Goal: Task Accomplishment & Management: Complete application form

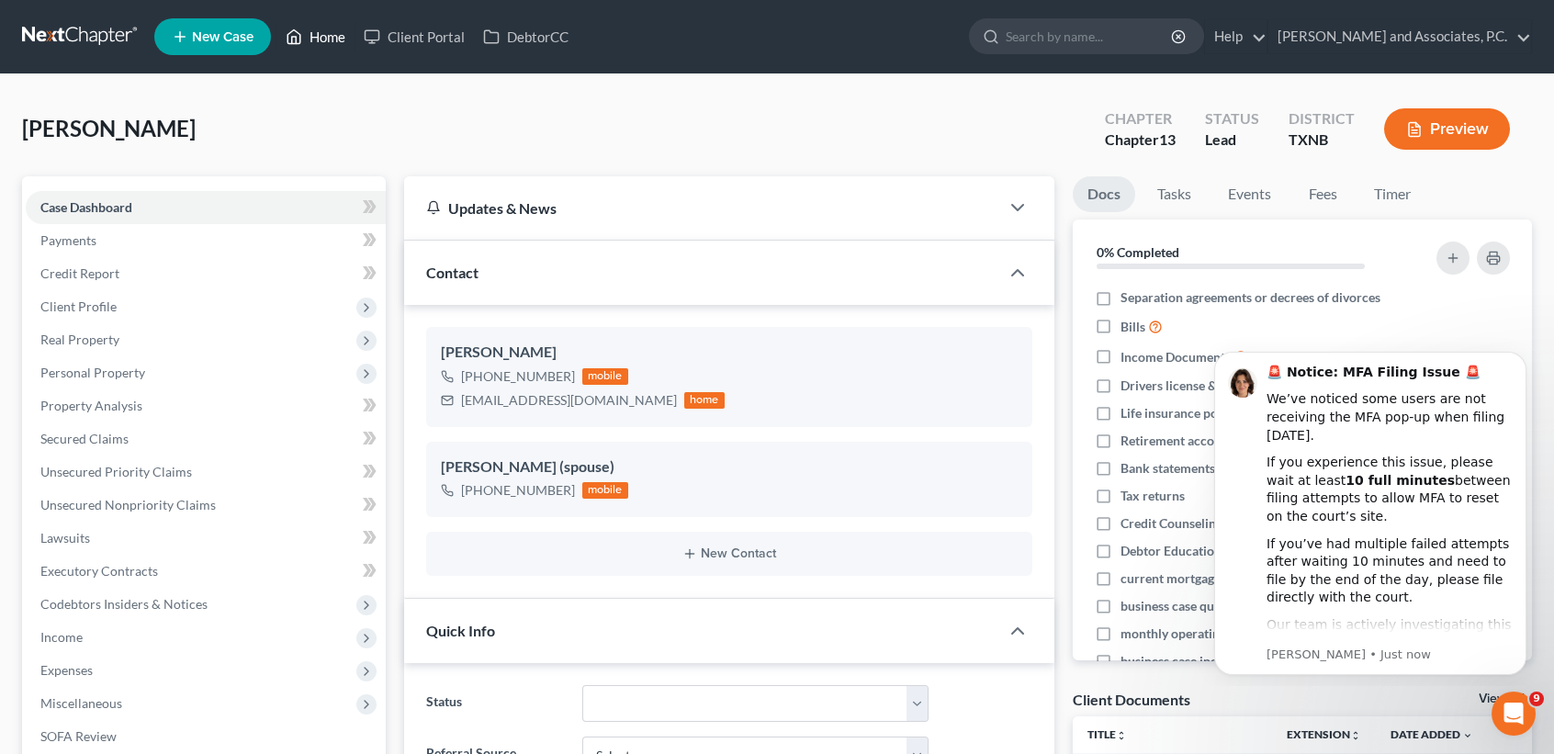
click at [321, 40] on link "Home" at bounding box center [316, 36] width 78 height 33
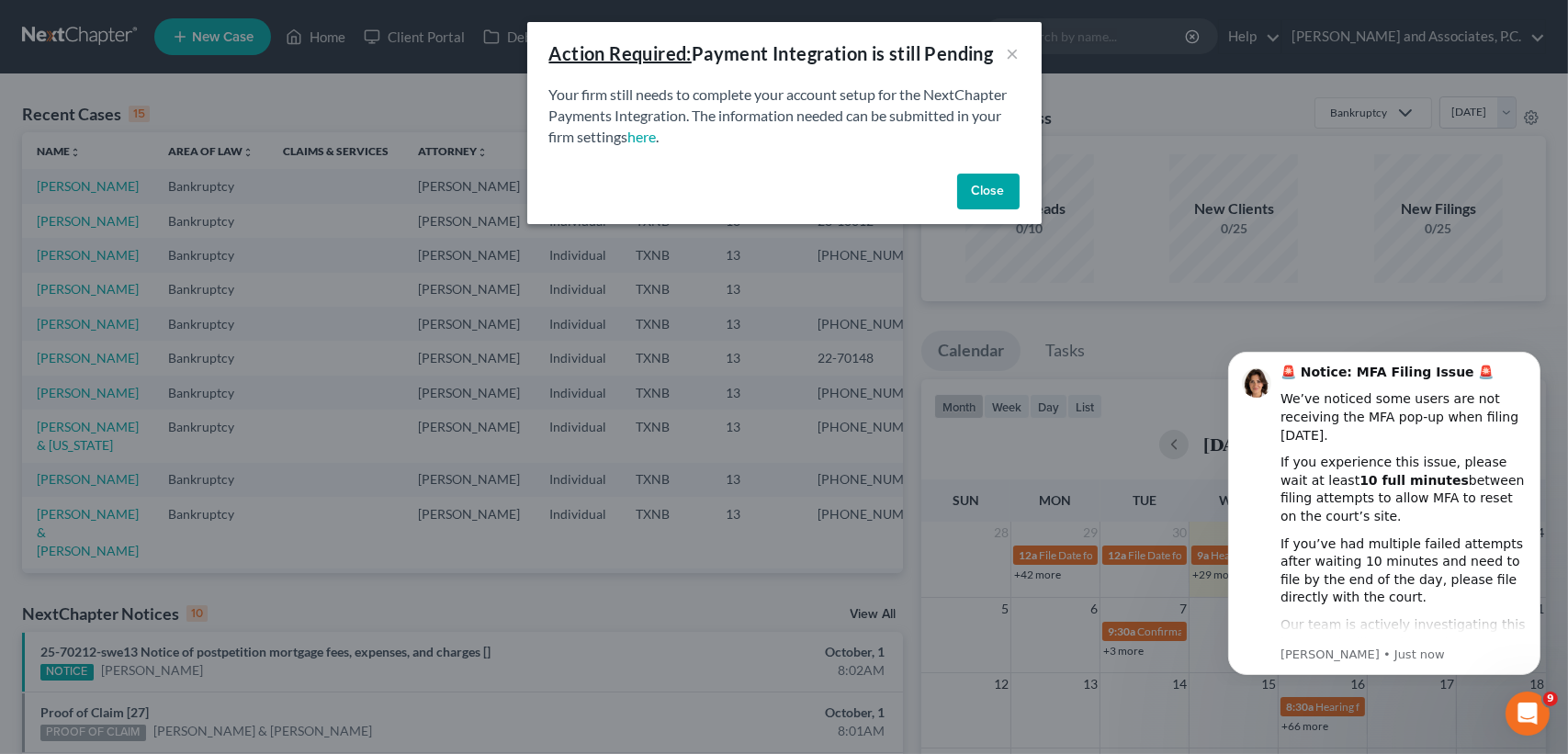
click at [1011, 191] on button "Close" at bounding box center [988, 192] width 62 height 37
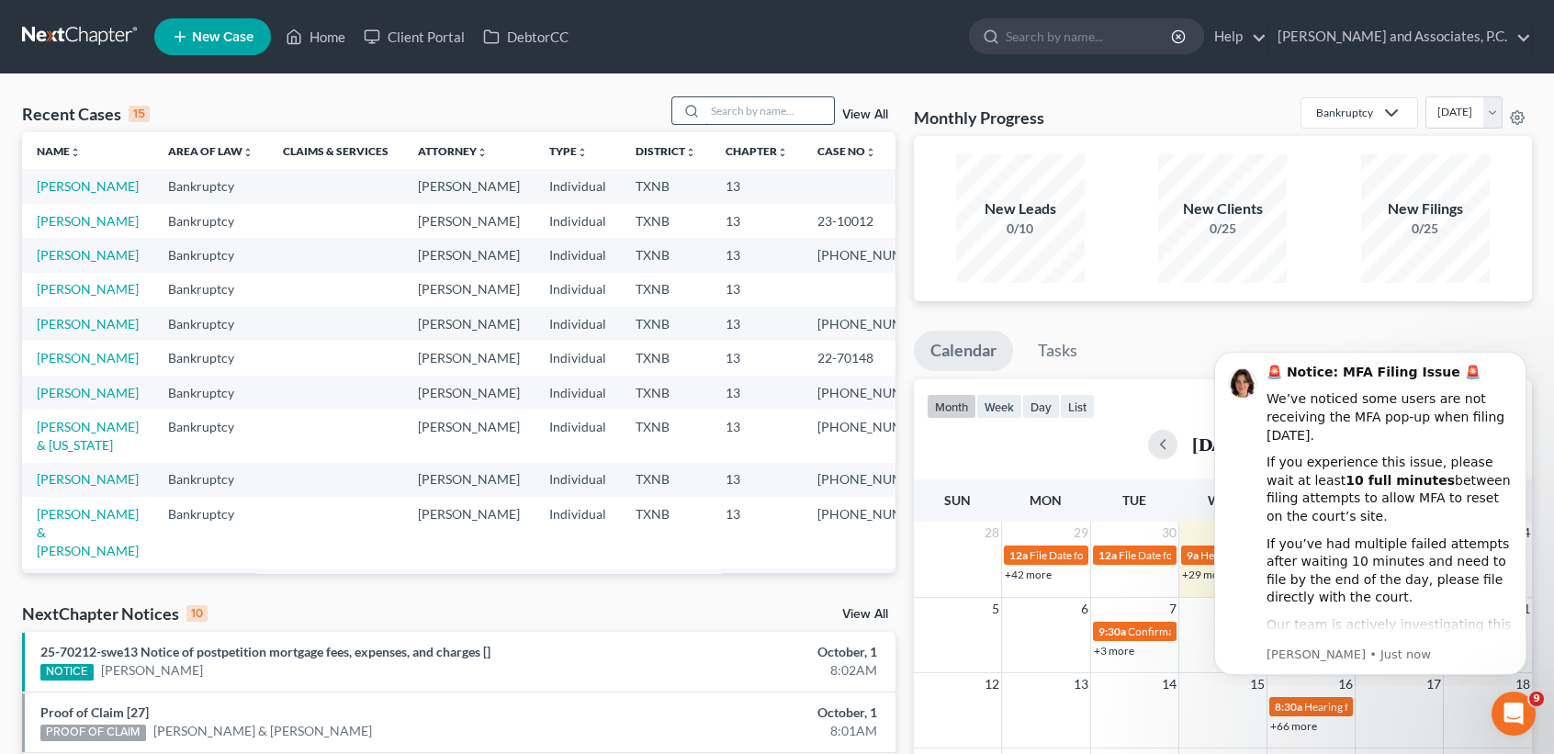
click at [791, 103] on input "search" at bounding box center [770, 110] width 129 height 27
click at [782, 119] on input "search" at bounding box center [770, 110] width 129 height 27
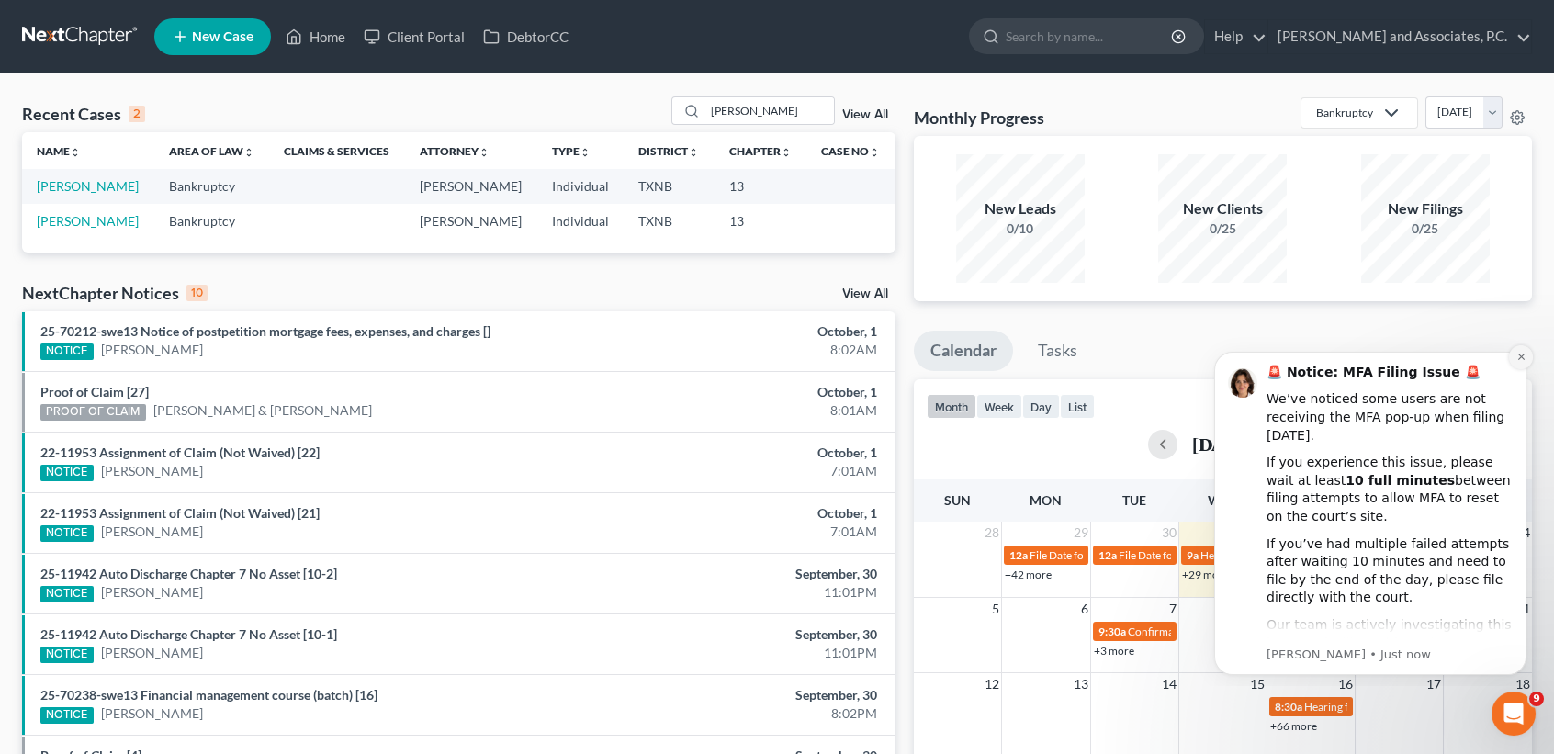
click at [1519, 361] on icon "Dismiss notification" at bounding box center [1522, 357] width 10 height 10
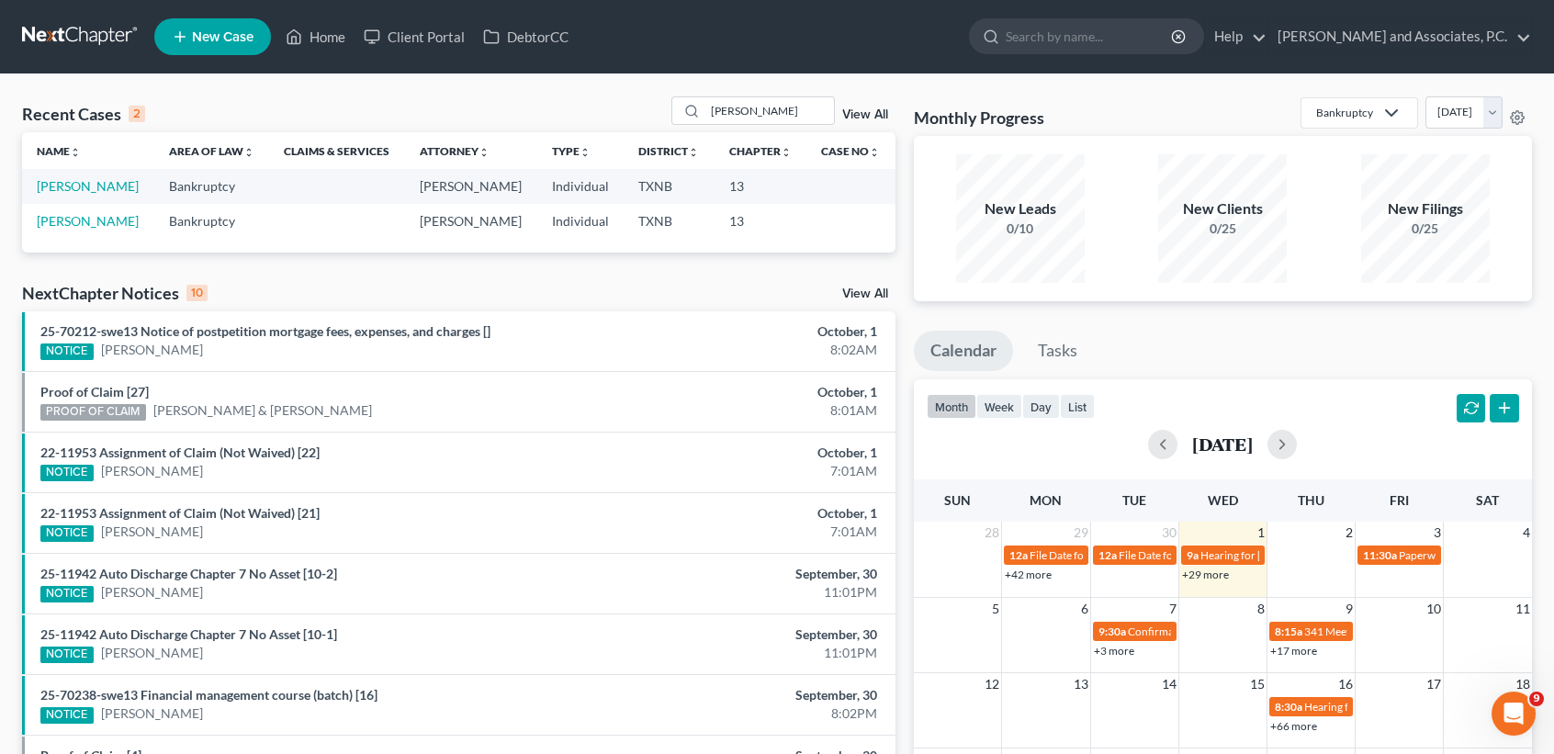
click at [798, 288] on div "NextChapter Notices 10 View All" at bounding box center [459, 296] width 874 height 29
drag, startPoint x: 735, startPoint y: 112, endPoint x: 658, endPoint y: 116, distance: 77.3
click at [658, 116] on div "Recent Cases 2 wray View All" at bounding box center [459, 114] width 874 height 36
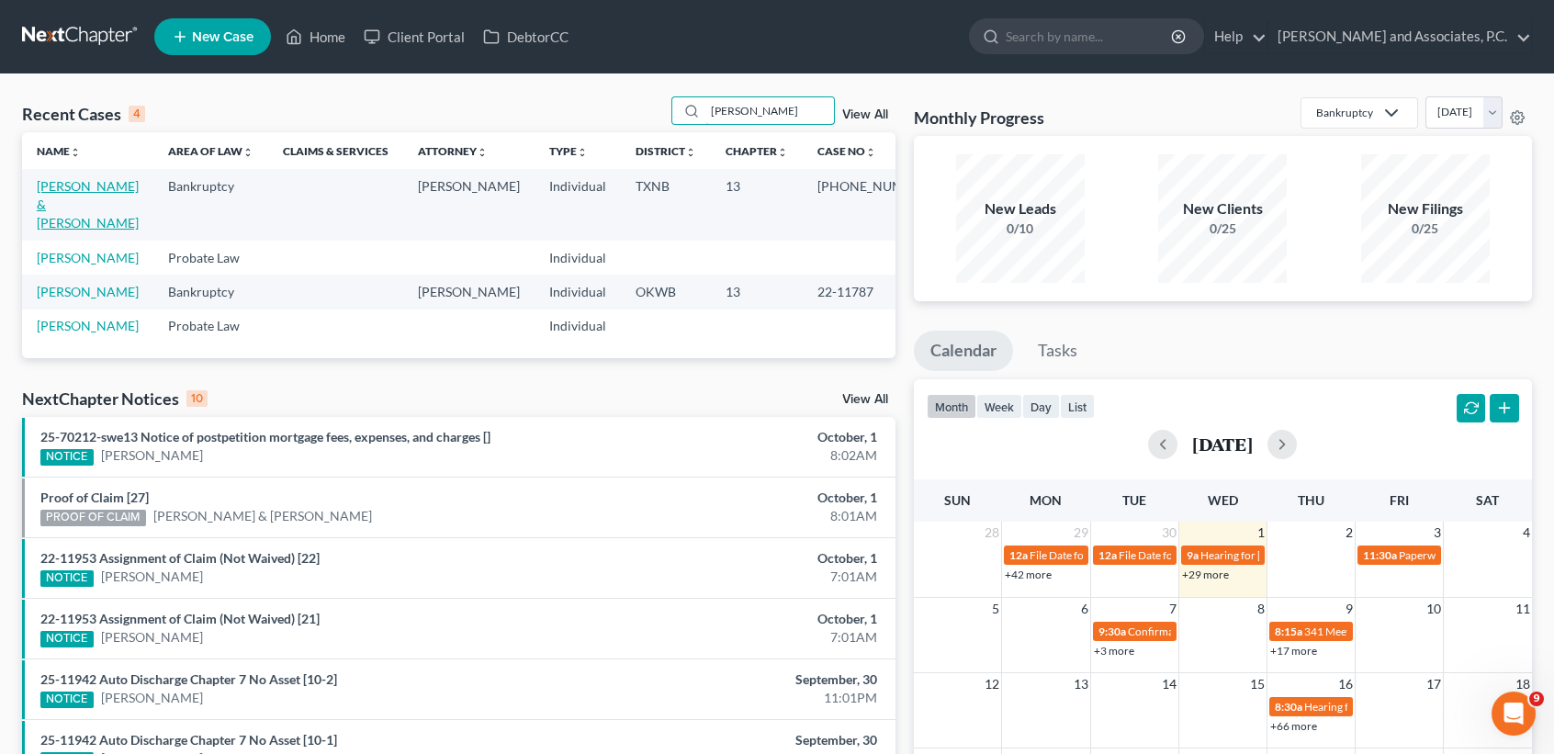
type input "acuna"
click at [74, 210] on link "[PERSON_NAME] & [PERSON_NAME]" at bounding box center [88, 204] width 102 height 52
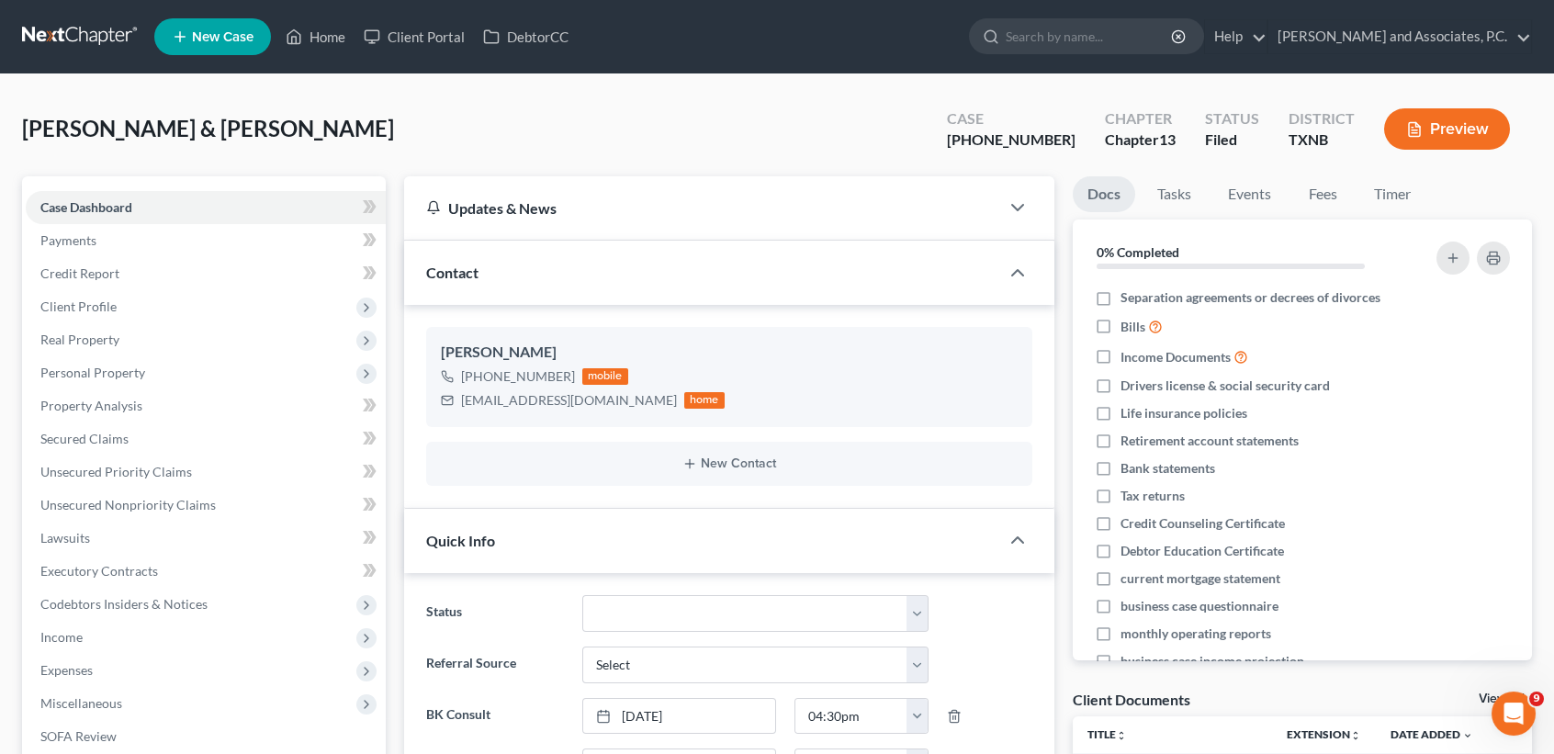
scroll to position [1045, 0]
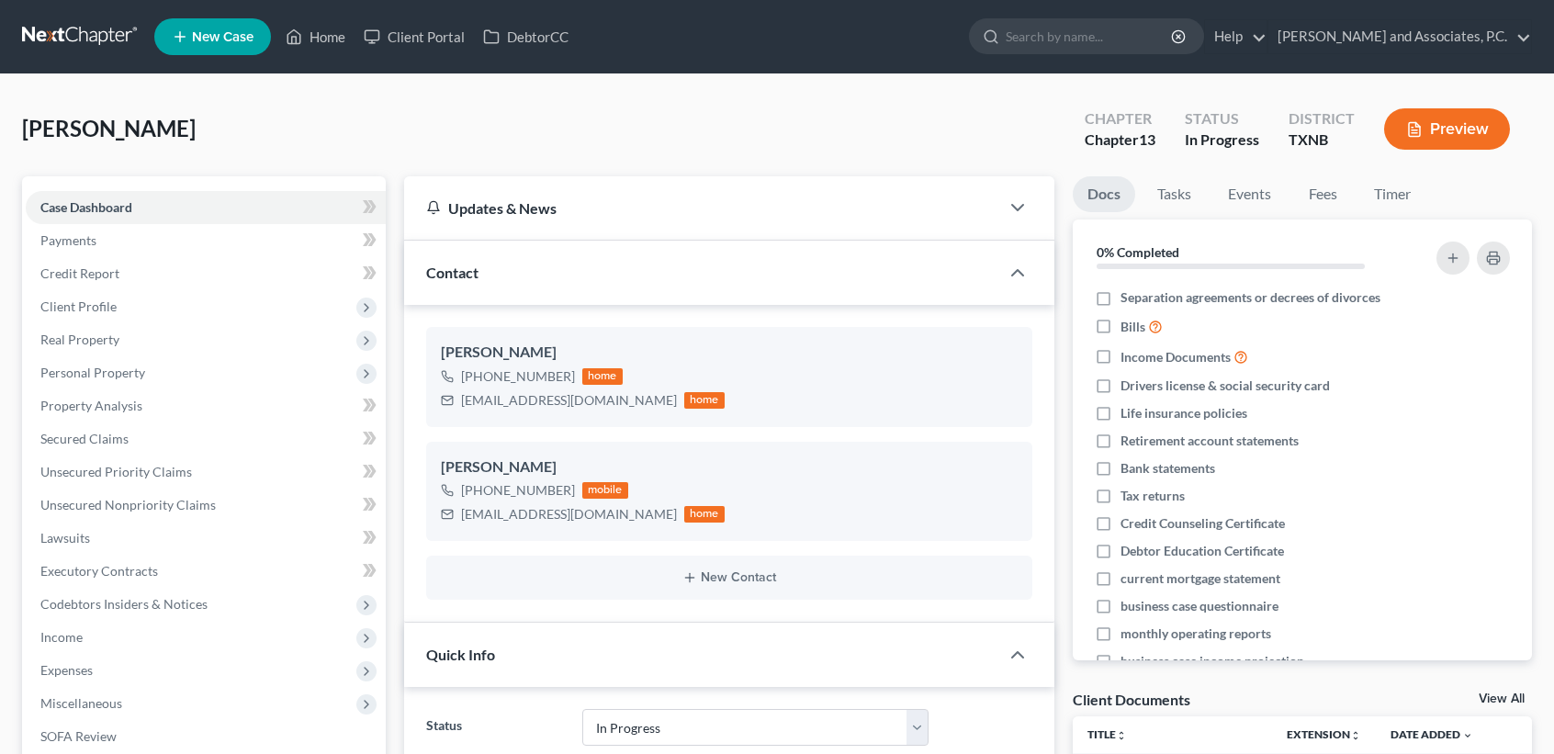
select select "7"
select select "0"
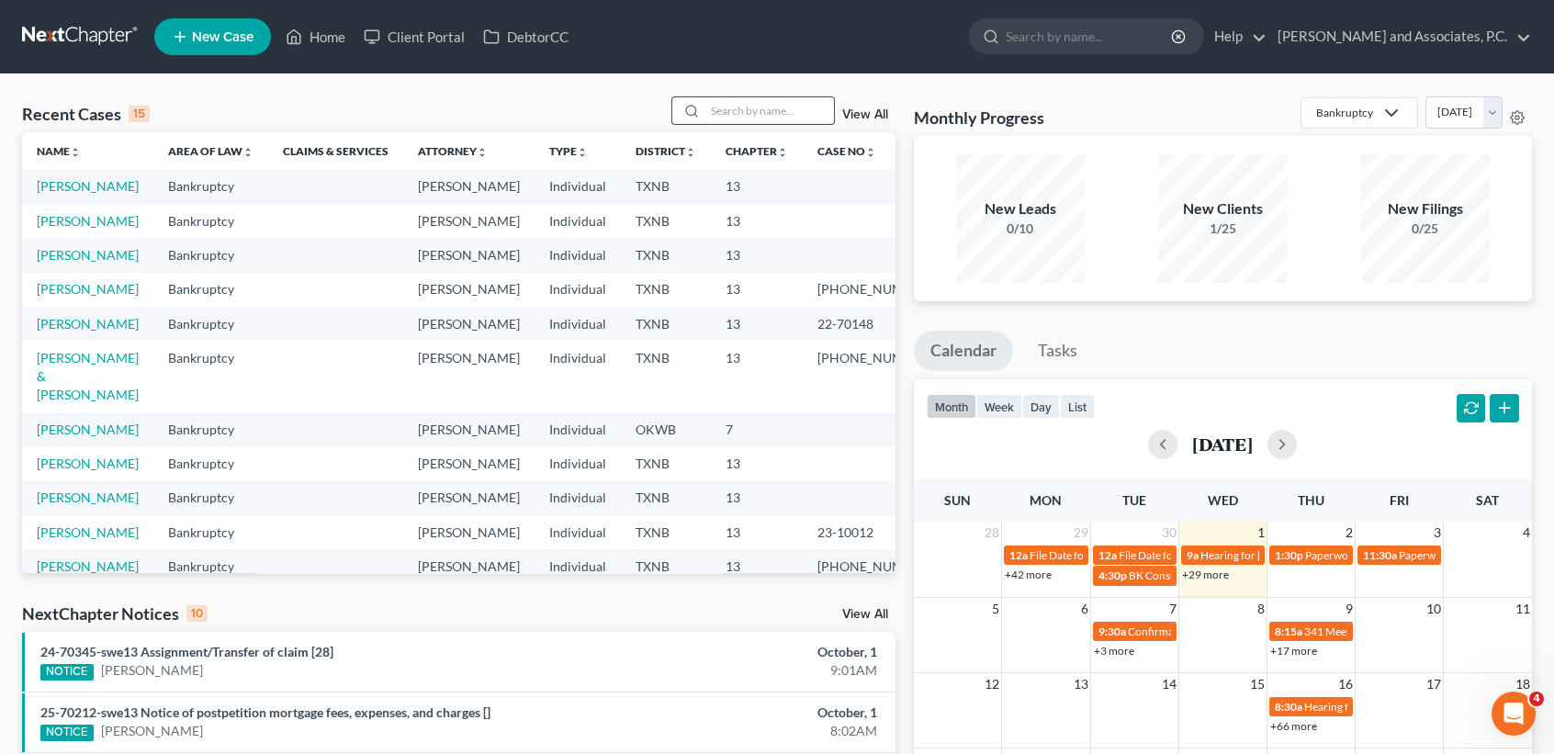
click at [782, 115] on input "search" at bounding box center [770, 110] width 129 height 27
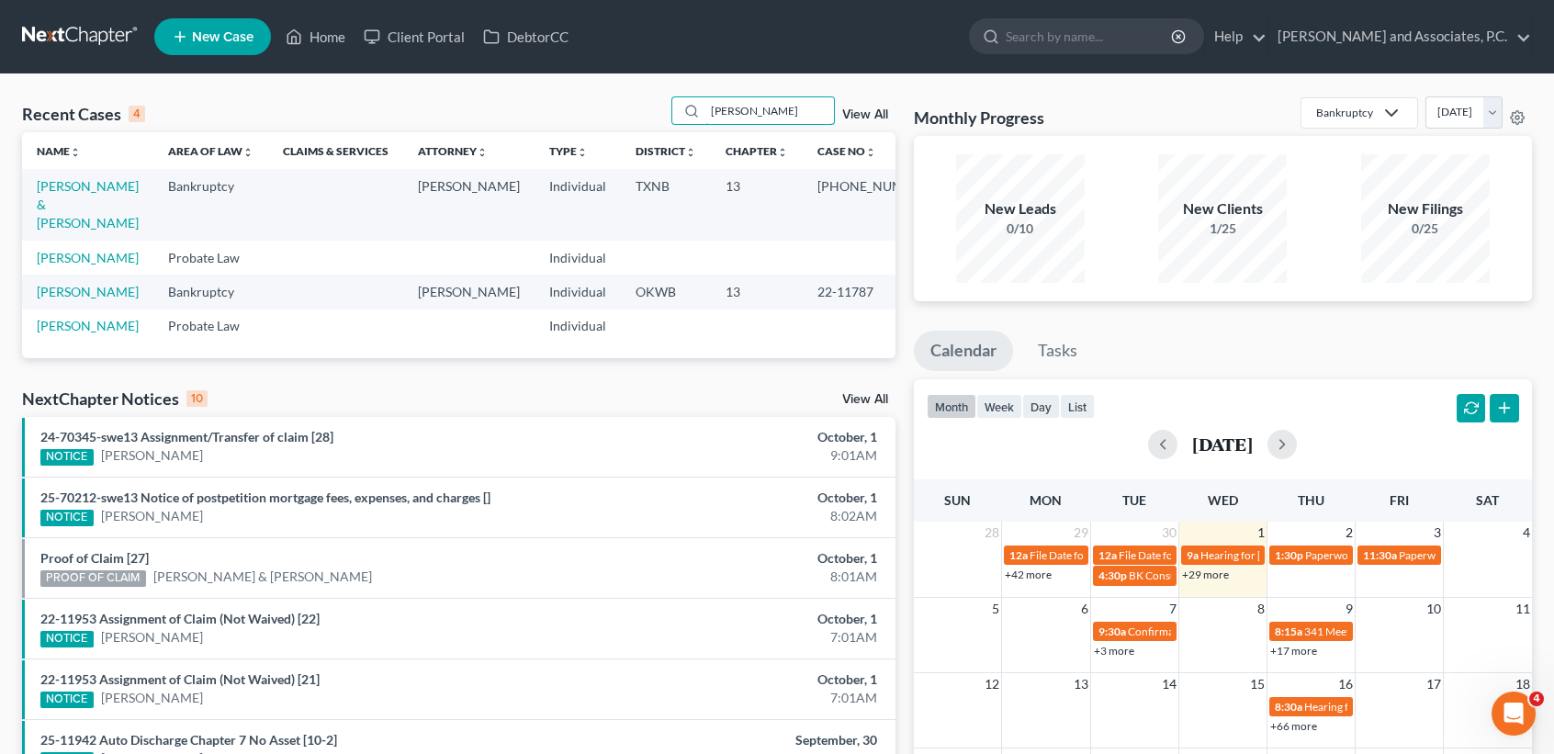
type input "acuna"
click at [69, 211] on link "[PERSON_NAME] & [PERSON_NAME]" at bounding box center [88, 204] width 102 height 52
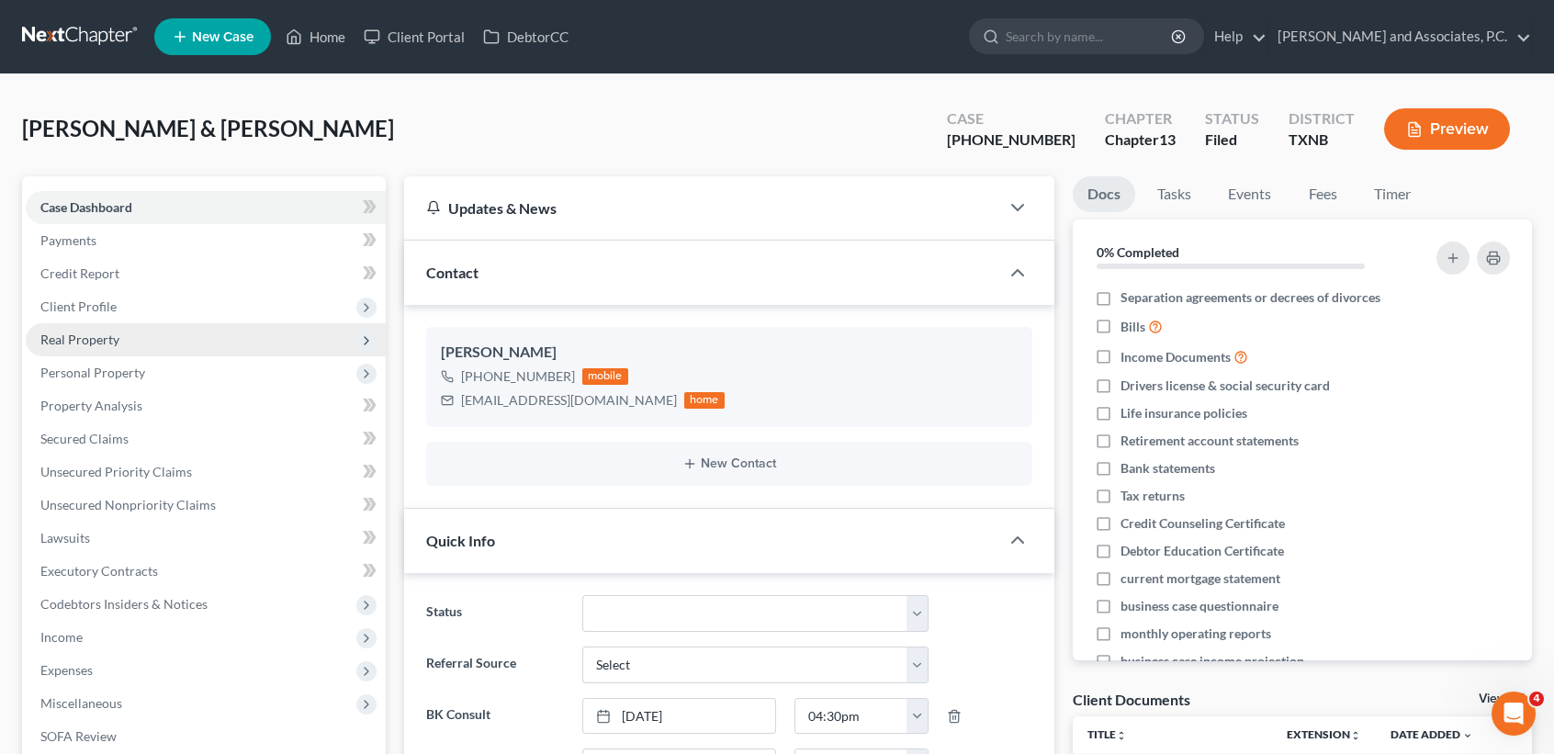
click at [97, 339] on span "Real Property" at bounding box center [79, 340] width 79 height 16
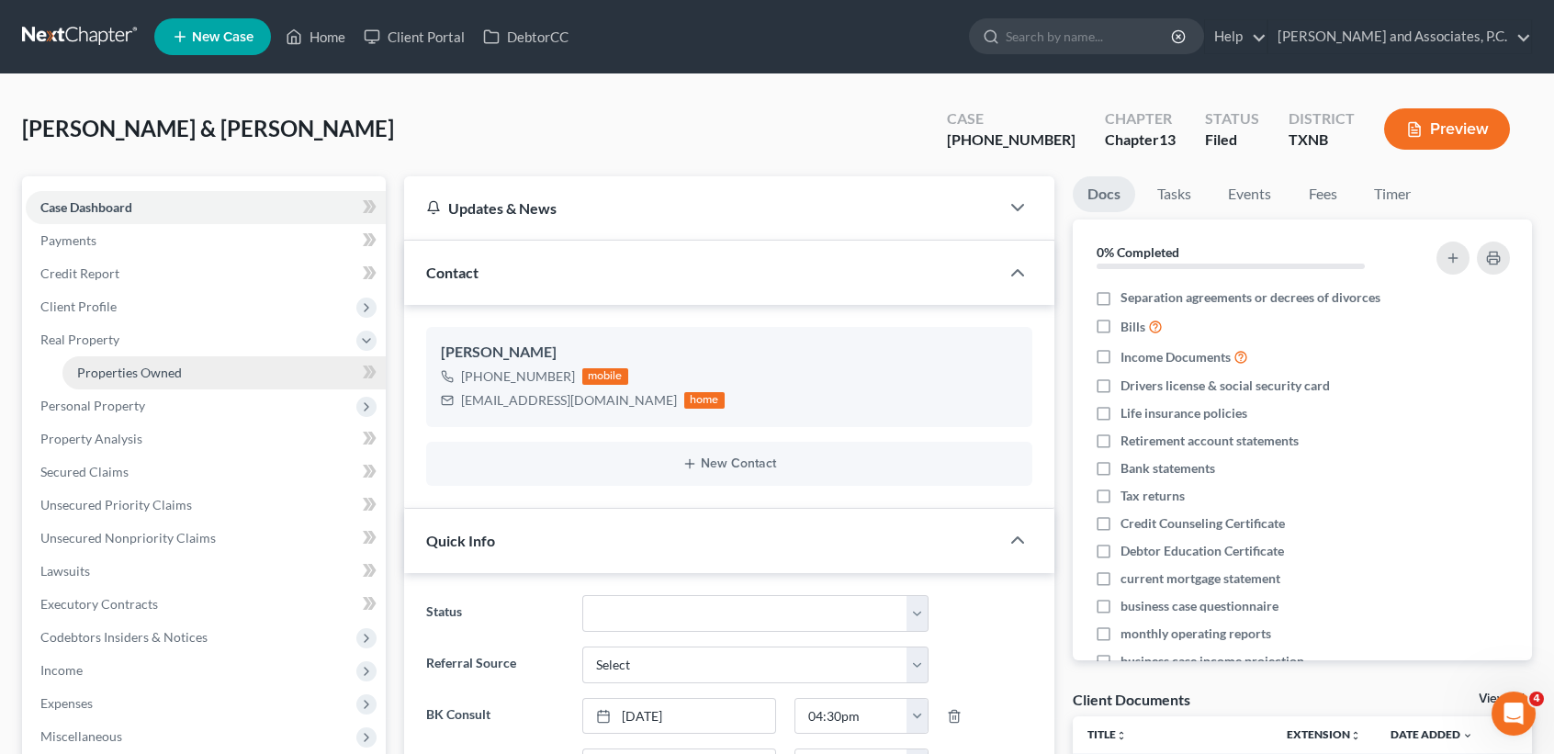
click at [100, 372] on span "Properties Owned" at bounding box center [129, 373] width 105 height 16
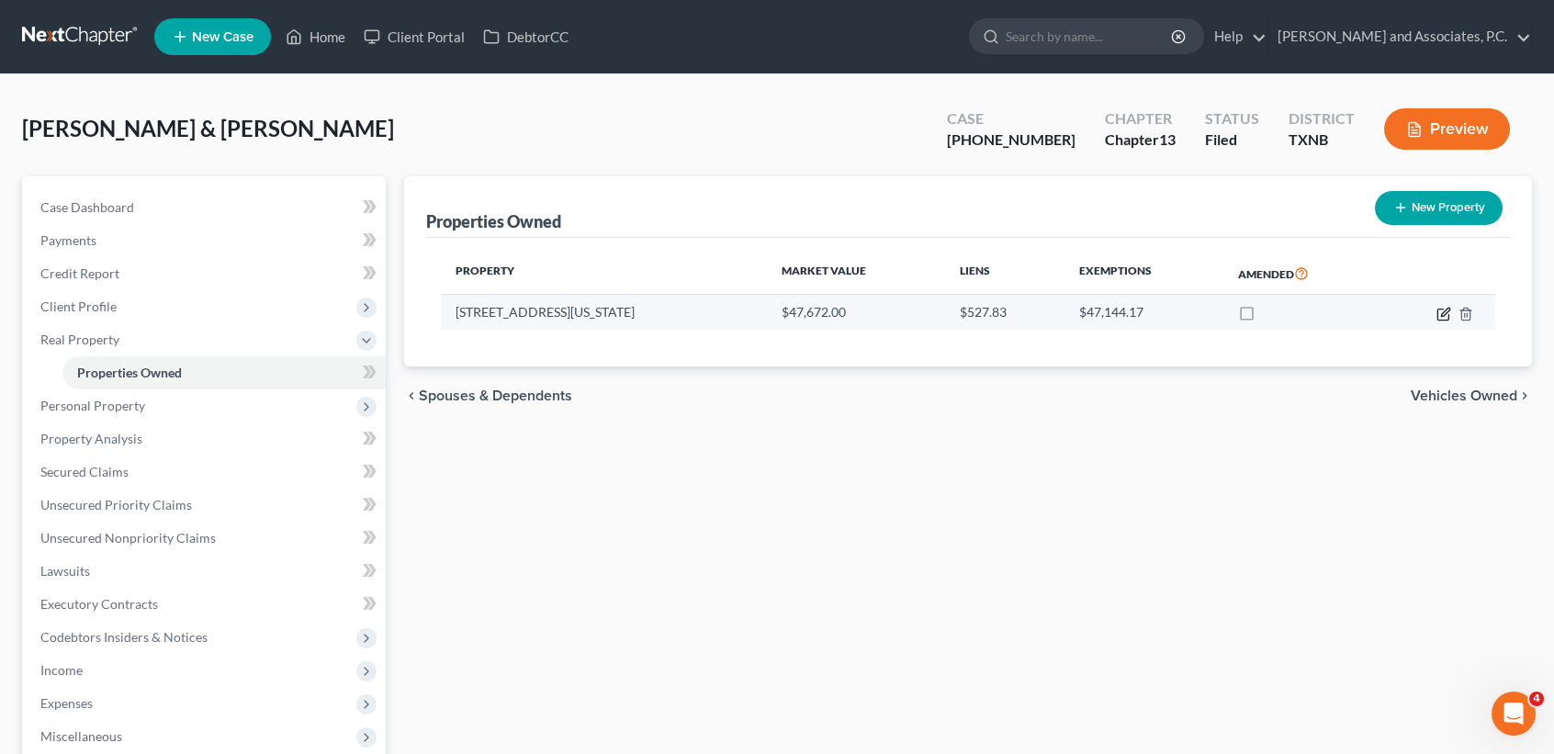
click at [1445, 307] on icon "button" at bounding box center [1444, 314] width 15 height 15
click at [1447, 314] on icon "button" at bounding box center [1444, 314] width 15 height 15
select select "45"
select select "0"
select select "45"
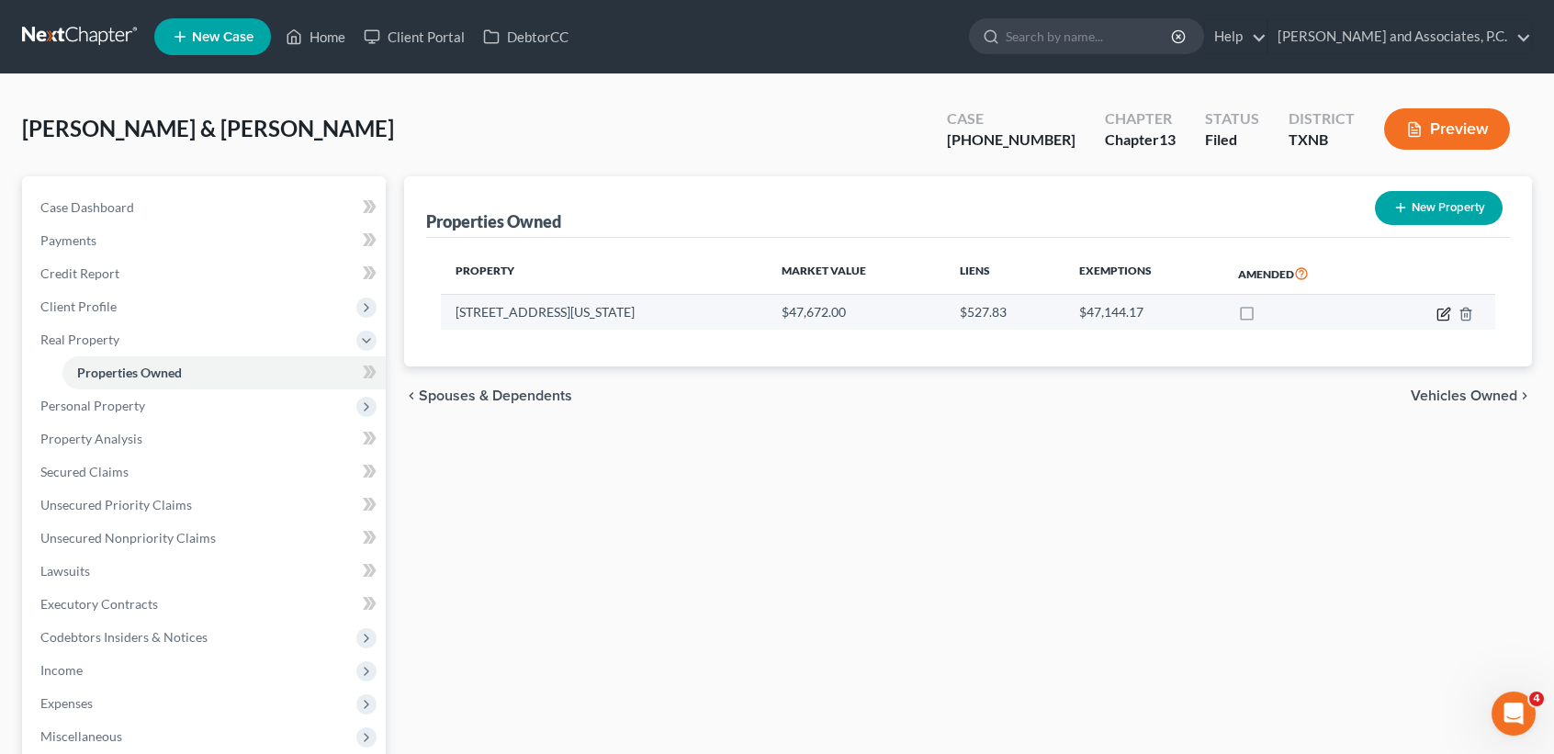
select select "0"
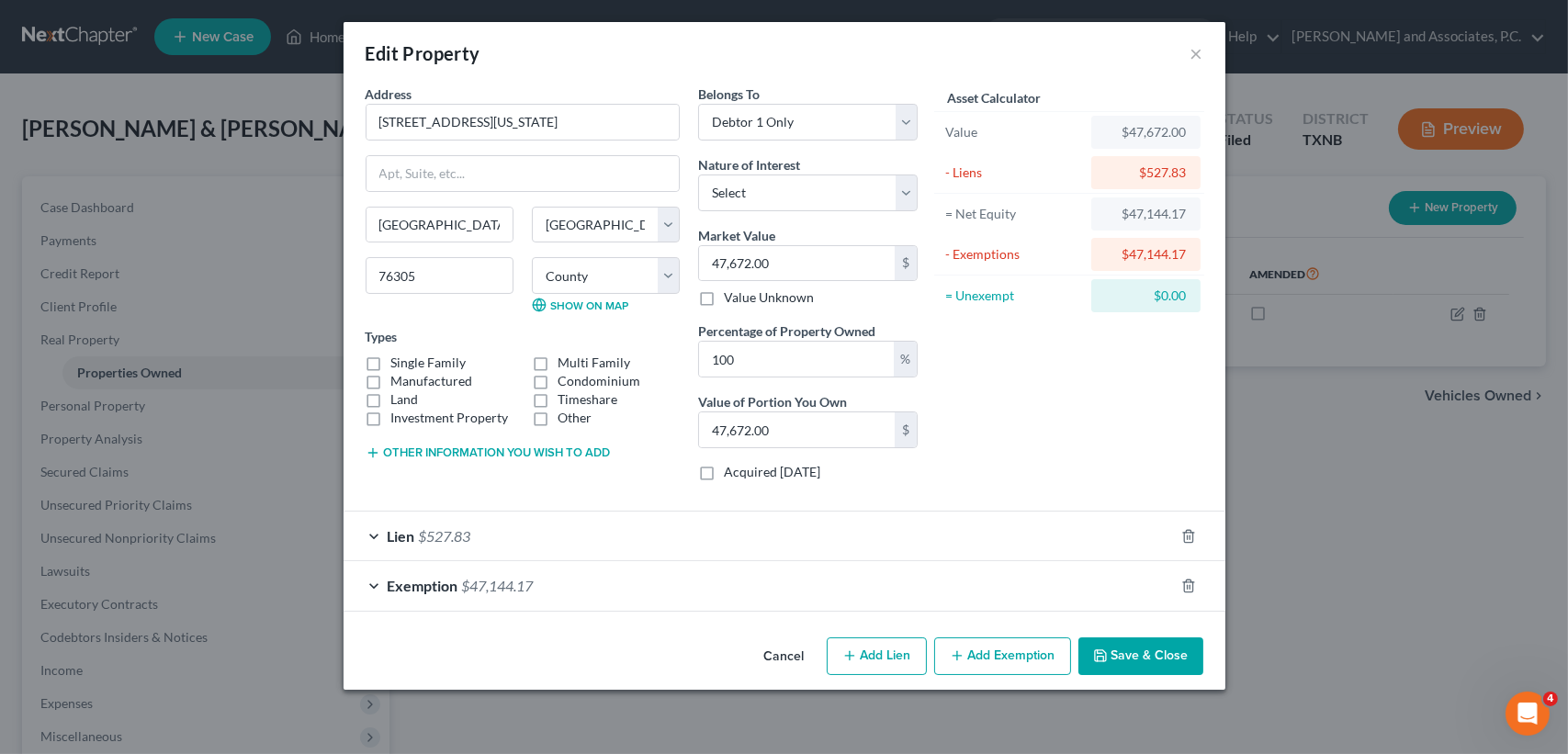
click at [1122, 658] on button "Save & Close" at bounding box center [1141, 657] width 125 height 39
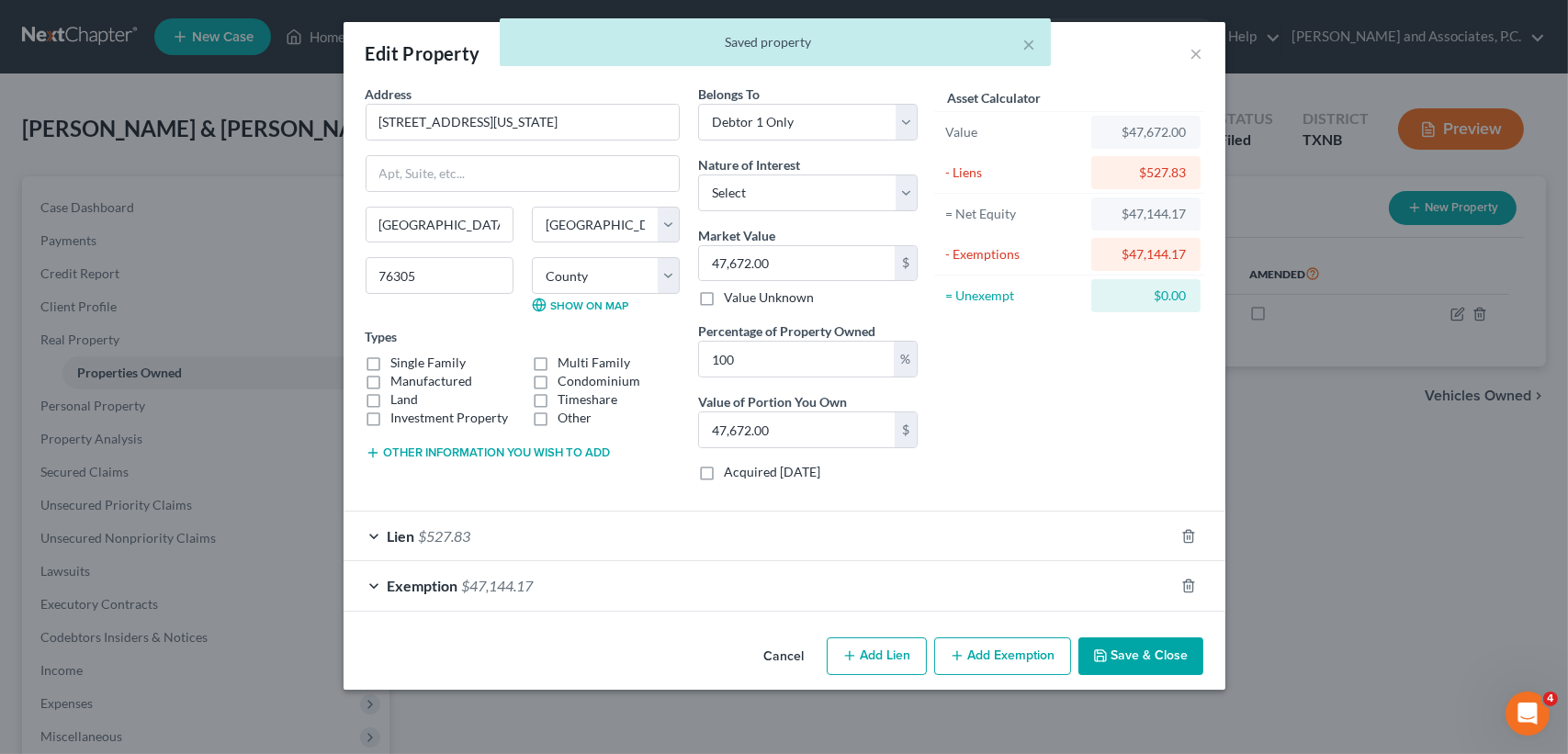
click at [1198, 51] on div "× Saved property" at bounding box center [775, 46] width 1568 height 57
click at [1193, 51] on div "× Saved property" at bounding box center [775, 46] width 1568 height 57
drag, startPoint x: 754, startPoint y: 663, endPoint x: 785, endPoint y: 651, distance: 32.6
click at [773, 657] on button "Cancel" at bounding box center [785, 657] width 70 height 37
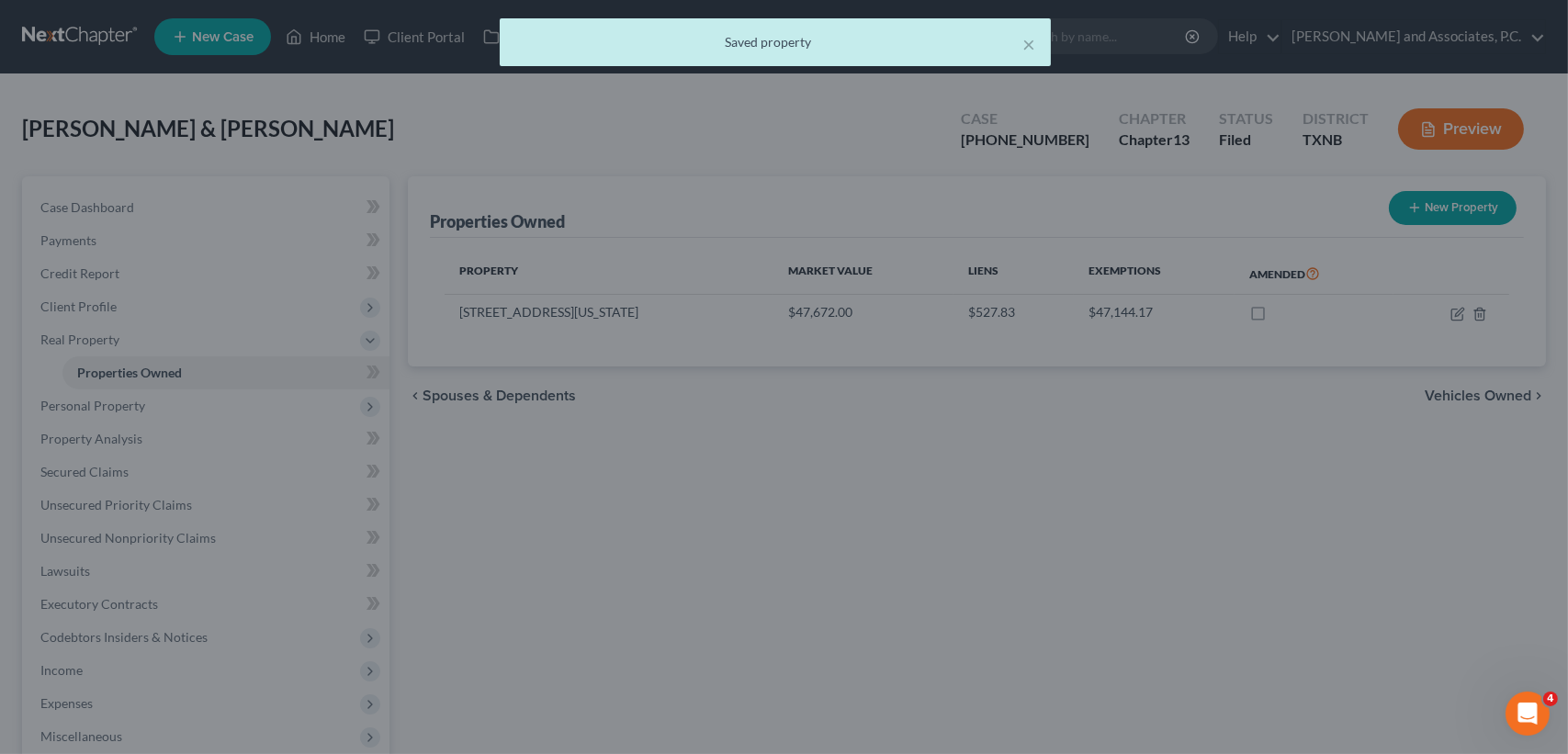
click at [786, 651] on div "Edit Property × Address * 2700 Texas Avenue Wichita Falls State AL AK AR AZ CA …" at bounding box center [784, 377] width 1568 height 754
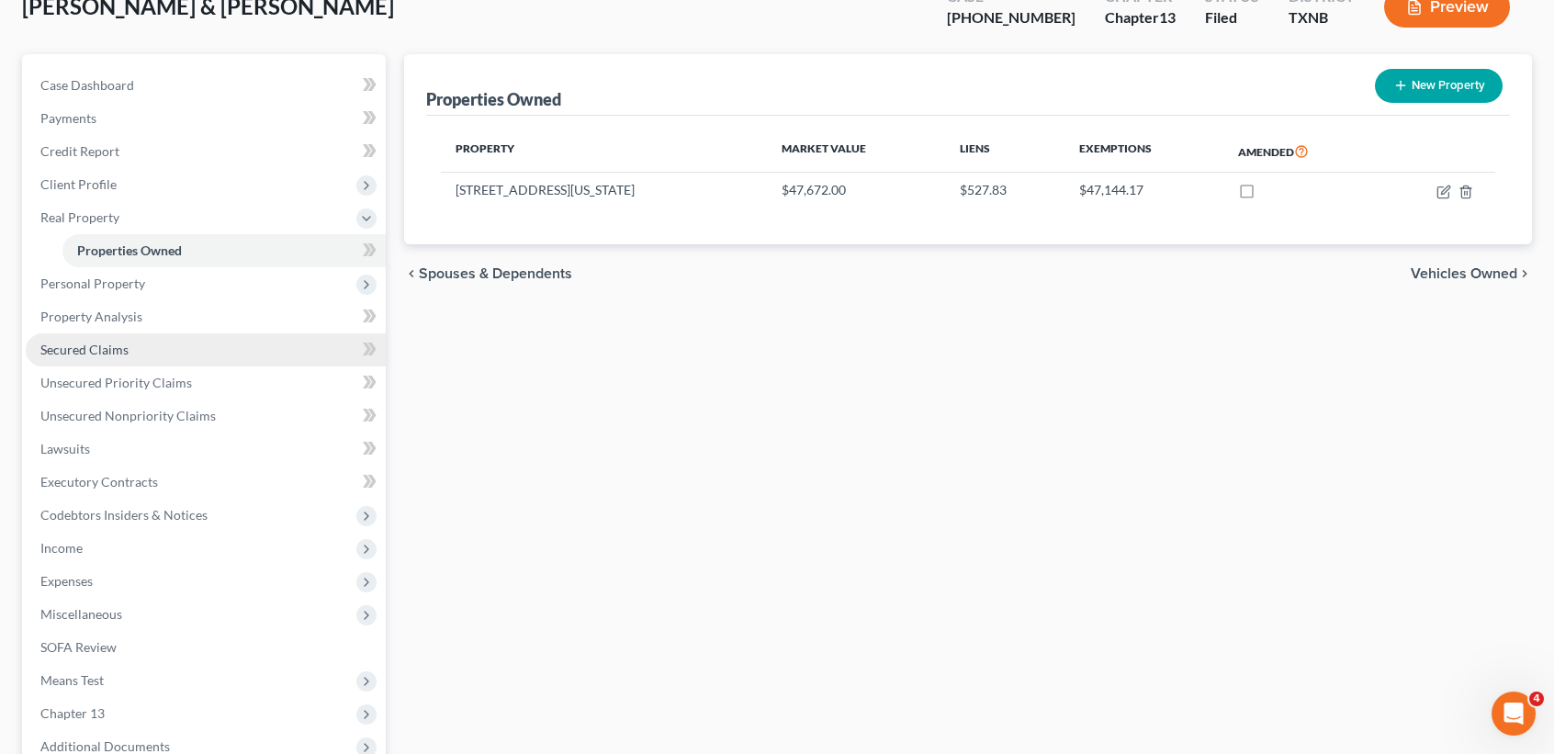
click at [132, 351] on link "Secured Claims" at bounding box center [206, 349] width 360 height 33
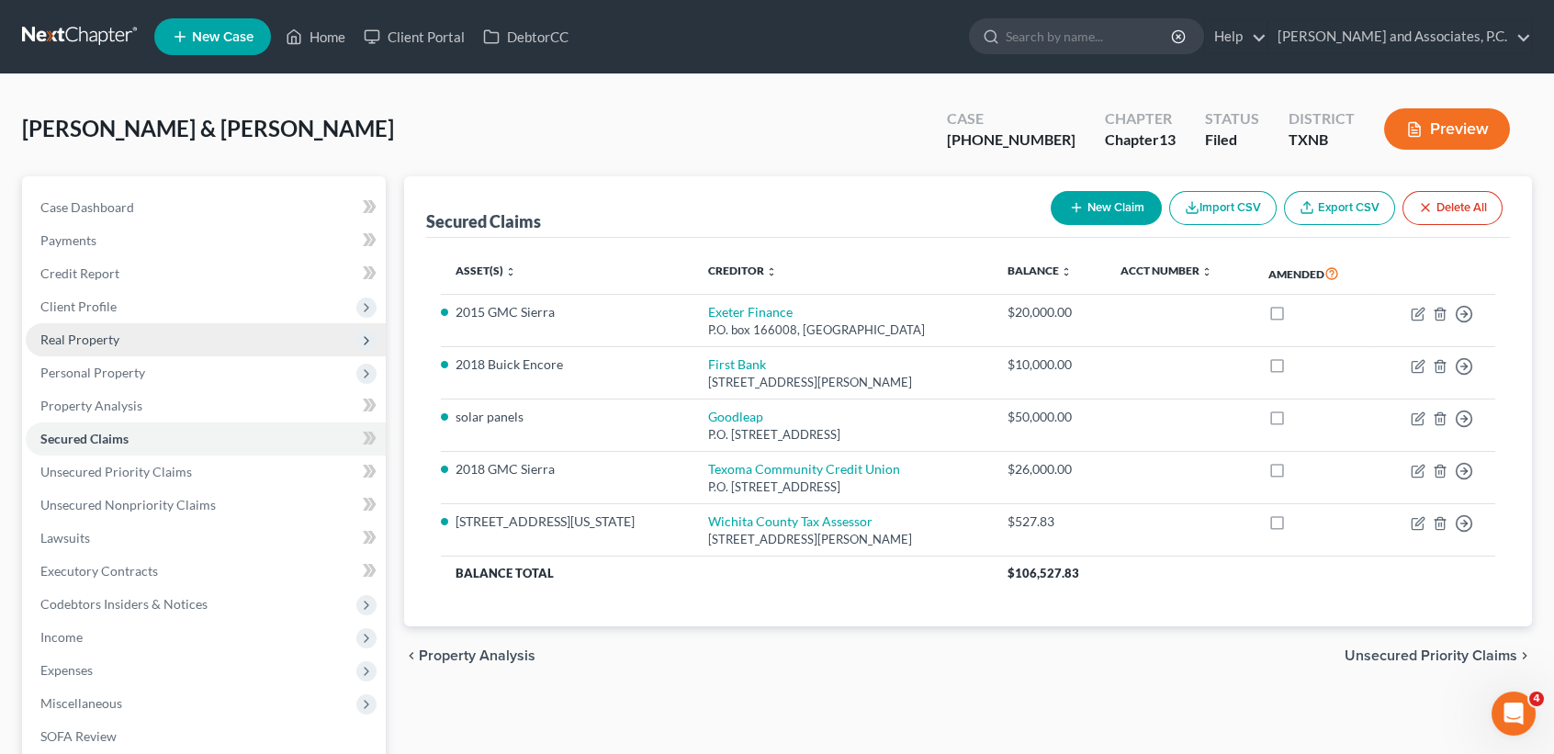
click at [65, 334] on span "Real Property" at bounding box center [79, 340] width 79 height 16
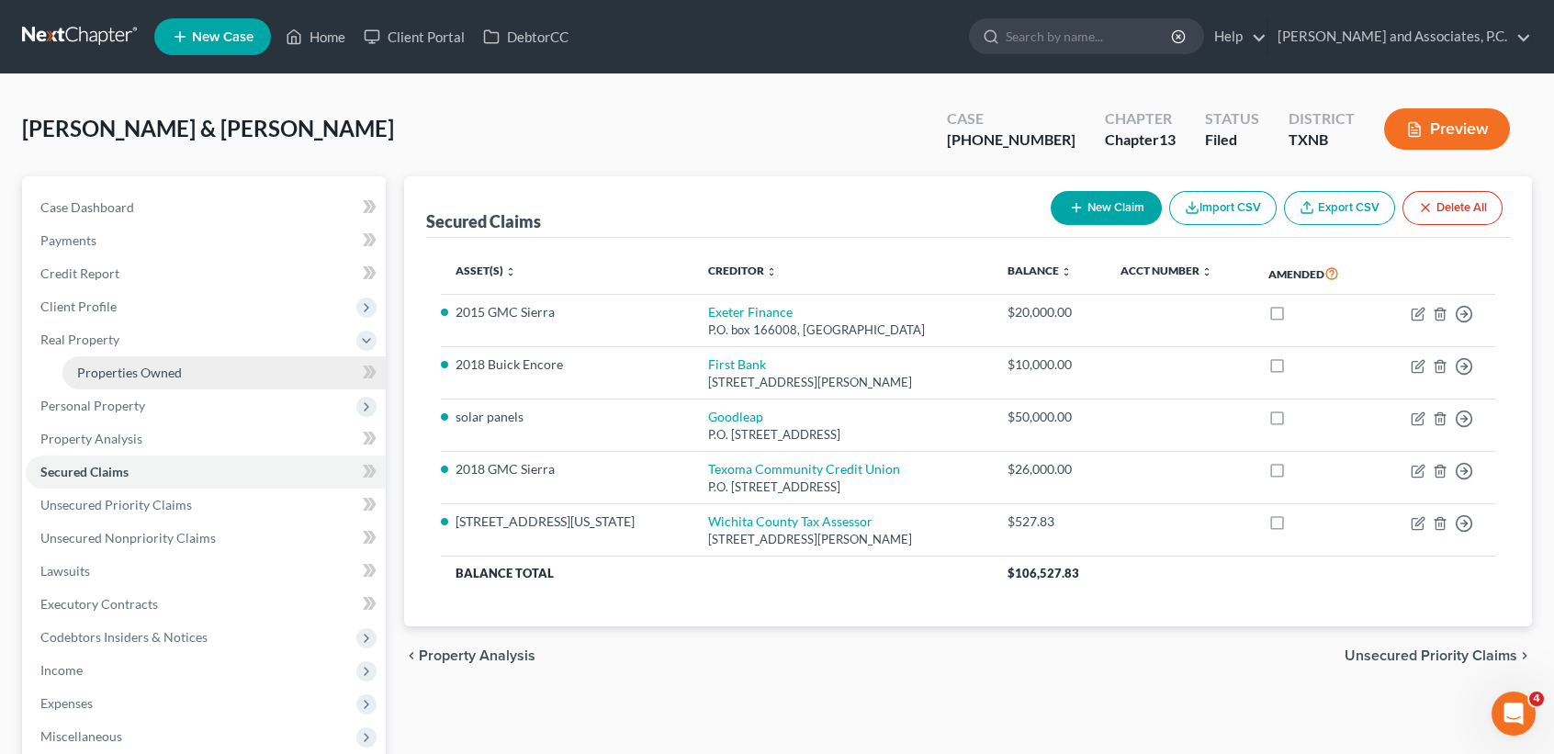
click at [114, 374] on span "Properties Owned" at bounding box center [129, 373] width 105 height 16
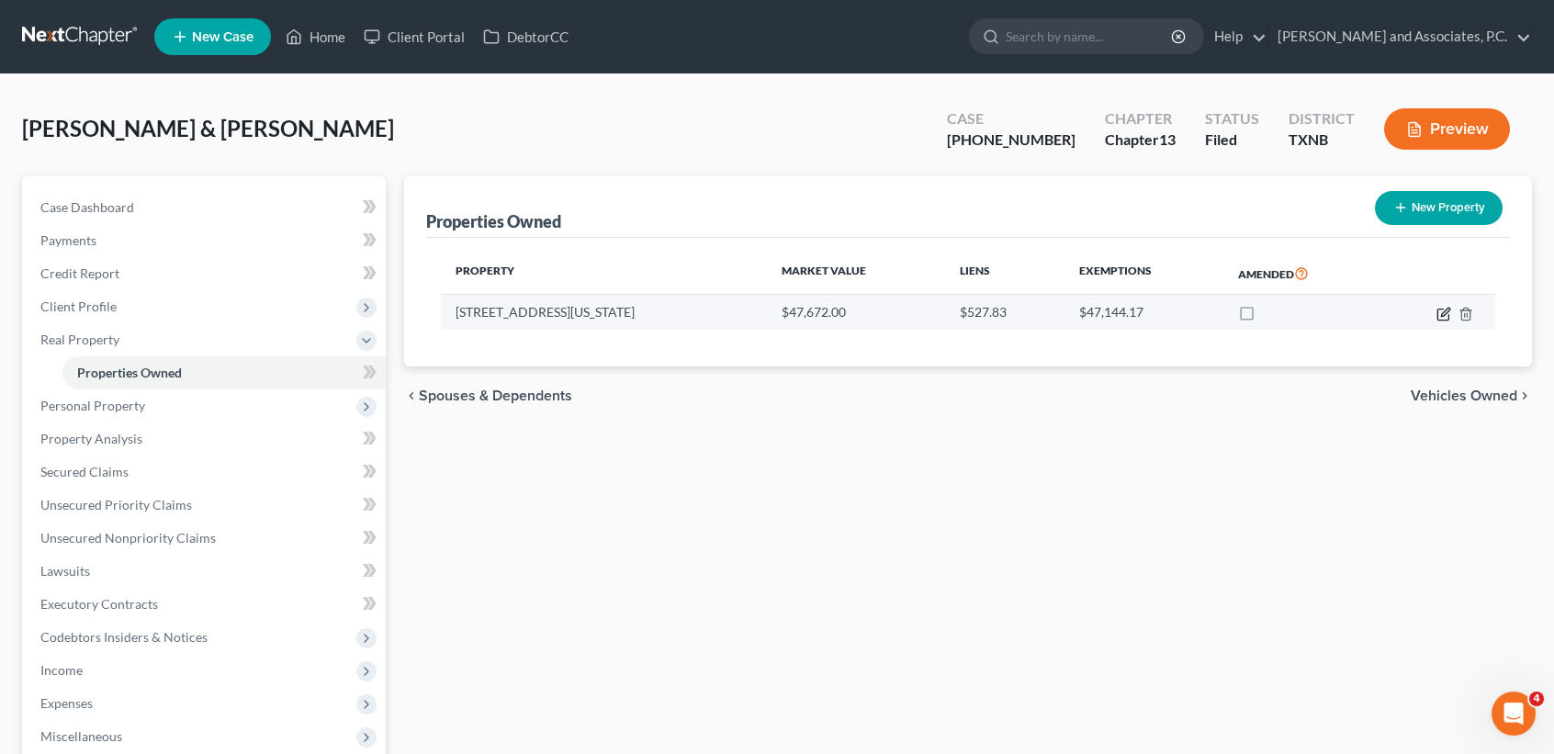
click at [1443, 310] on icon "button" at bounding box center [1444, 314] width 15 height 15
select select "45"
select select "242"
select select "0"
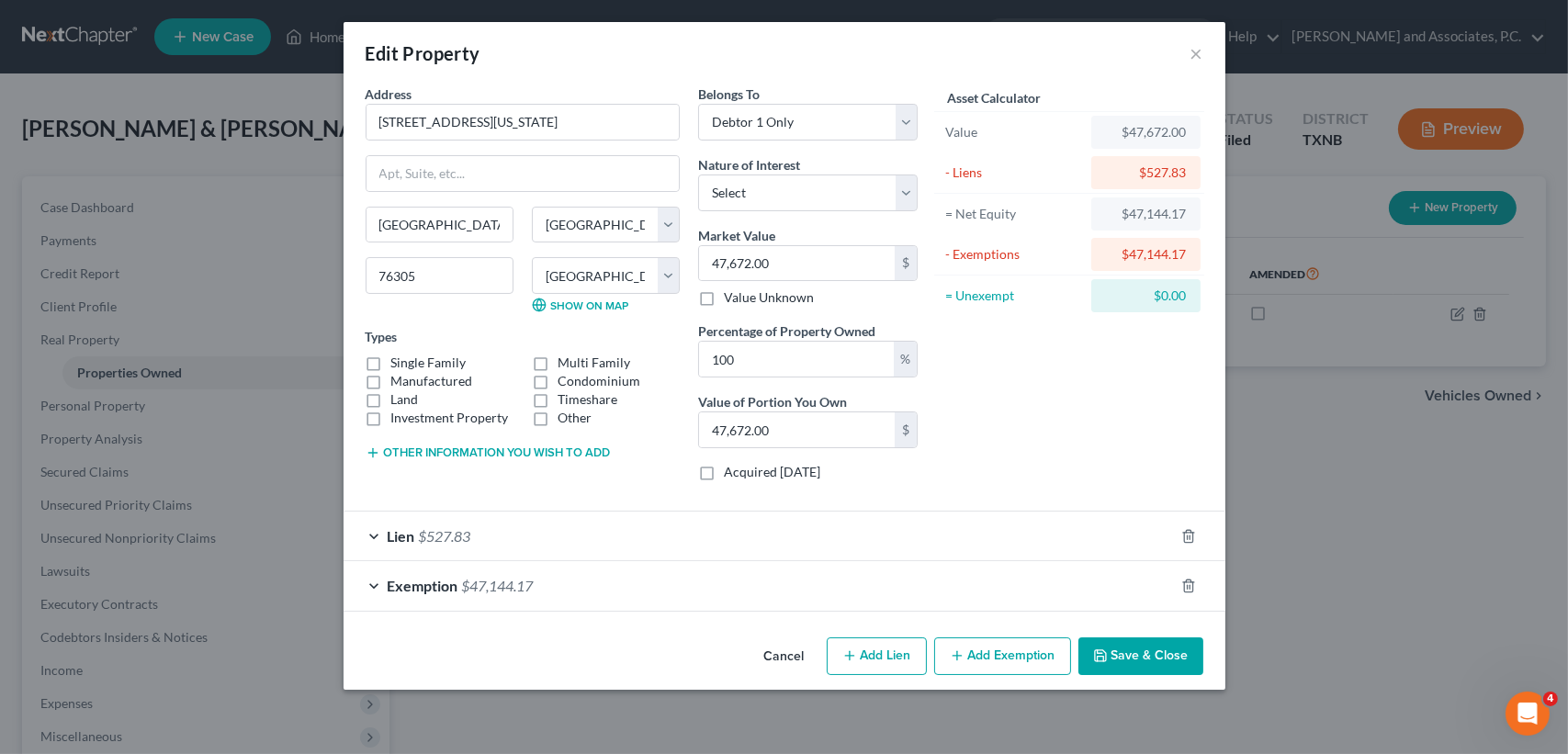
click at [806, 650] on button "Cancel" at bounding box center [785, 657] width 70 height 37
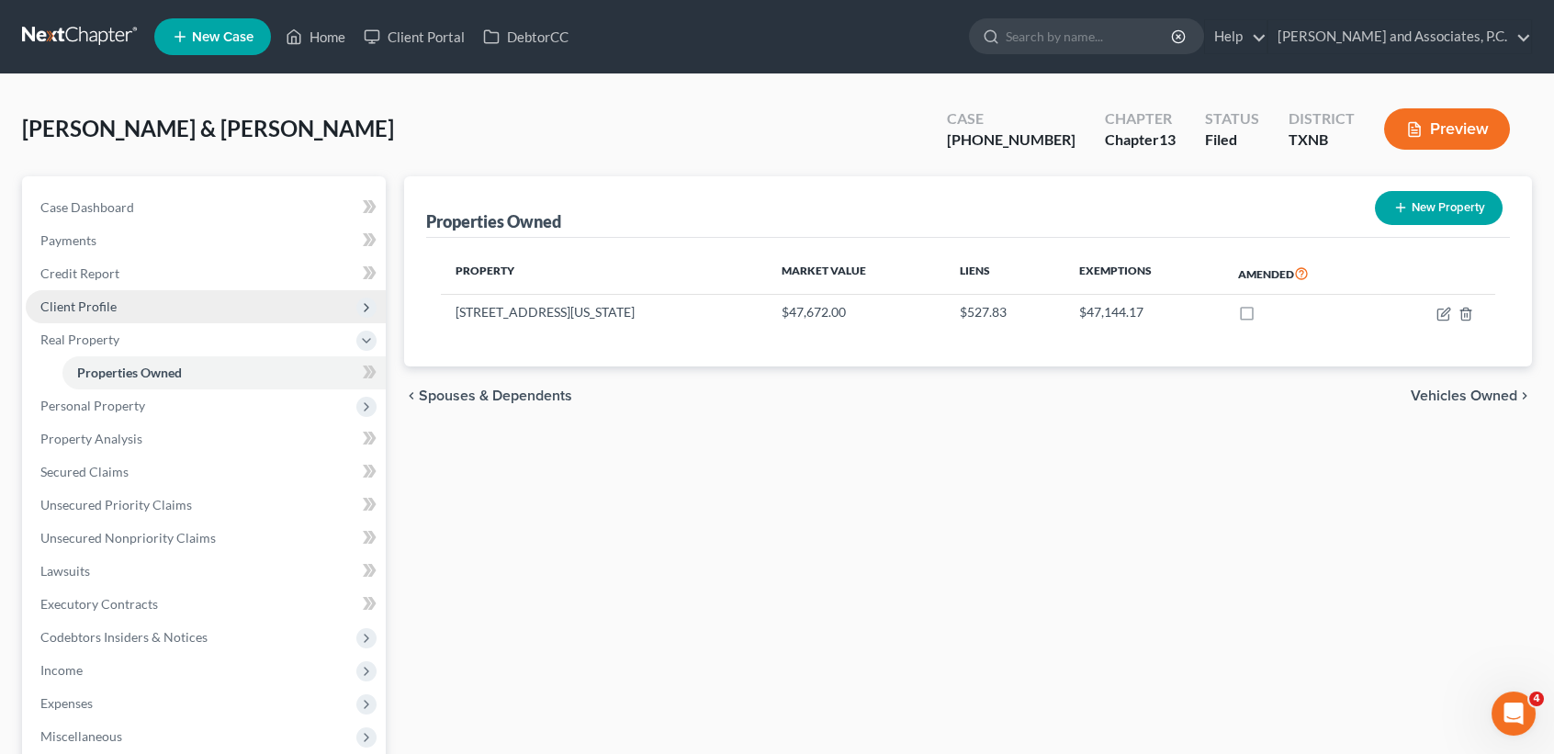
click at [83, 302] on span "Client Profile" at bounding box center [78, 307] width 76 height 16
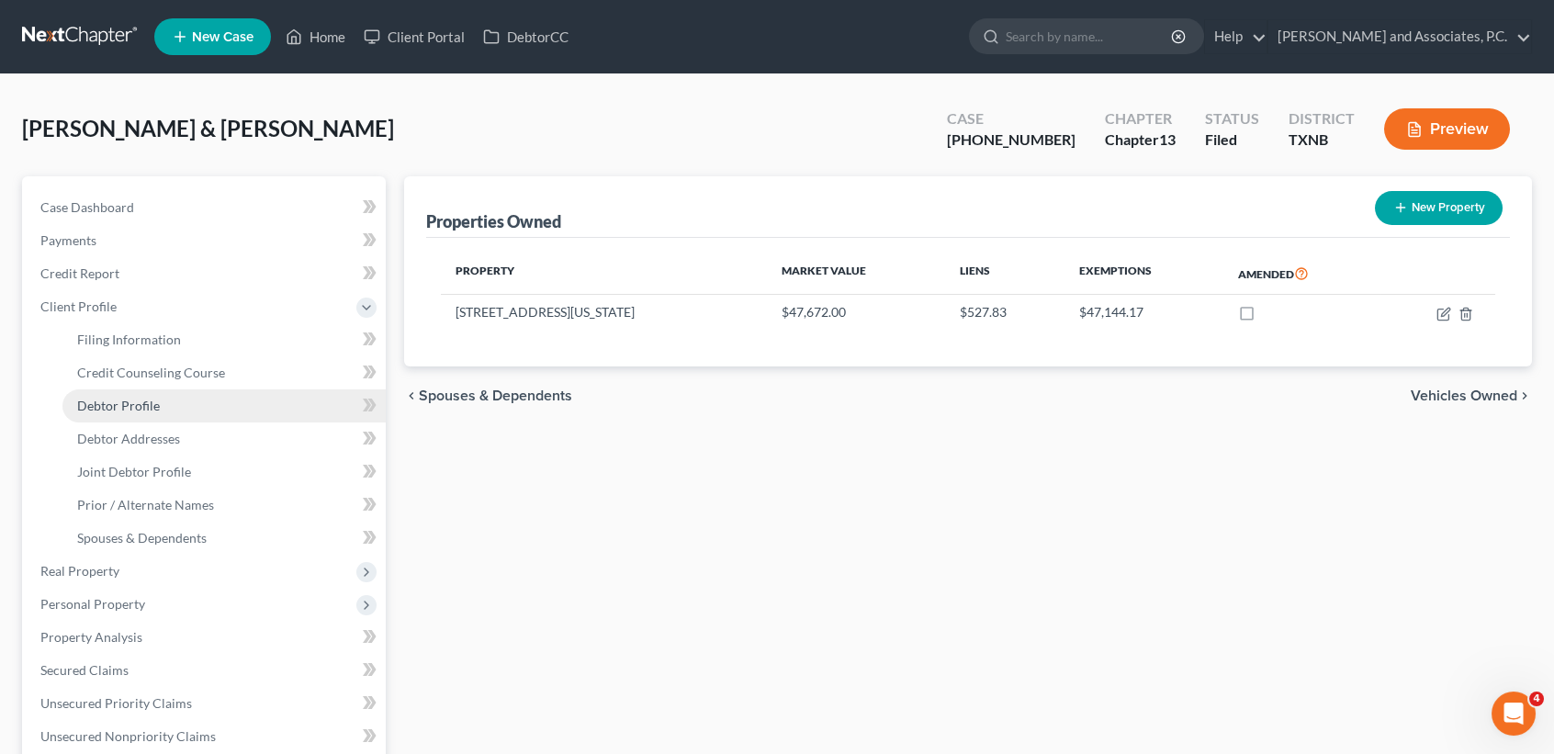
click at [144, 411] on span "Debtor Profile" at bounding box center [118, 406] width 83 height 16
select select "1"
select select "3"
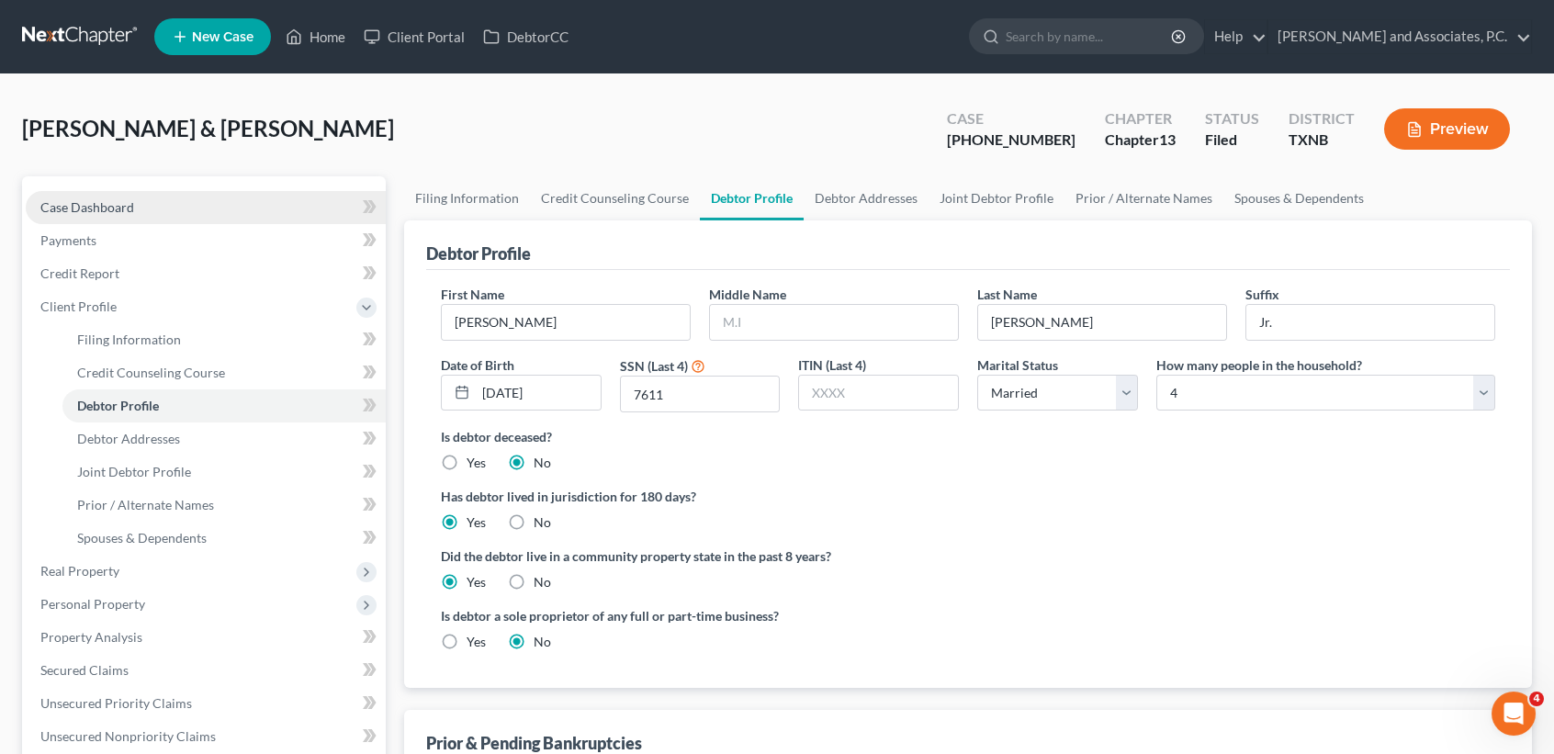
click at [61, 210] on span "Case Dashboard" at bounding box center [87, 207] width 94 height 16
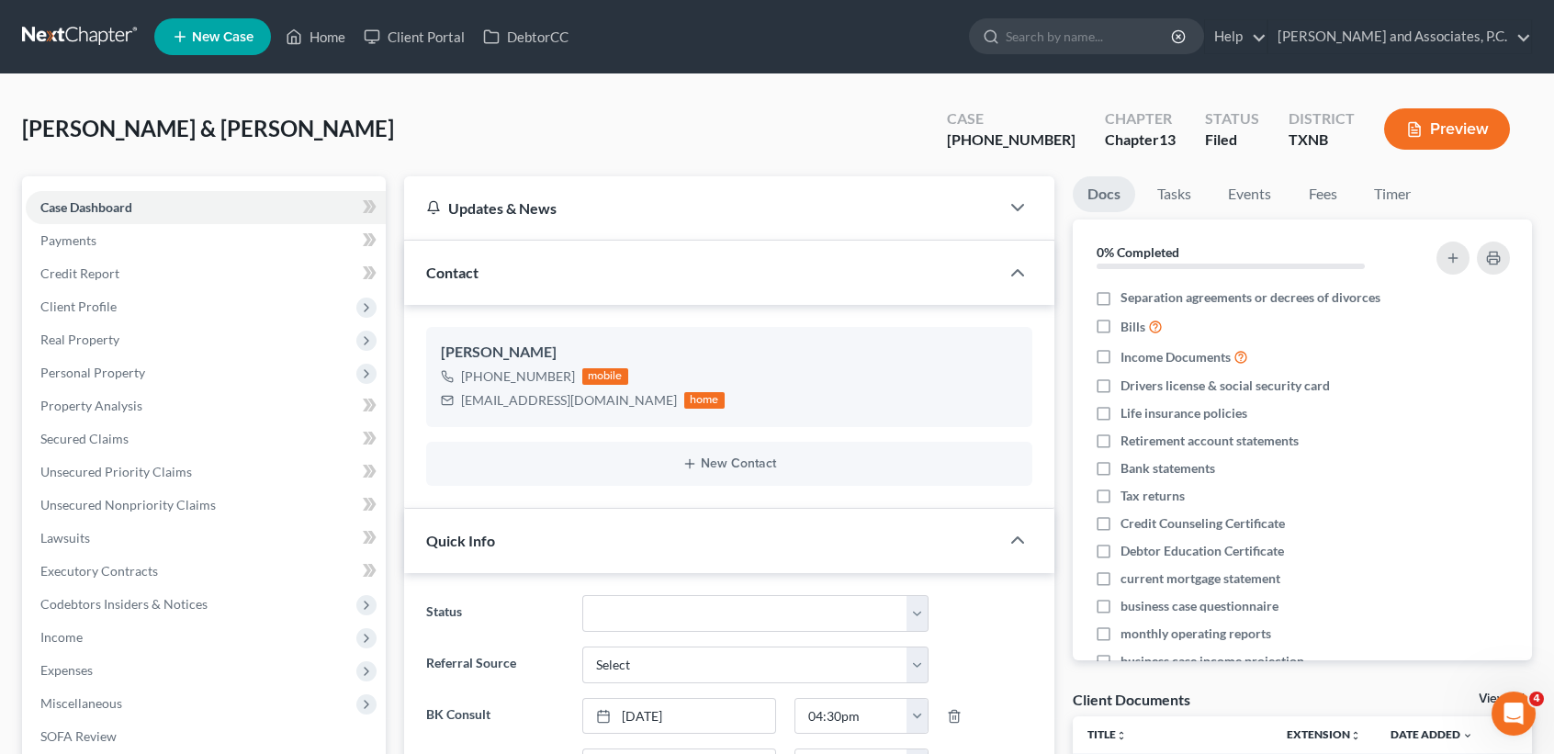
scroll to position [1045, 0]
click at [101, 311] on span "Client Profile" at bounding box center [78, 307] width 76 height 16
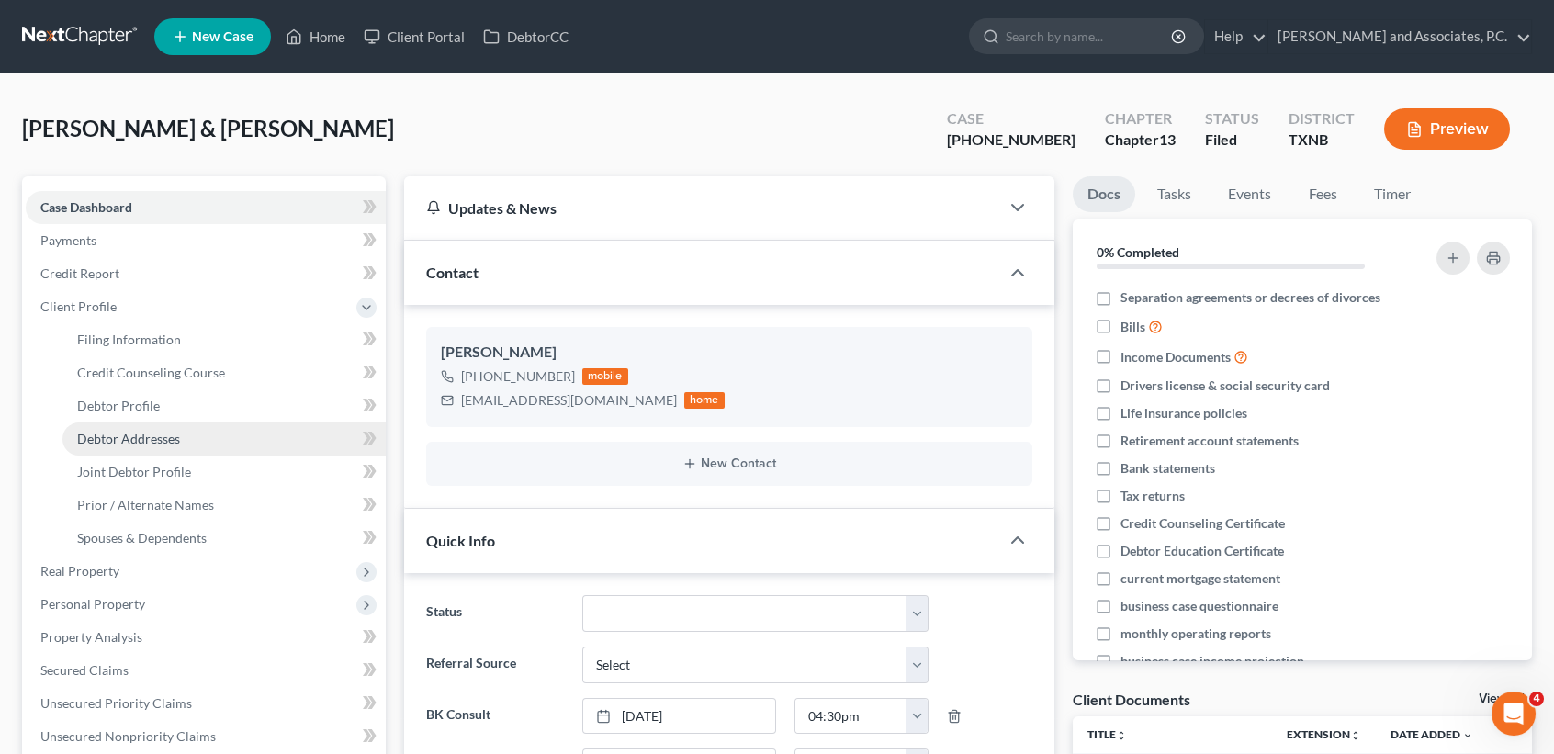
click at [110, 438] on span "Debtor Addresses" at bounding box center [128, 439] width 103 height 16
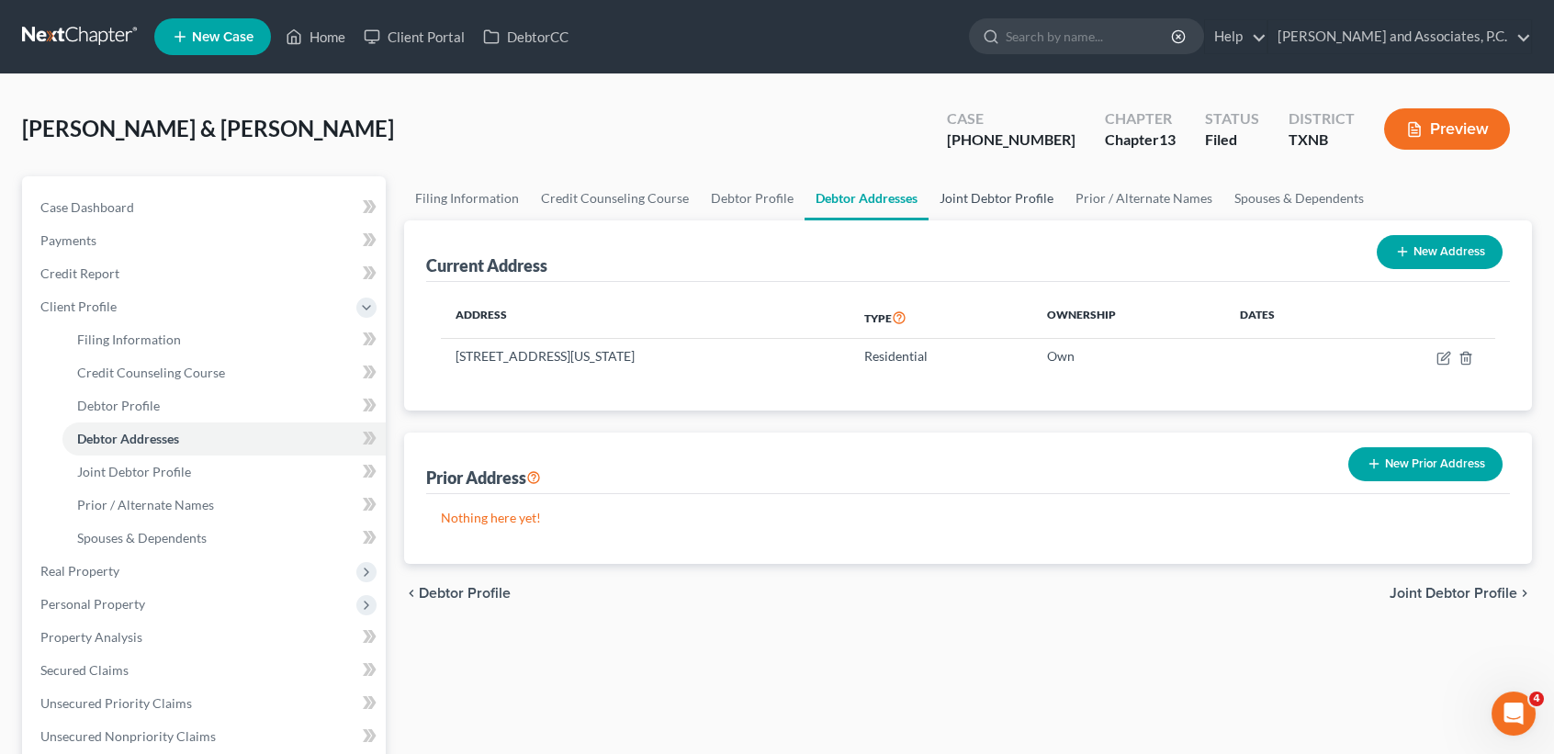
drag, startPoint x: 1014, startPoint y: 207, endPoint x: 985, endPoint y: 209, distance: 29.5
click at [1014, 207] on link "Joint Debtor Profile" at bounding box center [997, 198] width 136 height 44
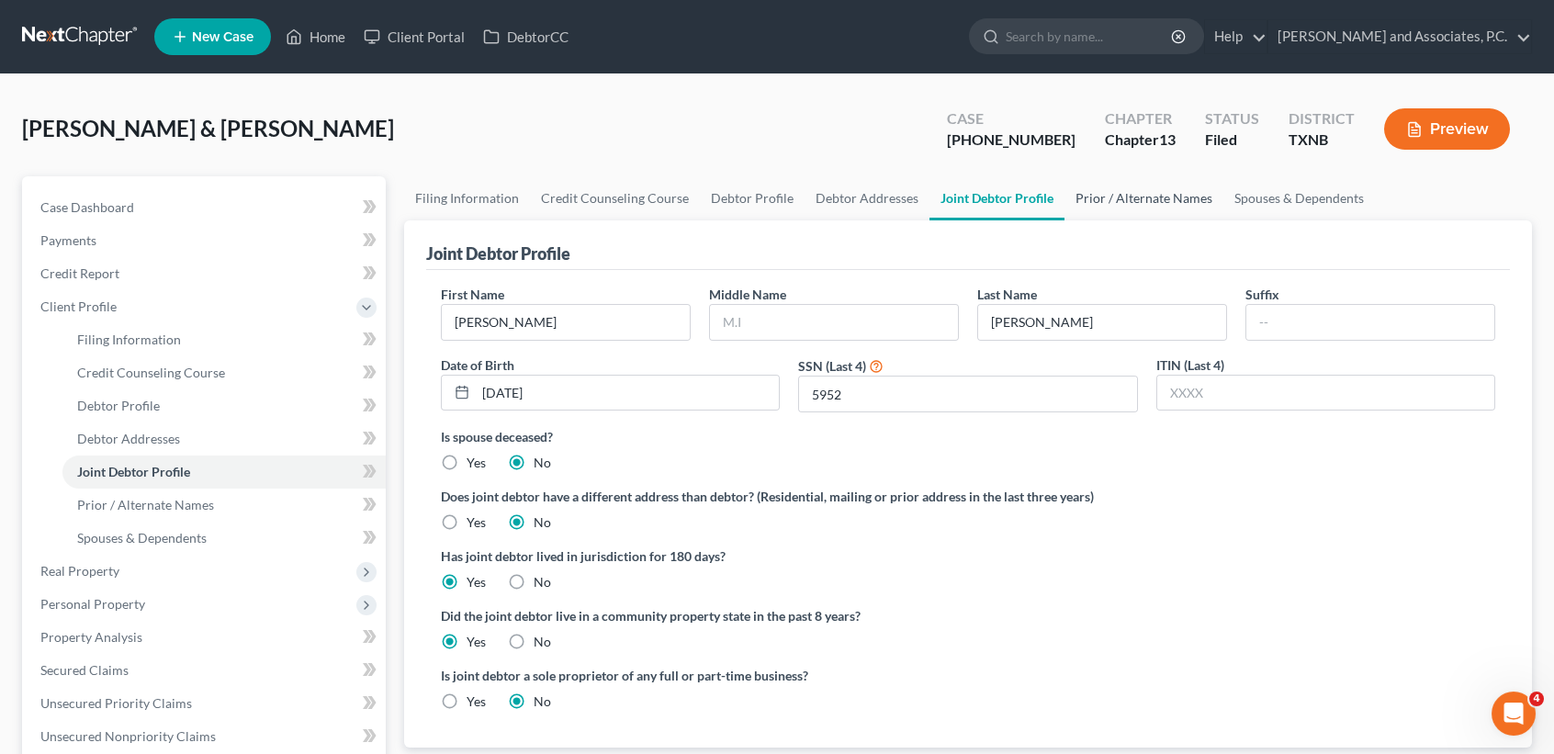
click at [1085, 194] on link "Prior / Alternate Names" at bounding box center [1144, 198] width 159 height 44
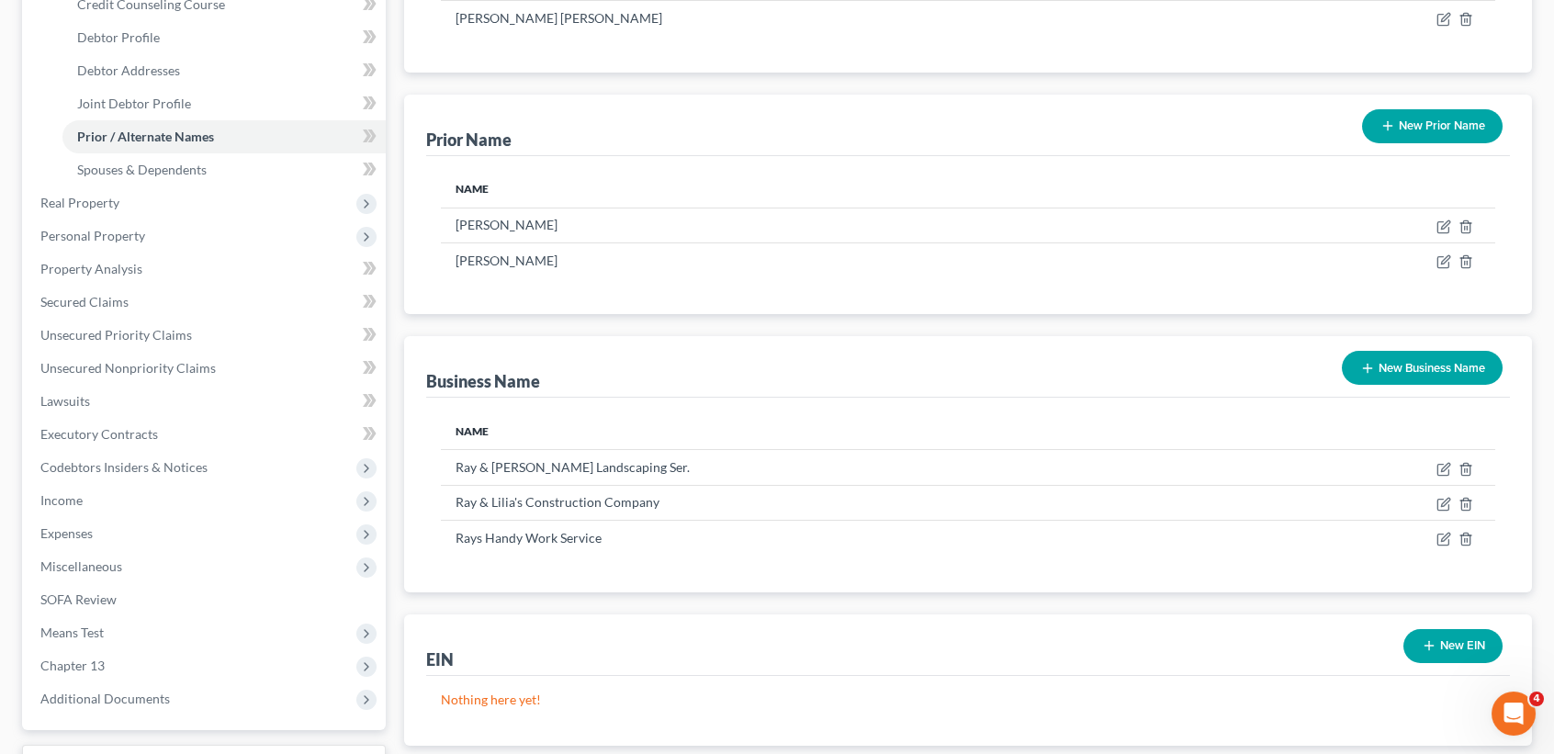
scroll to position [490, 0]
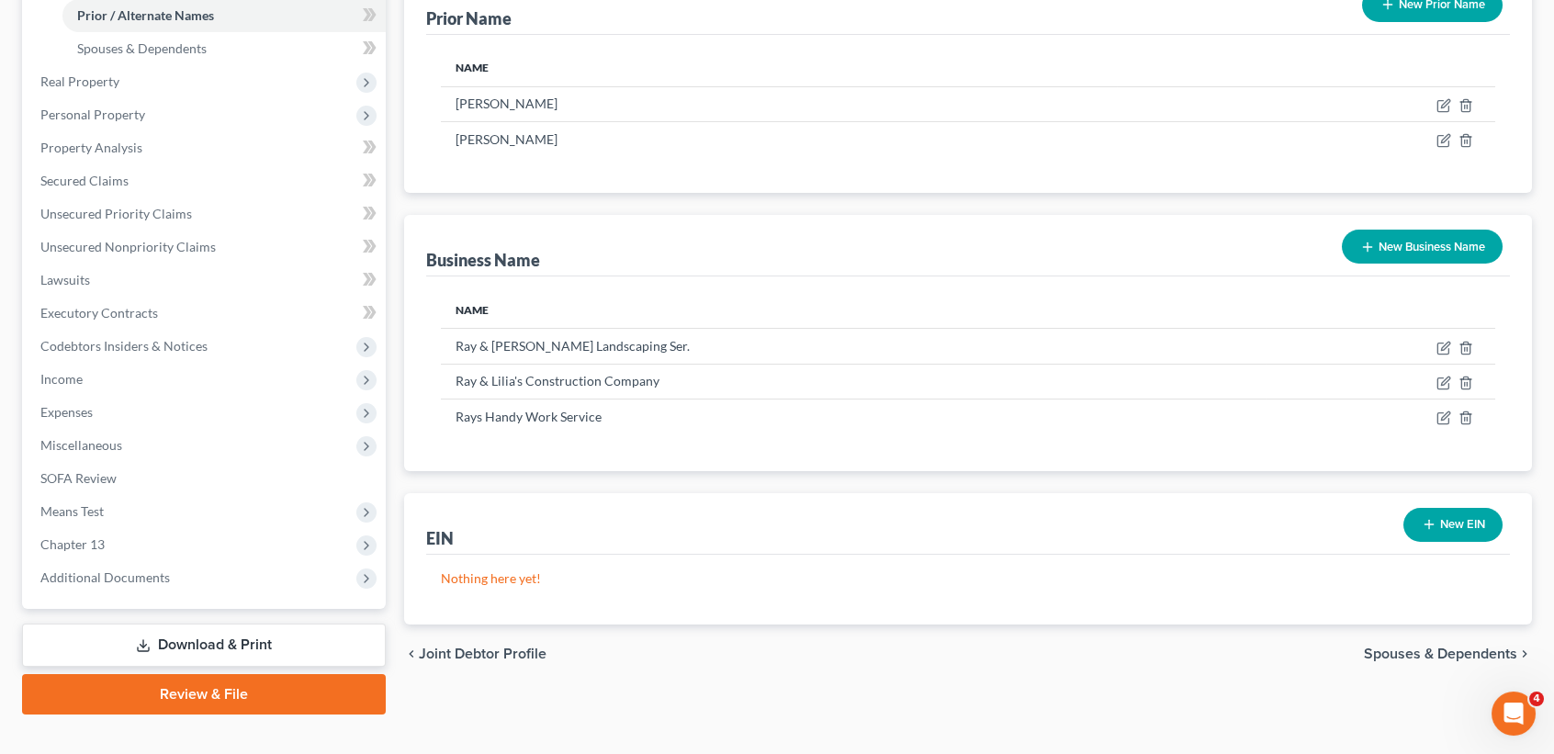
click at [1464, 252] on button "New Business Name" at bounding box center [1422, 247] width 161 height 34
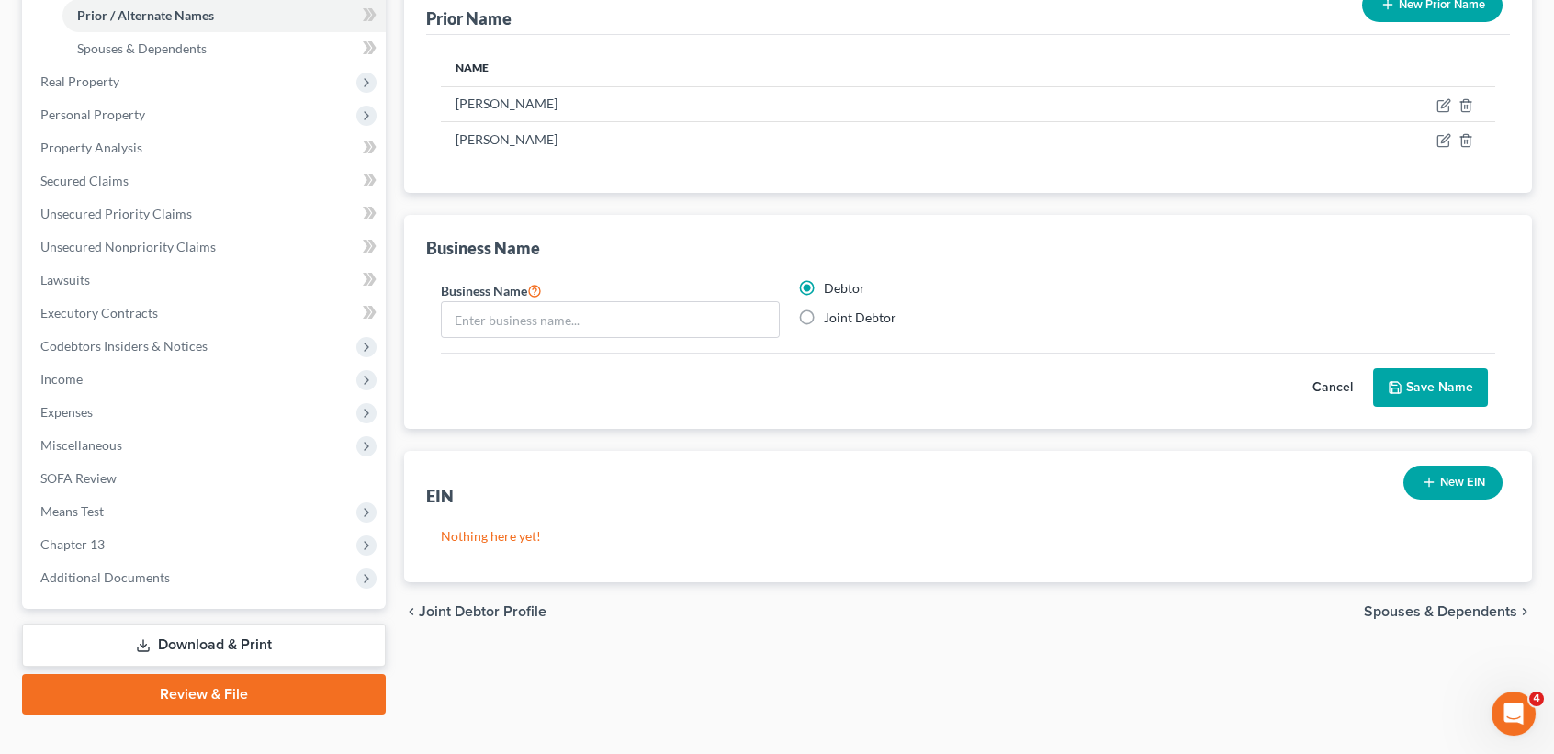
click at [1352, 394] on button "Cancel" at bounding box center [1333, 387] width 81 height 37
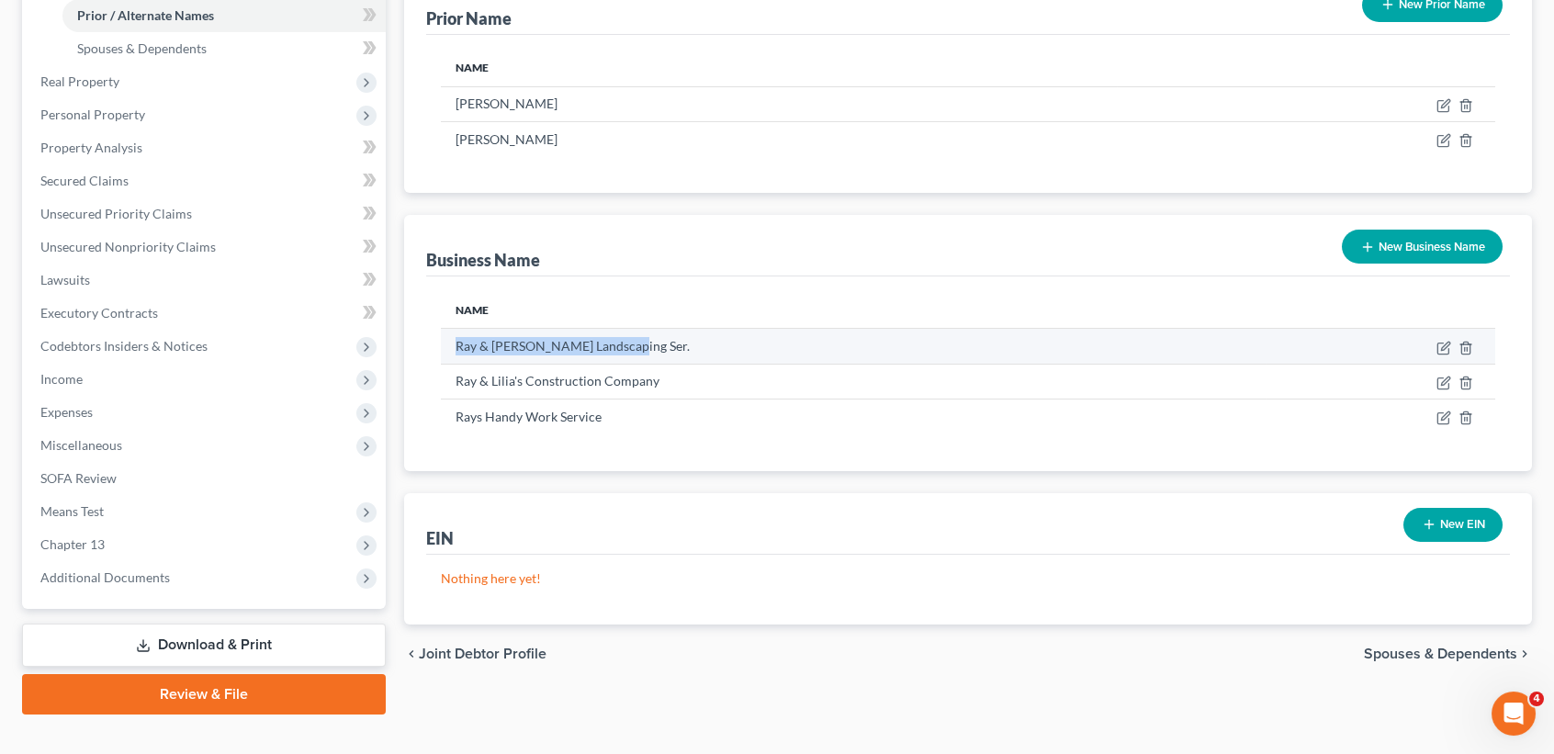
drag, startPoint x: 608, startPoint y: 351, endPoint x: 468, endPoint y: 348, distance: 140.6
click at [451, 355] on td "Ray & Lilia Landscaping Ser." at bounding box center [853, 346] width 825 height 35
copy td "Ray & Lilia Landscaping Ser."
click at [1441, 349] on icon "button" at bounding box center [1444, 348] width 15 height 15
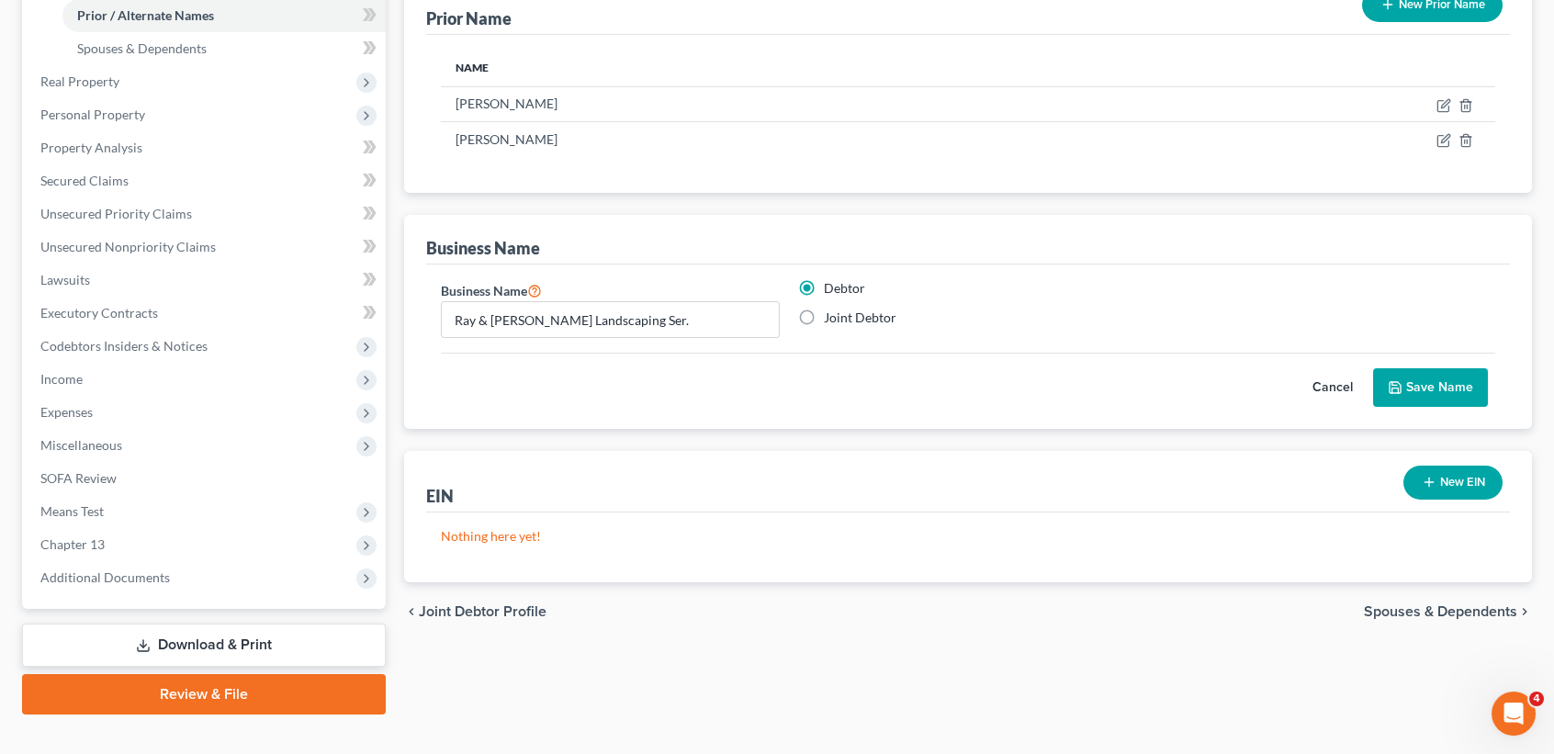
click at [1438, 385] on button "Save Name" at bounding box center [1430, 387] width 115 height 39
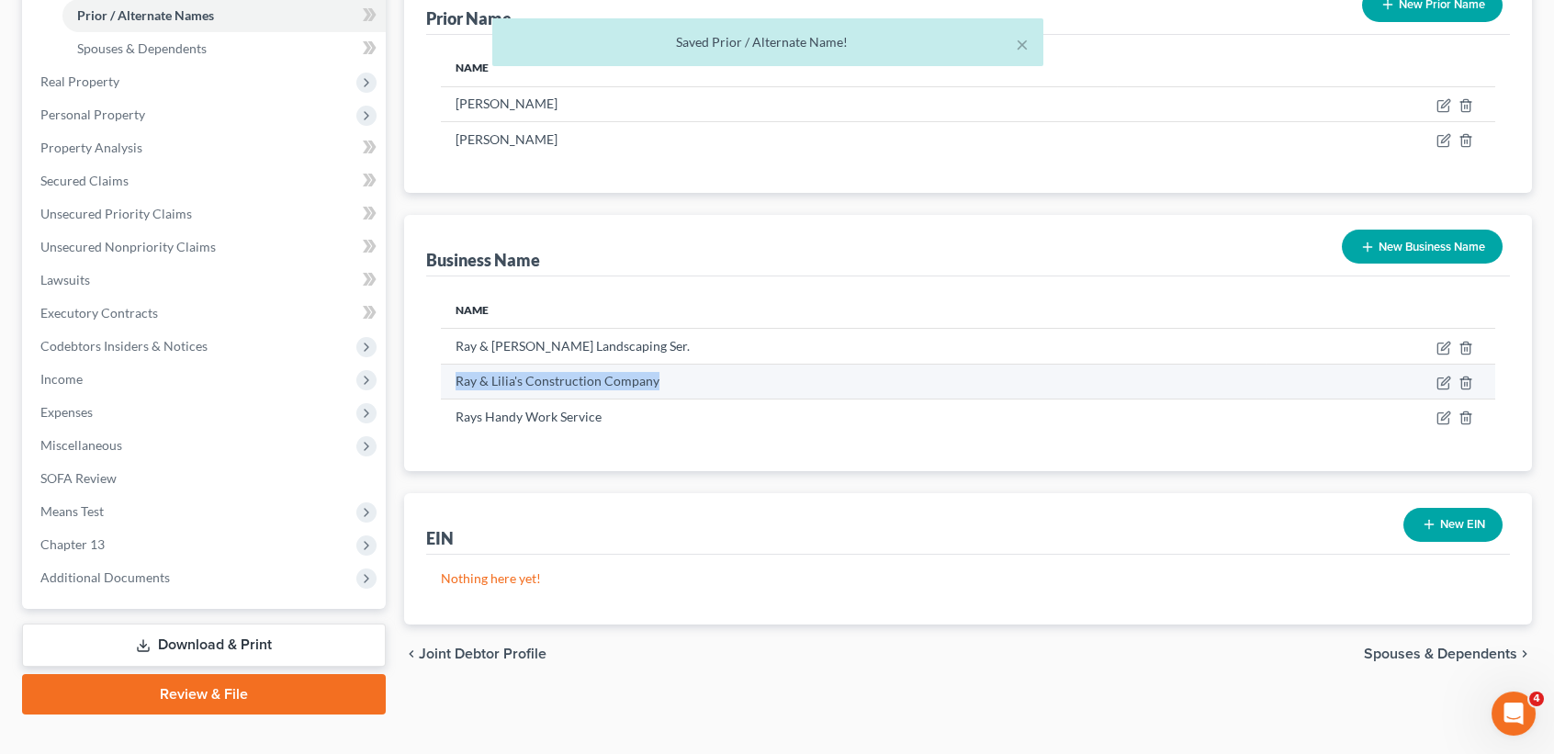
drag, startPoint x: 588, startPoint y: 387, endPoint x: 475, endPoint y: 382, distance: 113.1
click at [443, 389] on td "Ray & Lilia's Construction Company" at bounding box center [853, 381] width 825 height 35
copy td "Ray & Lilia's Construction Company"
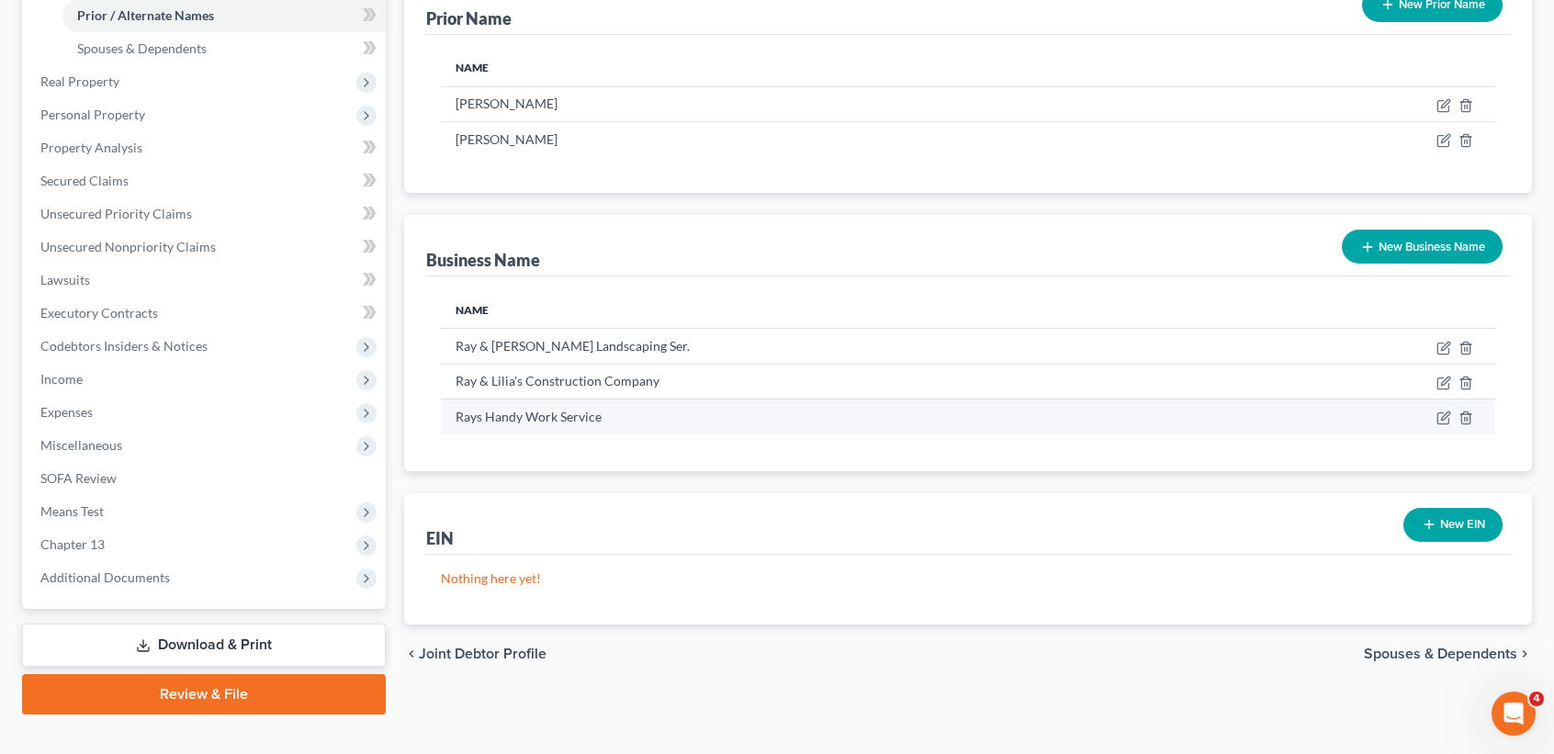
click at [607, 433] on td "Rays Handy Work Service" at bounding box center [853, 417] width 825 height 35
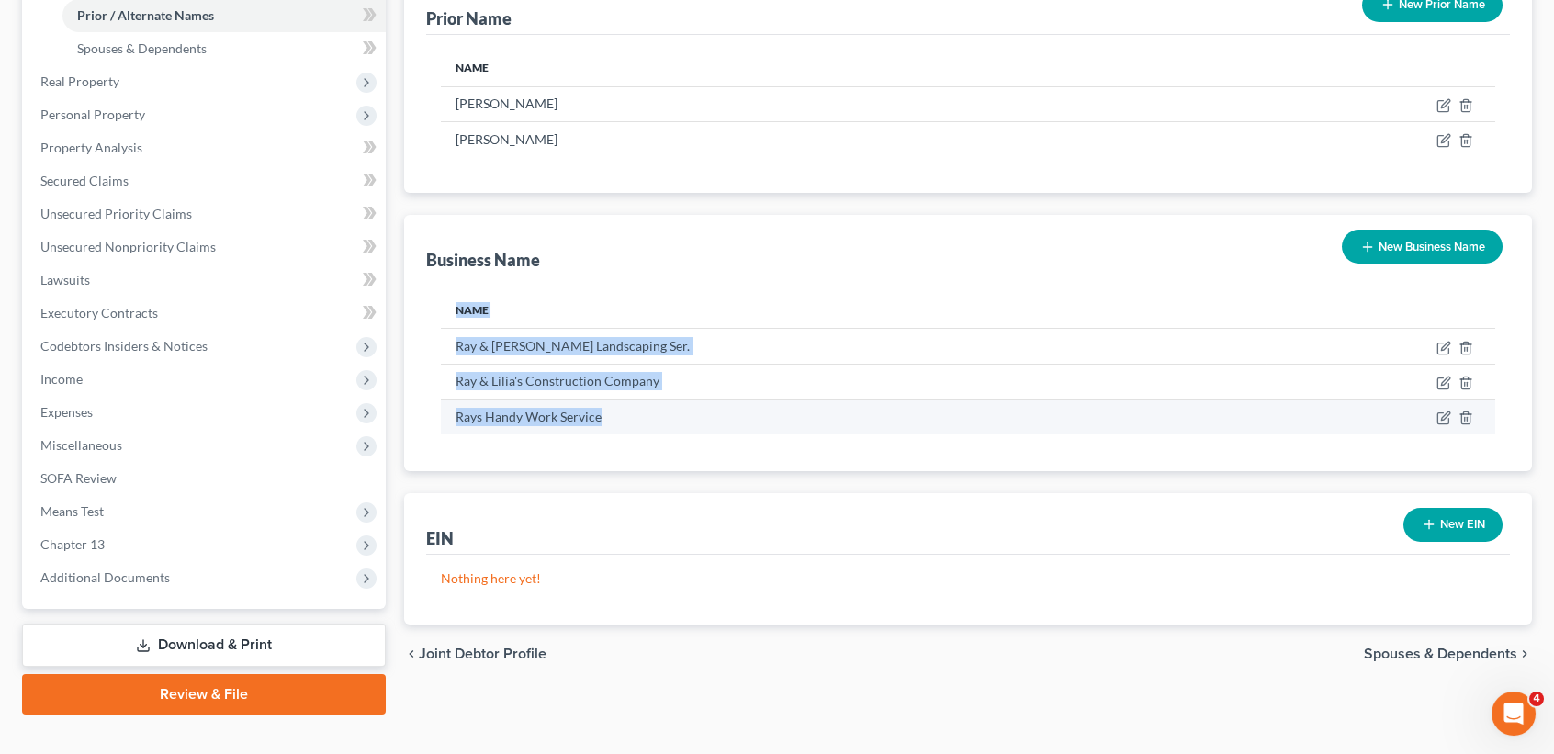
drag, startPoint x: 567, startPoint y: 421, endPoint x: 502, endPoint y: 427, distance: 65.5
click at [426, 432] on div "Name Ray & Lilia Landscaping Ser. Ray & Lilia's Construction Company Rays Handy…" at bounding box center [968, 374] width 1084 height 194
click at [543, 430] on td "Rays Handy Work Service" at bounding box center [853, 417] width 825 height 35
drag, startPoint x: 597, startPoint y: 417, endPoint x: 478, endPoint y: 420, distance: 119.5
click at [451, 428] on td "Rays Handy Work Service" at bounding box center [853, 417] width 825 height 35
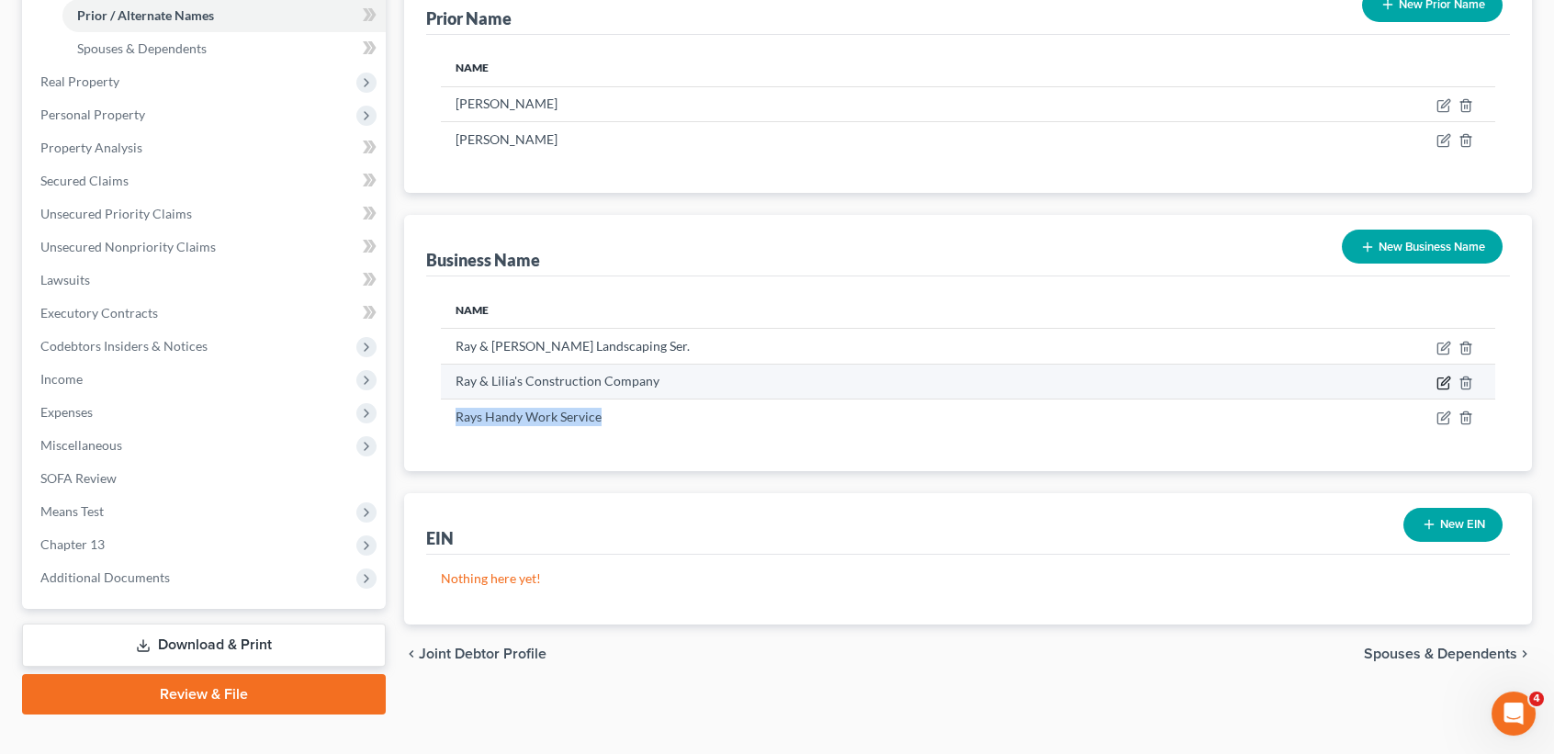
click at [1450, 385] on icon "button" at bounding box center [1444, 383] width 15 height 15
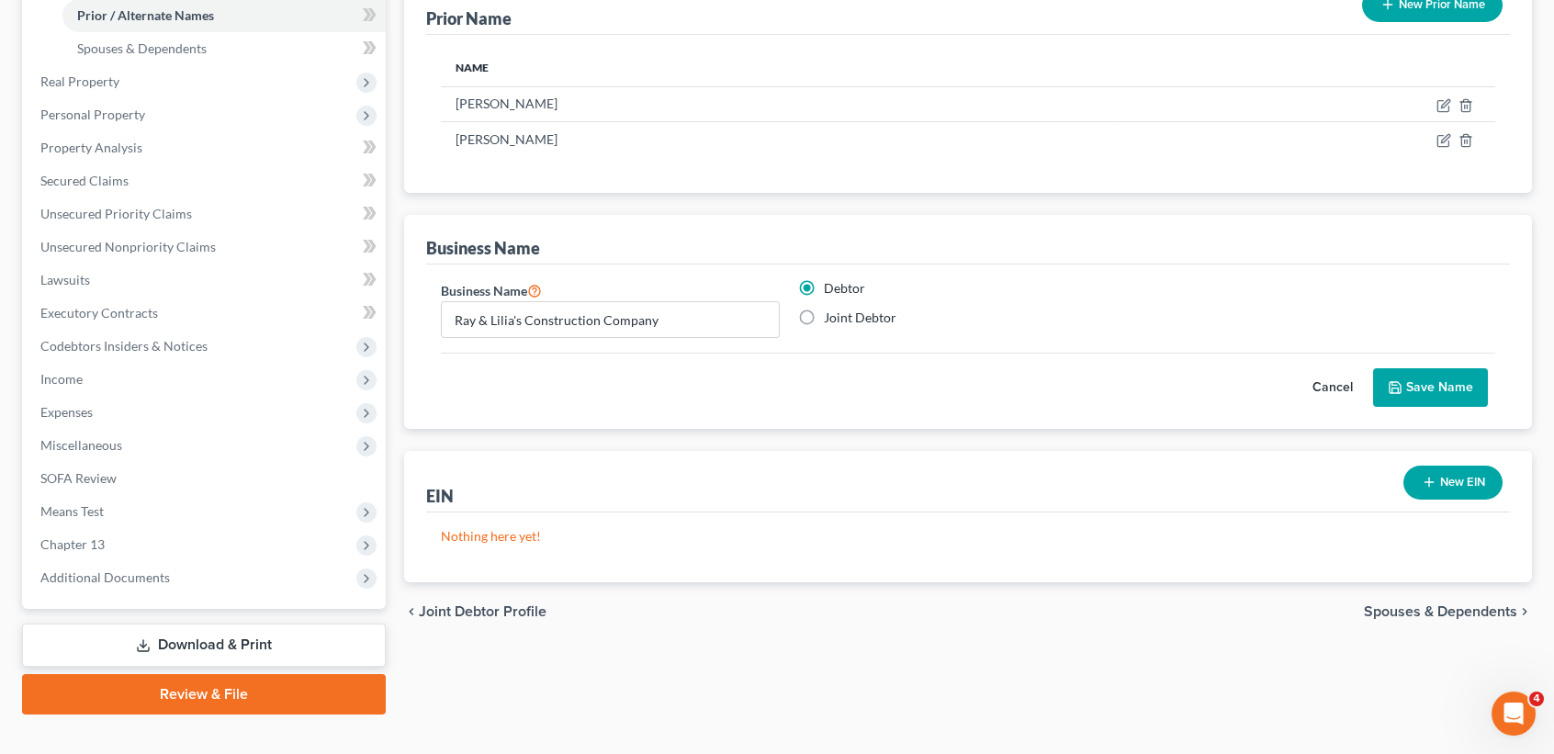
click at [1450, 401] on button "Save Name" at bounding box center [1430, 387] width 115 height 39
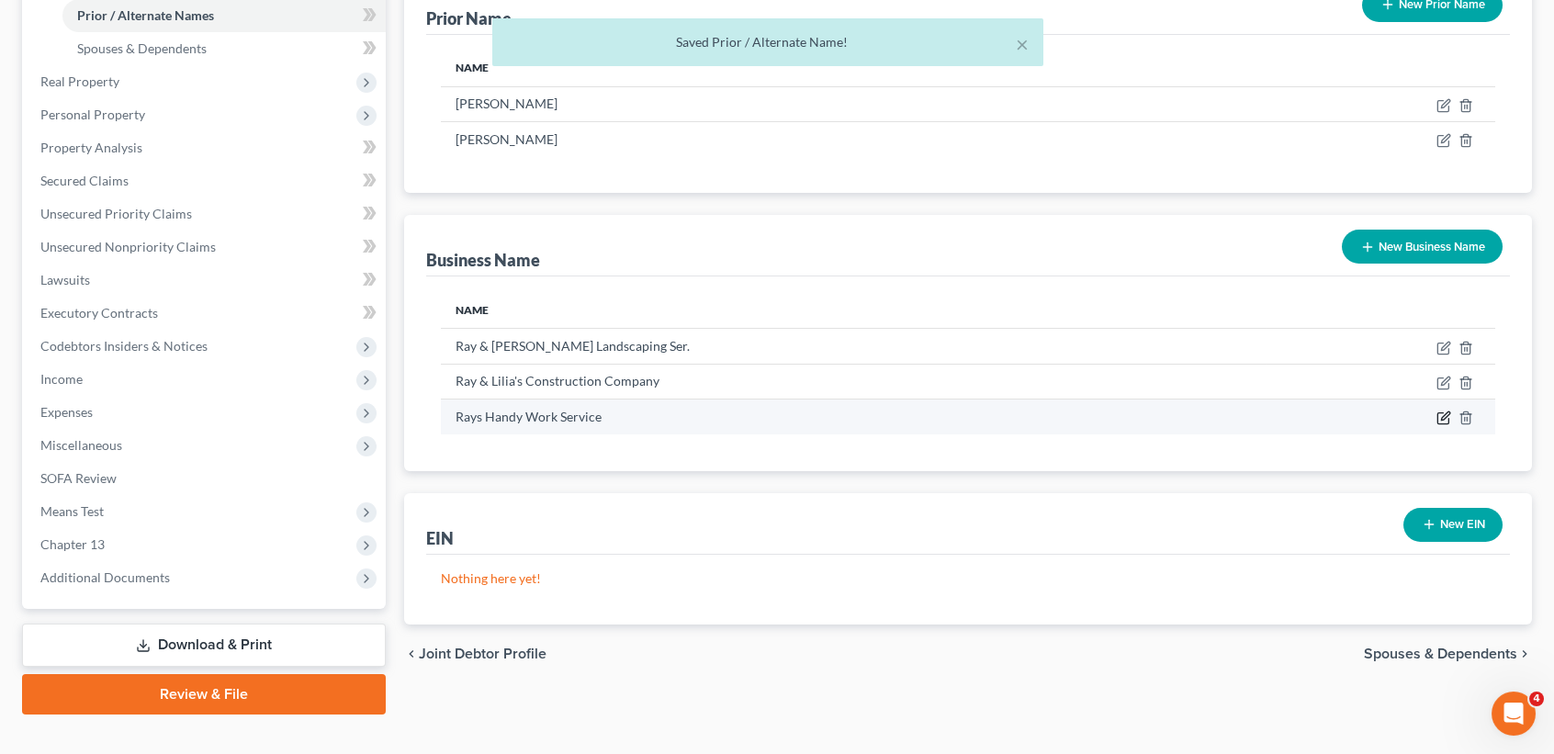
click at [1443, 414] on icon "button" at bounding box center [1444, 418] width 15 height 15
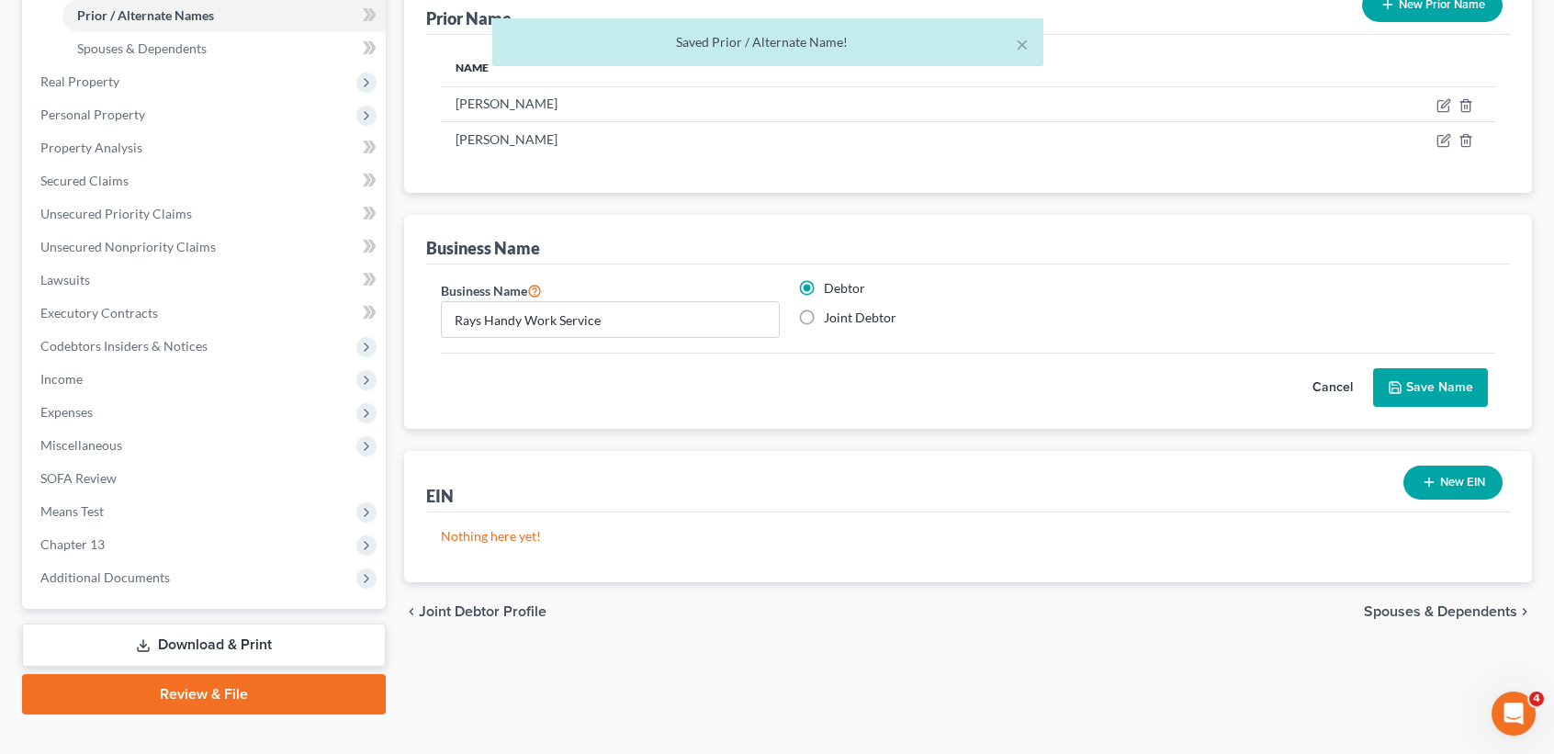
click at [1442, 390] on button "Save Name" at bounding box center [1430, 387] width 115 height 39
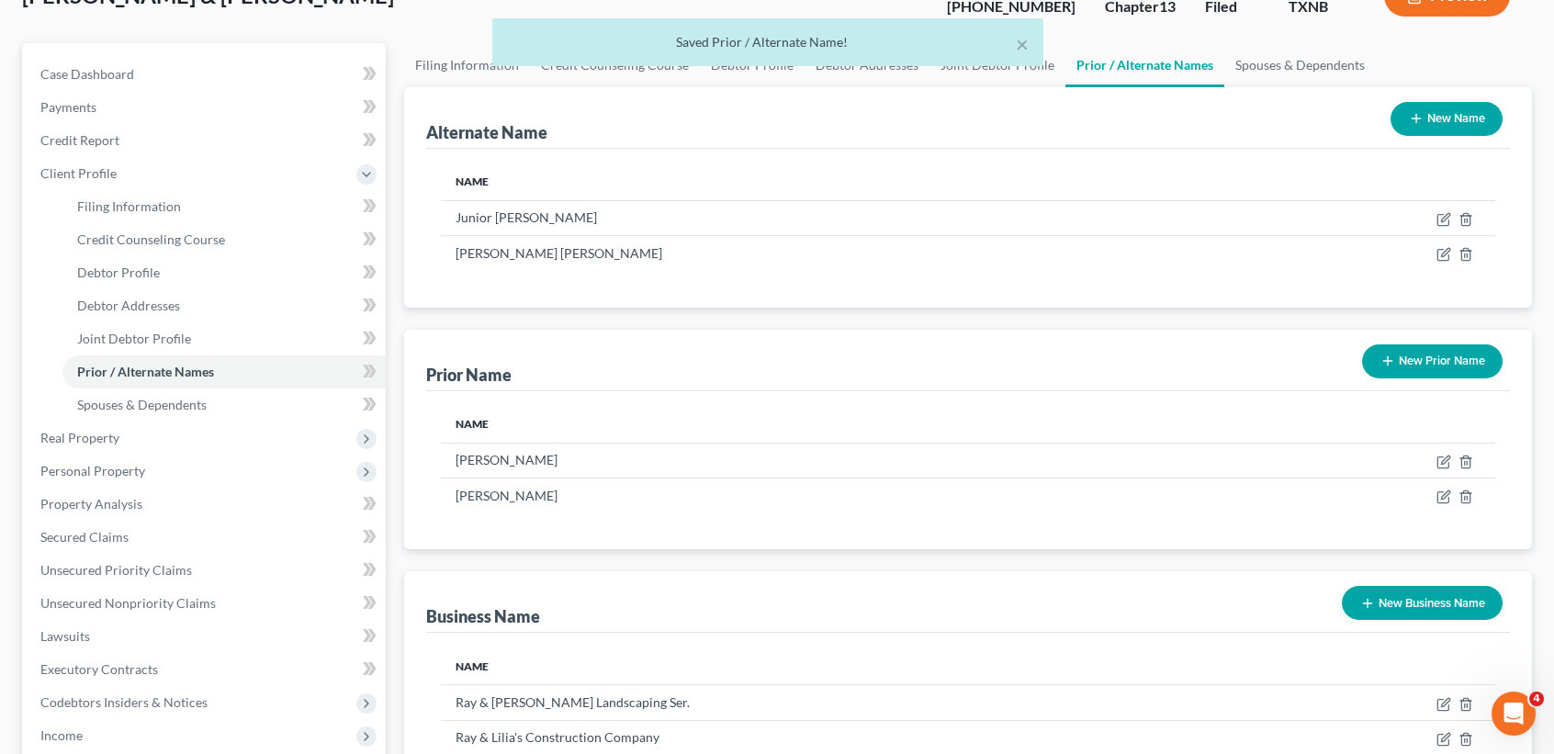
scroll to position [0, 0]
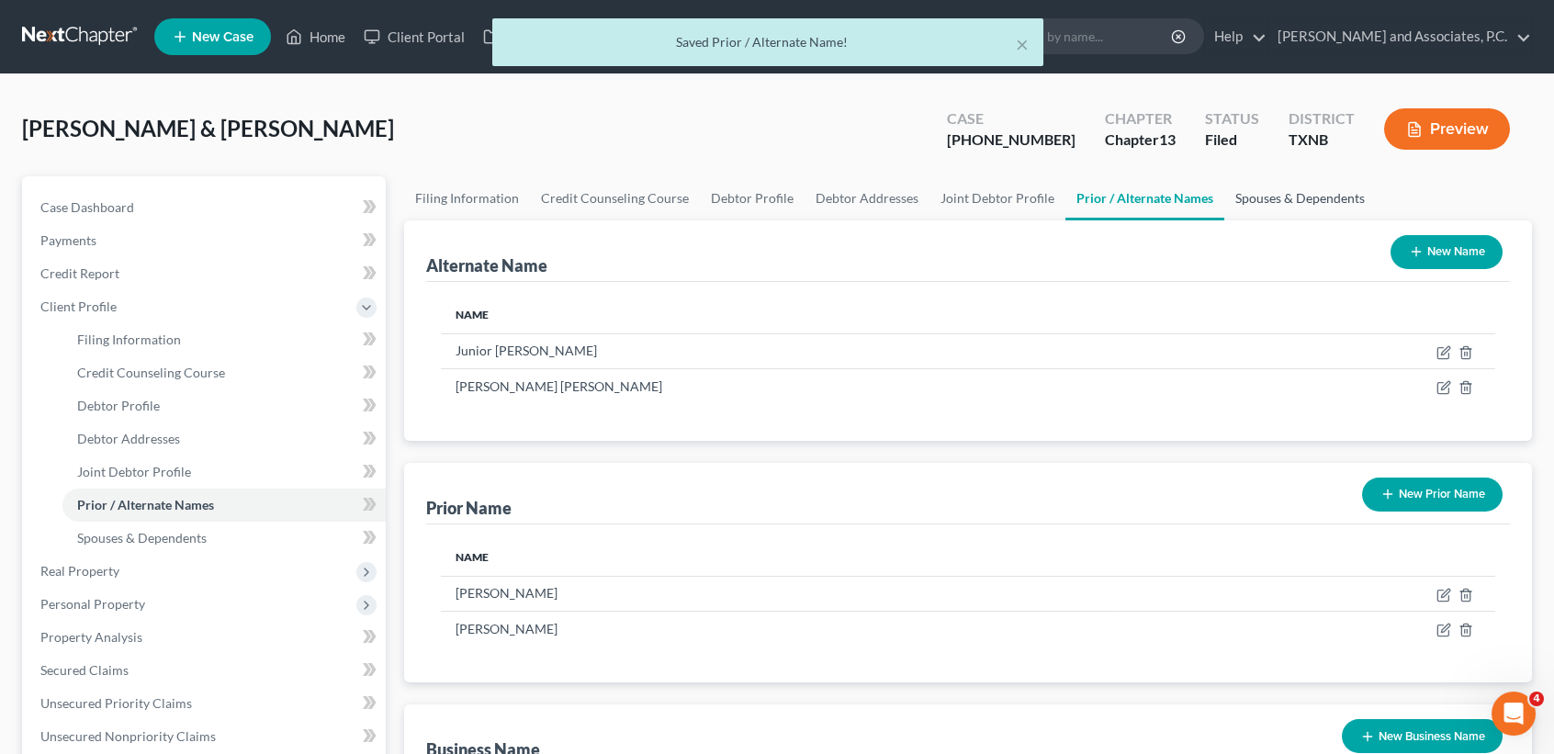
click at [1258, 176] on link "Spouses & Dependents" at bounding box center [1301, 198] width 152 height 44
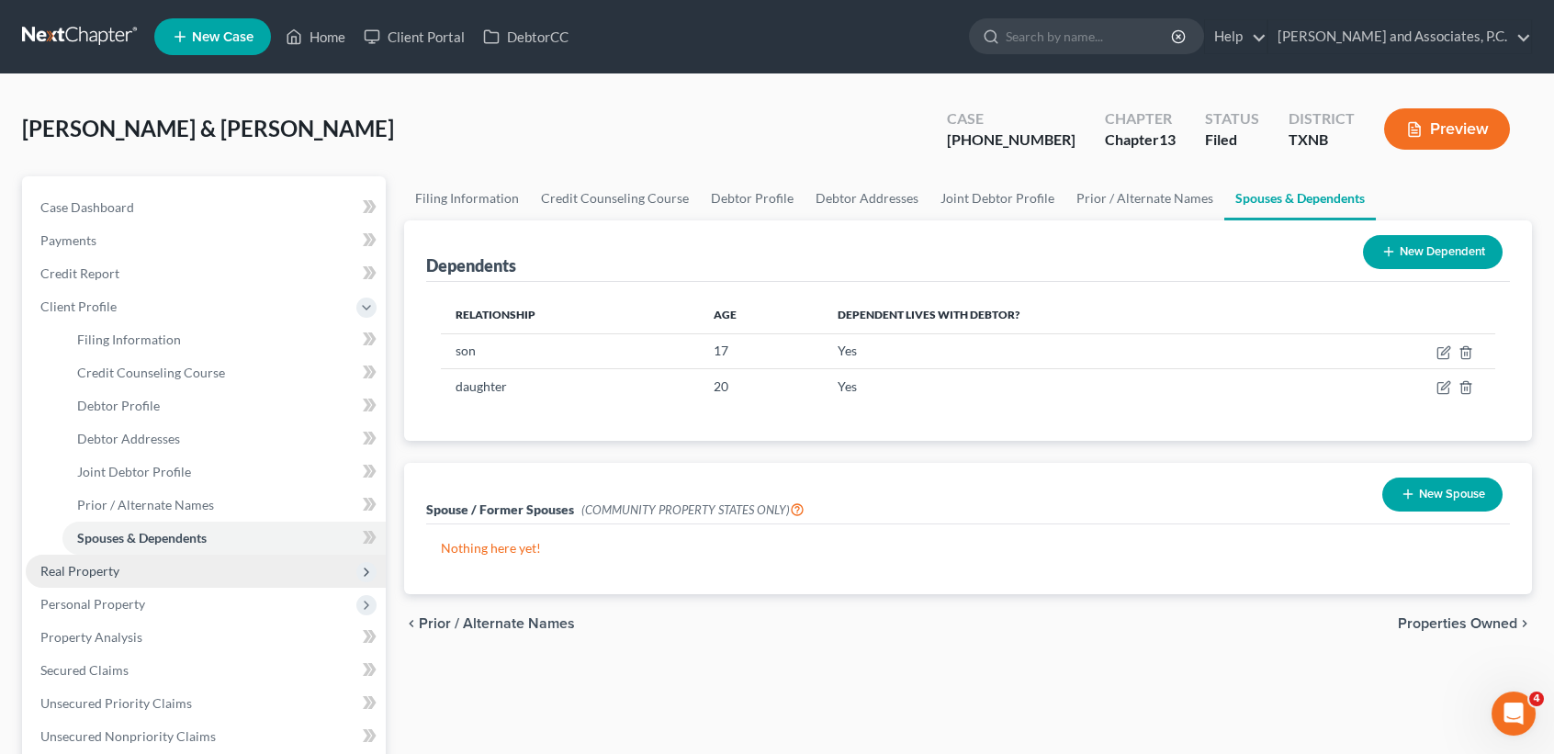
click at [56, 570] on span "Real Property" at bounding box center [79, 571] width 79 height 16
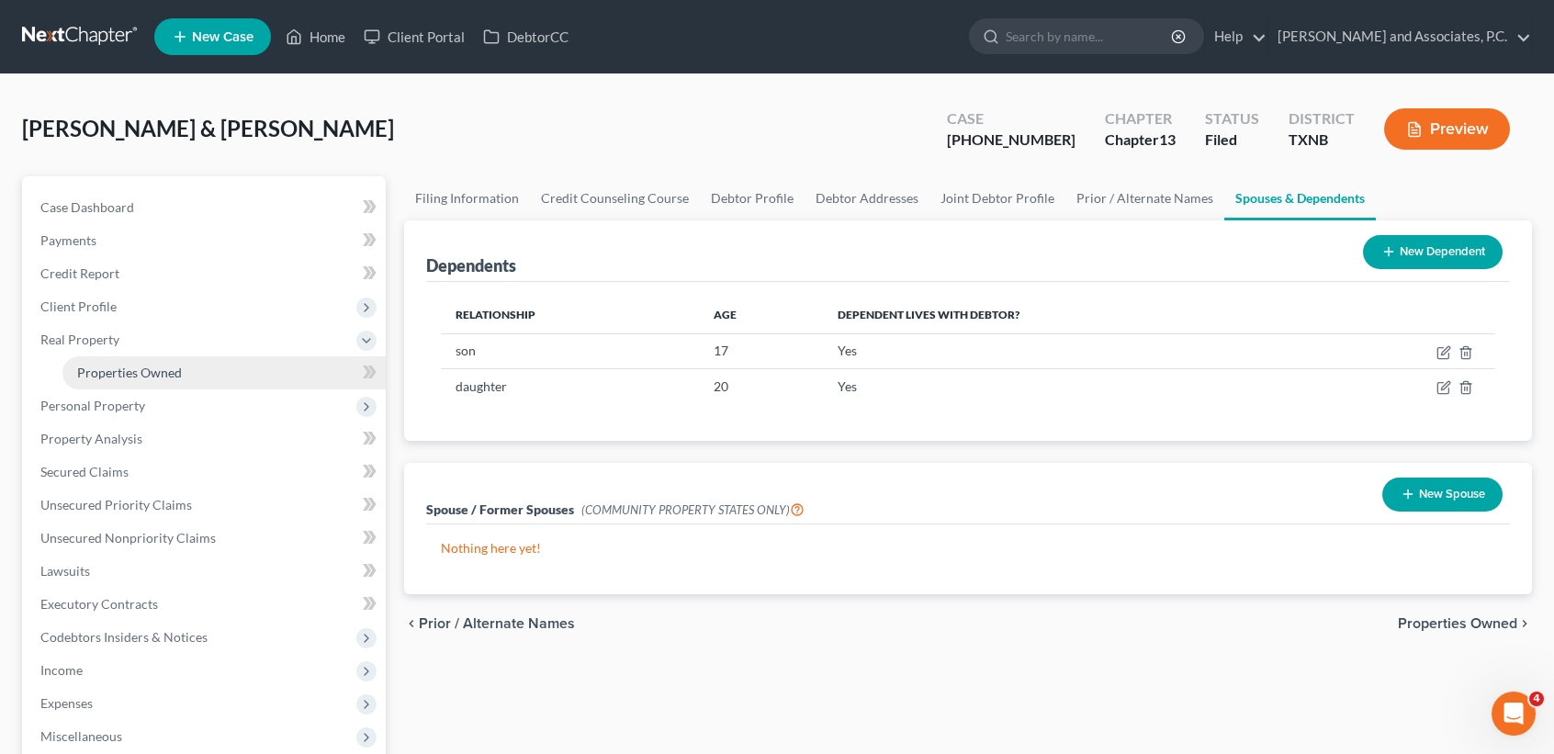
click at [150, 378] on span "Properties Owned" at bounding box center [129, 373] width 105 height 16
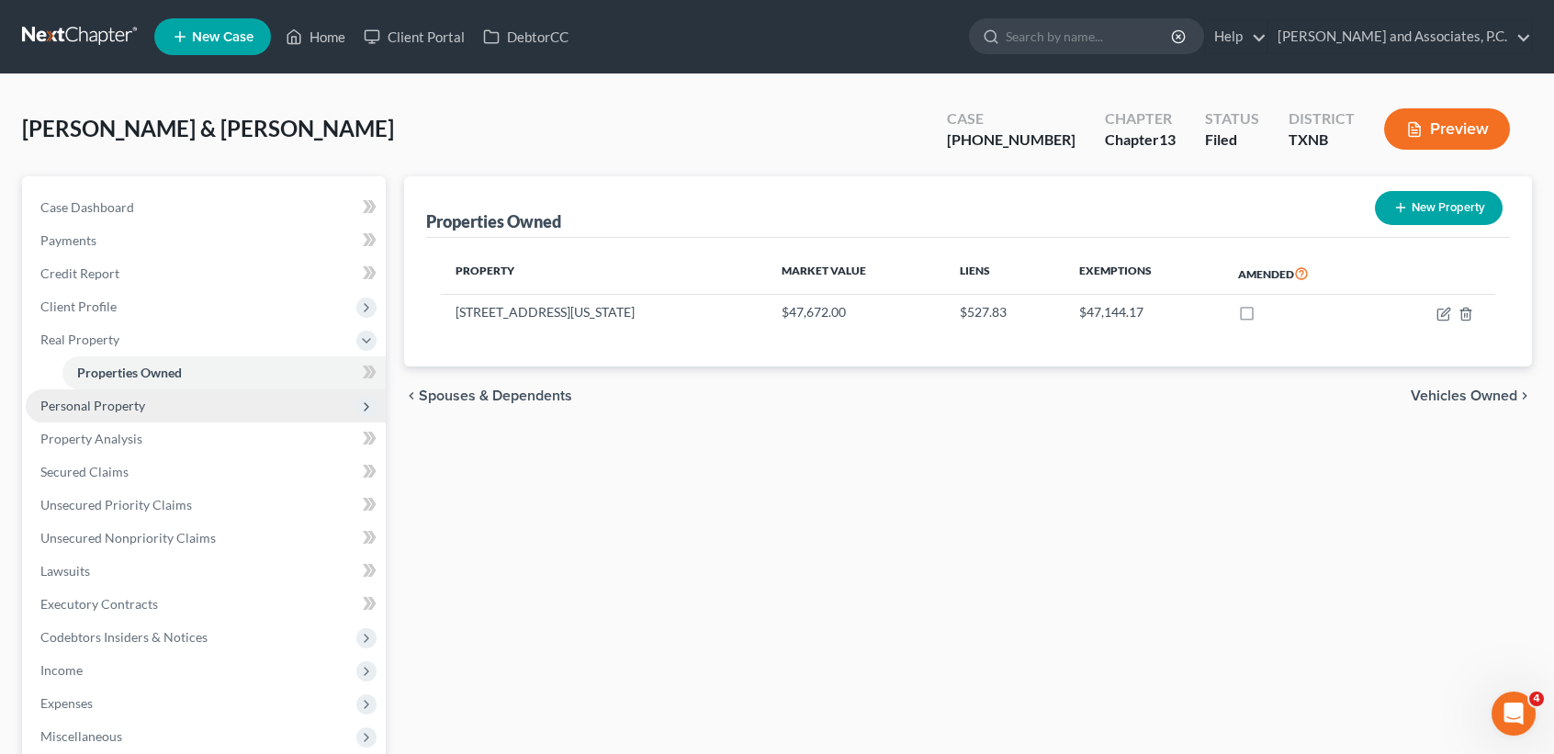
click at [141, 412] on span "Personal Property" at bounding box center [206, 406] width 360 height 33
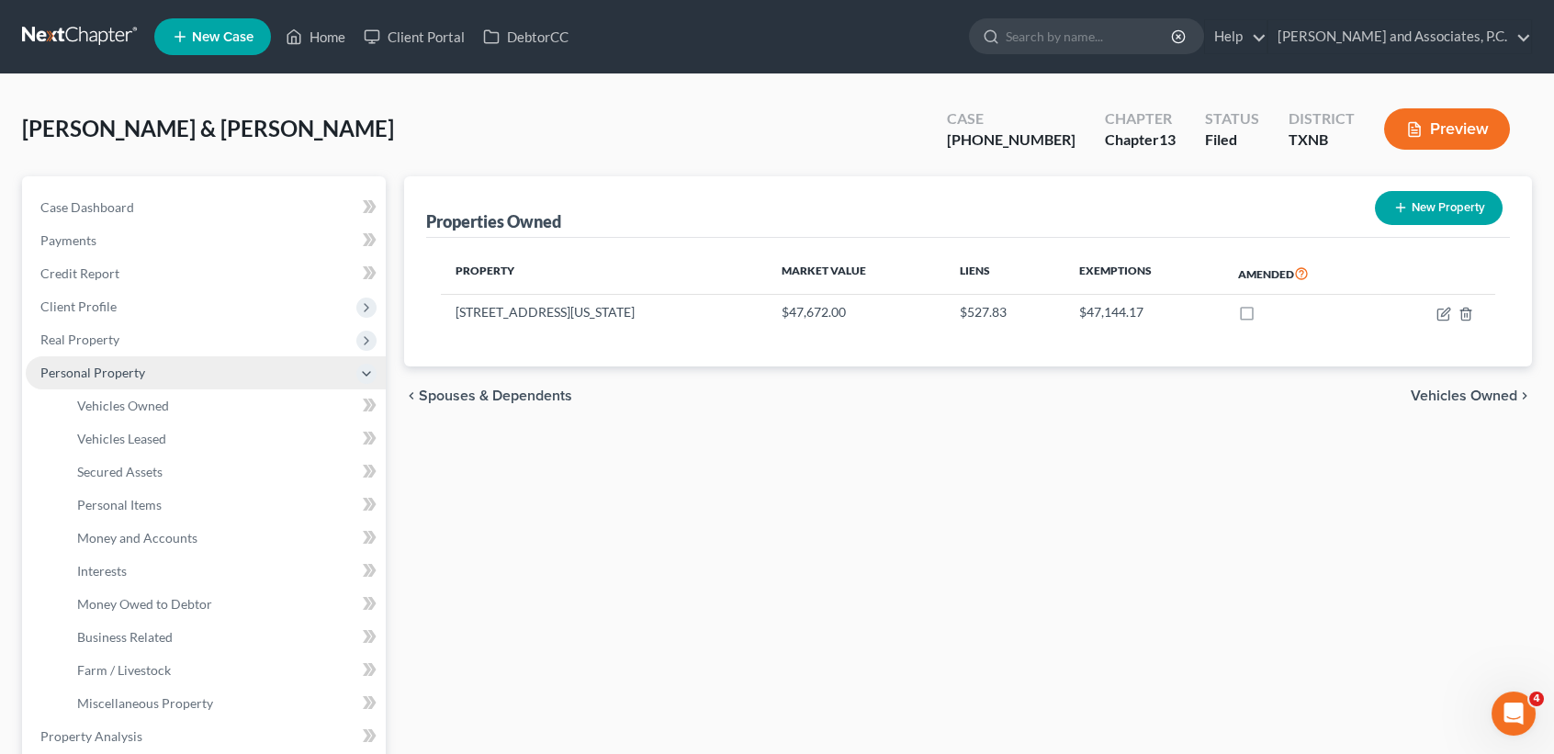
click at [155, 384] on span "Personal Property" at bounding box center [206, 372] width 360 height 33
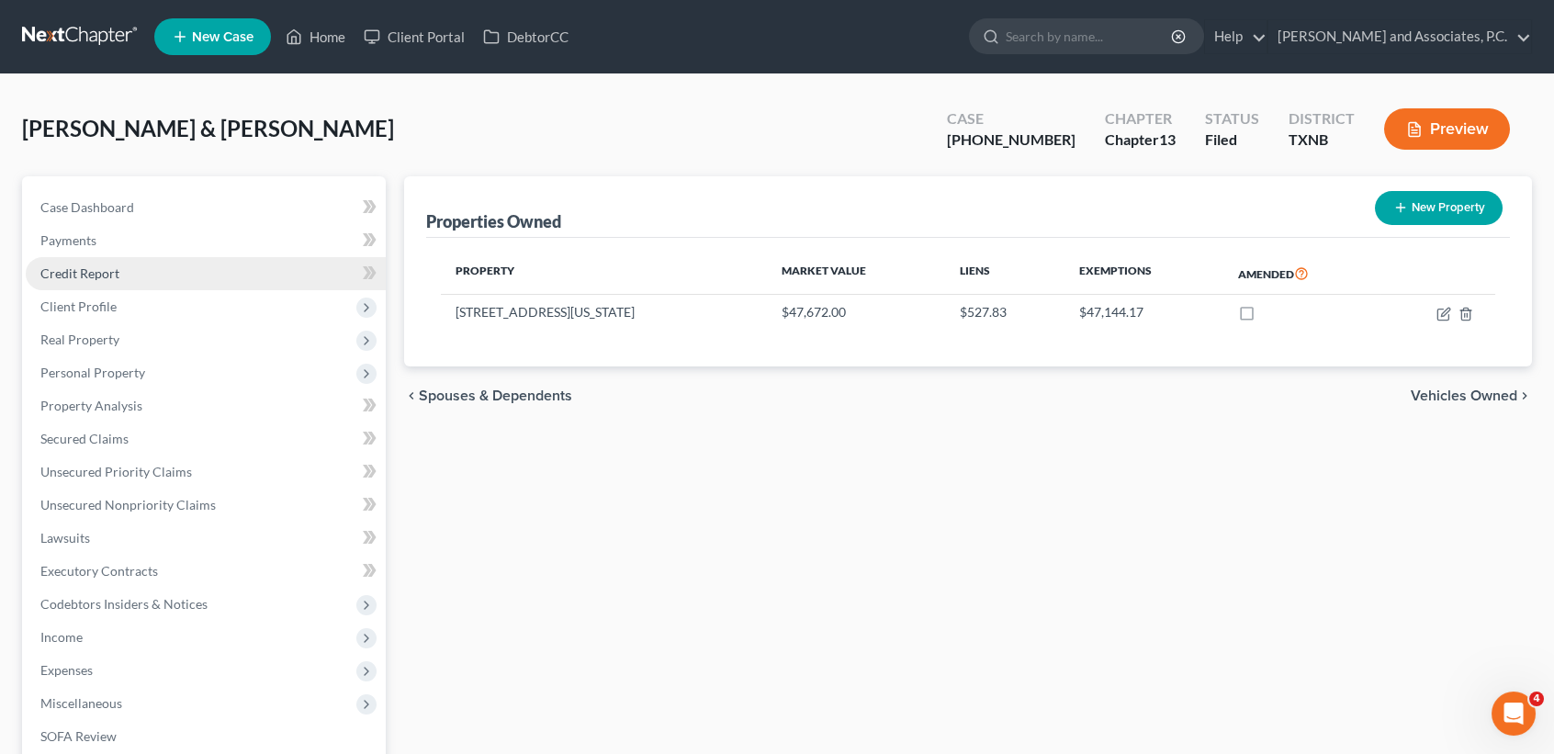
click at [107, 272] on span "Credit Report" at bounding box center [79, 273] width 79 height 16
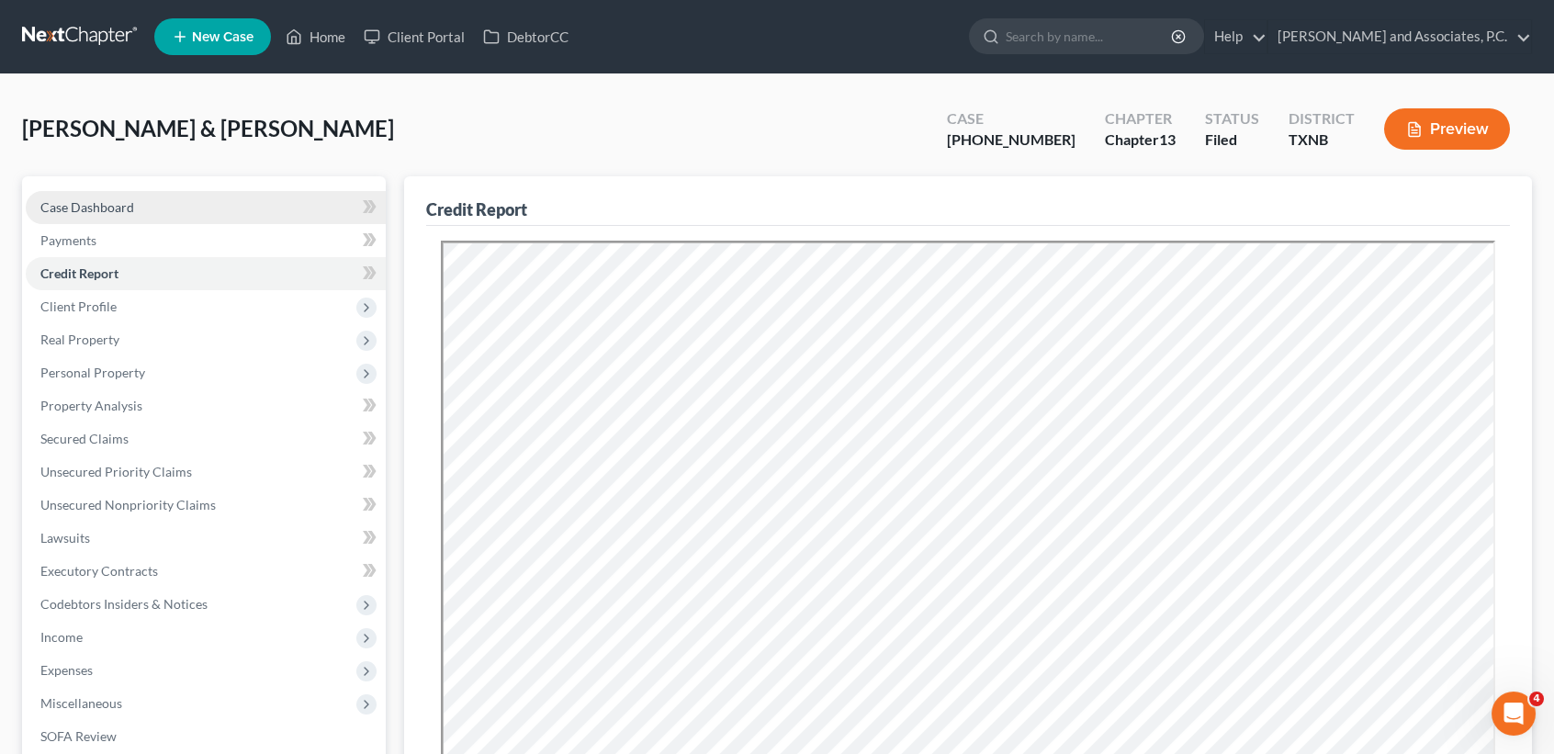
click at [221, 206] on link "Case Dashboard" at bounding box center [206, 207] width 360 height 33
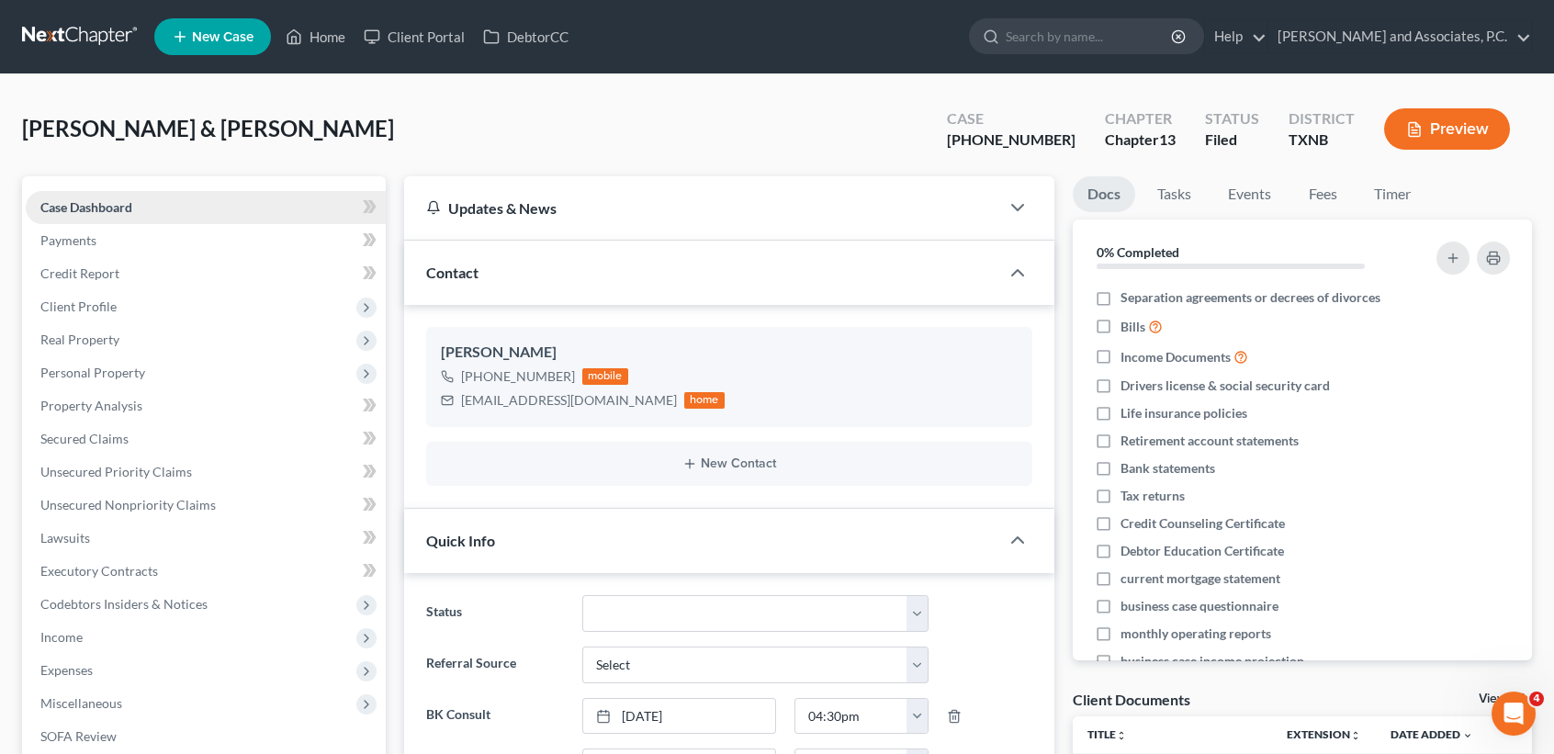
scroll to position [1045, 0]
click at [118, 319] on span "Client Profile" at bounding box center [206, 306] width 360 height 33
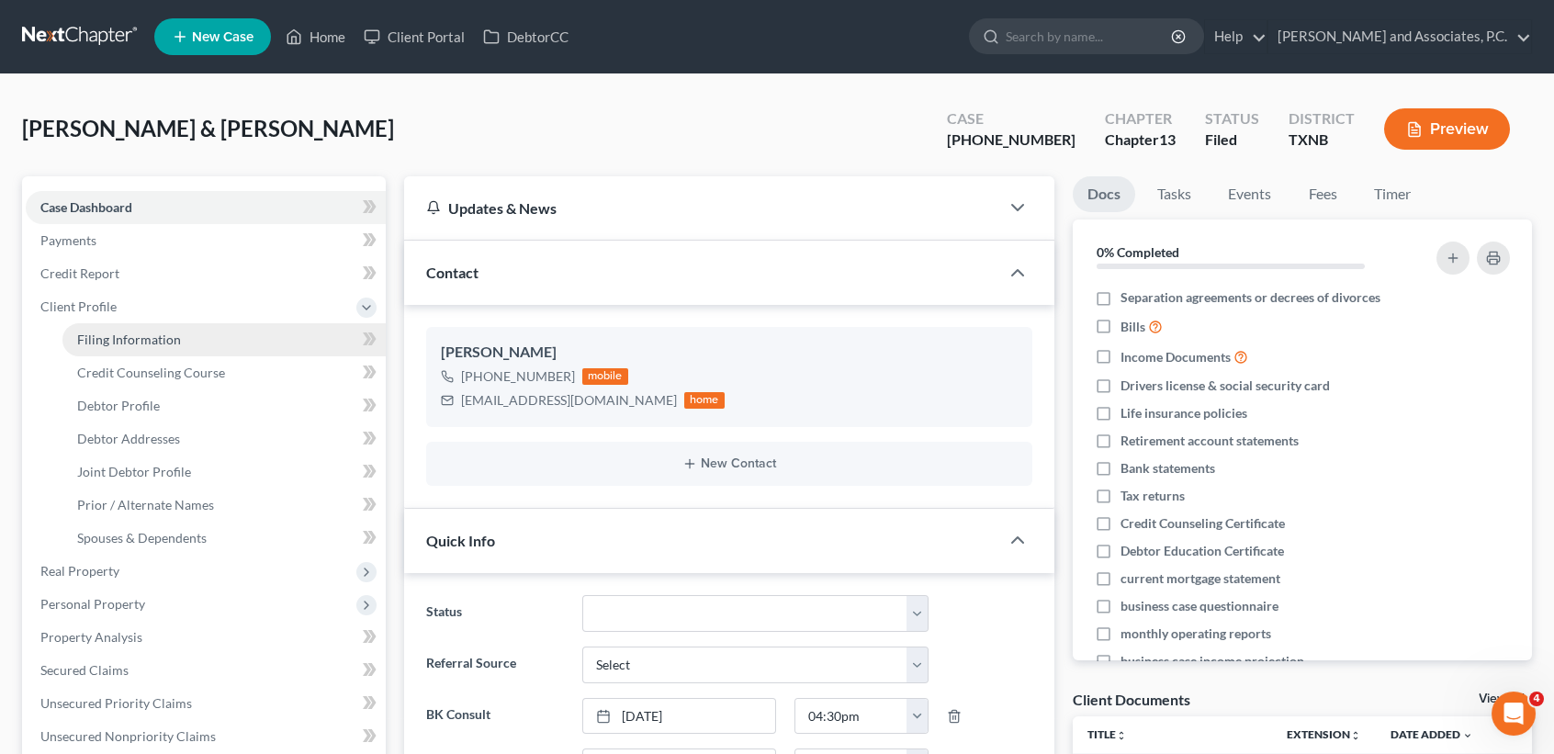
click at [118, 342] on span "Filing Information" at bounding box center [129, 340] width 104 height 16
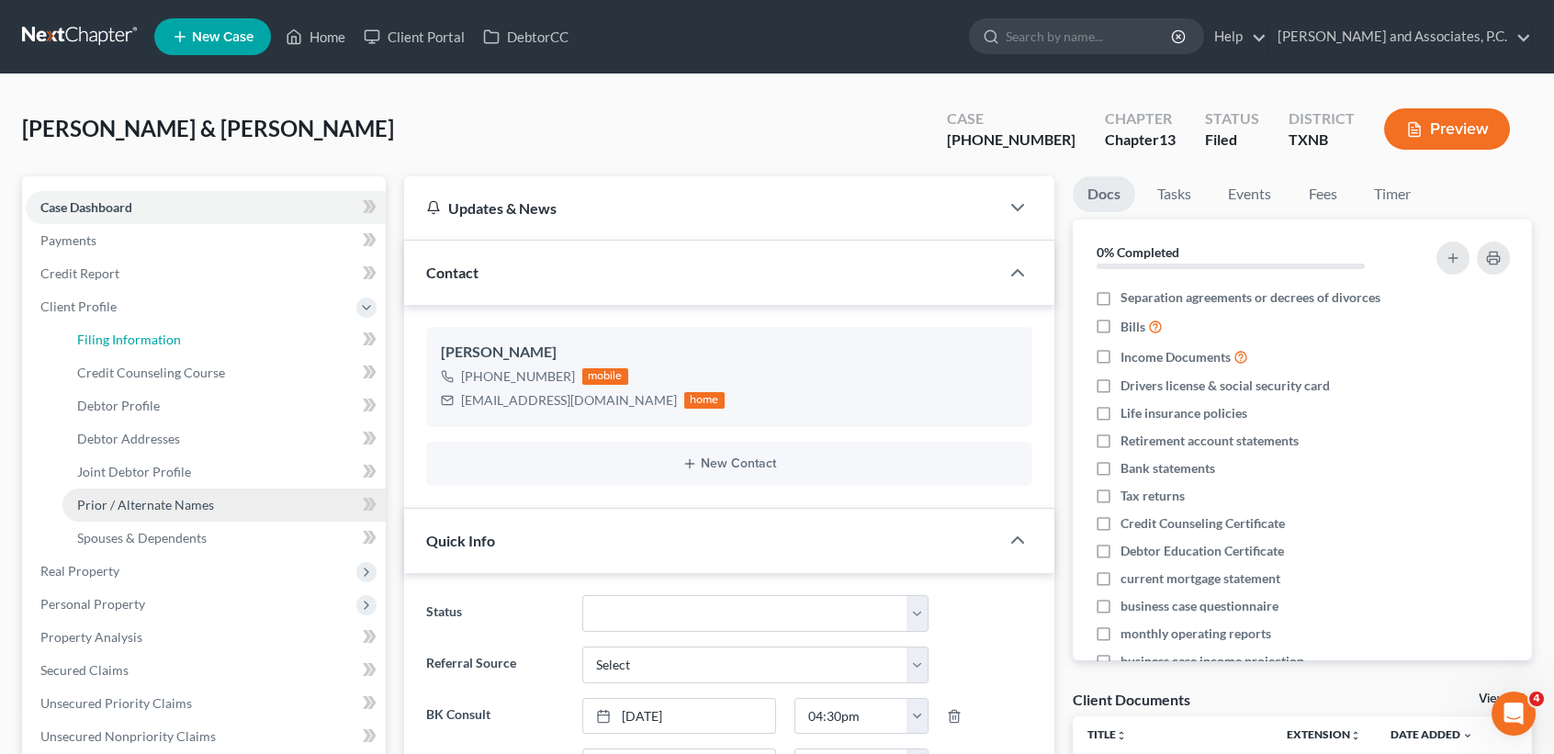
select select "1"
select select "3"
select select "45"
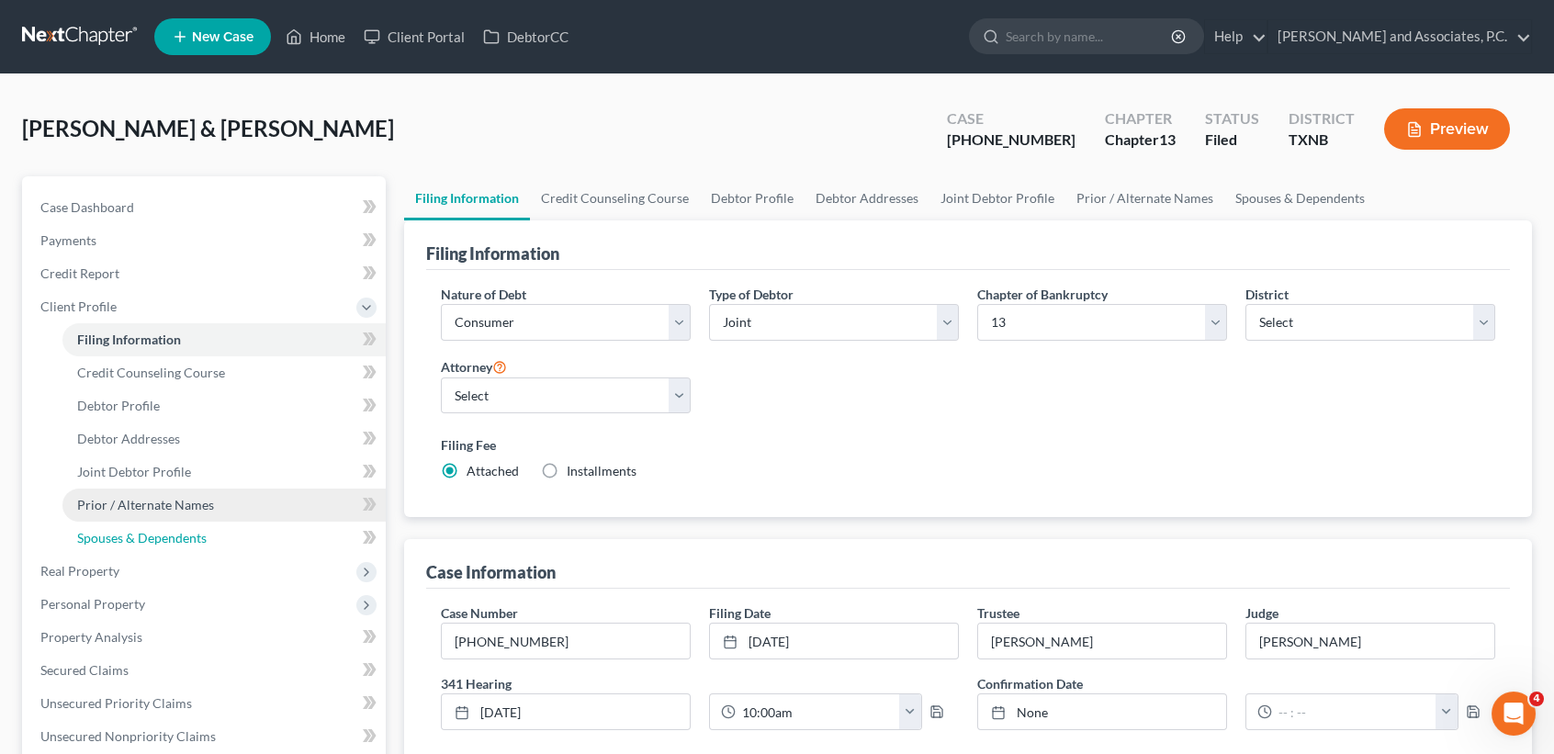
drag, startPoint x: 143, startPoint y: 531, endPoint x: 158, endPoint y: 516, distance: 20.8
click at [145, 531] on span "Spouses & Dependents" at bounding box center [142, 538] width 130 height 16
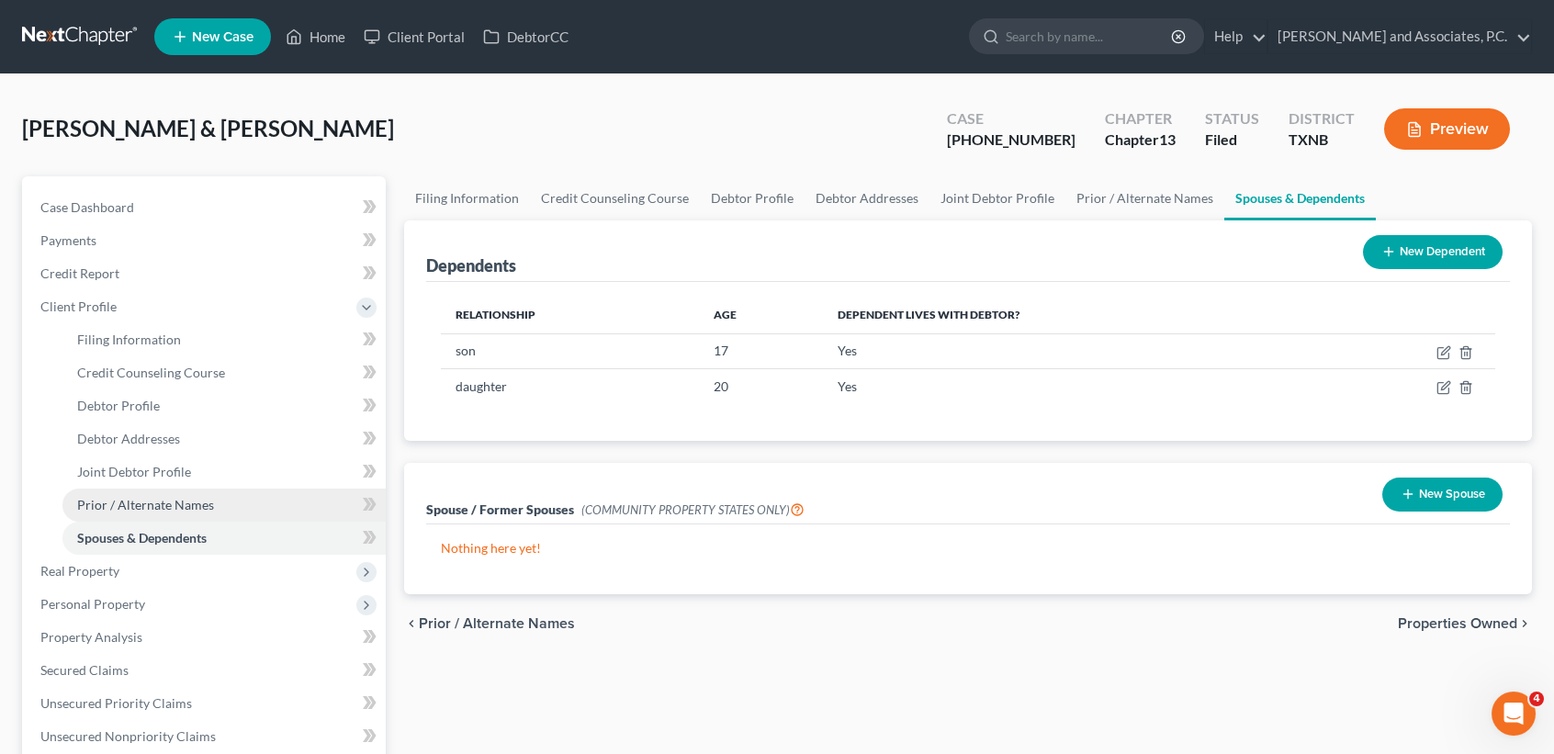
click at [103, 509] on span "Prior / Alternate Names" at bounding box center [145, 505] width 137 height 16
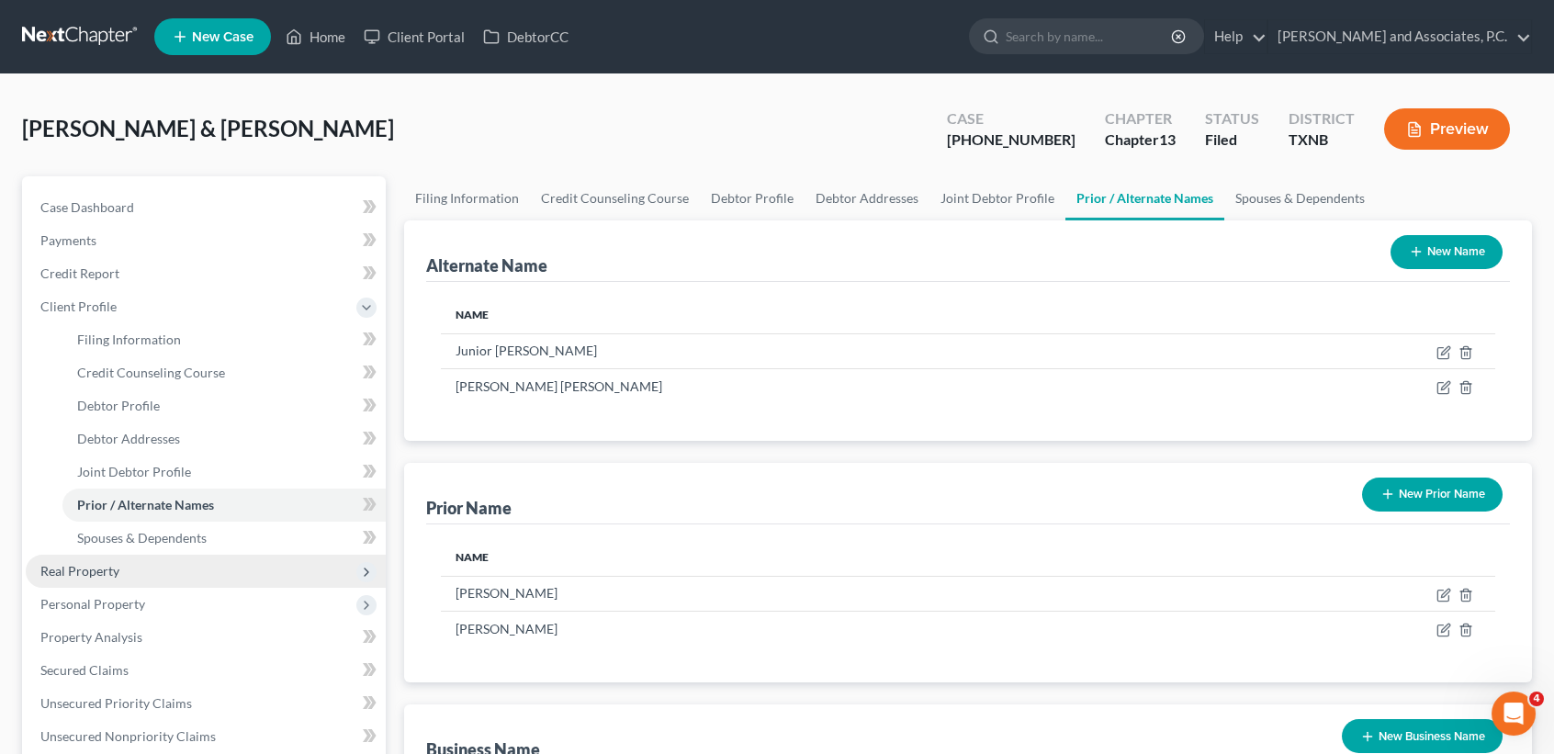
click at [107, 555] on span "Real Property" at bounding box center [206, 571] width 360 height 33
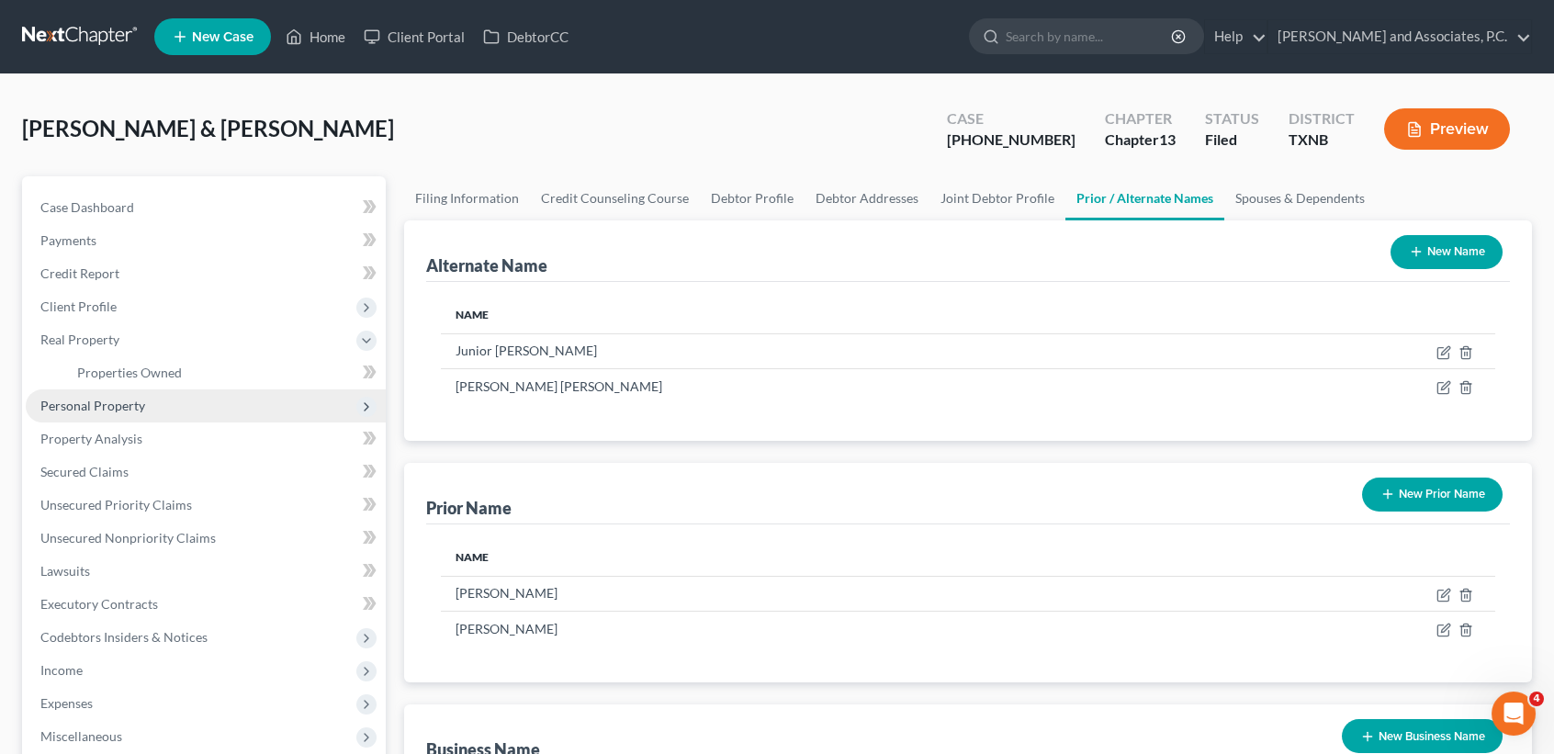
click at [61, 404] on span "Personal Property" at bounding box center [92, 406] width 105 height 16
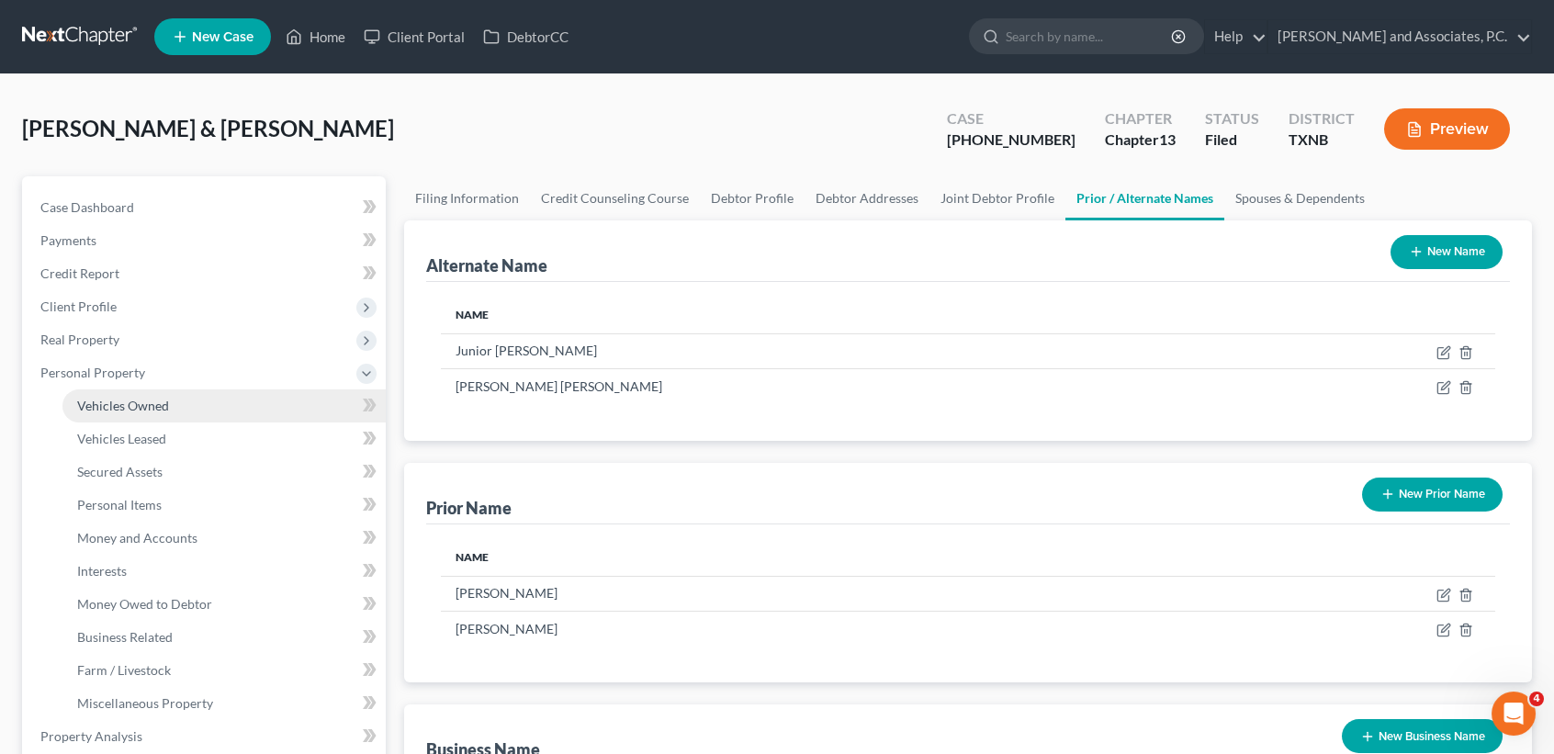
click at [119, 394] on link "Vehicles Owned" at bounding box center [223, 406] width 323 height 33
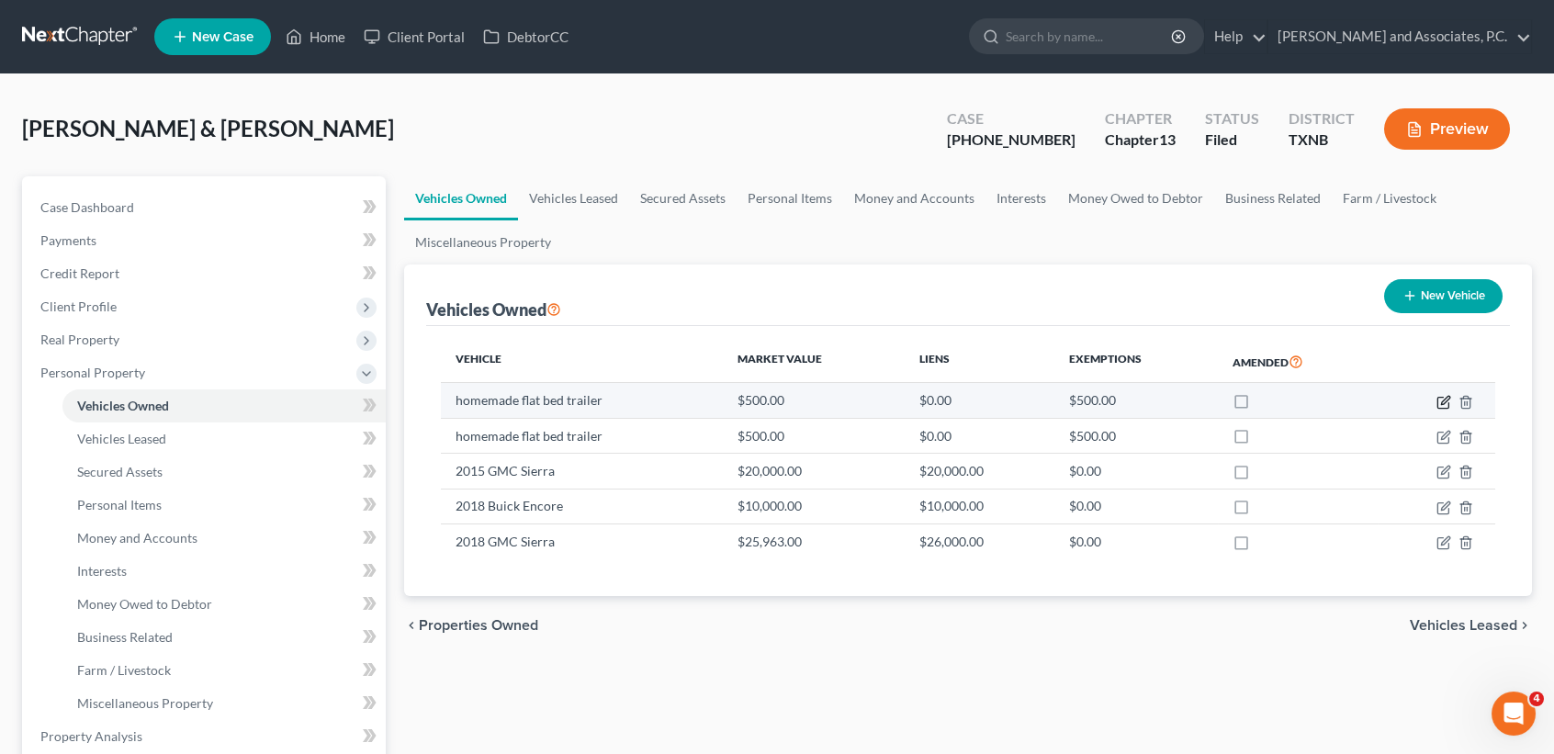
click at [1439, 397] on icon "button" at bounding box center [1444, 402] width 15 height 15
select select "2"
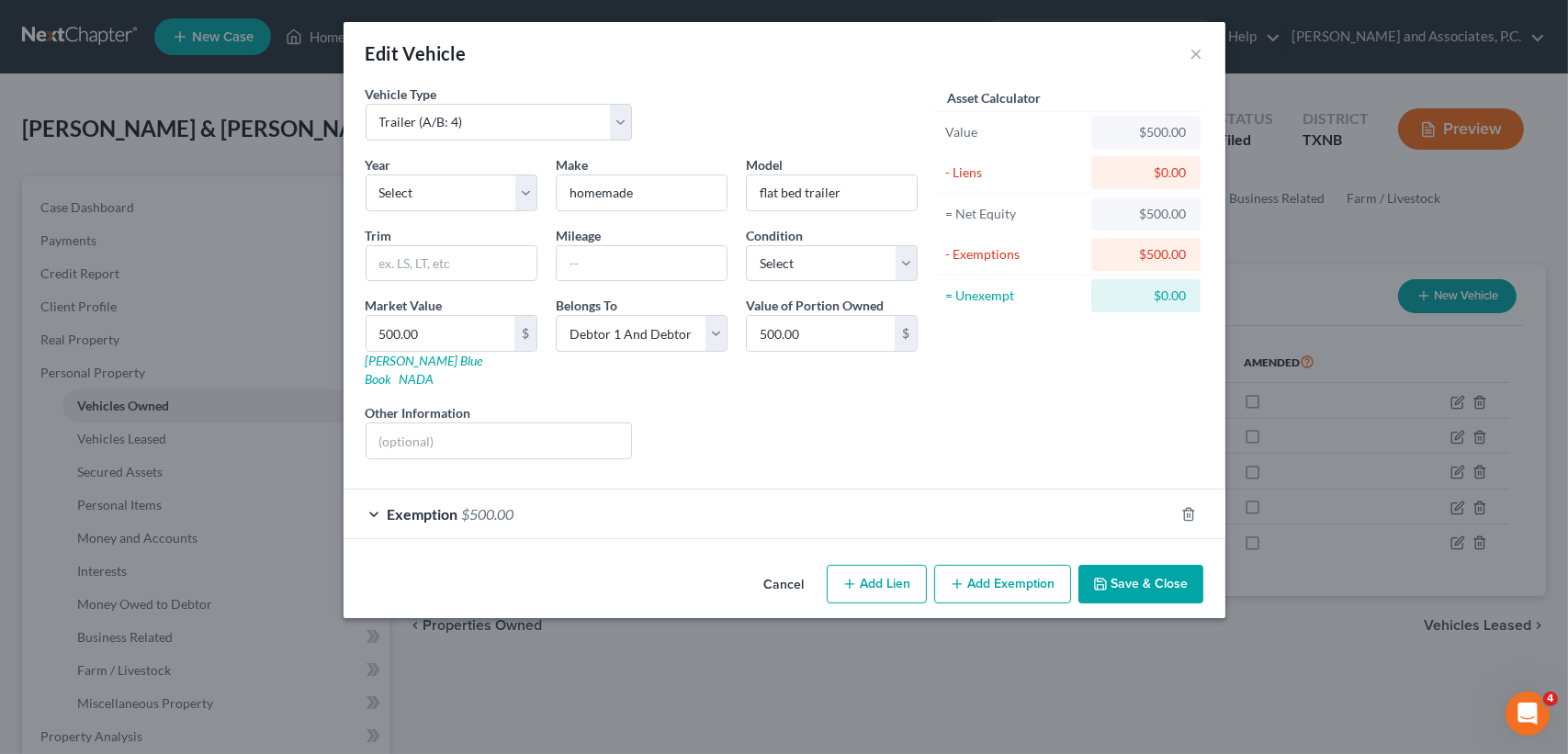
click at [1169, 565] on button "Save & Close" at bounding box center [1141, 584] width 125 height 39
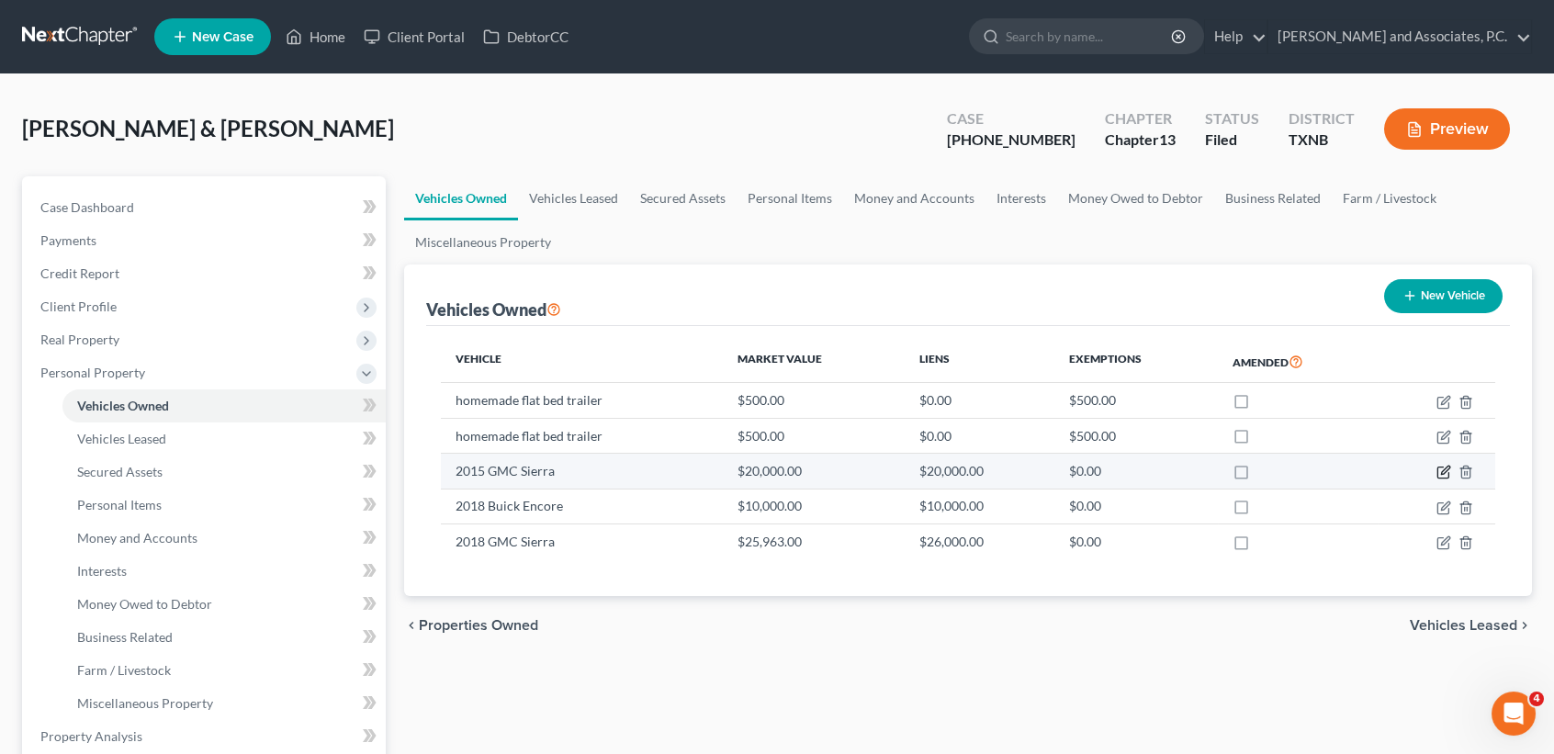
click at [1445, 475] on icon "button" at bounding box center [1444, 472] width 15 height 15
select select "0"
select select "11"
select select "3"
select select "2"
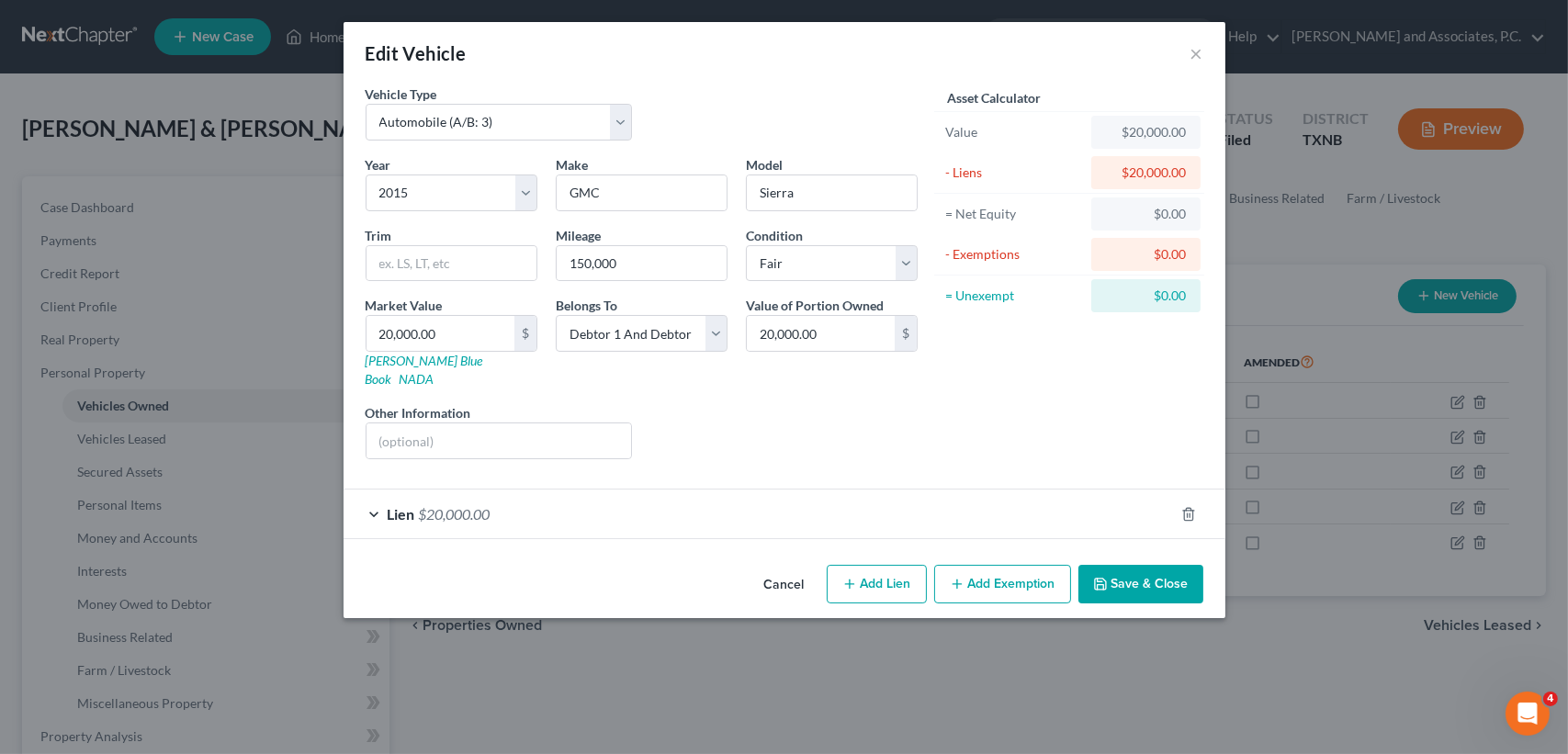
click at [1152, 567] on button "Save & Close" at bounding box center [1141, 584] width 125 height 39
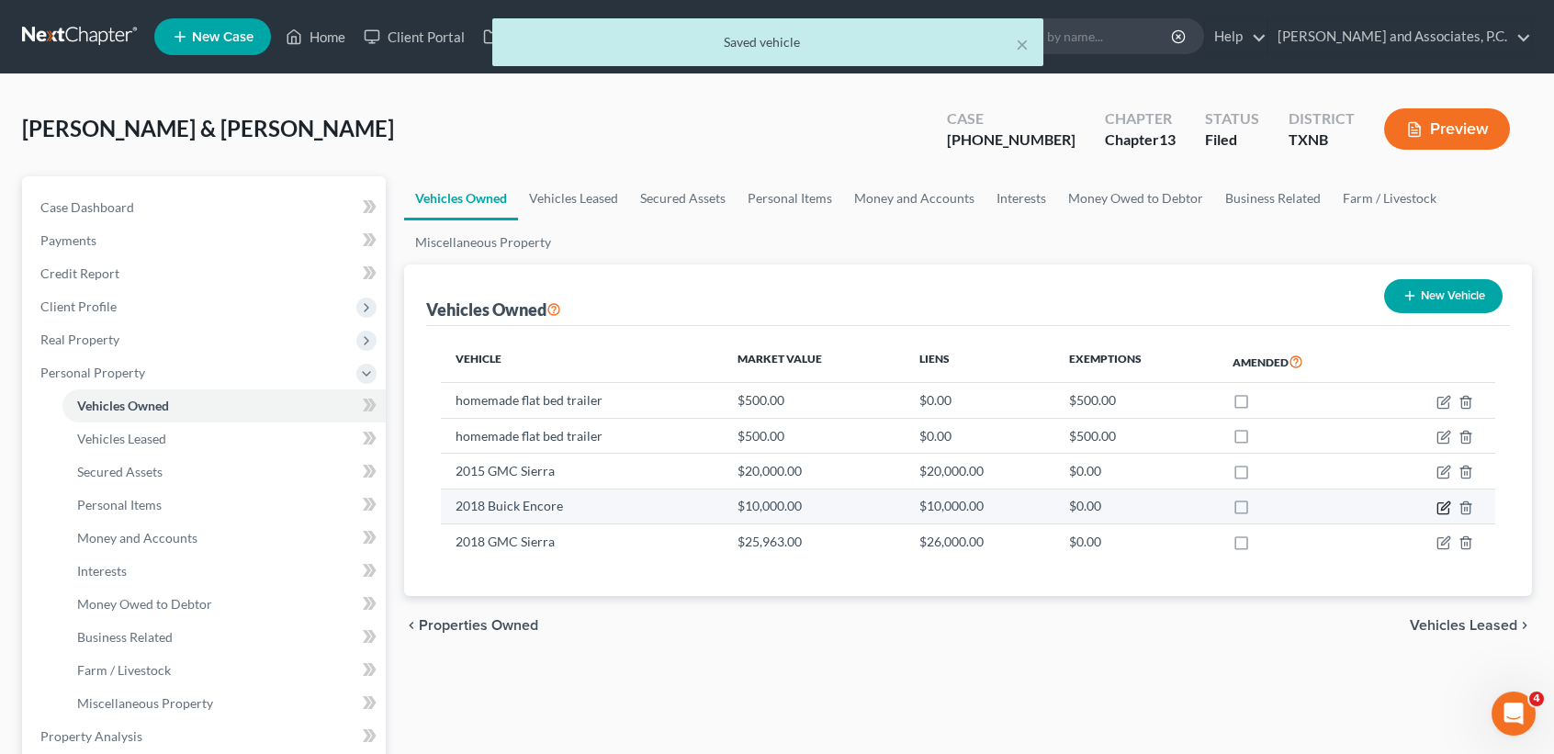
click at [1442, 509] on icon "button" at bounding box center [1444, 508] width 15 height 15
select select "0"
select select "8"
select select "3"
select select "2"
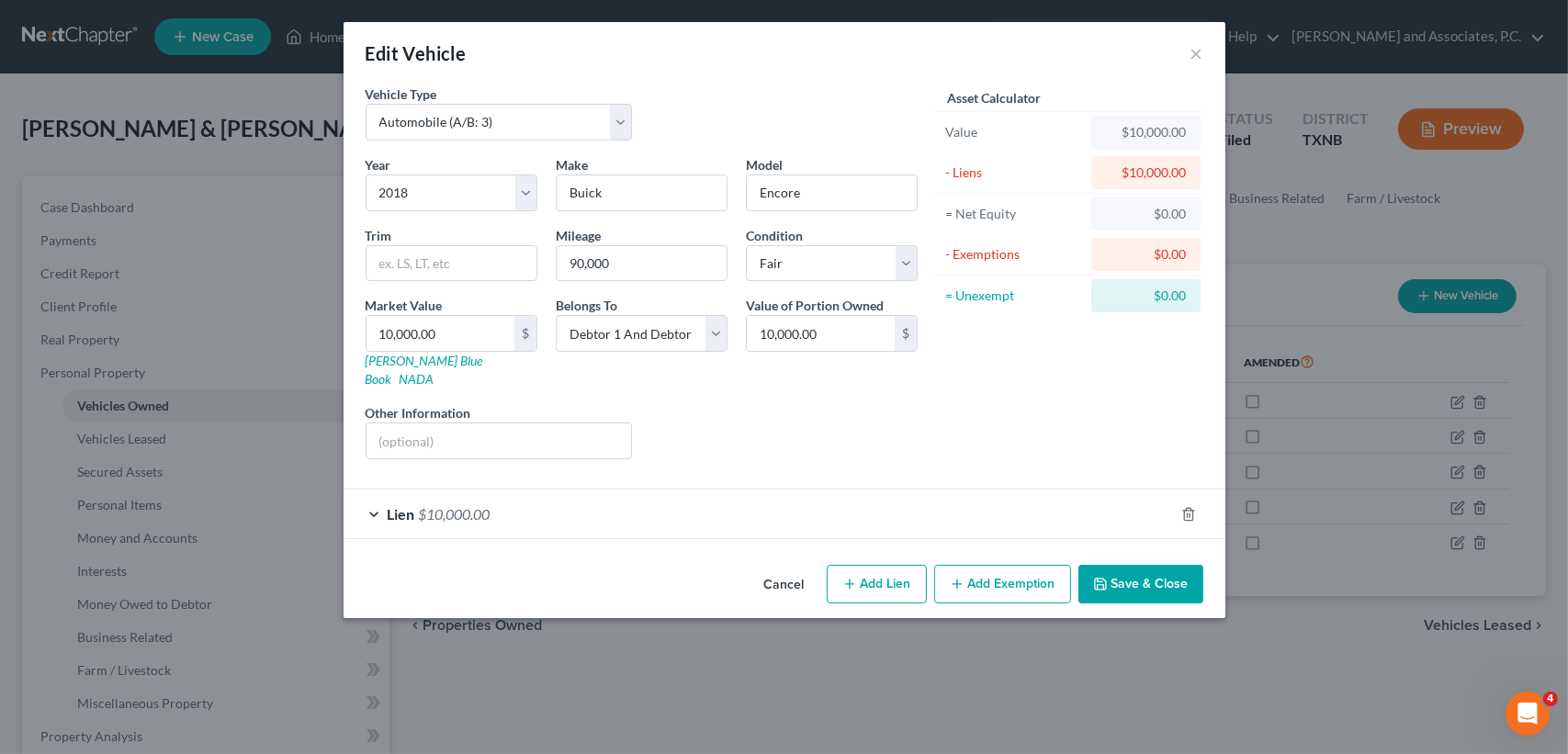
click at [1144, 565] on button "Save & Close" at bounding box center [1141, 584] width 125 height 39
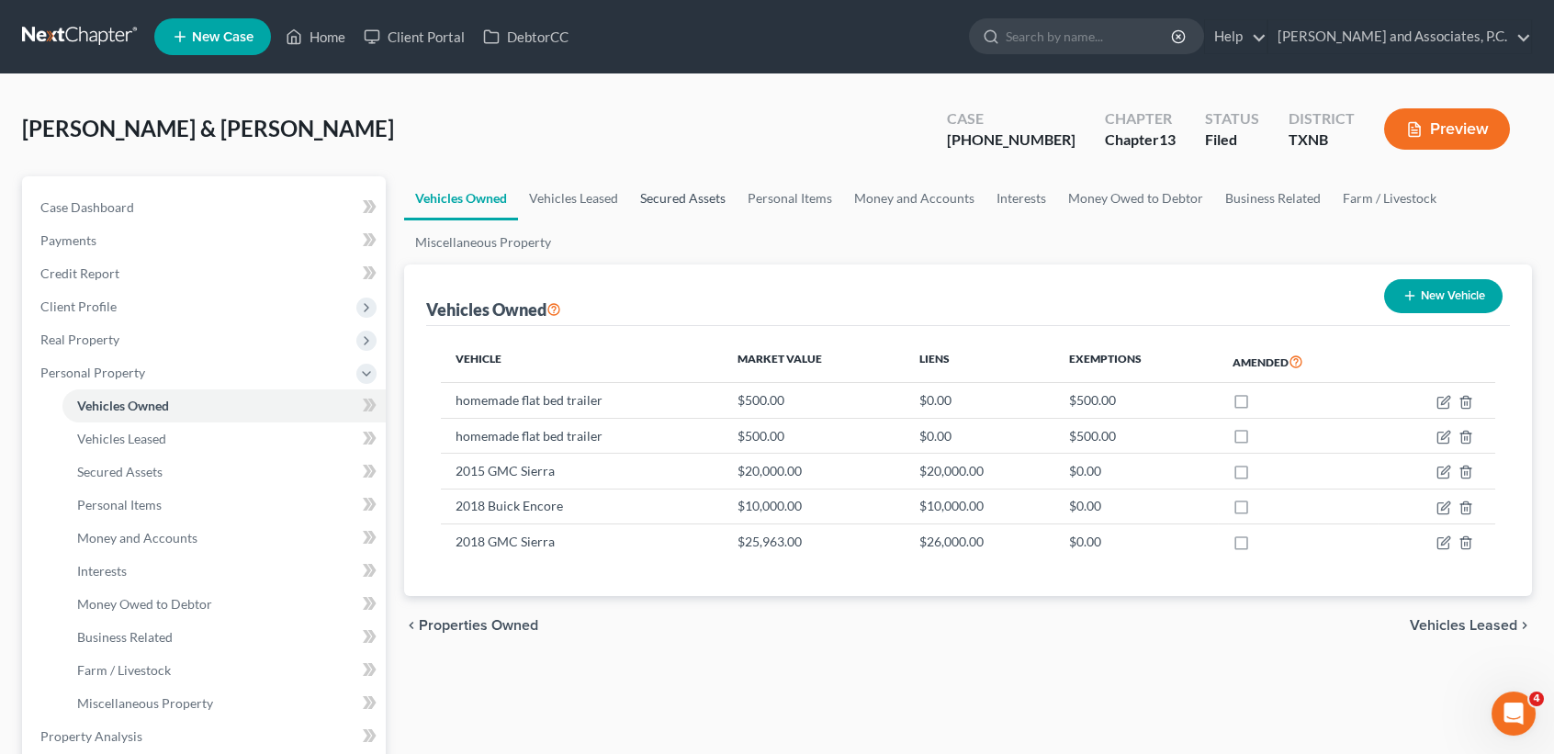
click at [634, 202] on link "Secured Assets" at bounding box center [682, 198] width 107 height 44
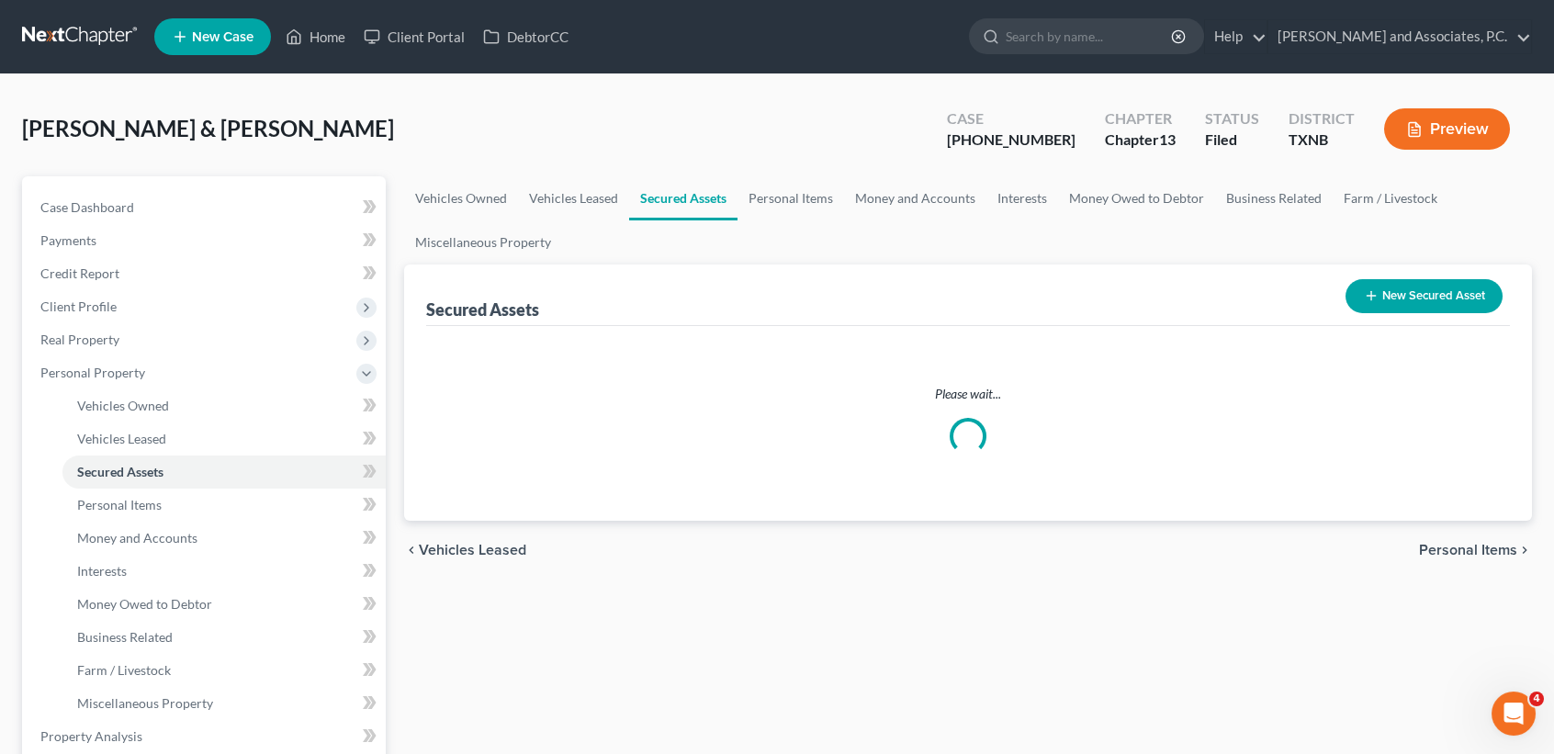
click at [691, 186] on link "Secured Assets" at bounding box center [683, 198] width 108 height 44
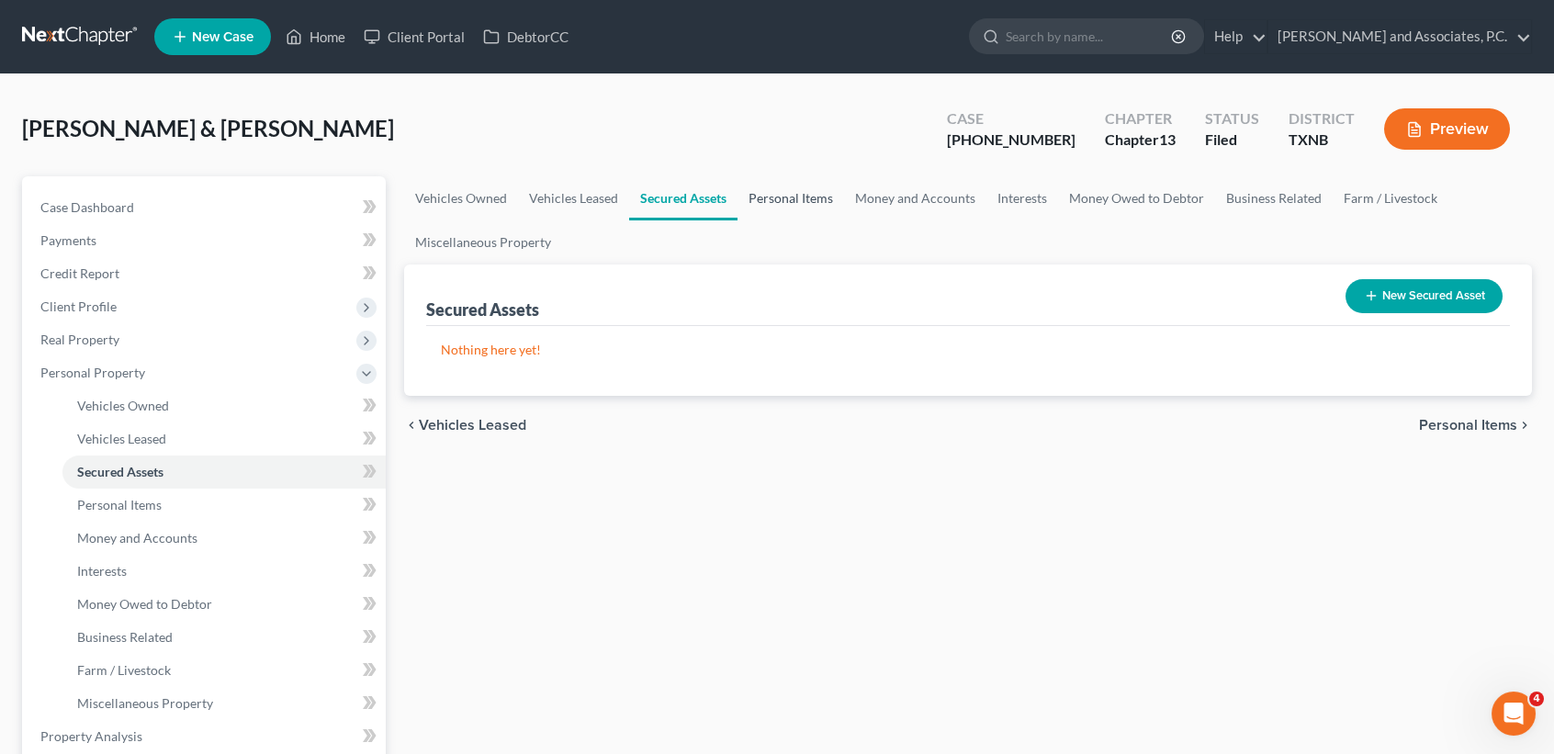
click at [817, 198] on link "Personal Items" at bounding box center [791, 198] width 107 height 44
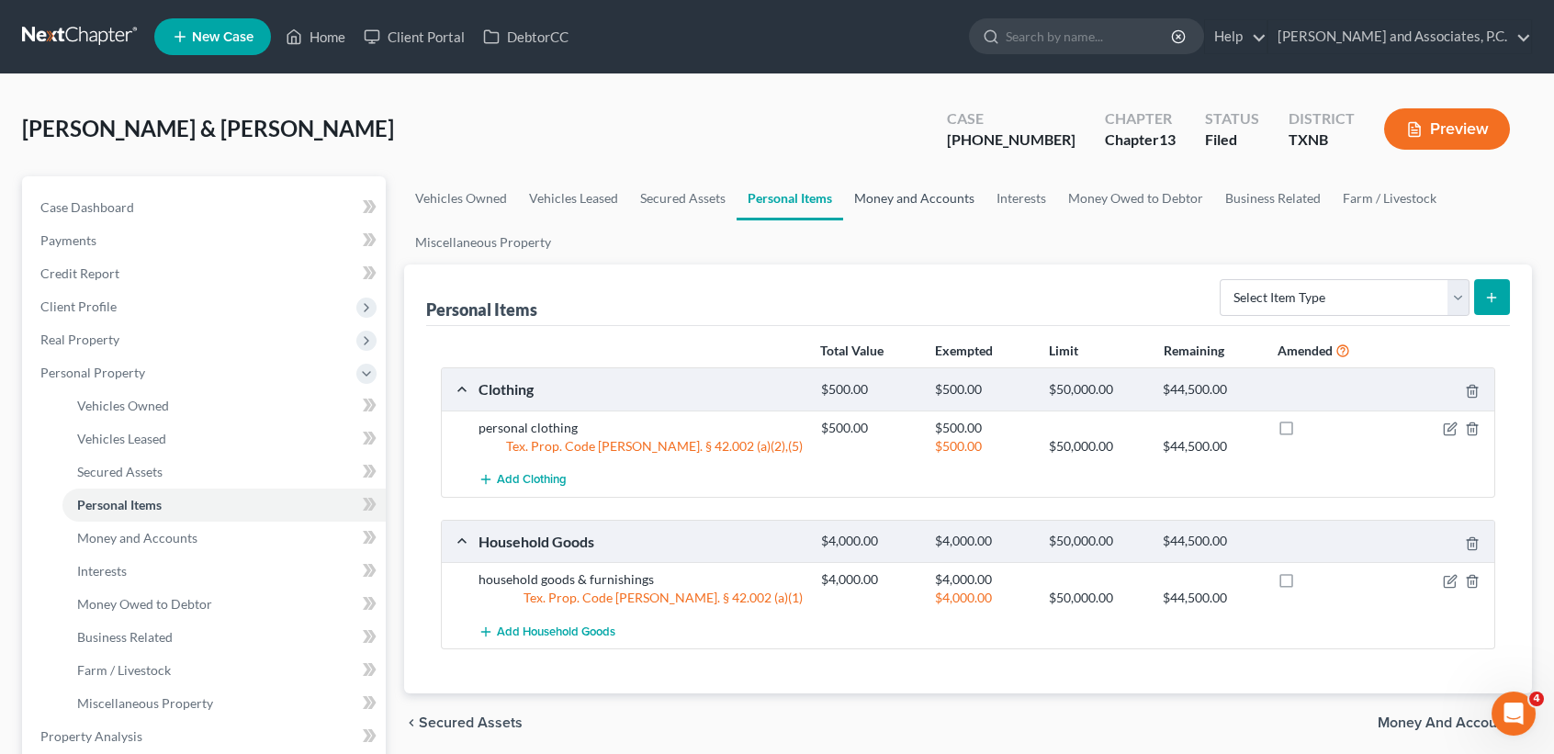
click at [940, 207] on link "Money and Accounts" at bounding box center [914, 198] width 142 height 44
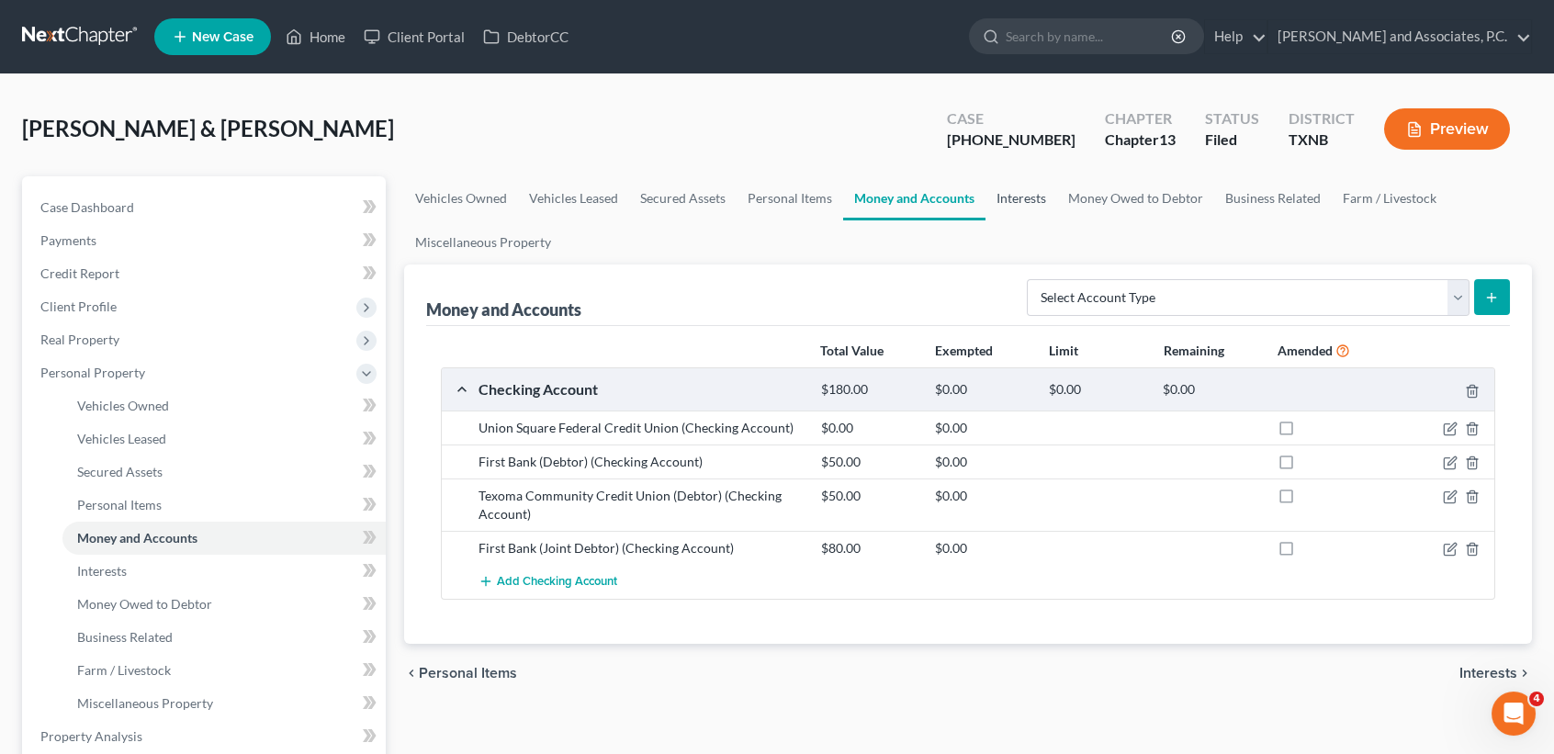
click at [1037, 196] on link "Interests" at bounding box center [1022, 198] width 72 height 44
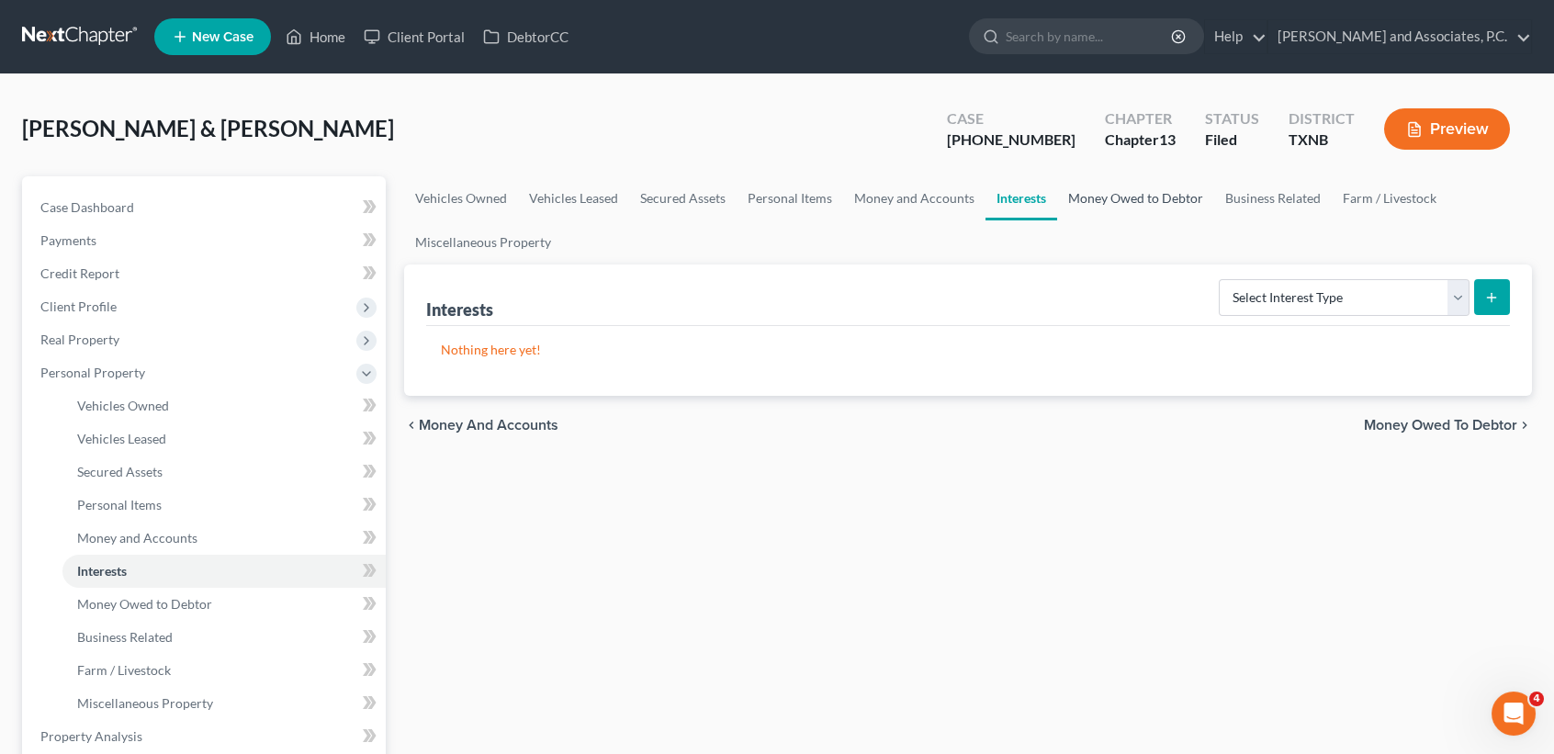
click at [1194, 204] on link "Money Owed to Debtor" at bounding box center [1135, 198] width 157 height 44
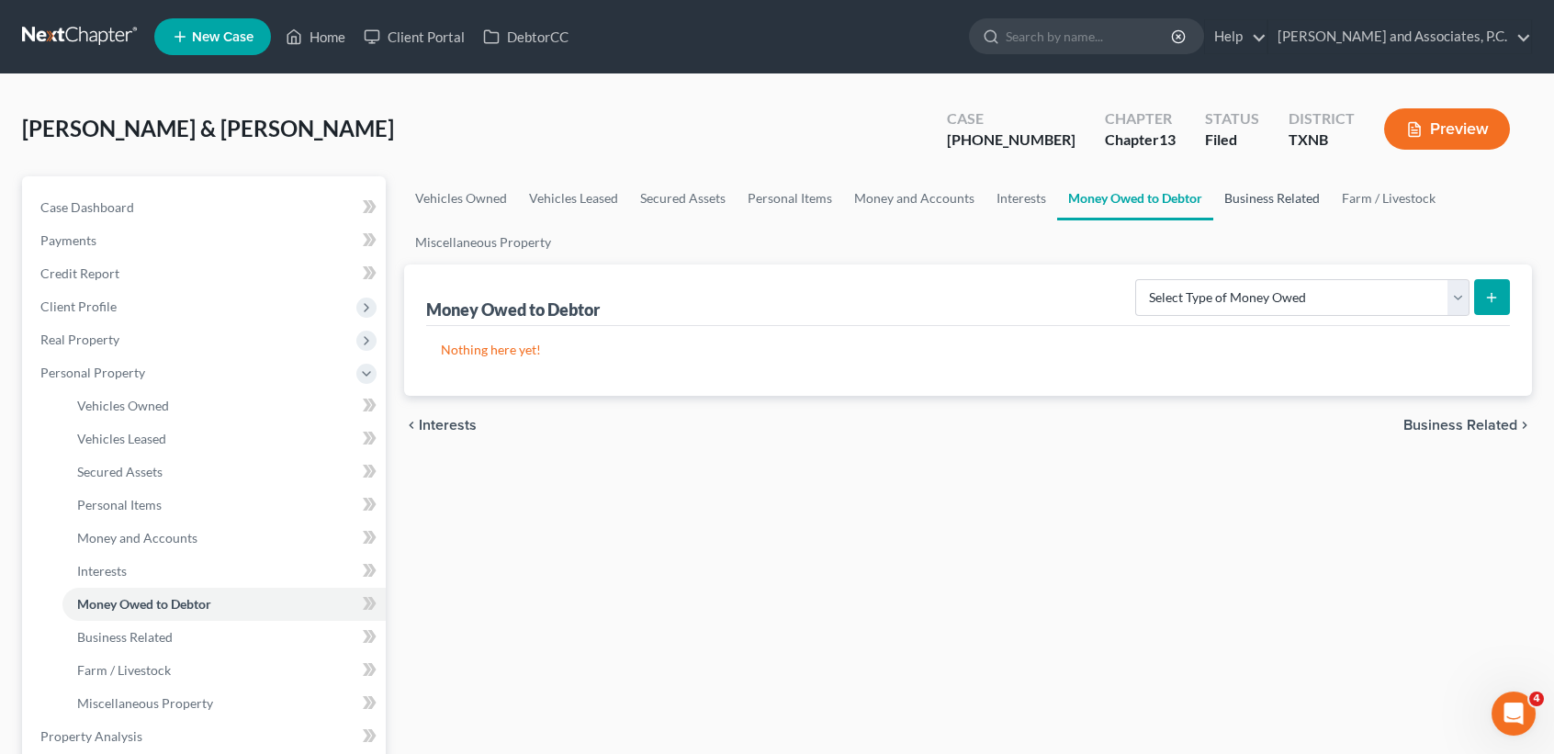
click at [1273, 200] on link "Business Related" at bounding box center [1273, 198] width 118 height 44
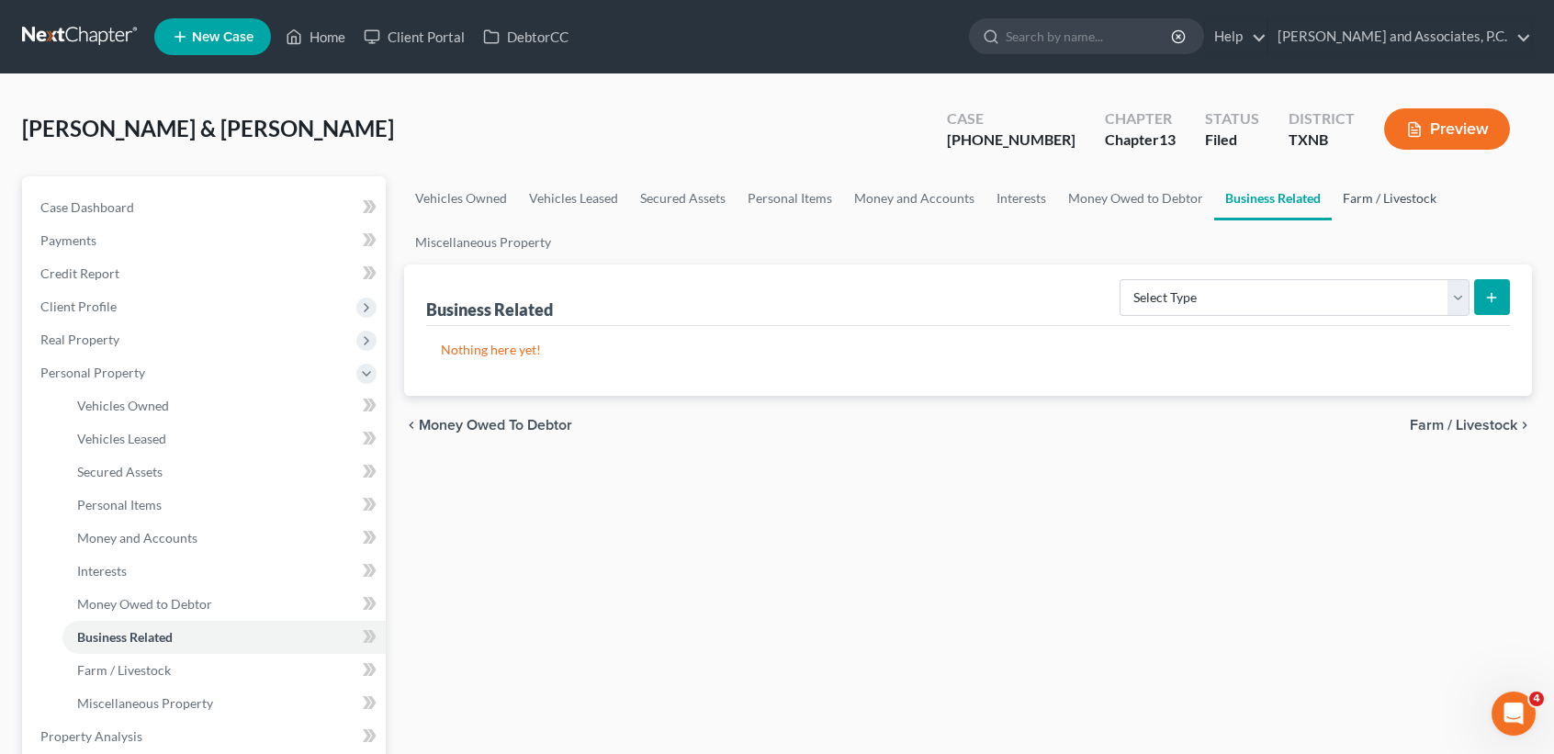
click at [1368, 197] on link "Farm / Livestock" at bounding box center [1390, 198] width 116 height 44
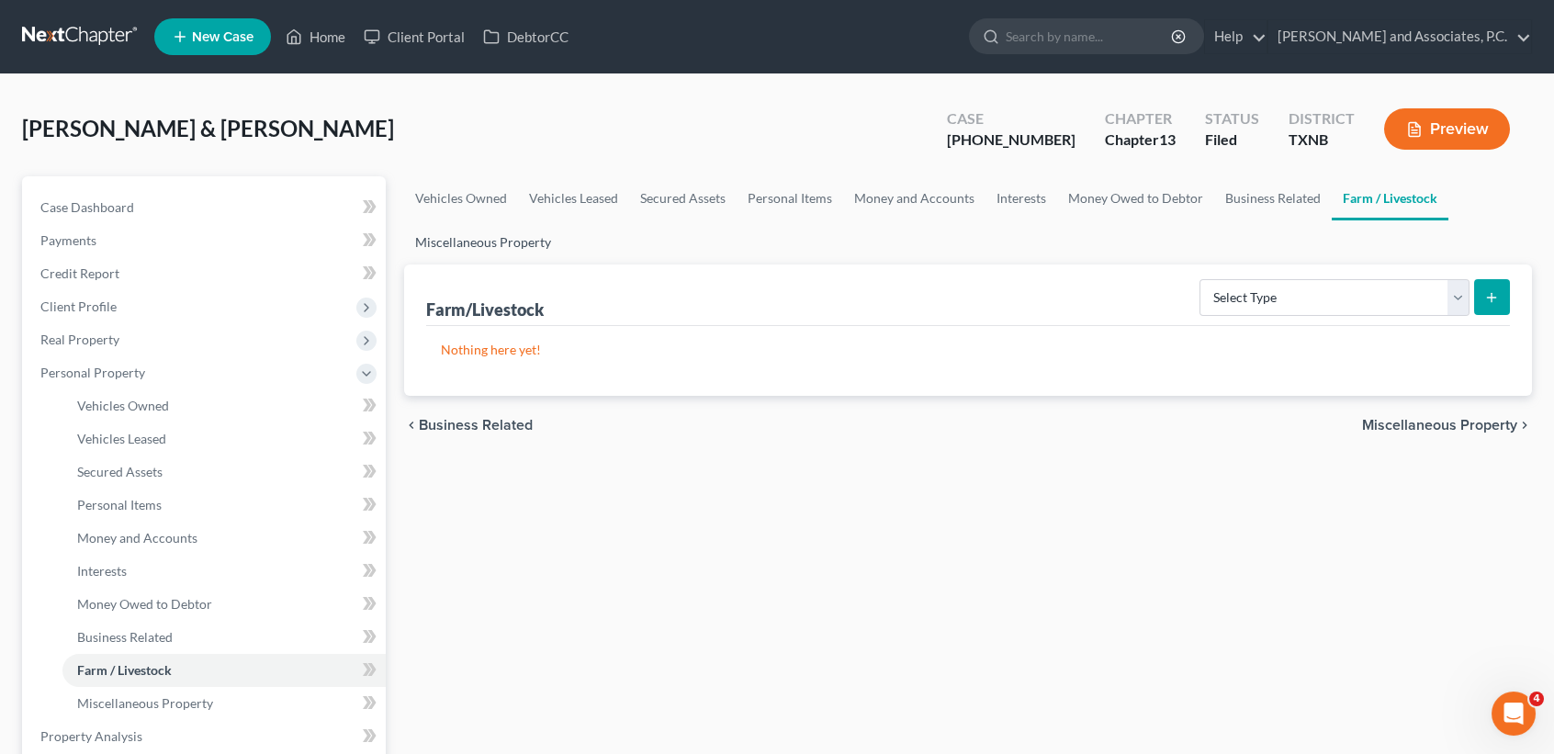
click at [443, 246] on link "Miscellaneous Property" at bounding box center [483, 242] width 158 height 44
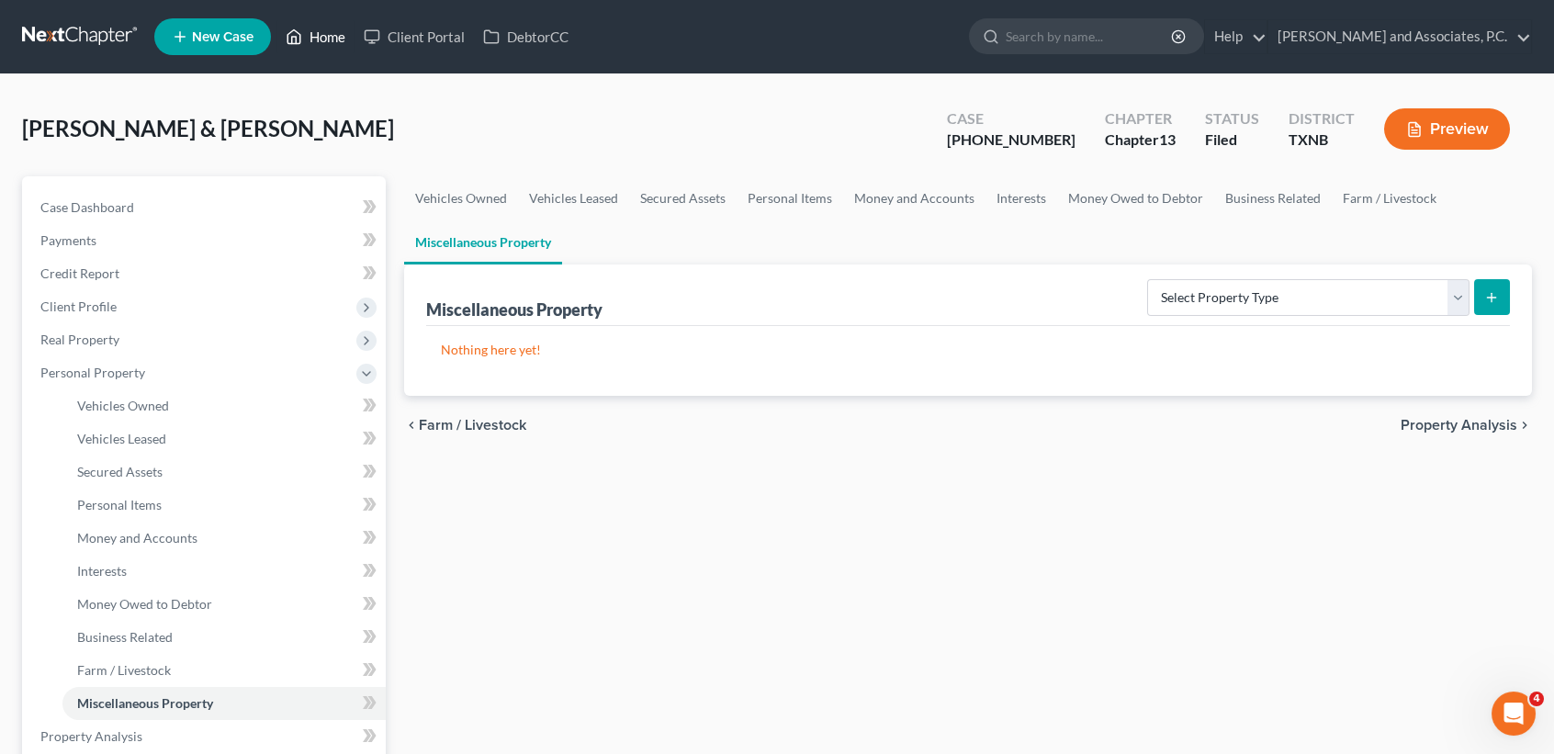
click at [295, 37] on polyline at bounding box center [294, 40] width 5 height 7
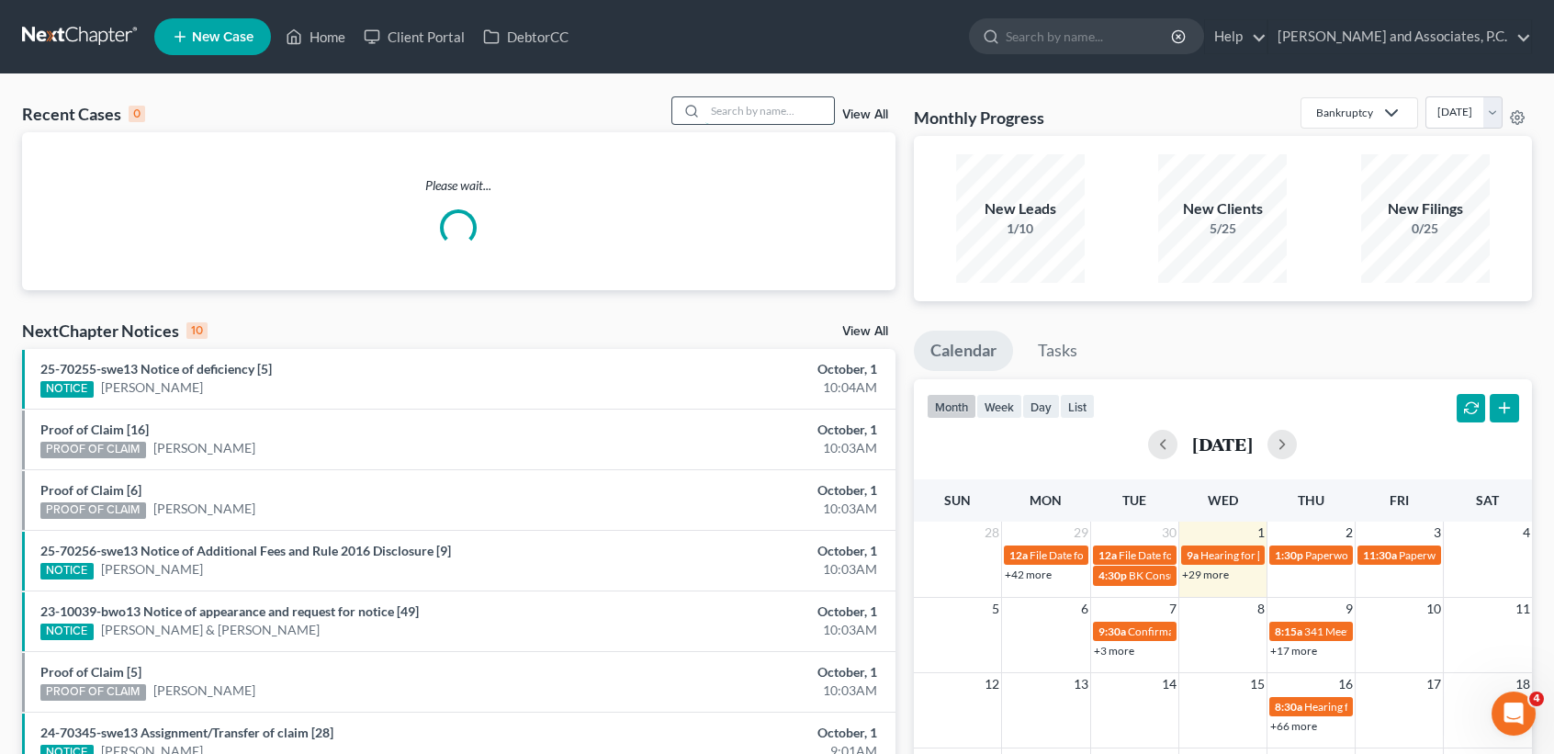
click at [728, 103] on input "search" at bounding box center [770, 110] width 129 height 27
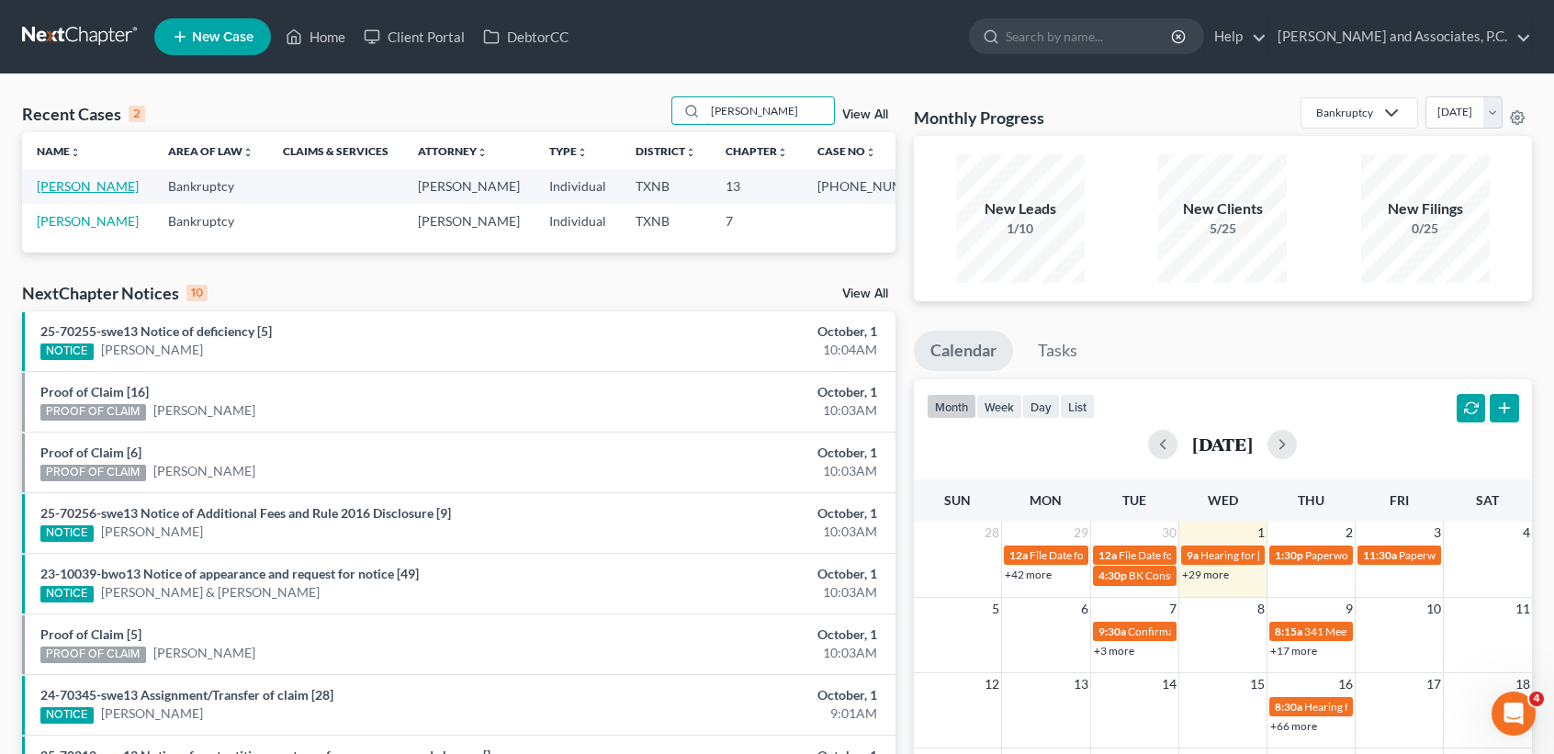
type input "[PERSON_NAME]"
click at [99, 186] on link "[PERSON_NAME]" at bounding box center [88, 186] width 102 height 16
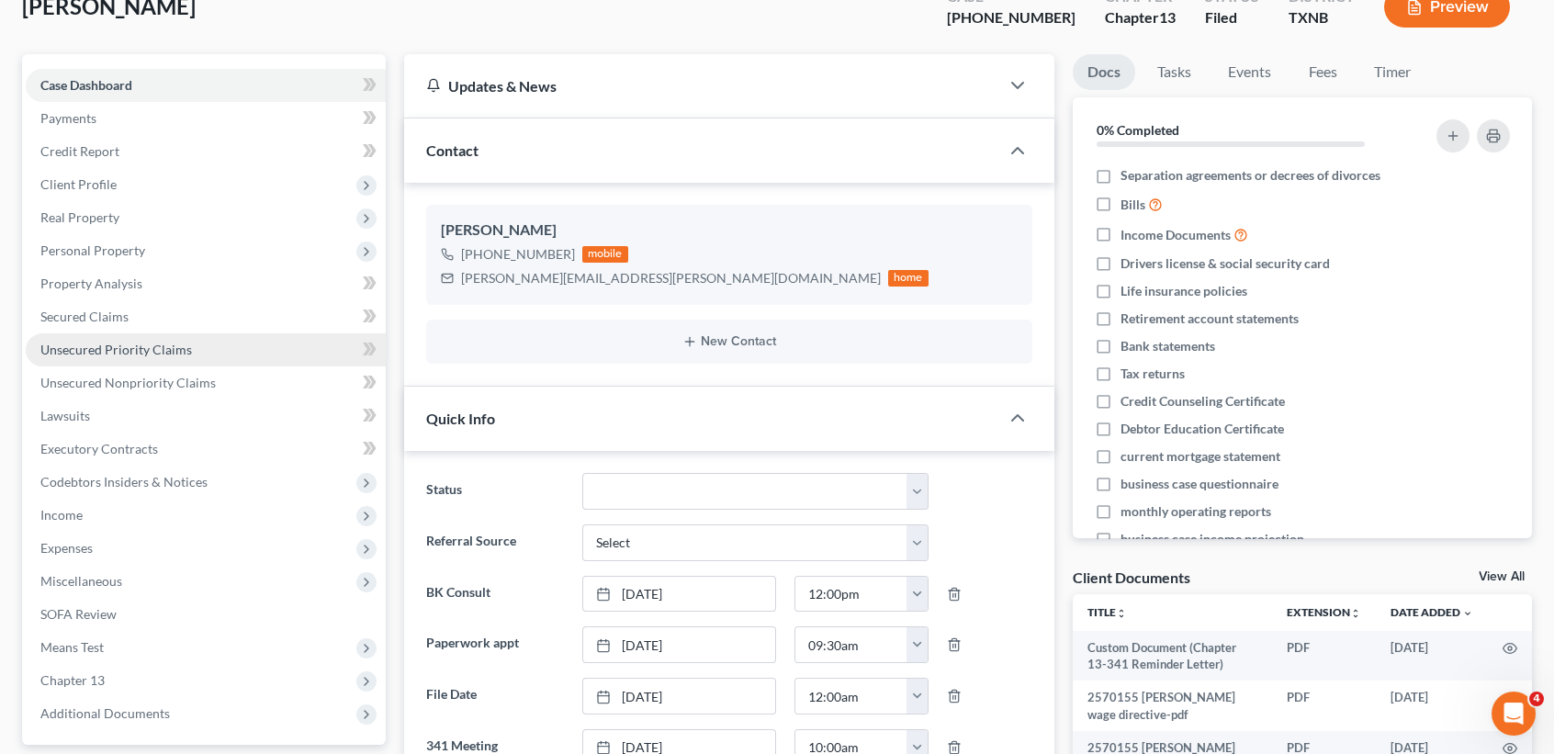
scroll to position [1677, 0]
click at [125, 315] on span "Secured Claims" at bounding box center [84, 317] width 88 height 16
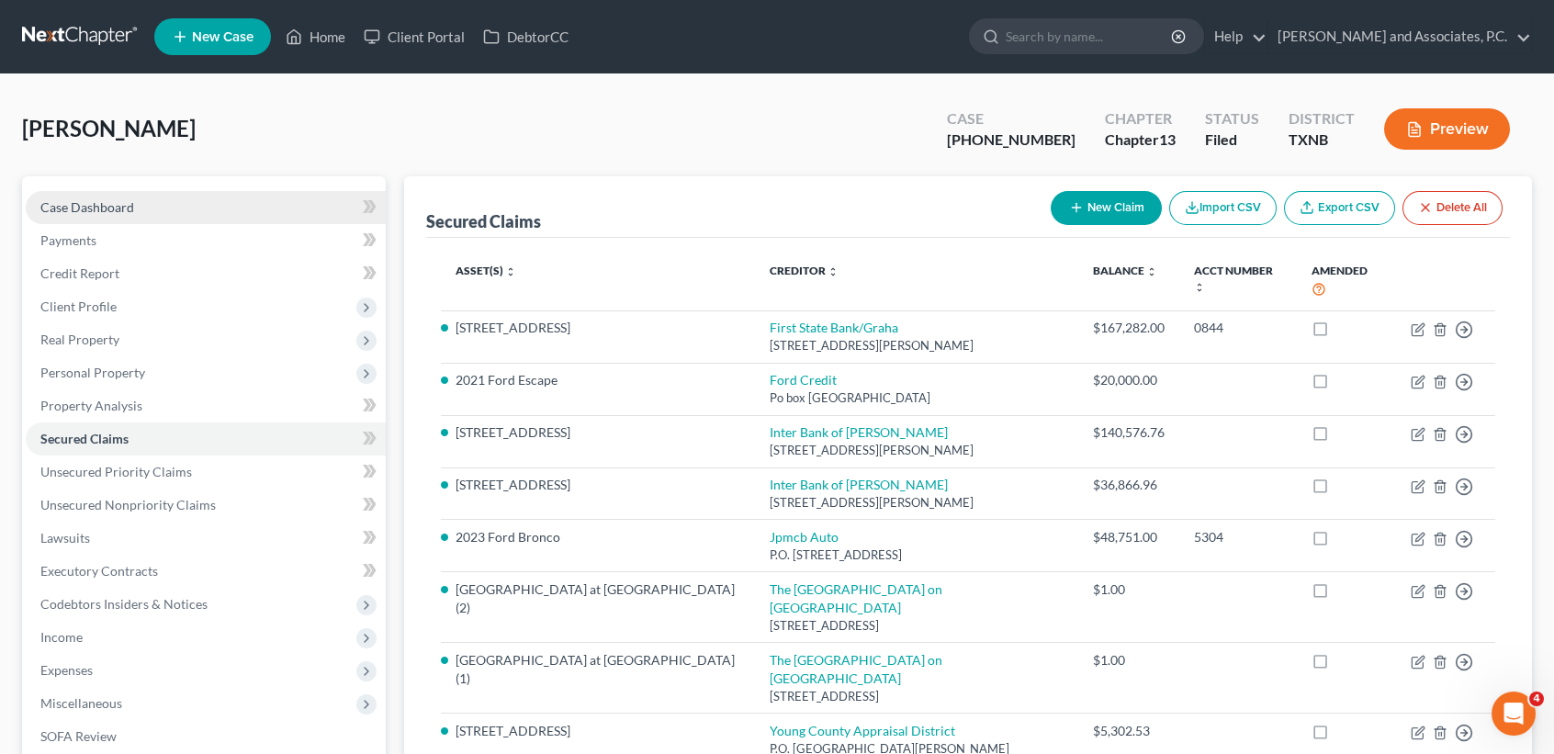
click at [231, 216] on link "Case Dashboard" at bounding box center [206, 207] width 360 height 33
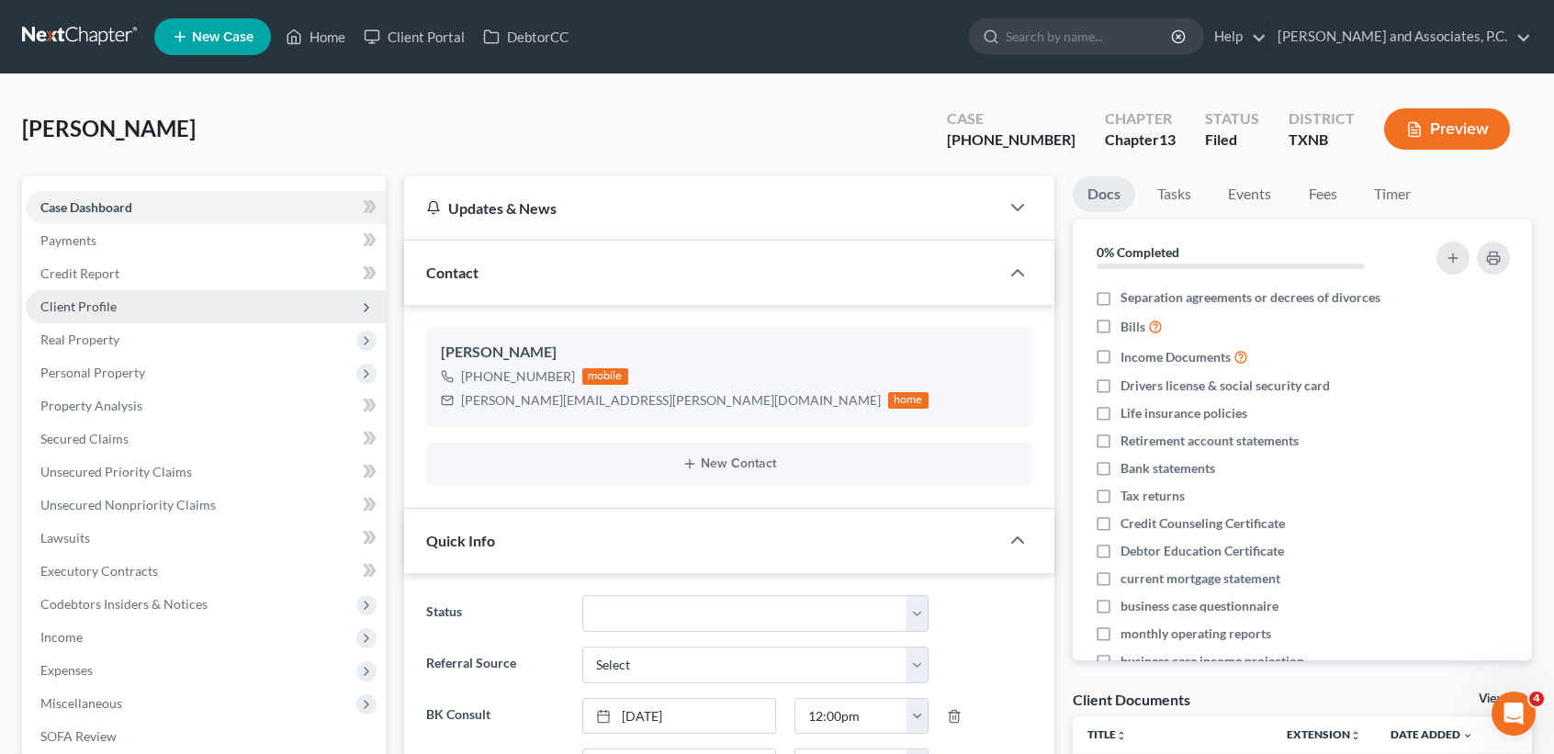
scroll to position [1677, 0]
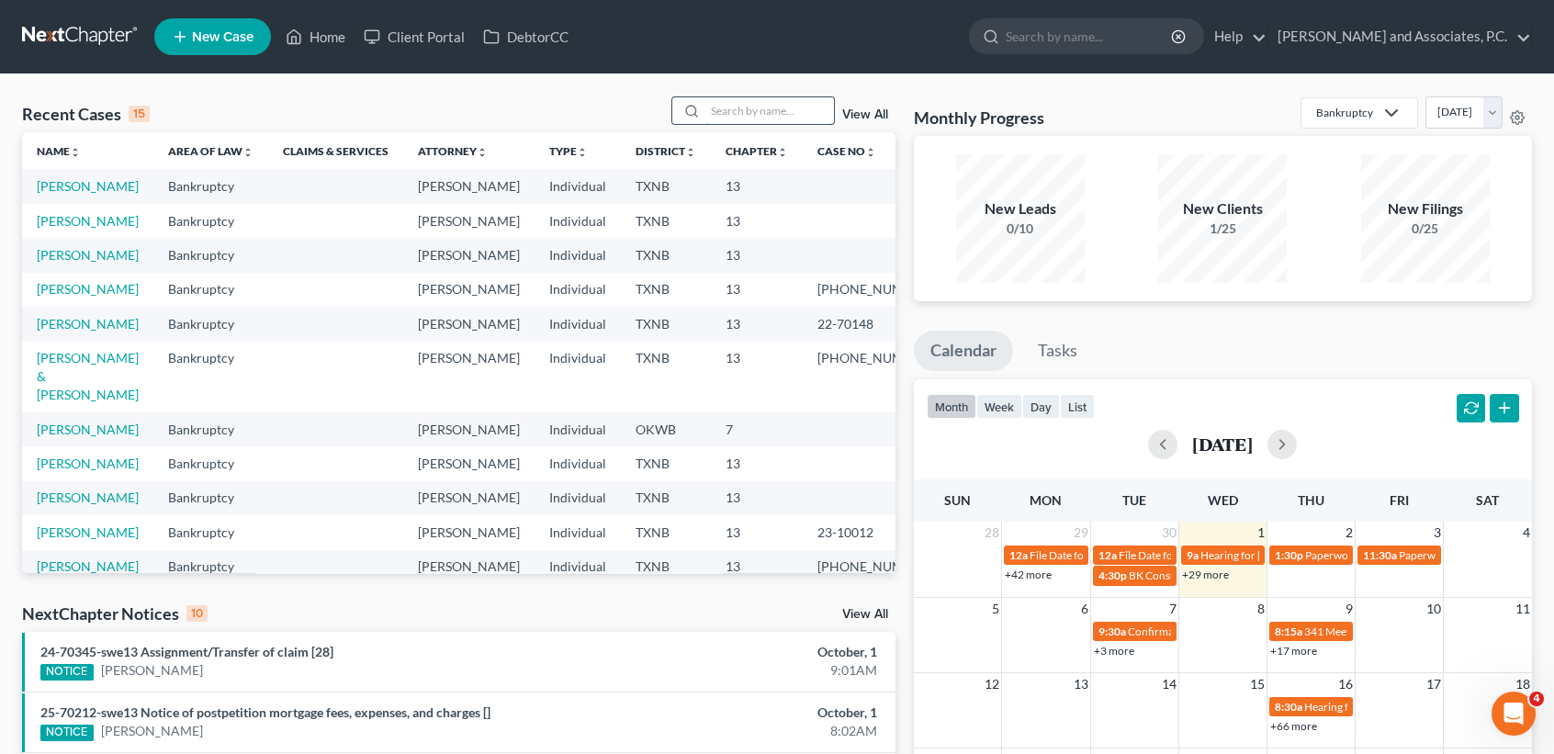
click at [790, 102] on input "search" at bounding box center [770, 110] width 129 height 27
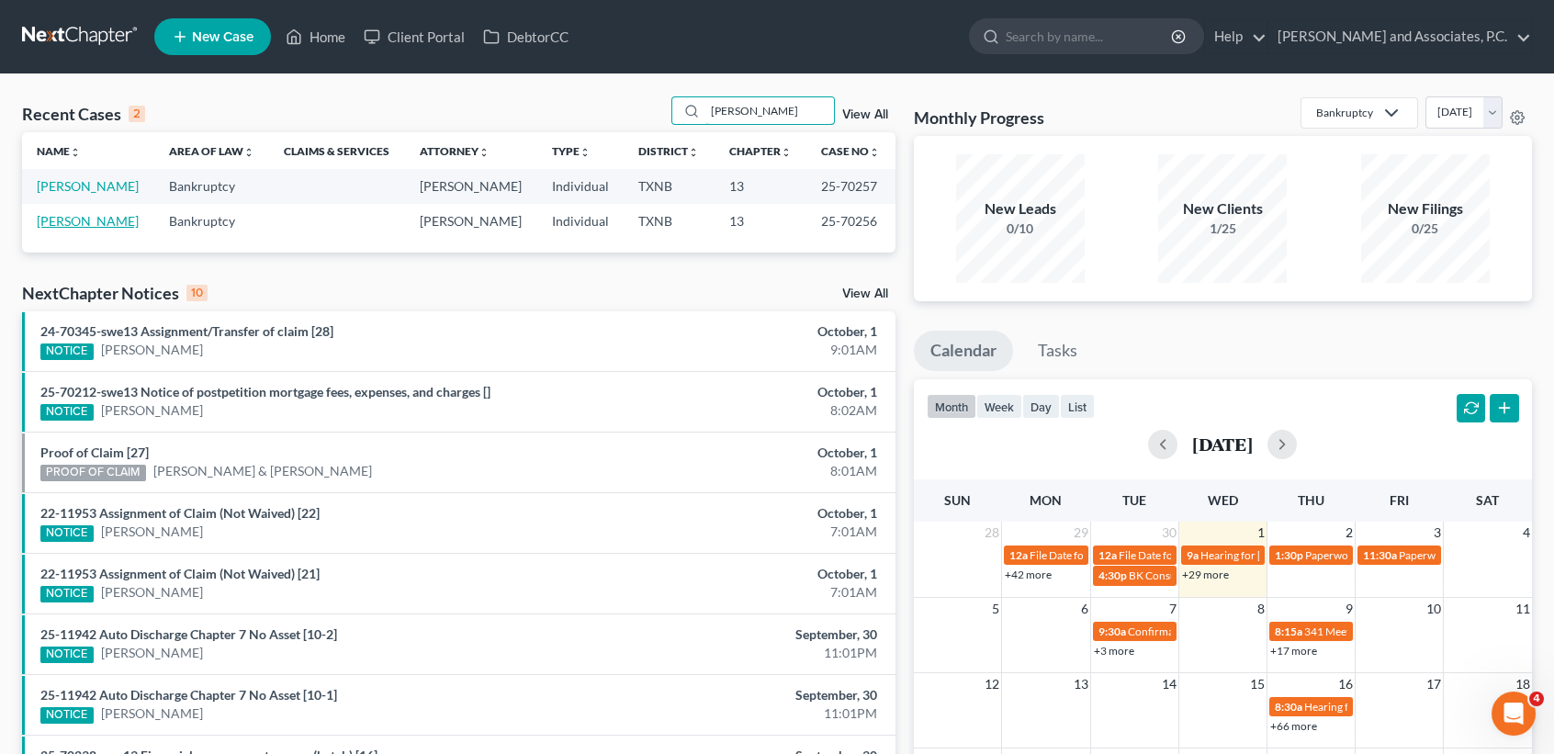
type input "wray"
click at [97, 224] on link "[PERSON_NAME]" at bounding box center [88, 221] width 102 height 16
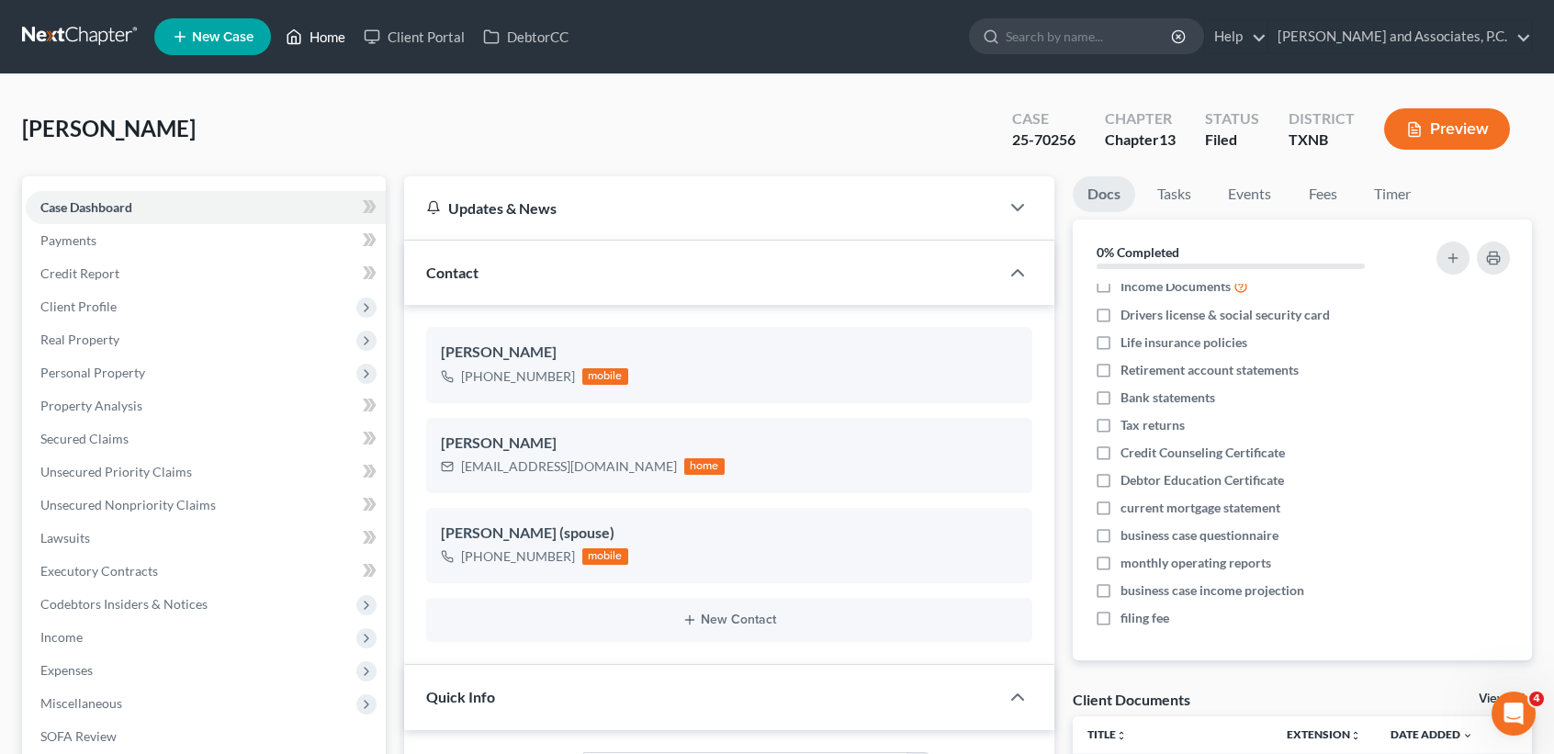
click at [306, 31] on link "Home" at bounding box center [316, 36] width 78 height 33
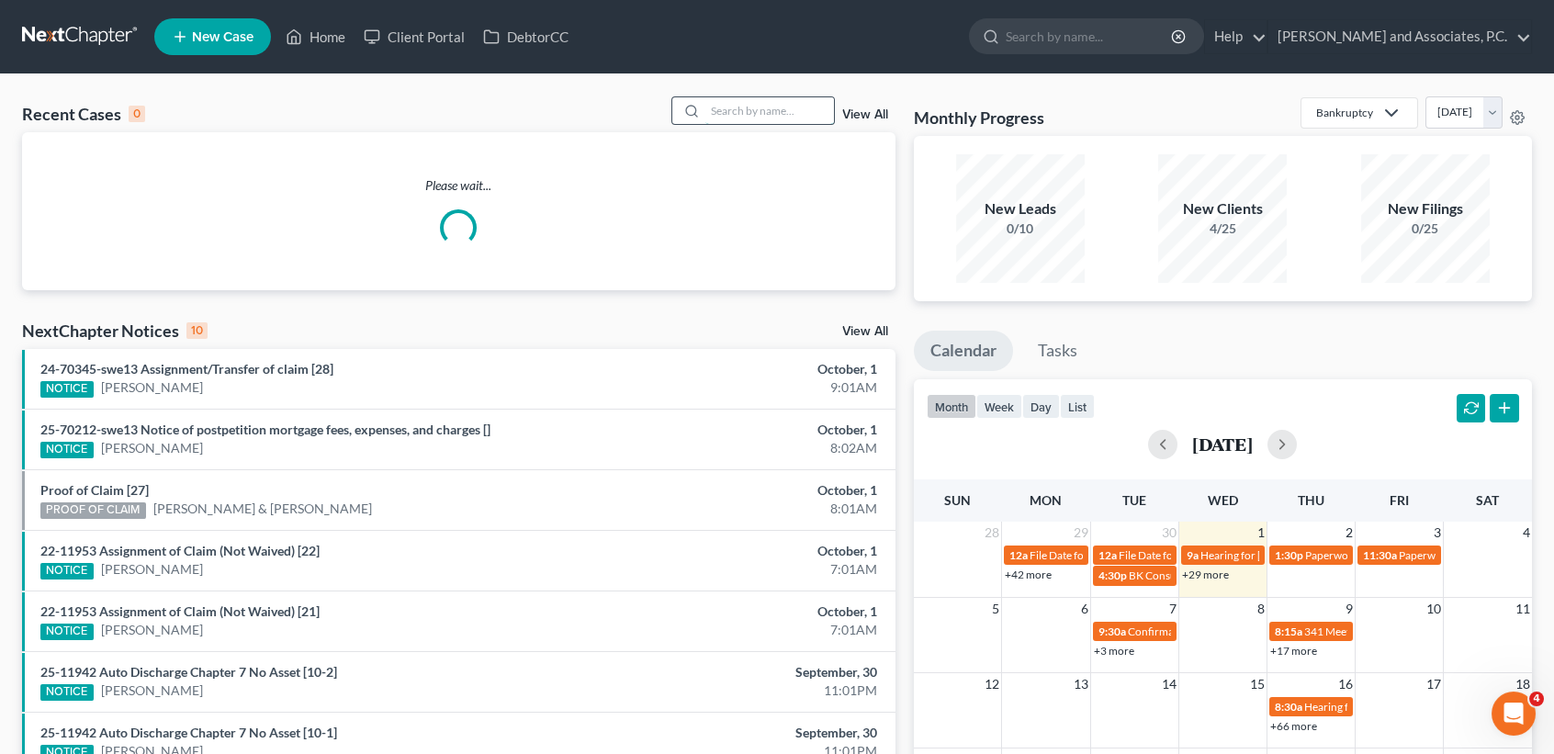
click at [754, 100] on input "search" at bounding box center [770, 110] width 129 height 27
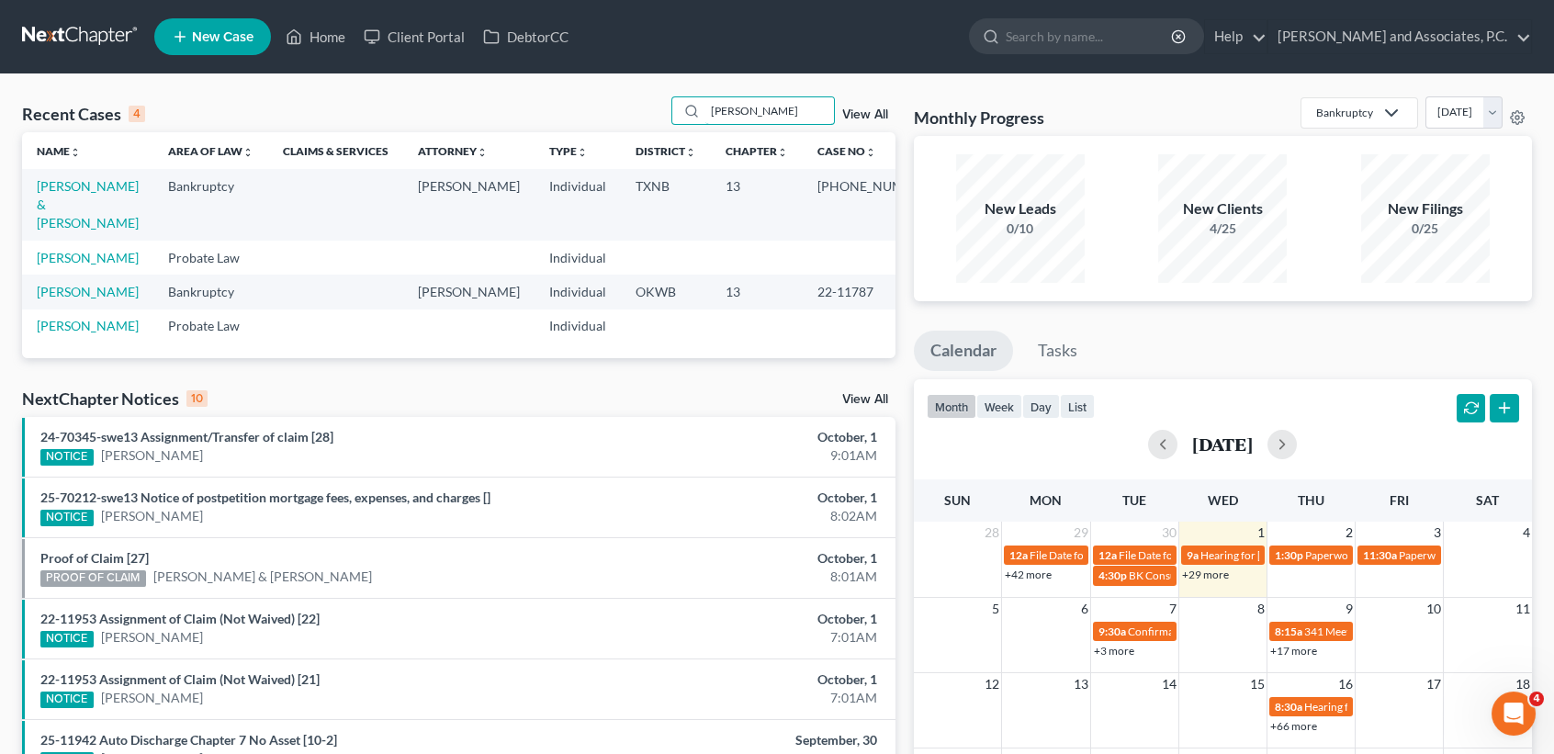
type input "acuna"
click at [198, 20] on link "New Case" at bounding box center [212, 36] width 117 height 37
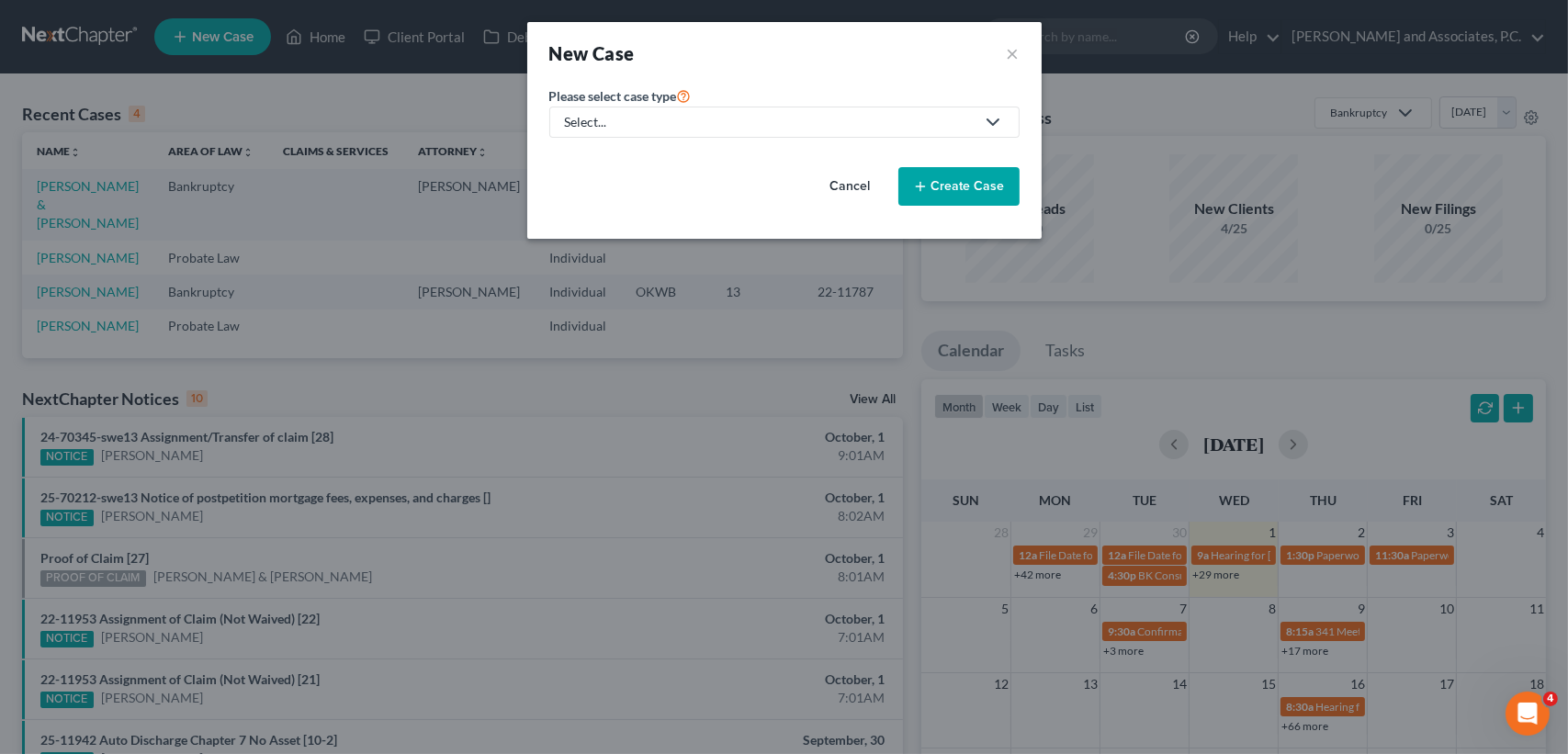
click at [703, 118] on div "Select..." at bounding box center [770, 122] width 410 height 18
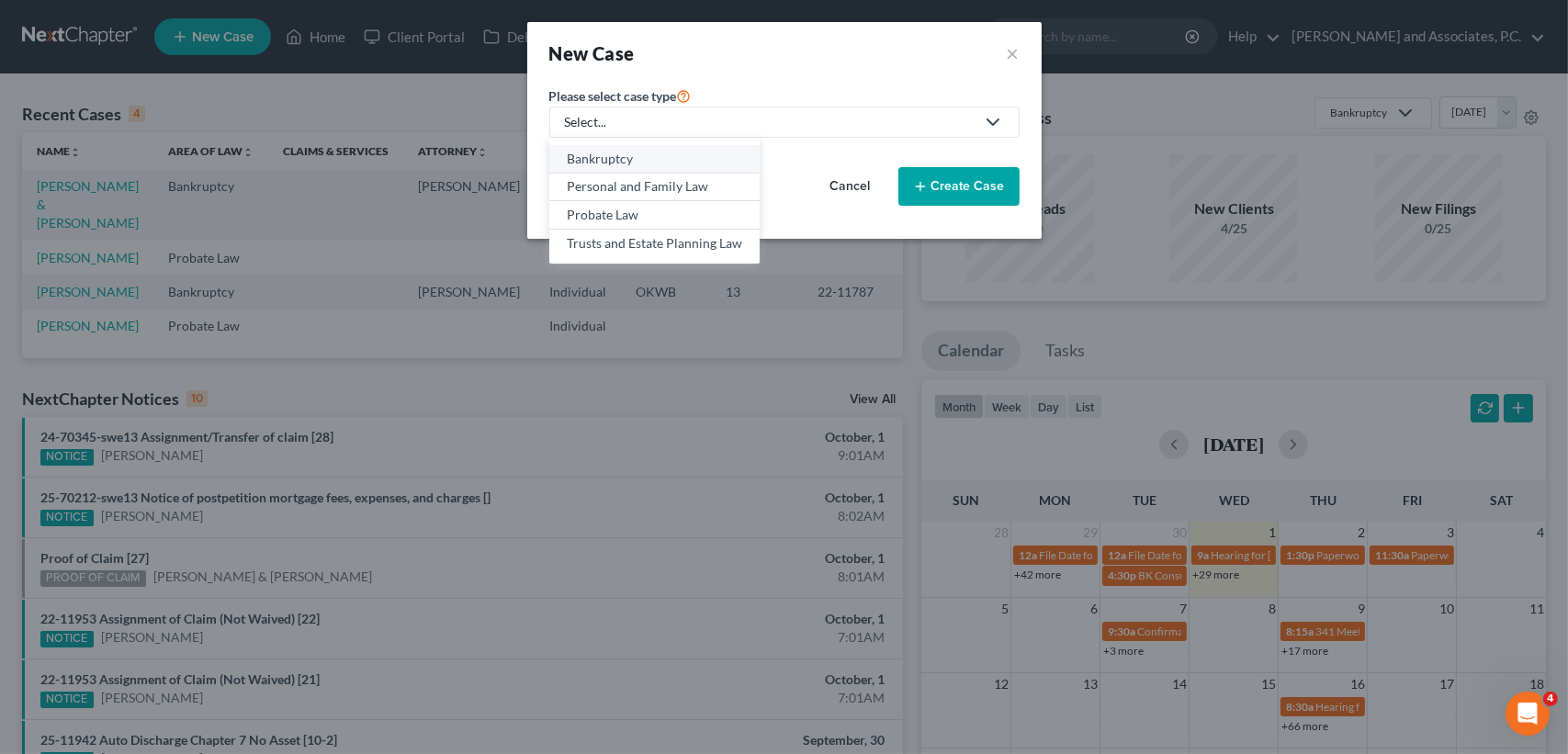
click at [622, 157] on div "Bankruptcy" at bounding box center [654, 159] width 175 height 18
select select "78"
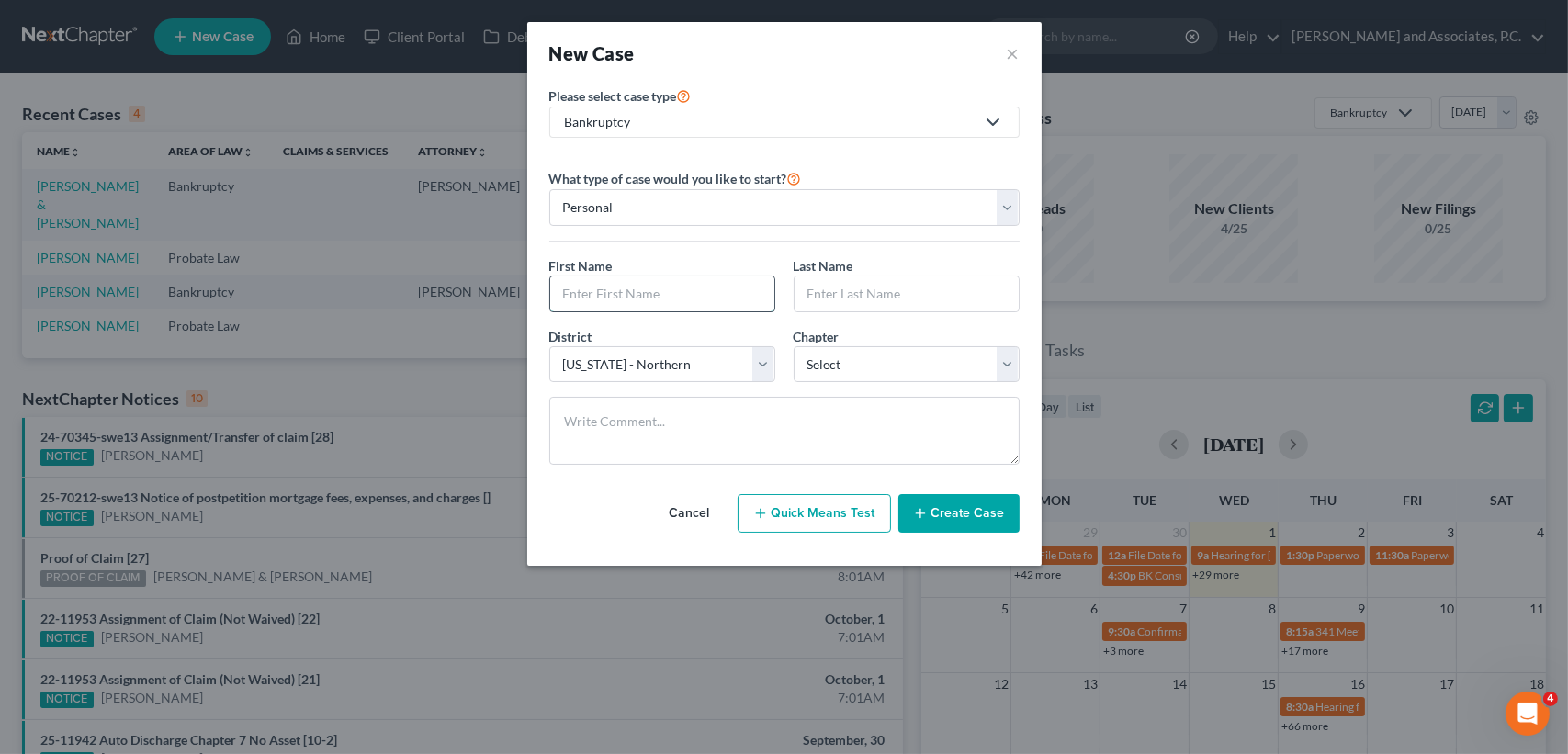
click at [658, 290] on input "text" at bounding box center [662, 294] width 224 height 35
click at [642, 287] on input "text" at bounding box center [662, 294] width 224 height 35
type input "[PERSON_NAME]"
select select "3"
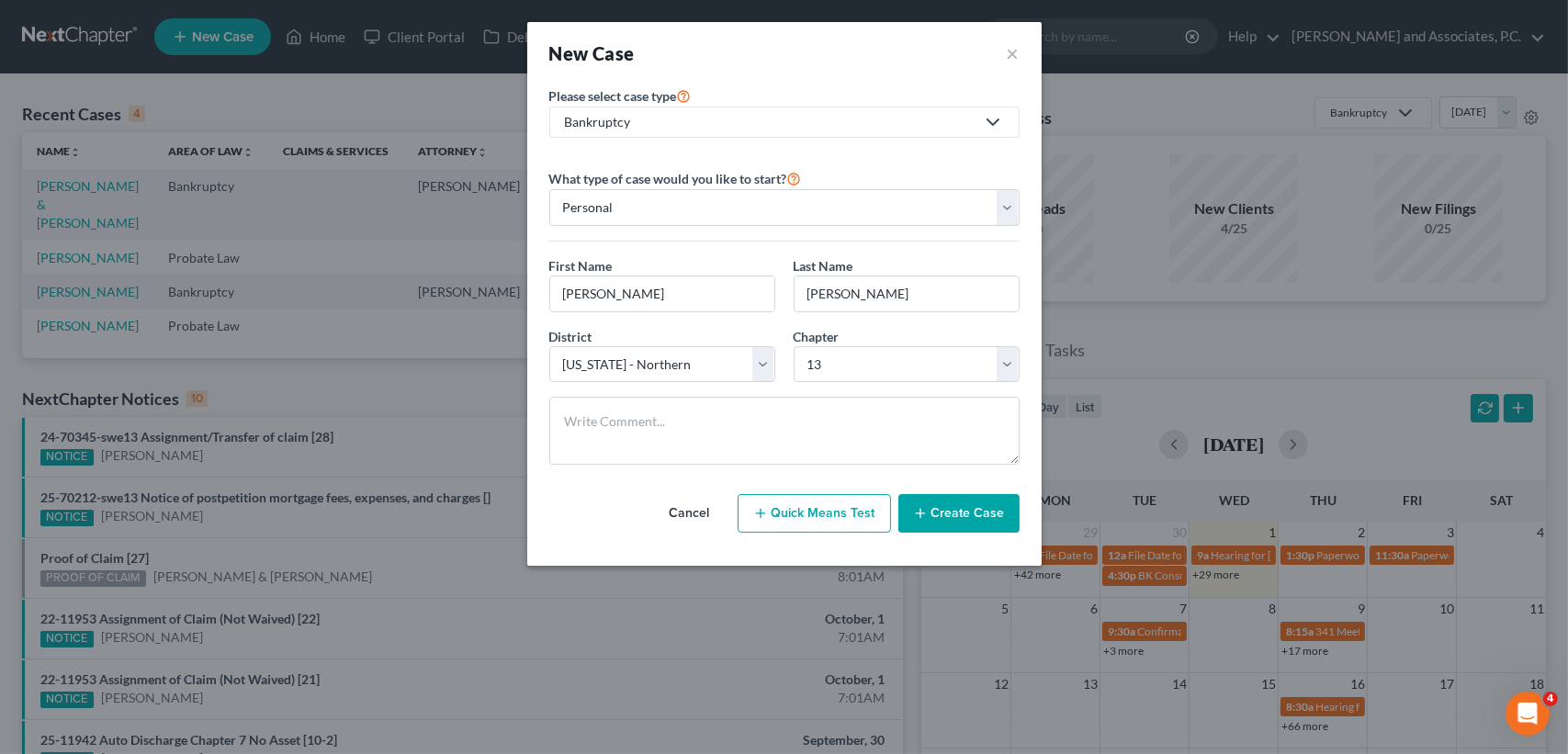
click at [933, 529] on button "Create Case" at bounding box center [958, 513] width 121 height 39
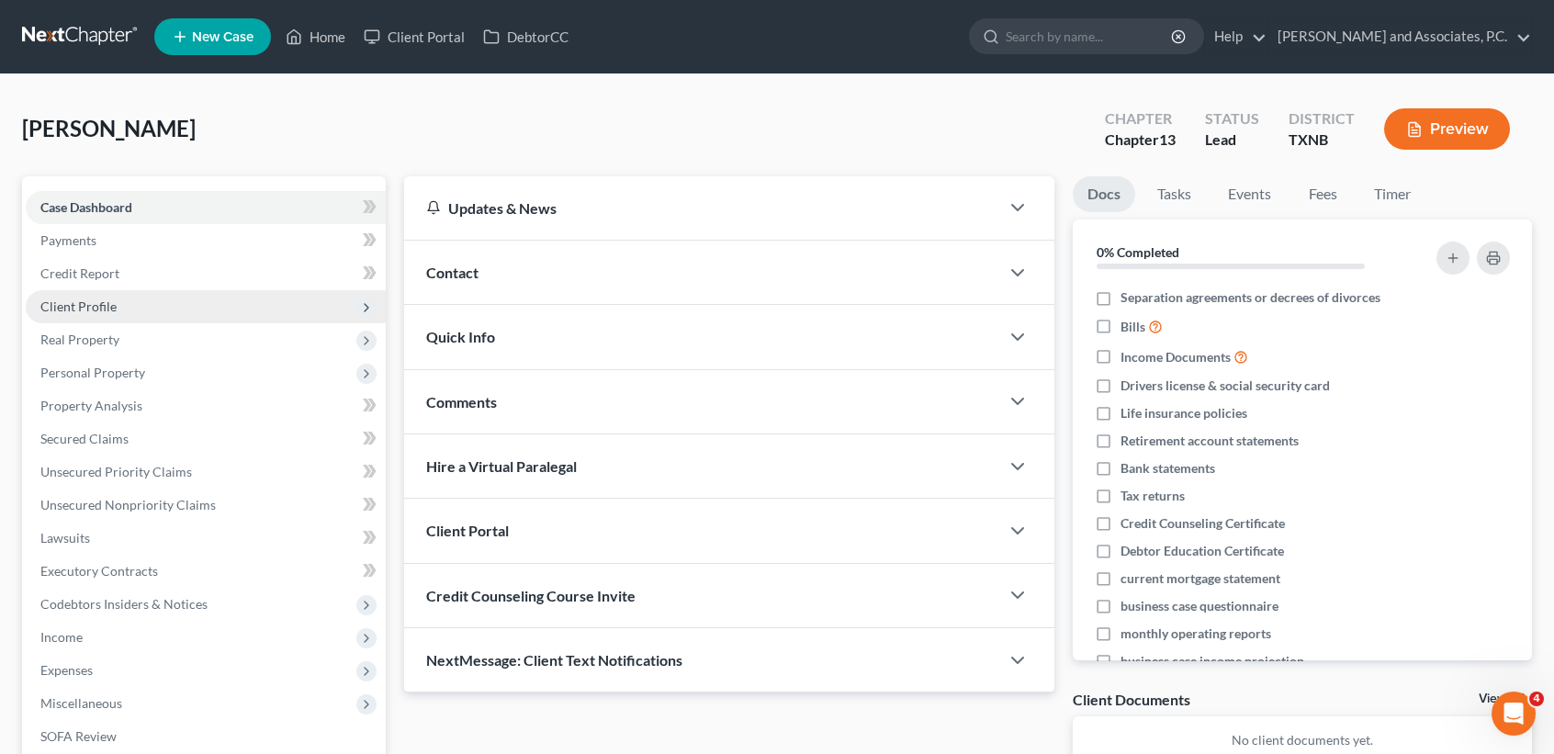
click at [164, 309] on span "Client Profile" at bounding box center [206, 306] width 360 height 33
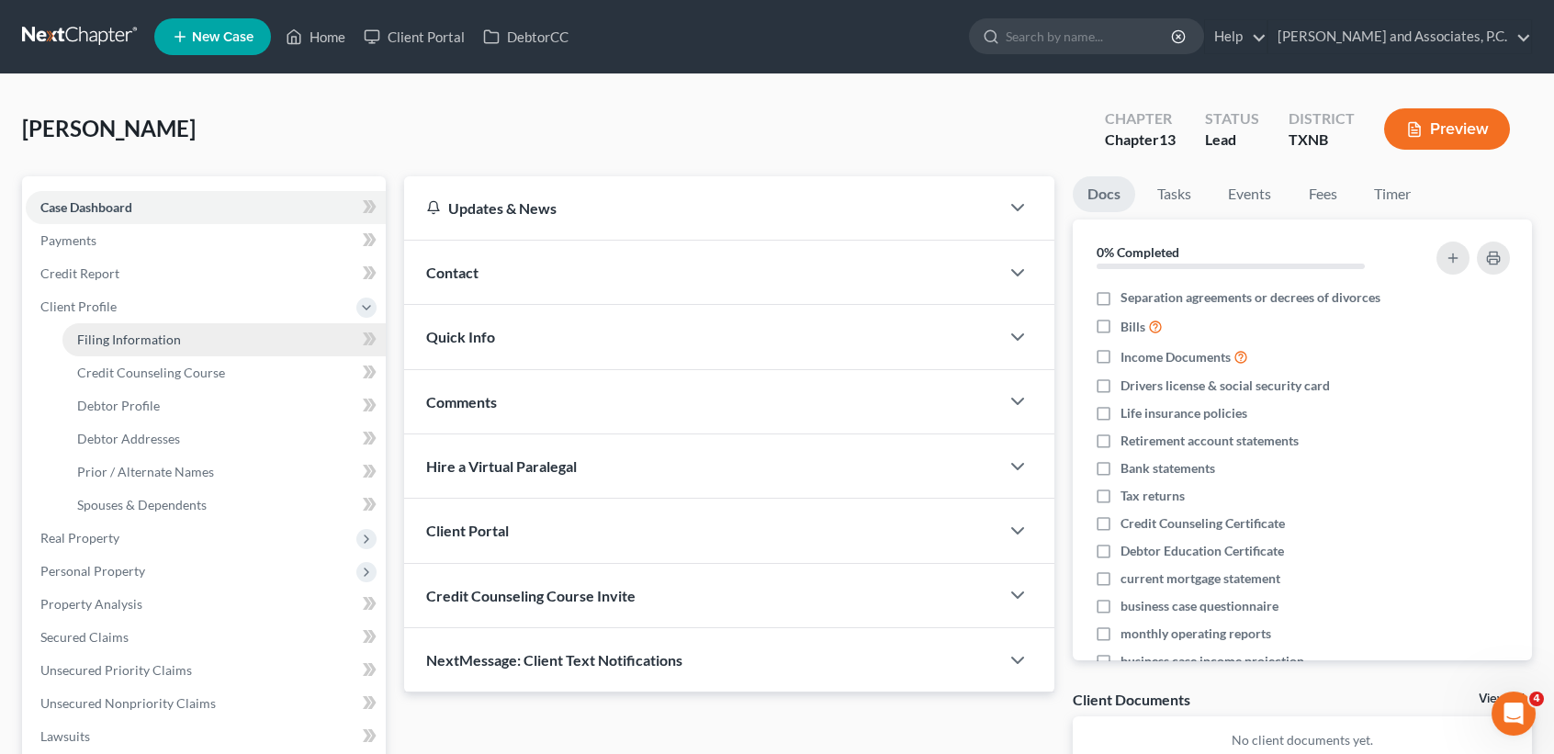
click at [164, 343] on span "Filing Information" at bounding box center [129, 340] width 104 height 16
select select "1"
select select "0"
select select "3"
select select "78"
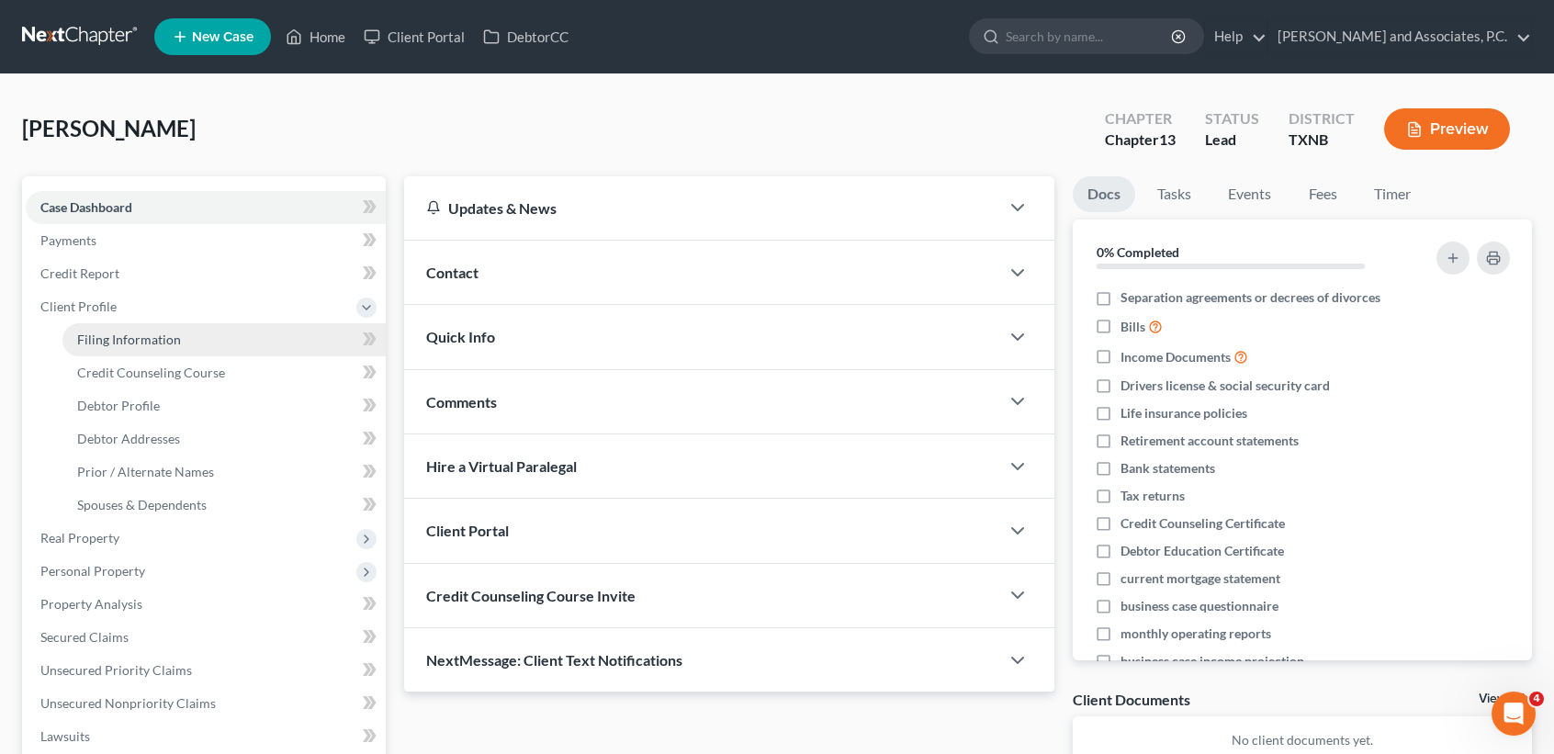
select select "0"
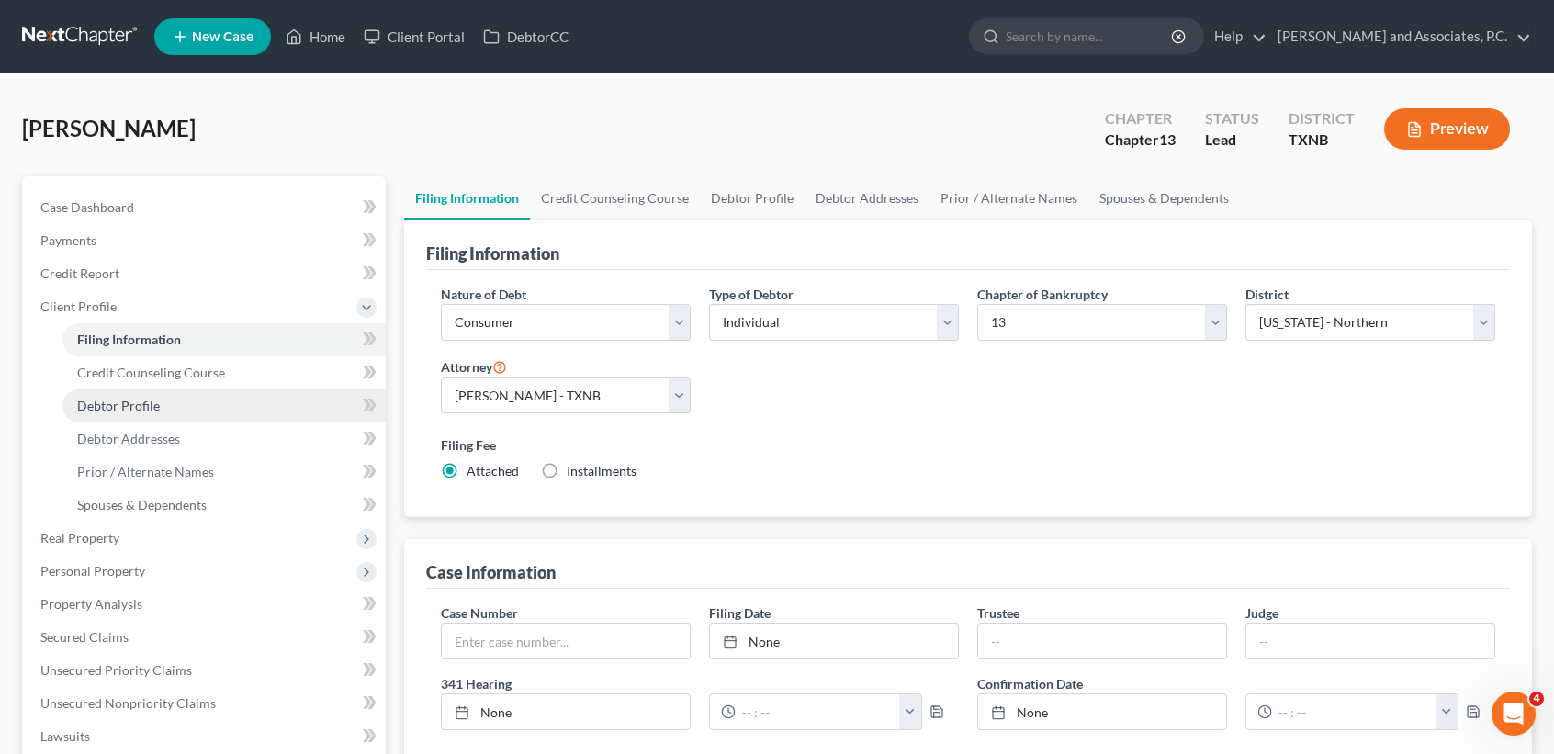
click at [162, 420] on link "Debtor Profile" at bounding box center [223, 406] width 323 height 33
select select "0"
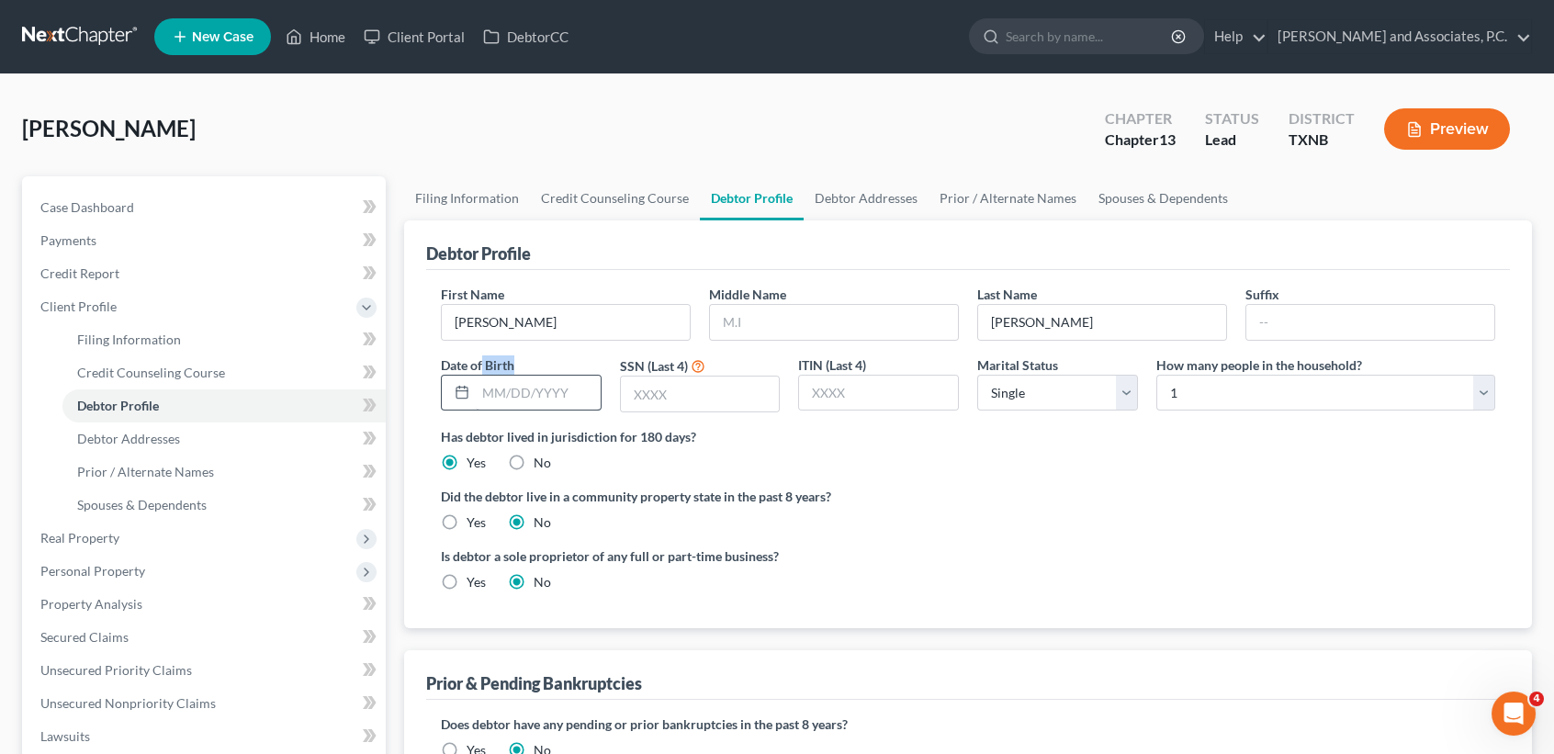
drag, startPoint x: 485, startPoint y: 374, endPoint x: 535, endPoint y: 382, distance: 50.3
click at [509, 376] on div "Date of Birth" at bounding box center [521, 385] width 179 height 58
click at [521, 399] on input "text" at bounding box center [538, 393] width 125 height 35
type input "[DATE]"
type input "7611"
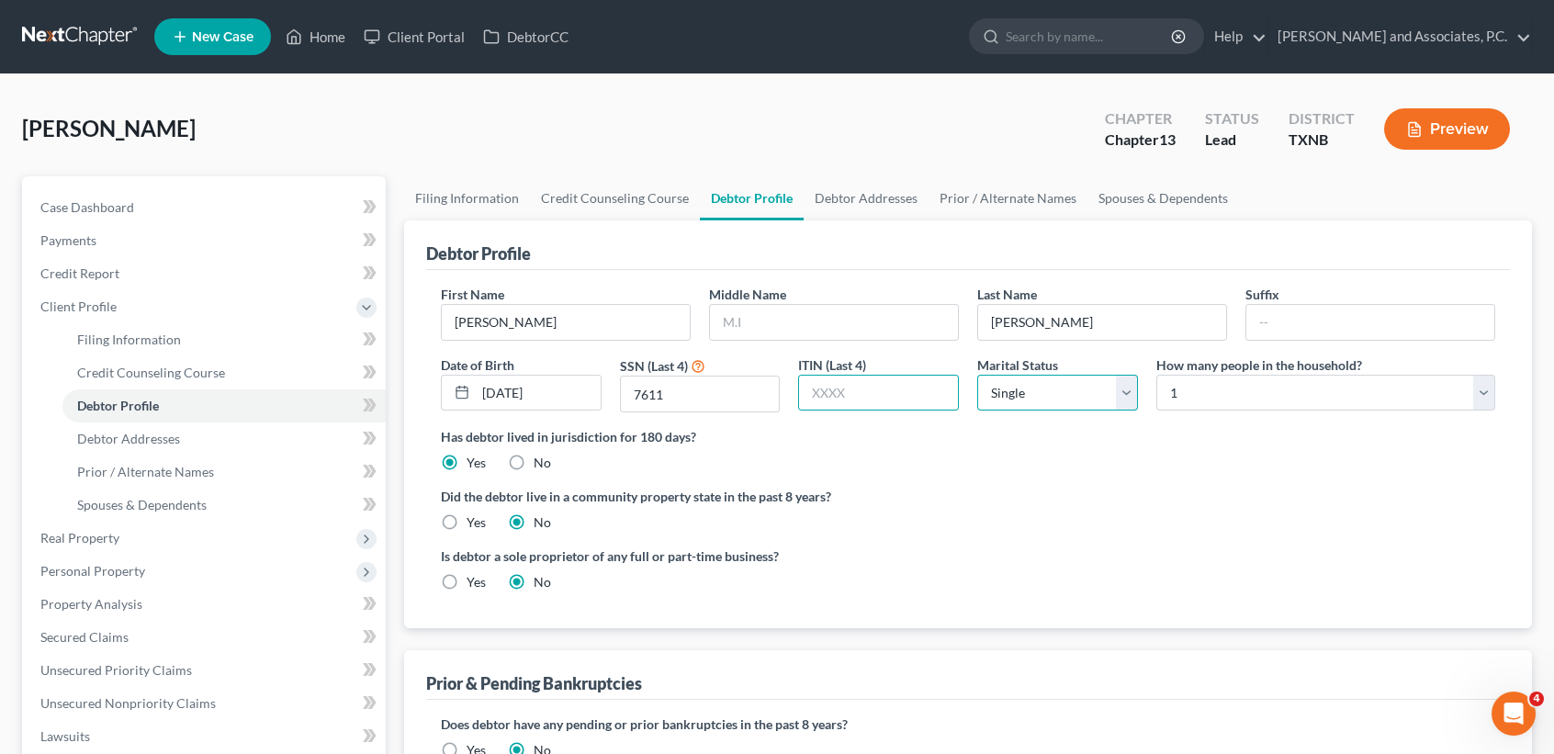
click at [1094, 389] on select "Select Single Married Separated Divorced Widowed" at bounding box center [1057, 393] width 161 height 37
select select "1"
click at [977, 375] on select "Select Single Married Separated Divorced Widowed" at bounding box center [1057, 393] width 161 height 37
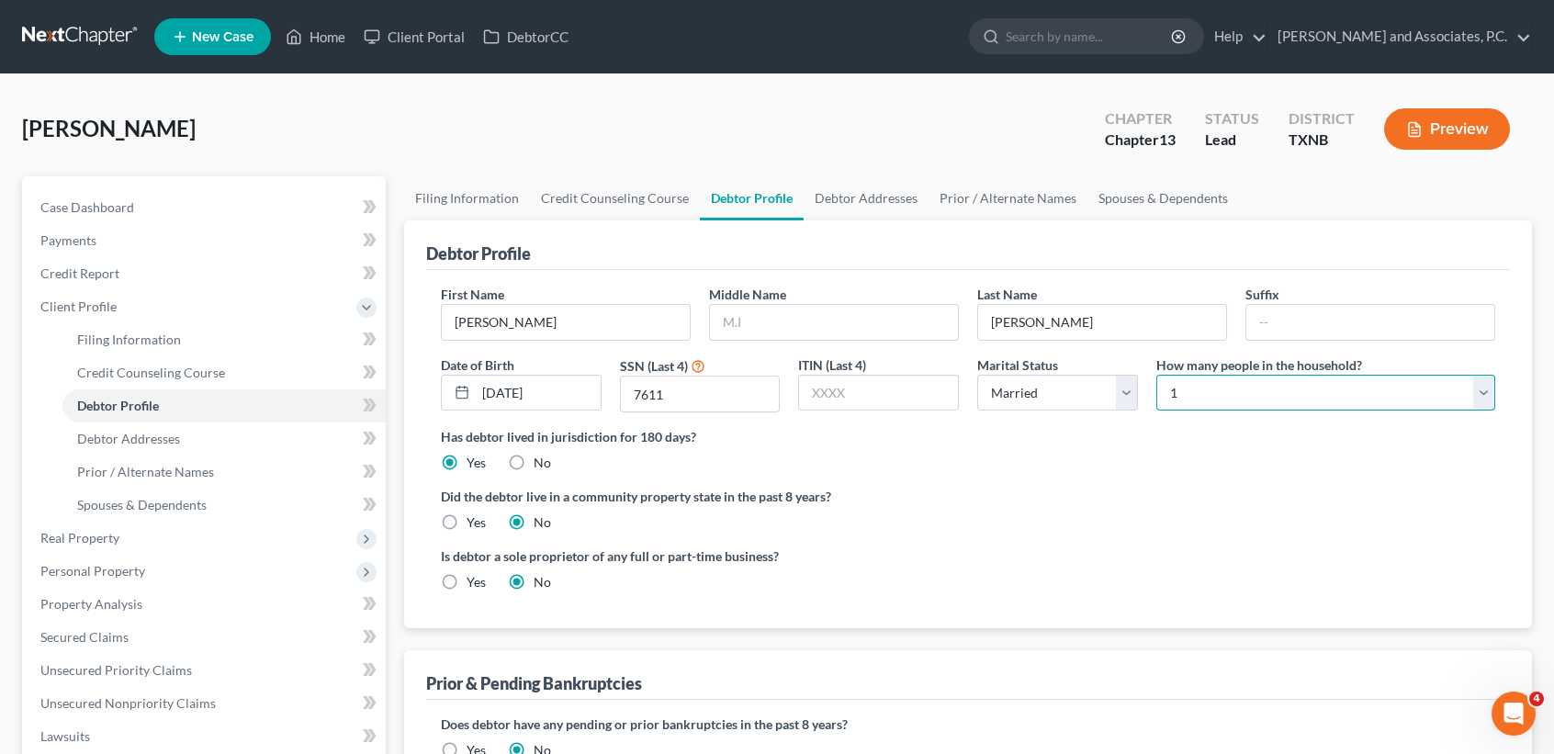
drag, startPoint x: 1185, startPoint y: 388, endPoint x: 1205, endPoint y: 415, distance: 34.2
click at [1186, 388] on select "Select 1 2 3 4 5 6 7 8 9 10 11 12 13 14 15 16 17 18 19 20" at bounding box center [1326, 393] width 339 height 37
select select "3"
click at [1157, 375] on select "Select 1 2 3 4 5 6 7 8 9 10 11 12 13 14 15 16 17 18 19 20" at bounding box center [1326, 393] width 339 height 37
click at [477, 519] on label "Yes" at bounding box center [476, 523] width 19 height 18
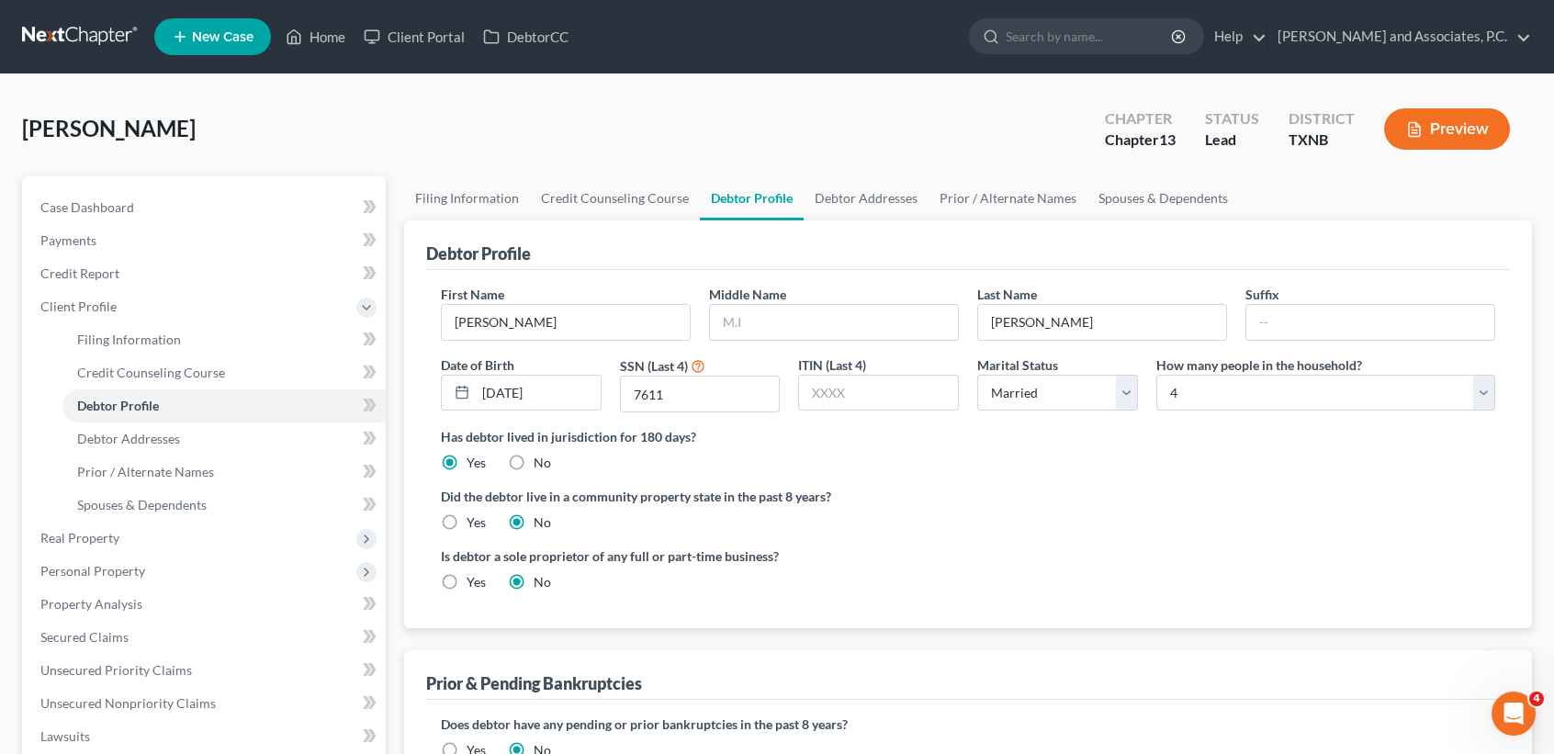
click at [477, 519] on input "Yes" at bounding box center [480, 520] width 12 height 12
radio input "true"
radio input "false"
click at [86, 335] on span "Filing Information" at bounding box center [129, 340] width 104 height 16
select select "1"
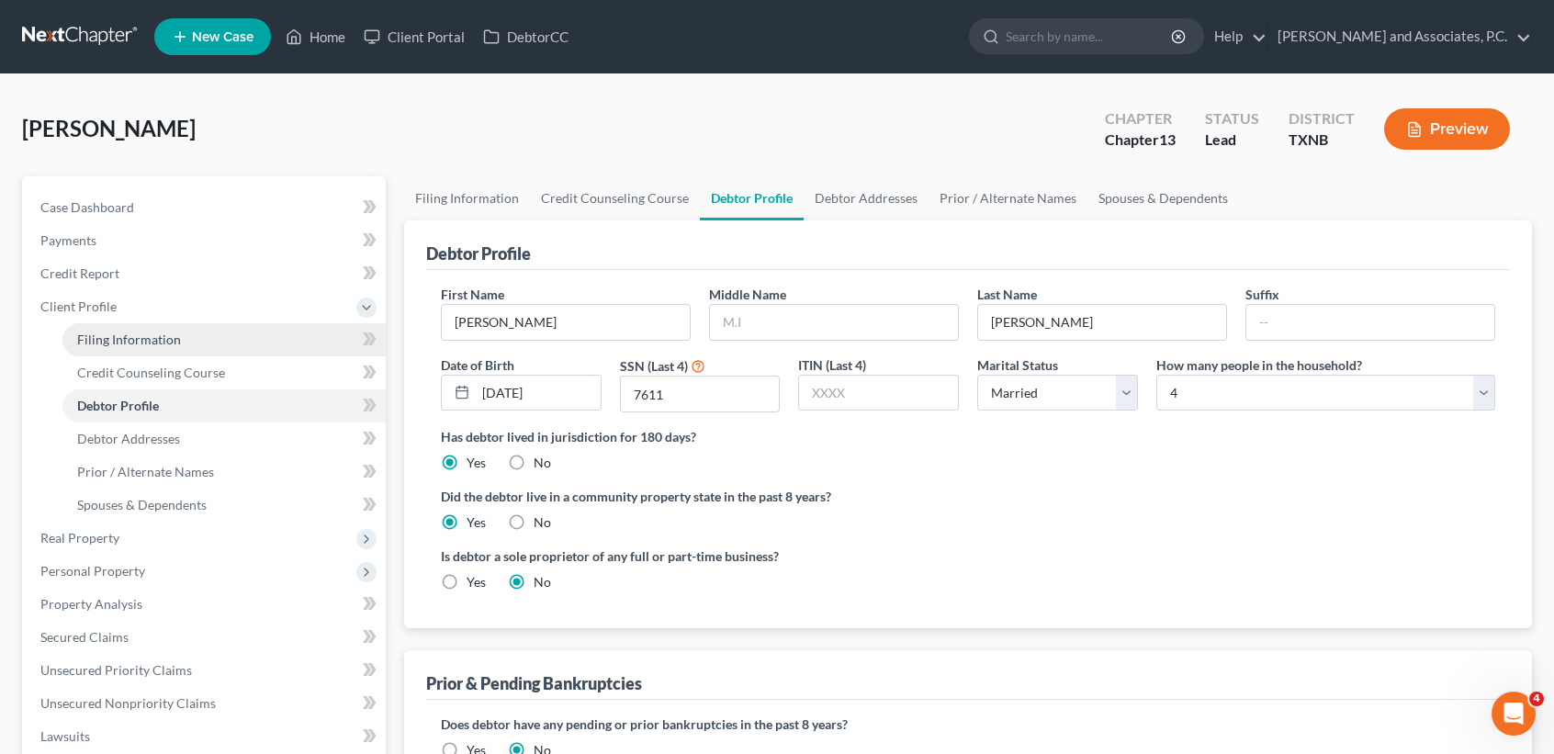
select select "0"
select select "3"
select select "78"
select select "0"
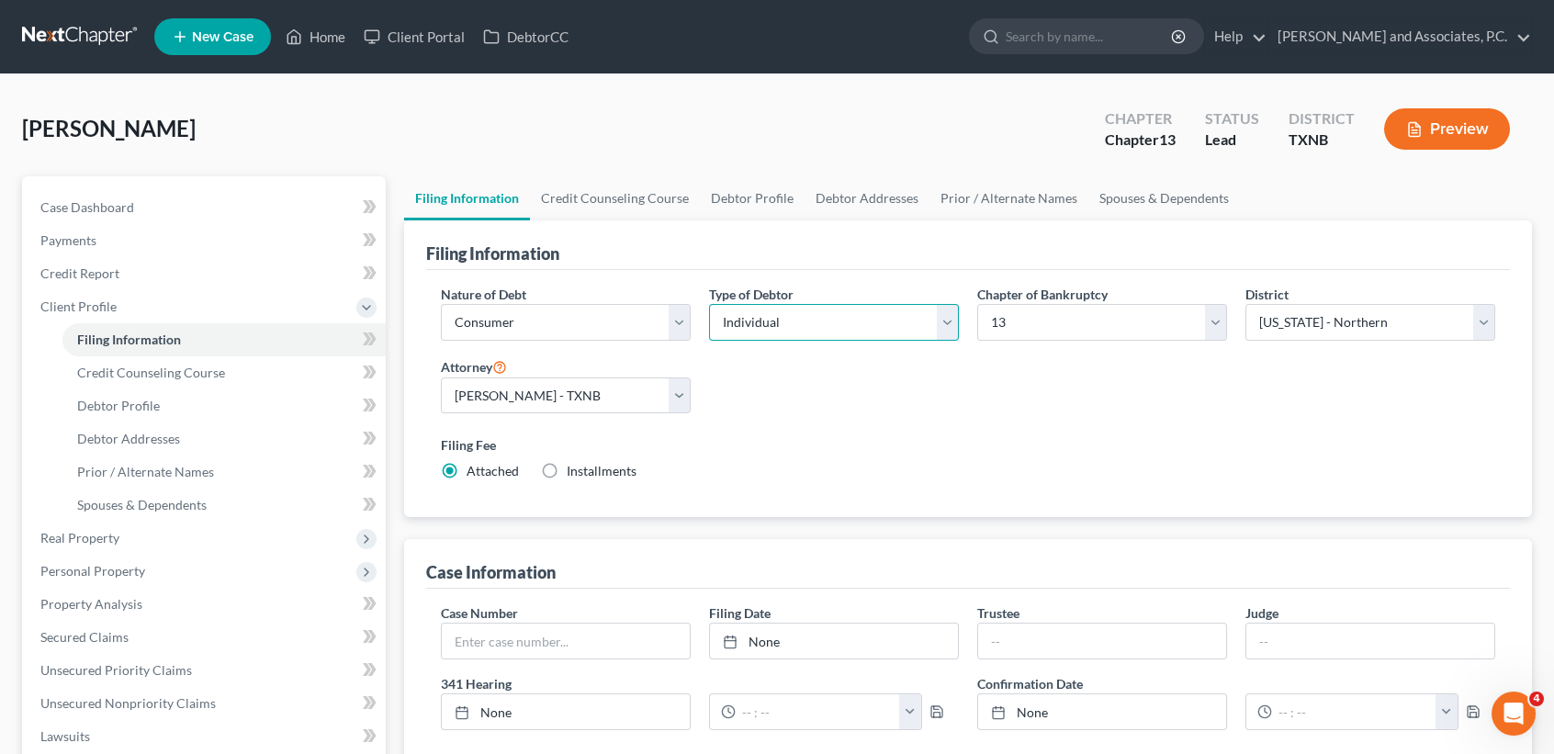
click at [811, 321] on select "Select Individual Joint" at bounding box center [834, 322] width 250 height 37
select select "1"
click at [709, 304] on select "Select Individual Joint" at bounding box center [834, 322] width 250 height 37
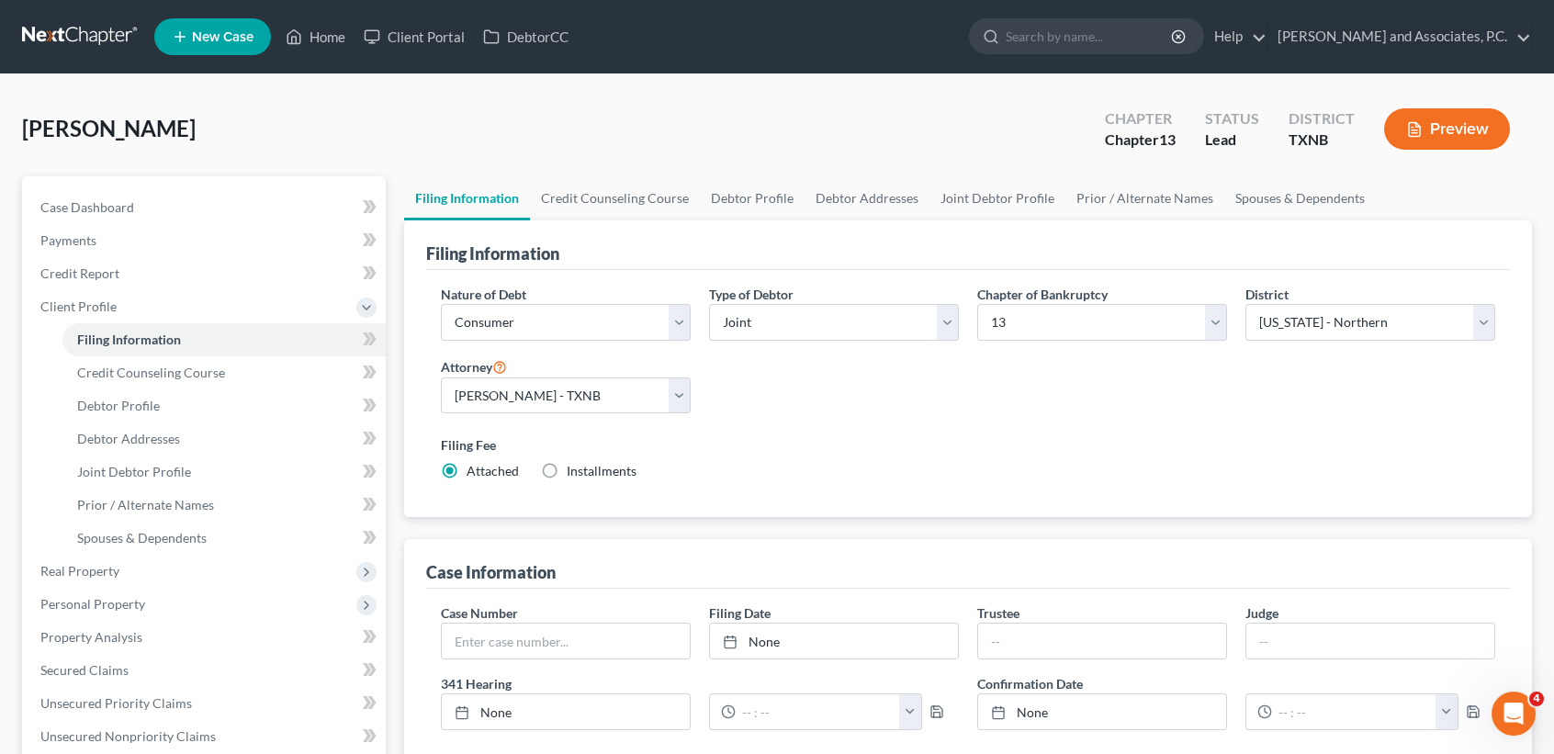
click at [823, 395] on div "Nature of Debt Select Business Consumer Other Nature of Business Select Clearin…" at bounding box center [968, 390] width 1073 height 211
click at [1058, 643] on input "text" at bounding box center [1102, 641] width 248 height 35
type input "Katherine L. Davis"
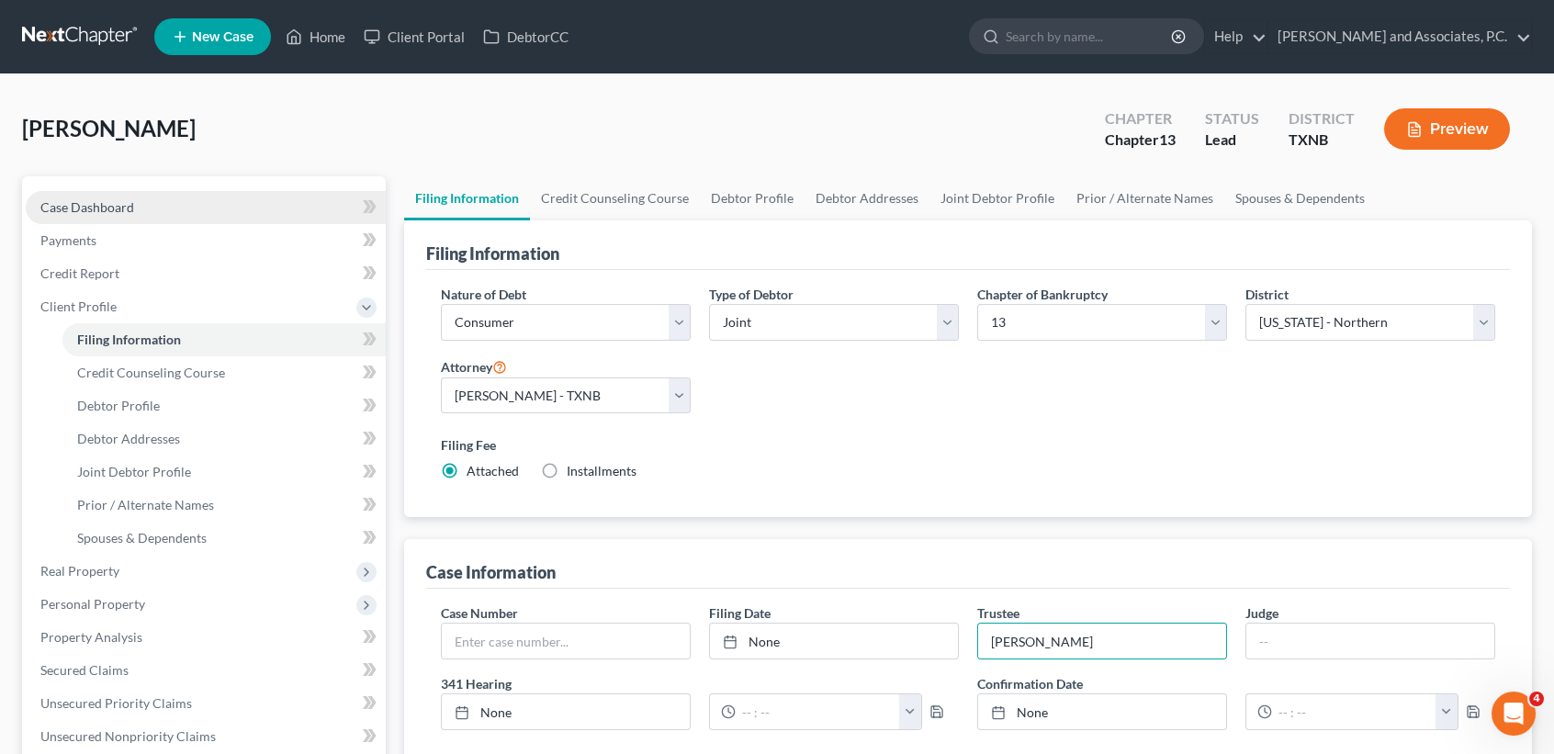
click at [112, 207] on span "Case Dashboard" at bounding box center [87, 207] width 94 height 16
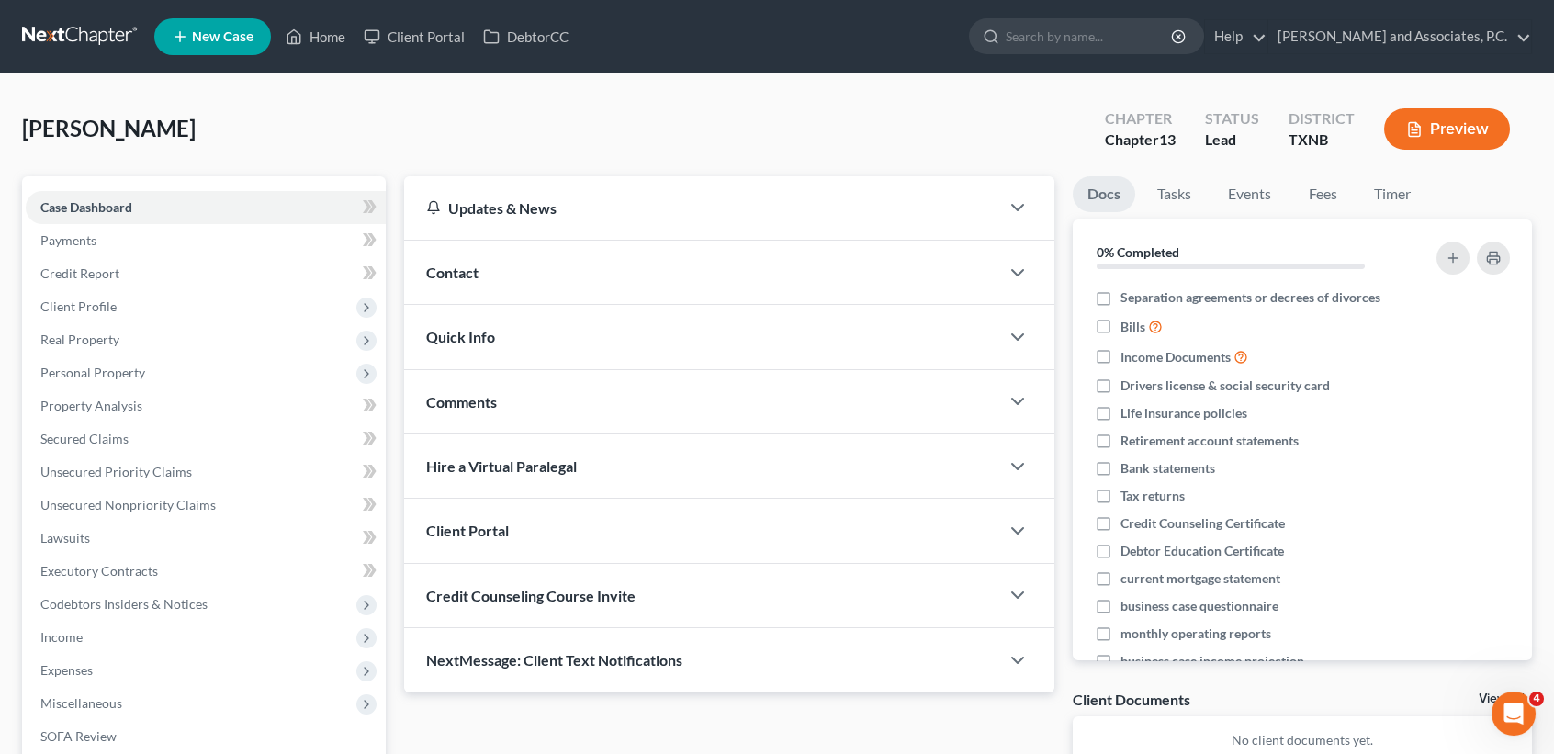
click at [436, 267] on span "Contact" at bounding box center [452, 272] width 52 height 17
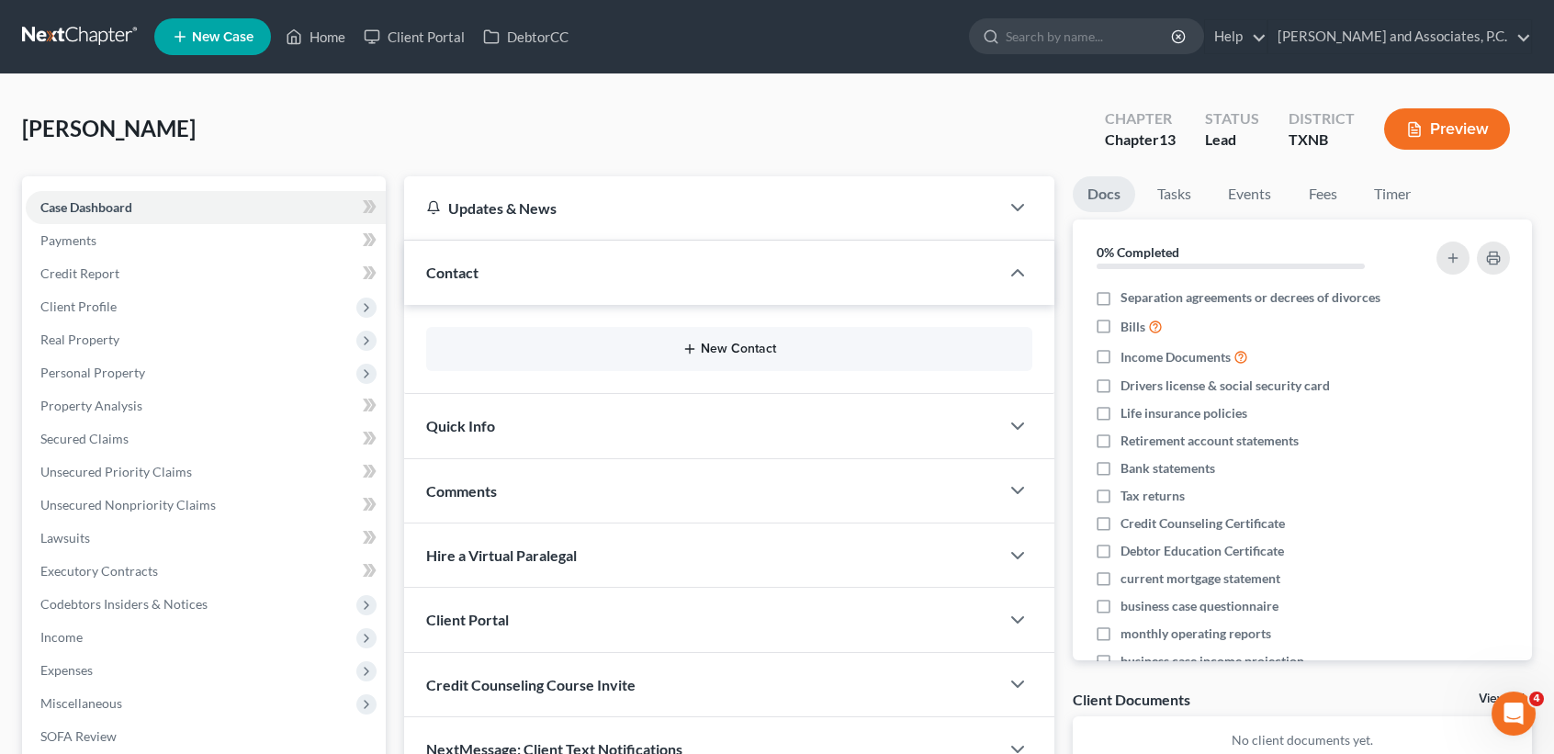
click at [751, 350] on button "New Contact" at bounding box center [729, 349] width 577 height 15
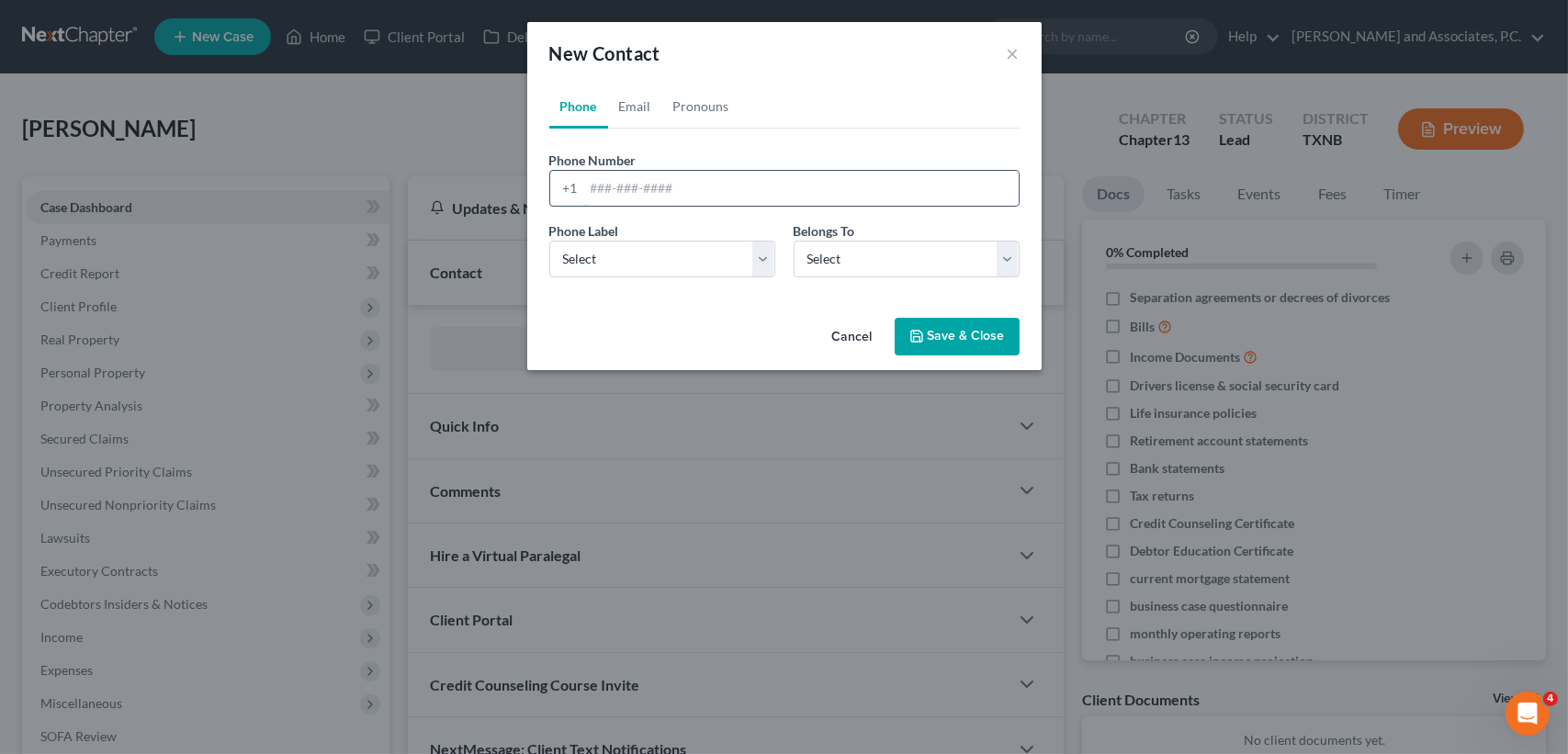
drag, startPoint x: 641, startPoint y: 176, endPoint x: 802, endPoint y: 183, distance: 160.9
click at [646, 178] on input "tel" at bounding box center [801, 188] width 435 height 35
type input "940-733-2366"
click at [574, 264] on select "Select Mobile Home Work Other" at bounding box center [662, 259] width 226 height 37
select select "0"
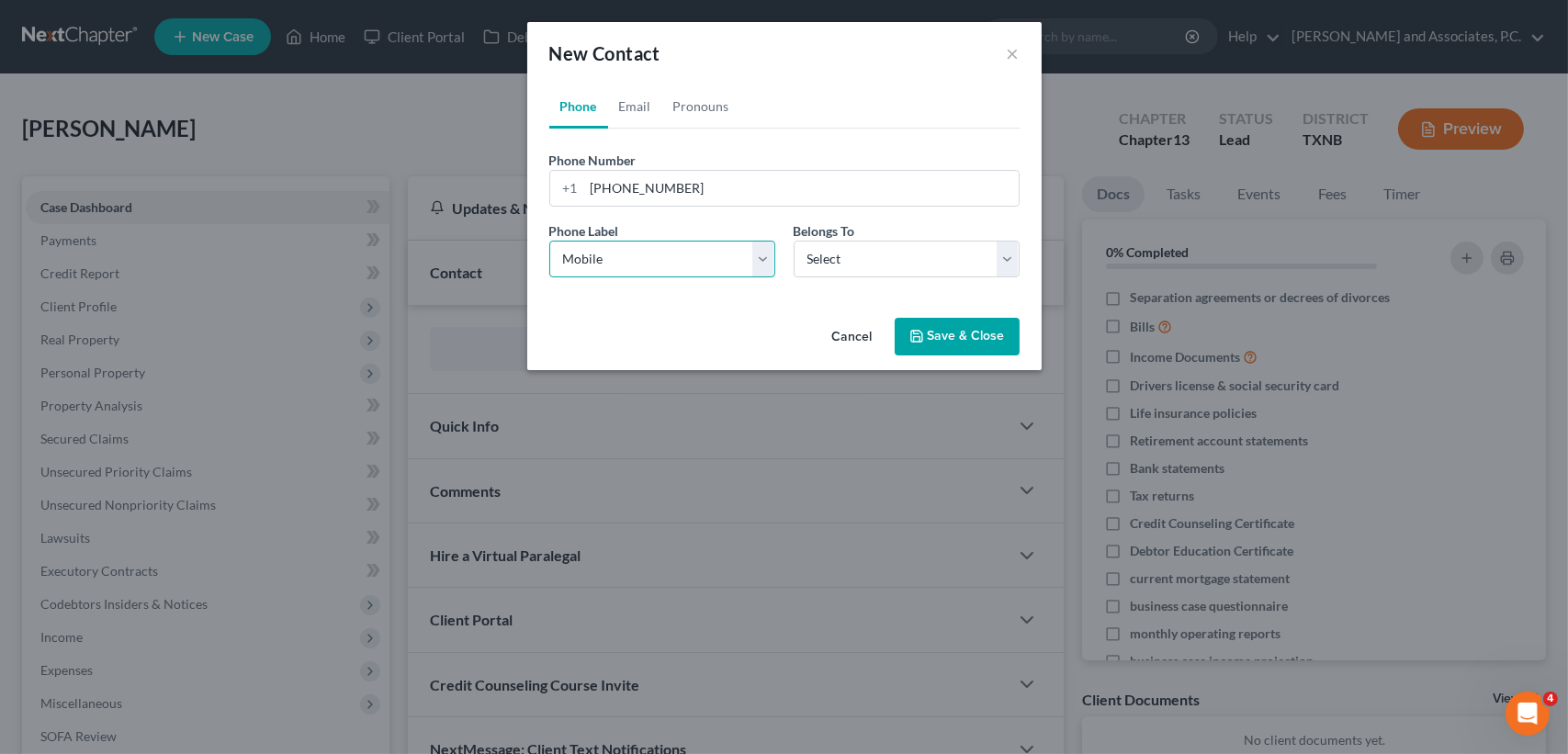
click at [549, 241] on select "Select Mobile Home Work Other" at bounding box center [662, 259] width 226 height 37
click at [892, 276] on select "Select Client Spouse Other" at bounding box center [907, 259] width 226 height 37
select select "0"
click at [794, 241] on select "Select Client Spouse Other" at bounding box center [907, 259] width 226 height 37
select select "0"
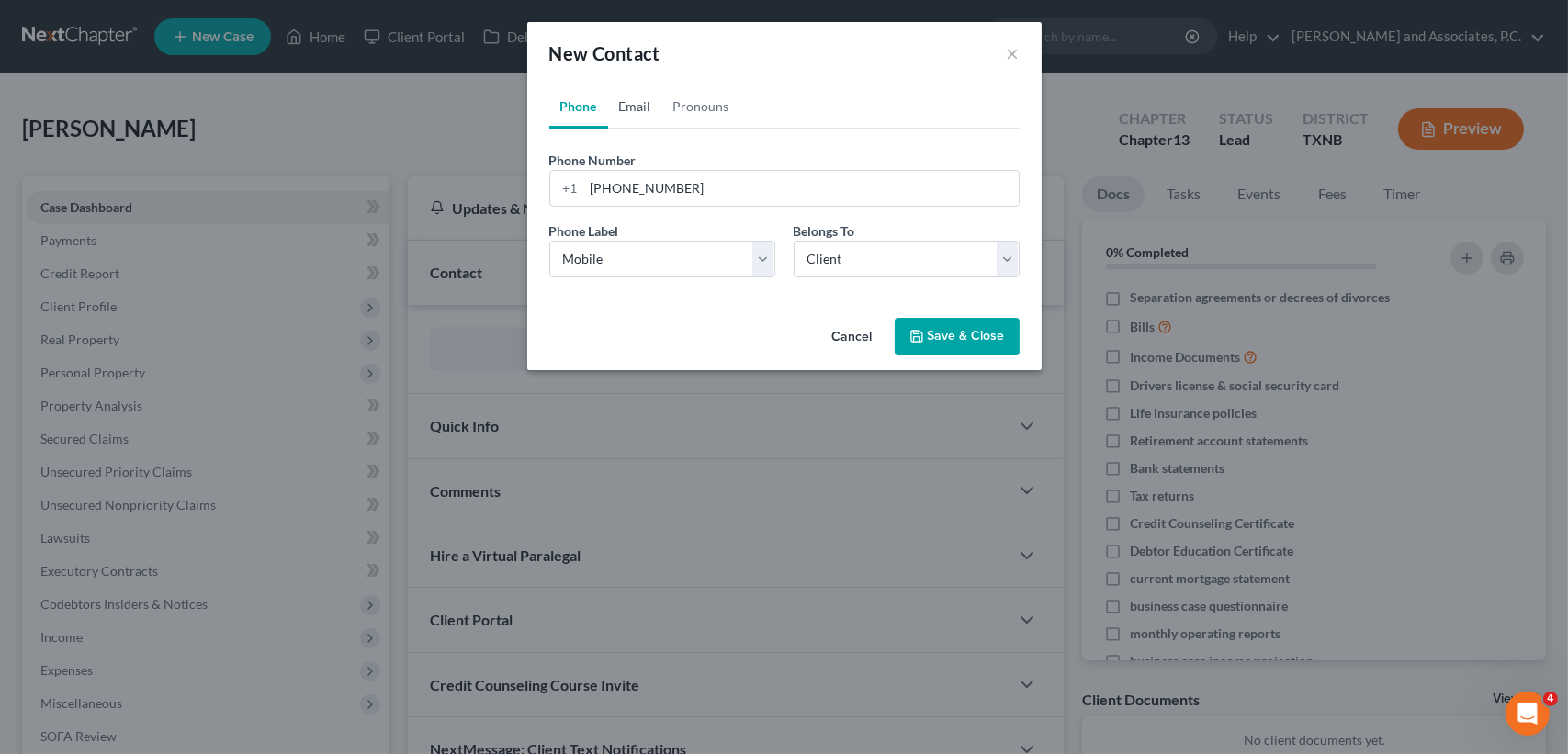
click at [643, 101] on link "Email" at bounding box center [635, 107] width 54 height 44
click at [669, 194] on input "email" at bounding box center [801, 188] width 435 height 35
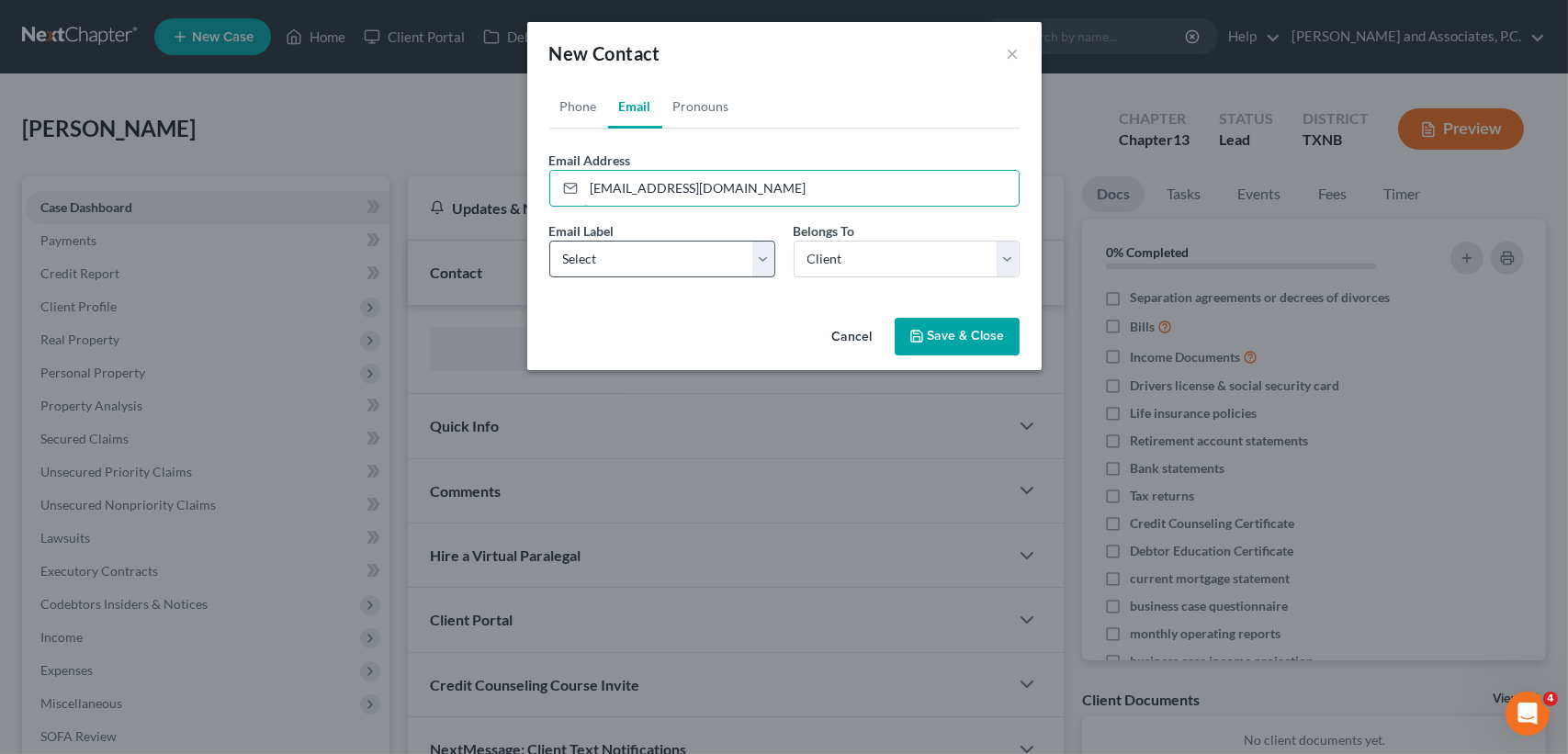
type input "acunaray316@gmail.com"
click at [597, 250] on select "Select Home Work Other" at bounding box center [662, 259] width 226 height 37
select select "0"
click at [549, 241] on select "Select Home Work Other" at bounding box center [662, 259] width 226 height 37
click at [977, 343] on button "Save & Close" at bounding box center [957, 337] width 125 height 39
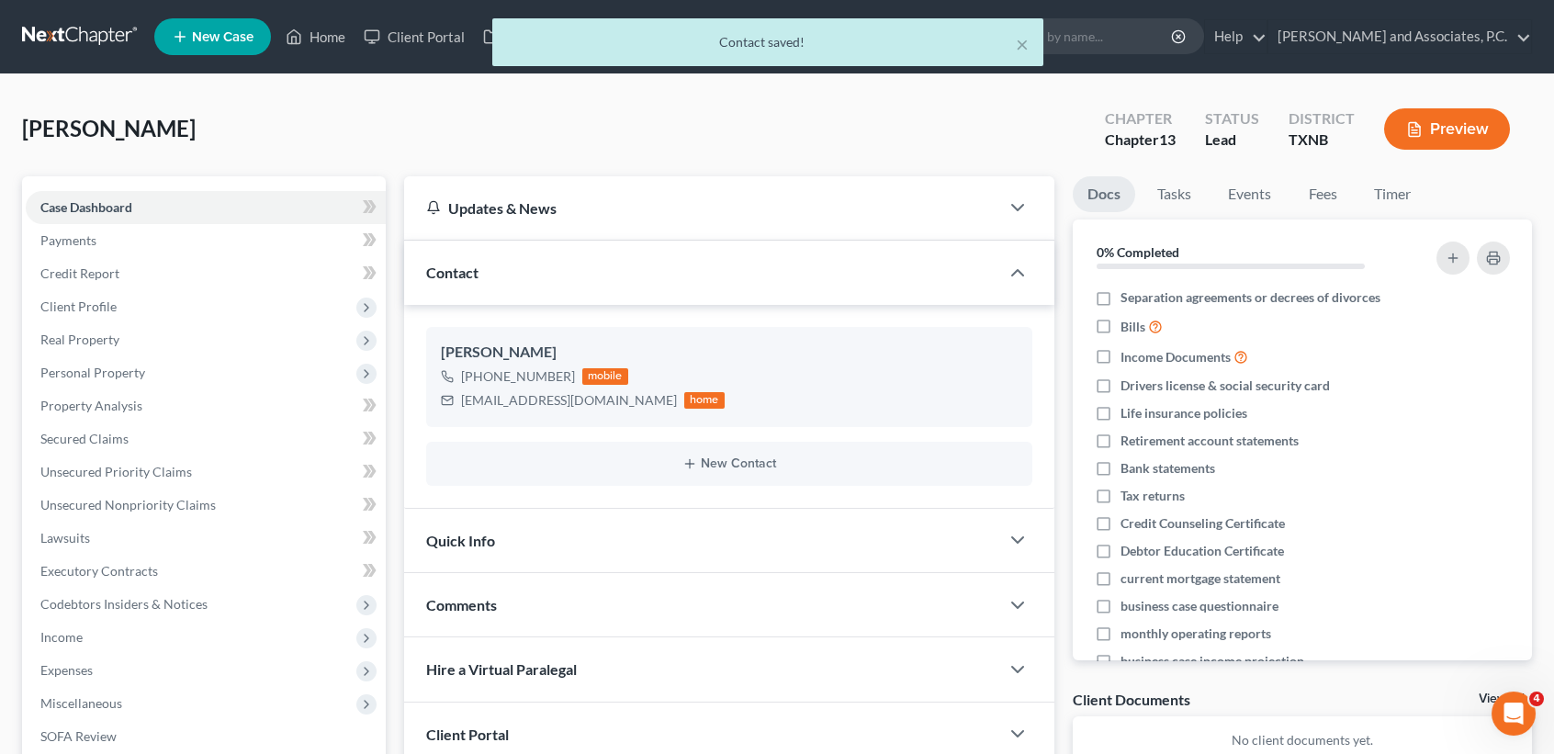
click at [508, 539] on div "Quick Info" at bounding box center [701, 540] width 595 height 63
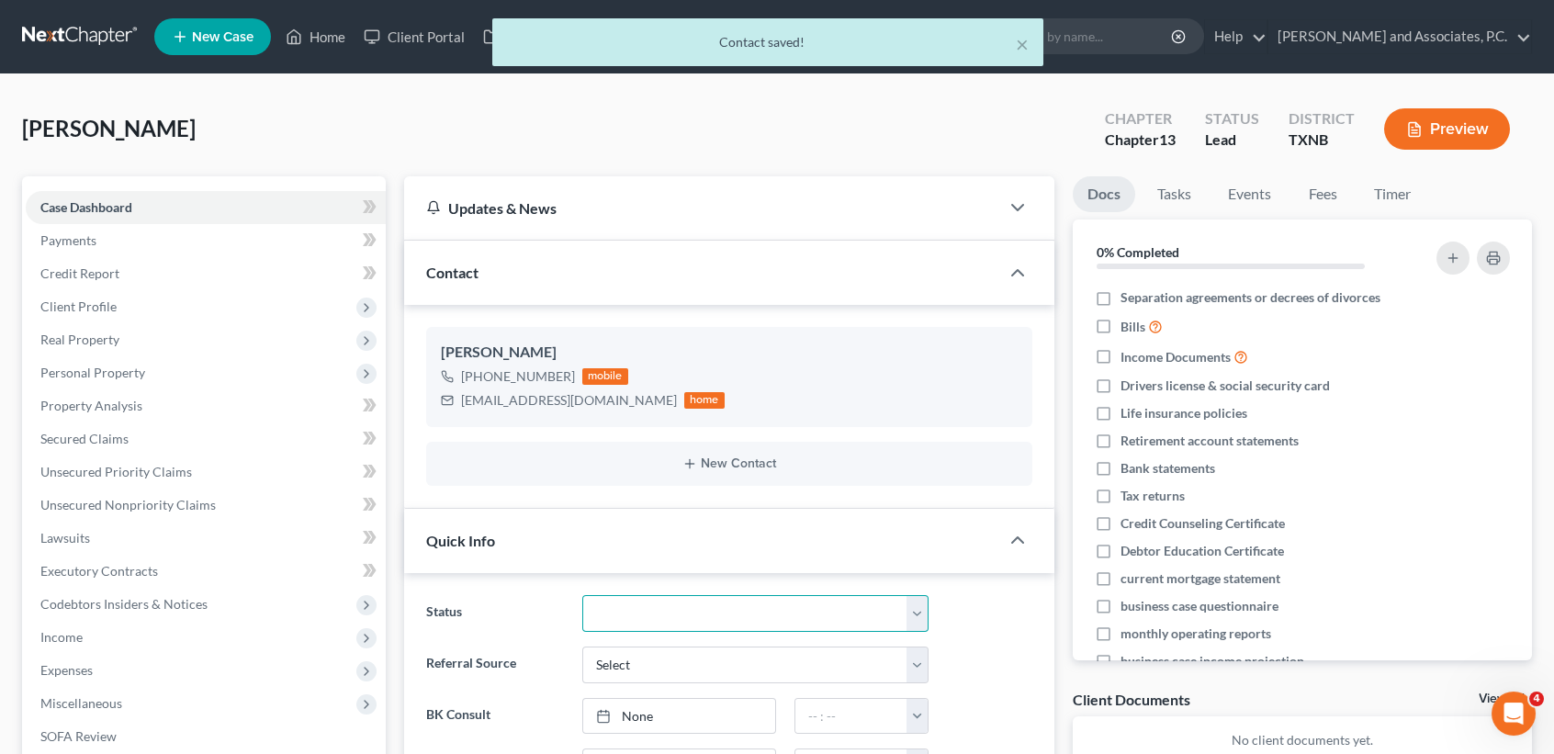
click at [669, 609] on select "Closed without Discharge Complete Converted to 7 Discharged Dismissed Filed Fin…" at bounding box center [755, 613] width 346 height 37
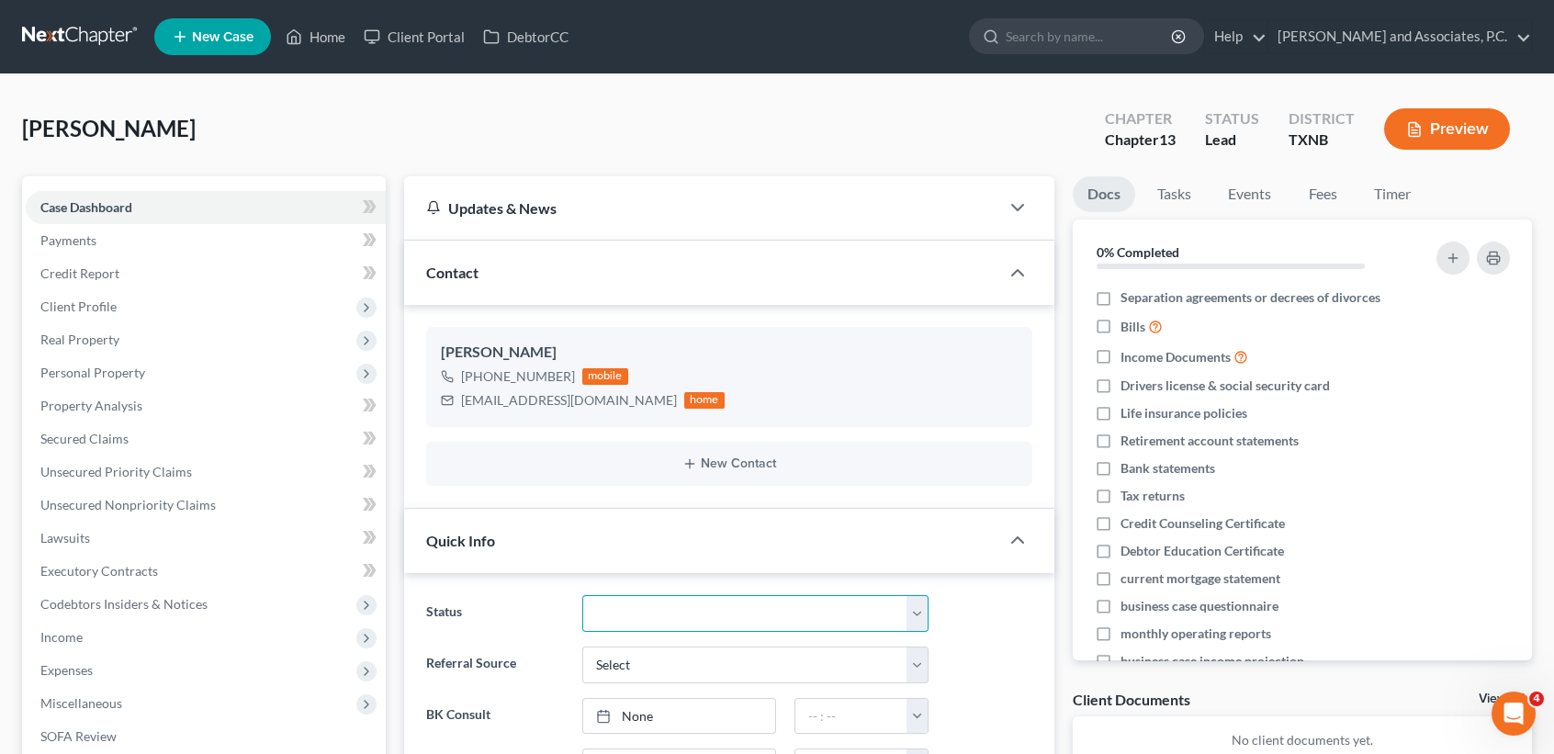
select select "7"
click at [582, 595] on select "Closed without Discharge Complete Converted to 7 Discharged Dismissed Filed Fin…" at bounding box center [755, 613] width 346 height 37
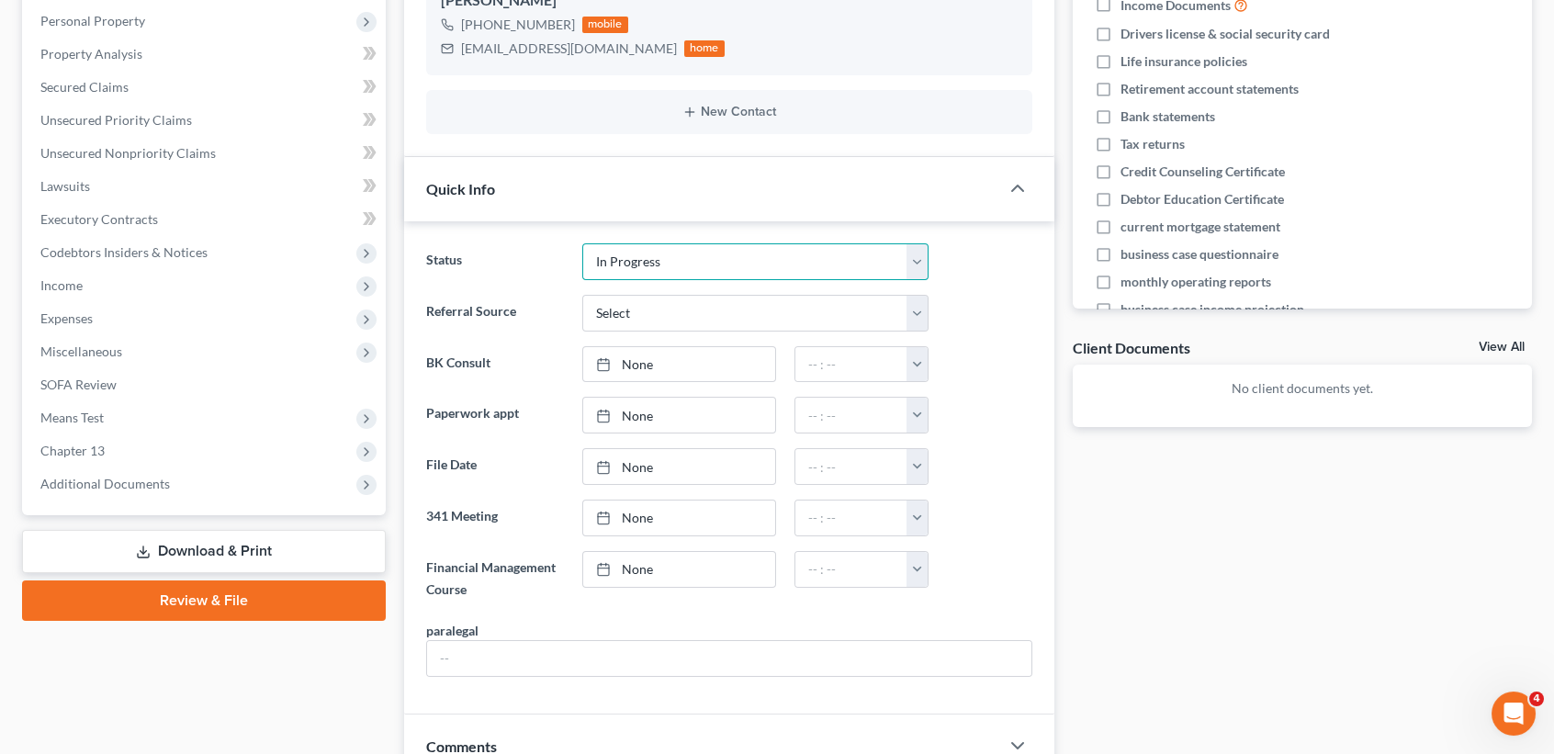
scroll to position [367, 0]
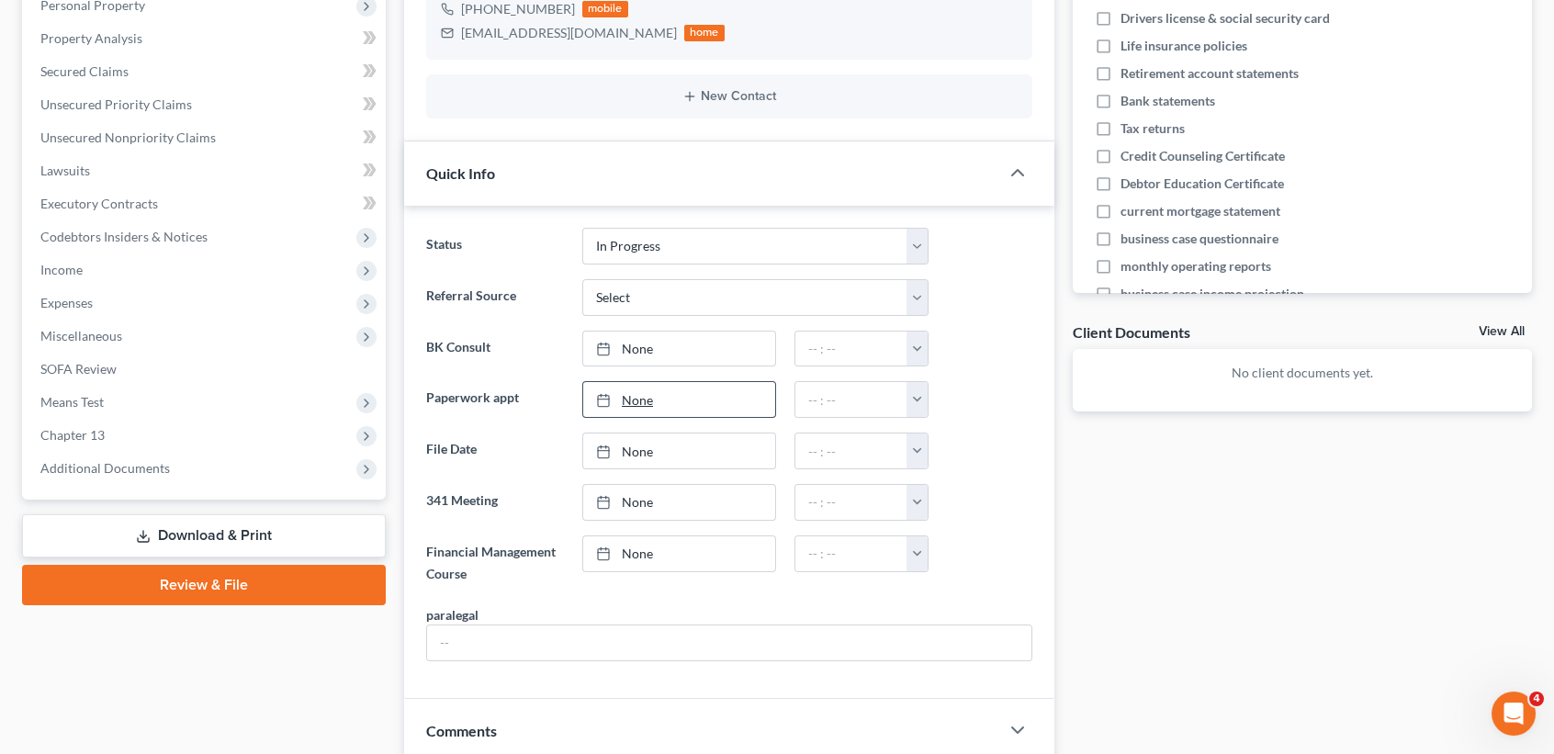
type input "10/1/2025"
click at [641, 403] on link "10/1/2025" at bounding box center [679, 399] width 192 height 35
click at [855, 412] on input "text" at bounding box center [852, 399] width 112 height 35
type input "10:00am"
click at [780, 655] on input "text" at bounding box center [729, 643] width 604 height 35
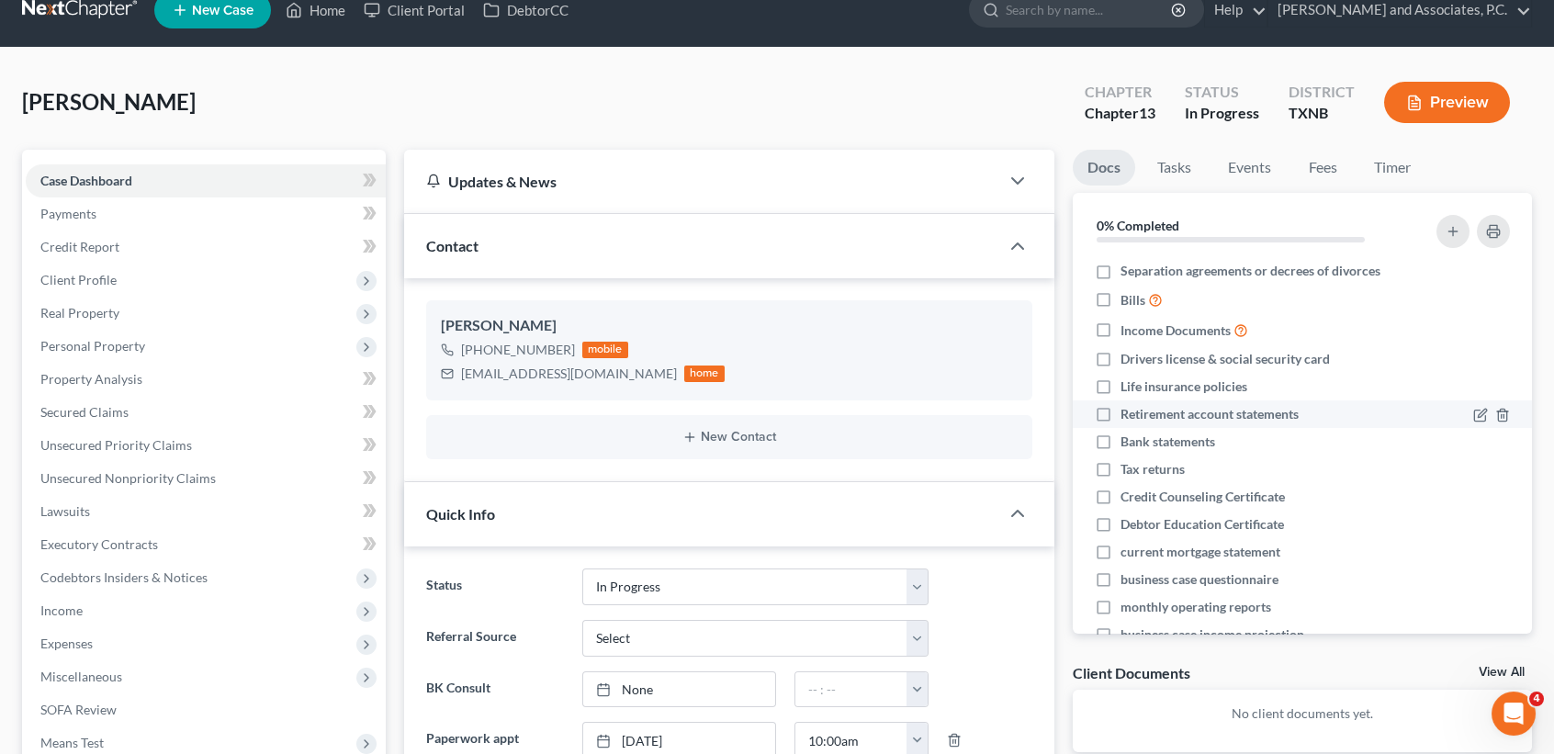
scroll to position [0, 0]
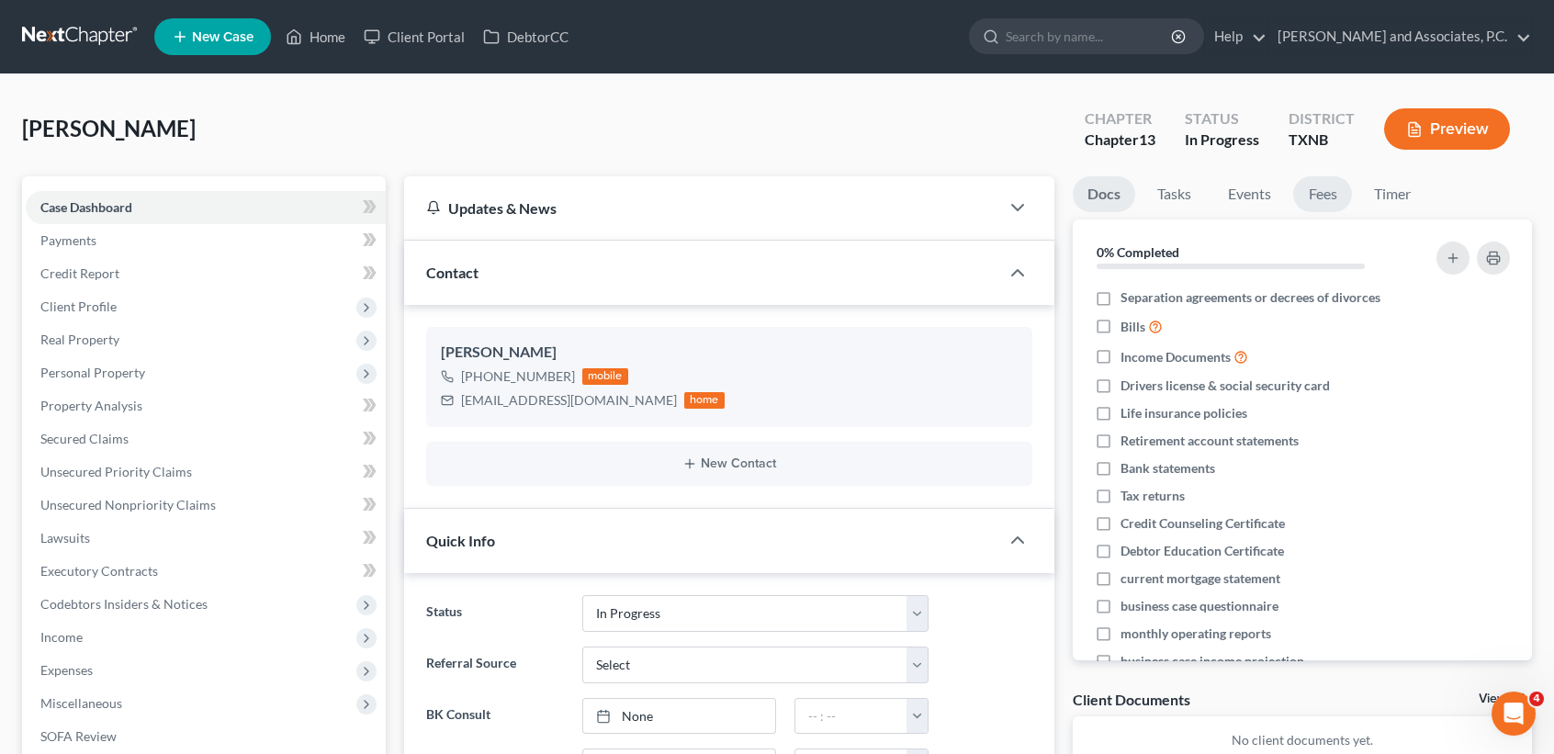
type input "[PERSON_NAME]"
click at [1334, 202] on link "Fees" at bounding box center [1322, 194] width 59 height 36
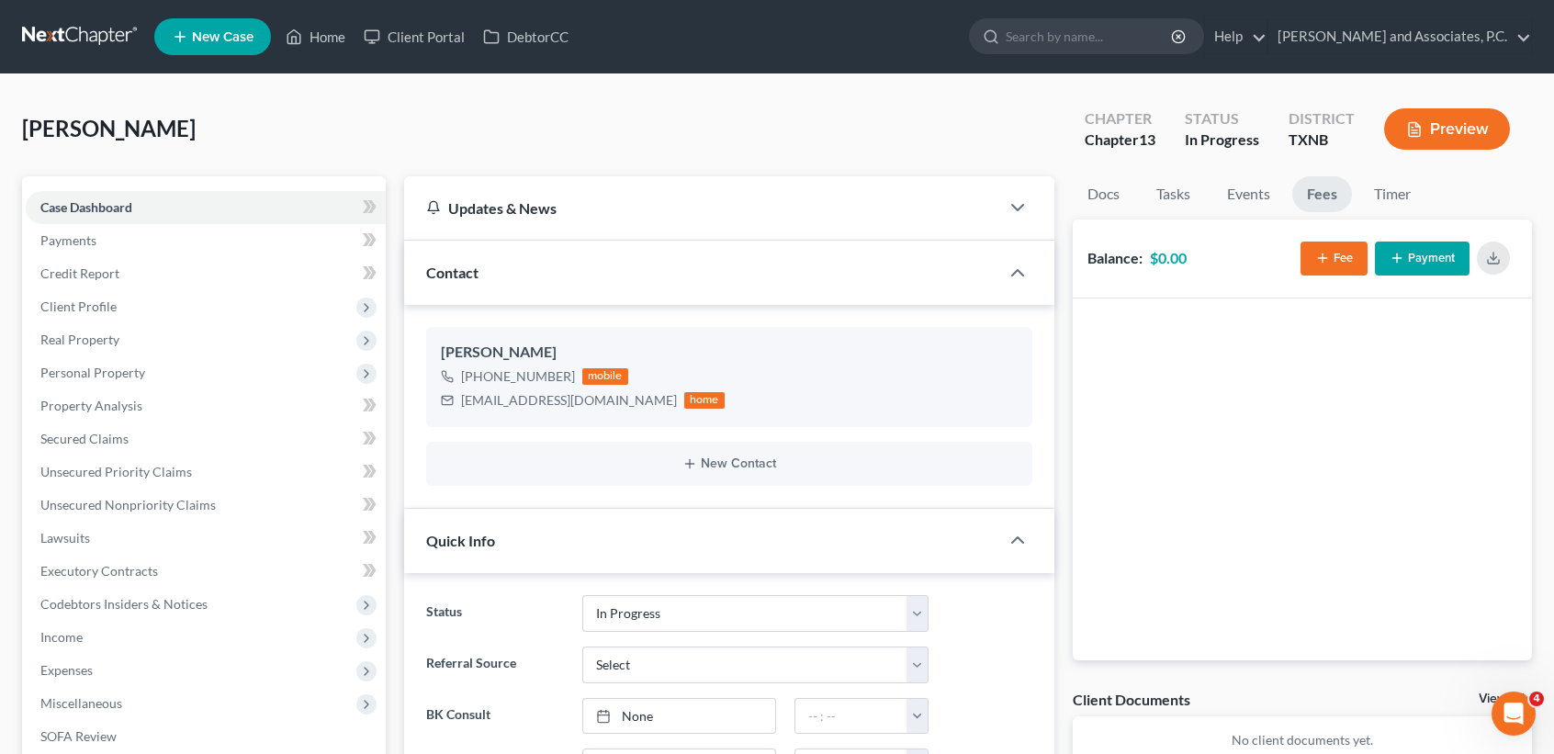
click at [1351, 265] on button "Fee" at bounding box center [1334, 259] width 67 height 34
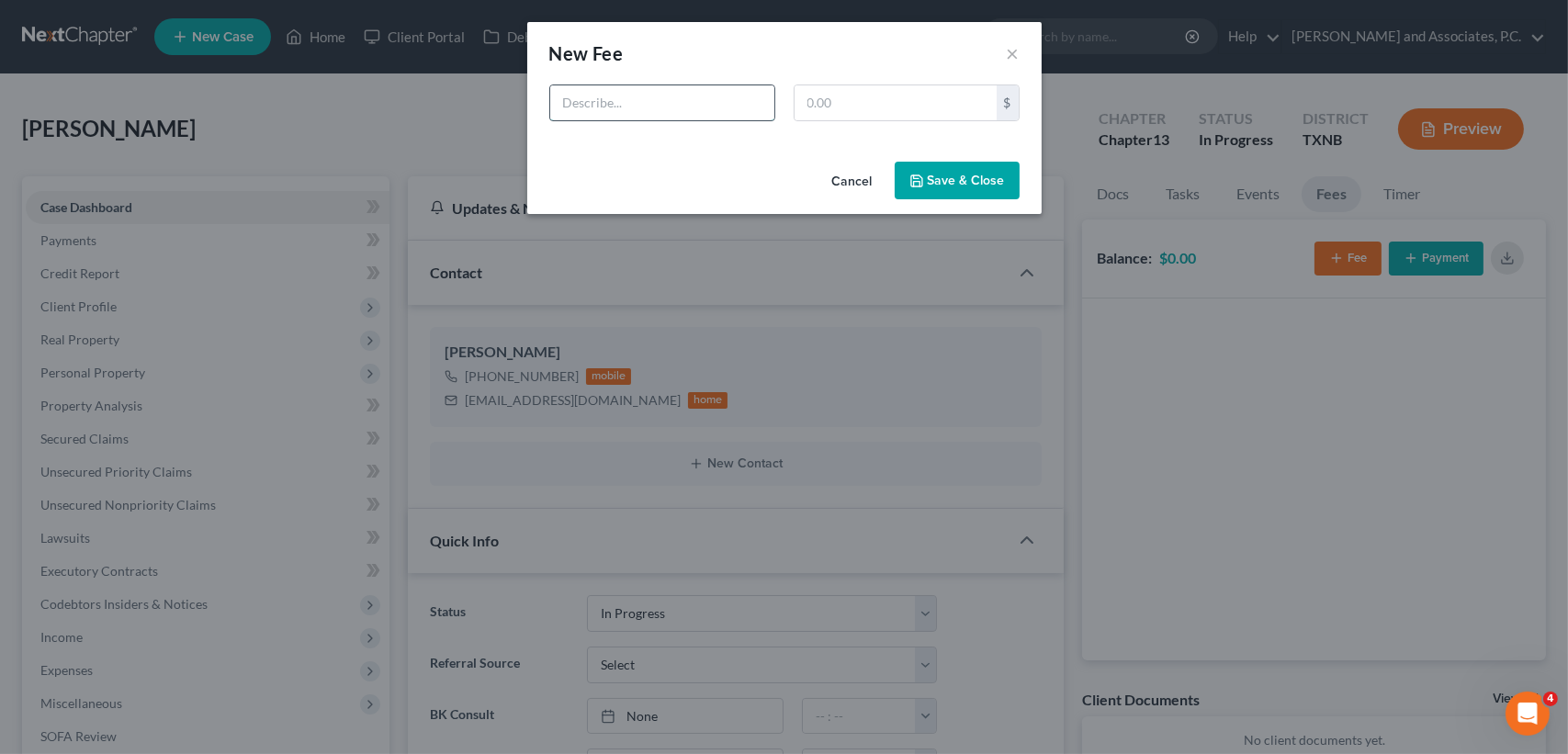
click at [656, 117] on input "text" at bounding box center [662, 102] width 224 height 35
type input "Chapter 13 refile"
type input "888.00"
click at [964, 167] on button "Save & Close" at bounding box center [957, 181] width 125 height 39
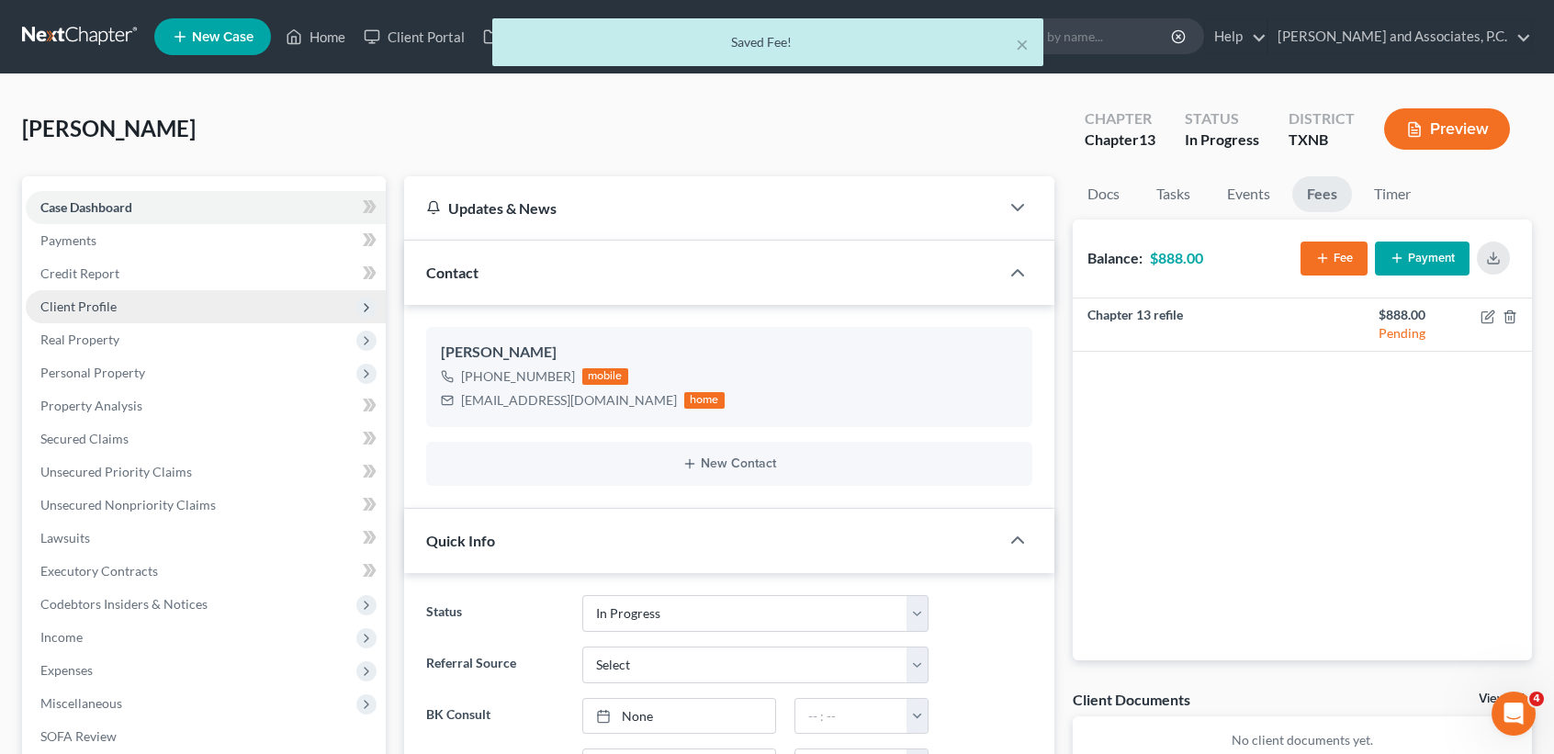
click at [137, 310] on span "Client Profile" at bounding box center [206, 306] width 360 height 33
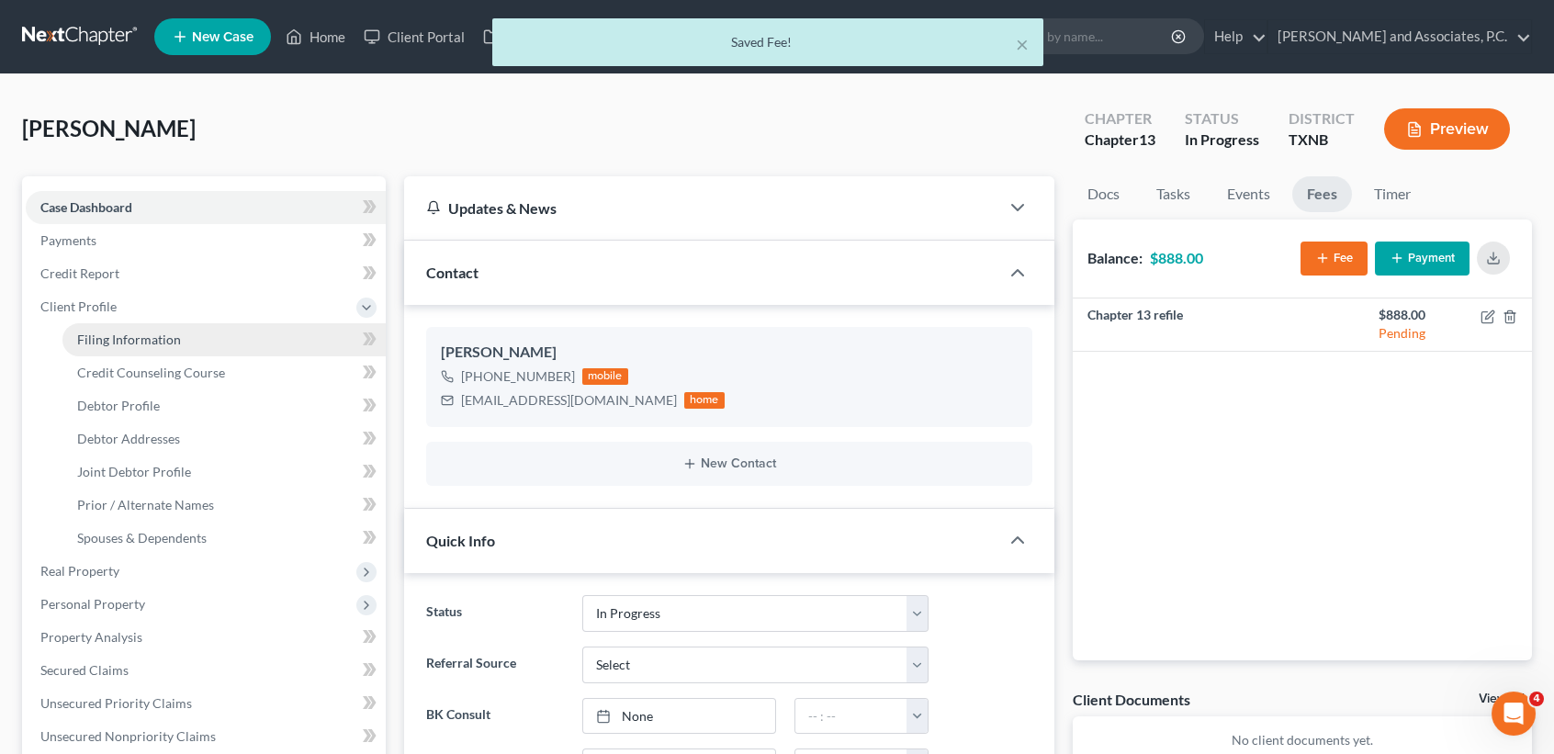
click at [119, 341] on span "Filing Information" at bounding box center [129, 340] width 104 height 16
select select "1"
select select "3"
select select "78"
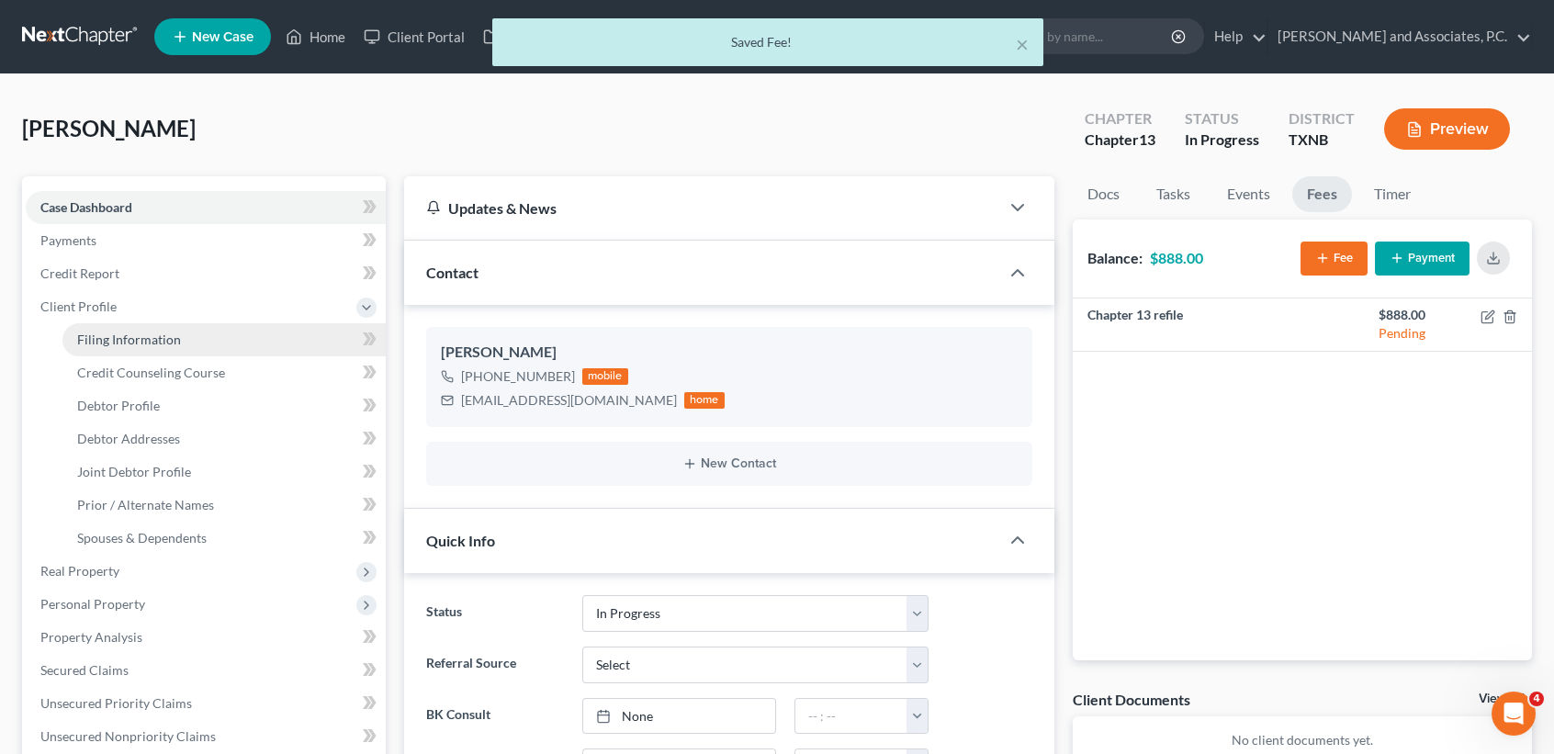
select select "0"
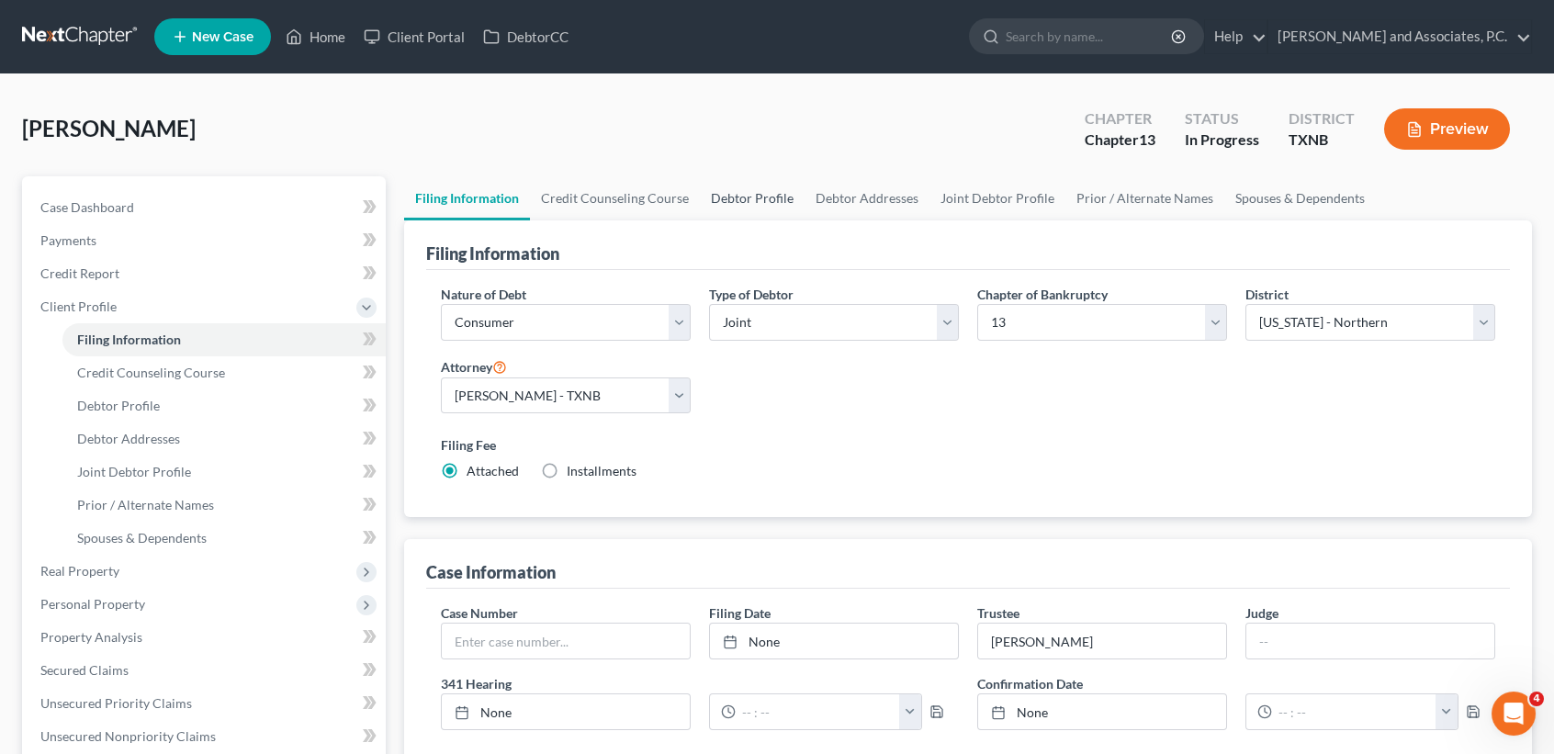
click at [777, 195] on link "Debtor Profile" at bounding box center [752, 198] width 105 height 44
select select "1"
select select "3"
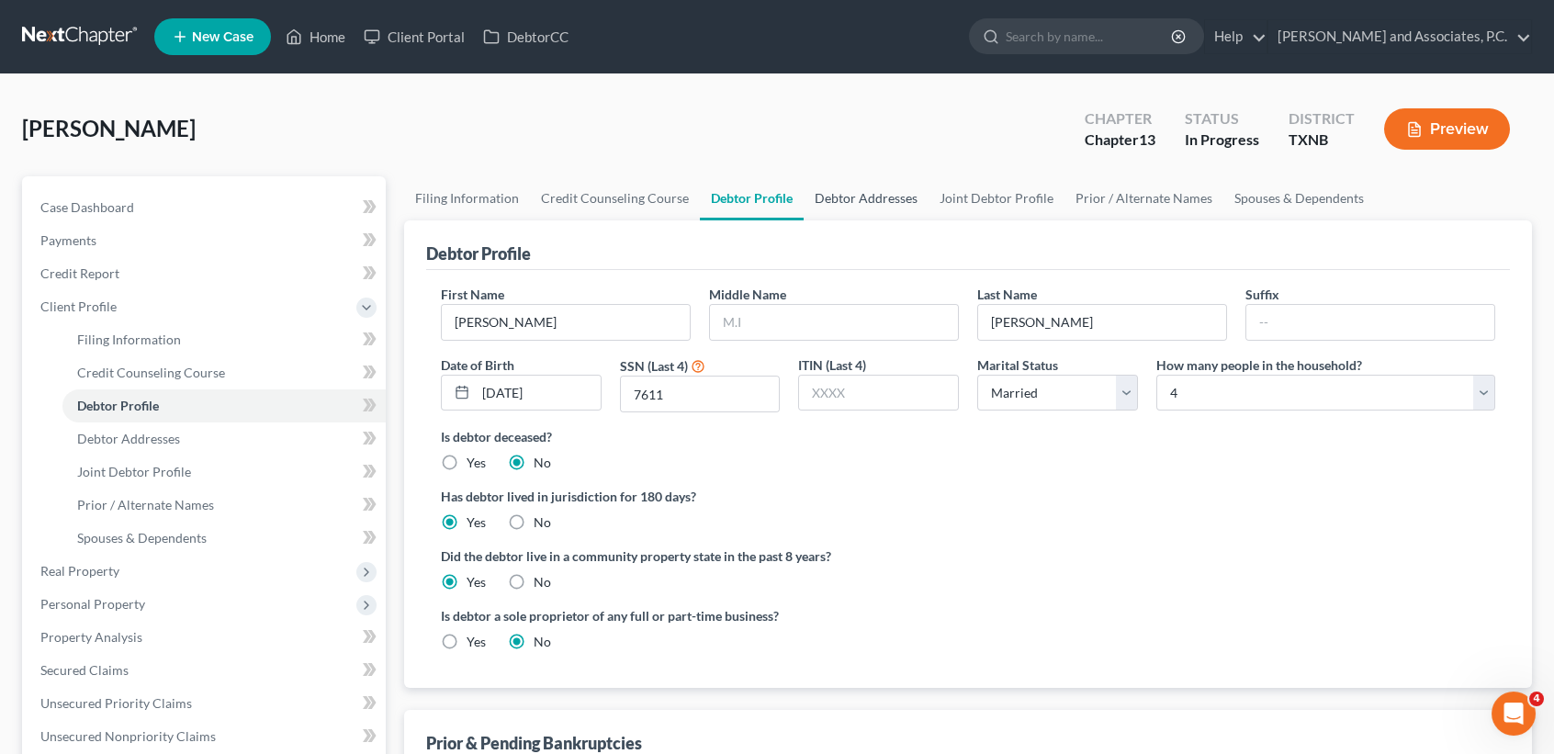
click at [876, 211] on link "Debtor Addresses" at bounding box center [866, 198] width 125 height 44
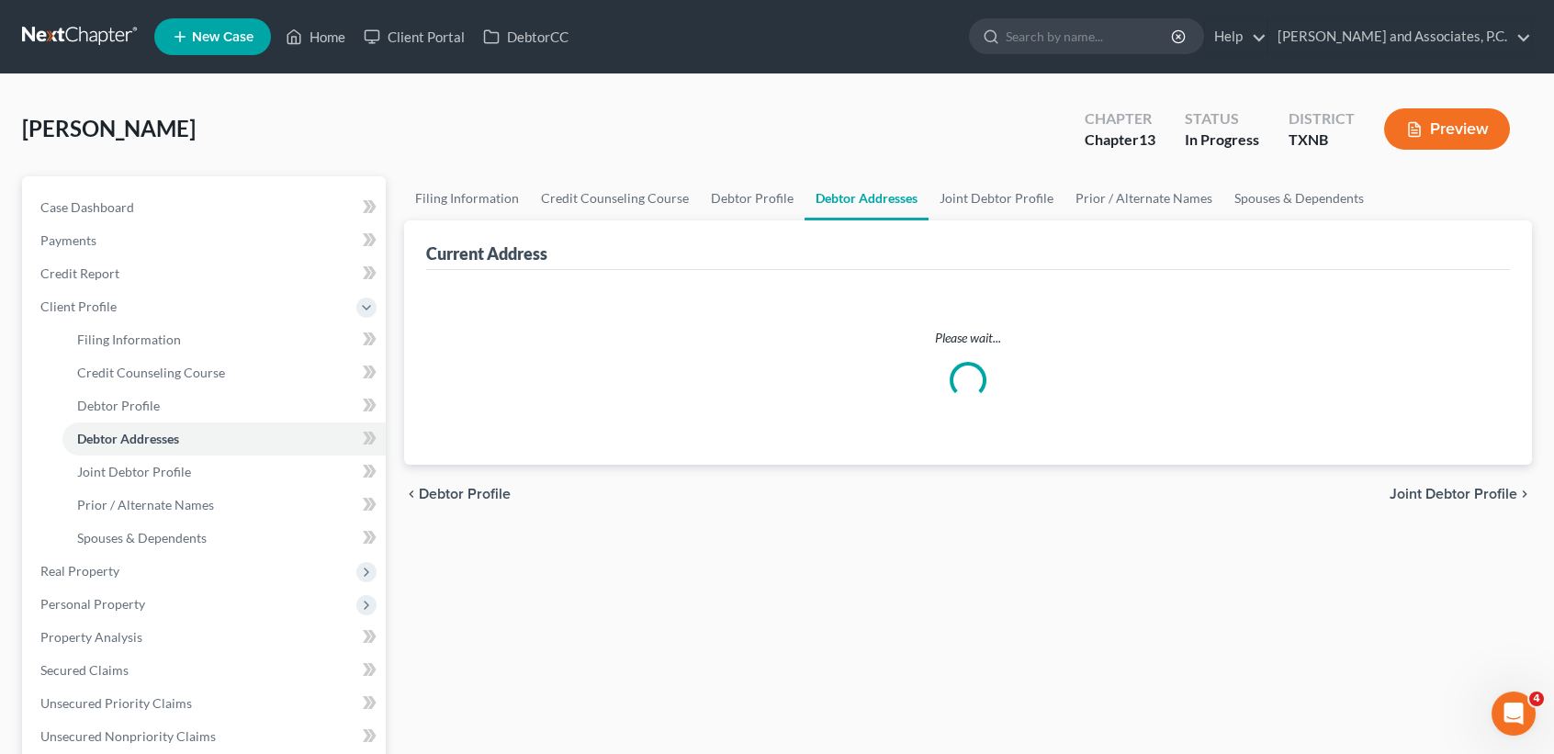
select select "0"
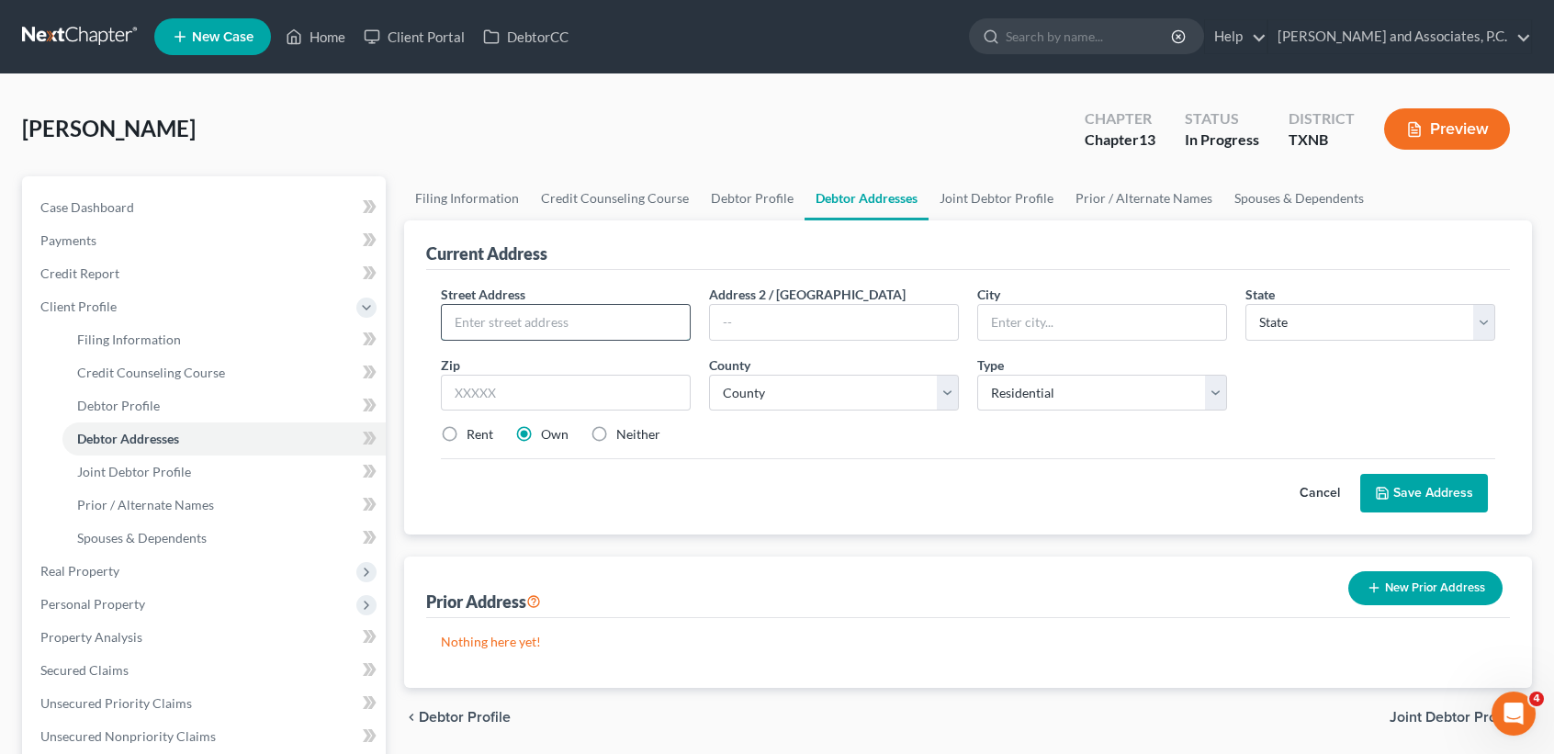
click at [590, 319] on input "text" at bounding box center [566, 322] width 248 height 35
type input "2700 Texas Avenue"
type input "76308"
type input "Wichita Falls"
select select "45"
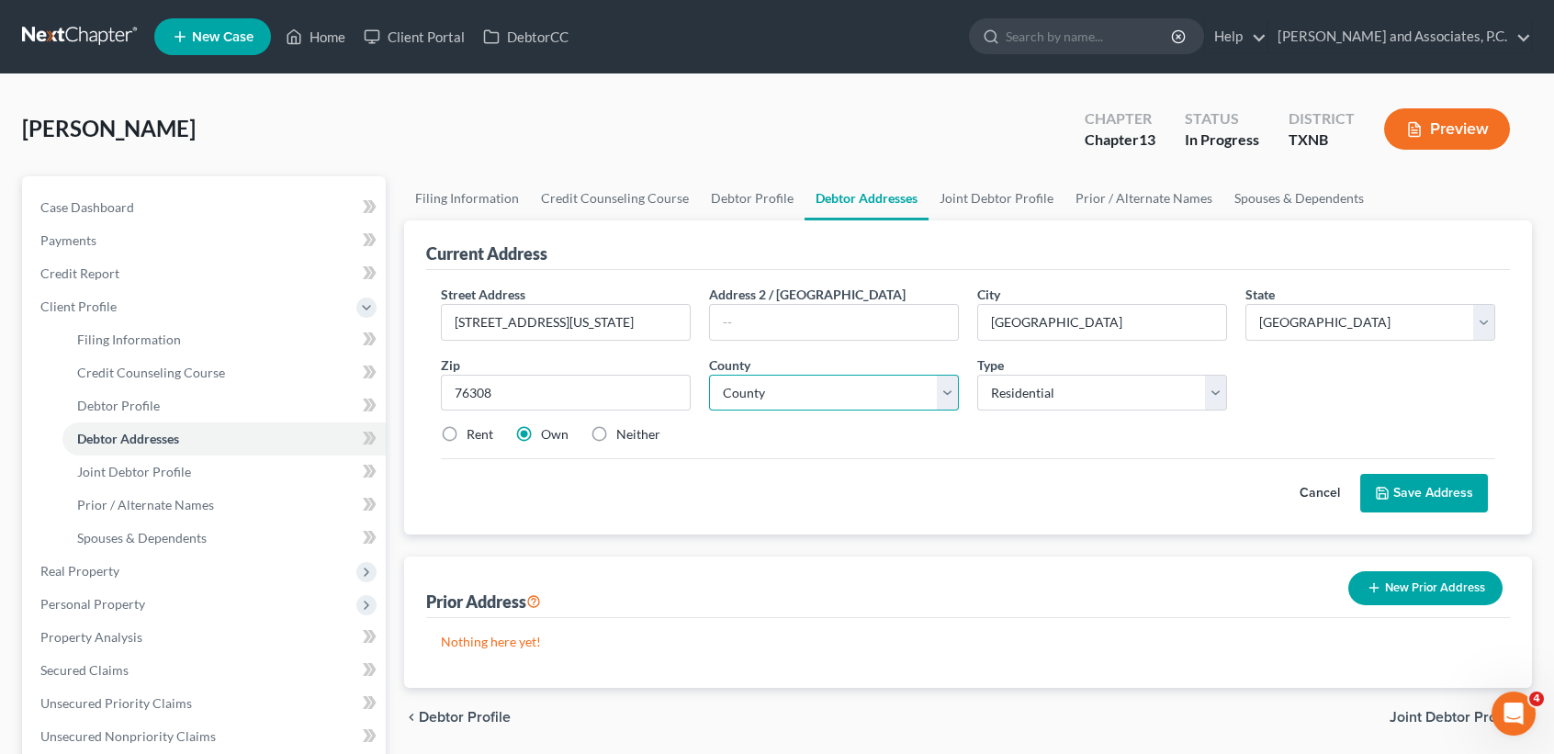
click at [876, 389] on select "County Anderson County Andrews County Angelina County Aransas County Archer Cou…" at bounding box center [834, 393] width 250 height 37
select select "242"
click at [709, 375] on select "County Anderson County Andrews County Angelina County Aransas County Archer Cou…" at bounding box center [834, 393] width 250 height 37
click at [1453, 474] on button "Save Address" at bounding box center [1425, 493] width 128 height 39
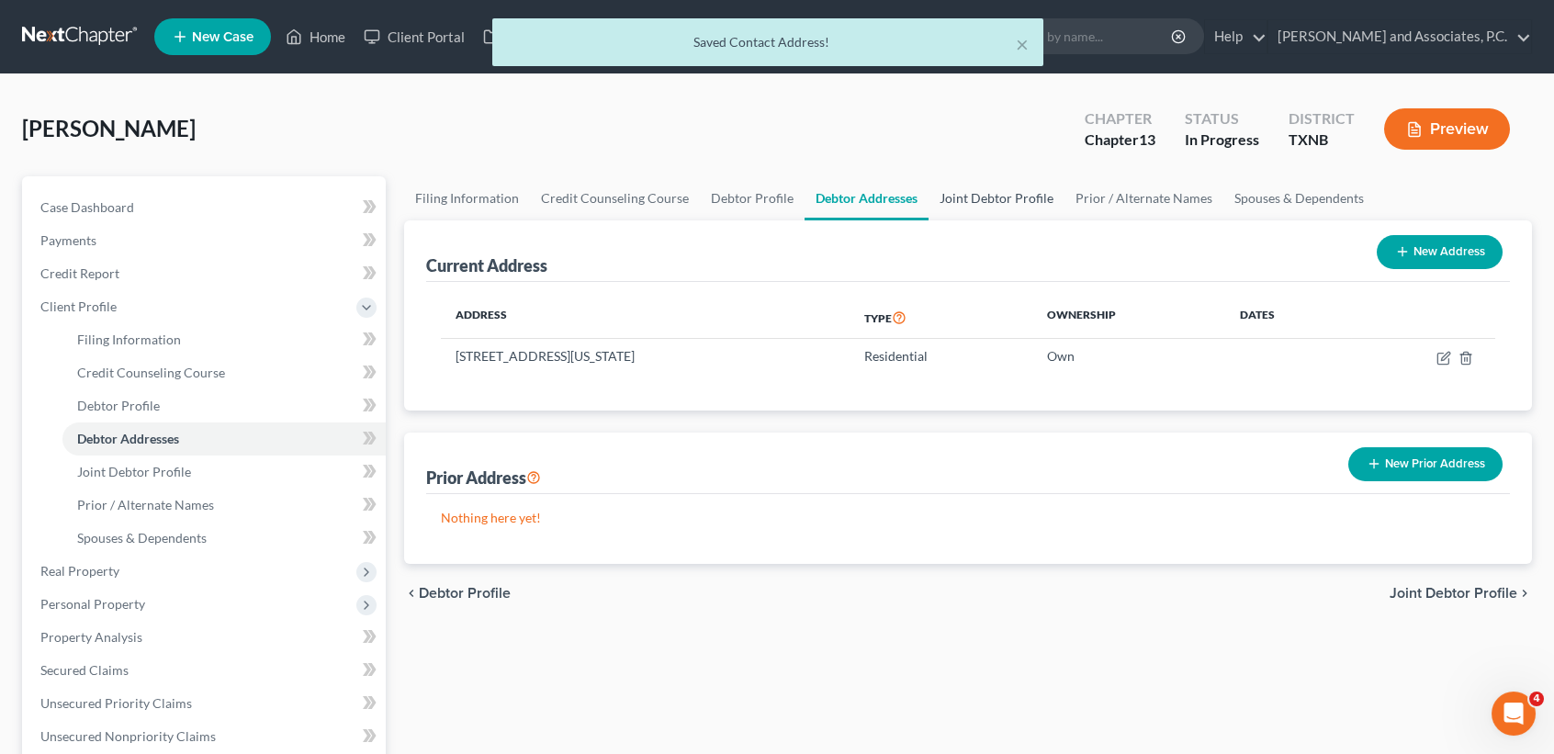
click at [1011, 206] on link "Joint Debtor Profile" at bounding box center [997, 198] width 136 height 44
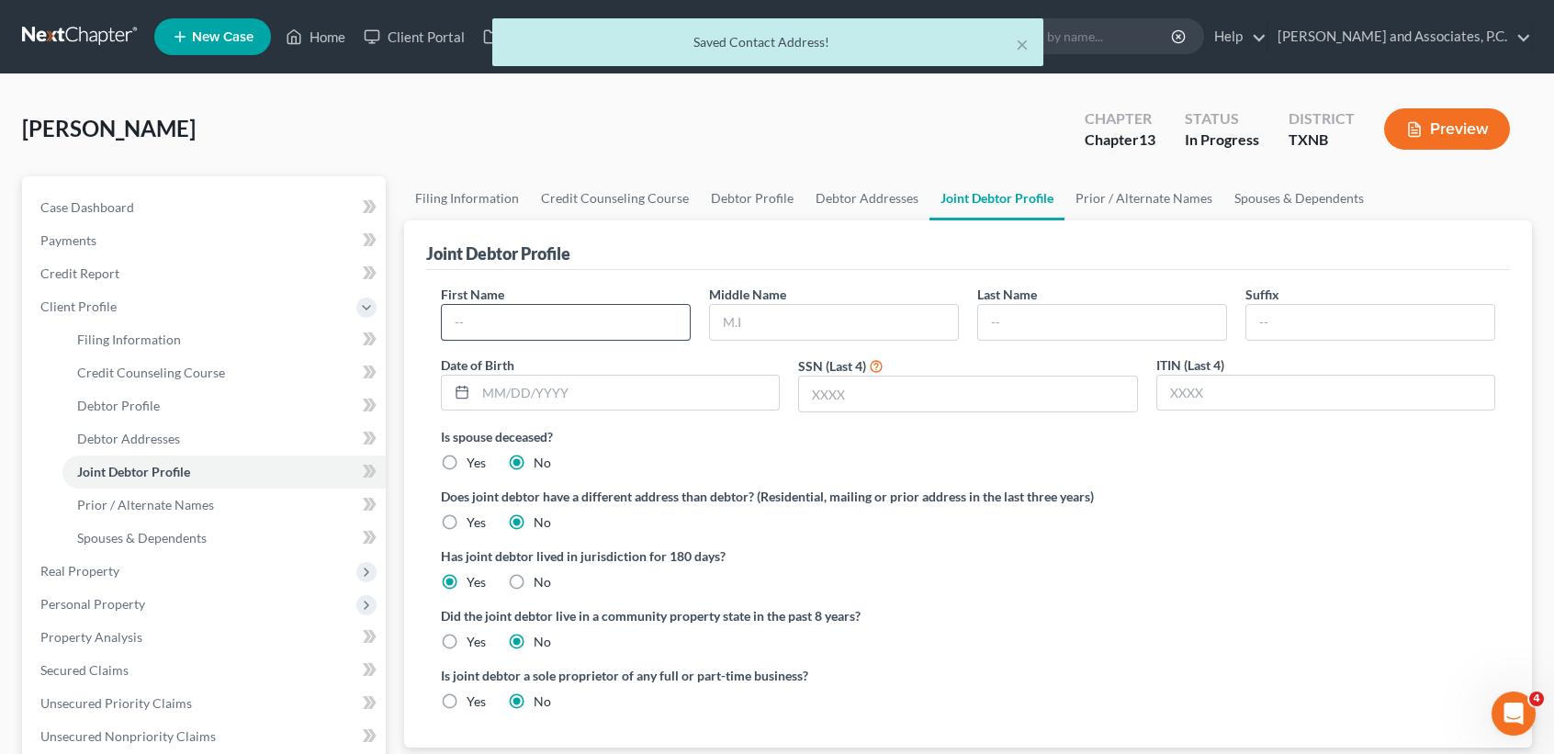
click at [671, 328] on input "text" at bounding box center [566, 322] width 248 height 35
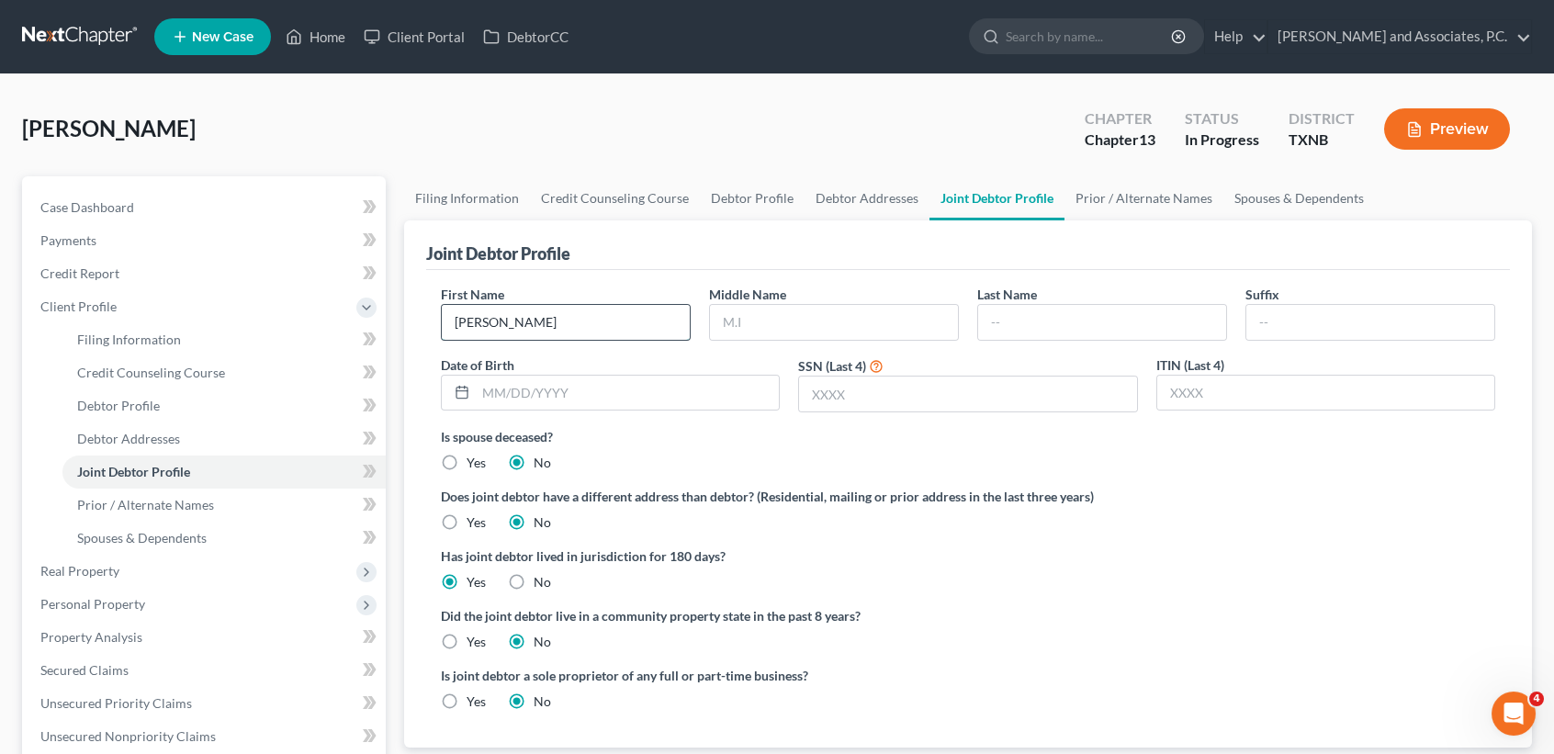
type input "Lilia"
type input "Acuna"
type input "07/09/1975"
type input "5952"
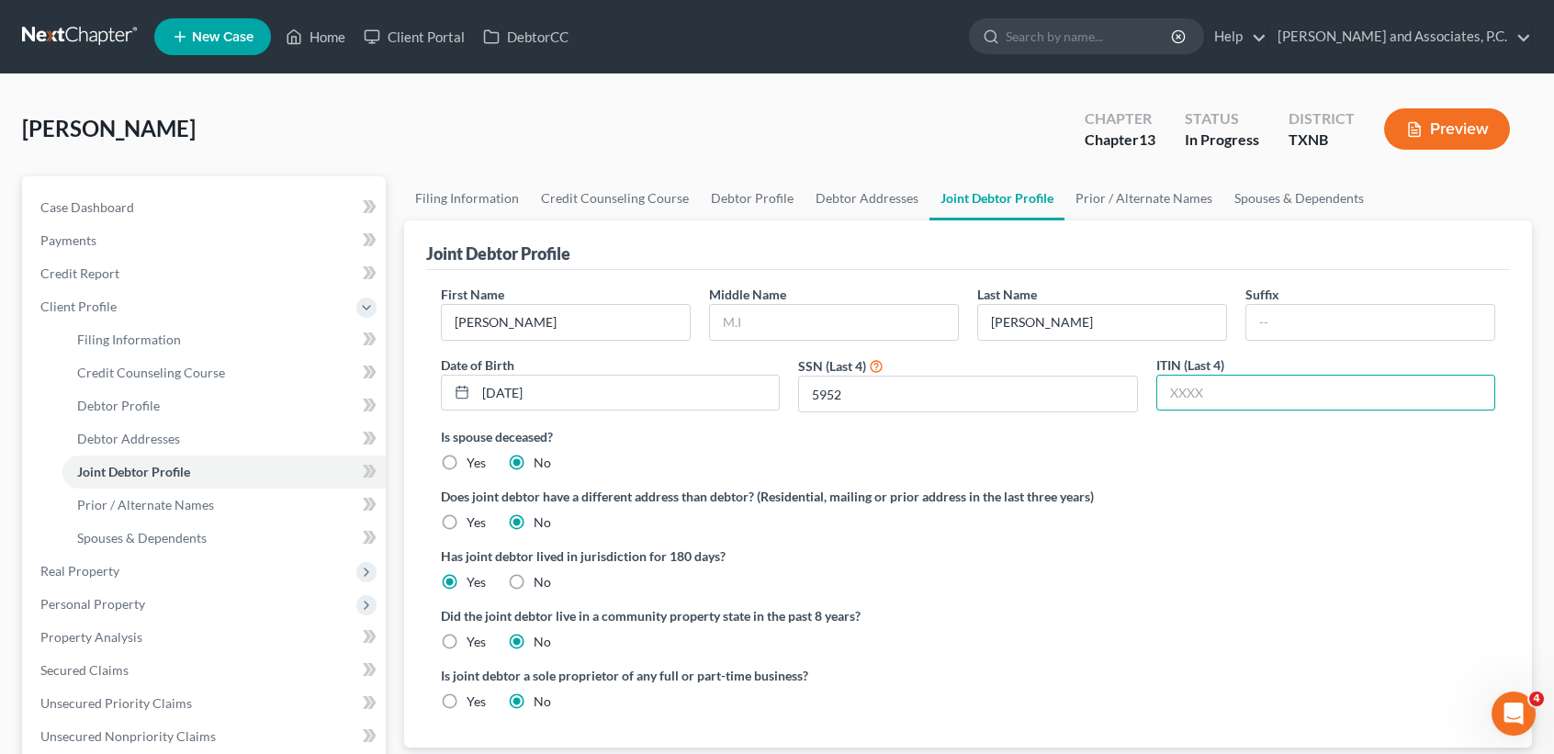
drag, startPoint x: 497, startPoint y: 616, endPoint x: 475, endPoint y: 646, distance: 36.7
click at [482, 638] on div "Did the joint debtor live in a community property state in the past 8 years? Ye…" at bounding box center [968, 628] width 1055 height 45
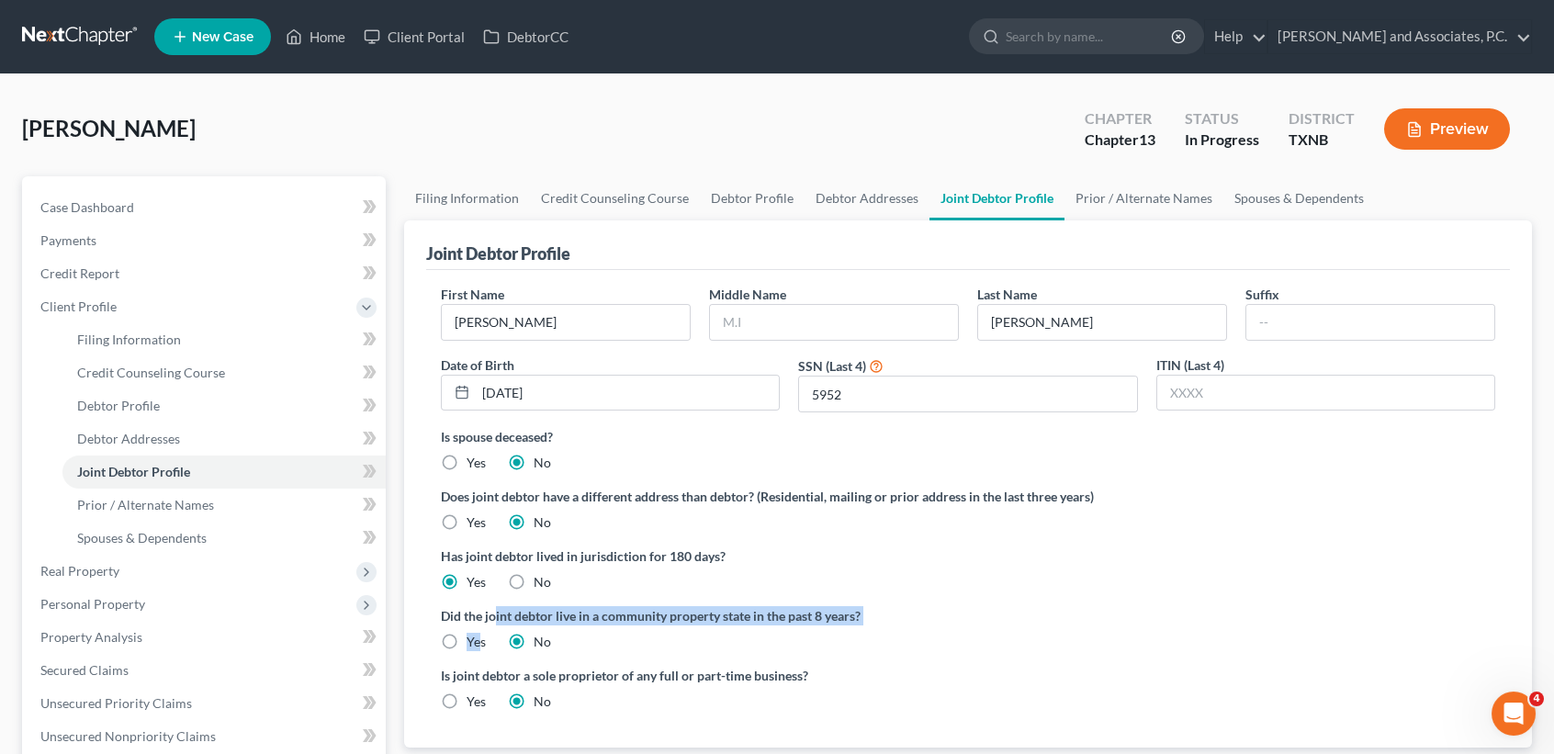
click at [469, 650] on label "Yes" at bounding box center [476, 642] width 19 height 18
click at [474, 645] on input "Yes" at bounding box center [480, 639] width 12 height 12
radio input "true"
radio input "false"
click at [1021, 638] on div "Did the joint debtor live in a community property state in the past 8 years? Ye…" at bounding box center [968, 628] width 1055 height 45
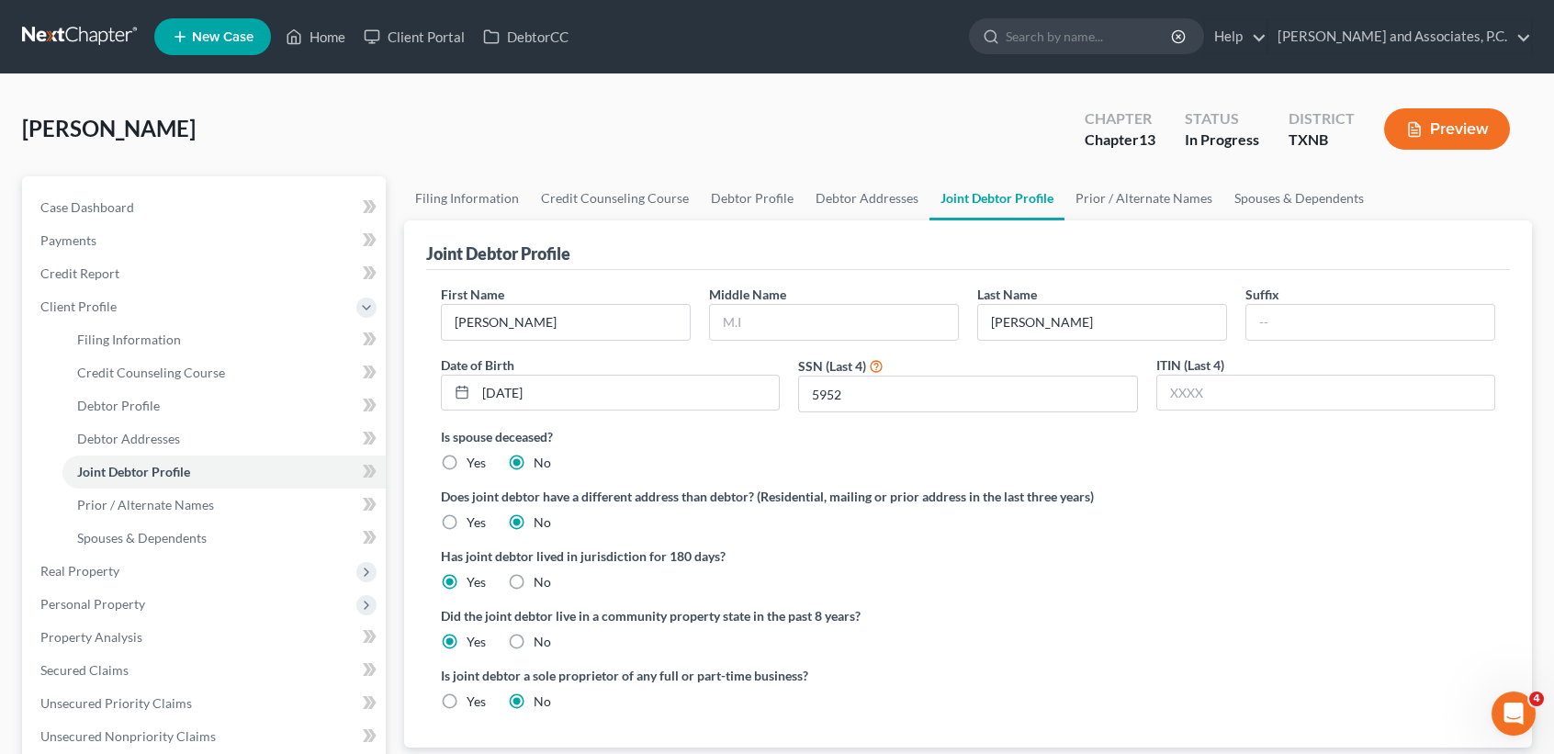
click at [1021, 638] on div "Did the joint debtor live in a community property state in the past 8 years? Ye…" at bounding box center [968, 628] width 1055 height 45
click at [1153, 203] on link "Prior / Alternate Names" at bounding box center [1144, 198] width 159 height 44
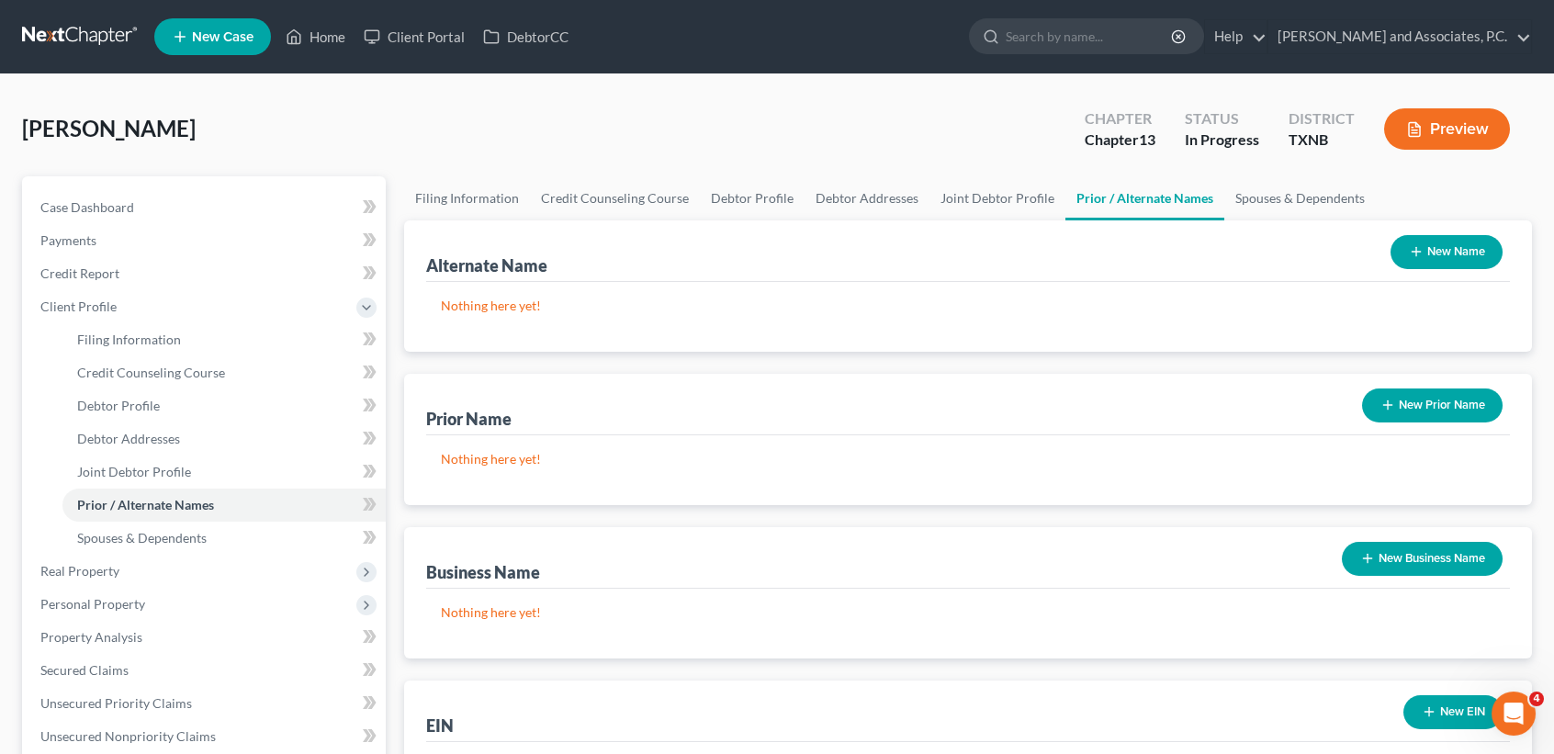
click at [1466, 262] on button "New Name" at bounding box center [1447, 252] width 112 height 34
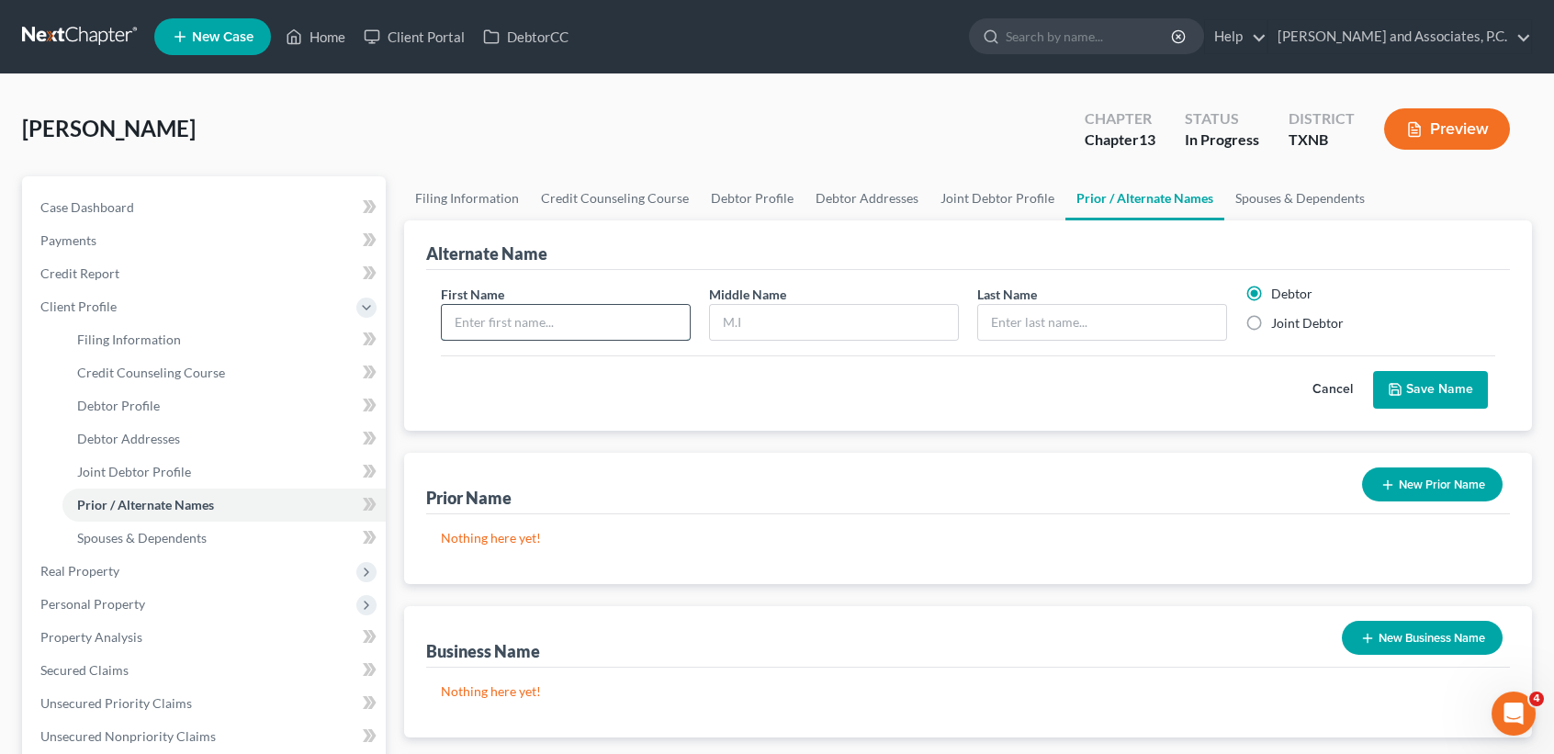
click at [512, 317] on input "text" at bounding box center [566, 322] width 248 height 35
type input "Junior"
type input "Raymondo"
type input "Acuna"
click at [1423, 388] on button "Save Name" at bounding box center [1430, 390] width 115 height 39
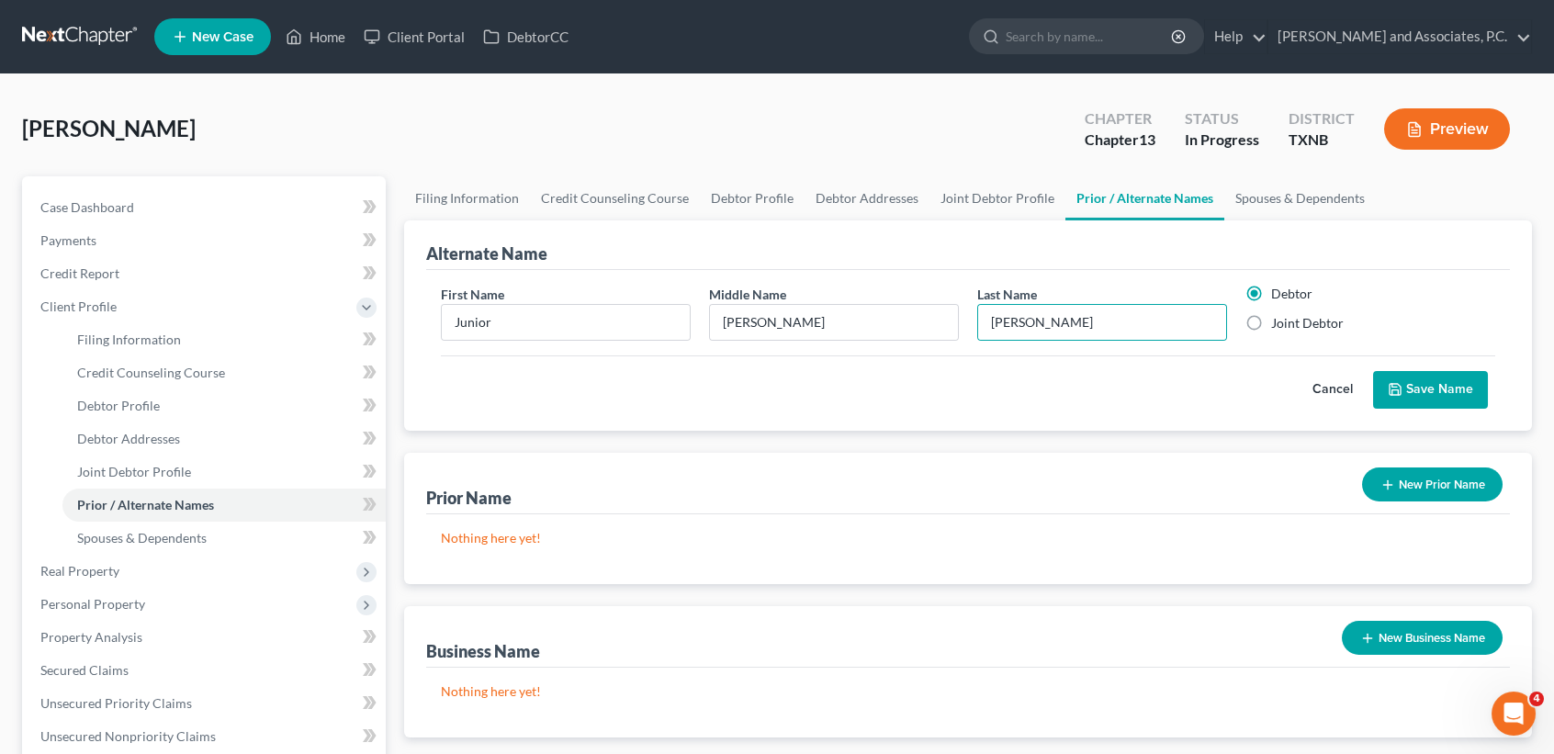
click at [1423, 388] on button "Save Name" at bounding box center [1430, 390] width 115 height 39
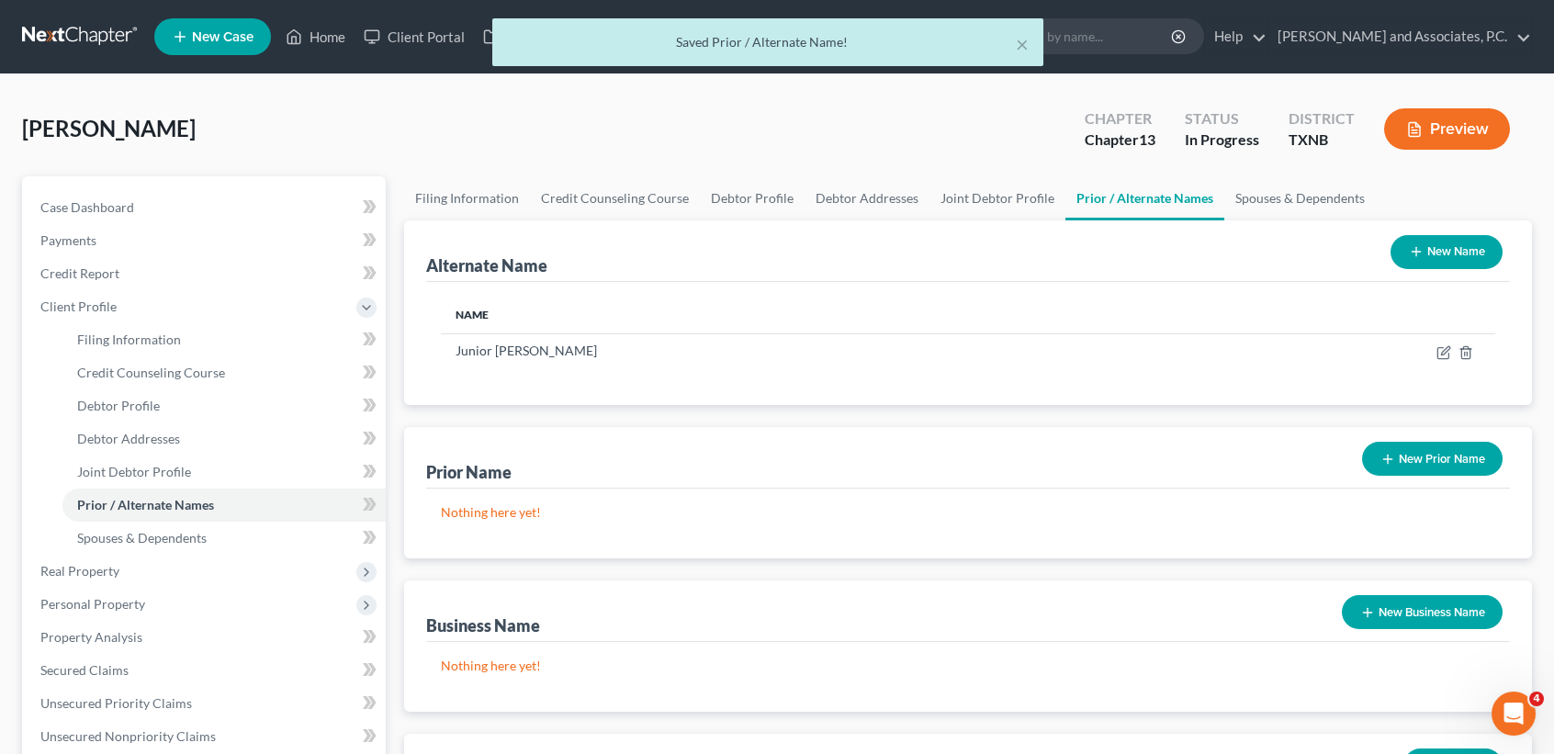
click at [1443, 246] on button "New Name" at bounding box center [1447, 252] width 112 height 34
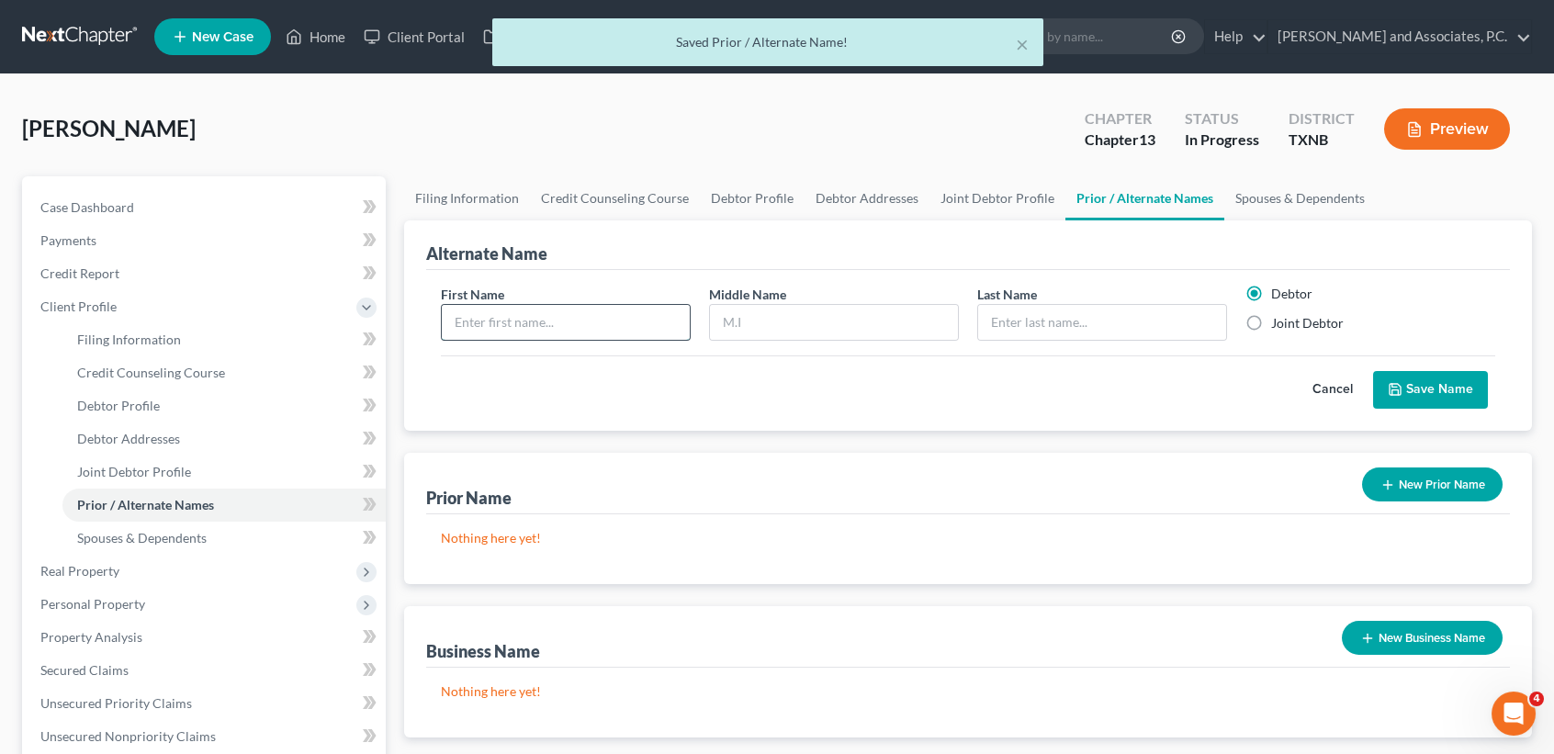
click at [660, 307] on input "text" at bounding box center [566, 322] width 248 height 35
type input "Raymond"
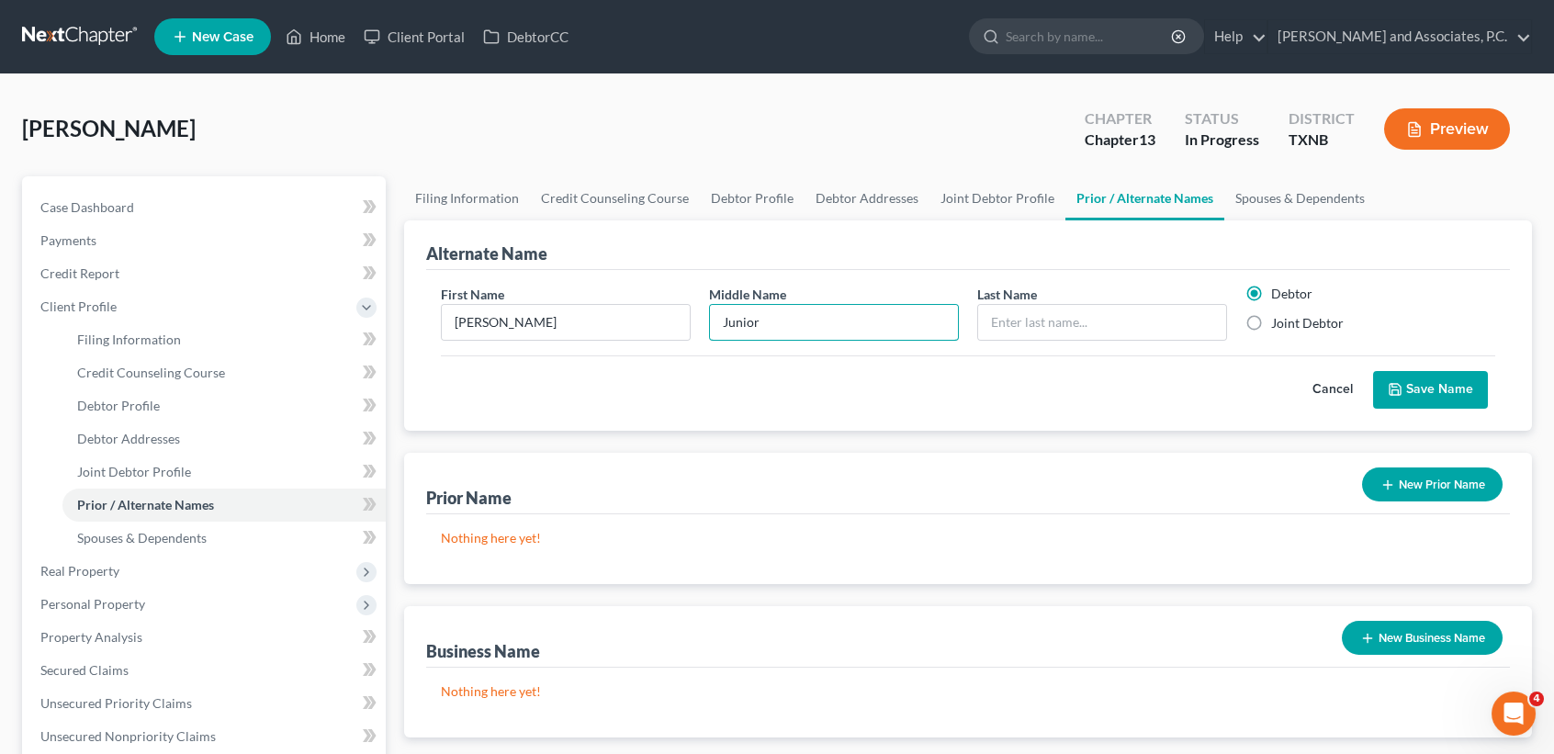
type input "Junior"
type input "Acuna"
click at [1458, 380] on button "Save Name" at bounding box center [1430, 390] width 115 height 39
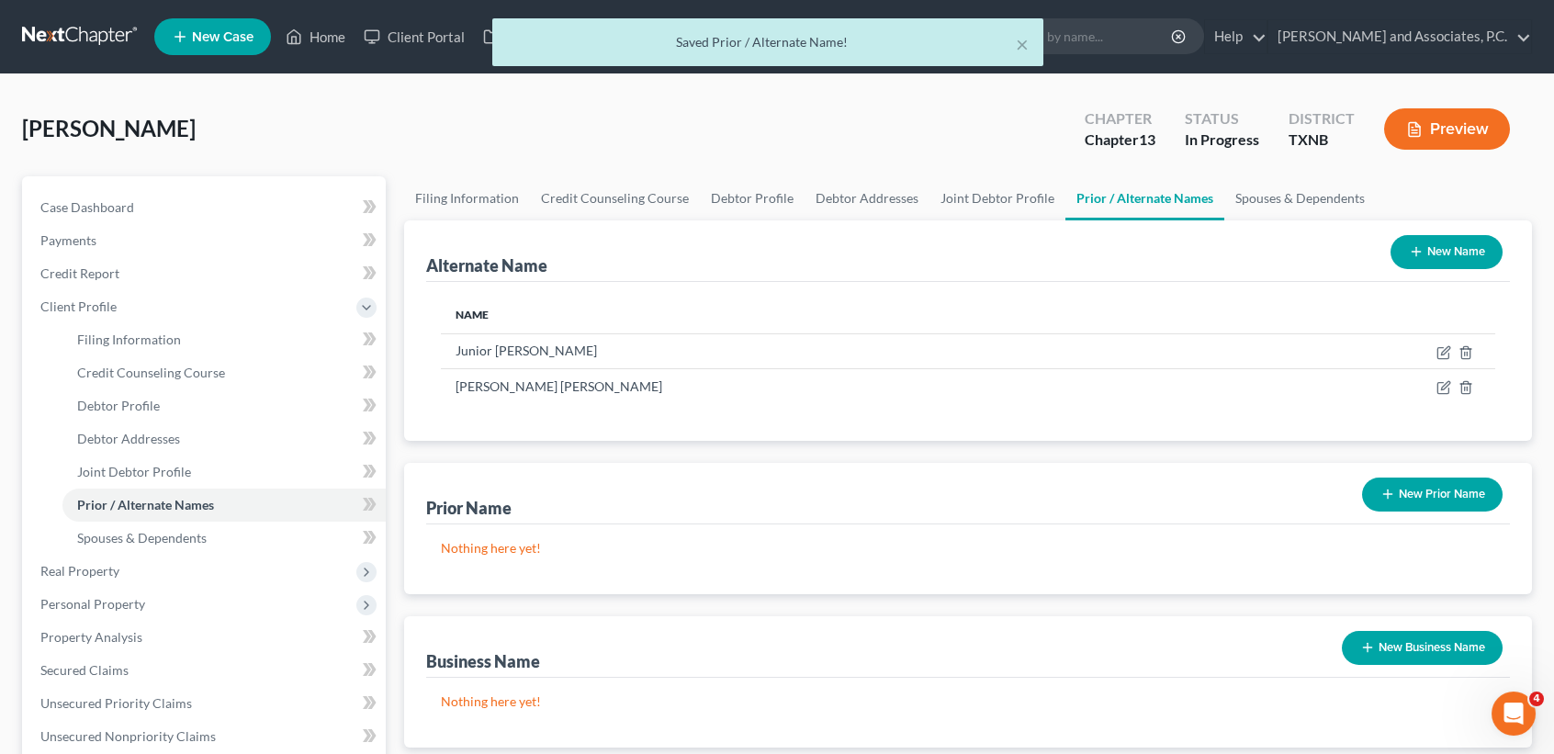
click at [1423, 491] on button "New Prior Name" at bounding box center [1432, 495] width 141 height 34
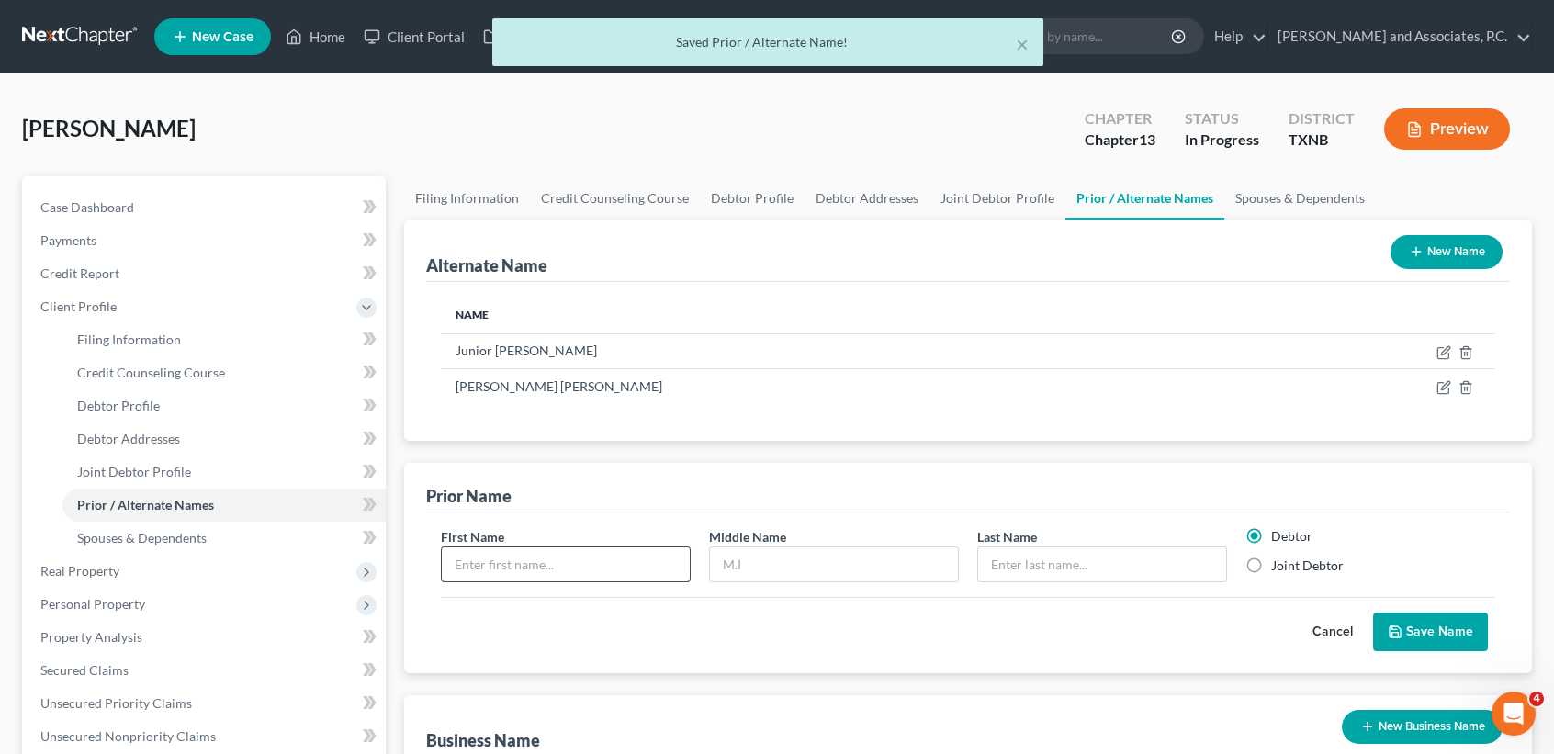
click at [638, 575] on input "text" at bounding box center [566, 565] width 248 height 35
type input "Lilia"
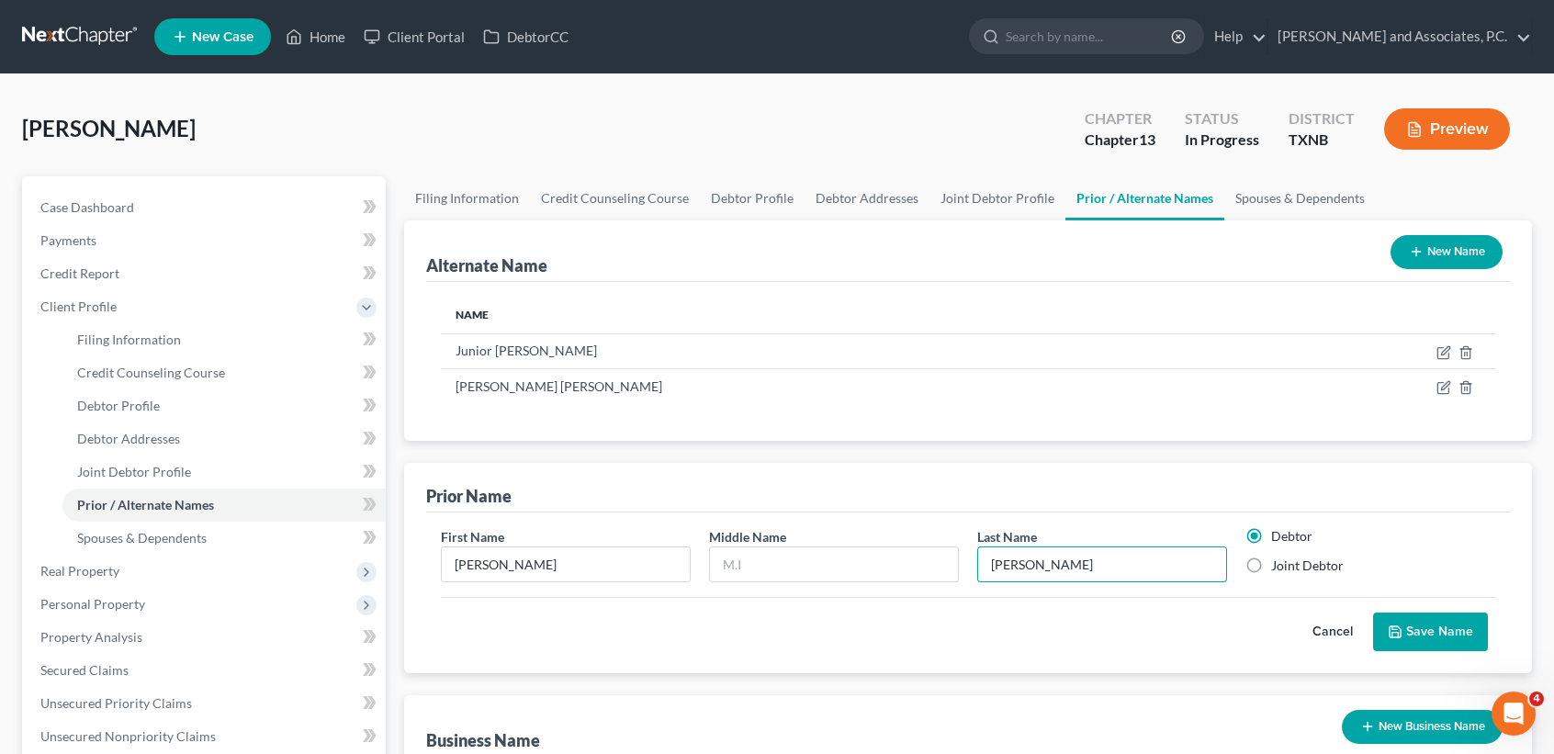
type input "Rangel"
click at [1295, 567] on label "Joint Debtor" at bounding box center [1307, 566] width 73 height 18
click at [1291, 567] on input "Joint Debtor" at bounding box center [1285, 563] width 12 height 12
radio input "true"
radio input "false"
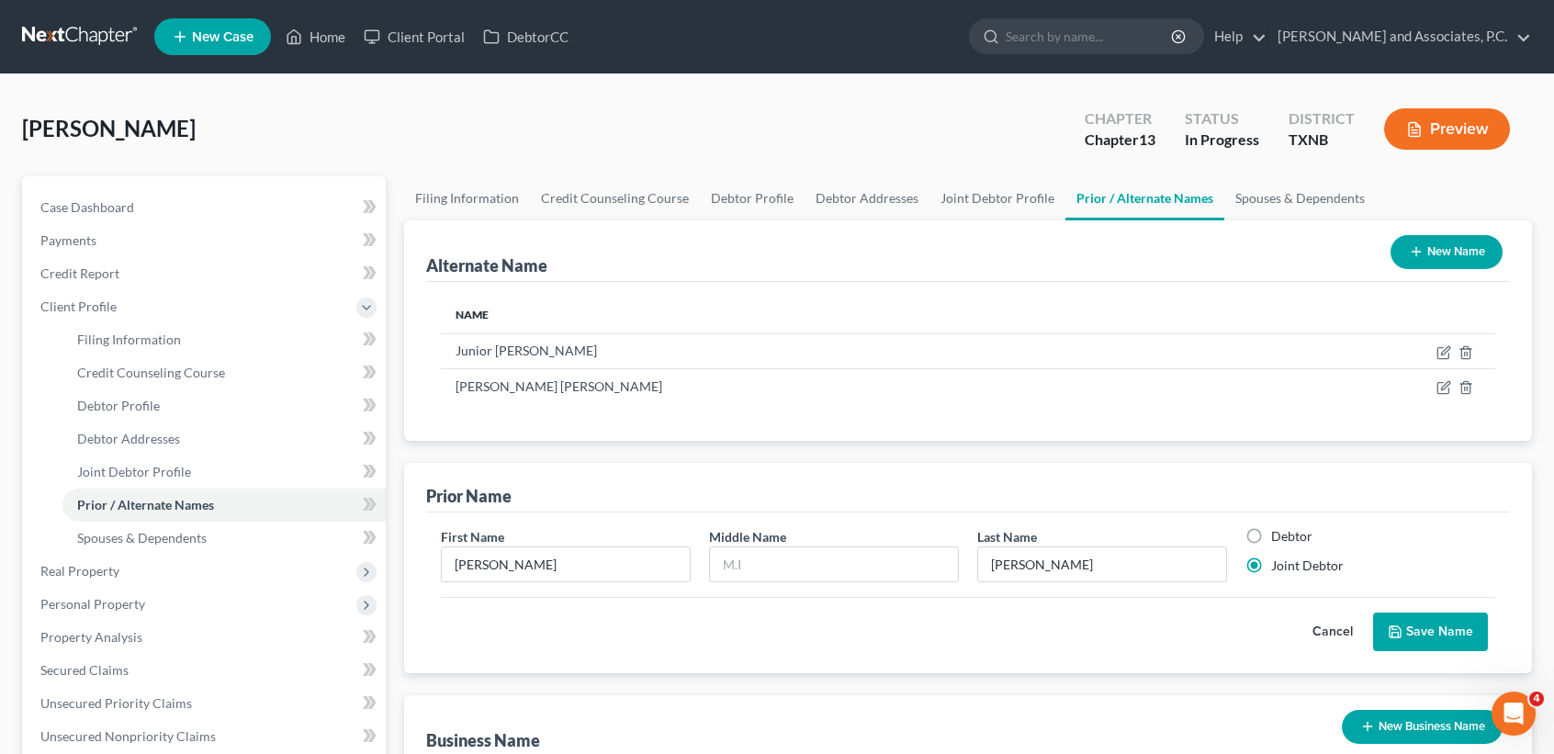
click at [1406, 619] on button "Save Name" at bounding box center [1430, 632] width 115 height 39
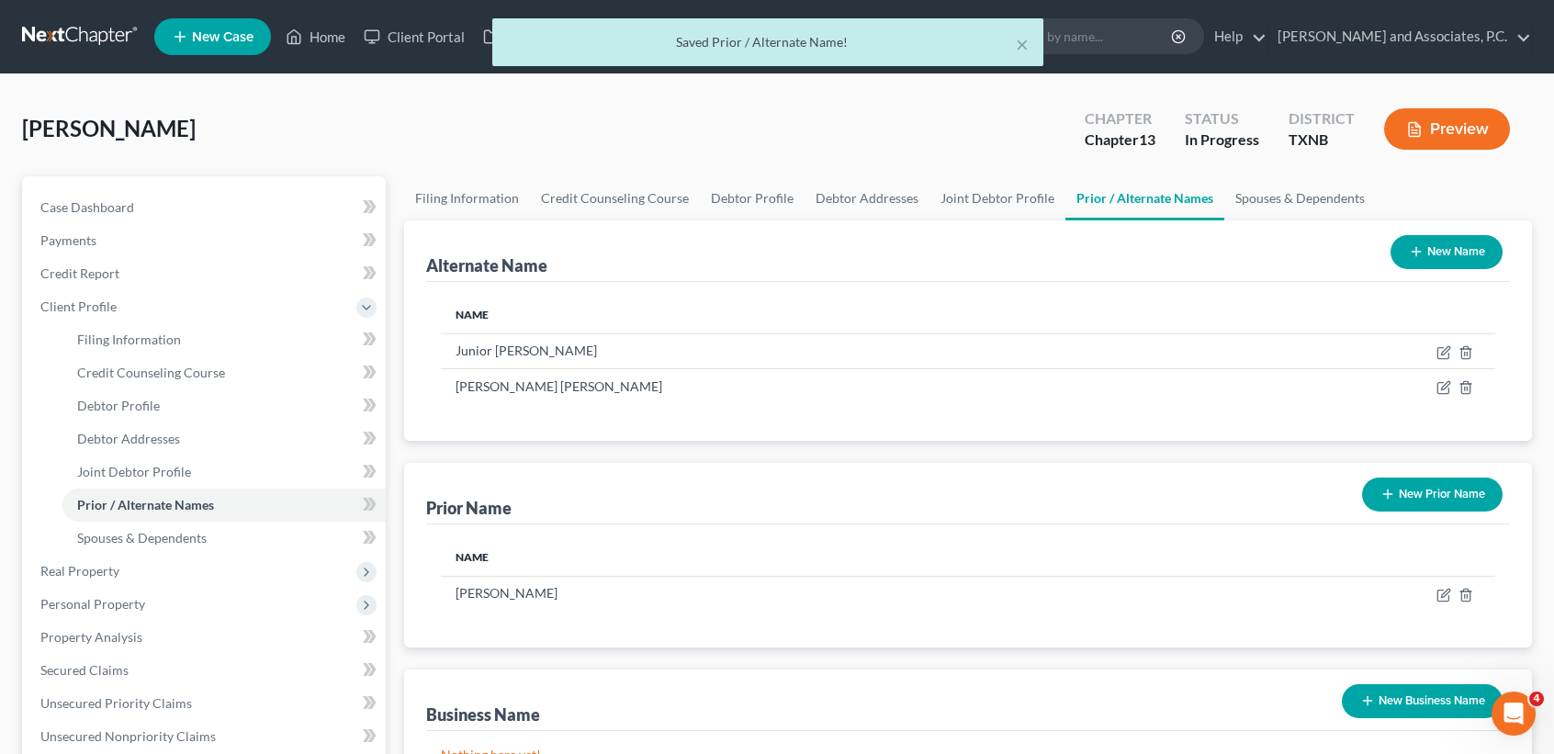
click at [1424, 491] on button "New Prior Name" at bounding box center [1432, 495] width 141 height 34
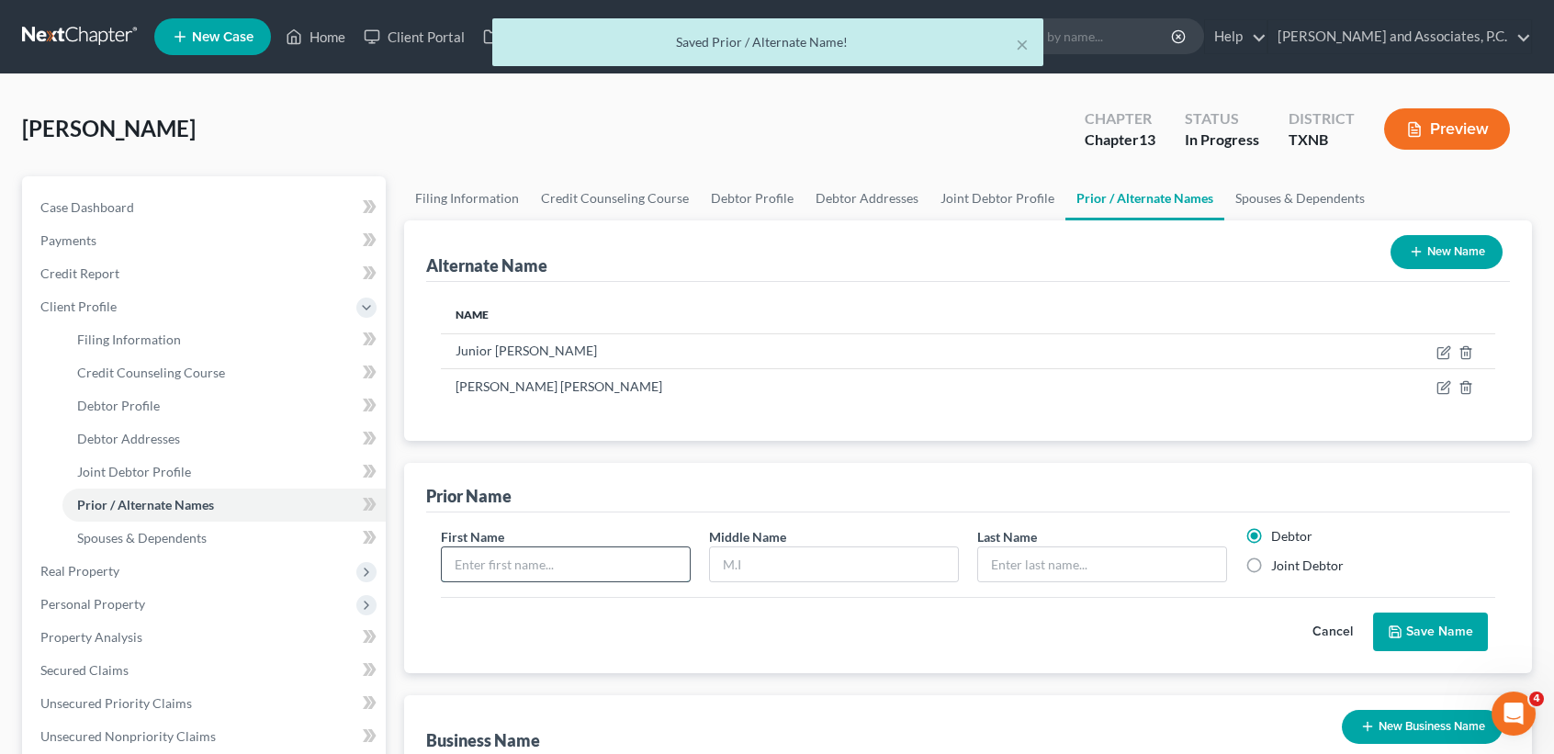
click at [589, 556] on input "text" at bounding box center [566, 565] width 248 height 35
type input "Lilia"
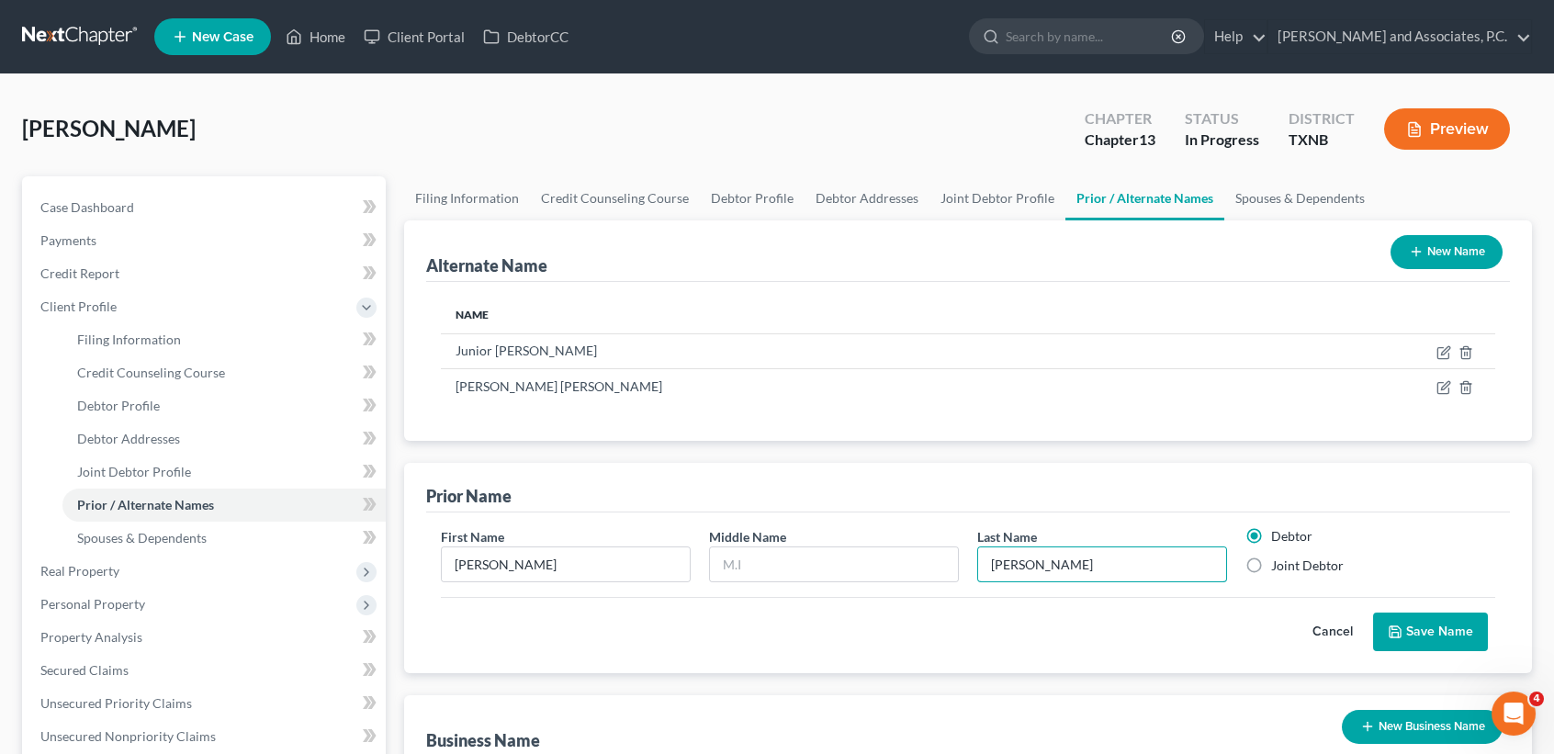
type input "Rodriguez"
drag, startPoint x: 1308, startPoint y: 569, endPoint x: 1446, endPoint y: 622, distance: 147.7
click at [1309, 569] on label "Joint Debtor" at bounding box center [1307, 566] width 73 height 18
click at [1291, 569] on input "Joint Debtor" at bounding box center [1285, 563] width 12 height 12
radio input "true"
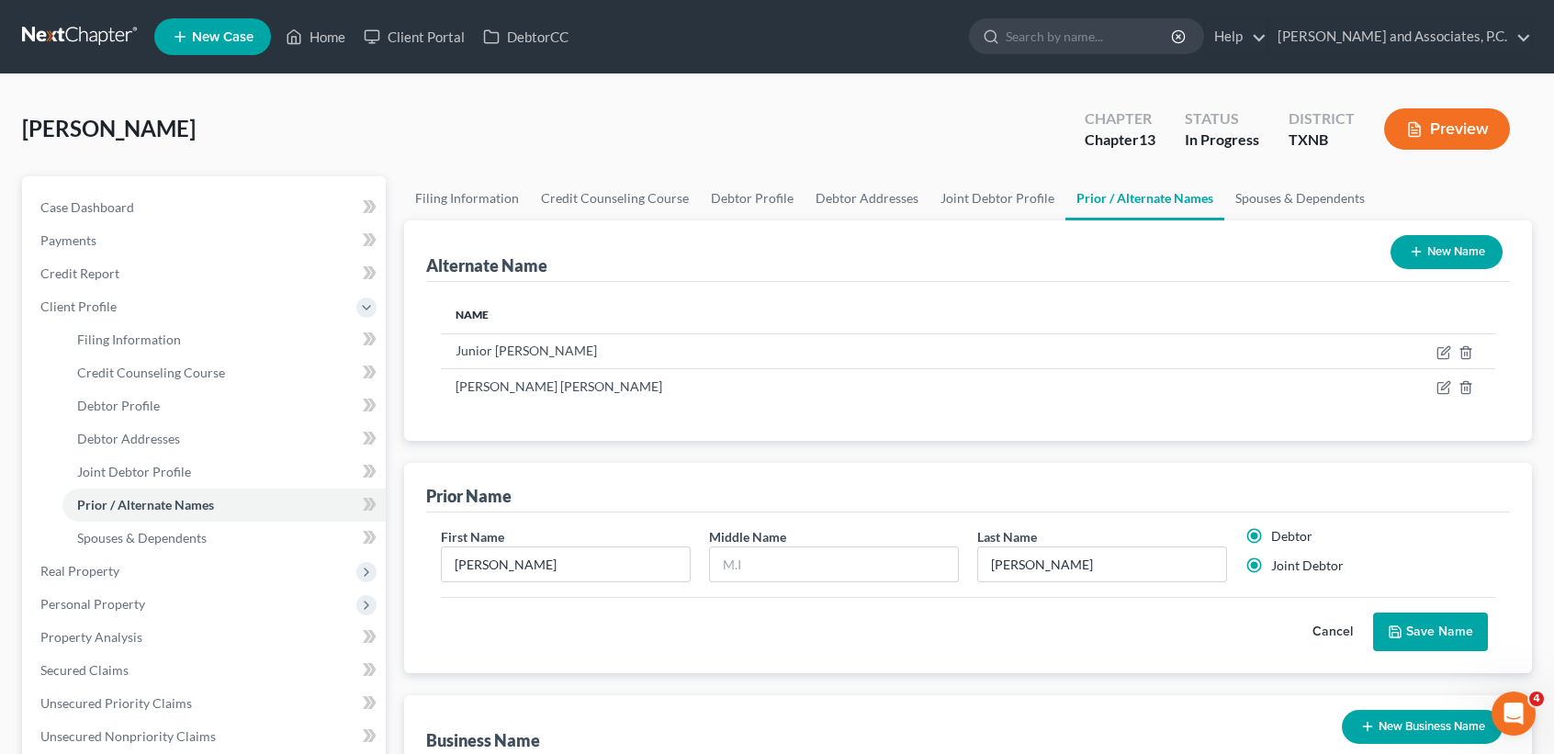
radio input "false"
click at [1449, 626] on button "Save Name" at bounding box center [1430, 632] width 115 height 39
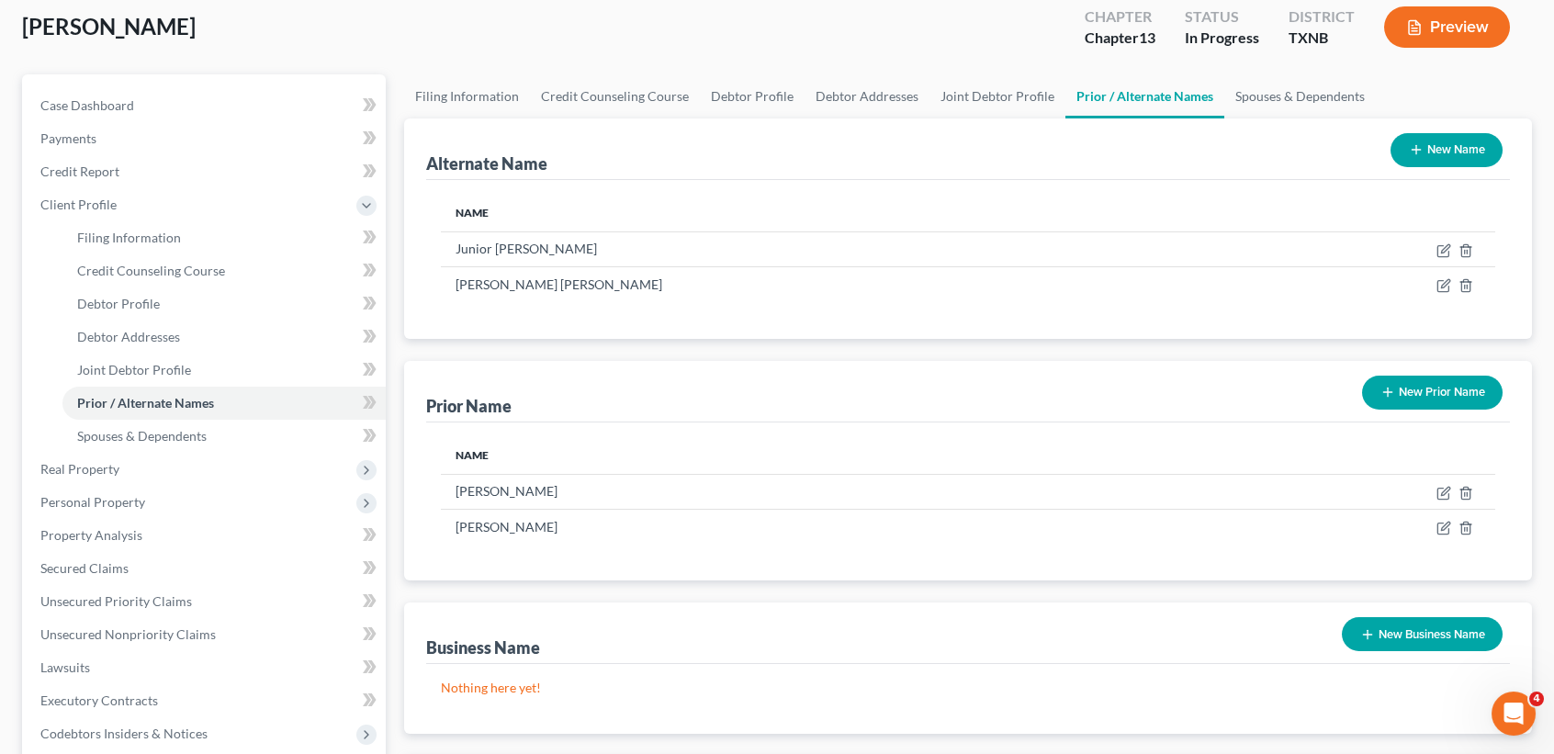
scroll to position [490, 0]
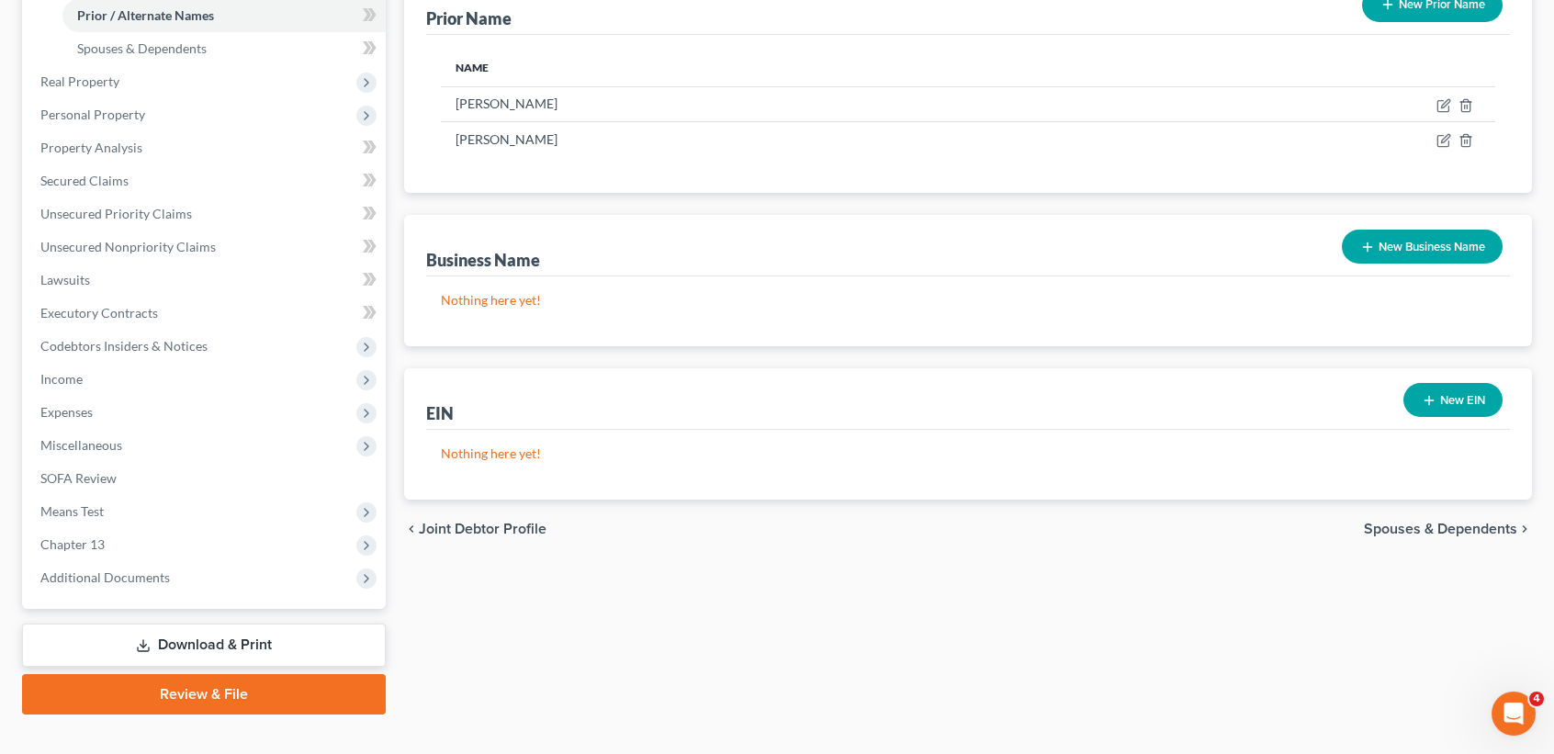
drag, startPoint x: 1419, startPoint y: 252, endPoint x: 1440, endPoint y: 249, distance: 21.3
click at [1420, 251] on button "New Business Name" at bounding box center [1422, 247] width 161 height 34
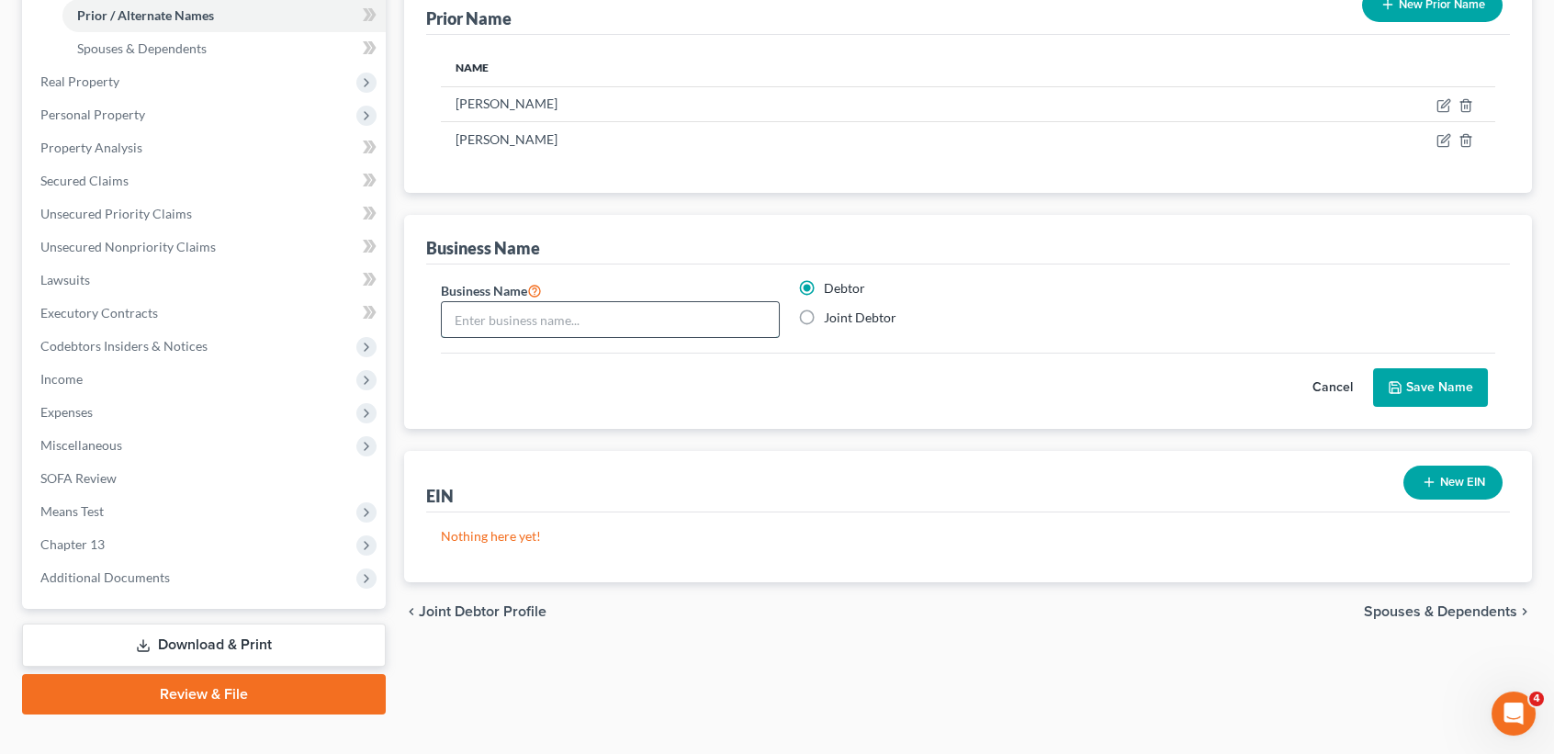
click at [566, 333] on input "text" at bounding box center [610, 319] width 337 height 35
paste input "Ray & Lilia Landscaping Ser."
type input "Ray & Lilia Landscaping Ser."
click at [1442, 383] on button "Save Name" at bounding box center [1430, 387] width 115 height 39
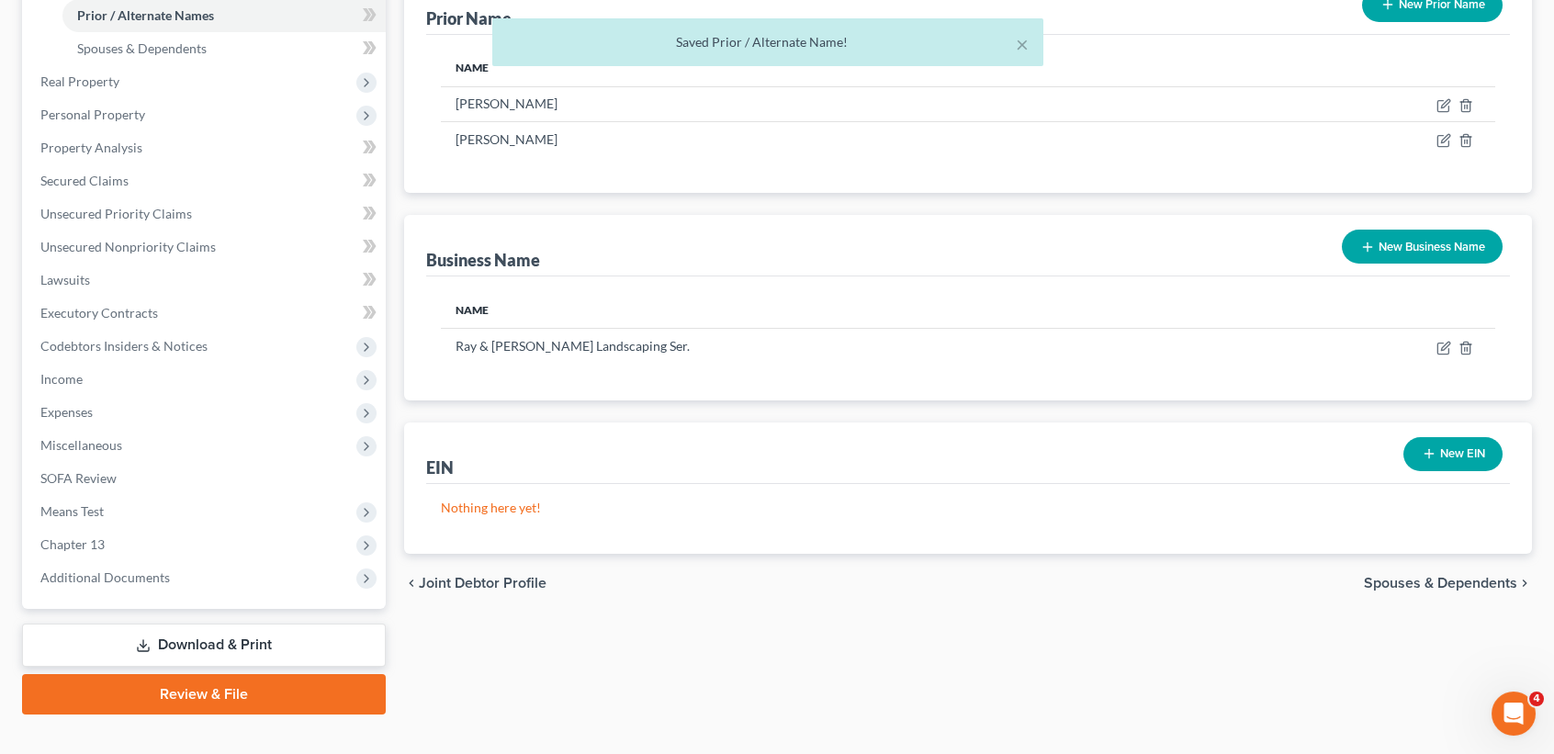
click at [1422, 243] on button "New Business Name" at bounding box center [1422, 247] width 161 height 34
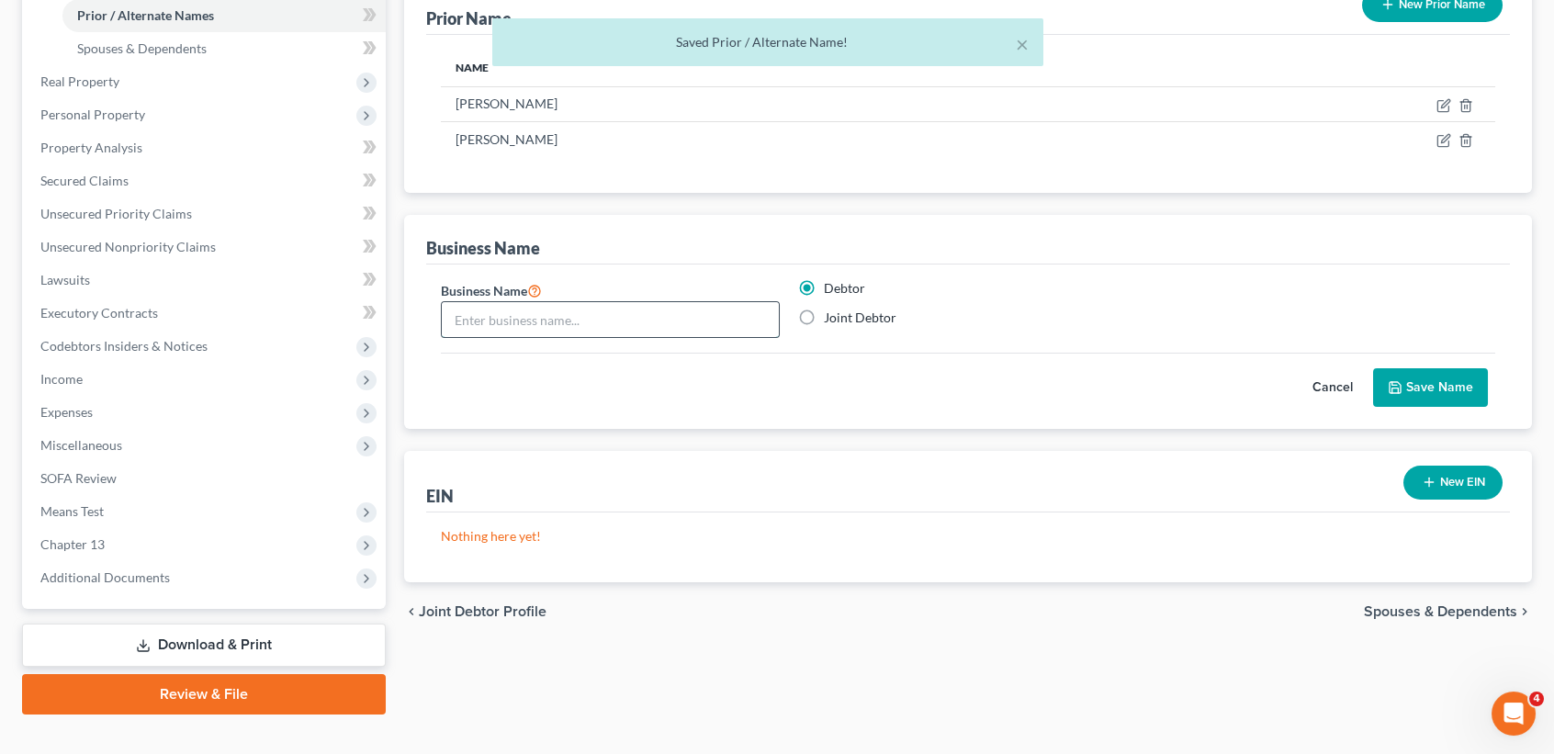
click at [634, 326] on input "text" at bounding box center [610, 319] width 337 height 35
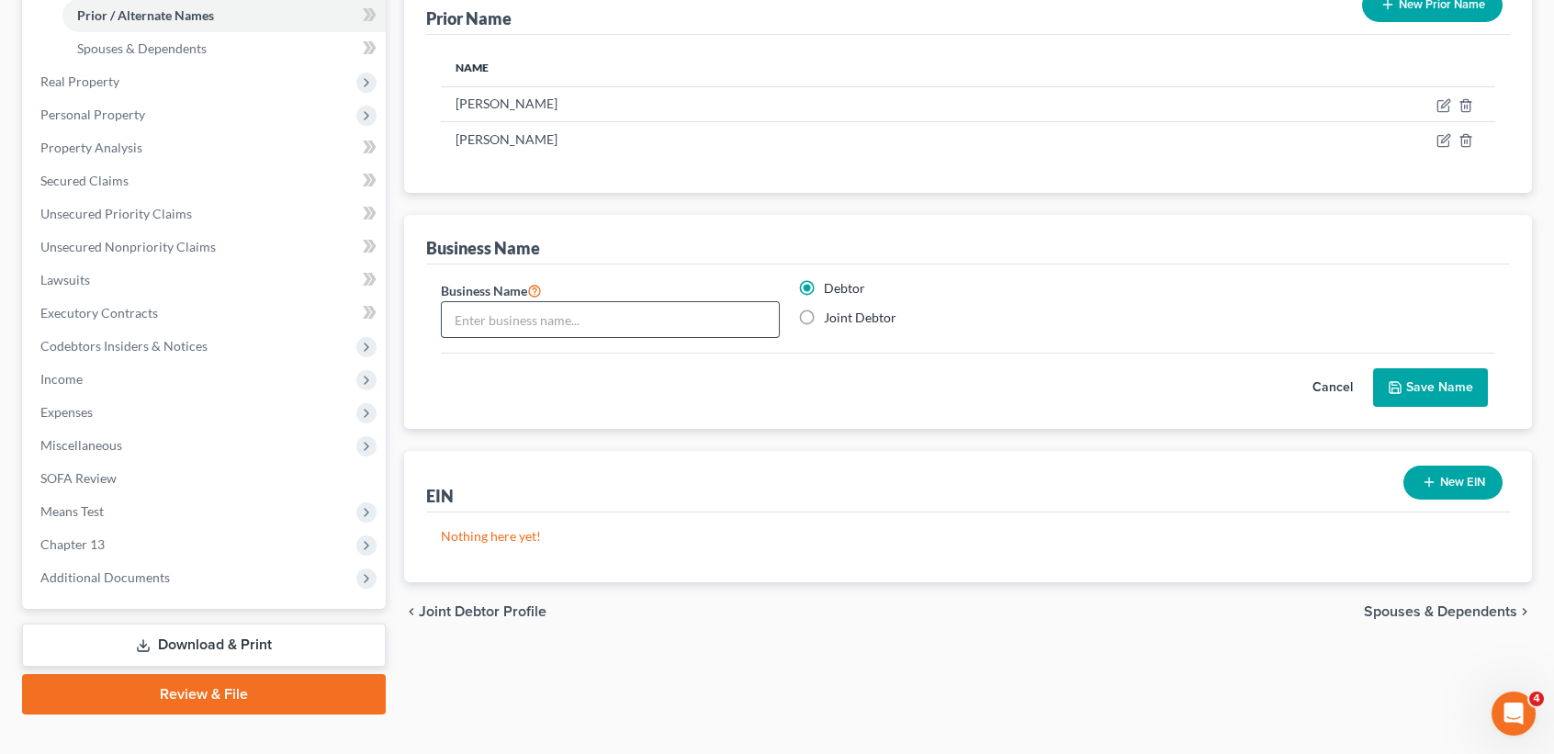
paste input "Ray & Lilia's Construction Company"
type input "Ray & Lilia's Construction Company"
click at [1422, 395] on button "Save Name" at bounding box center [1430, 387] width 115 height 39
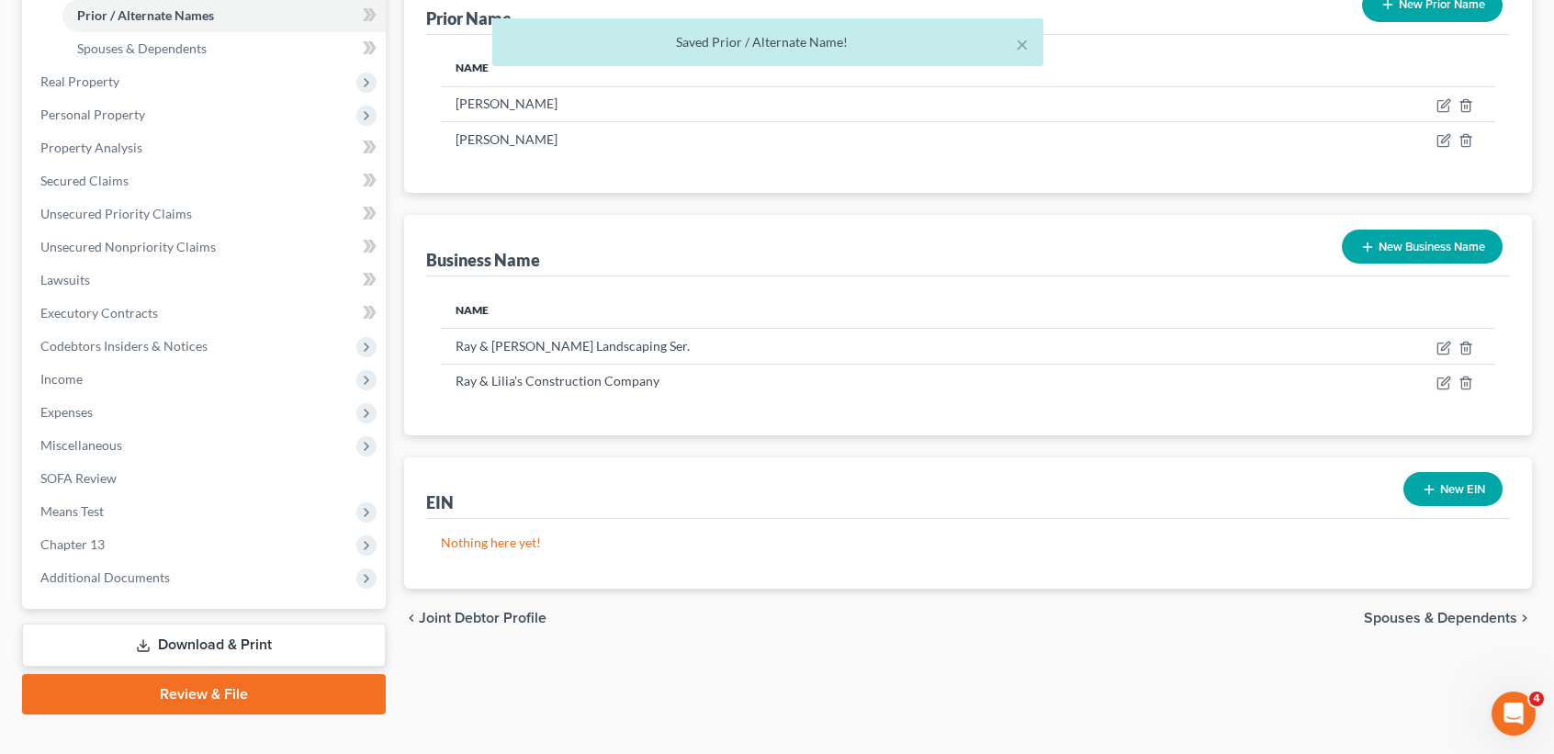
click at [1439, 245] on button "New Business Name" at bounding box center [1422, 247] width 161 height 34
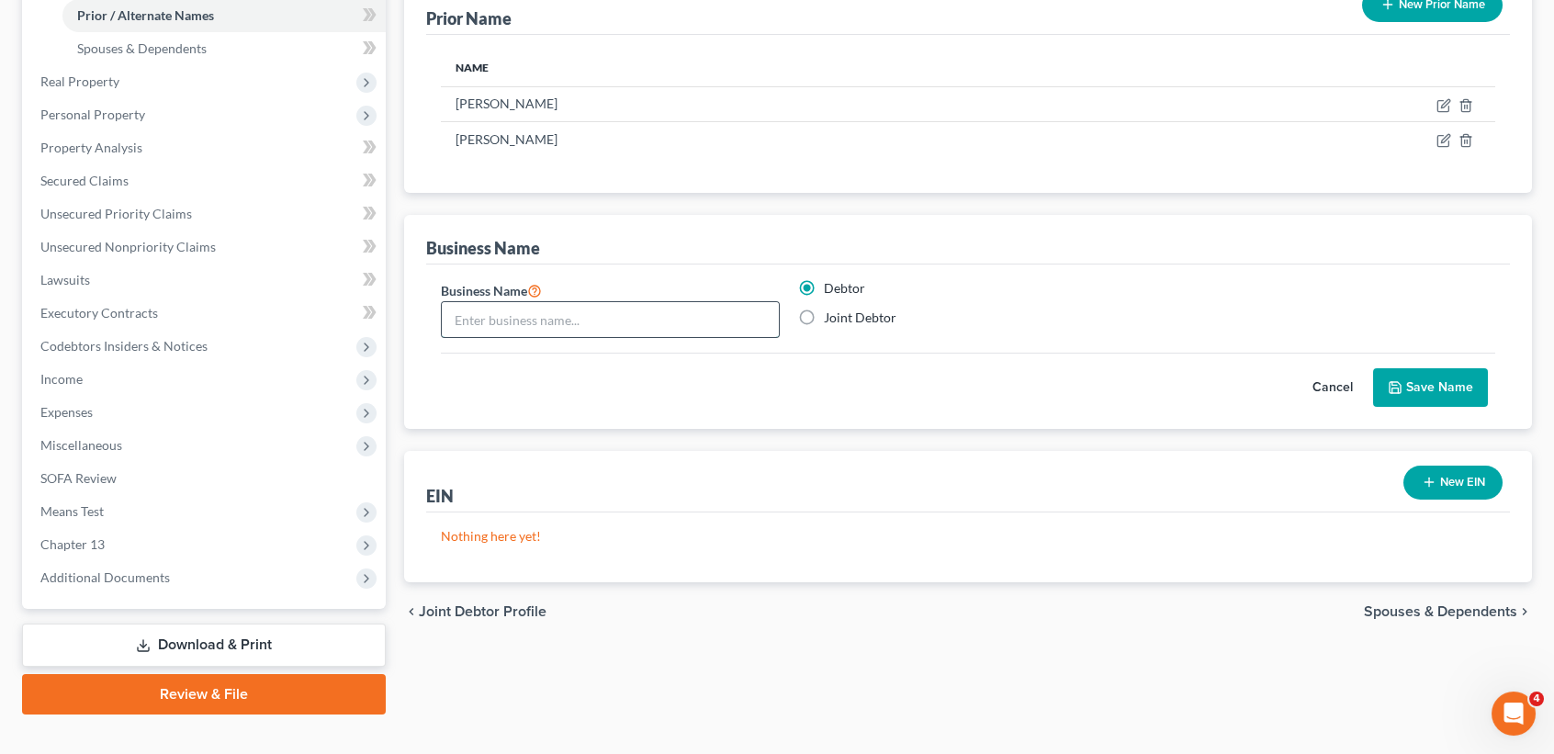
click at [591, 332] on input "text" at bounding box center [610, 319] width 337 height 35
paste input "Rays Handy Work Service"
type input "Rays Handy Work Service"
click at [1424, 395] on button "Save Name" at bounding box center [1430, 387] width 115 height 39
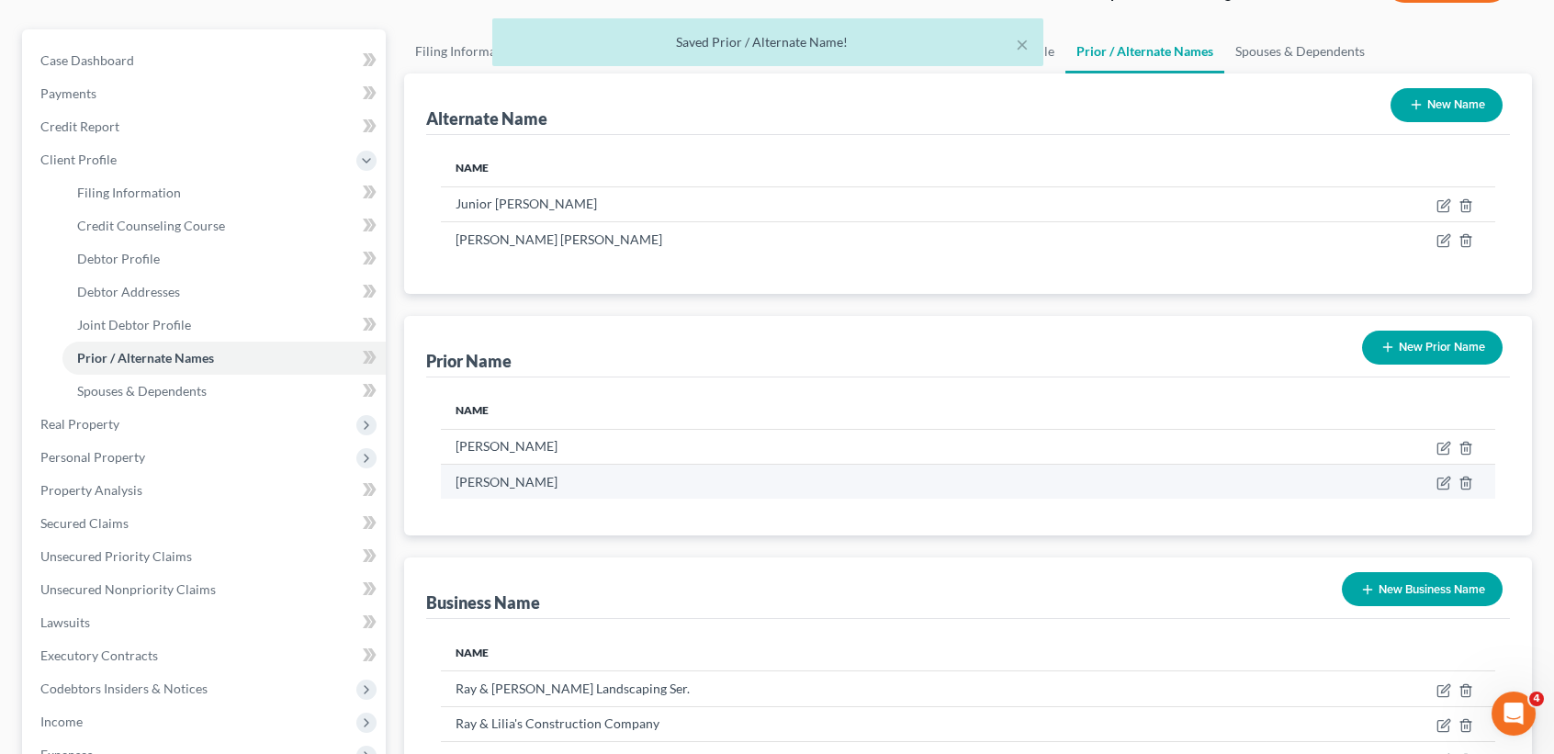
scroll to position [0, 0]
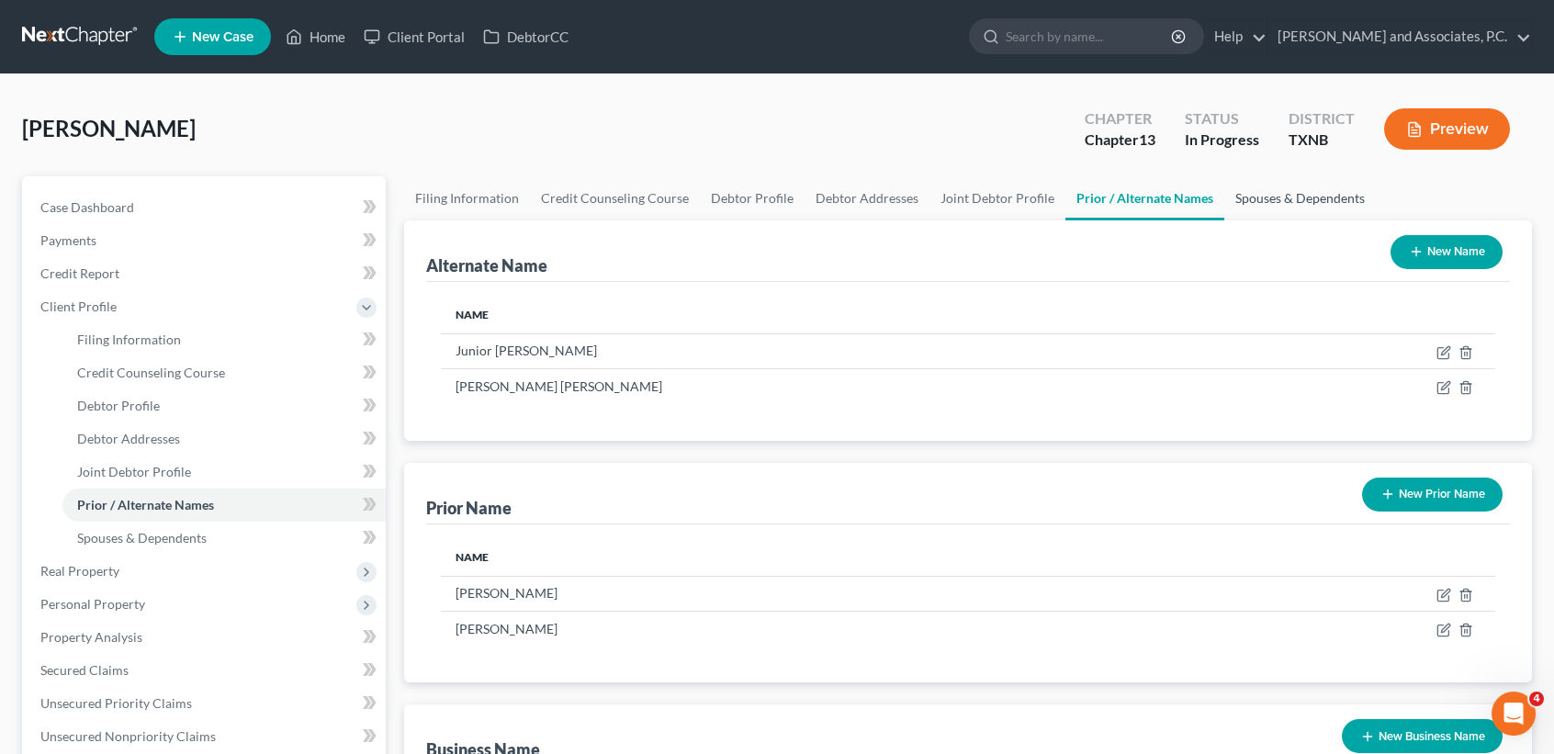
click at [1316, 203] on link "Spouses & Dependents" at bounding box center [1301, 198] width 152 height 44
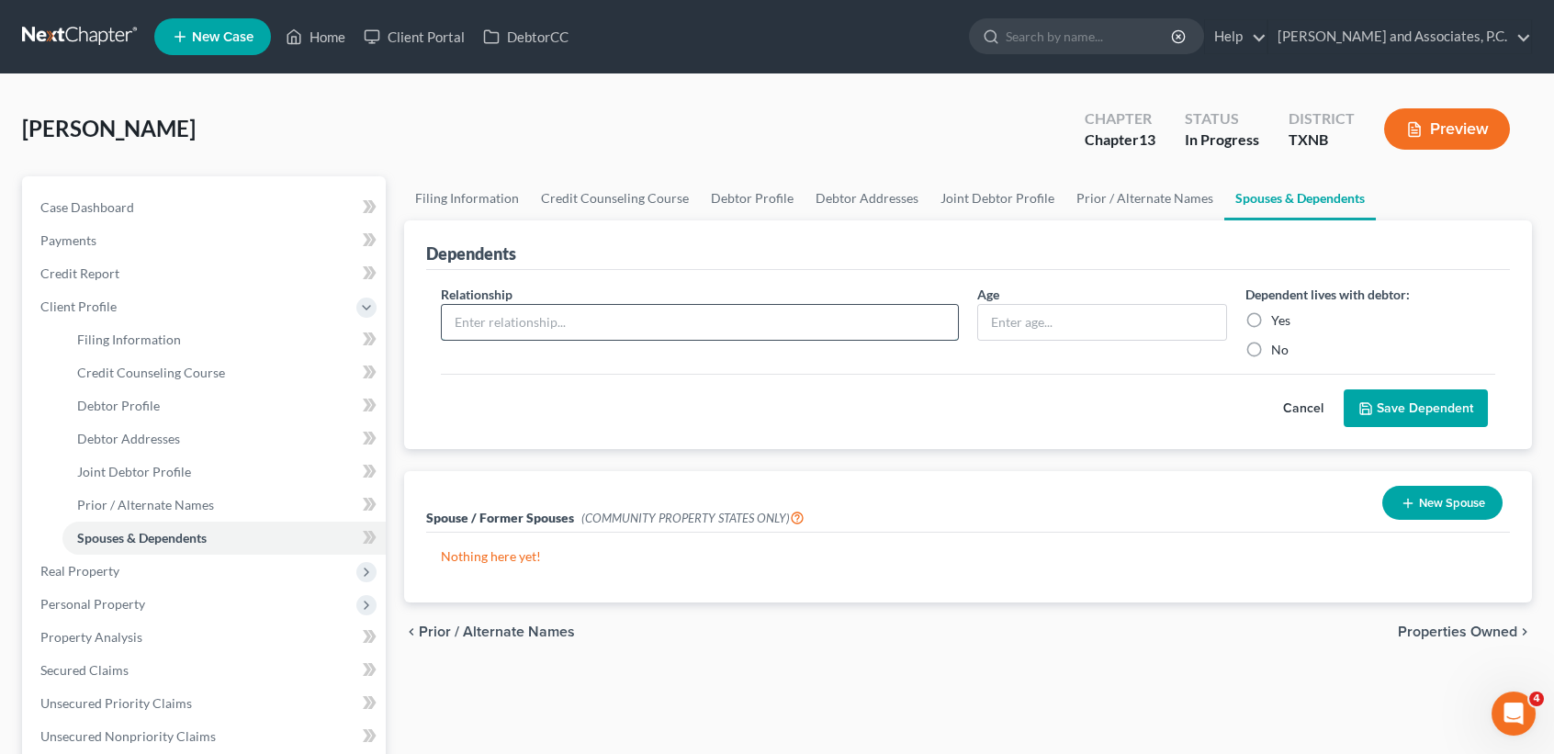
click at [693, 311] on input "text" at bounding box center [700, 322] width 516 height 35
type input "son"
type input "18"
click at [1372, 396] on button "Save Dependent" at bounding box center [1416, 409] width 144 height 39
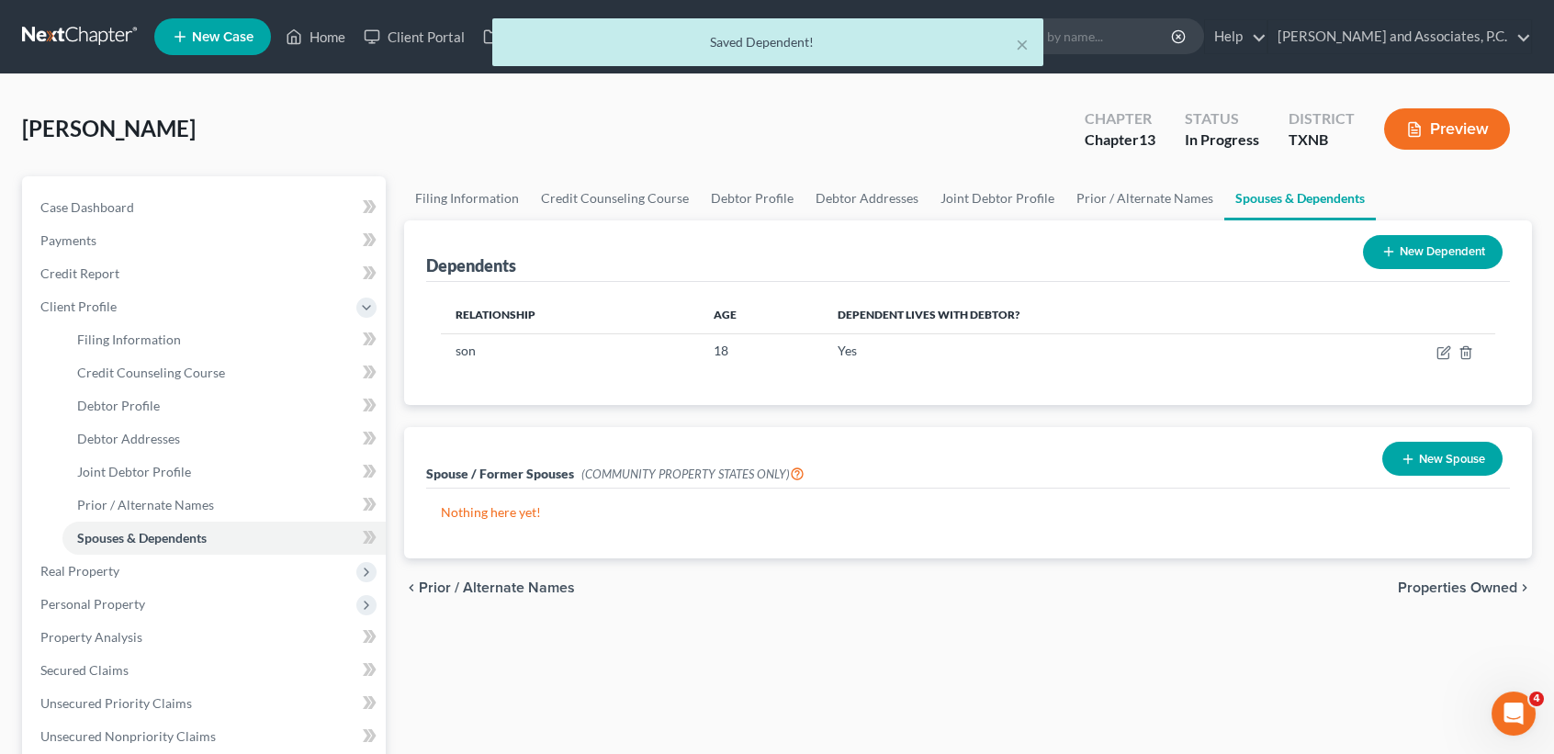
click at [1428, 235] on button "New Dependent" at bounding box center [1433, 252] width 140 height 34
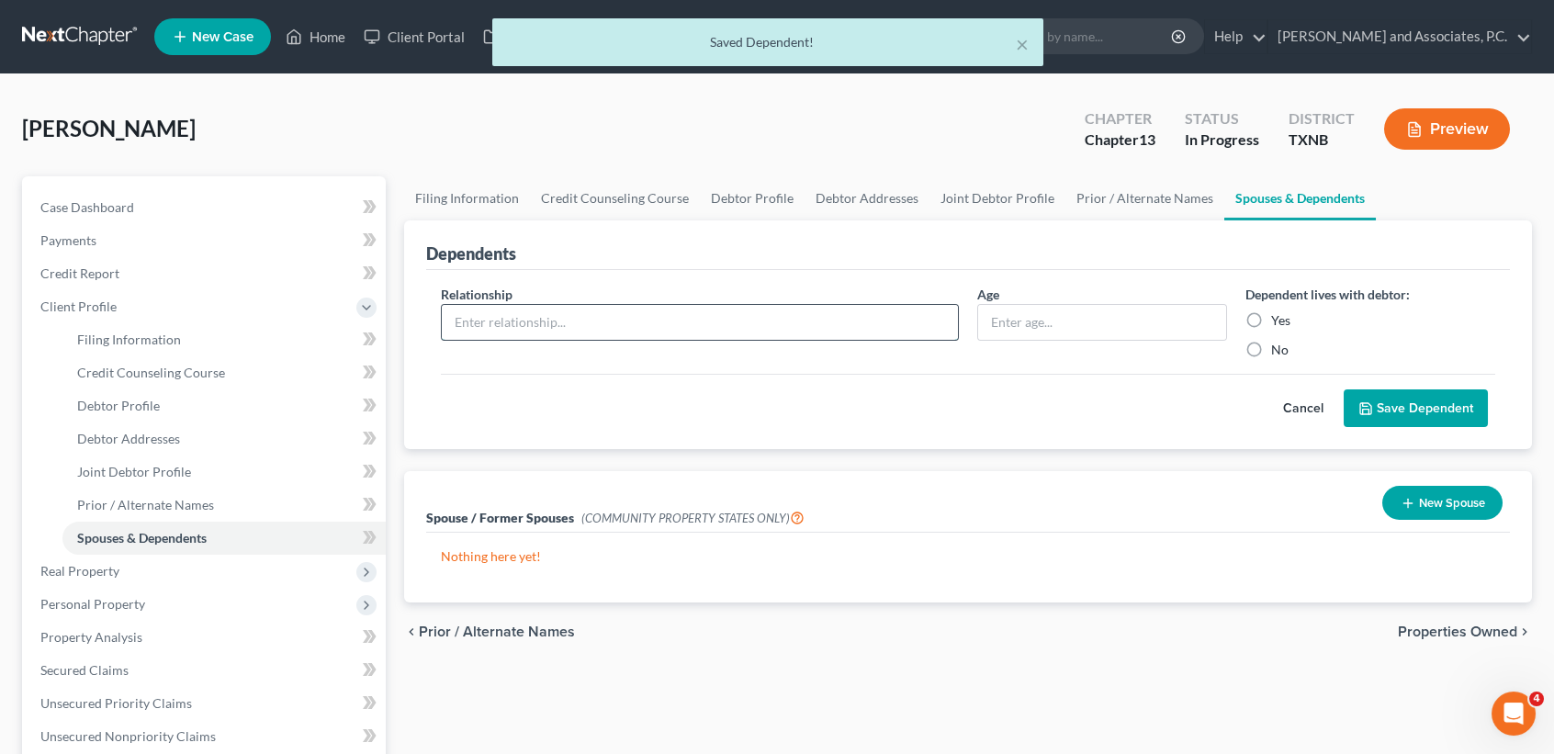
click at [695, 309] on input "text" at bounding box center [700, 322] width 516 height 35
type input "daughter"
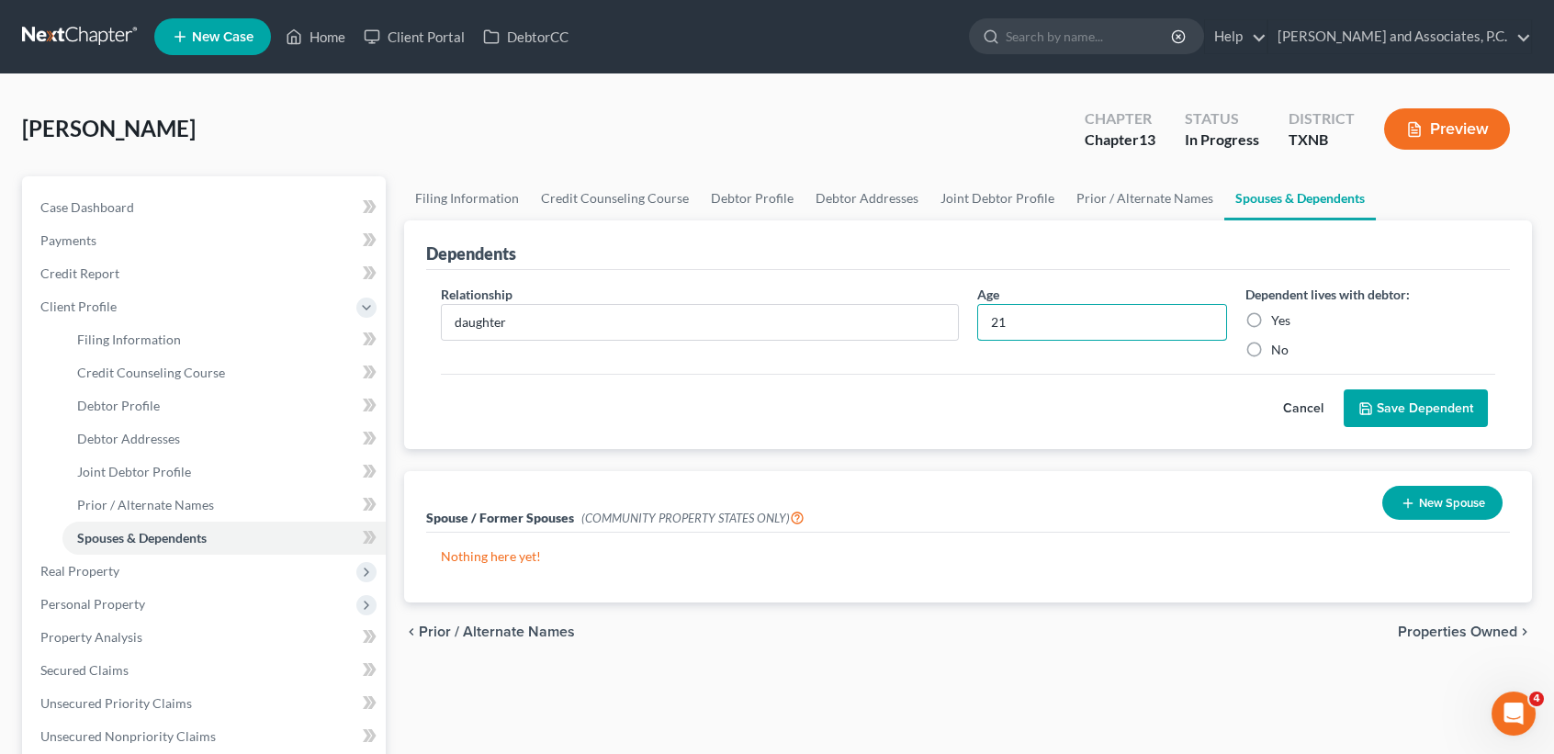
type input "21"
click at [1385, 417] on button "Save Dependent" at bounding box center [1416, 409] width 144 height 39
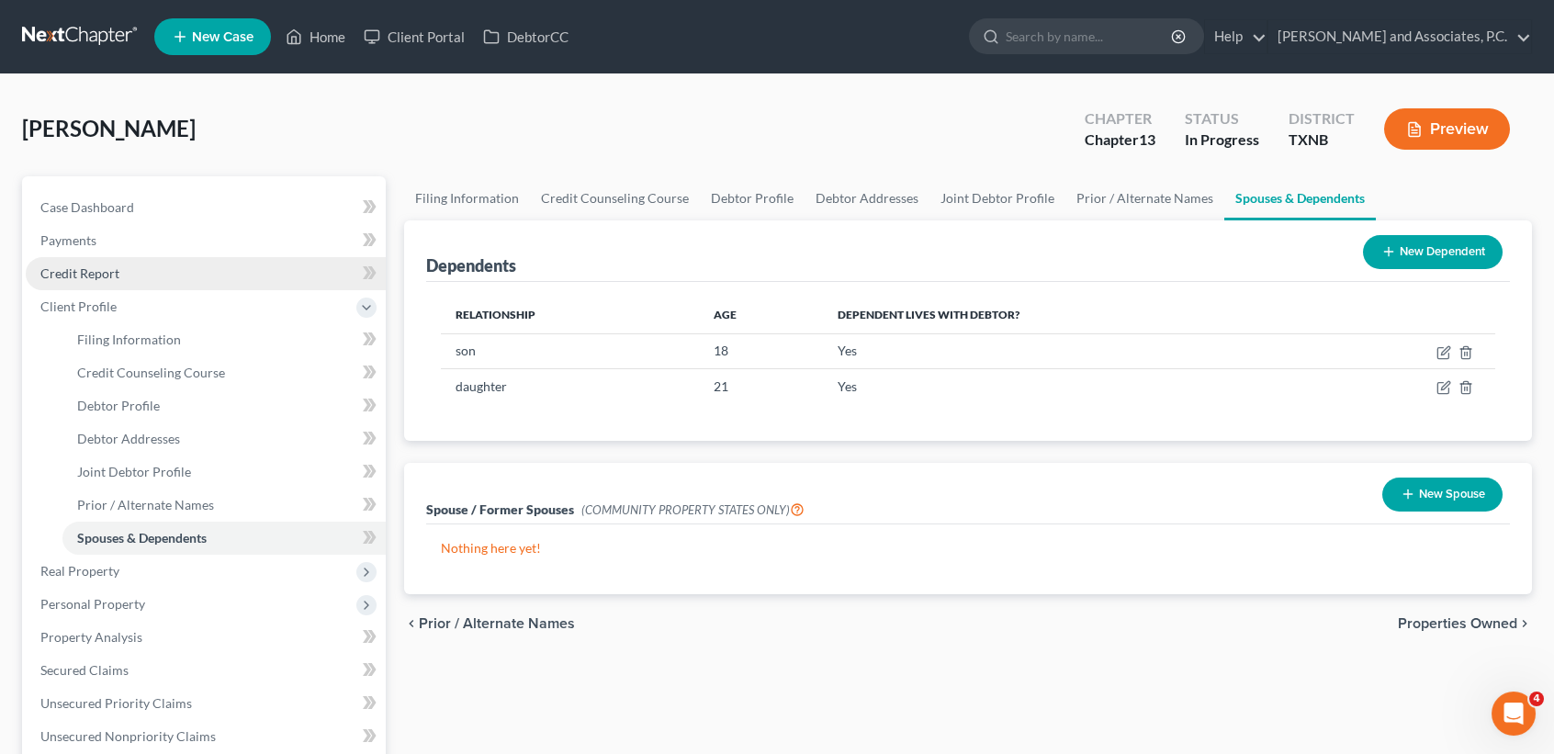
click at [157, 272] on link "Credit Report" at bounding box center [206, 273] width 360 height 33
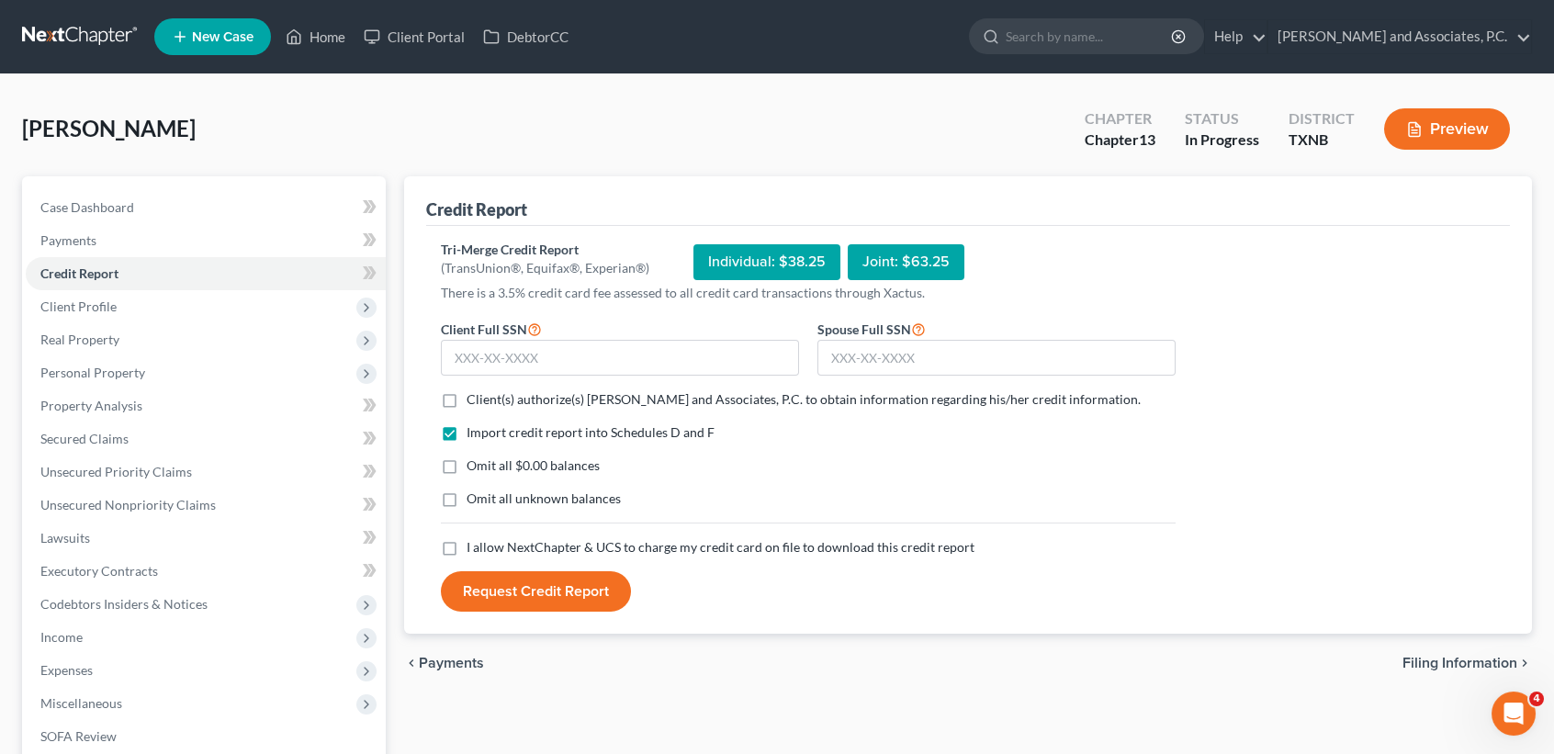
click at [467, 406] on label "Client(s) authorize(s) Monte J. White and Associates, P.C. to obtain informatio…" at bounding box center [804, 399] width 674 height 18
click at [474, 402] on input "Client(s) authorize(s) Monte J. White and Associates, P.C. to obtain informatio…" at bounding box center [480, 396] width 12 height 12
click at [467, 406] on label "Client(s) authorize(s) Monte J. White and Associates, P.C. to obtain informatio…" at bounding box center [804, 399] width 674 height 18
click at [474, 402] on input "Client(s) authorize(s) Monte J. White and Associates, P.C. to obtain informatio…" at bounding box center [480, 396] width 12 height 12
click at [467, 402] on label "Client(s) authorize(s) Monte J. White and Associates, P.C. to obtain informatio…" at bounding box center [804, 399] width 674 height 18
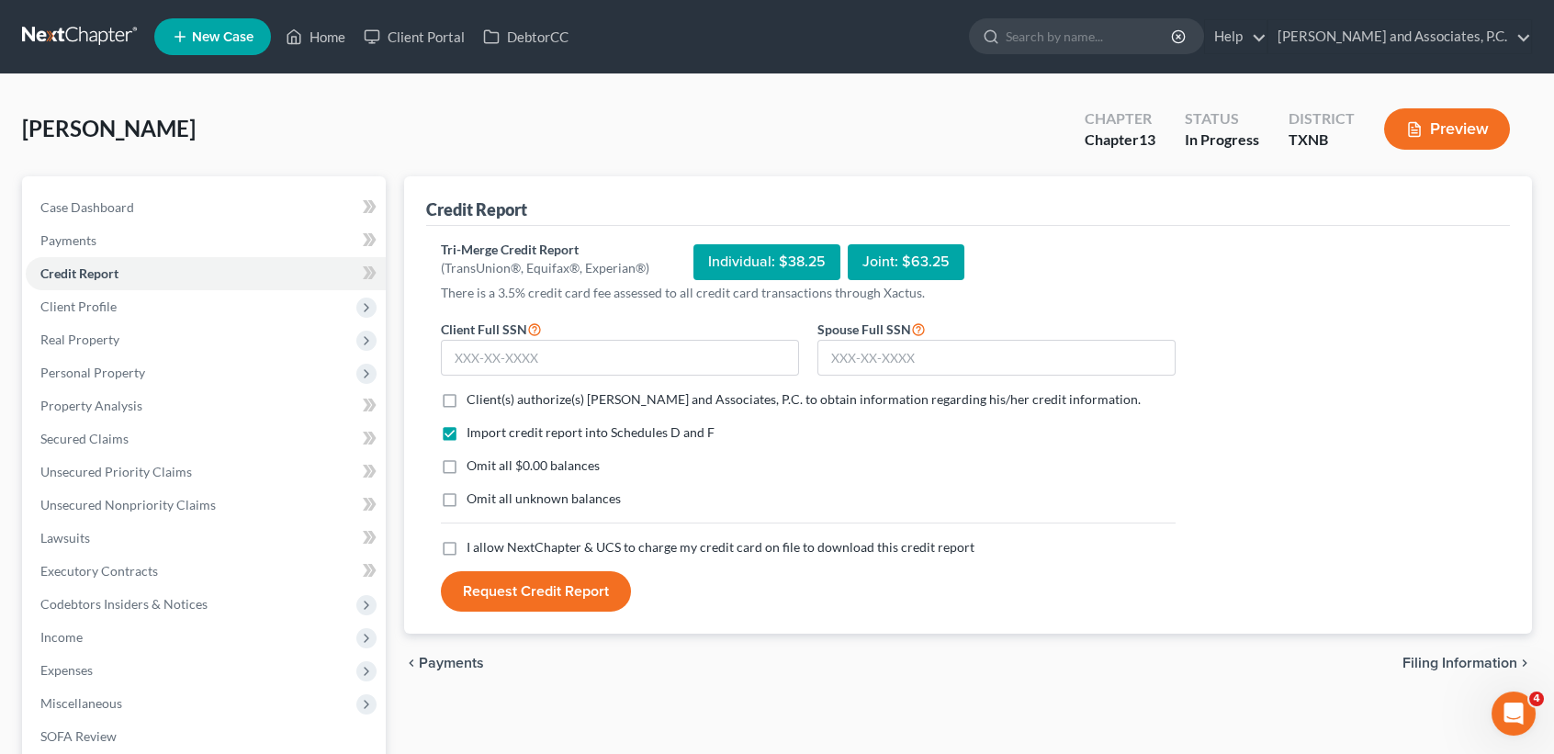
click at [474, 402] on input "Client(s) authorize(s) Monte J. White and Associates, P.C. to obtain informatio…" at bounding box center [480, 396] width 12 height 12
checkbox input "true"
click at [467, 469] on label "Omit all $0.00 balances" at bounding box center [533, 466] width 133 height 18
click at [474, 469] on input "Omit all $0.00 balances" at bounding box center [480, 463] width 12 height 12
checkbox input "true"
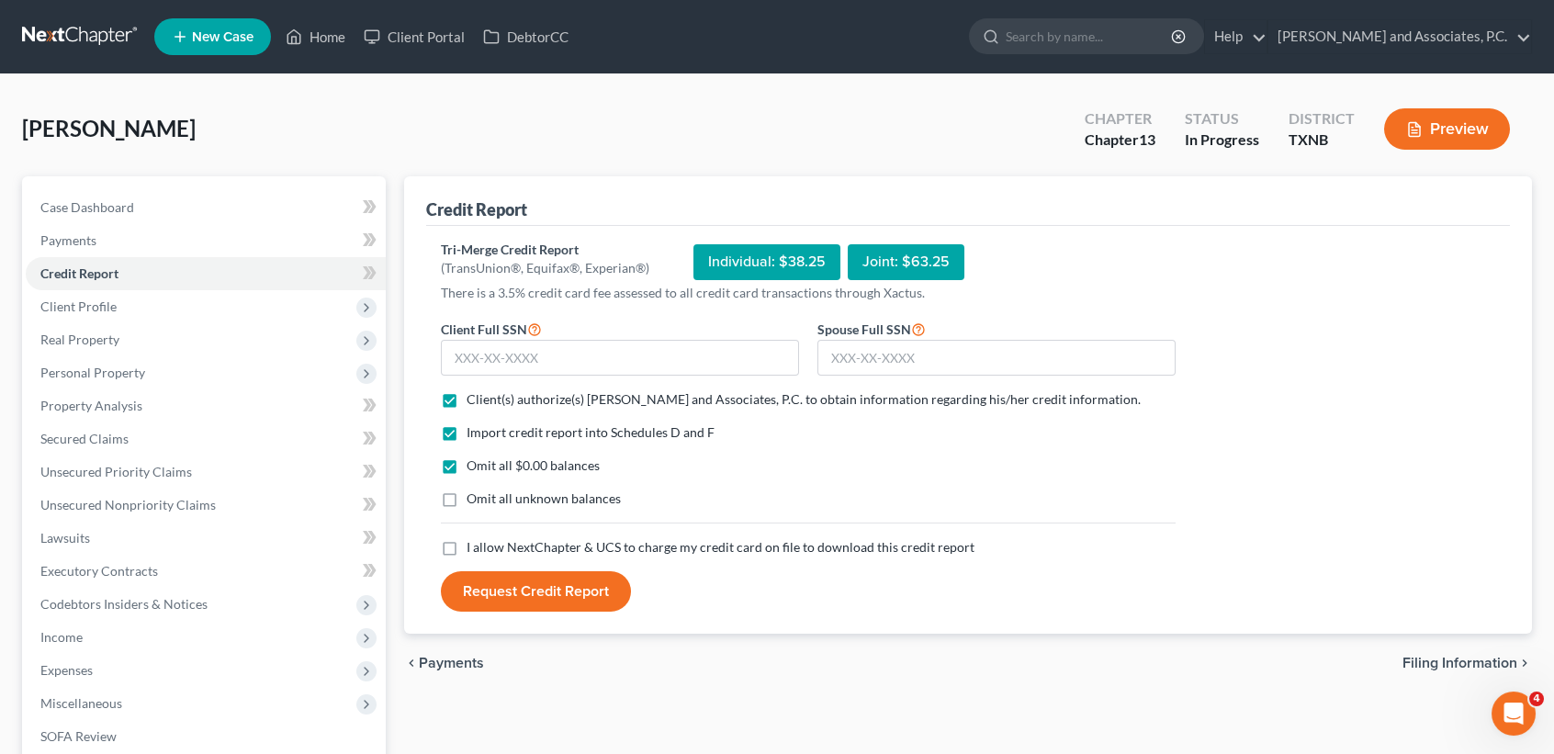
click at [467, 539] on label "I allow NextChapter & UCS to charge my credit card on file to download this cre…" at bounding box center [721, 547] width 508 height 18
click at [474, 539] on input "I allow NextChapter & UCS to charge my credit card on file to download this cre…" at bounding box center [480, 544] width 12 height 12
checkbox input "true"
click at [695, 366] on input "text" at bounding box center [620, 358] width 358 height 37
type input "447-60-7611"
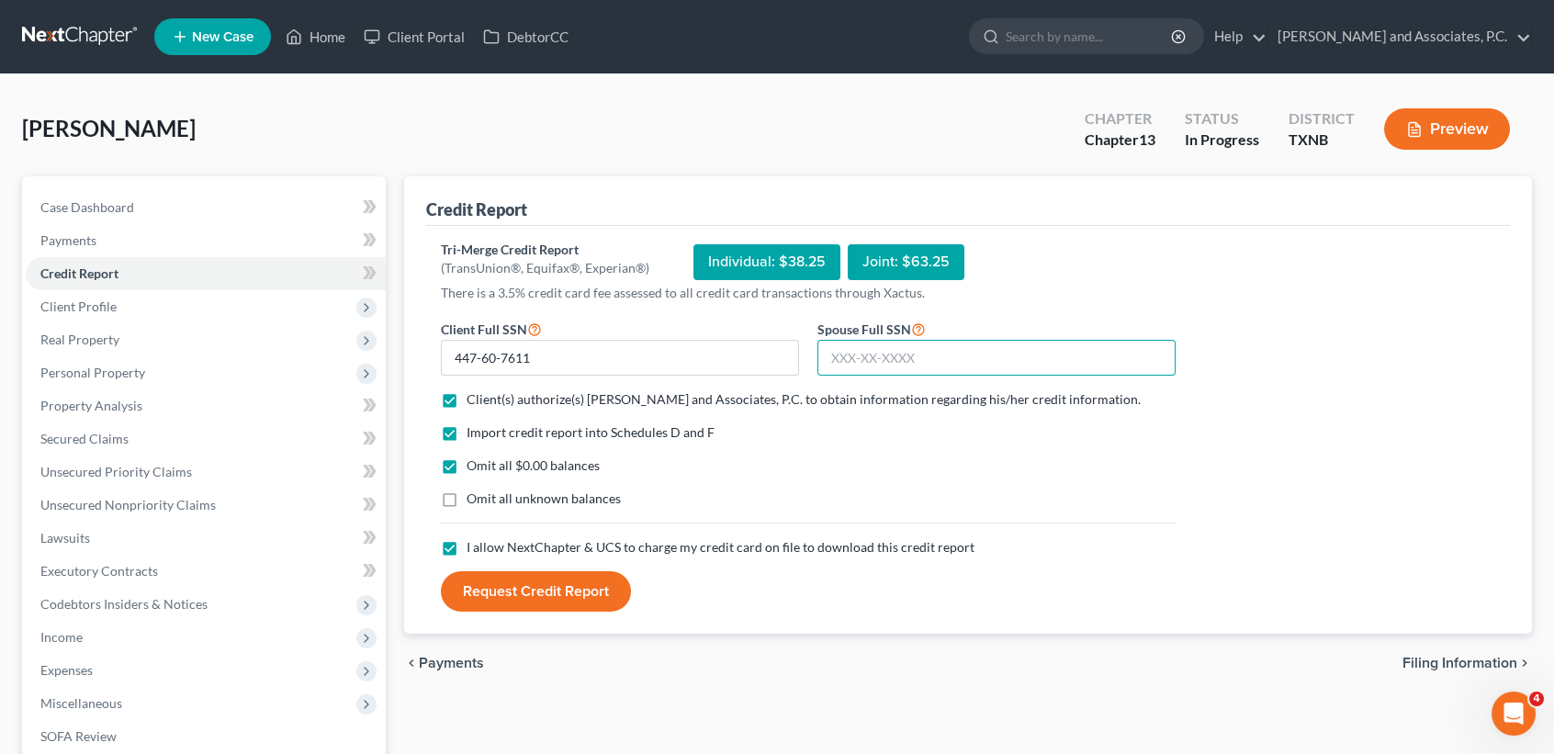
click at [974, 364] on input "text" at bounding box center [997, 358] width 358 height 37
type input "642-29-5952"
click at [571, 586] on button "Request Credit Report" at bounding box center [536, 591] width 190 height 40
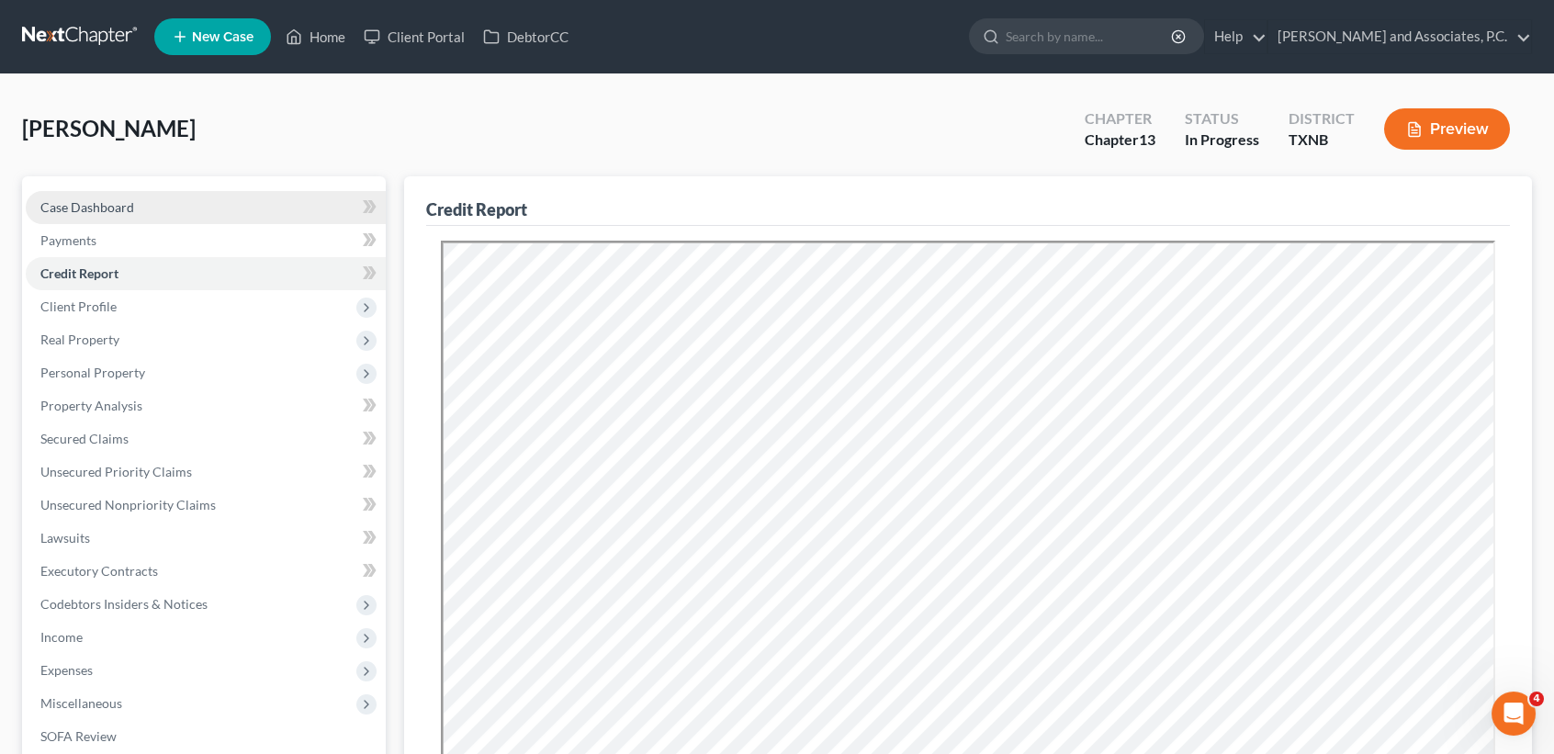
click at [242, 211] on link "Case Dashboard" at bounding box center [206, 207] width 360 height 33
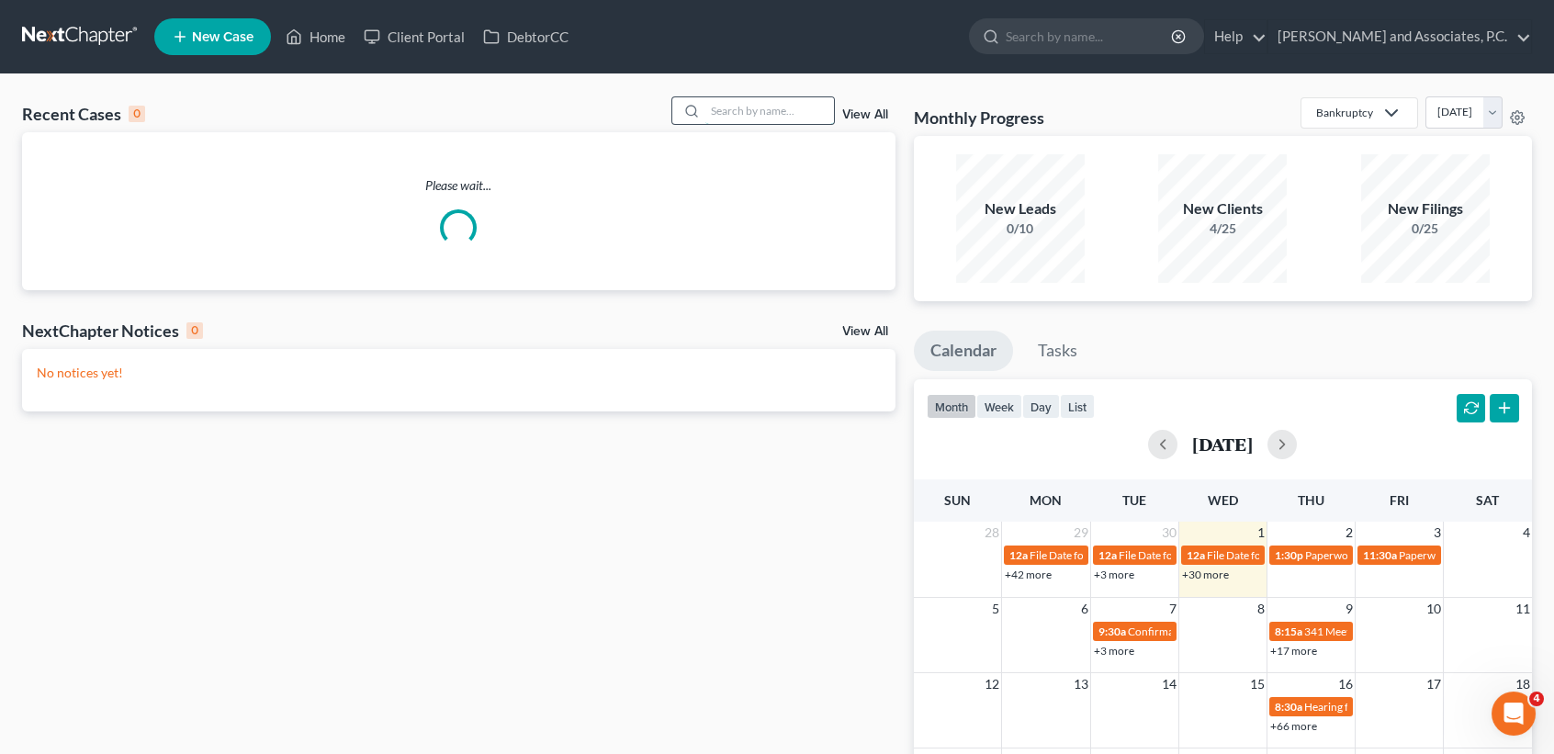
click at [794, 119] on input "search" at bounding box center [770, 110] width 129 height 27
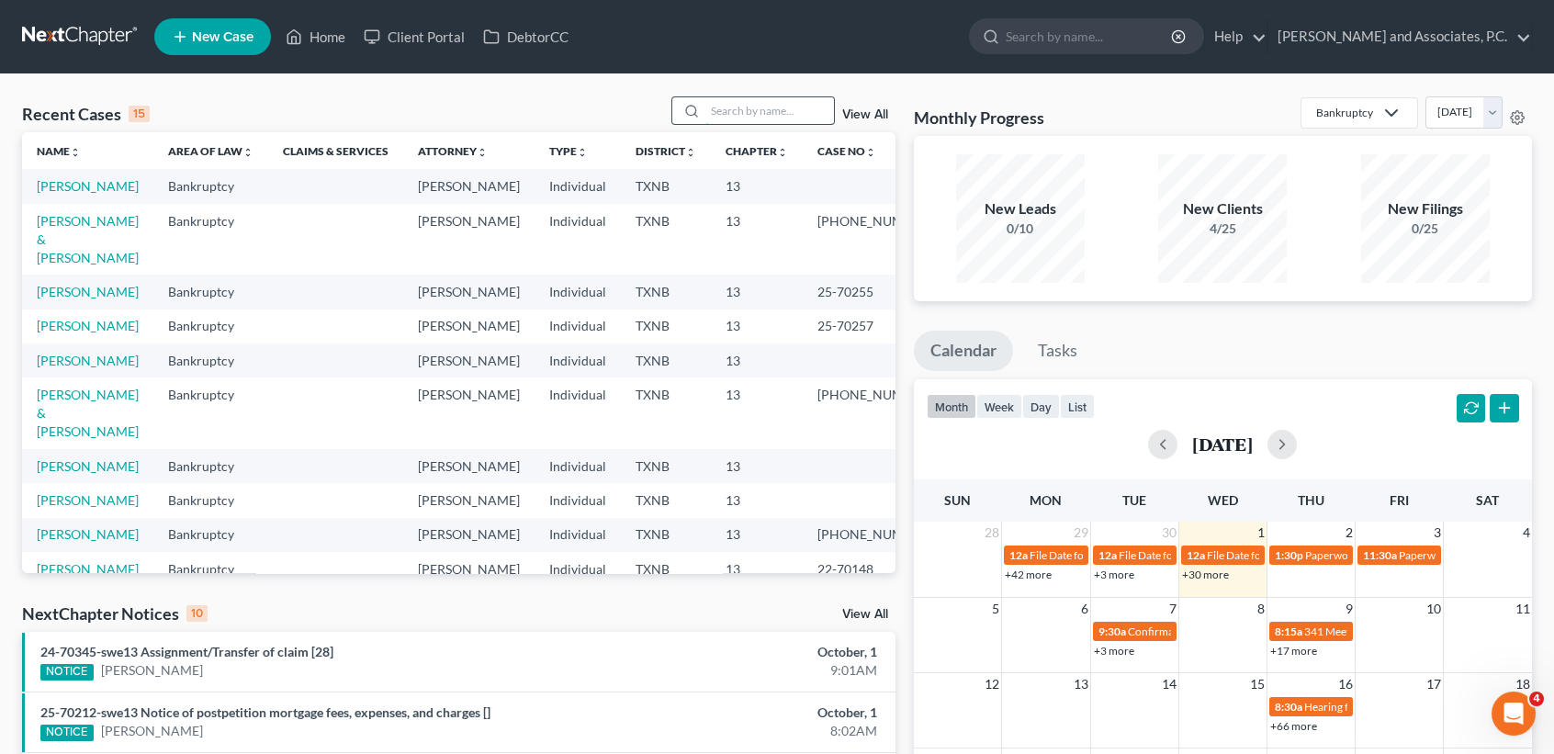
type input "a"
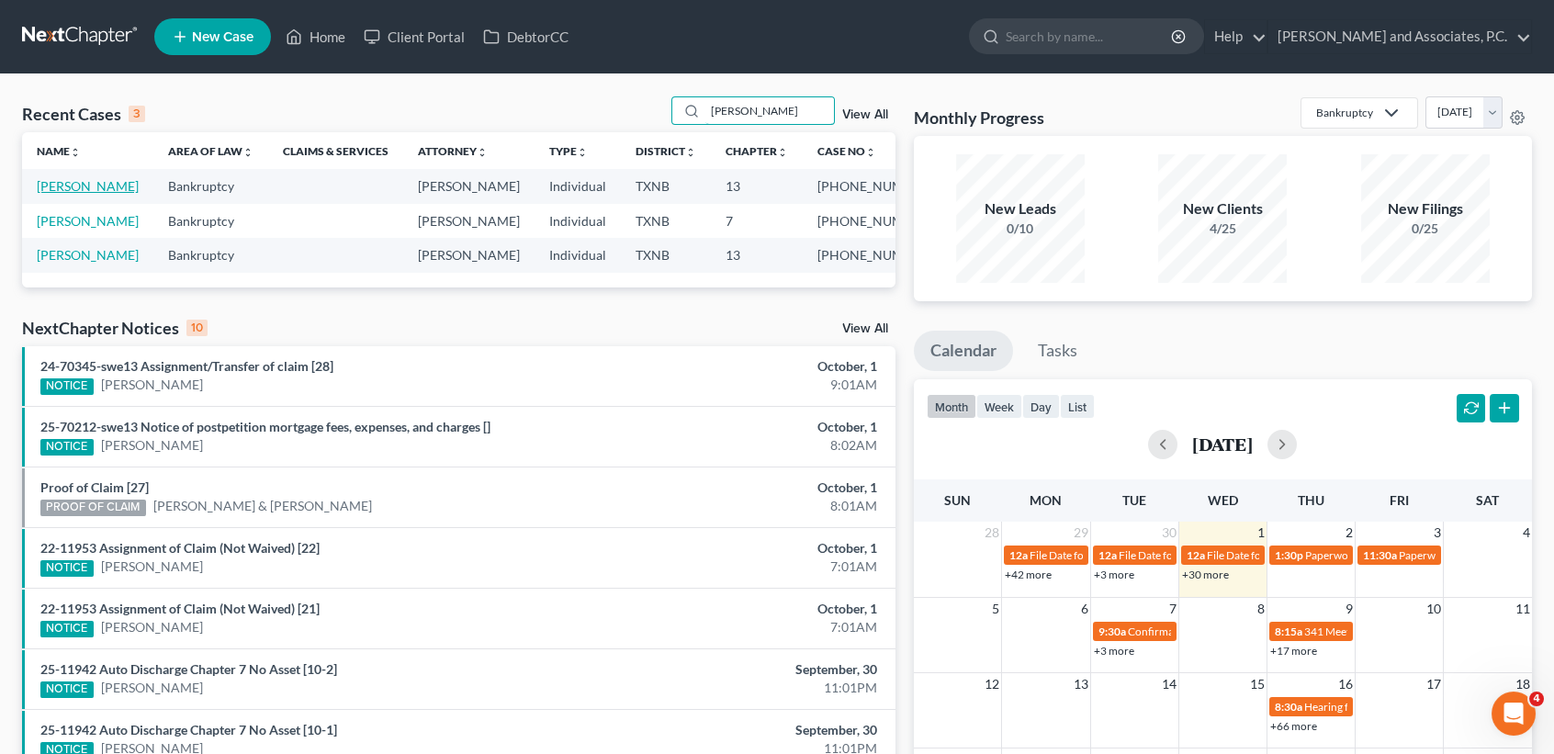
type input "[PERSON_NAME]"
click at [88, 186] on link "[PERSON_NAME]" at bounding box center [88, 186] width 102 height 16
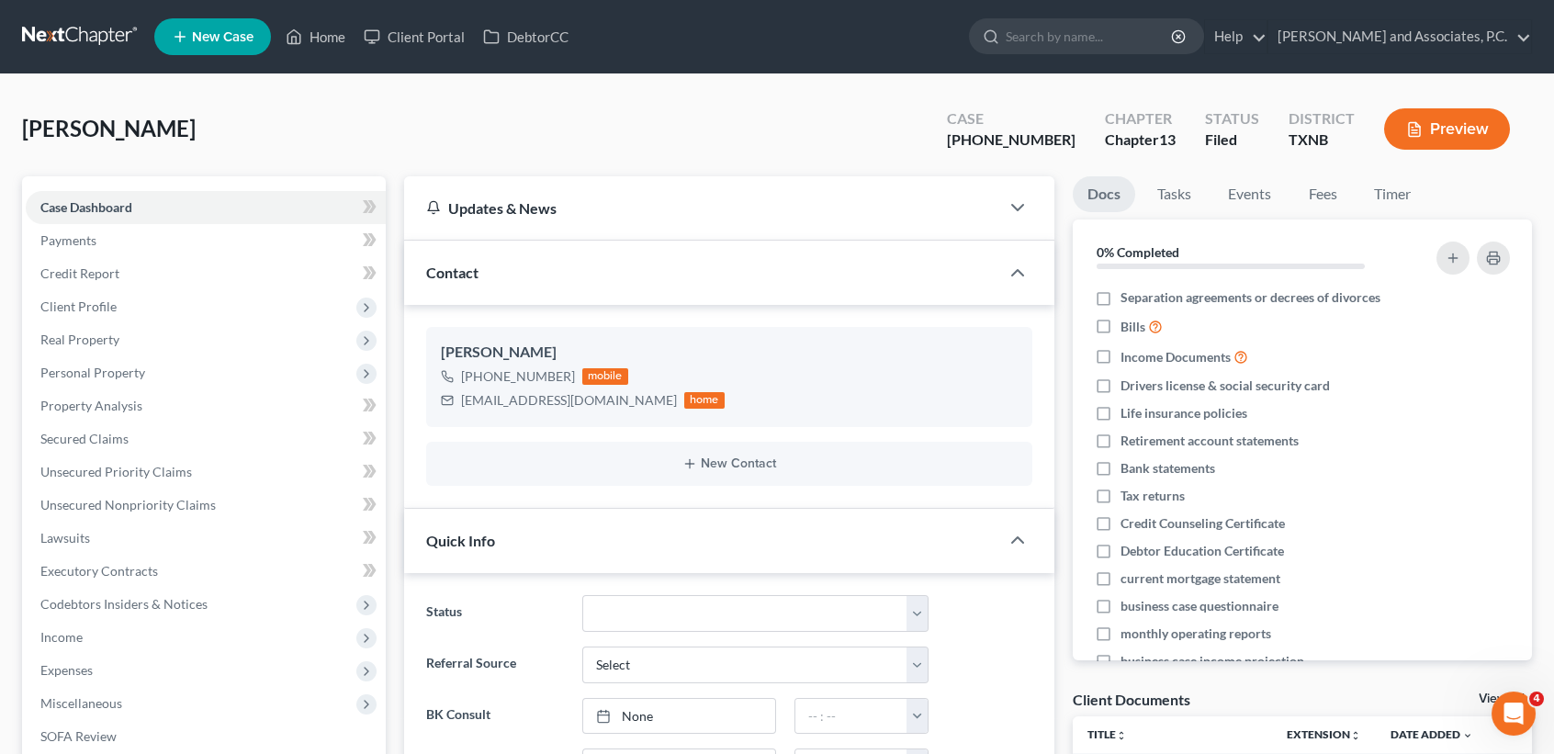
scroll to position [490, 0]
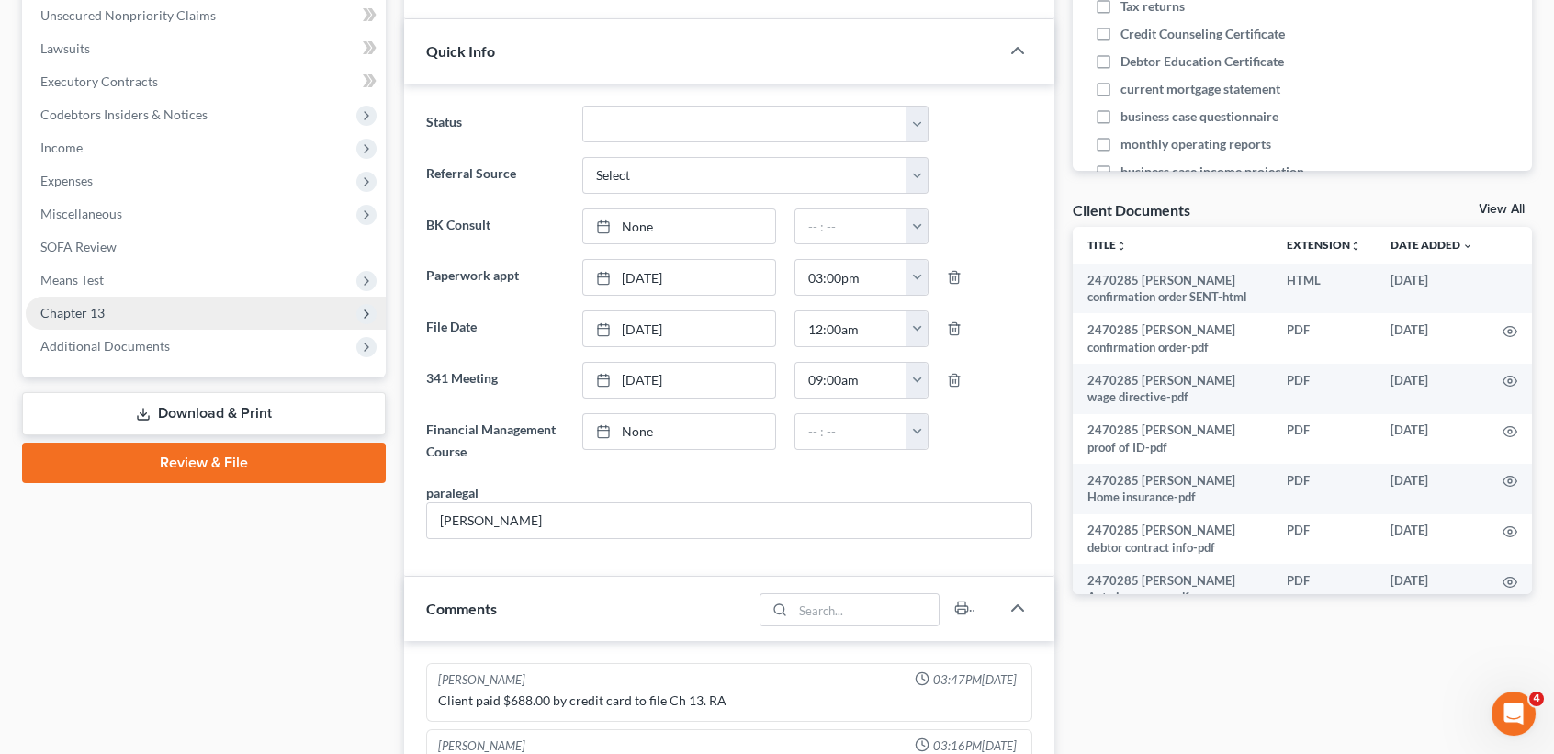
click at [82, 311] on span "Chapter 13" at bounding box center [72, 313] width 64 height 16
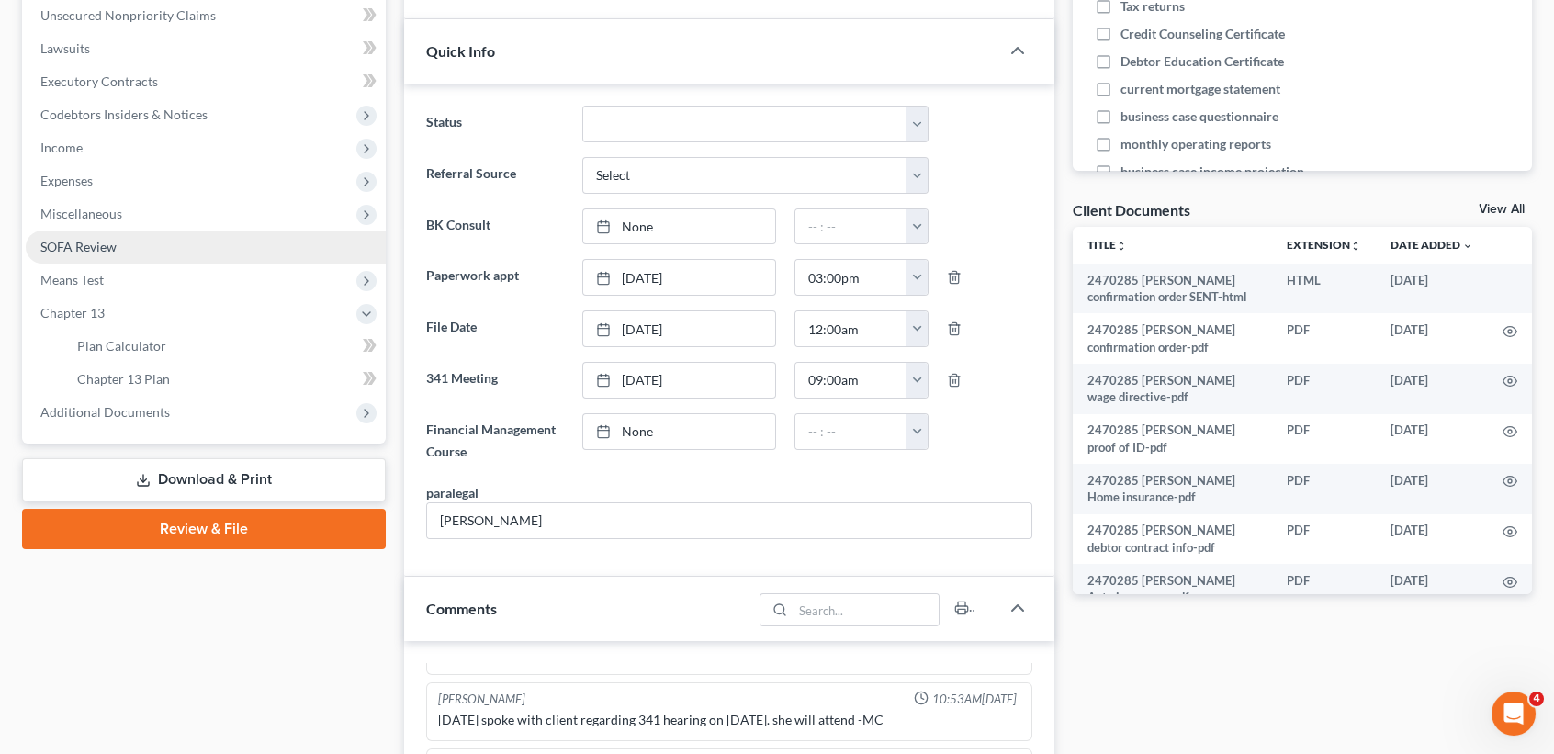
scroll to position [2687, 0]
click at [118, 378] on span "Chapter 13 Plan" at bounding box center [123, 379] width 93 height 16
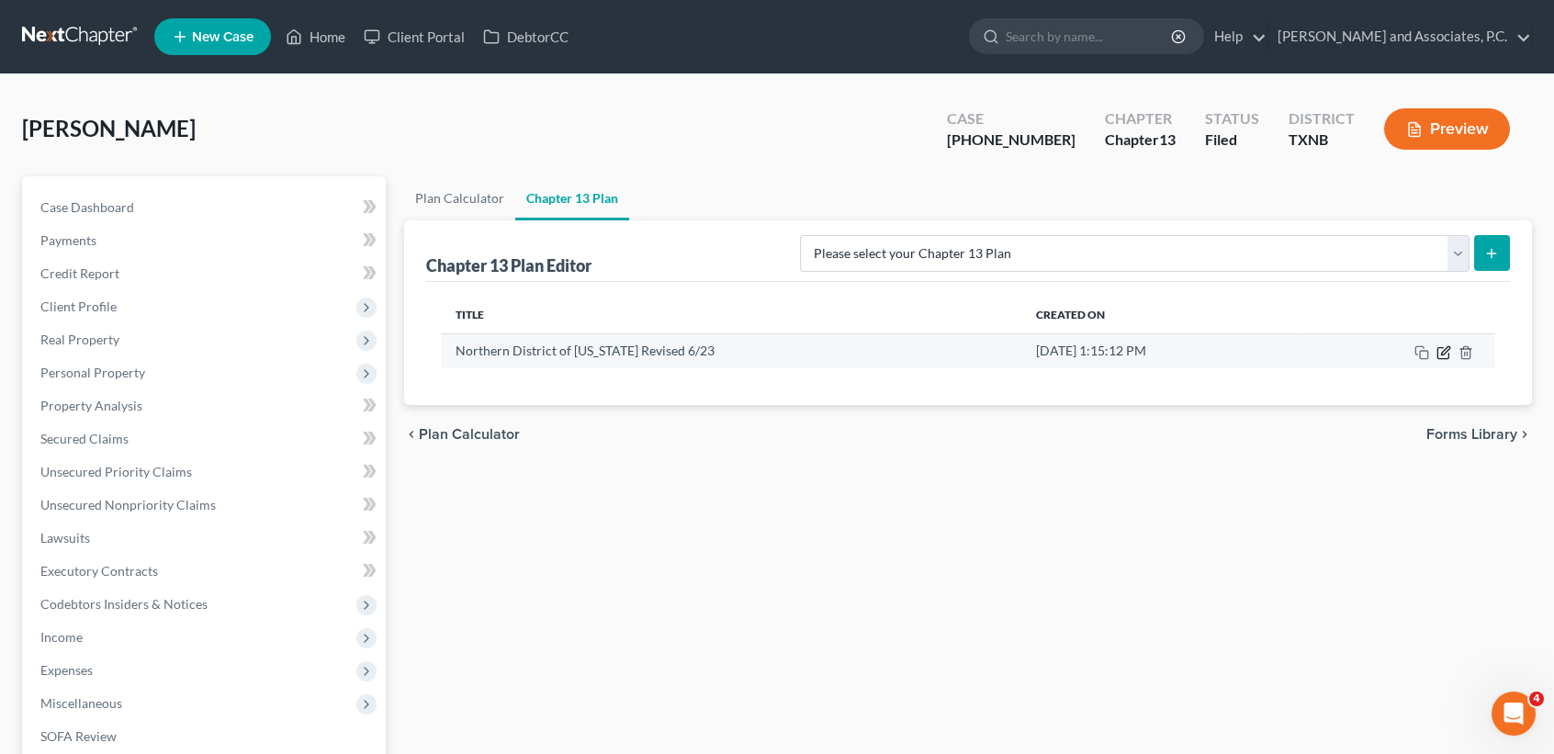
click at [1443, 351] on icon "button" at bounding box center [1445, 350] width 8 height 8
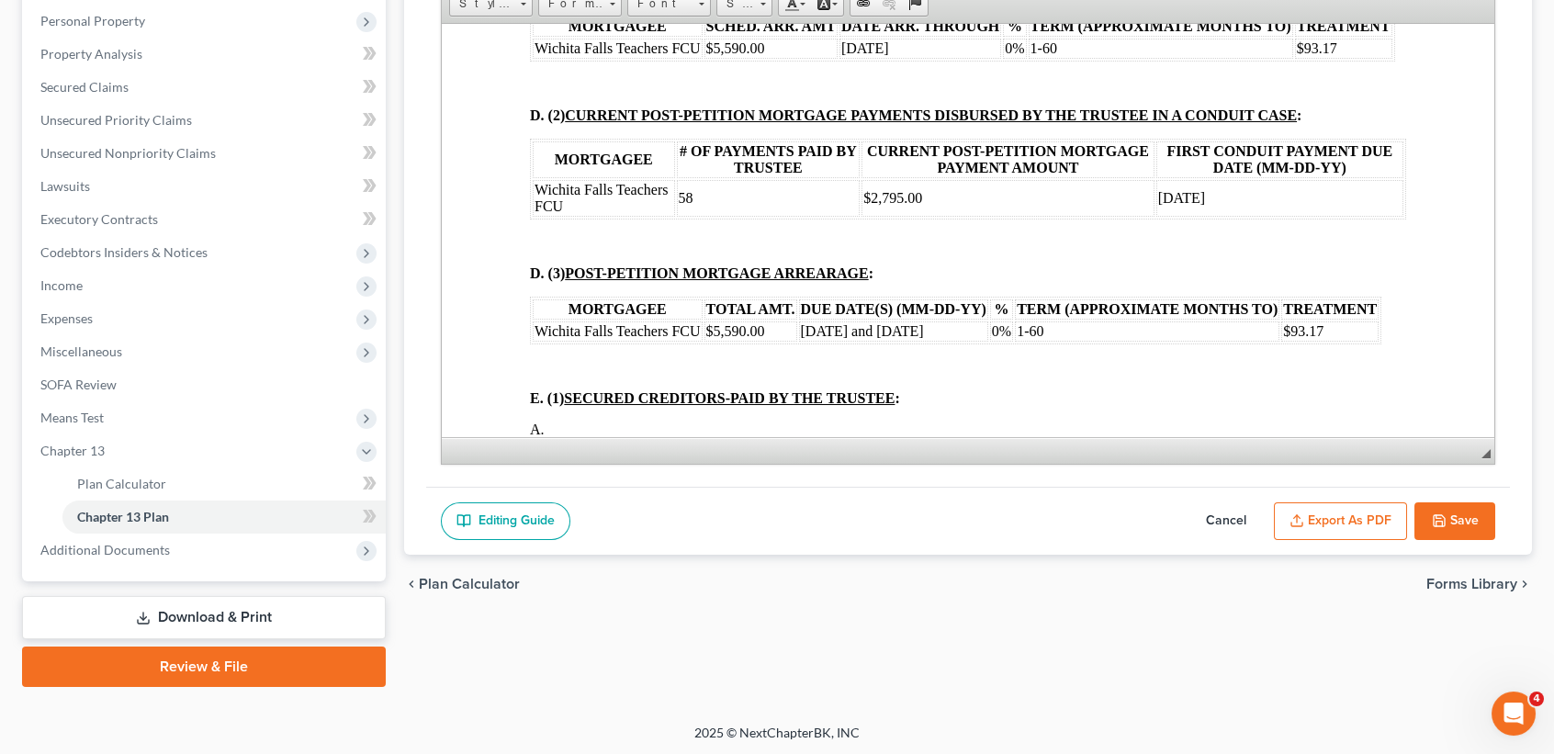
scroll to position [1960, 0]
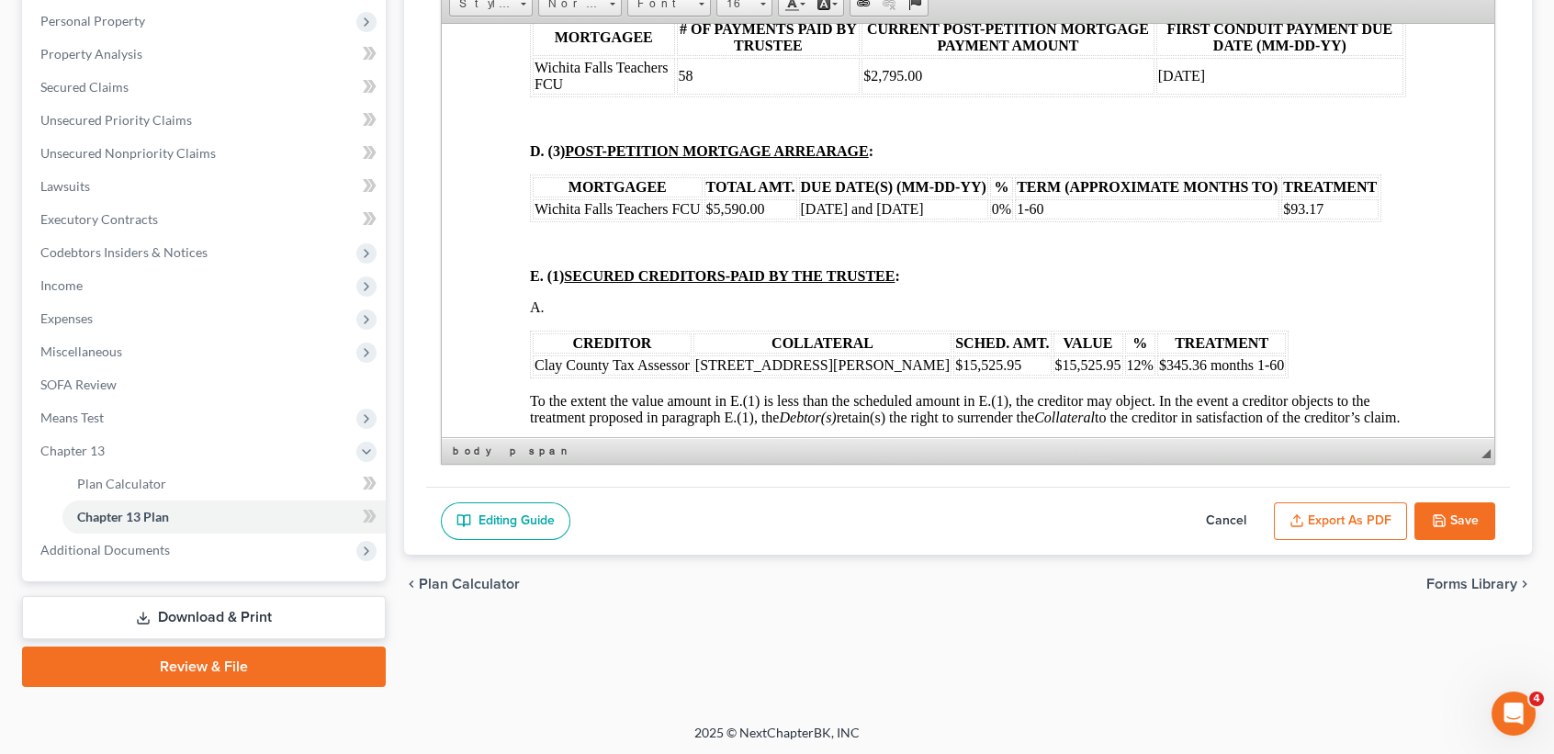
click at [721, 94] on td "58" at bounding box center [769, 75] width 184 height 37
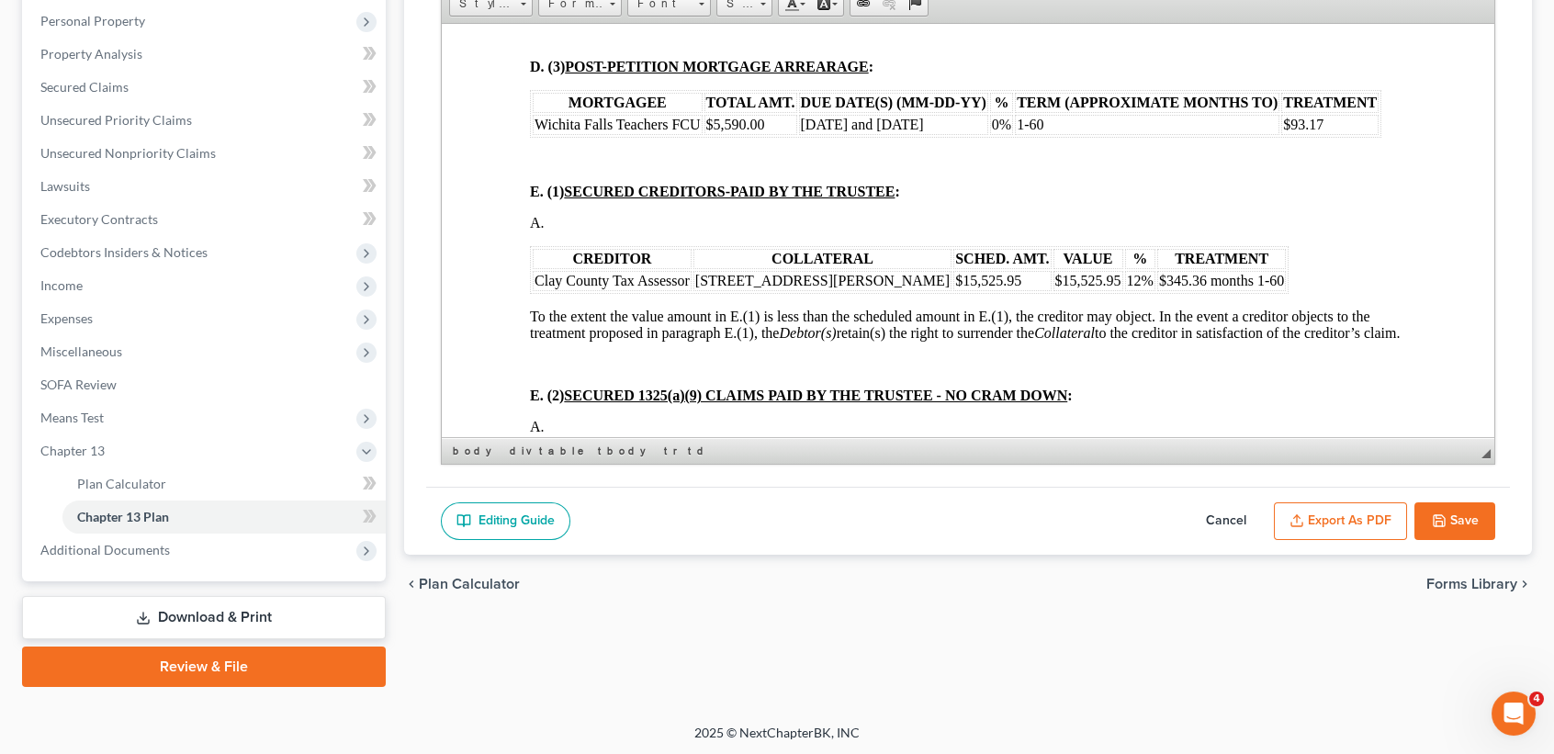
scroll to position [2082, 0]
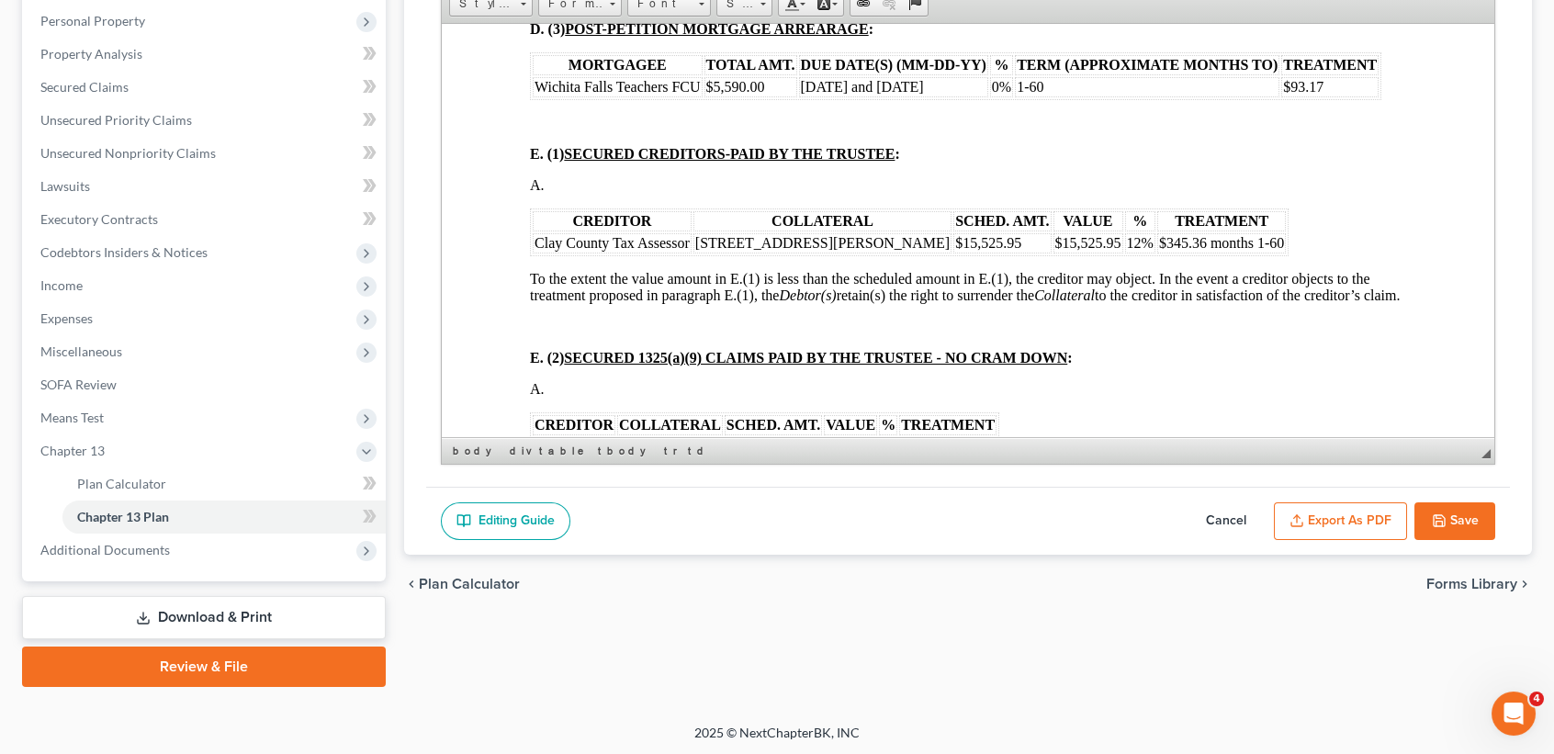
click at [816, 96] on td "October and November 2024" at bounding box center [893, 86] width 189 height 20
click at [759, 99] on table "MORTGAGEE TOTAL AMT. DUE DATE(S) (MM-DD-YY) % TERM (APPROXIMATE MONTHS TO) TREA…" at bounding box center [956, 75] width 852 height 48
click at [1369, 96] on td "$93.17" at bounding box center [1330, 86] width 97 height 20
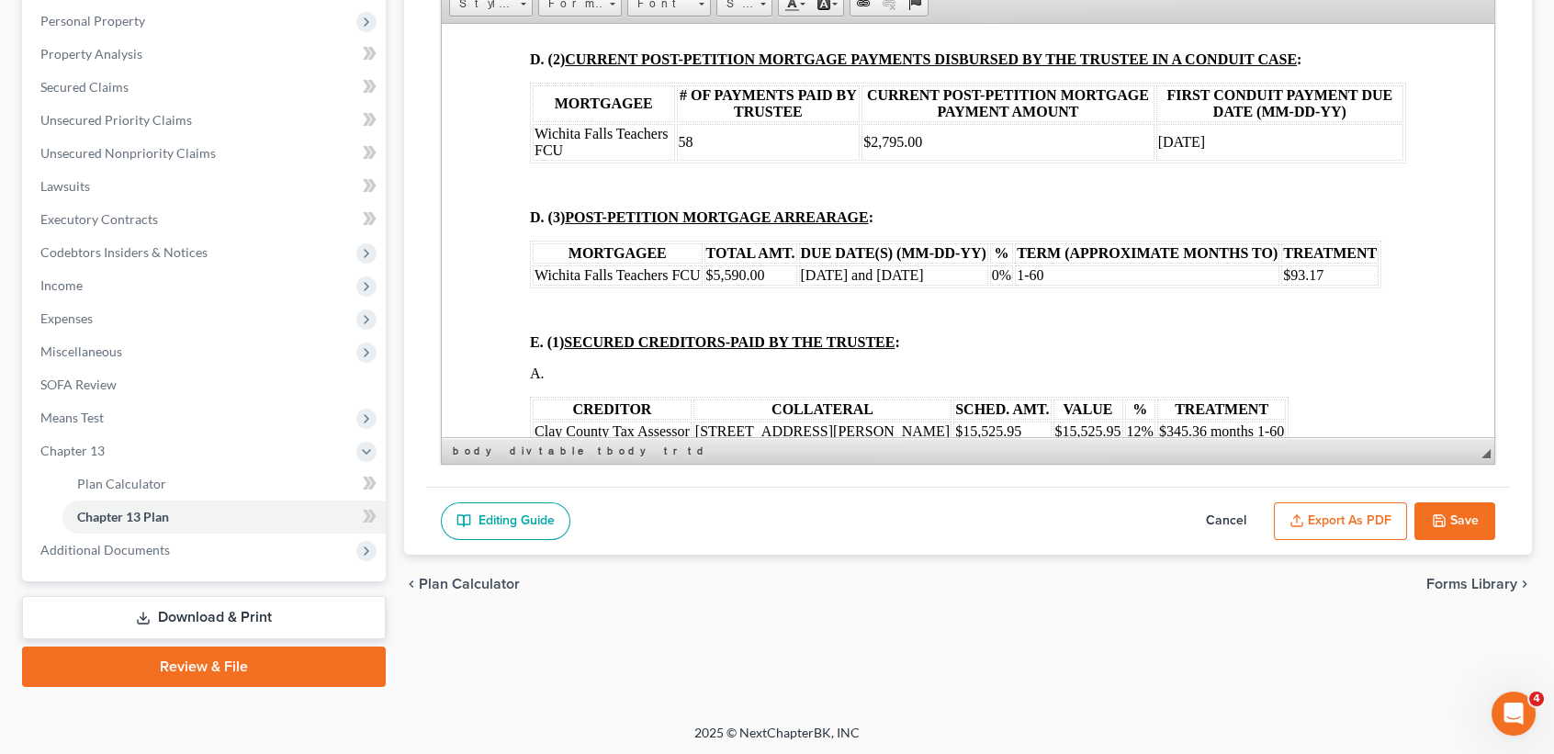
scroll to position [1837, 0]
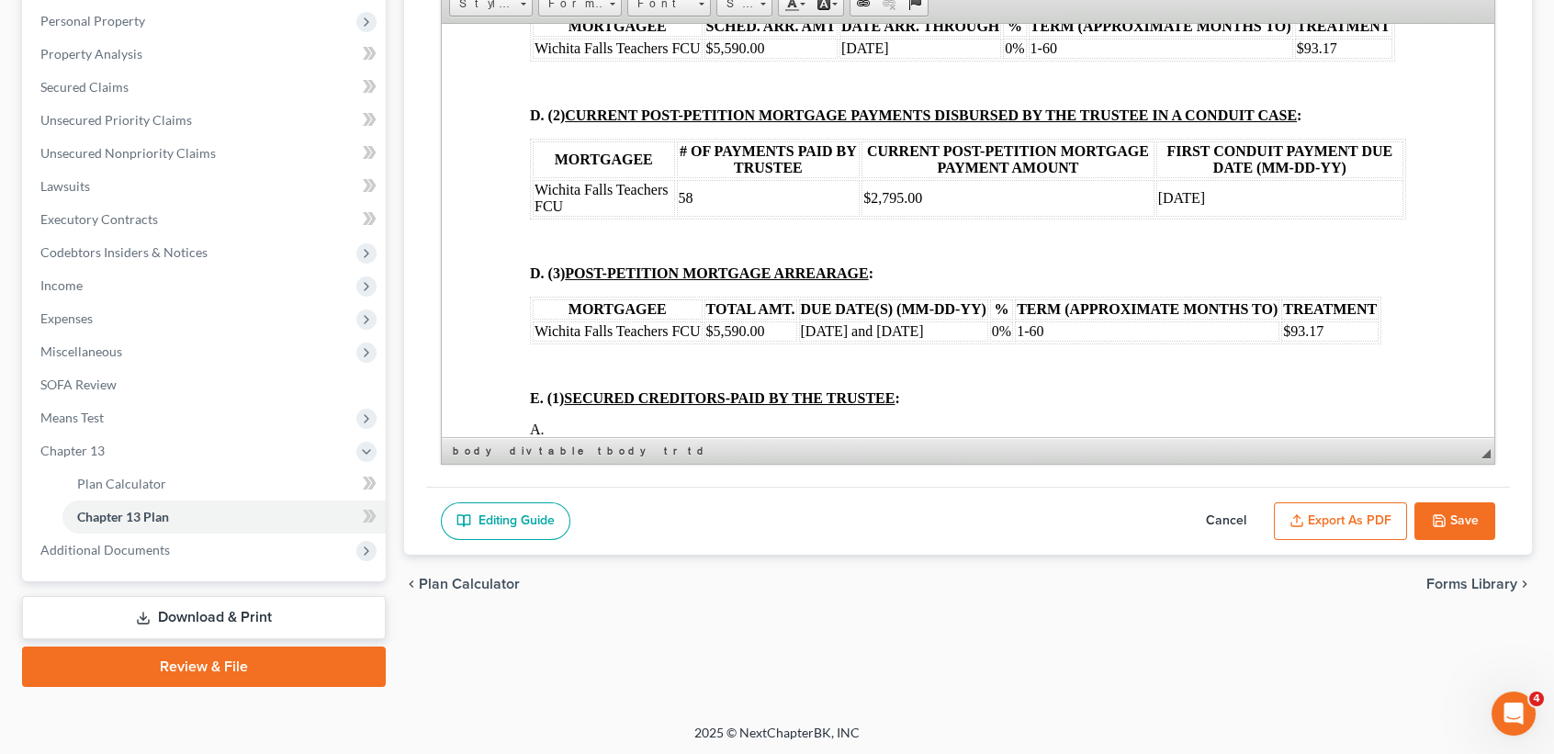
click at [827, 58] on td "$5,590.00" at bounding box center [771, 48] width 133 height 20
click at [795, 58] on td "$5,590.00" at bounding box center [771, 48] width 133 height 20
click at [970, 58] on td "September 2024" at bounding box center [921, 48] width 162 height 20
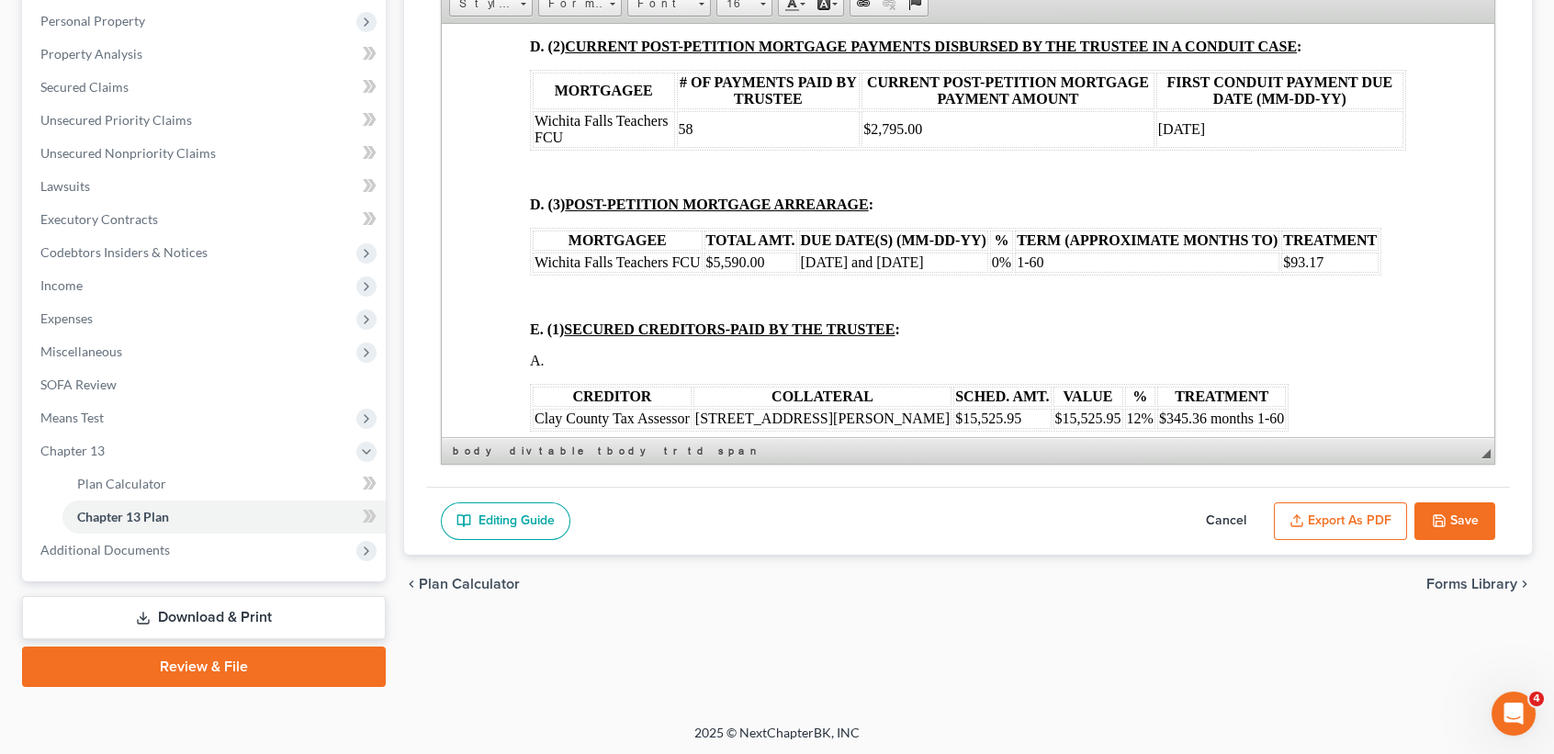
scroll to position [1960, 0]
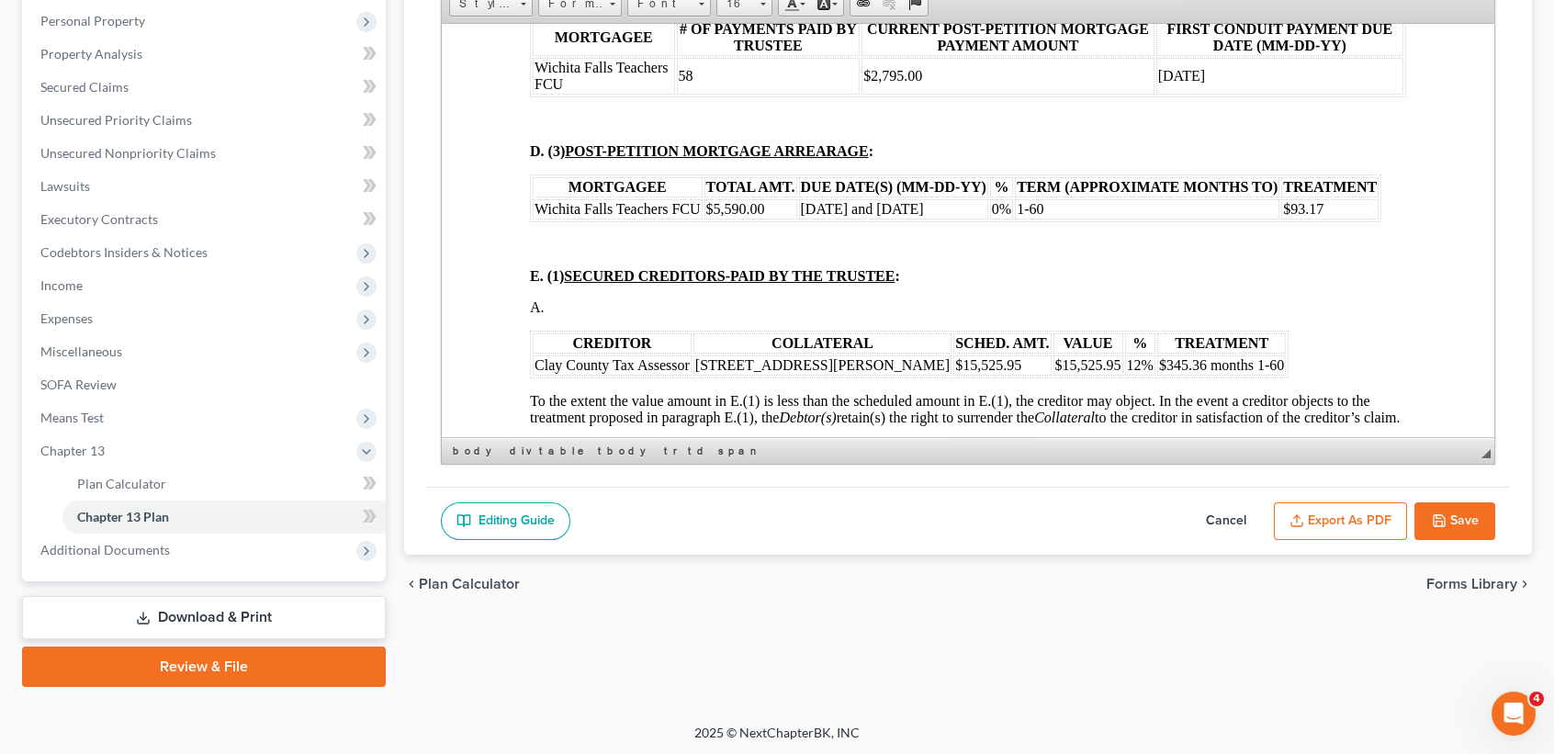
click at [744, 94] on td "58" at bounding box center [769, 75] width 184 height 37
click at [1064, 94] on td "$2,795.00" at bounding box center [1008, 75] width 292 height 37
click at [1279, 94] on td "December 2024" at bounding box center [1280, 75] width 247 height 37
click at [1016, 159] on p "D. (3) POST-PETITION MORTGAGE ARREARAGE :" at bounding box center [968, 150] width 876 height 17
drag, startPoint x: 538, startPoint y: 333, endPoint x: 864, endPoint y: 346, distance: 325.5
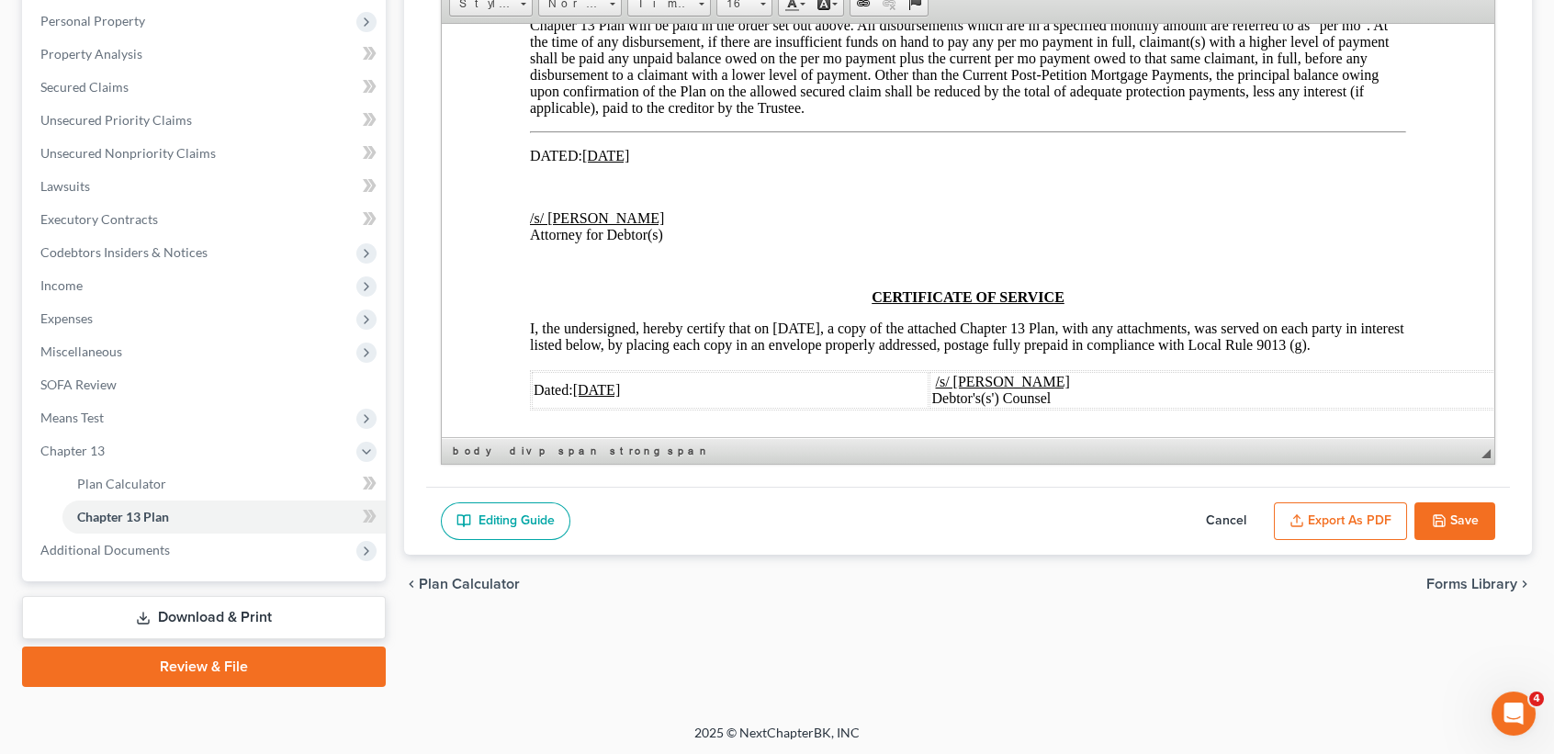
scroll to position [10657, 0]
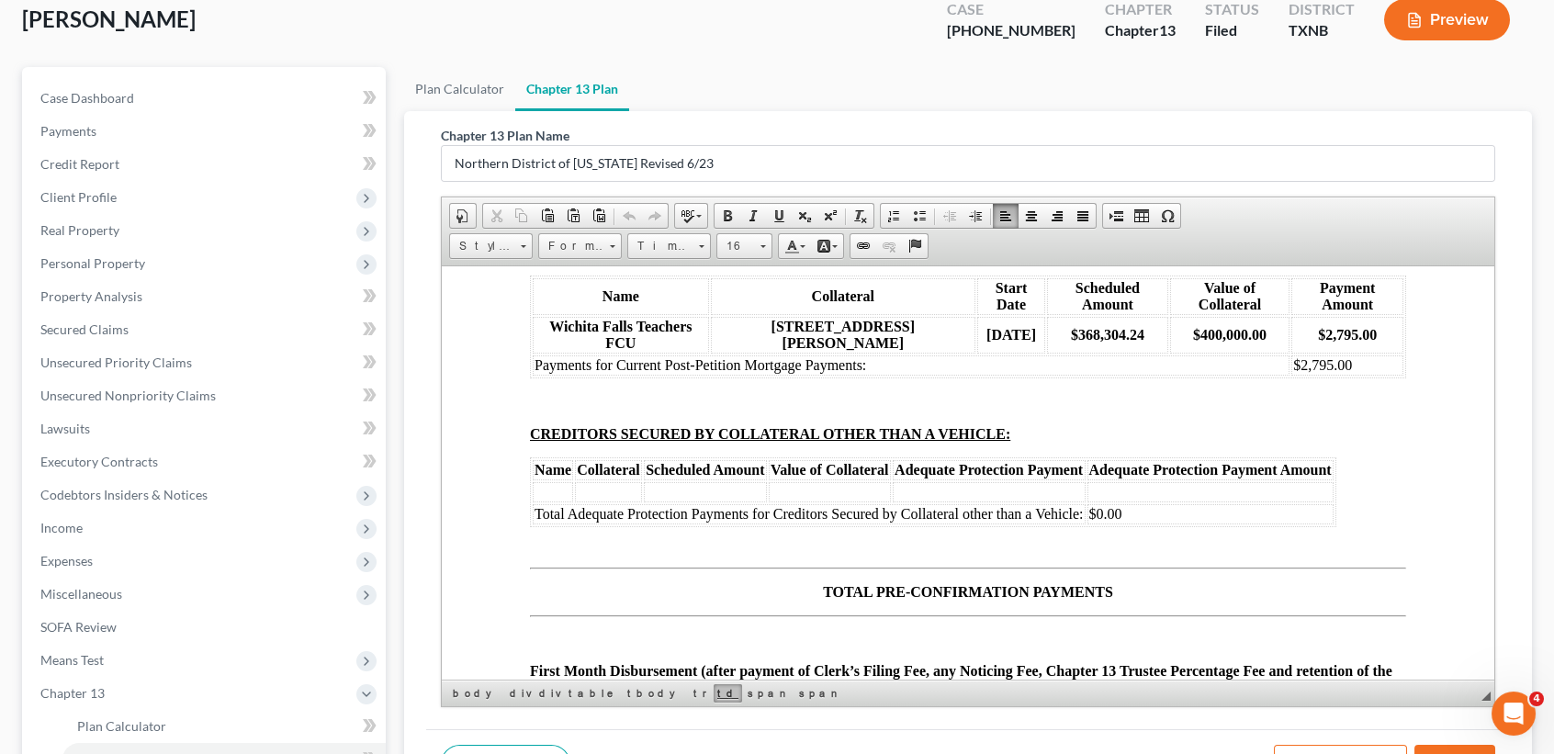
scroll to position [0, 0]
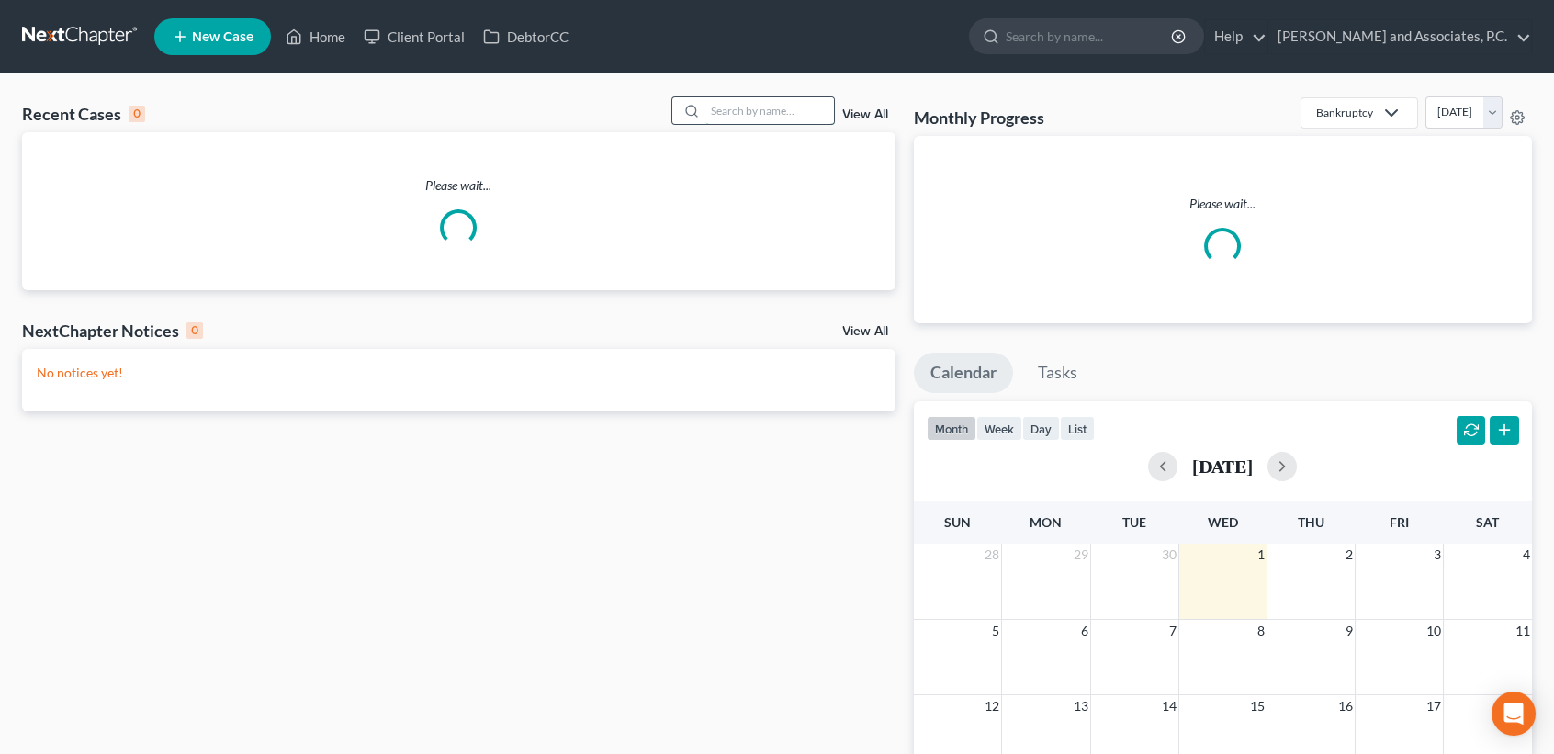
click at [790, 113] on input "search" at bounding box center [770, 110] width 129 height 27
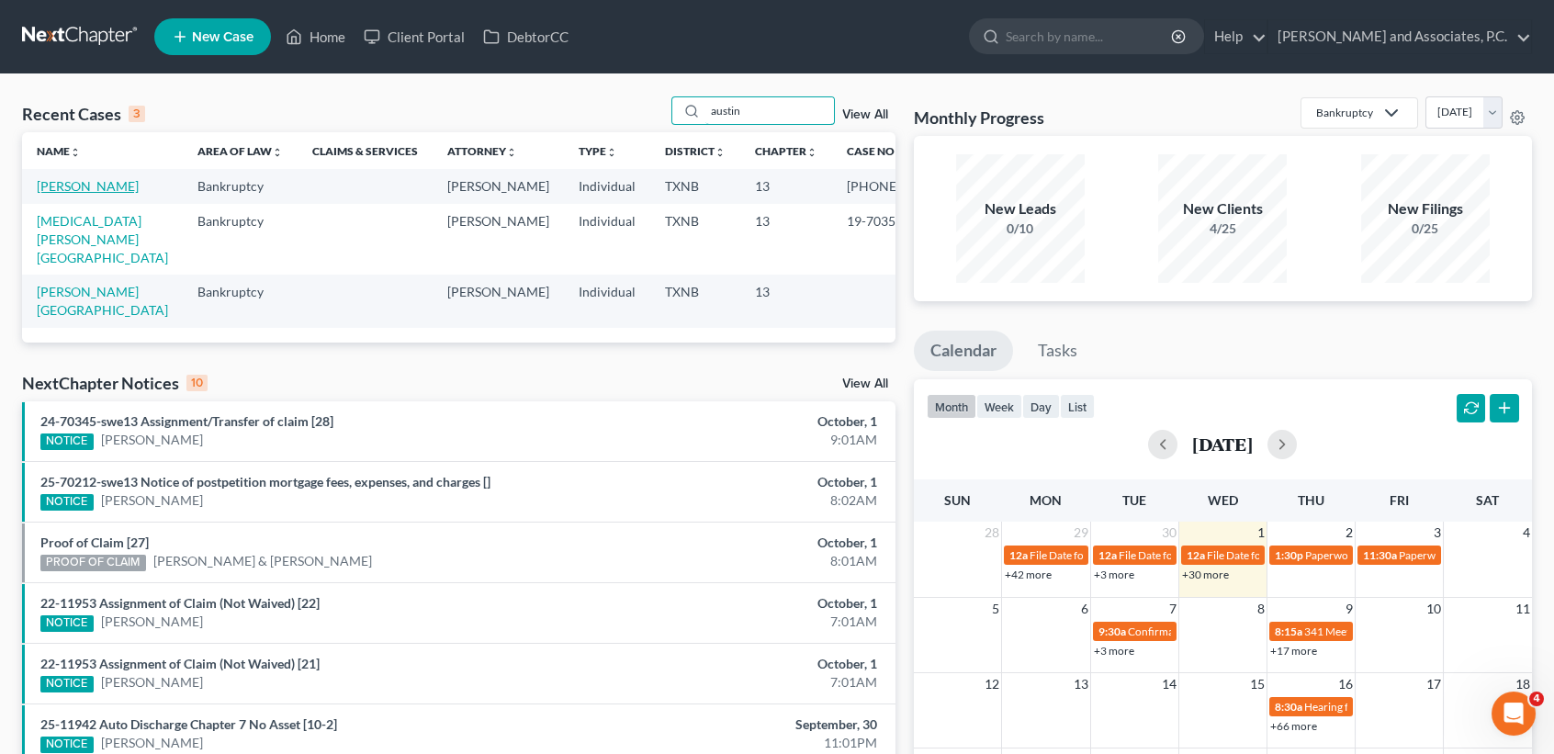
type input "austin"
click at [89, 191] on link "[PERSON_NAME]" at bounding box center [88, 186] width 102 height 16
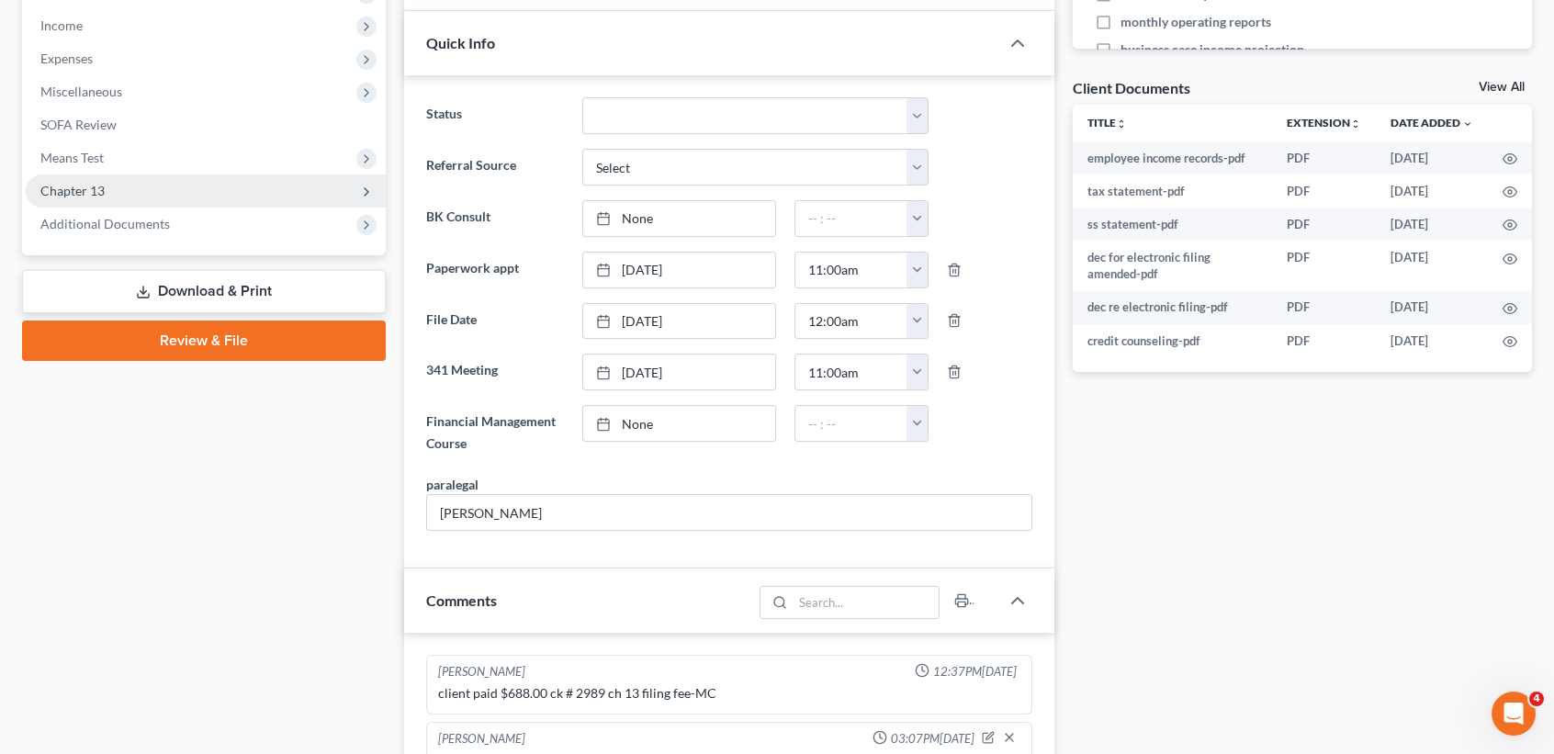
scroll to position [211, 0]
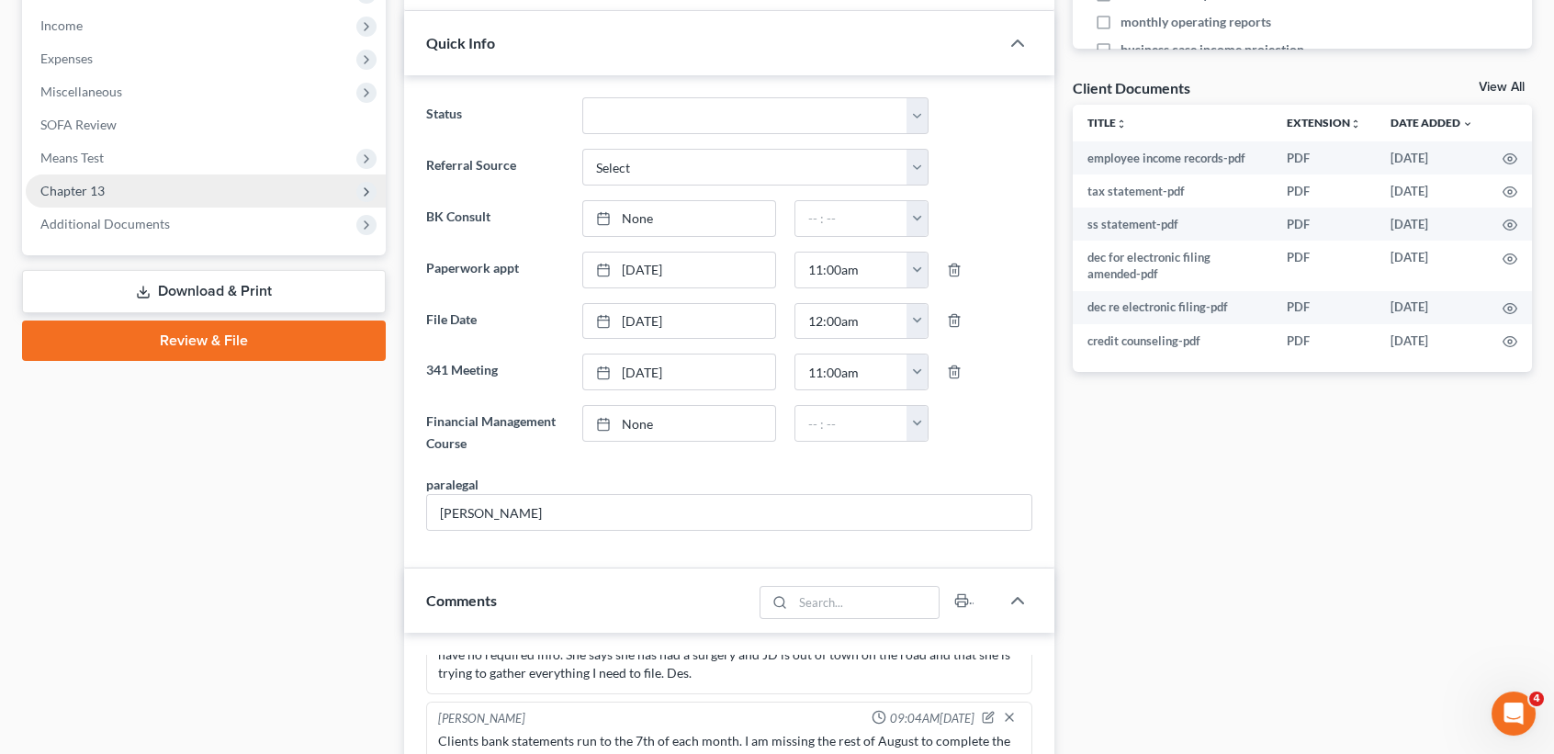
click at [133, 191] on span "Chapter 13" at bounding box center [206, 191] width 360 height 33
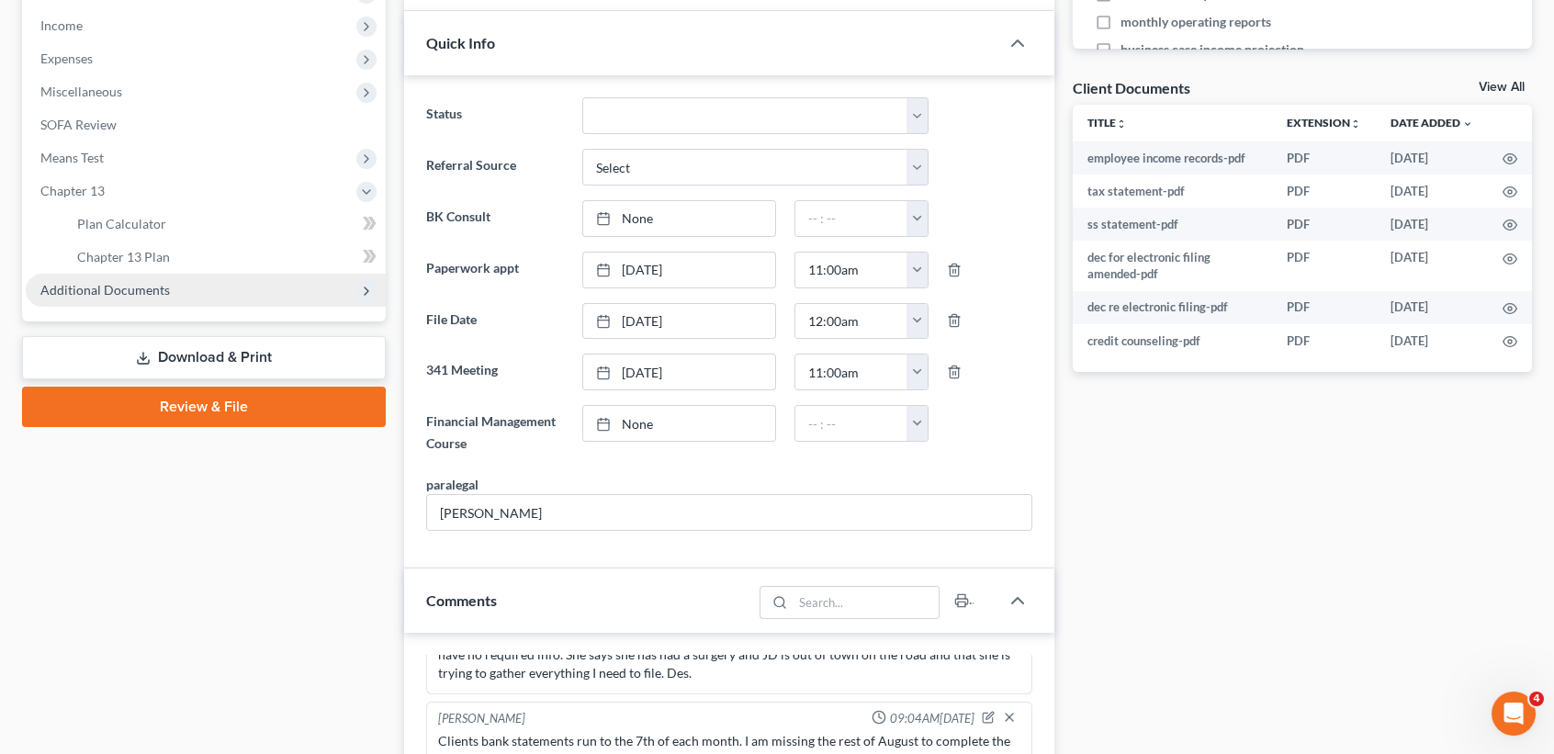
scroll to position [5936, 0]
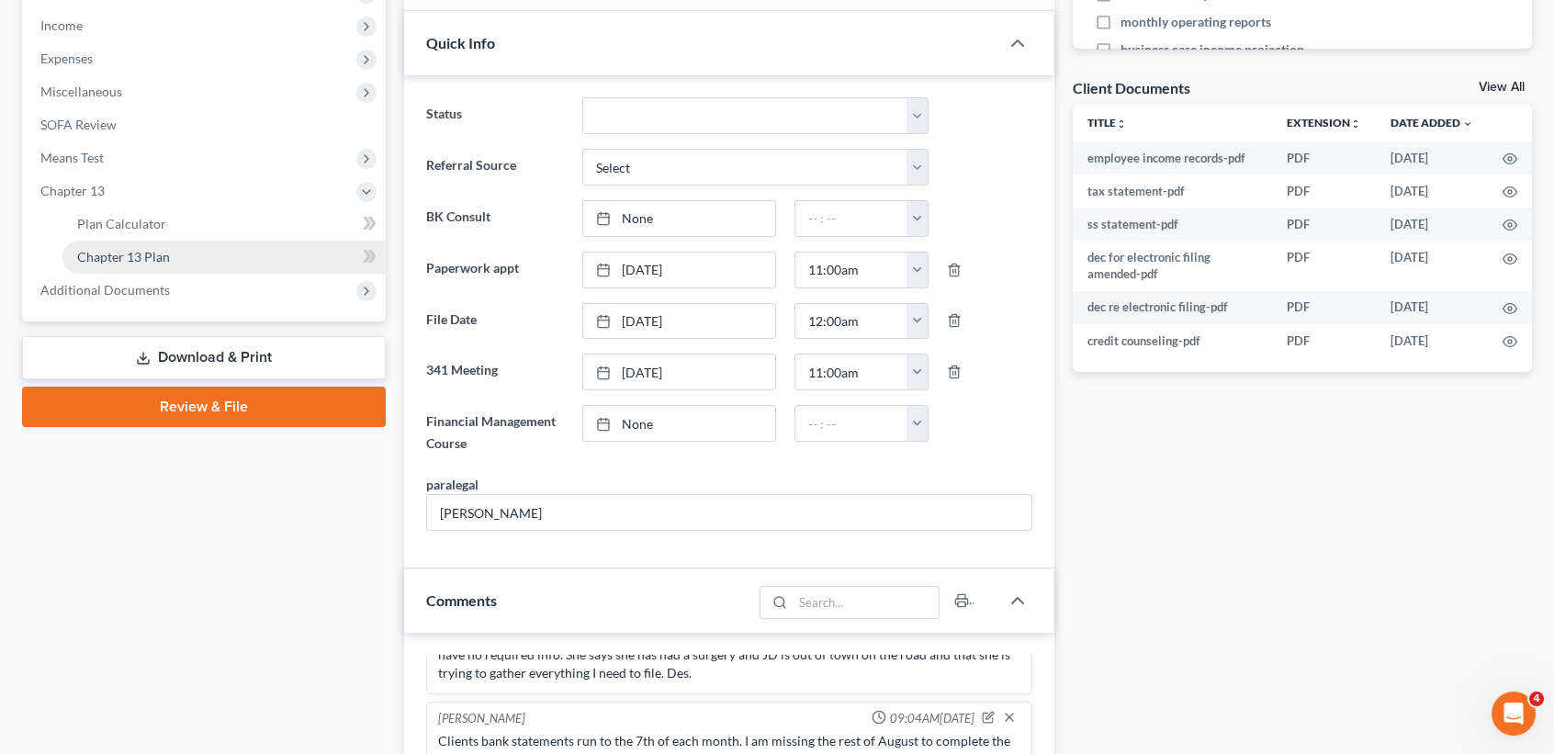
click at [112, 255] on span "Chapter 13 Plan" at bounding box center [123, 257] width 93 height 16
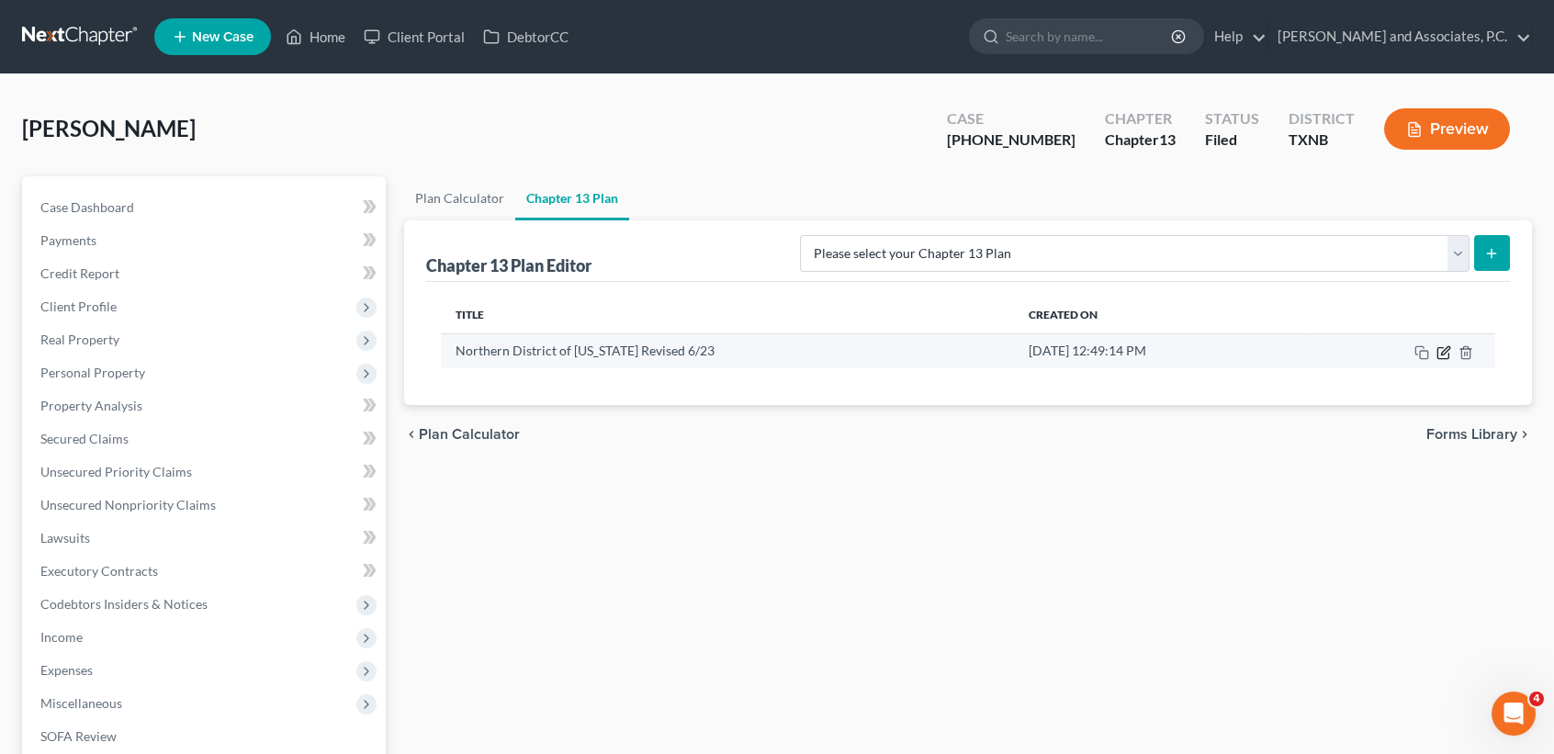
click at [1440, 354] on icon "button" at bounding box center [1444, 352] width 15 height 15
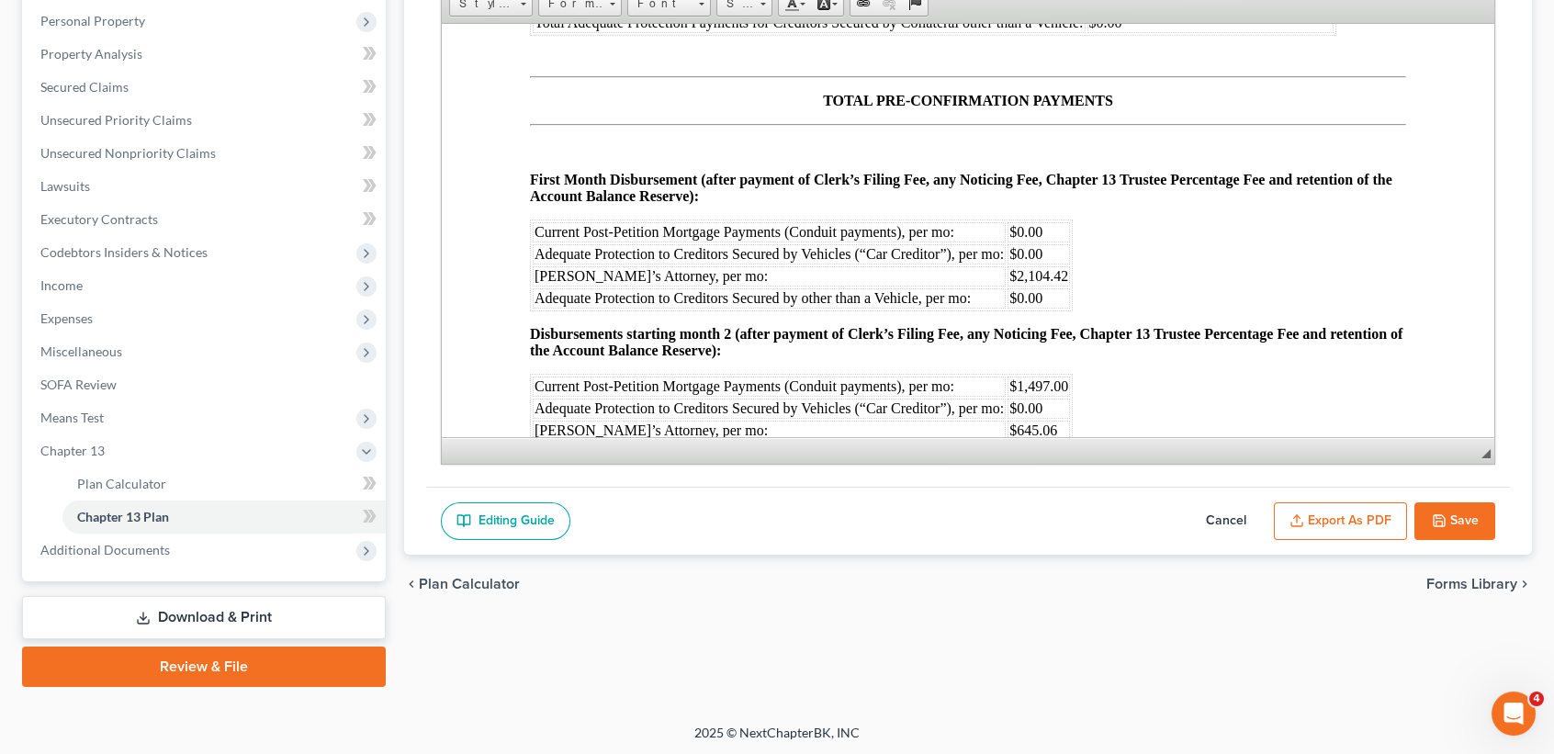
scroll to position [10711, 0]
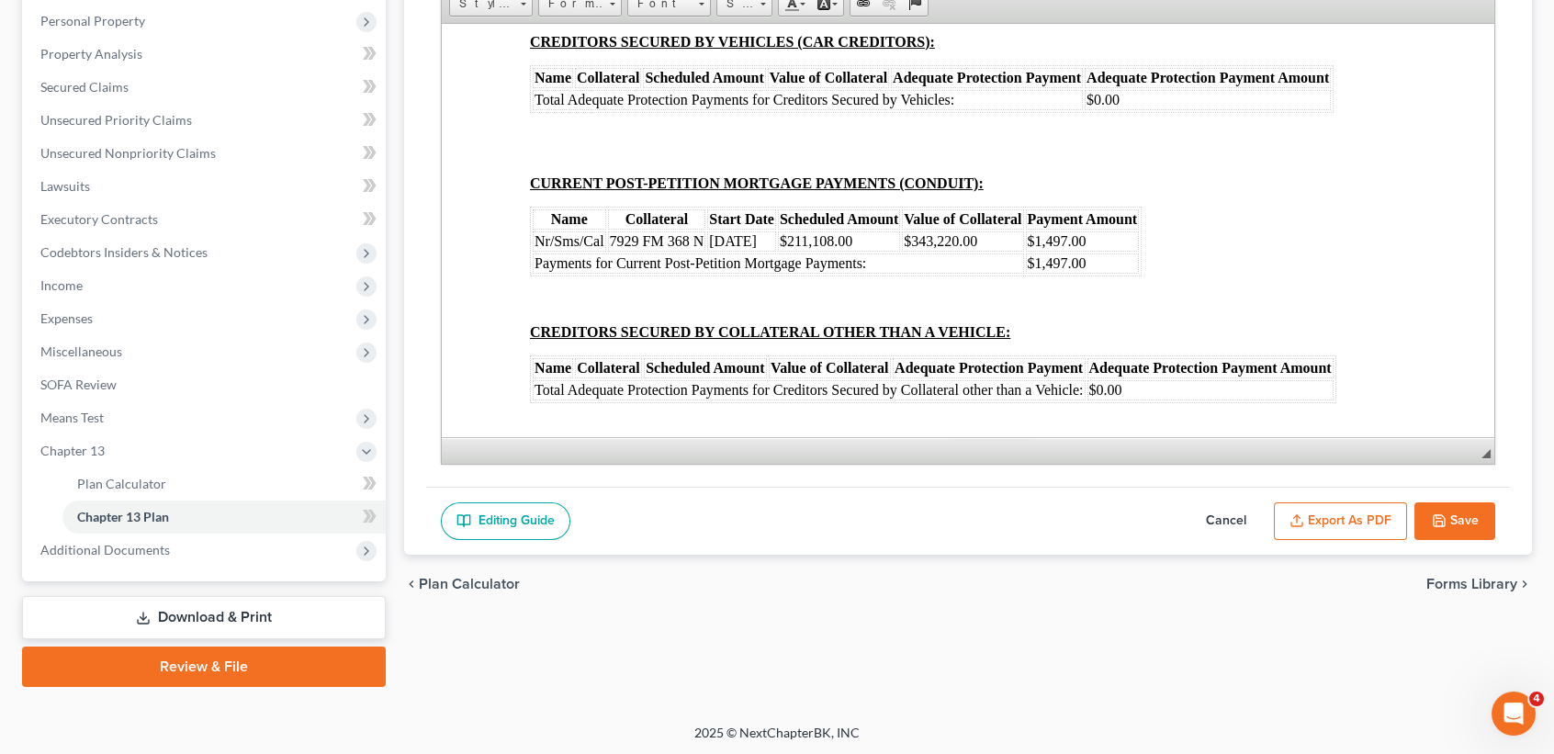
drag, startPoint x: 1324, startPoint y: 336, endPoint x: 1242, endPoint y: 338, distance: 81.8
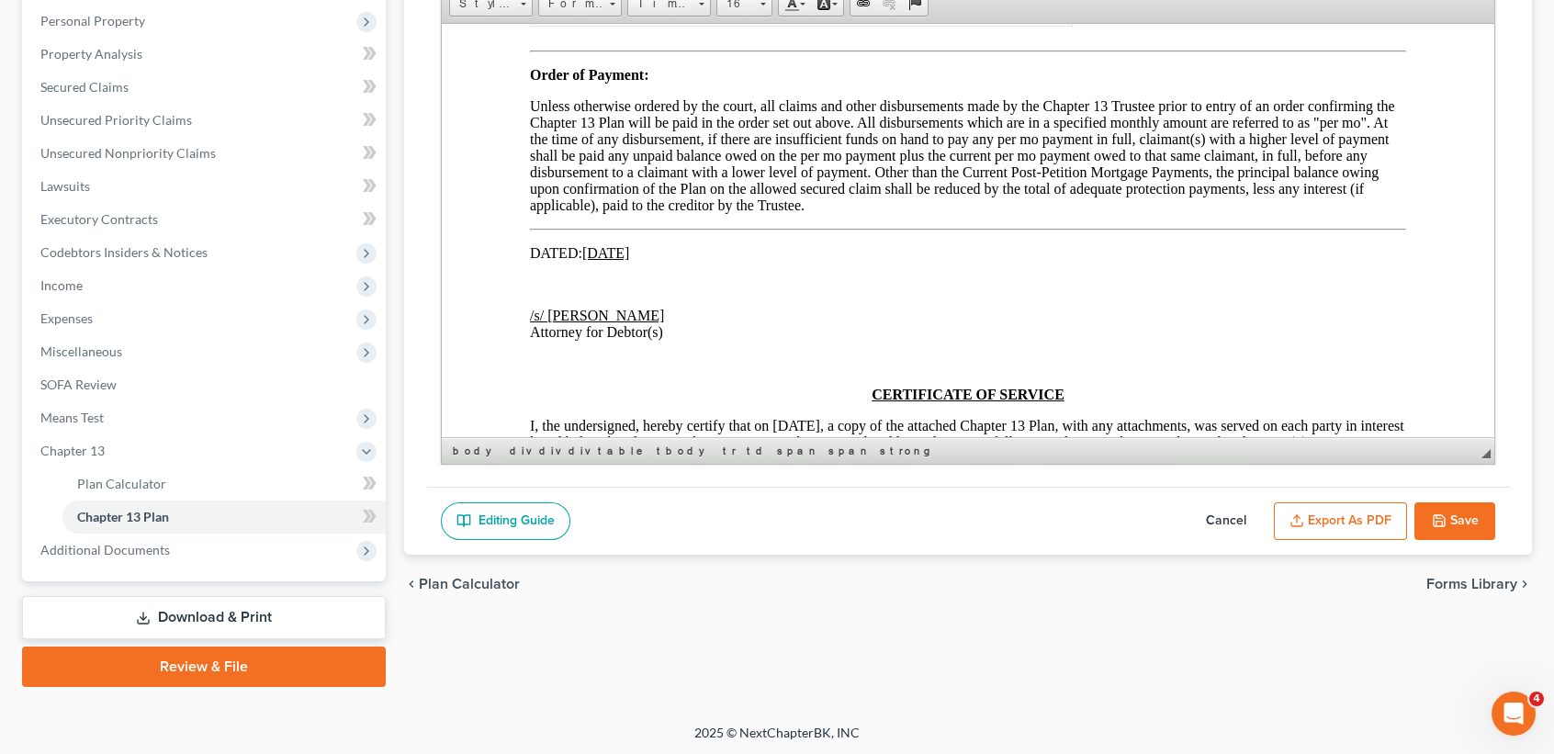
scroll to position [11568, 0]
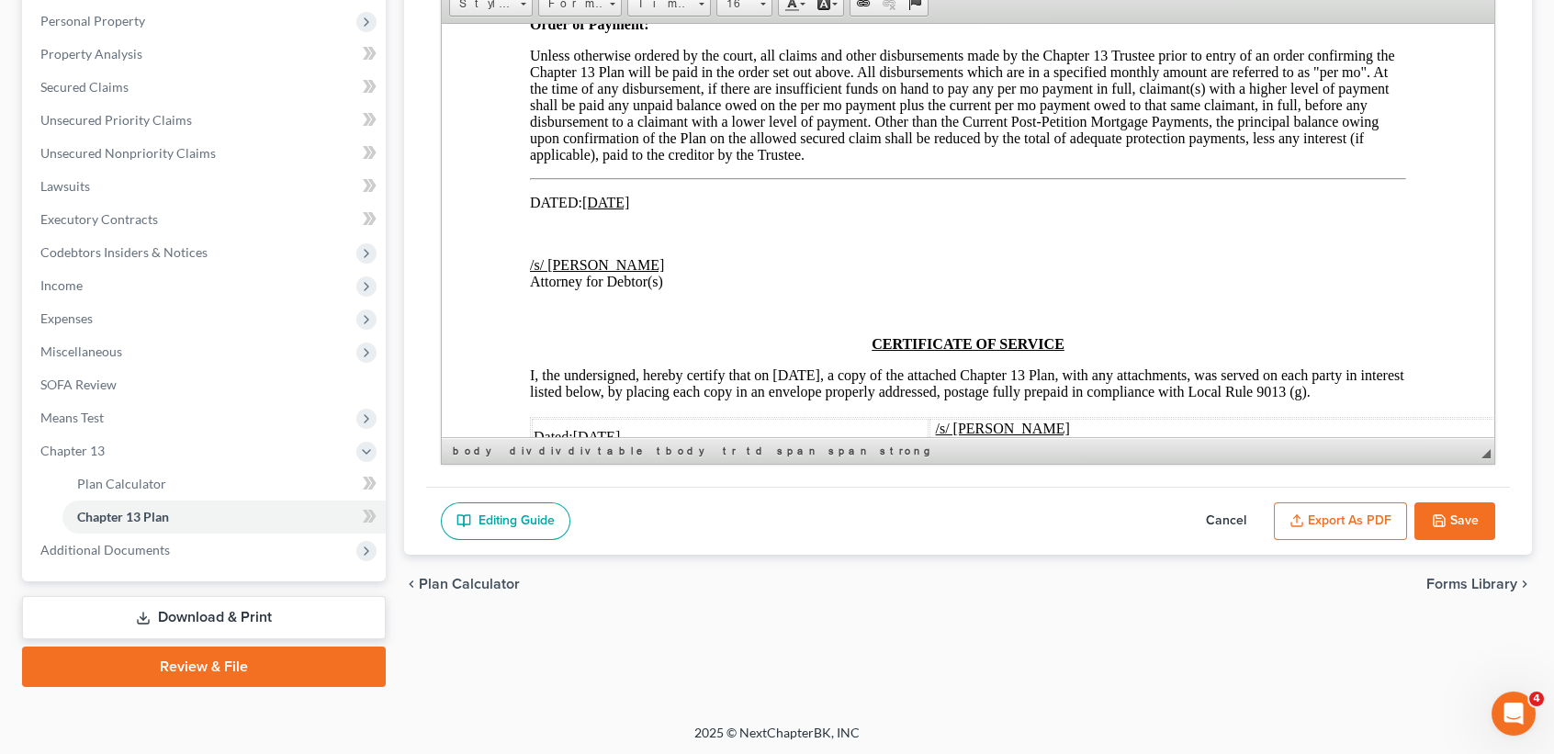
drag, startPoint x: 1064, startPoint y: 273, endPoint x: 1002, endPoint y: 271, distance: 61.6
drag, startPoint x: 1011, startPoint y: 272, endPoint x: 1070, endPoint y: 278, distance: 60.1
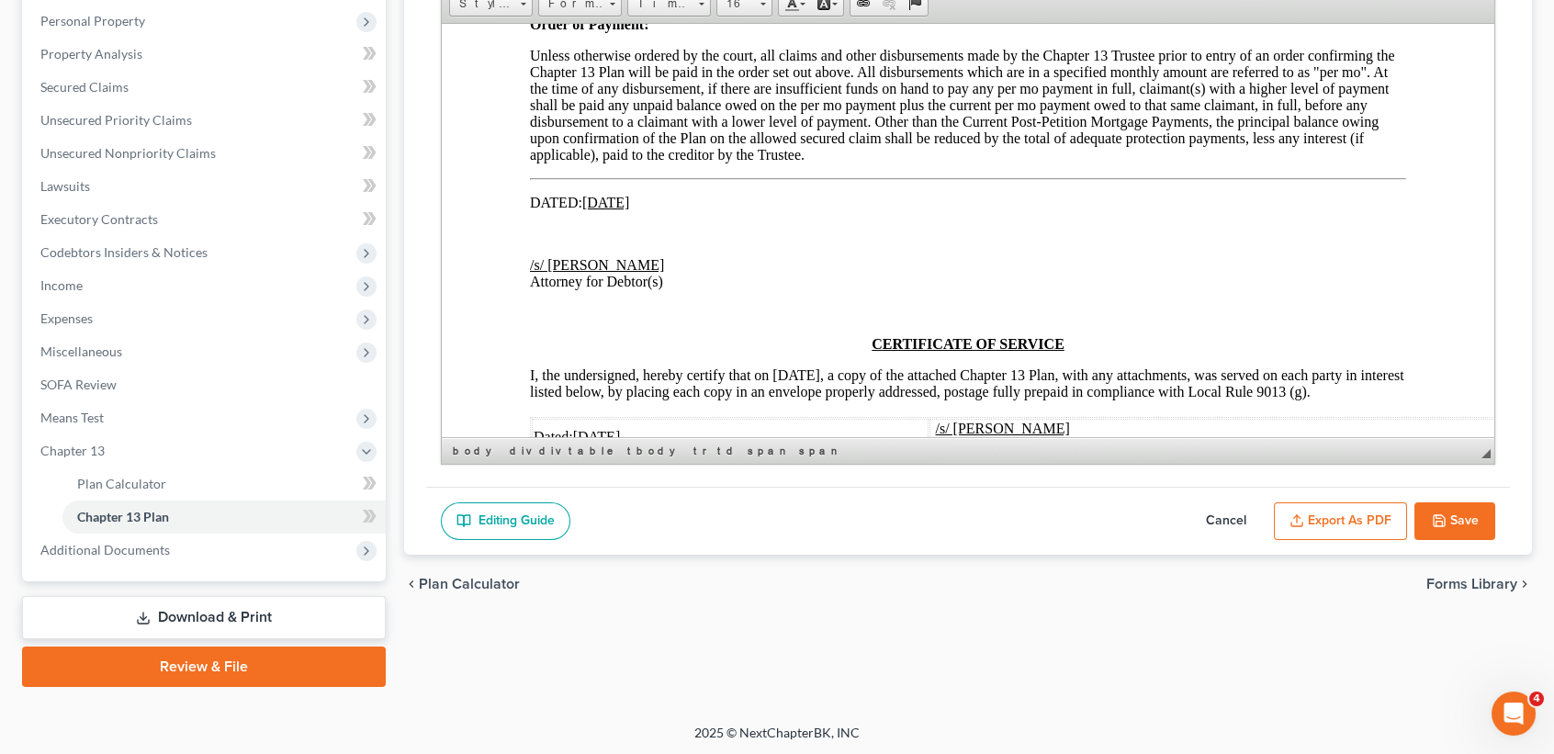
drag, startPoint x: 589, startPoint y: 270, endPoint x: 939, endPoint y: 285, distance: 350.3
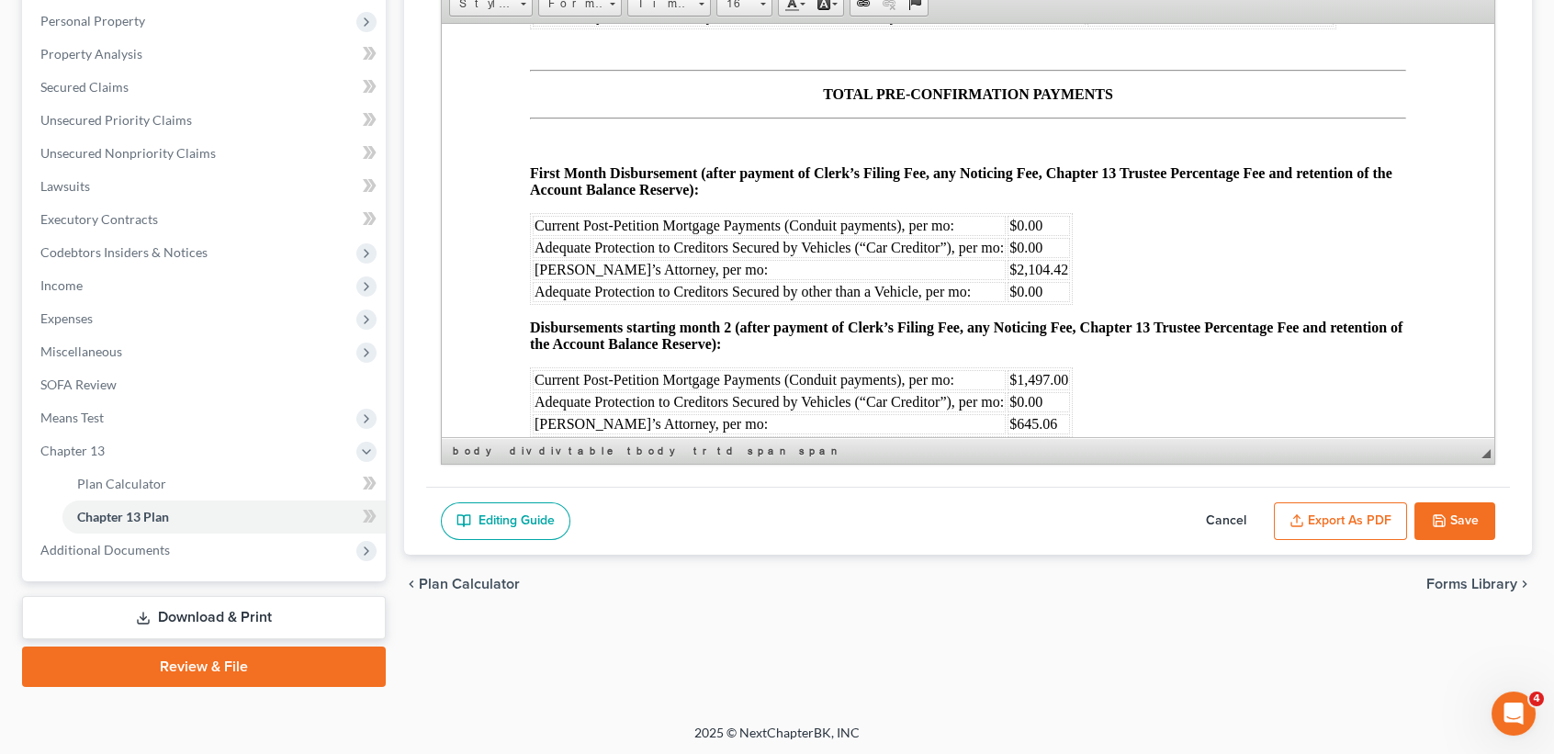
scroll to position [10956, 0]
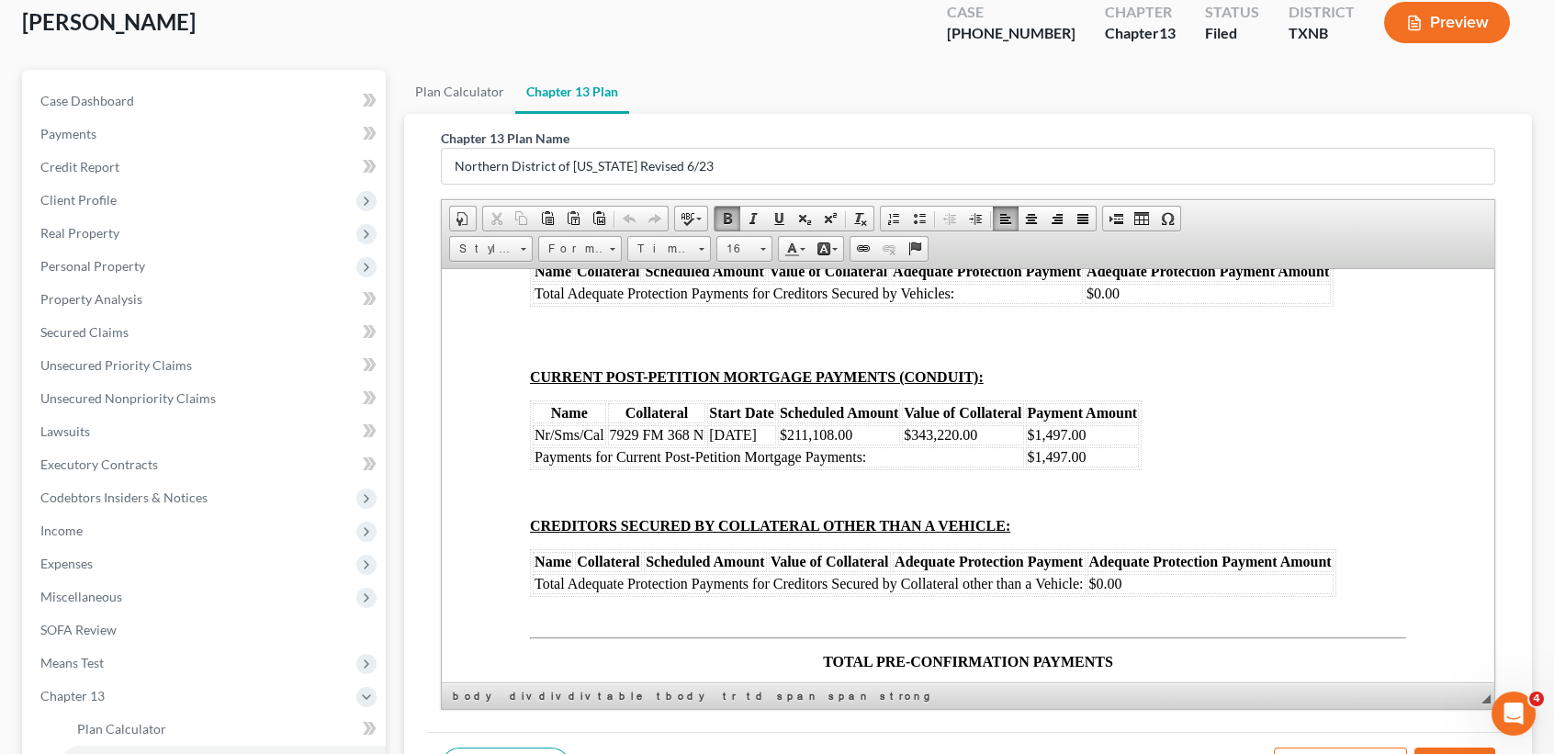
scroll to position [10711, 0]
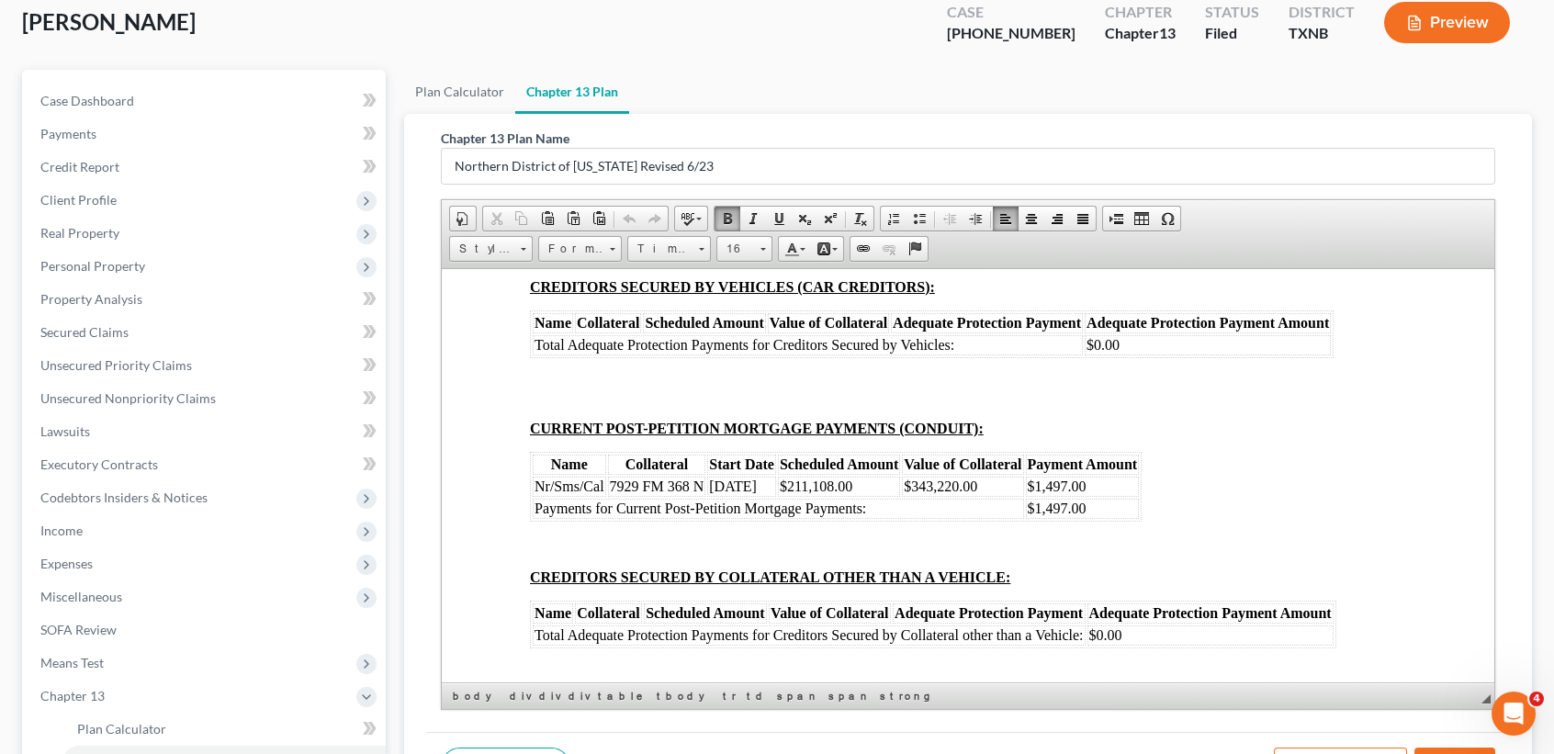
click at [1321, 208] on td "$219.94" at bounding box center [1306, 197] width 131 height 20
click at [1327, 75] on td "$2,362.00" at bounding box center [1306, 65] width 131 height 20
click at [1334, 230] on td "$2,142.06" at bounding box center [1306, 219] width 131 height 20
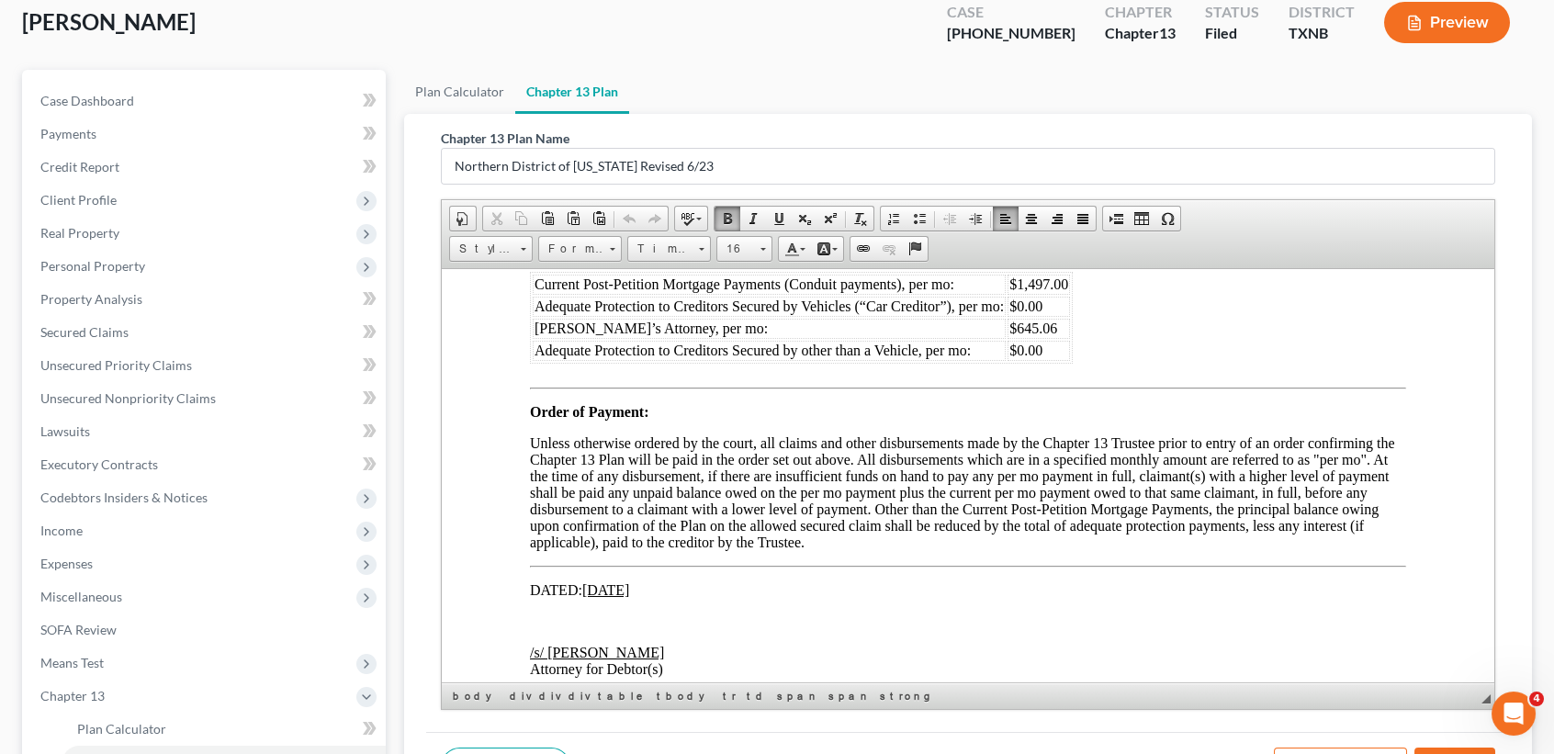
scroll to position [11568, 0]
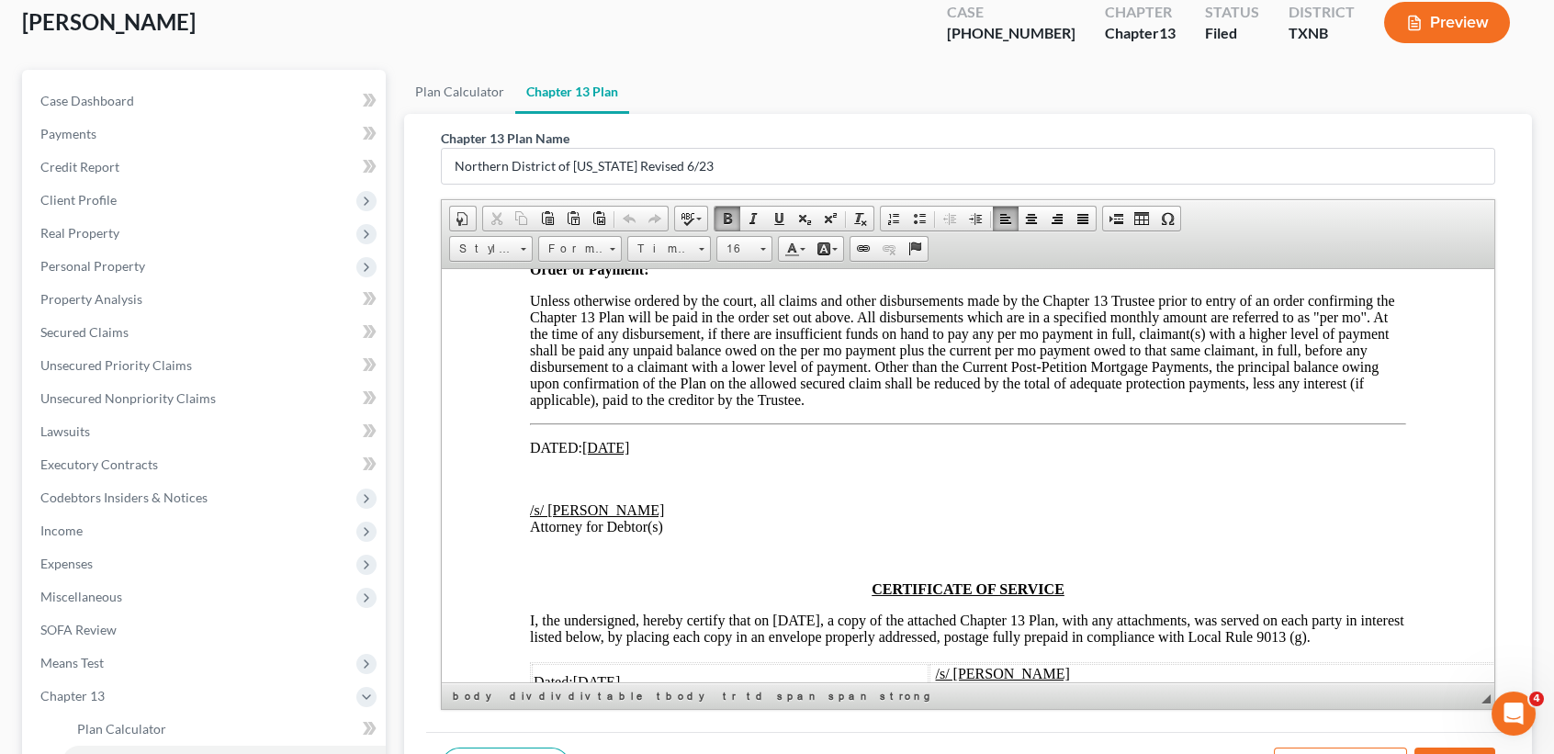
click at [1049, 193] on span "$645.06" at bounding box center [1034, 185] width 48 height 16
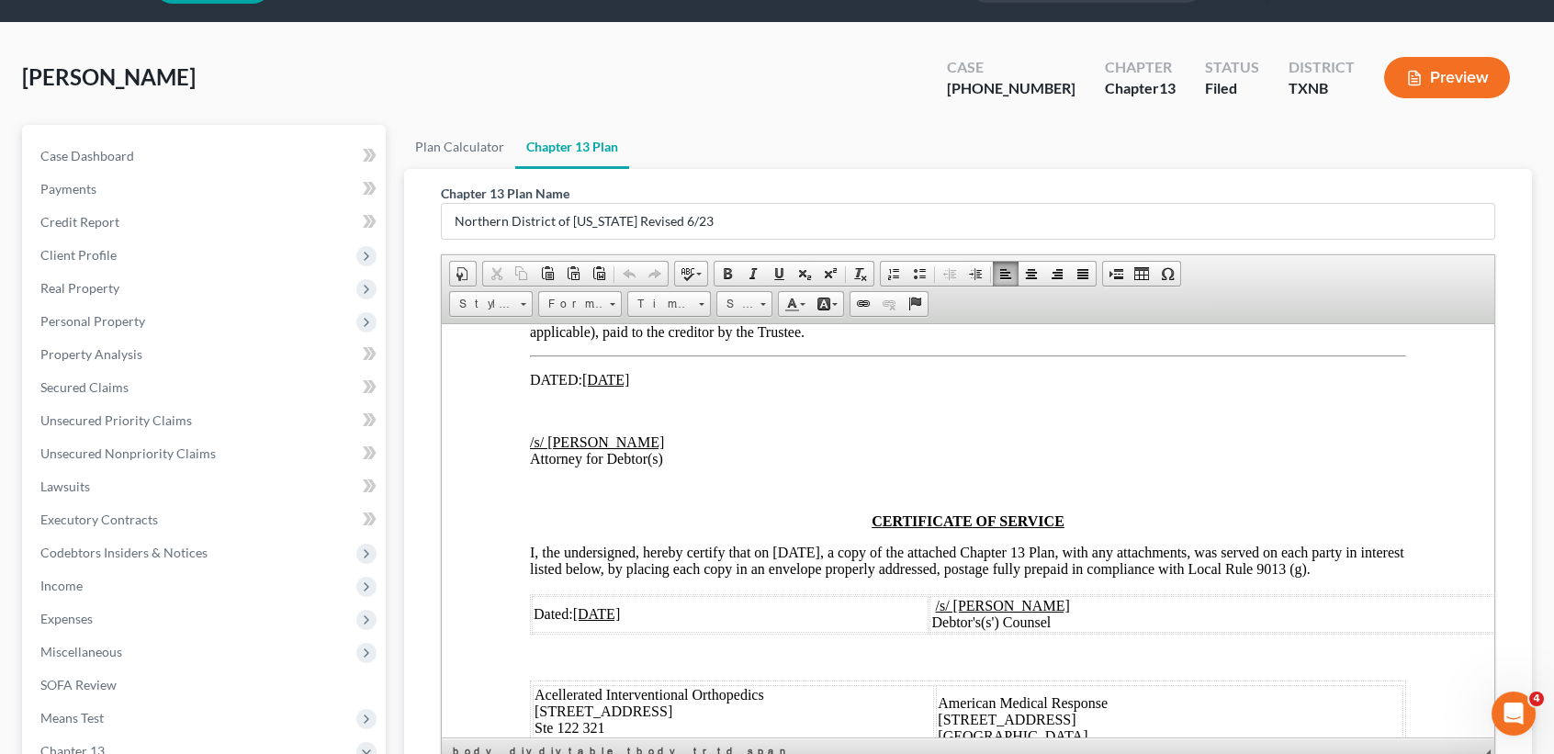
scroll to position [0, 0]
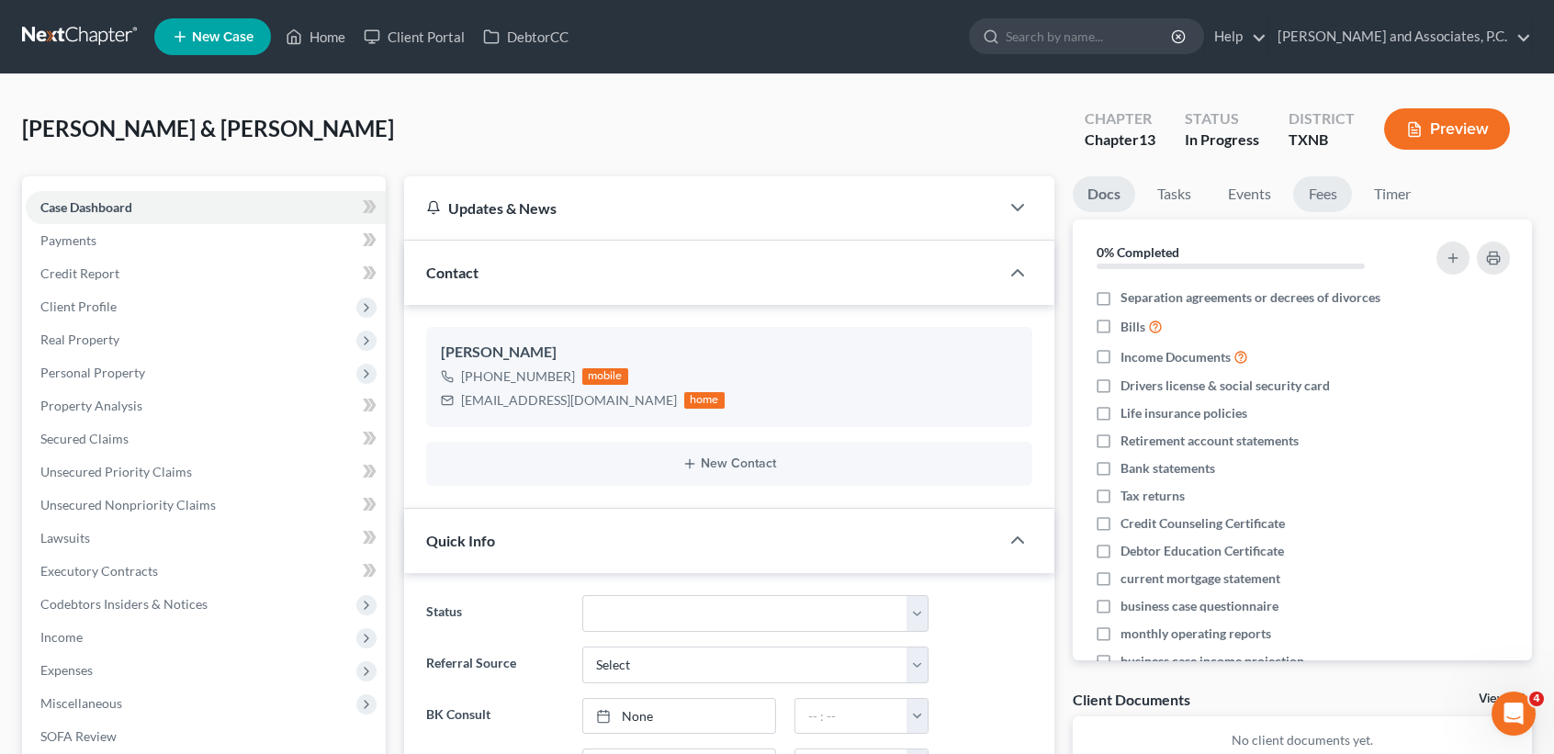
click at [1336, 198] on link "Fees" at bounding box center [1322, 194] width 59 height 36
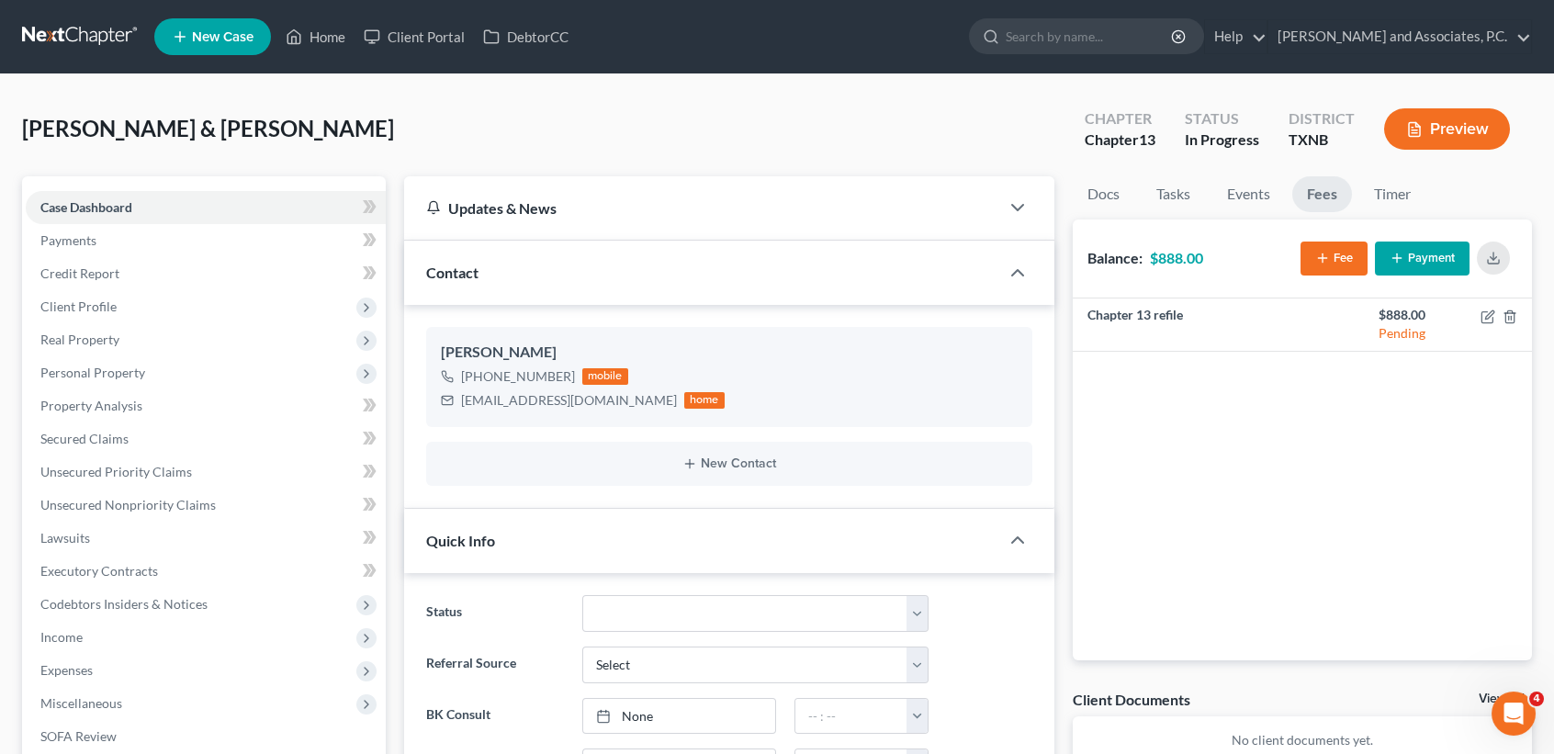
click at [673, 143] on div "[PERSON_NAME] & [PERSON_NAME] Upgraded Chapter Chapter 13 Status In [GEOGRAPHIC…" at bounding box center [777, 136] width 1510 height 80
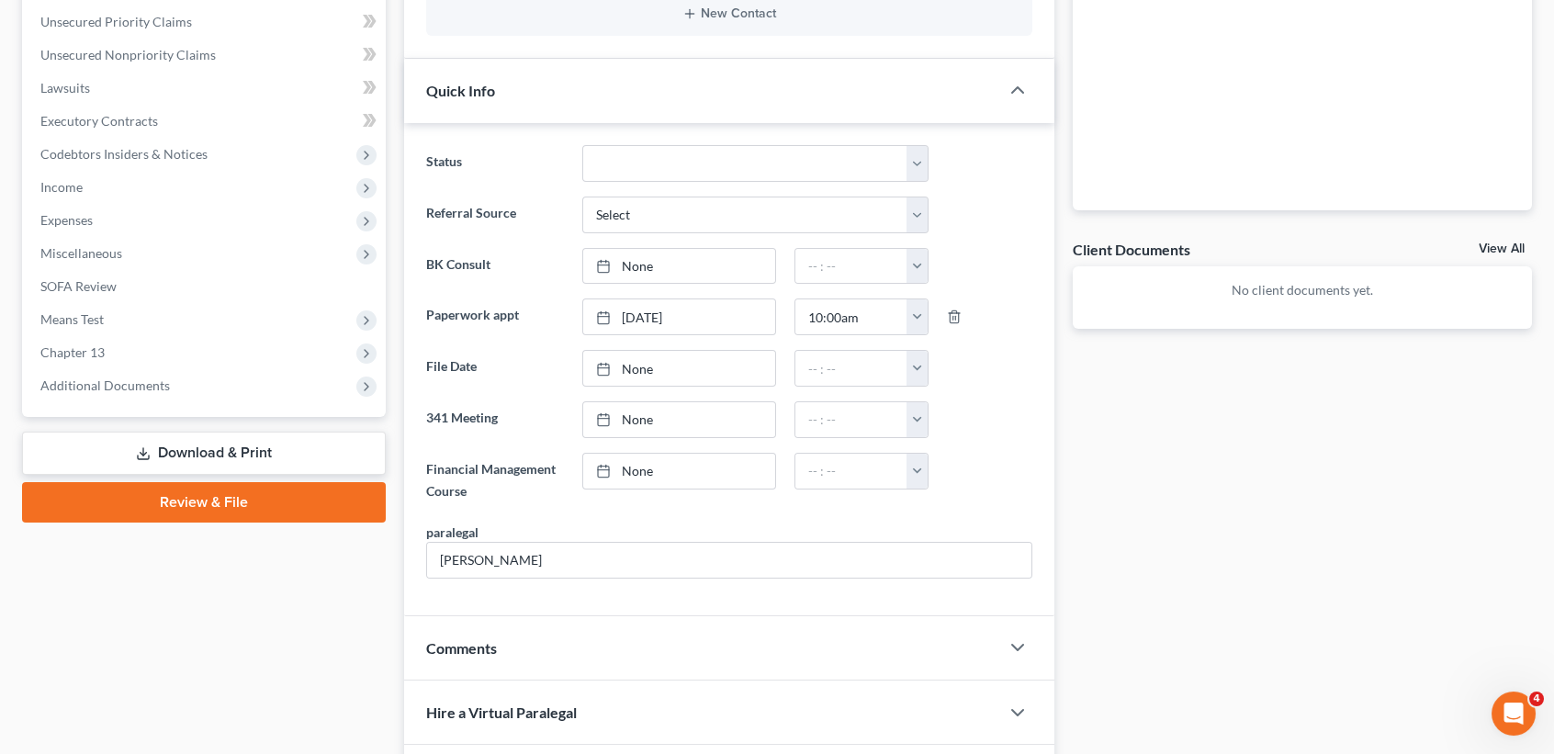
scroll to position [612, 0]
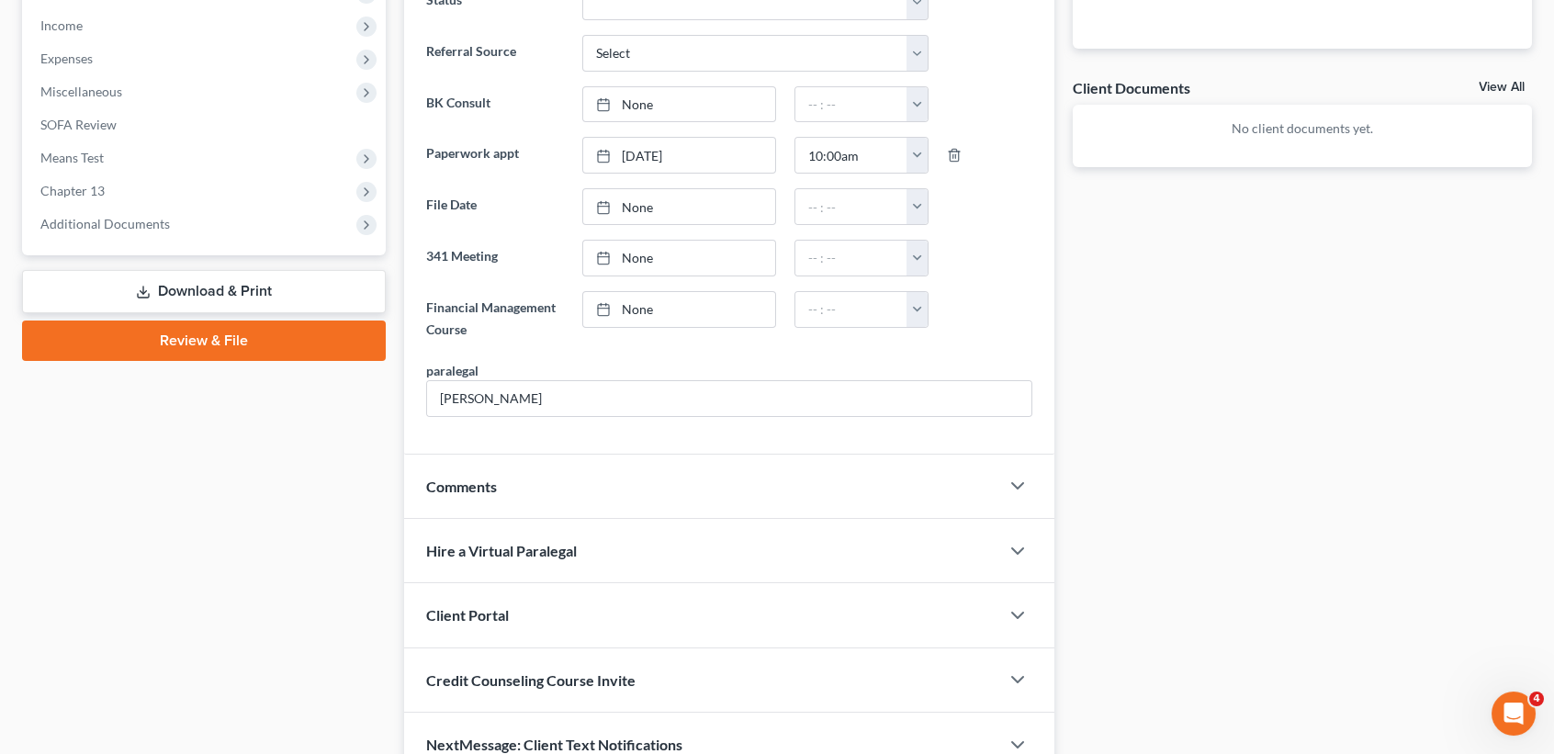
click at [523, 478] on div "Comments" at bounding box center [701, 486] width 595 height 63
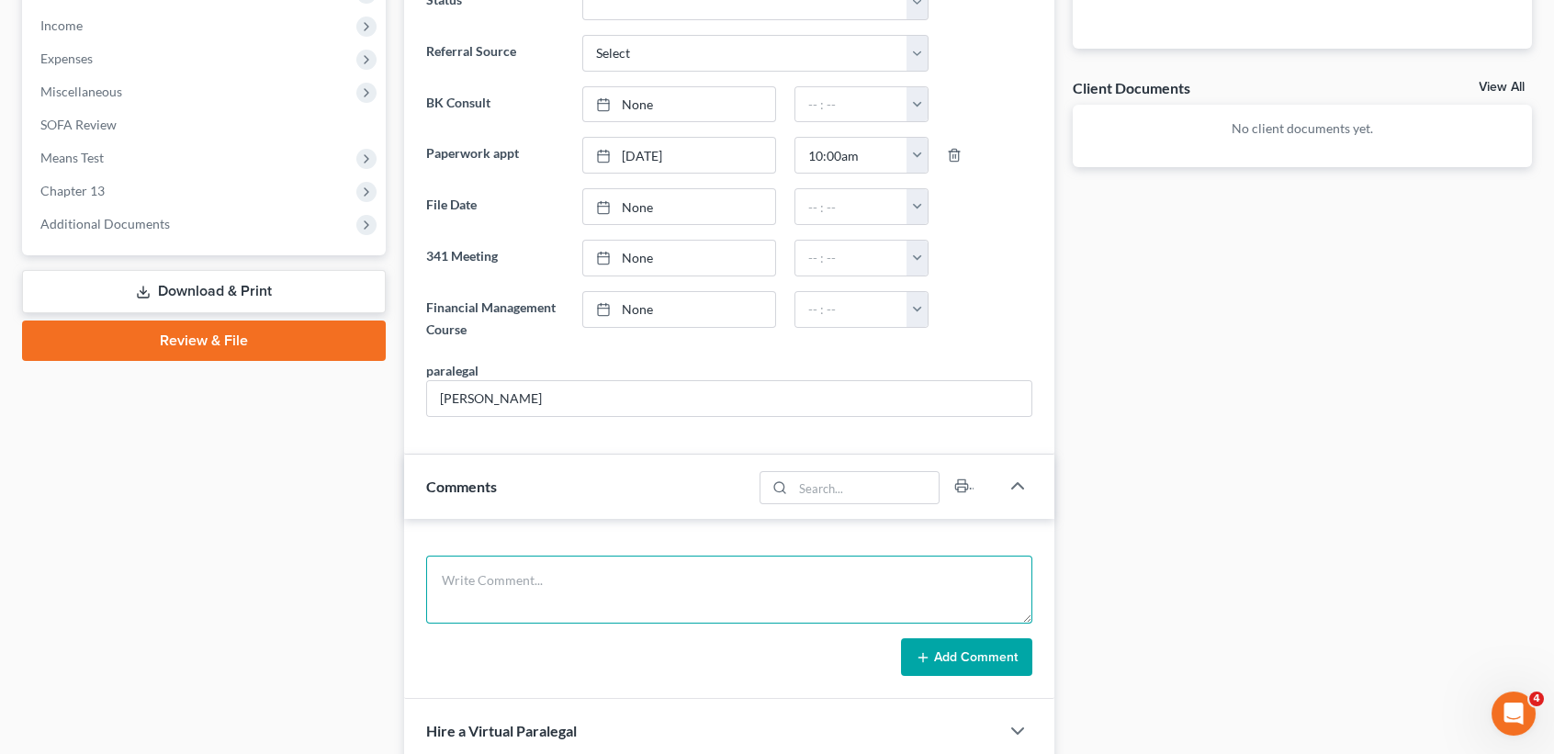
click at [493, 592] on textarea at bounding box center [729, 590] width 606 height 68
type textarea "client plans to pay [DATE] to refile."
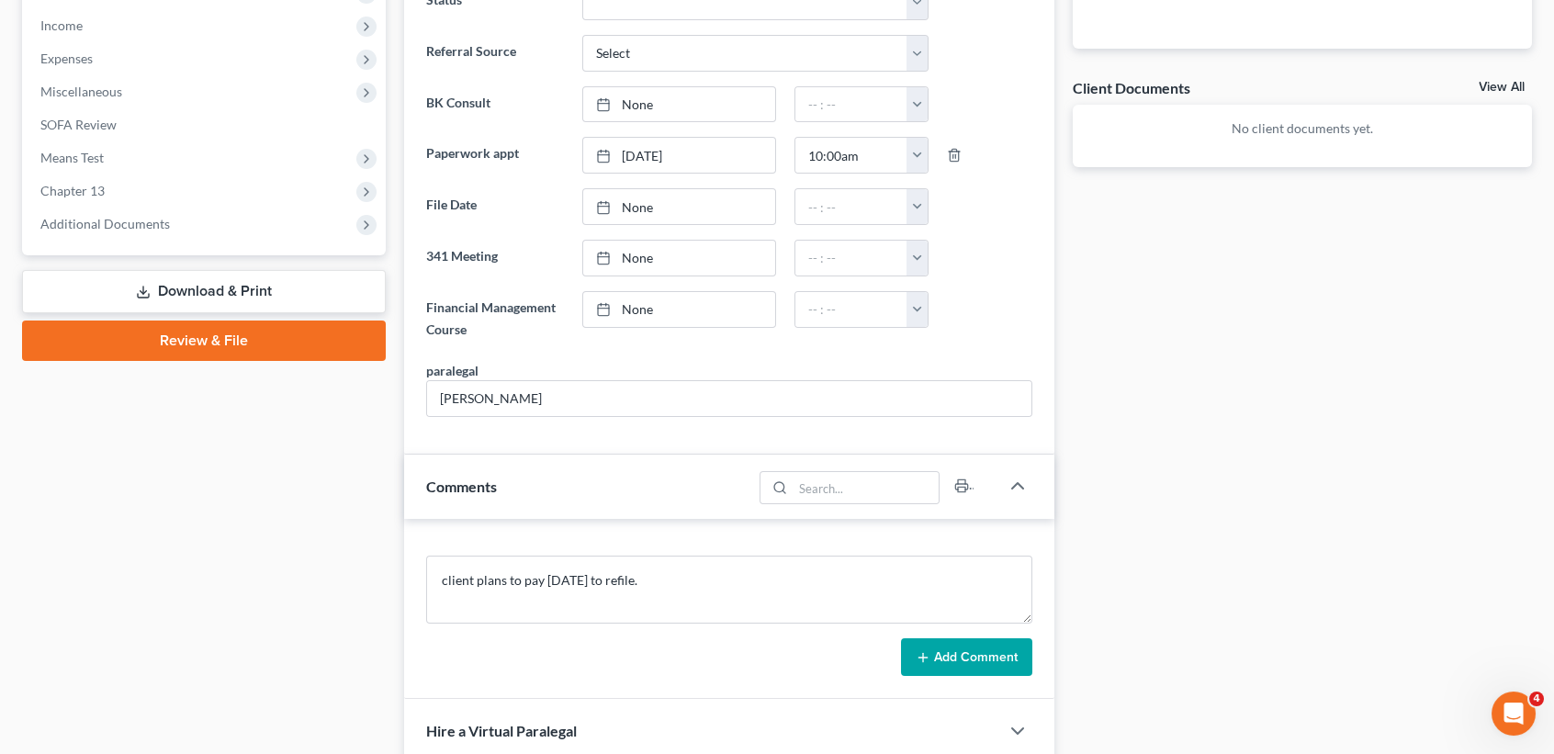
click at [949, 660] on button "Add Comment" at bounding box center [966, 657] width 131 height 39
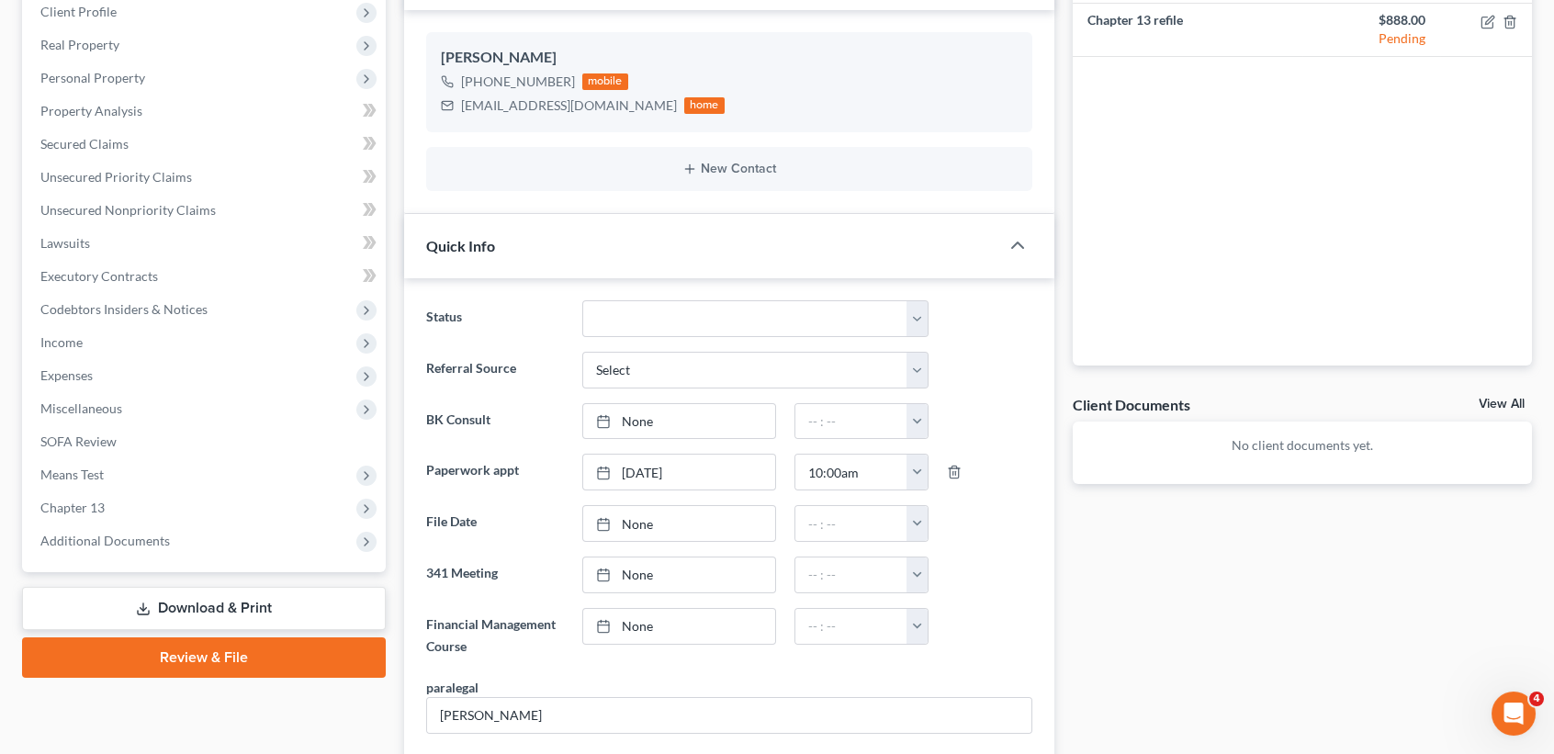
scroll to position [367, 0]
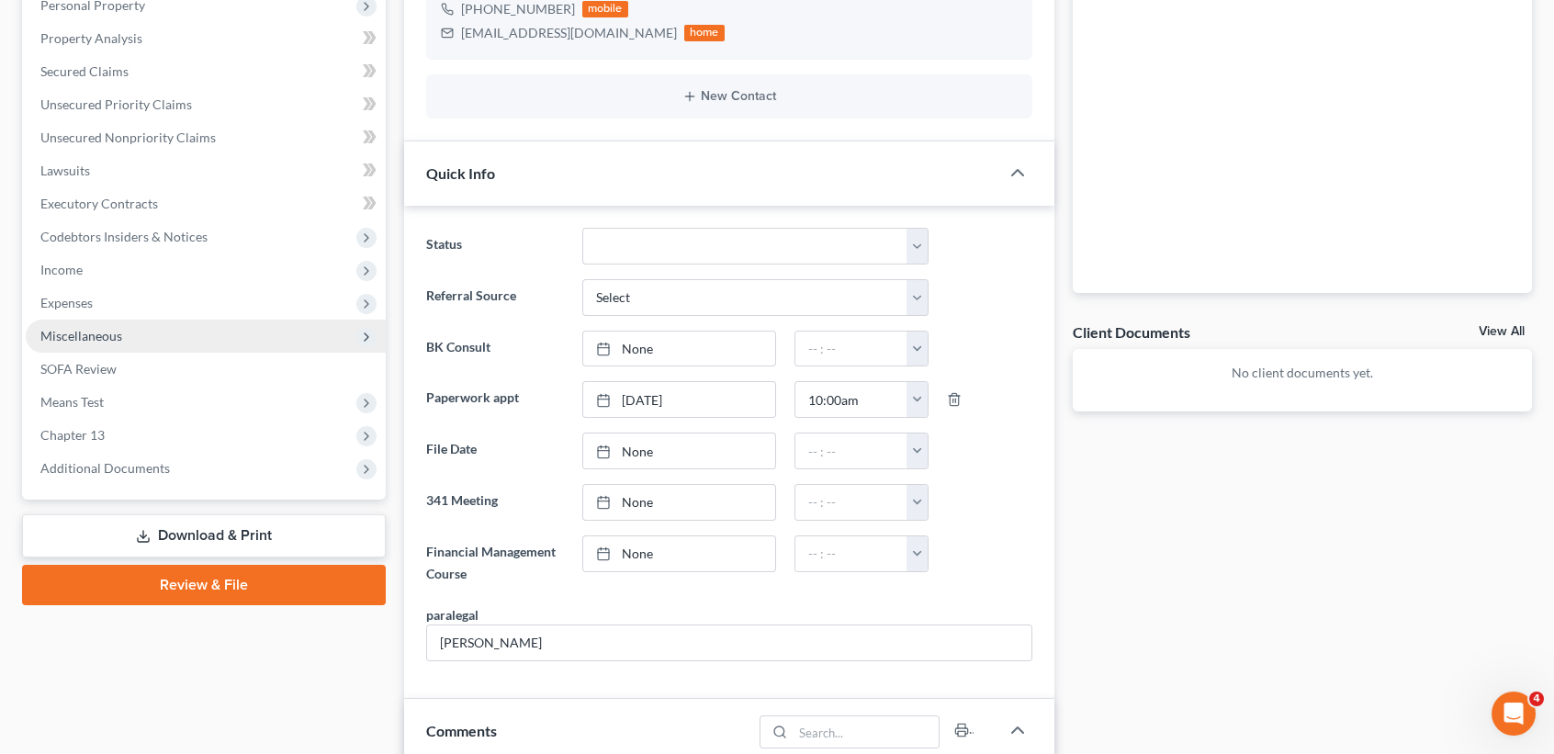
click at [126, 321] on span "Miscellaneous" at bounding box center [206, 336] width 360 height 33
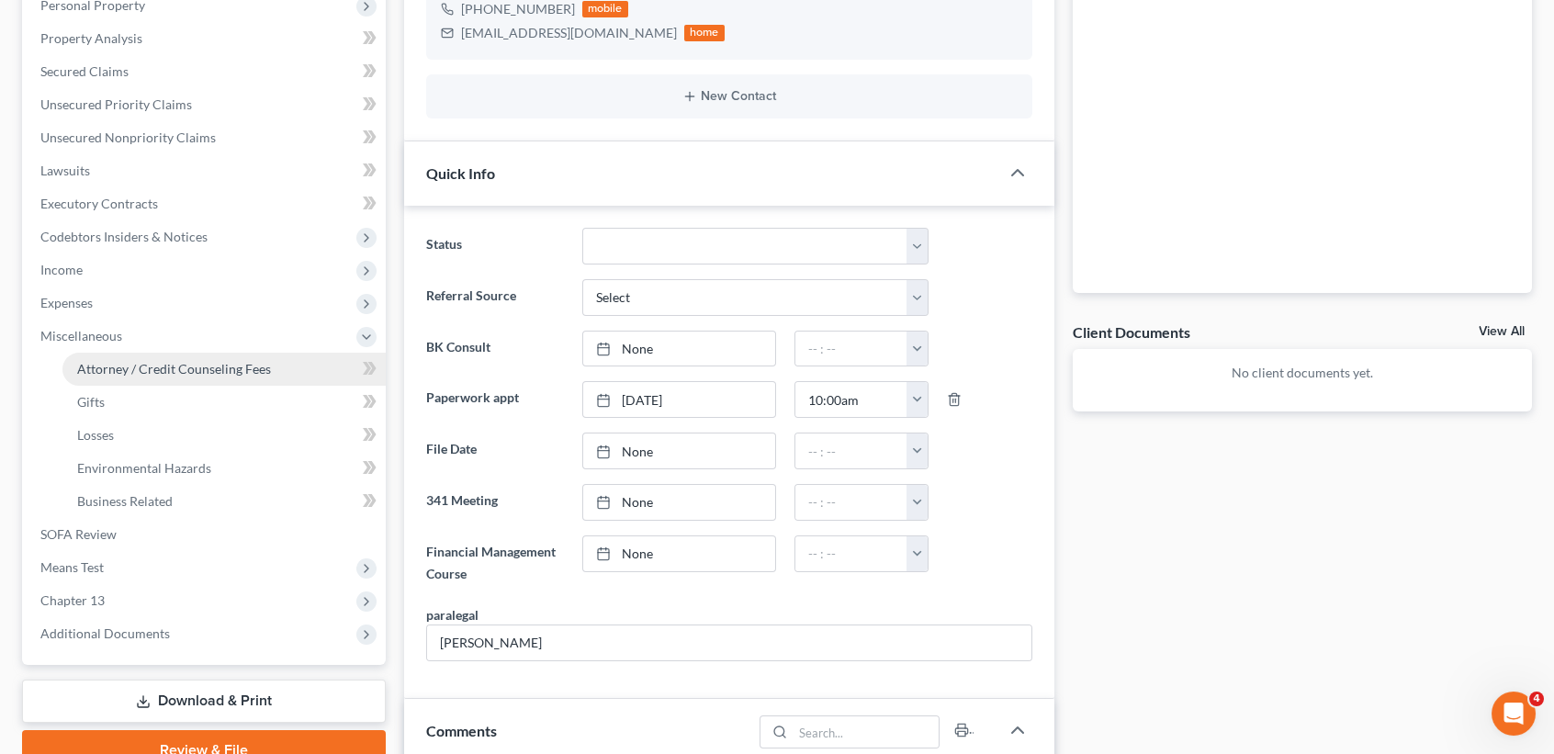
click at [113, 367] on span "Attorney / Credit Counseling Fees" at bounding box center [174, 369] width 194 height 16
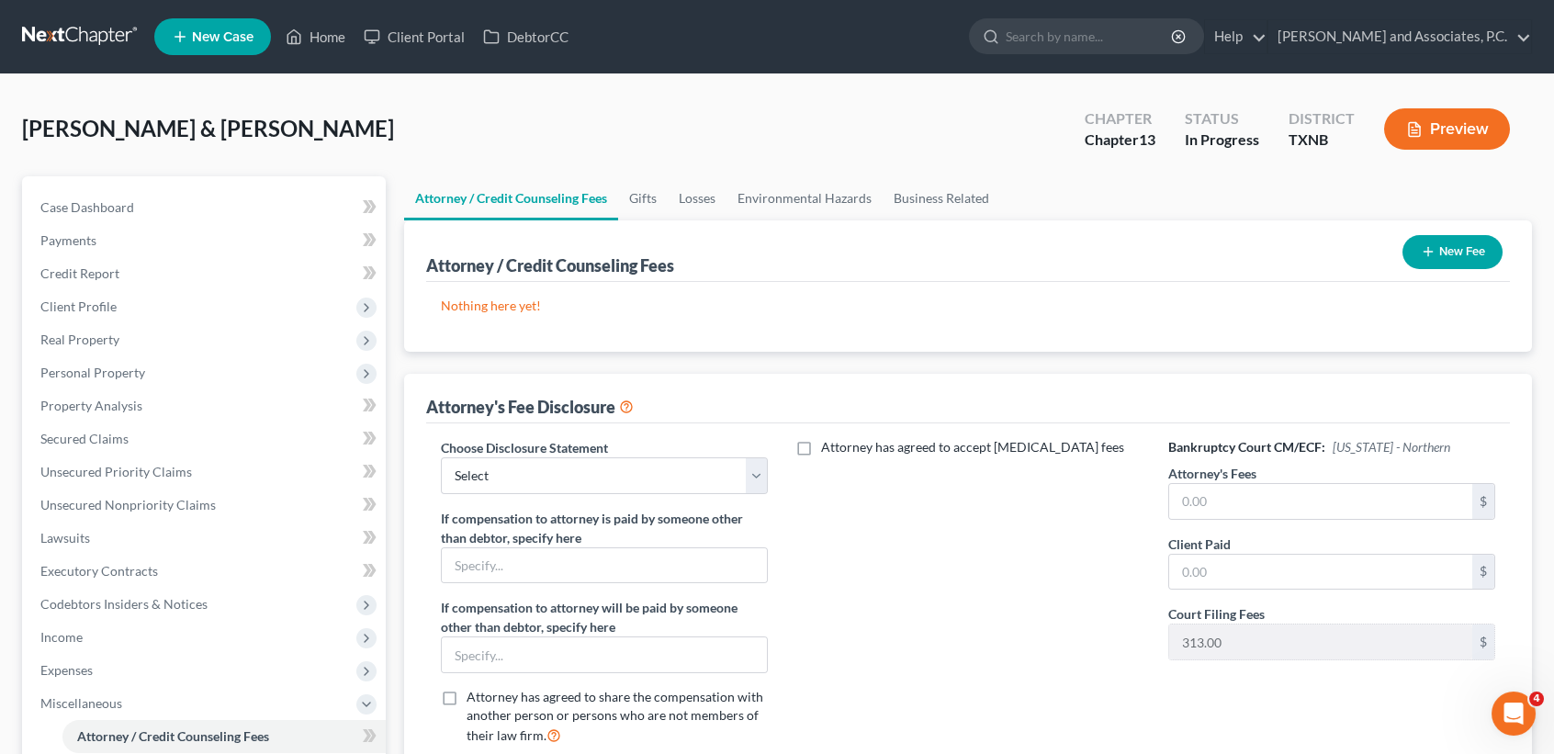
click at [1455, 267] on button "New Fee" at bounding box center [1453, 252] width 100 height 34
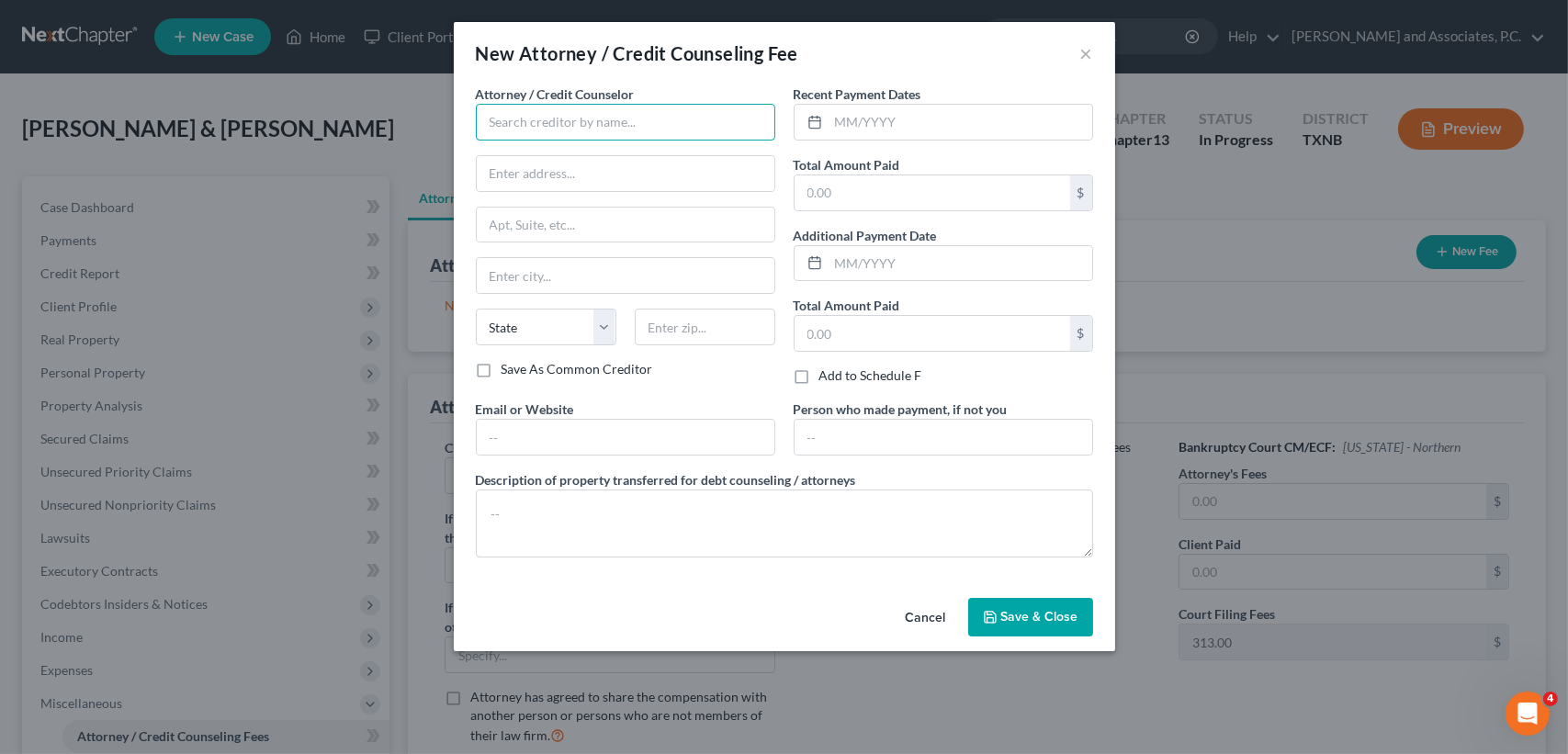
click at [632, 119] on input "text" at bounding box center [625, 122] width 299 height 37
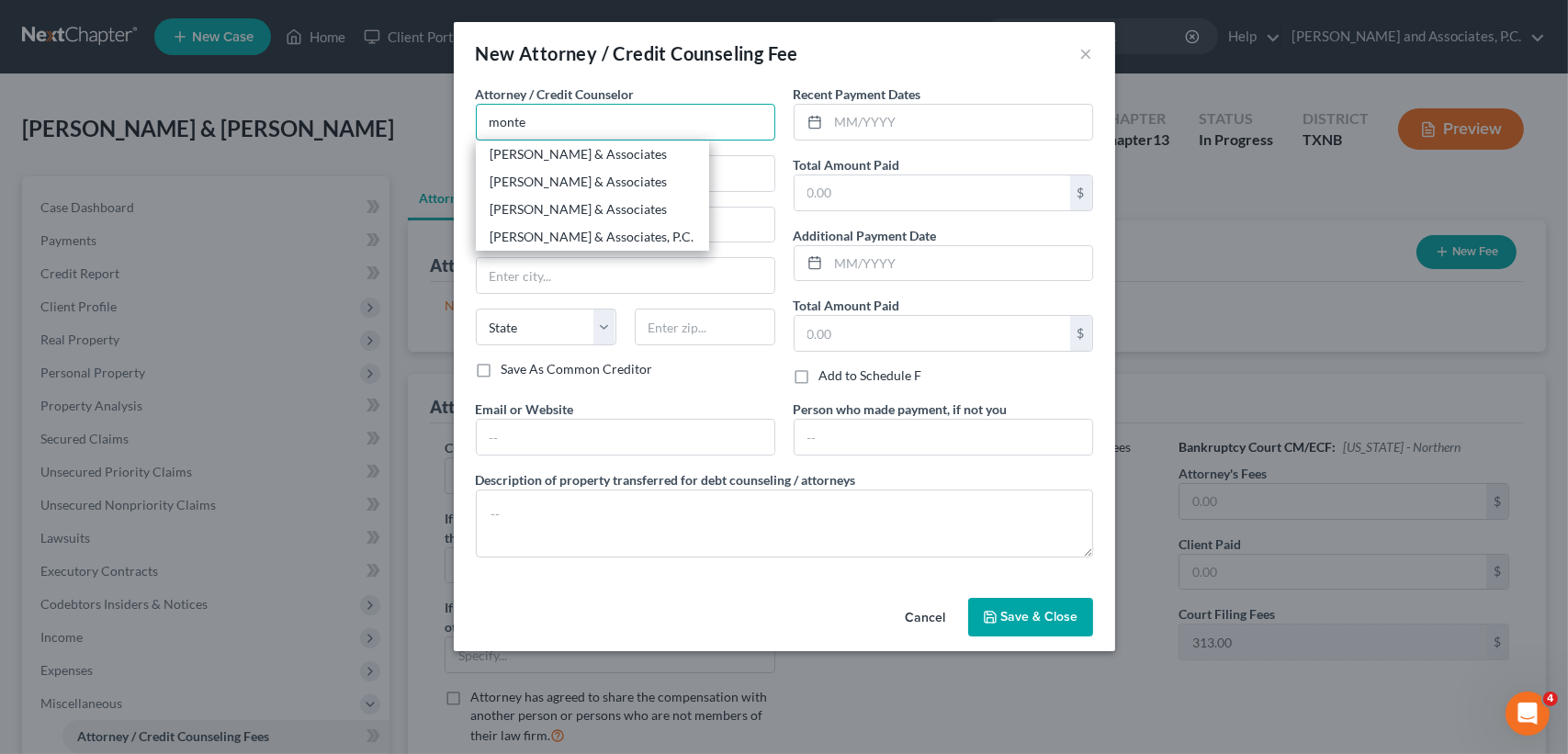
type input "[PERSON_NAME] & Associates"
type input "[STREET_ADDRESS]"
type input "[GEOGRAPHIC_DATA]"
select select "45"
type input "76301"
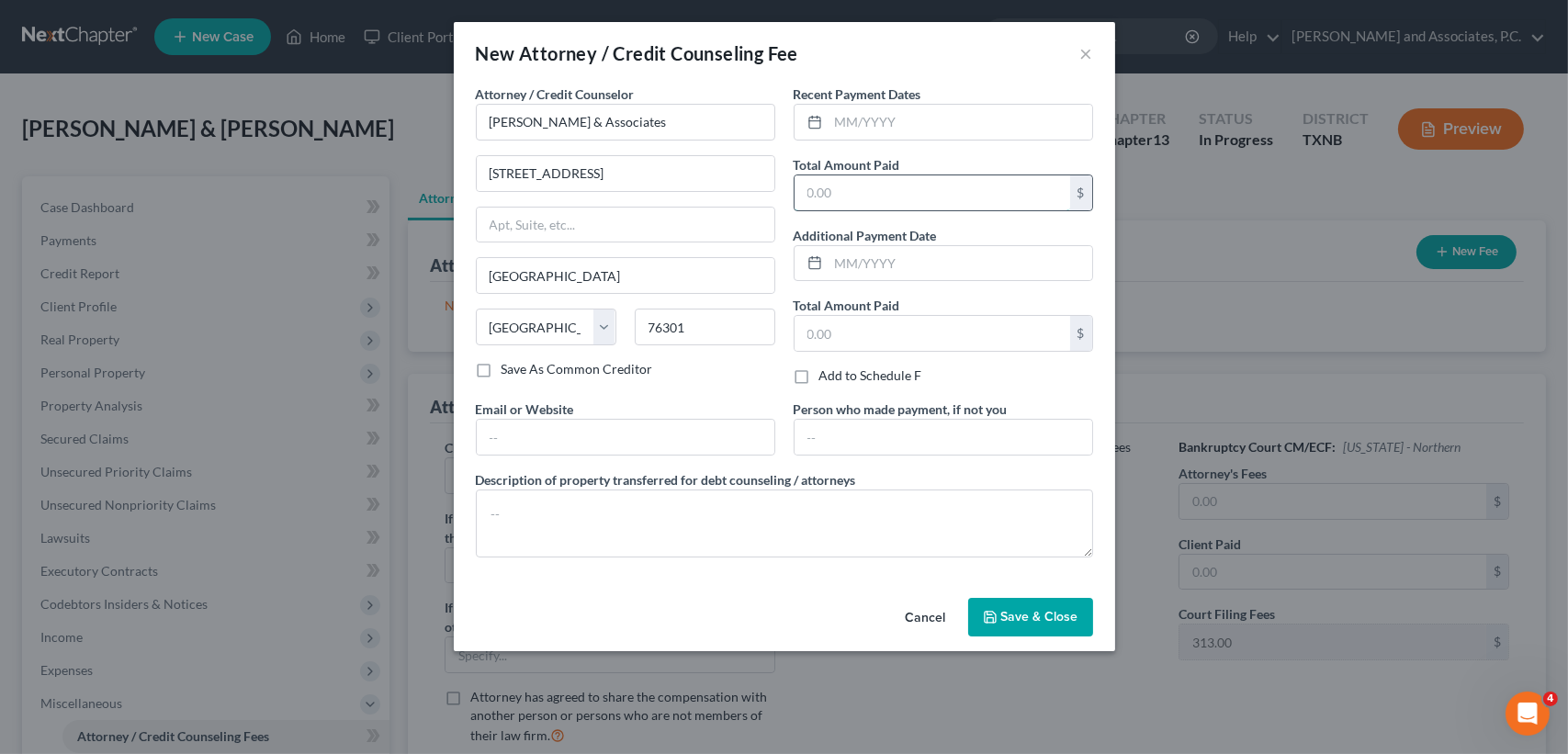
click at [844, 188] on input "text" at bounding box center [933, 192] width 276 height 35
type input "315.10"
click at [1048, 619] on span "Save & Close" at bounding box center [1039, 617] width 77 height 16
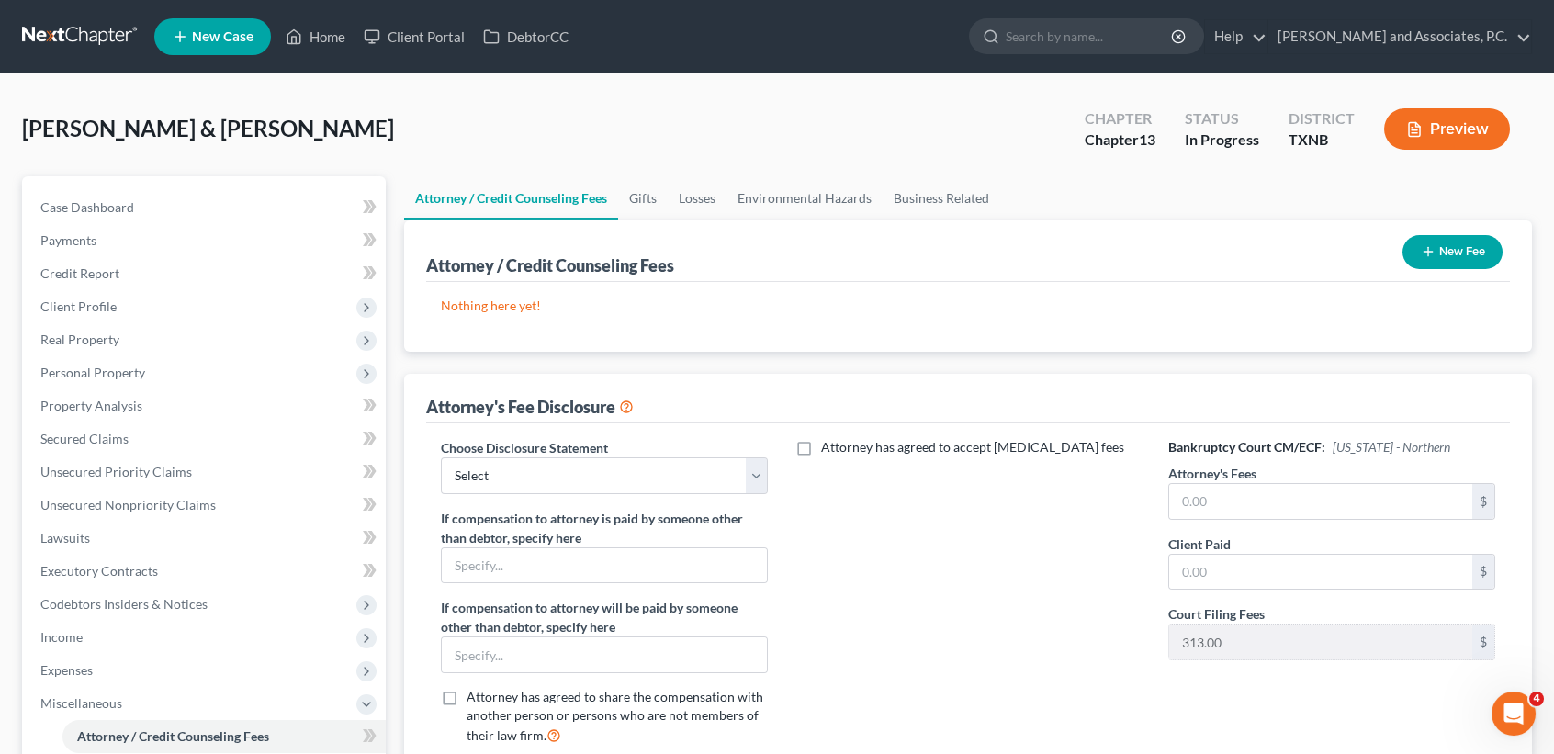
click at [1432, 260] on button "New Fee" at bounding box center [1453, 252] width 100 height 34
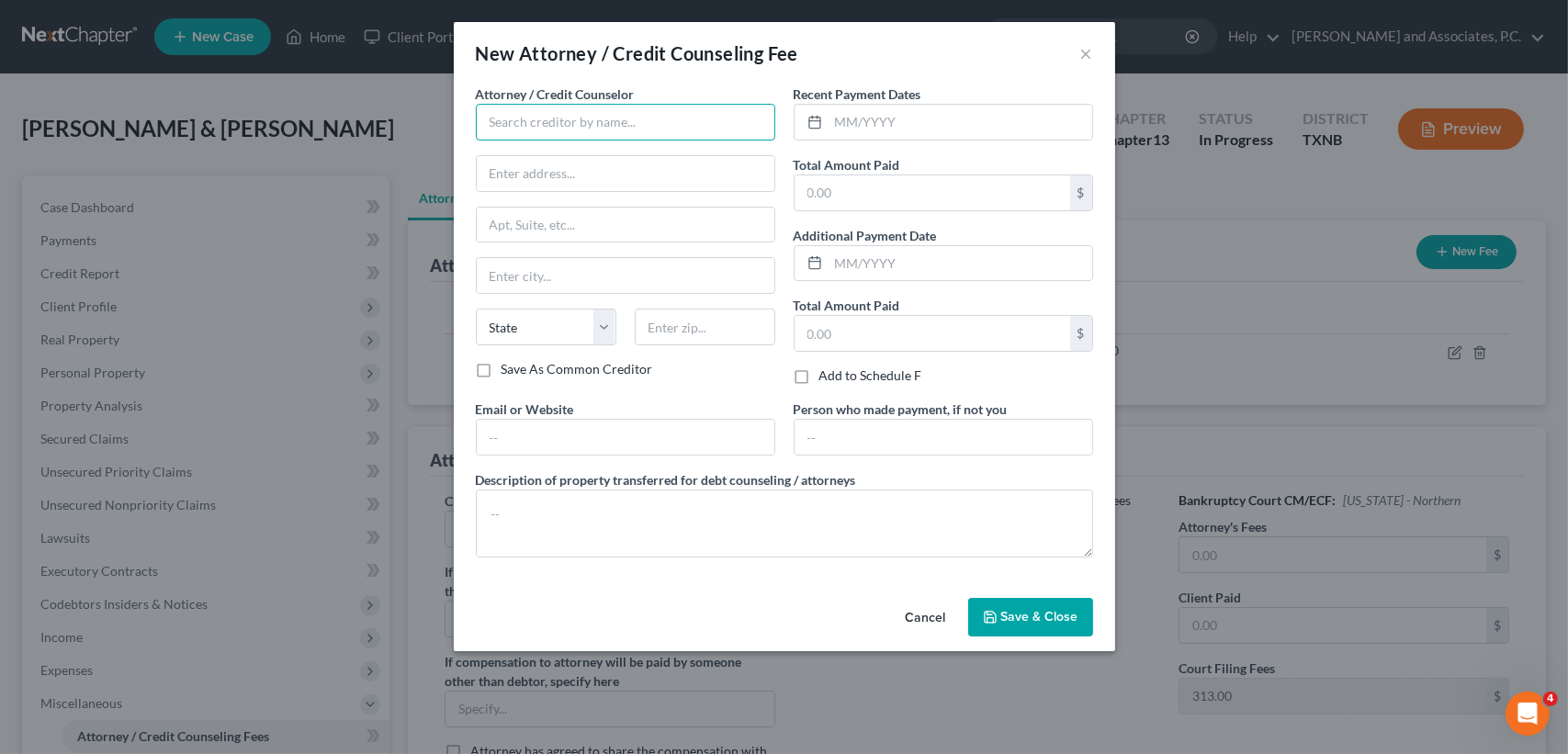
click at [582, 121] on input "text" at bounding box center [625, 122] width 299 height 37
type input "Universal Credit Service"
type input "[STREET_ADDRESS][PERSON_NAME]"
type input "Broomall"
select select "39"
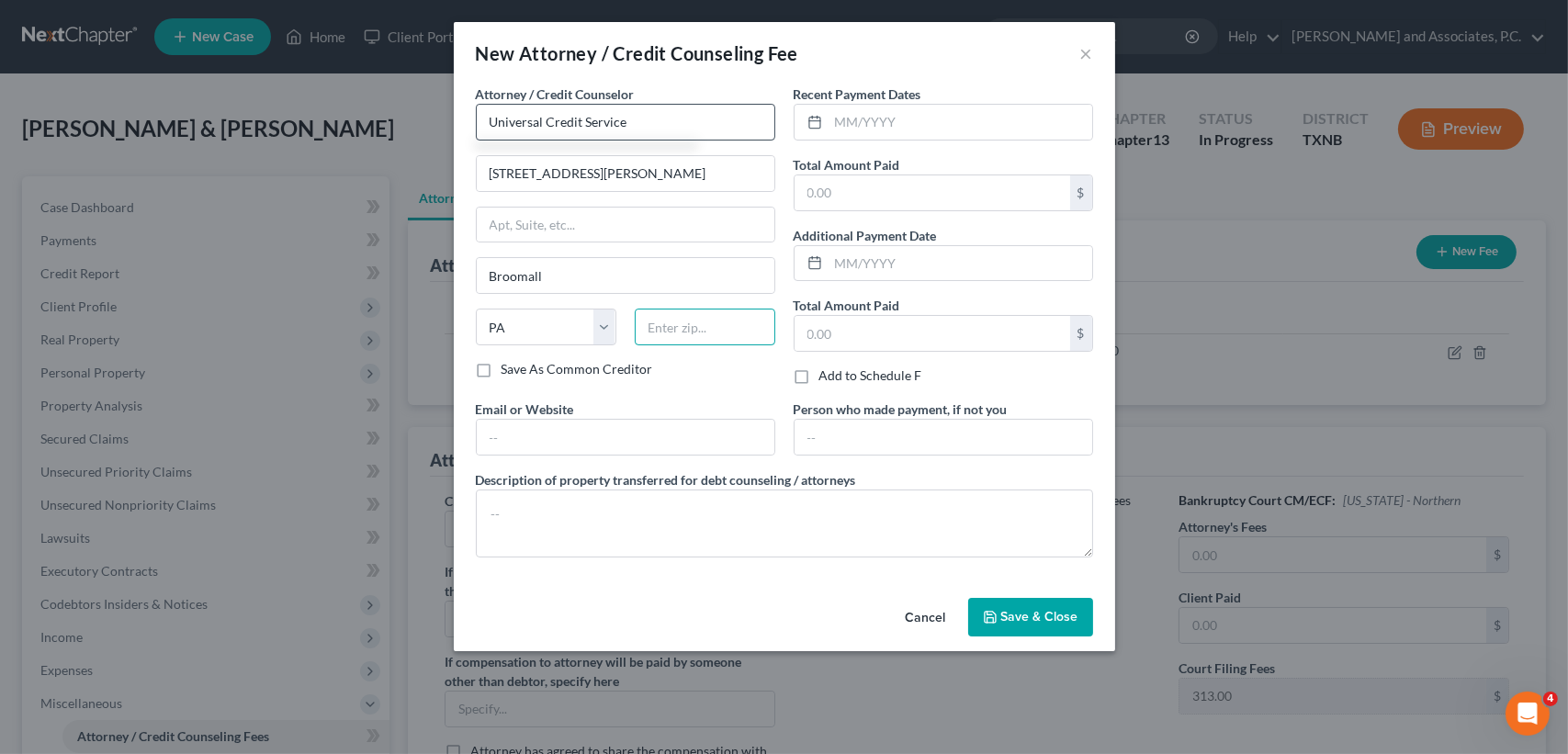
type input "19008"
click at [907, 188] on input "text" at bounding box center [933, 192] width 276 height 35
type input "35.00"
click at [1028, 633] on button "Save & Close" at bounding box center [1030, 617] width 125 height 39
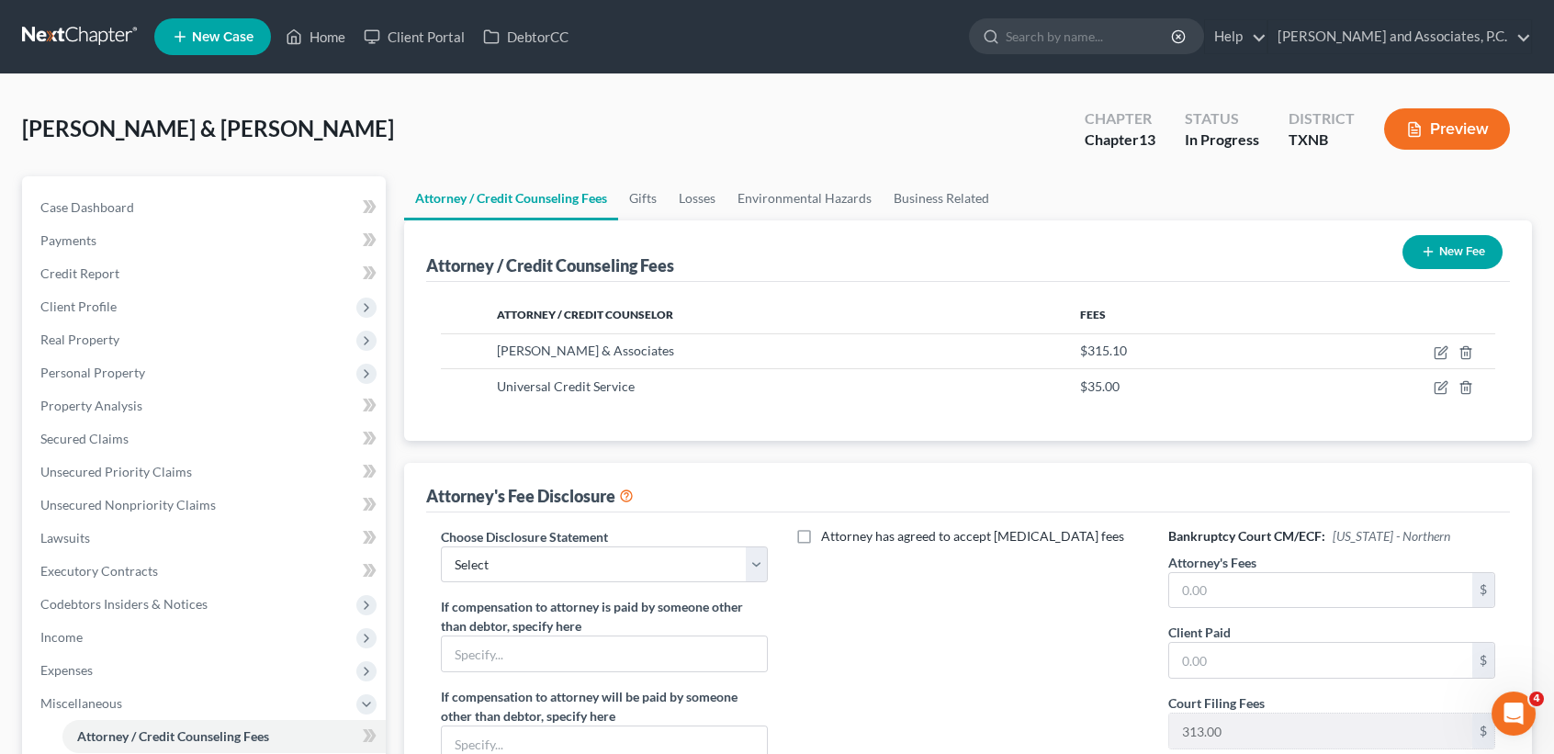
click at [1454, 263] on button "New Fee" at bounding box center [1453, 252] width 100 height 34
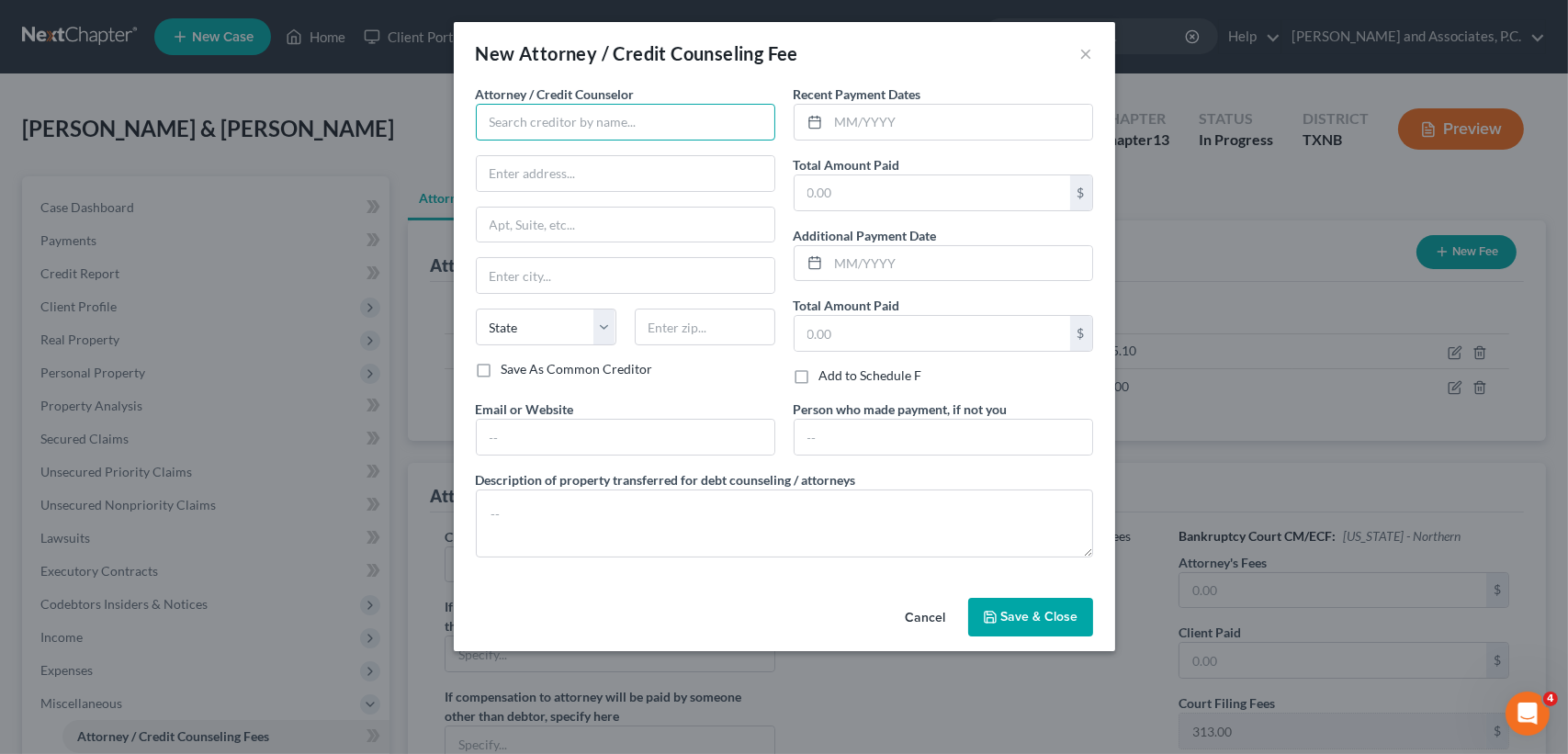
click at [548, 131] on input "text" at bounding box center [625, 122] width 299 height 37
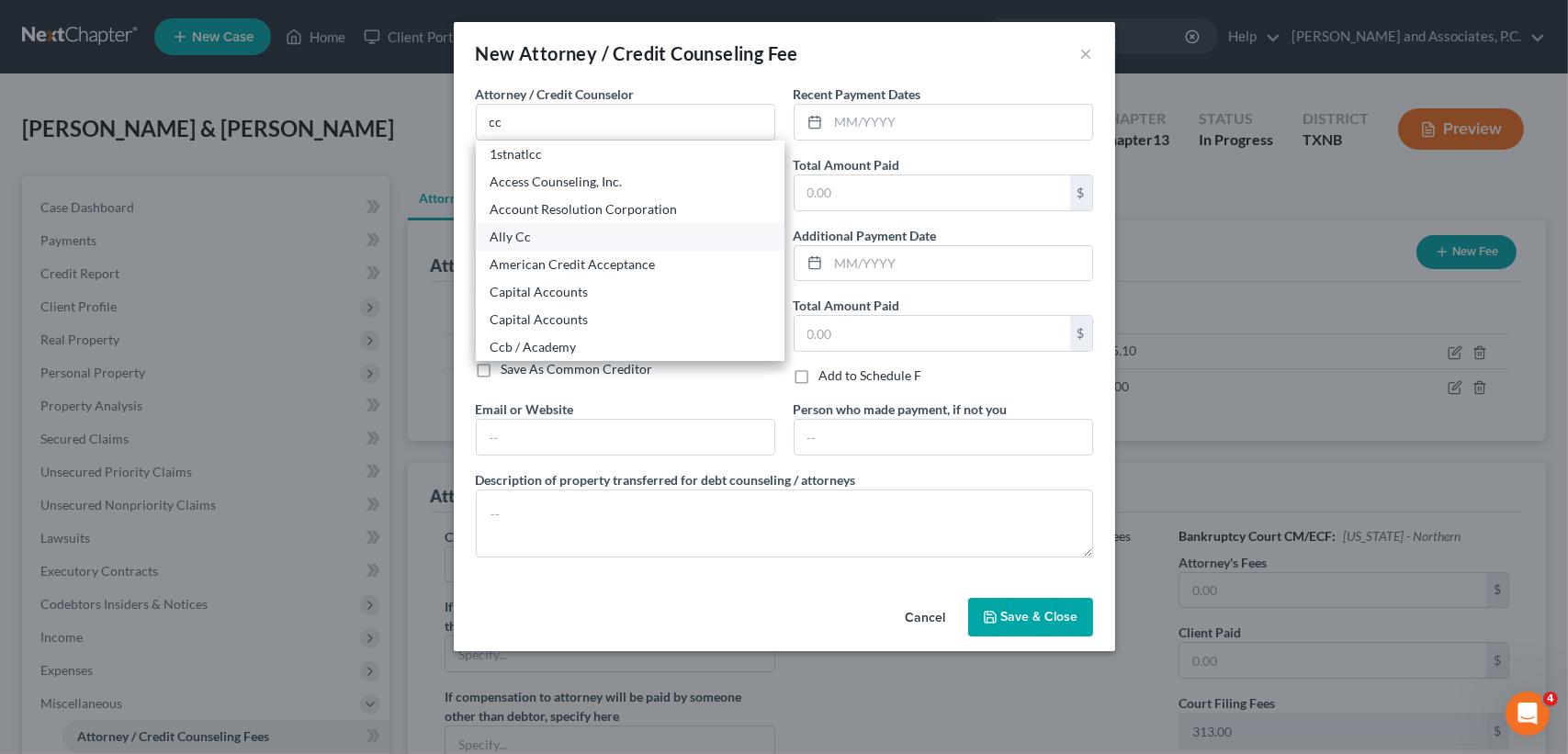
click at [548, 235] on div "Ally Cc" at bounding box center [630, 237] width 279 height 18
type input "Ally Cc"
type input "Po Box 9222"
type input "Old Bethpage"
select select "35"
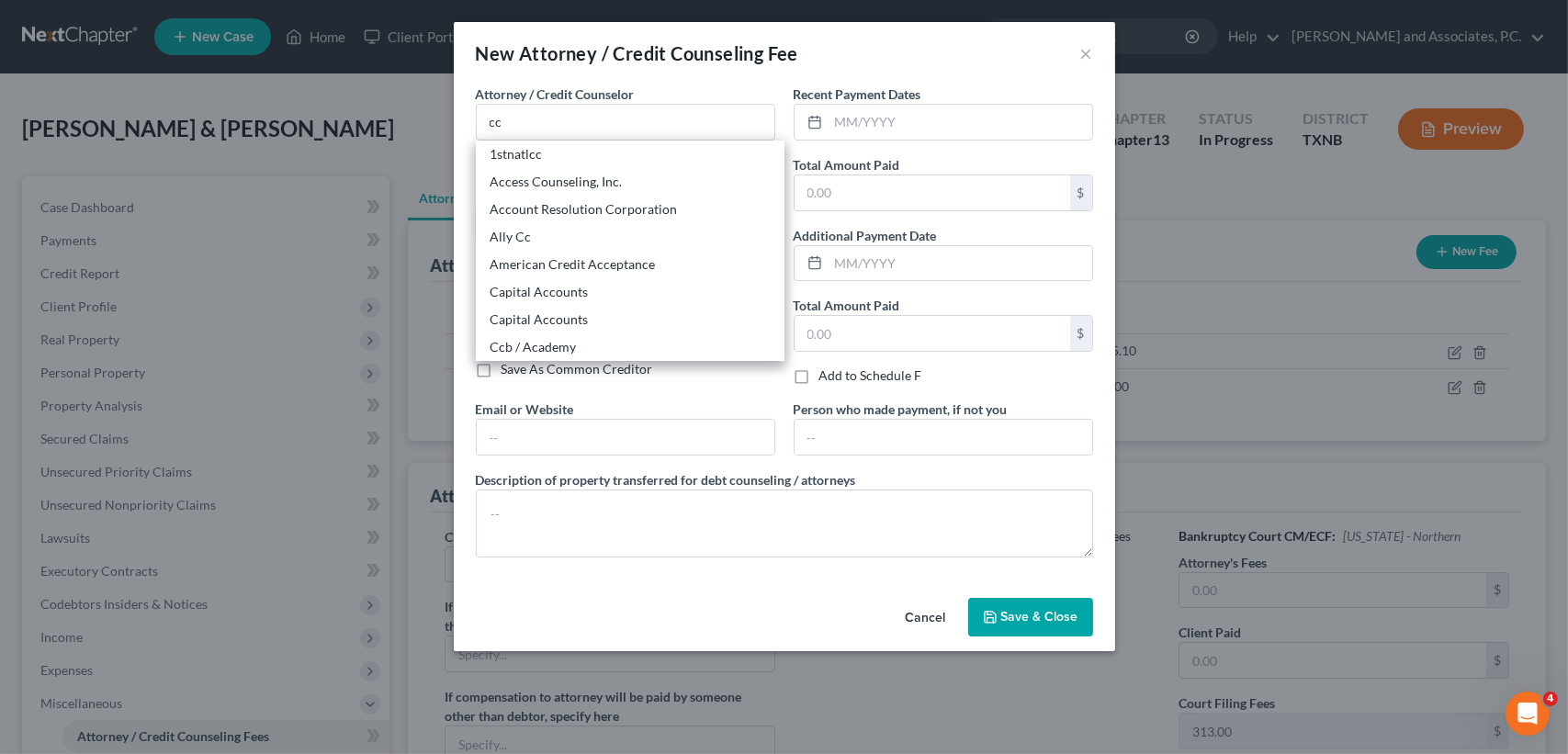
type input "11804"
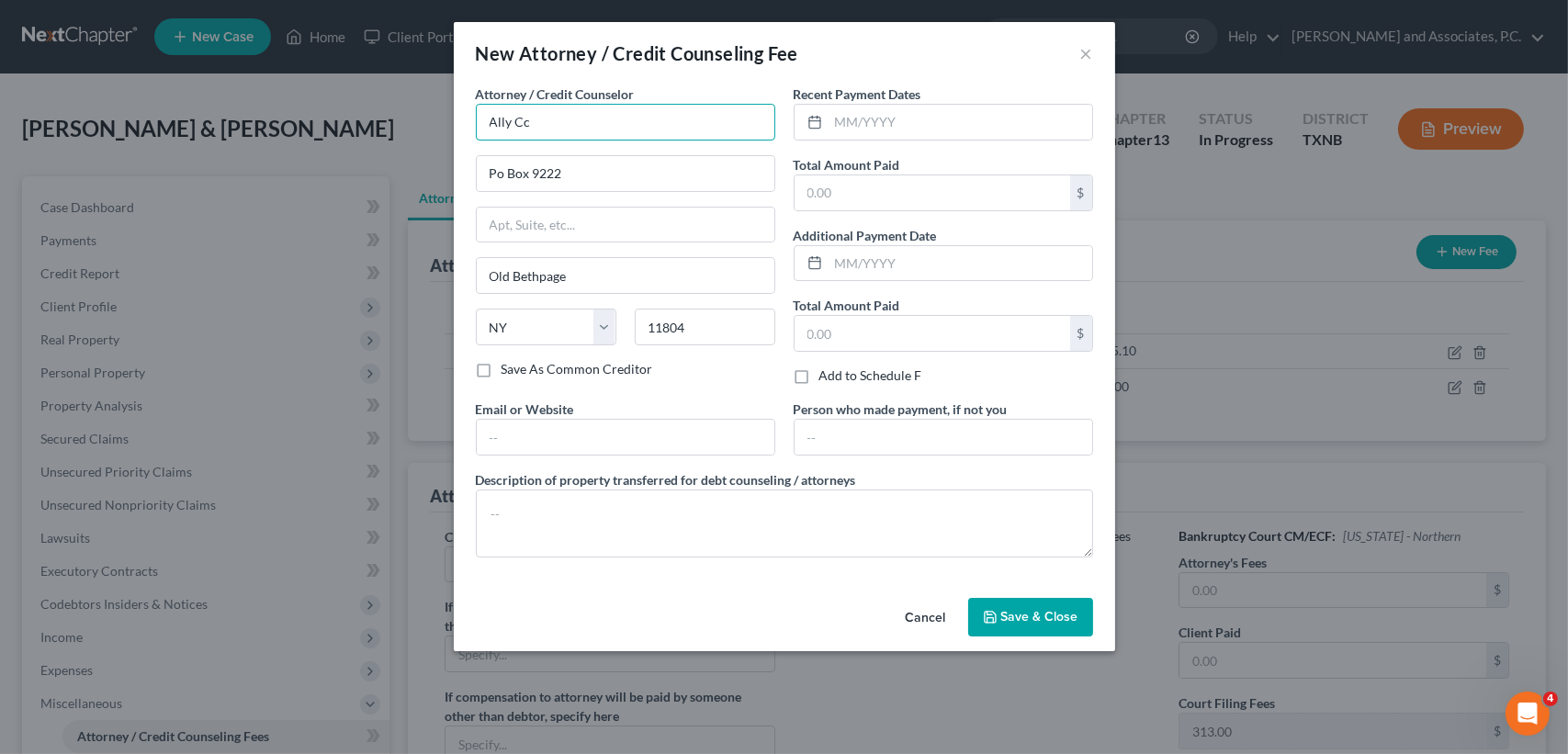
drag, startPoint x: 579, startPoint y: 134, endPoint x: 391, endPoint y: 121, distance: 187.8
click at [391, 121] on div "New Attorney / Credit Counseling Fee × Attorney / Credit Counselor * Ally Cc Po…" at bounding box center [784, 377] width 1568 height 754
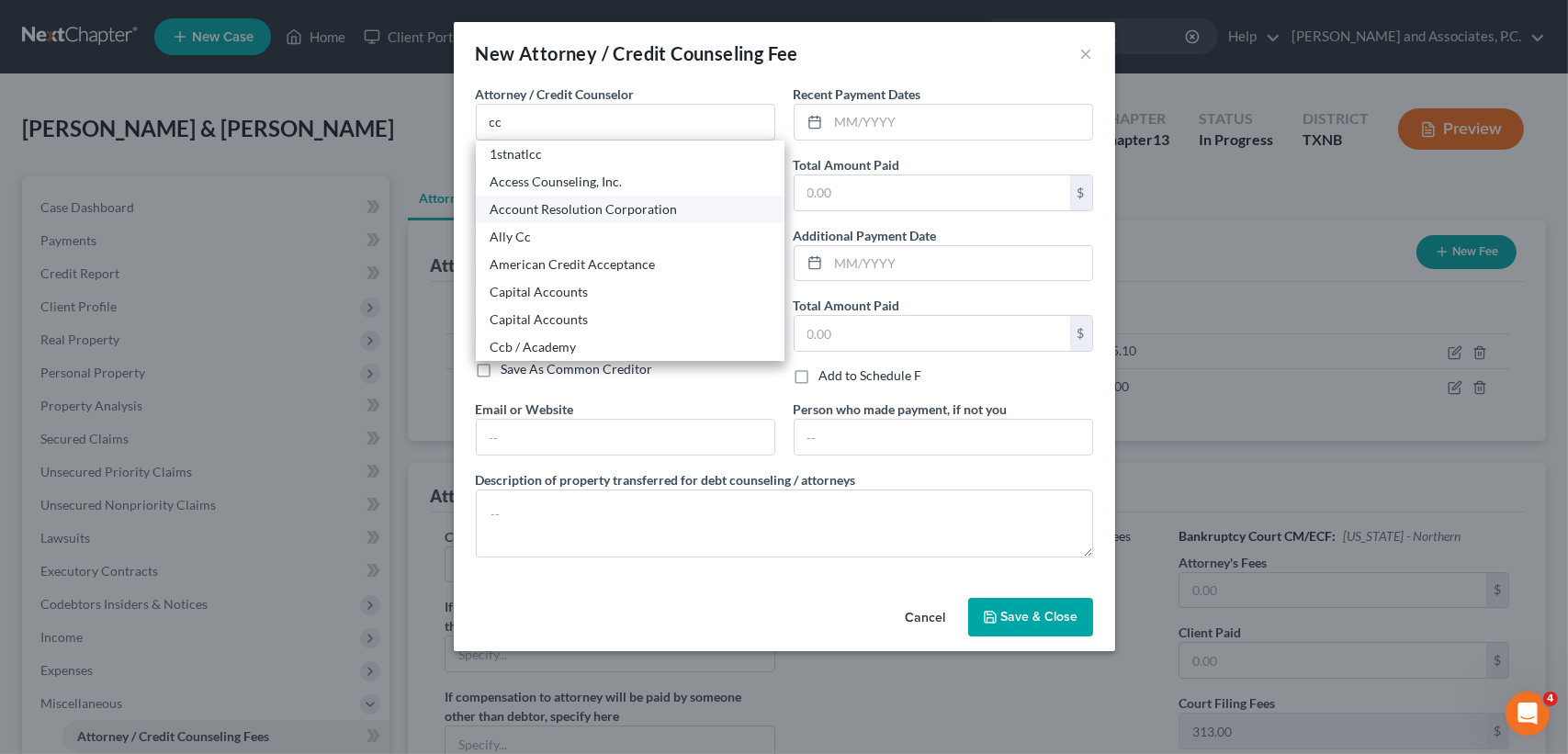
click at [547, 196] on div "Account Resolution Corporation" at bounding box center [630, 210] width 309 height 28
type input "Account Resolution Corporation"
type input "P.O. box 3860"
type input "Chesterfield"
select select "26"
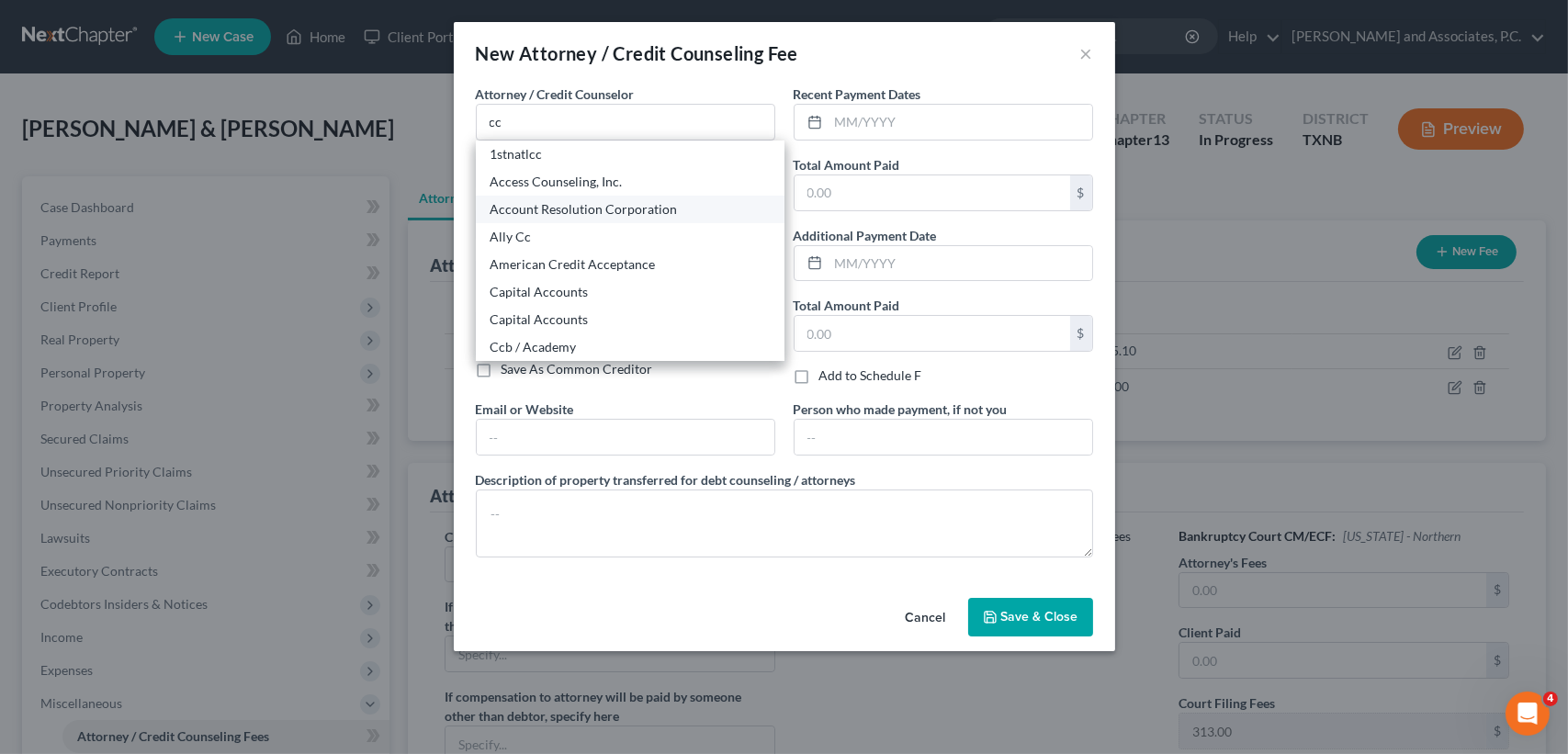
type input "63006"
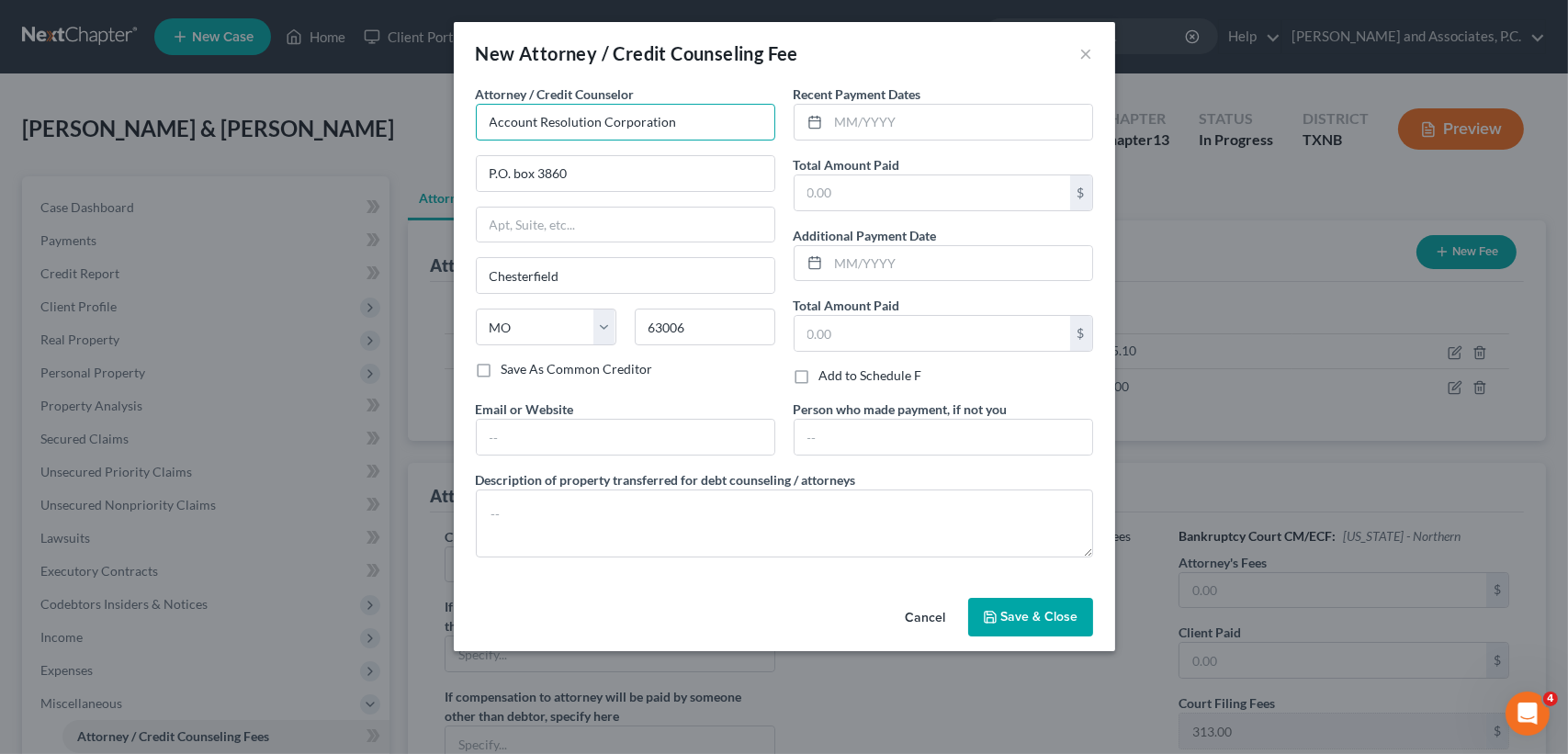
drag, startPoint x: 683, startPoint y: 127, endPoint x: 243, endPoint y: 149, distance: 439.7
click at [247, 150] on div "New Attorney / Credit Counseling Fee × Attorney / Credit Counselor * Account Re…" at bounding box center [784, 377] width 1568 height 754
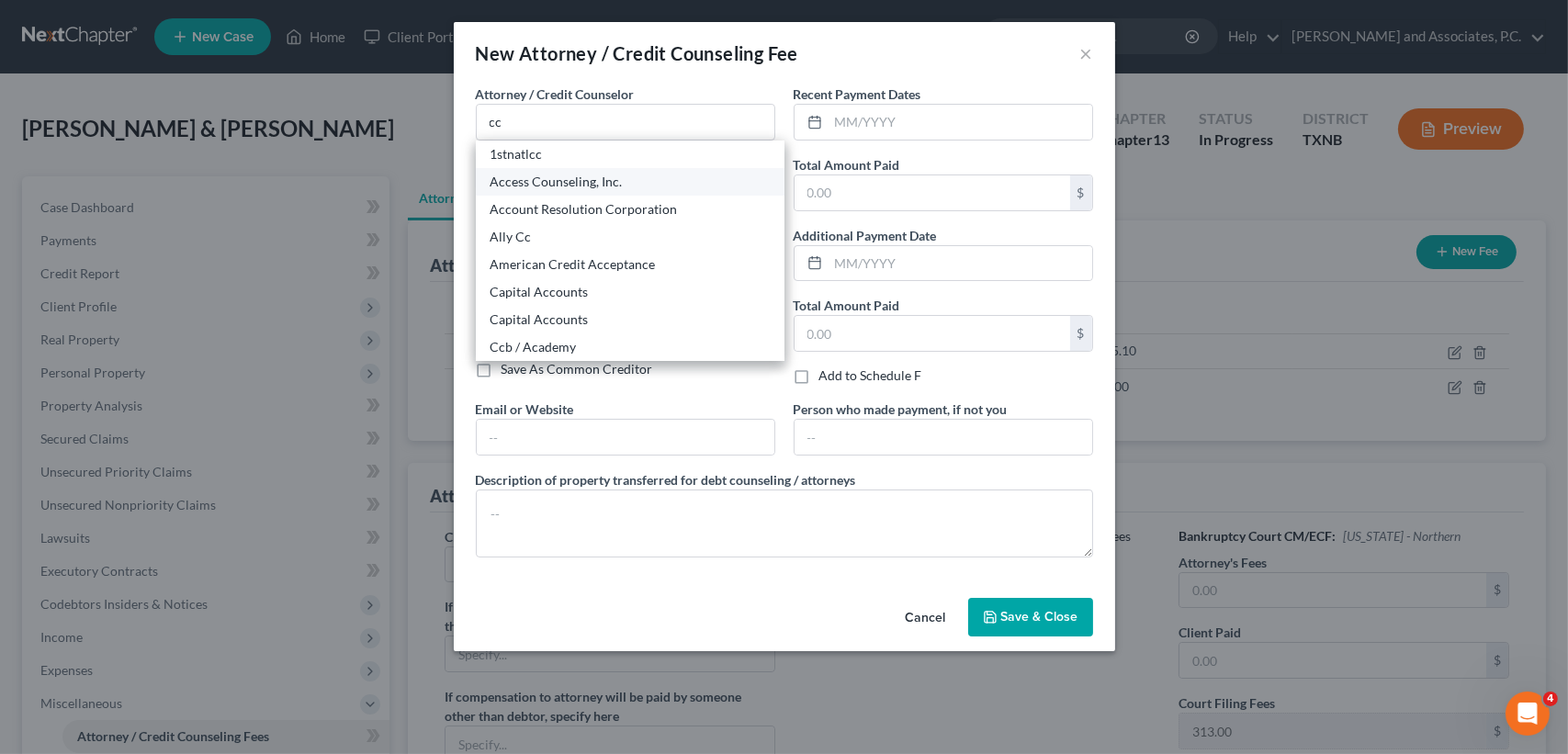
click at [527, 186] on div "Access Counseling, Inc." at bounding box center [630, 182] width 279 height 18
type input "Access Counseling, Inc."
type input "[STREET_ADDRESS]"
type input "[GEOGRAPHIC_DATA]"
select select "4"
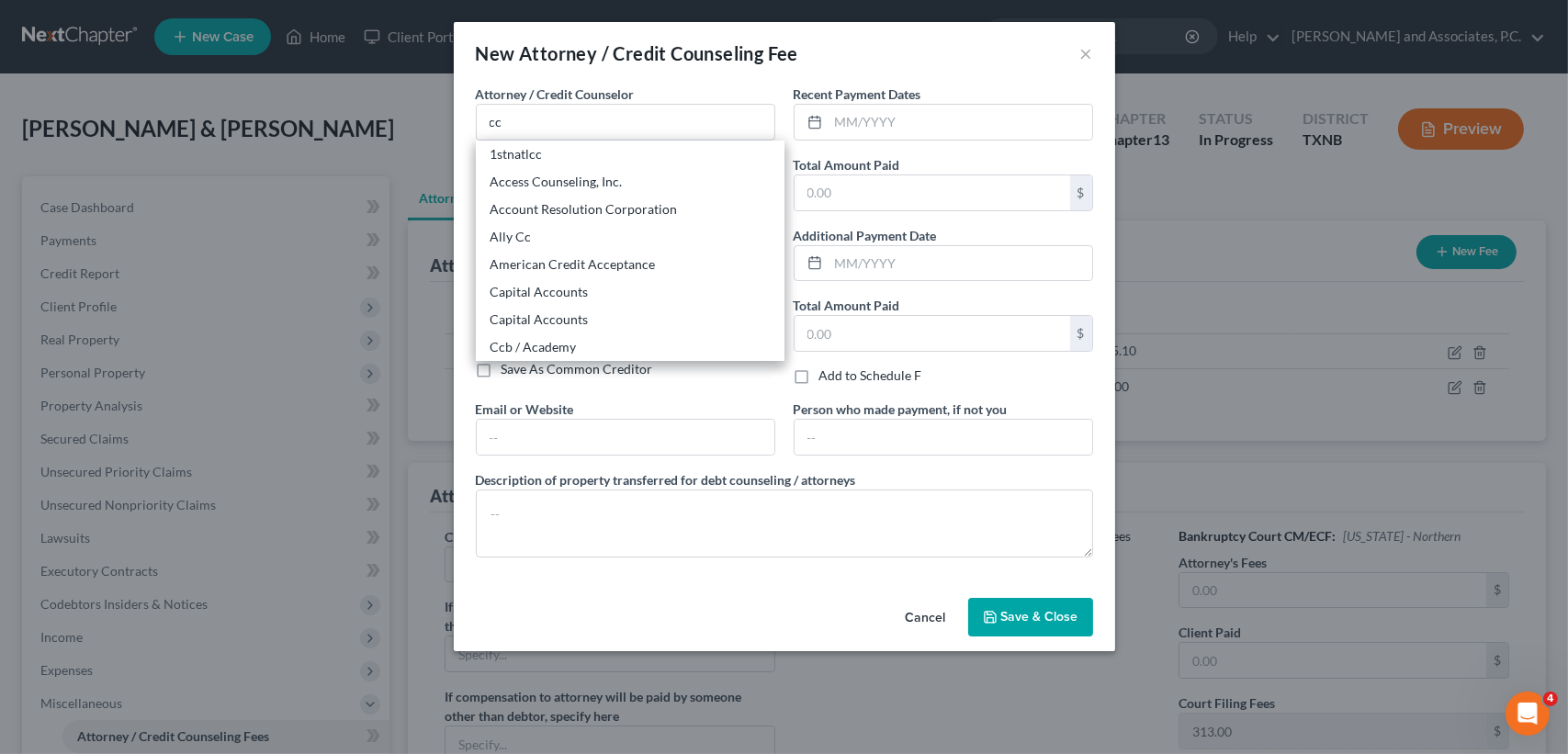
type input "90071"
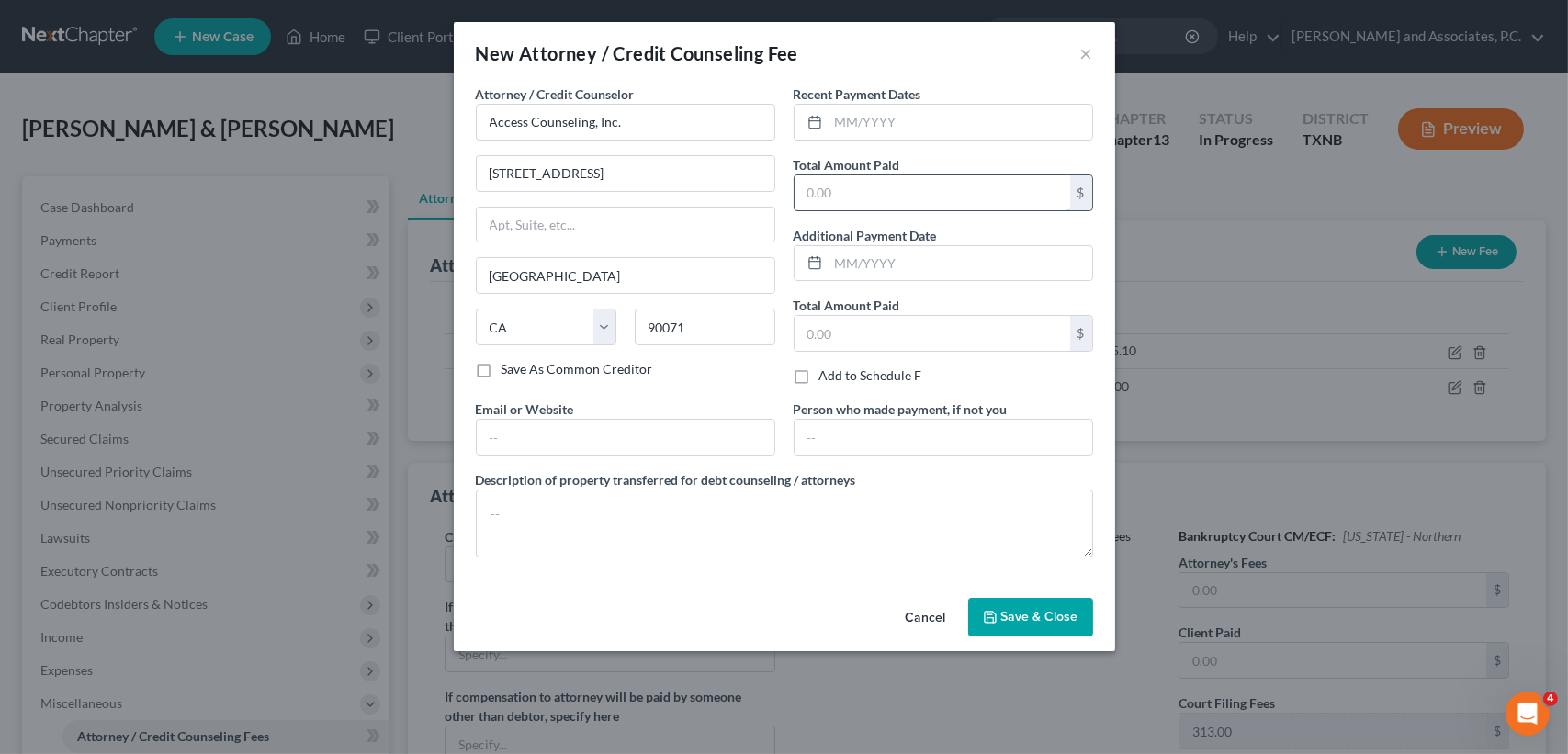
click at [848, 198] on input "text" at bounding box center [933, 192] width 276 height 35
type input "5"
type input "24.90"
click at [1018, 621] on span "Save & Close" at bounding box center [1039, 617] width 77 height 16
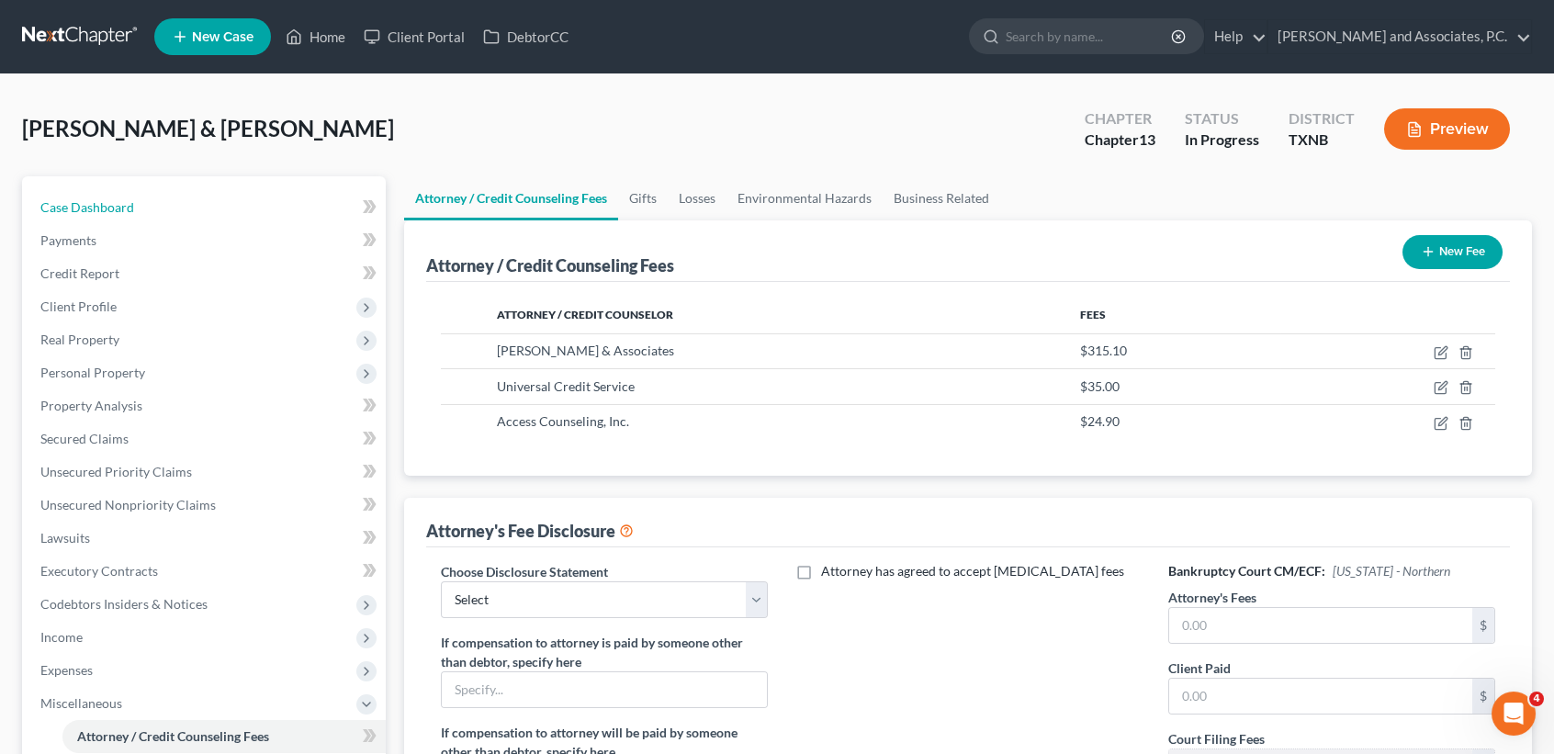
drag, startPoint x: 118, startPoint y: 199, endPoint x: 103, endPoint y: 179, distance: 25.0
click at [118, 199] on span "Case Dashboard" at bounding box center [87, 207] width 94 height 16
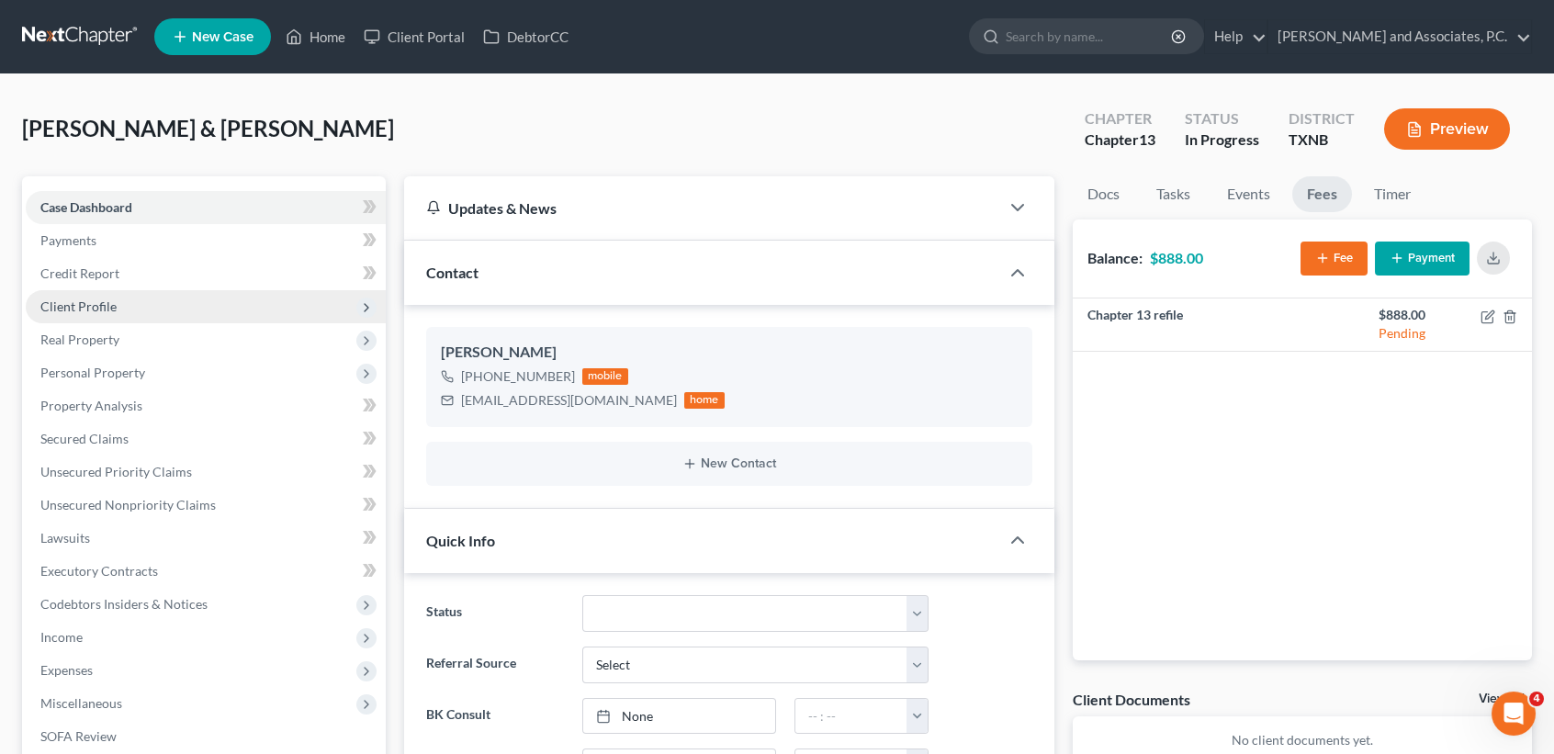
click at [96, 305] on span "Client Profile" at bounding box center [78, 307] width 76 height 16
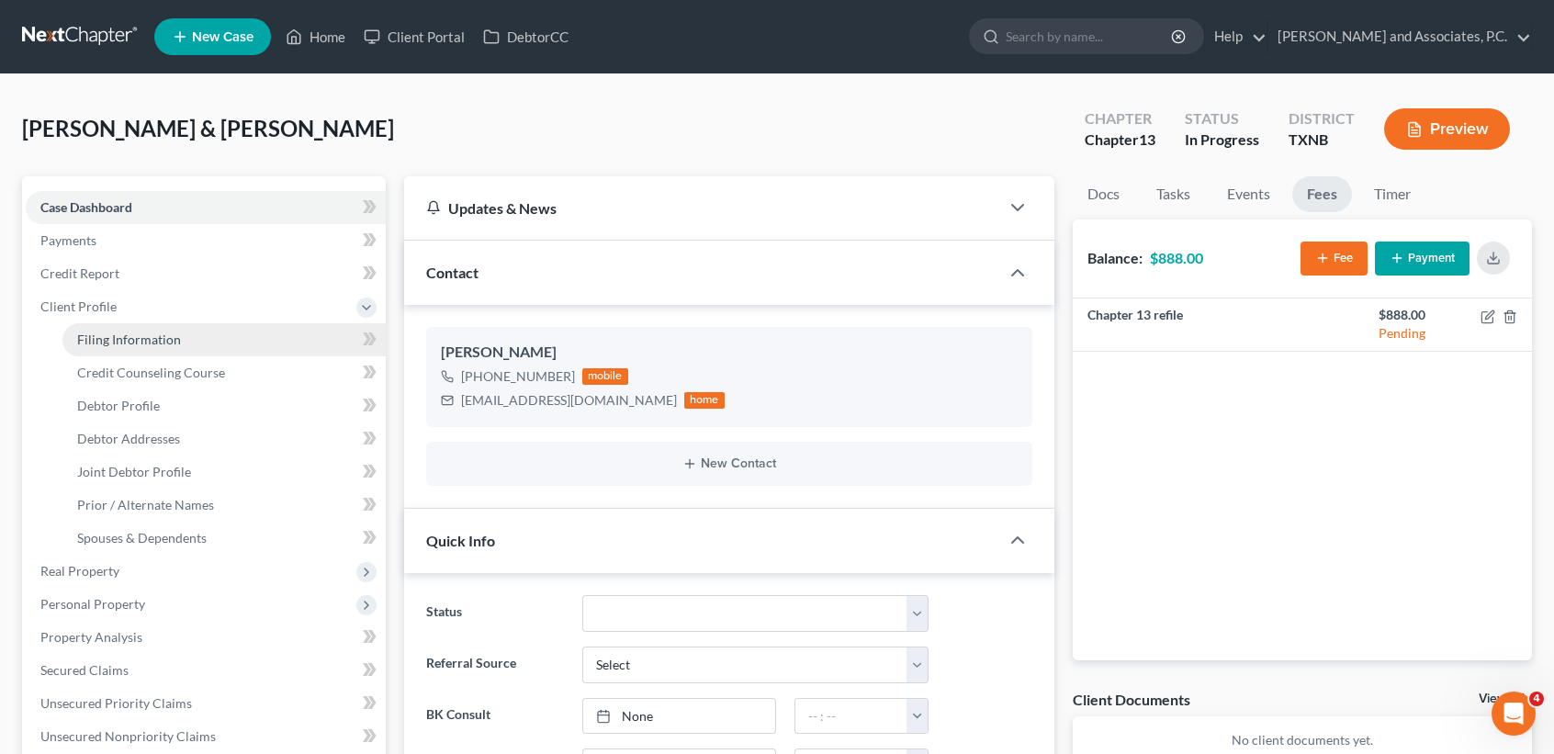
click at [102, 350] on link "Filing Information" at bounding box center [223, 339] width 323 height 33
select select "1"
select select "3"
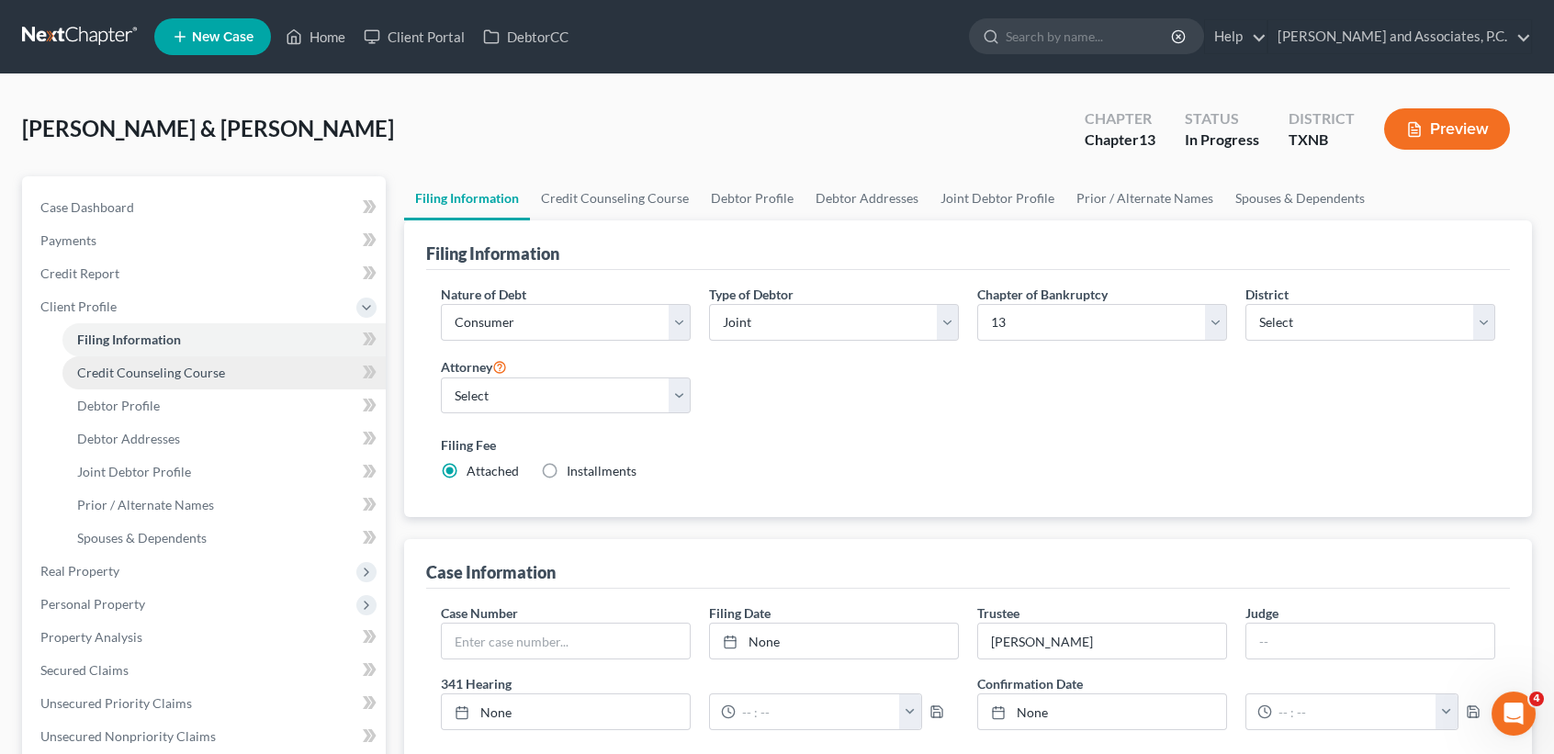
click at [111, 378] on span "Credit Counseling Course" at bounding box center [151, 373] width 148 height 16
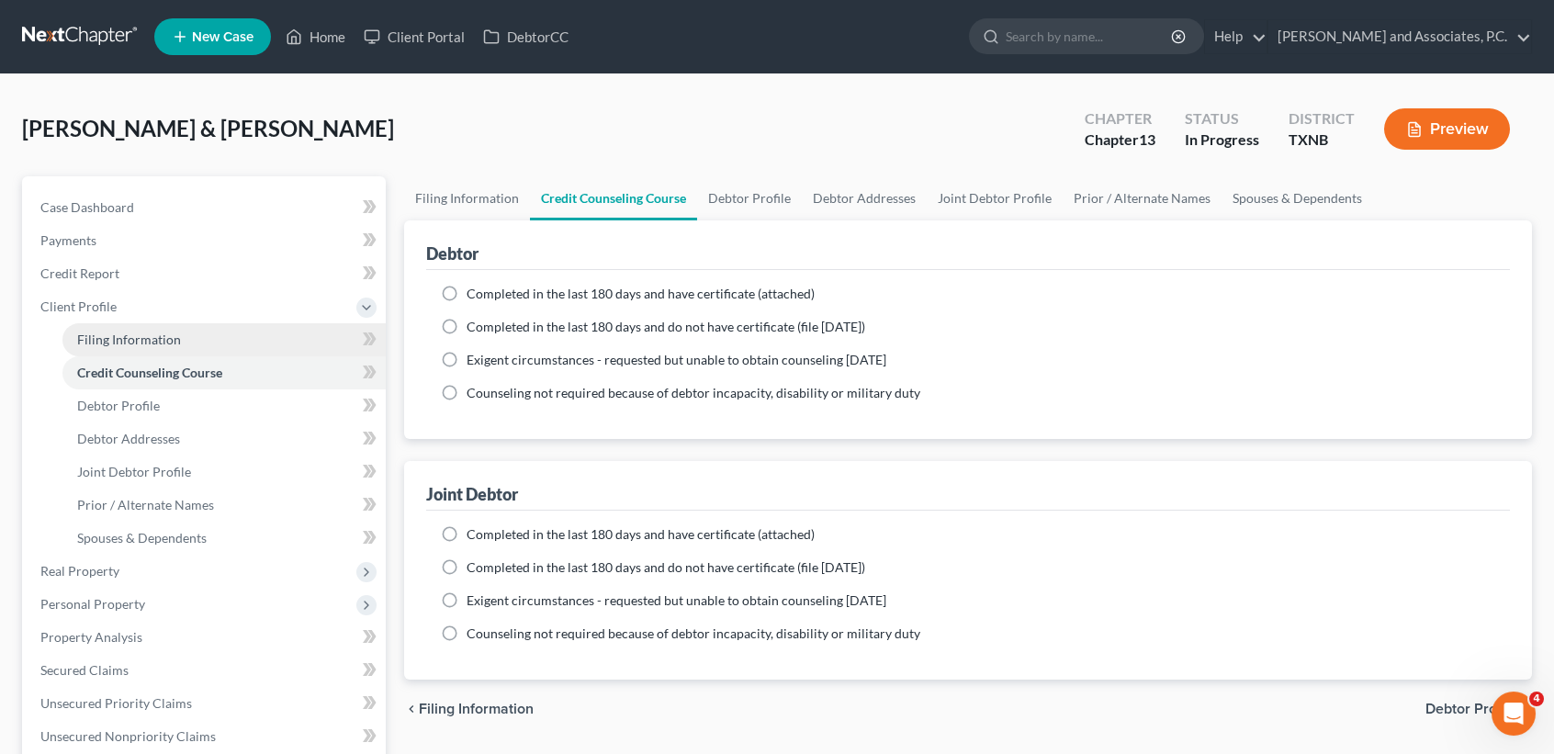
click at [107, 329] on link "Filing Information" at bounding box center [223, 339] width 323 height 33
select select "1"
select select "3"
select select "78"
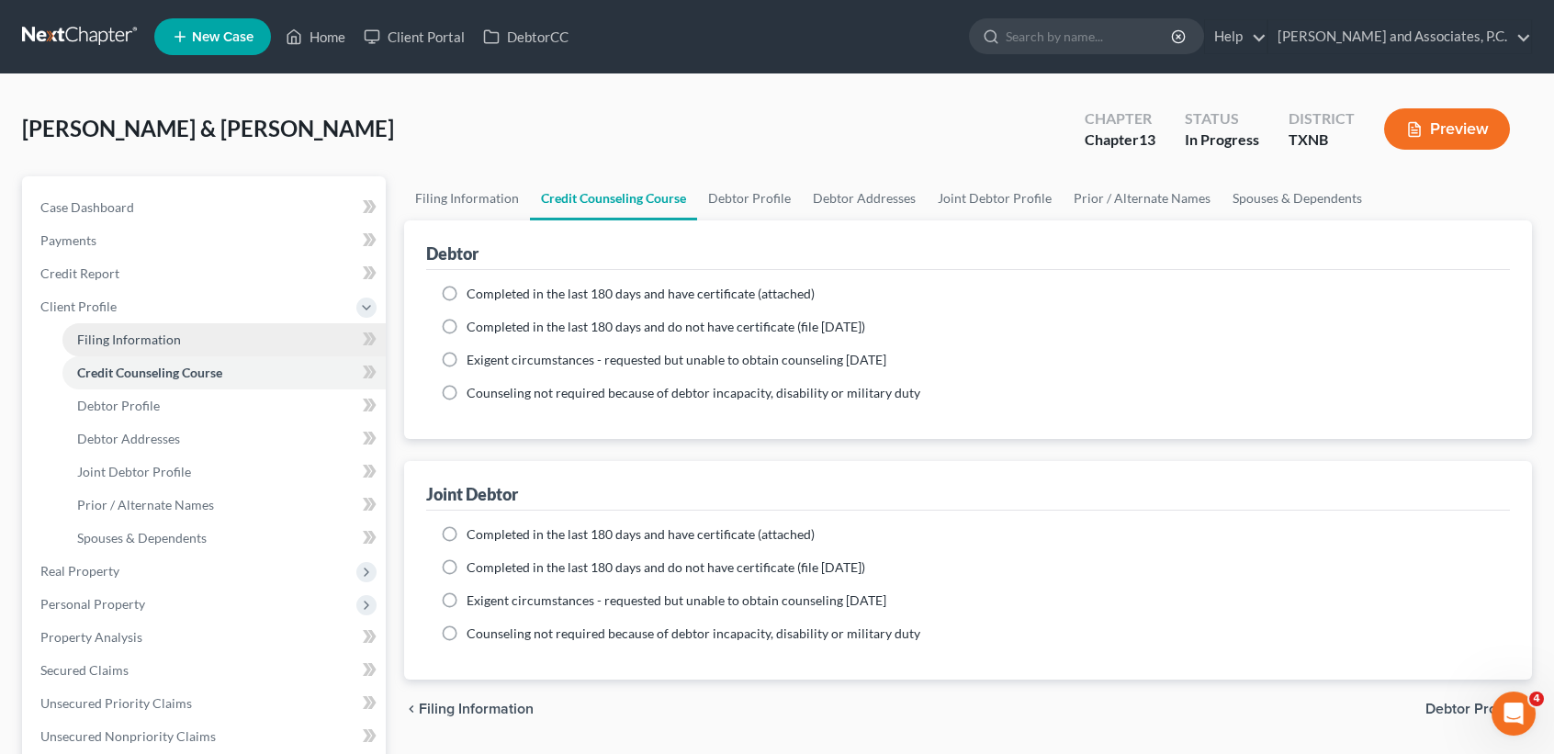
select select "0"
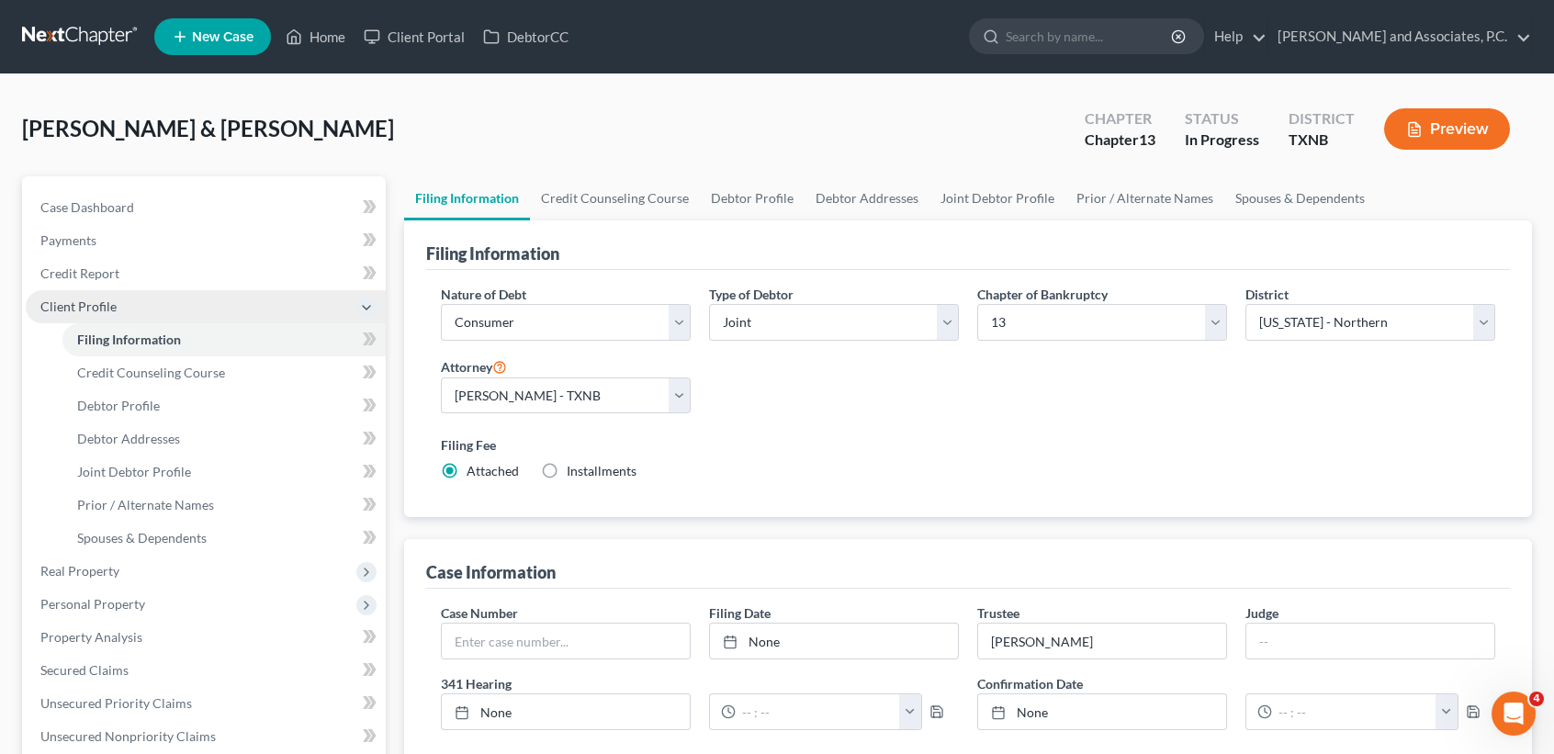
click at [104, 310] on span "Client Profile" at bounding box center [78, 307] width 76 height 16
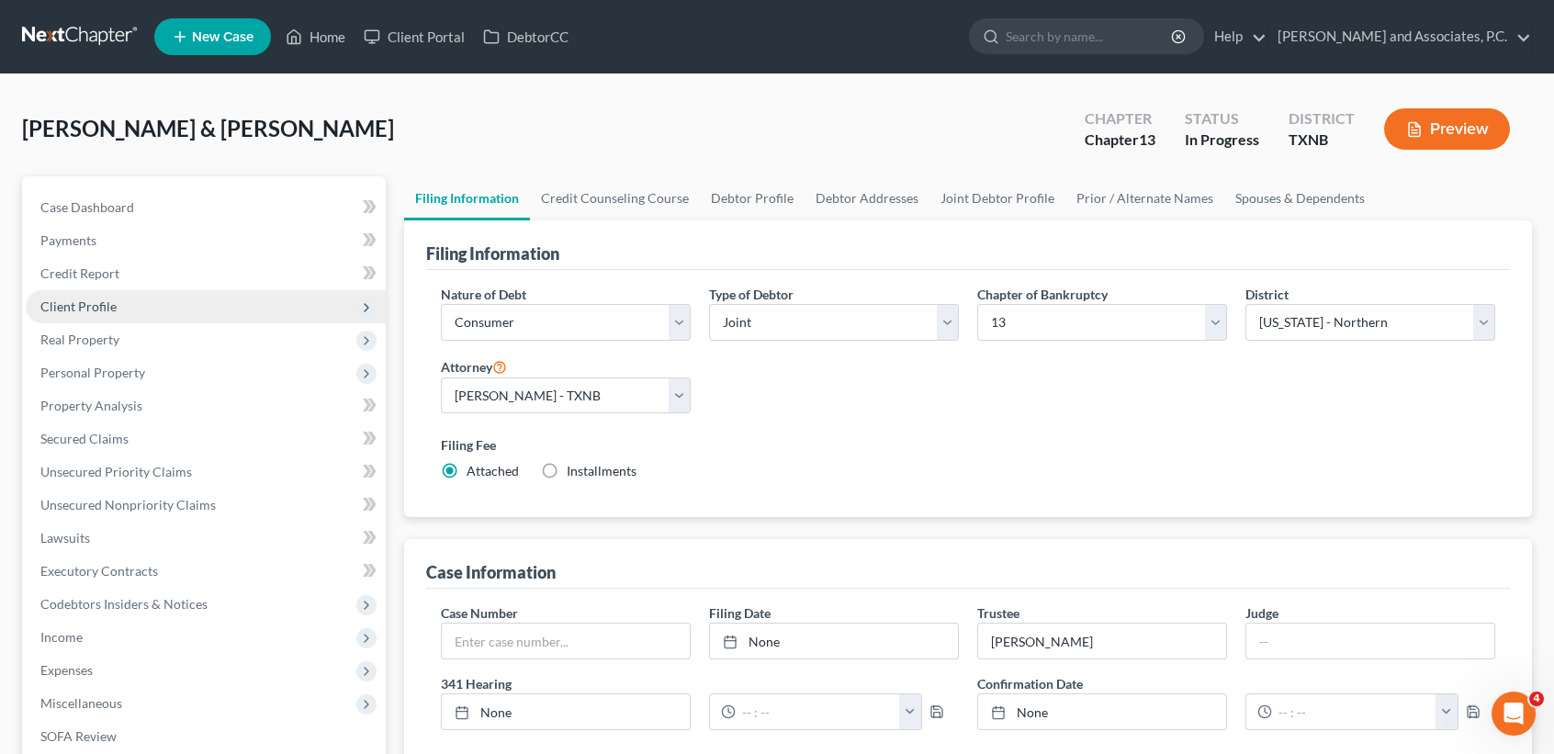
click at [98, 310] on span "Client Profile" at bounding box center [78, 307] width 76 height 16
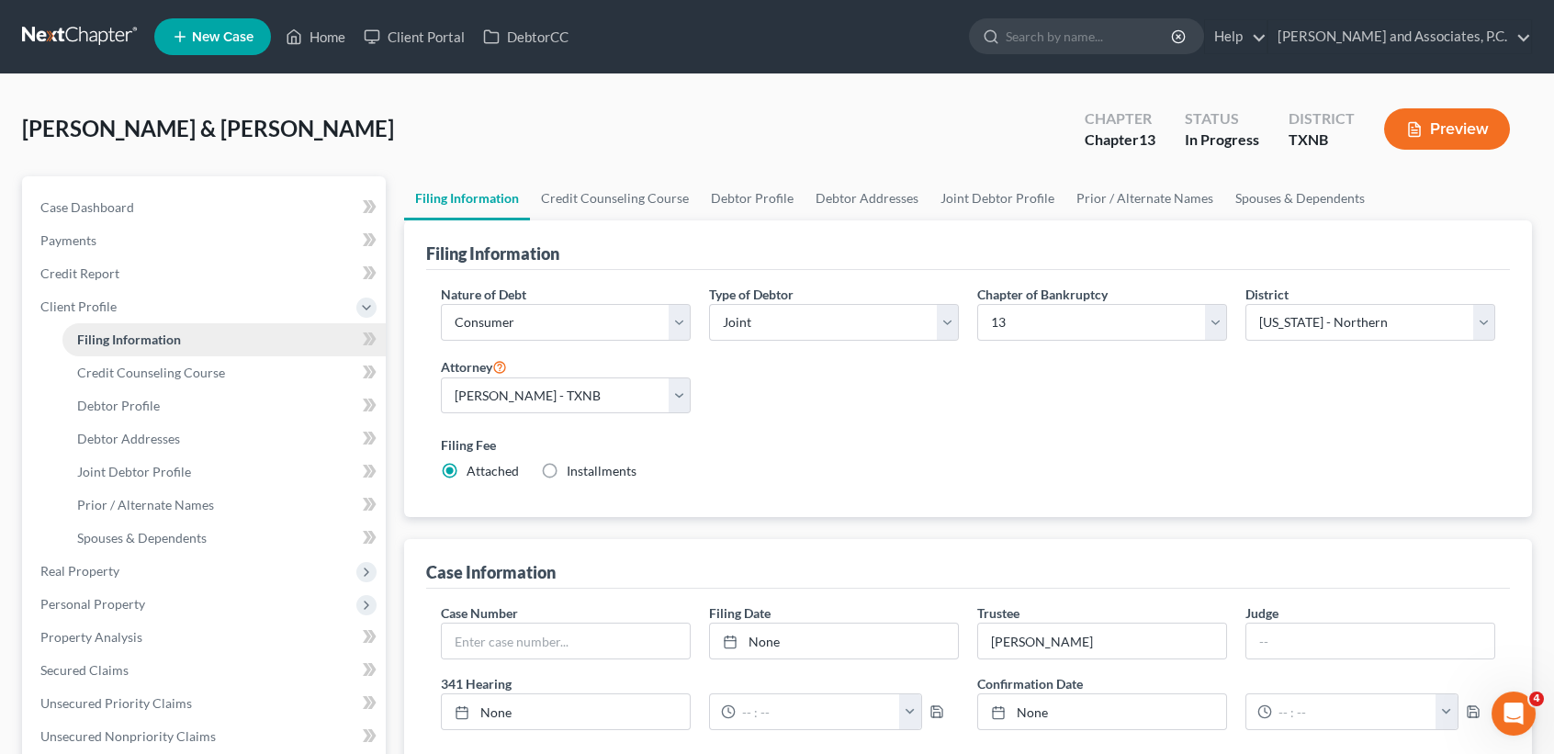
click at [102, 336] on span "Filing Information" at bounding box center [129, 340] width 104 height 16
click at [629, 204] on link "Credit Counseling Course" at bounding box center [615, 198] width 170 height 44
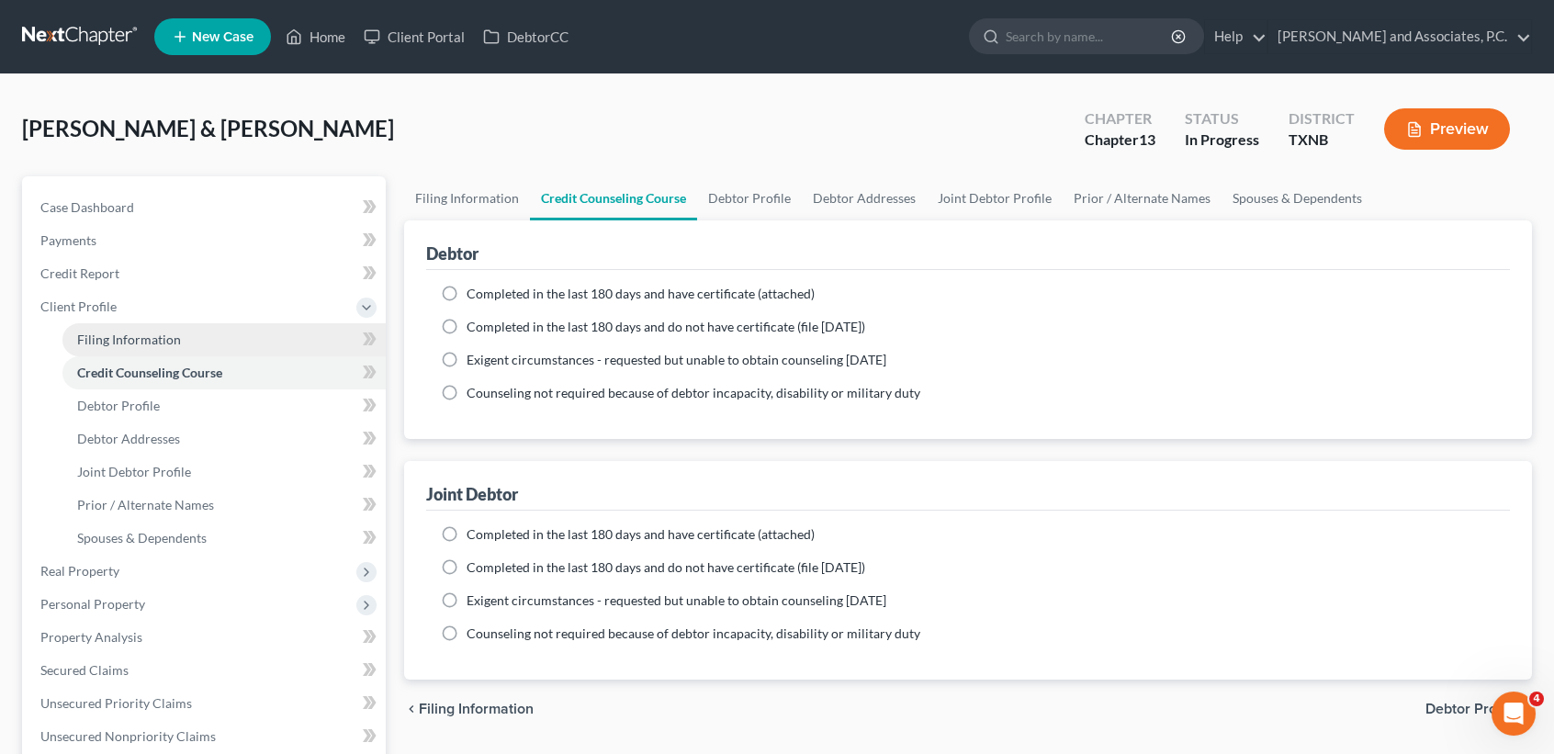
click at [122, 328] on link "Filing Information" at bounding box center [223, 339] width 323 height 33
select select "1"
select select "3"
select select "78"
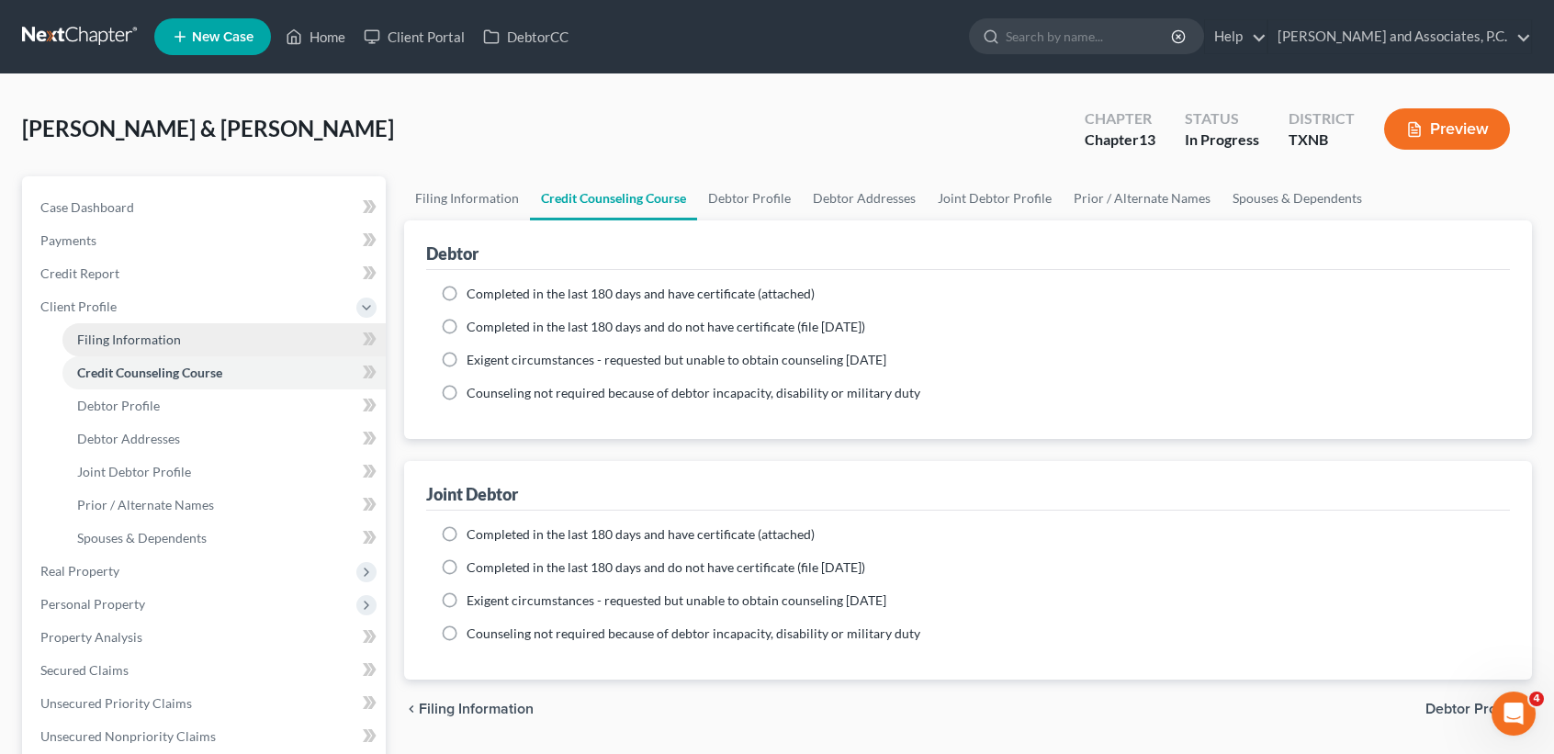
select select "0"
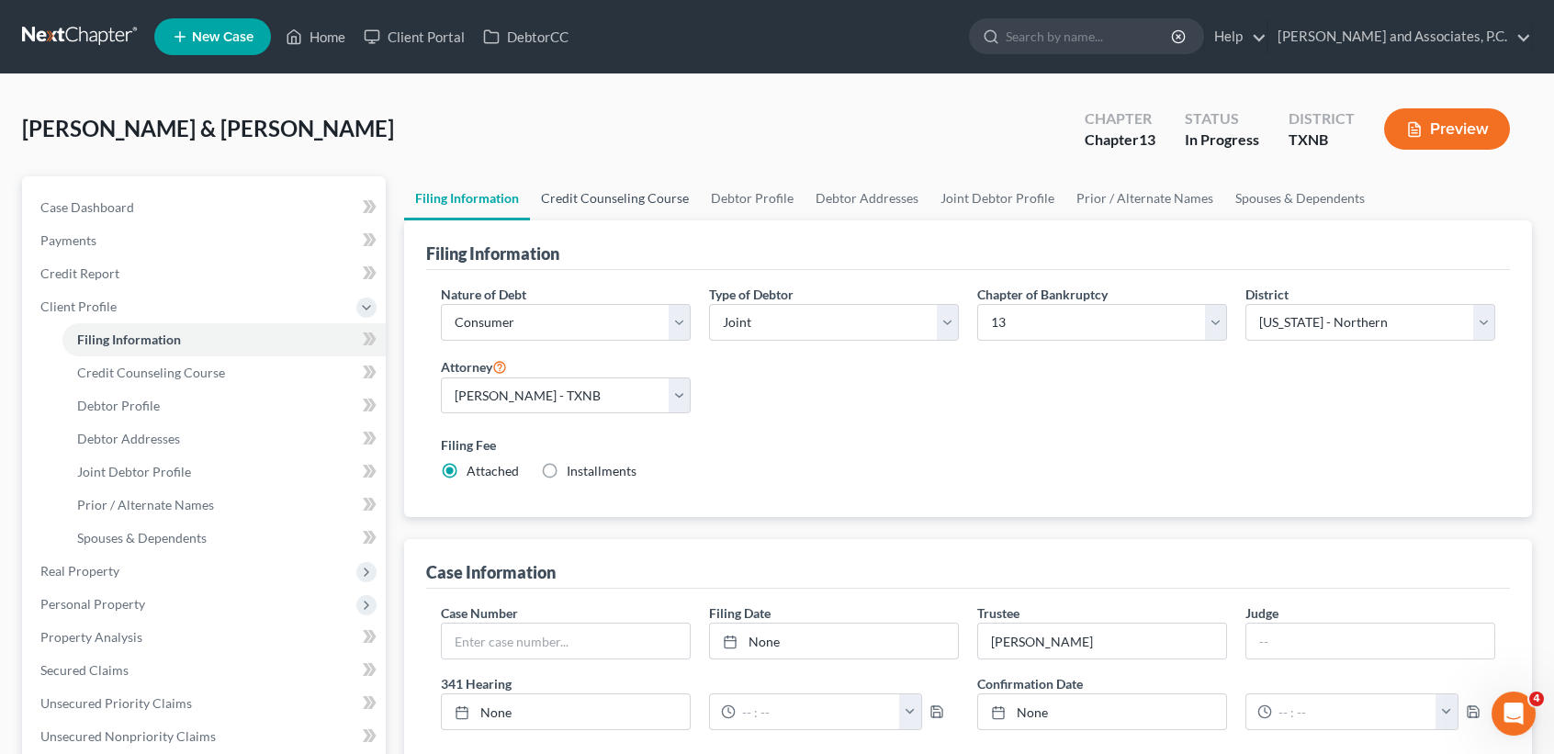
click at [593, 205] on link "Credit Counseling Course" at bounding box center [615, 198] width 170 height 44
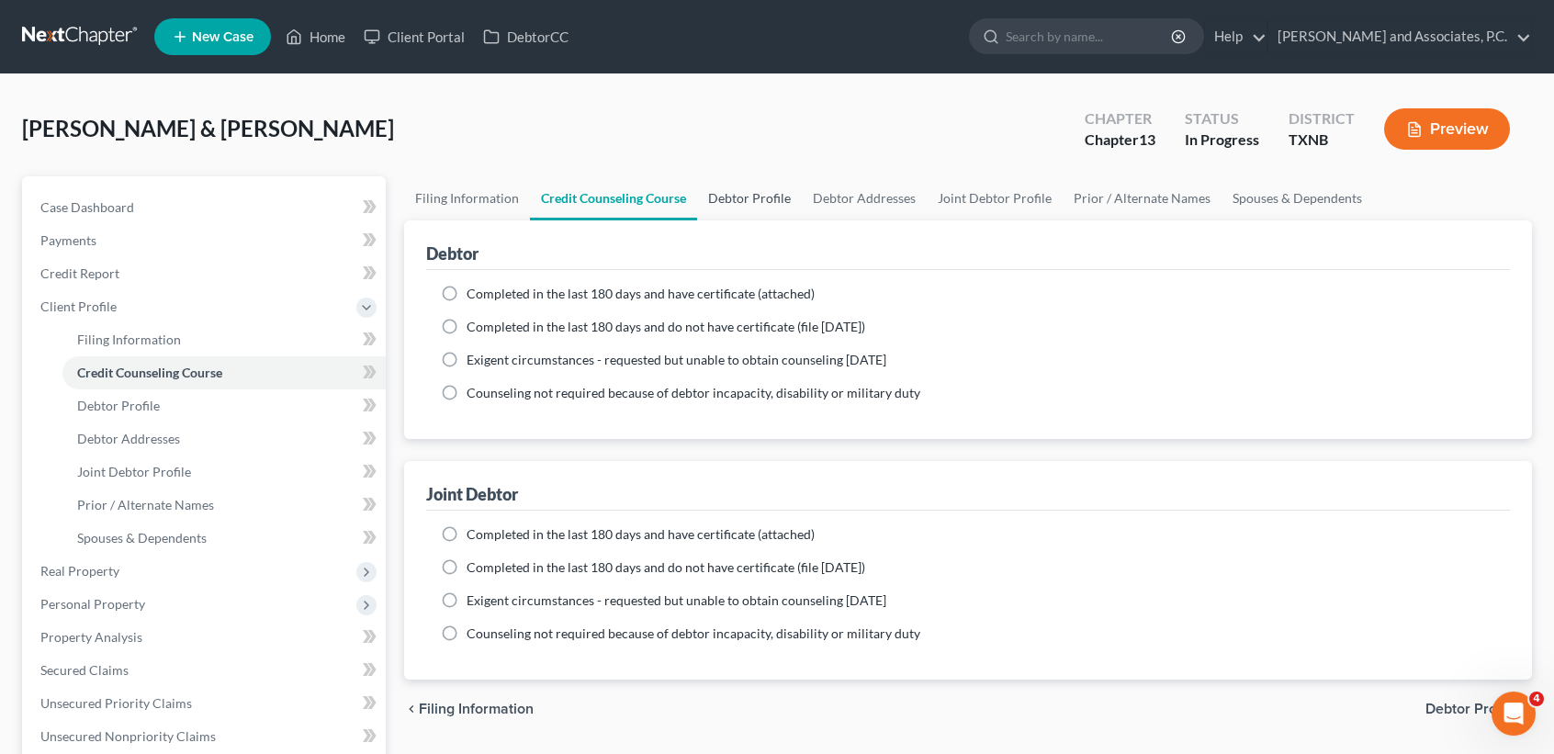
click at [752, 198] on link "Debtor Profile" at bounding box center [749, 198] width 105 height 44
select select "1"
select select "3"
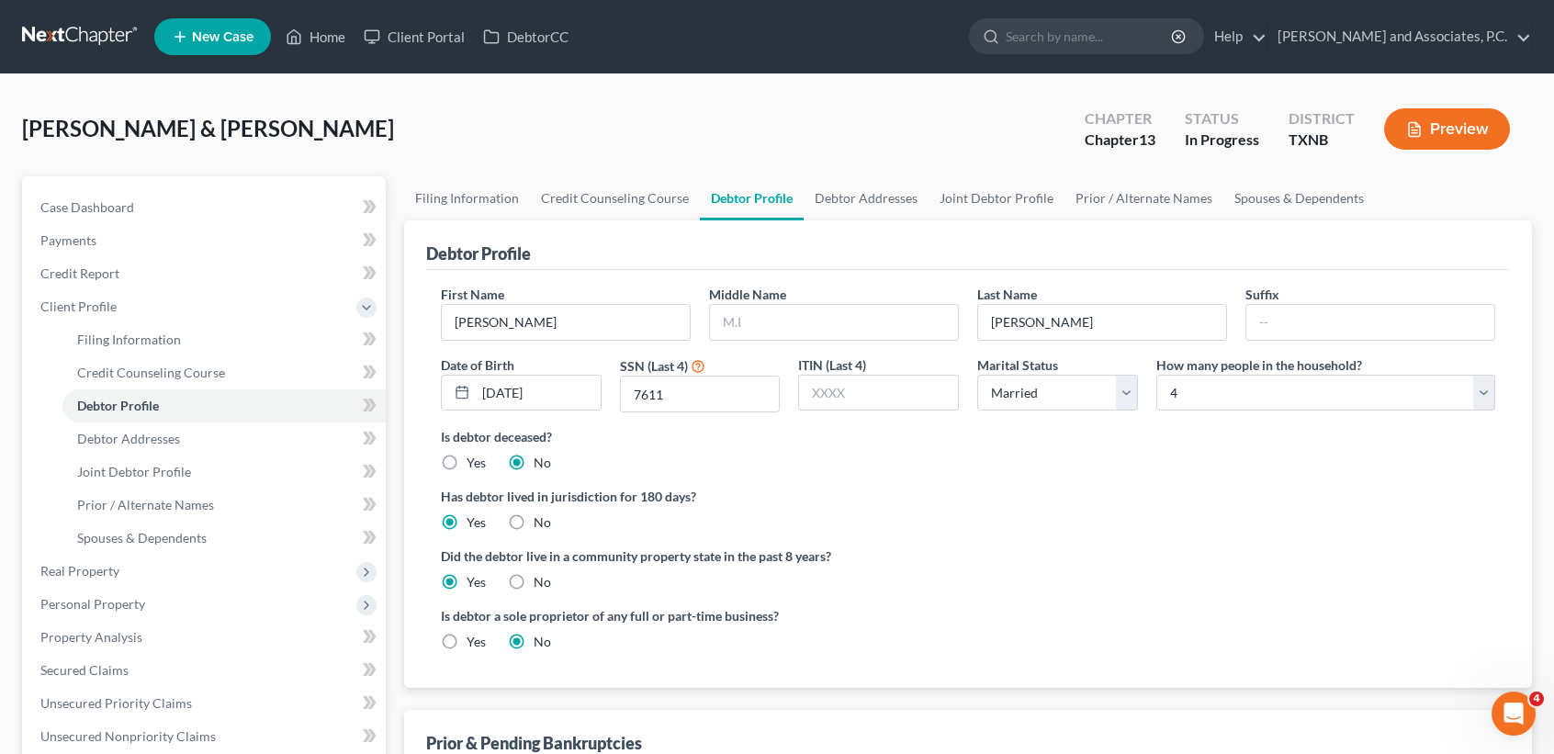
click at [1101, 621] on div "Is debtor a sole proprietor of any full or part-time business? Yes No" at bounding box center [968, 636] width 1073 height 60
click at [1098, 331] on input "[PERSON_NAME]" at bounding box center [1102, 322] width 248 height 35
click at [1055, 538] on ng-include "First Name [PERSON_NAME] Middle Name Last Name [PERSON_NAME] Suffix Date of Bir…" at bounding box center [968, 475] width 1055 height 381
click at [1040, 401] on select "Select Single Married Separated Divorced Widowed" at bounding box center [1057, 393] width 161 height 37
click at [977, 375] on select "Select Single Married Separated Divorced Widowed" at bounding box center [1057, 393] width 161 height 37
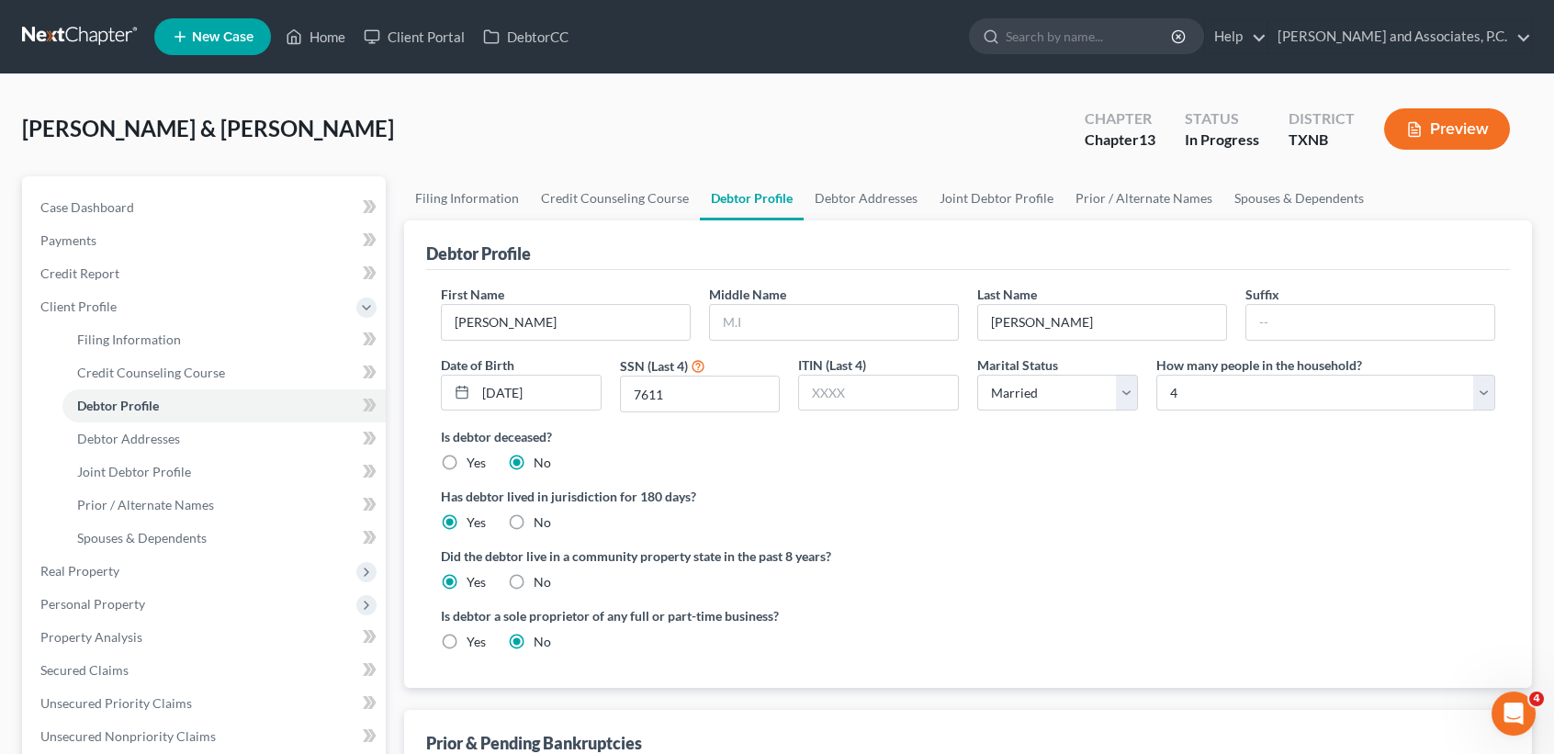
click at [1048, 442] on label "Is debtor deceased?" at bounding box center [968, 436] width 1055 height 19
click at [875, 186] on link "Debtor Addresses" at bounding box center [866, 198] width 125 height 44
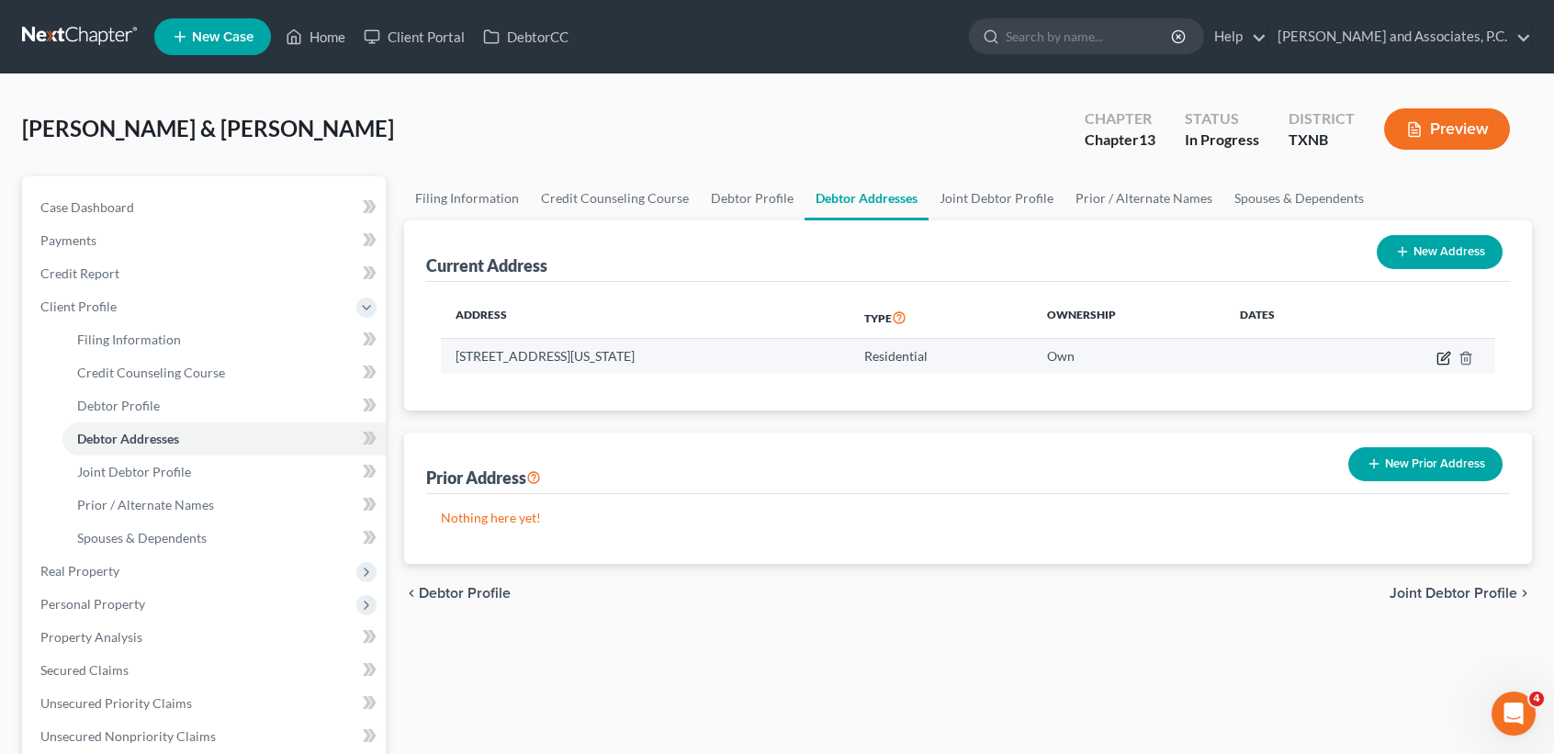
click at [1445, 354] on icon "button" at bounding box center [1445, 356] width 8 height 8
select select "45"
select select "0"
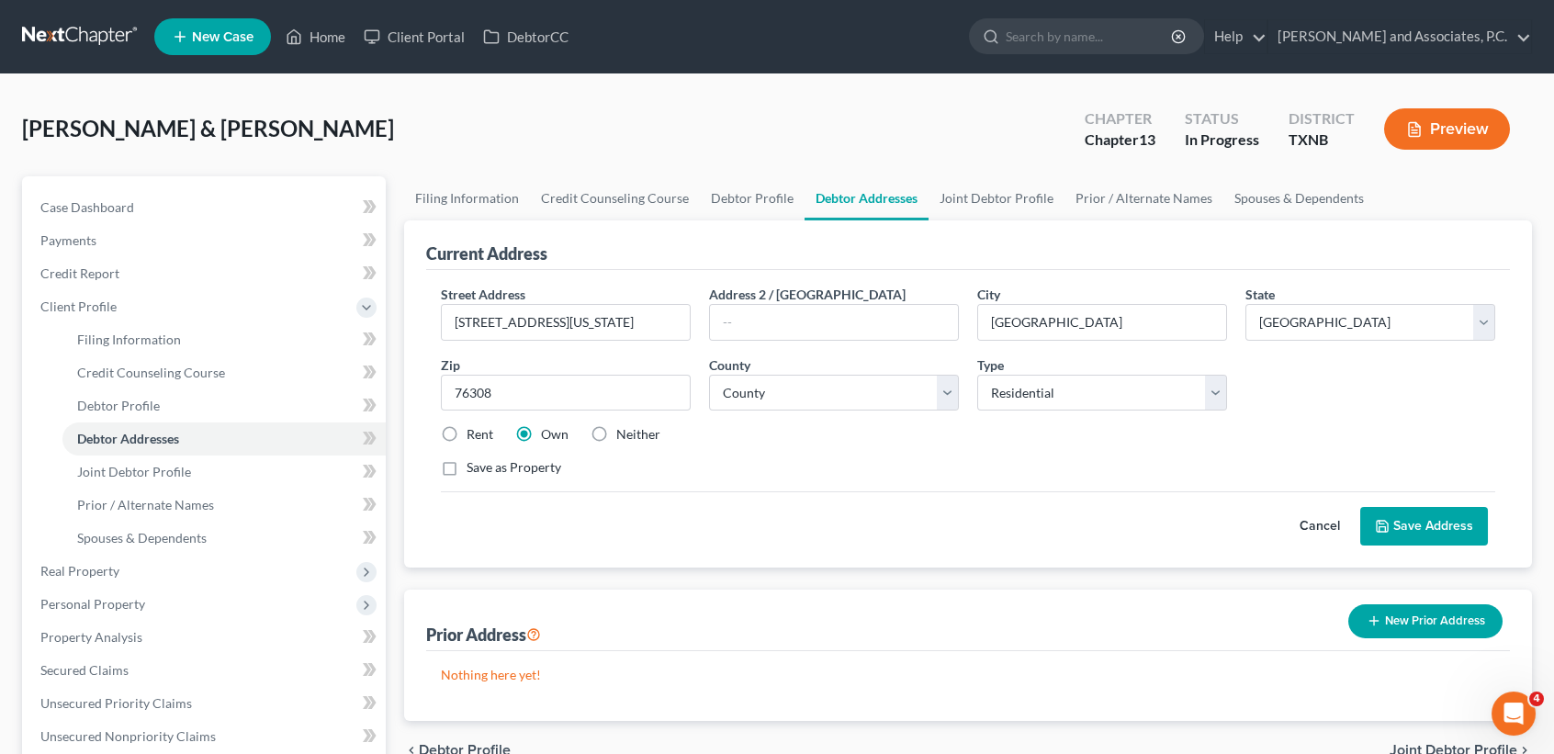
click at [903, 509] on div "Cancel Save Address" at bounding box center [968, 518] width 1055 height 54
click at [1451, 520] on button "Save Address" at bounding box center [1425, 526] width 128 height 39
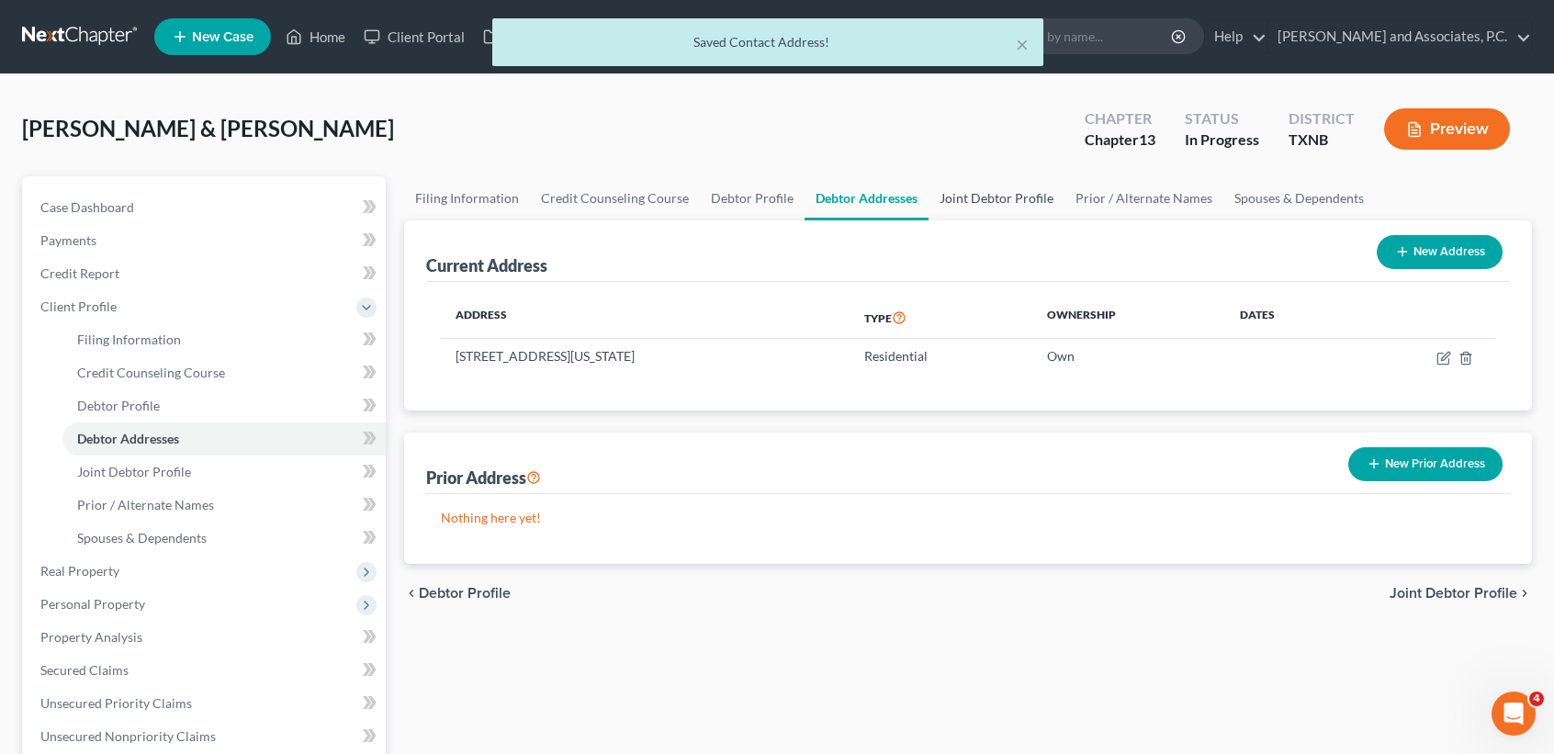
click at [1004, 195] on link "Joint Debtor Profile" at bounding box center [997, 198] width 136 height 44
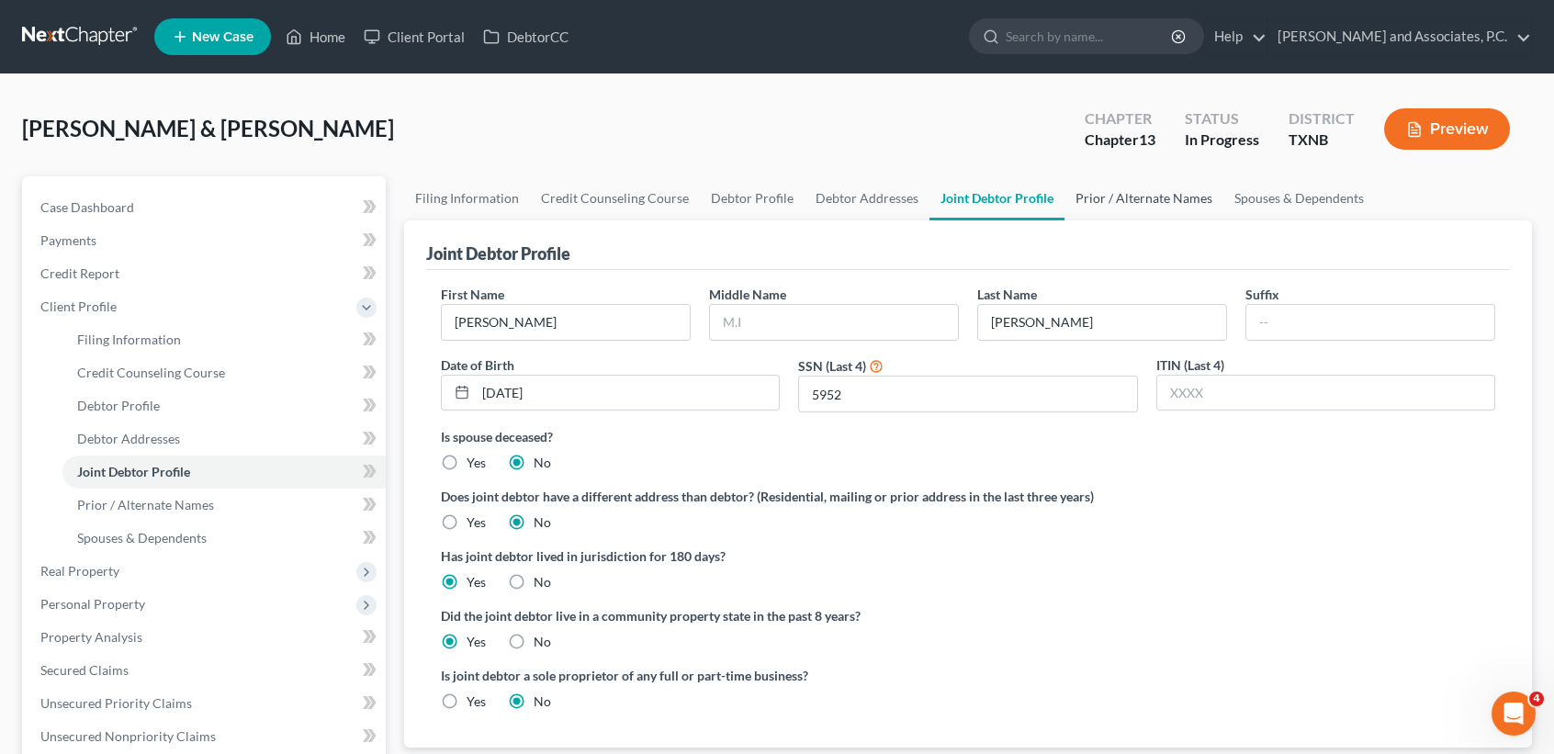
click at [1119, 185] on link "Prior / Alternate Names" at bounding box center [1144, 198] width 159 height 44
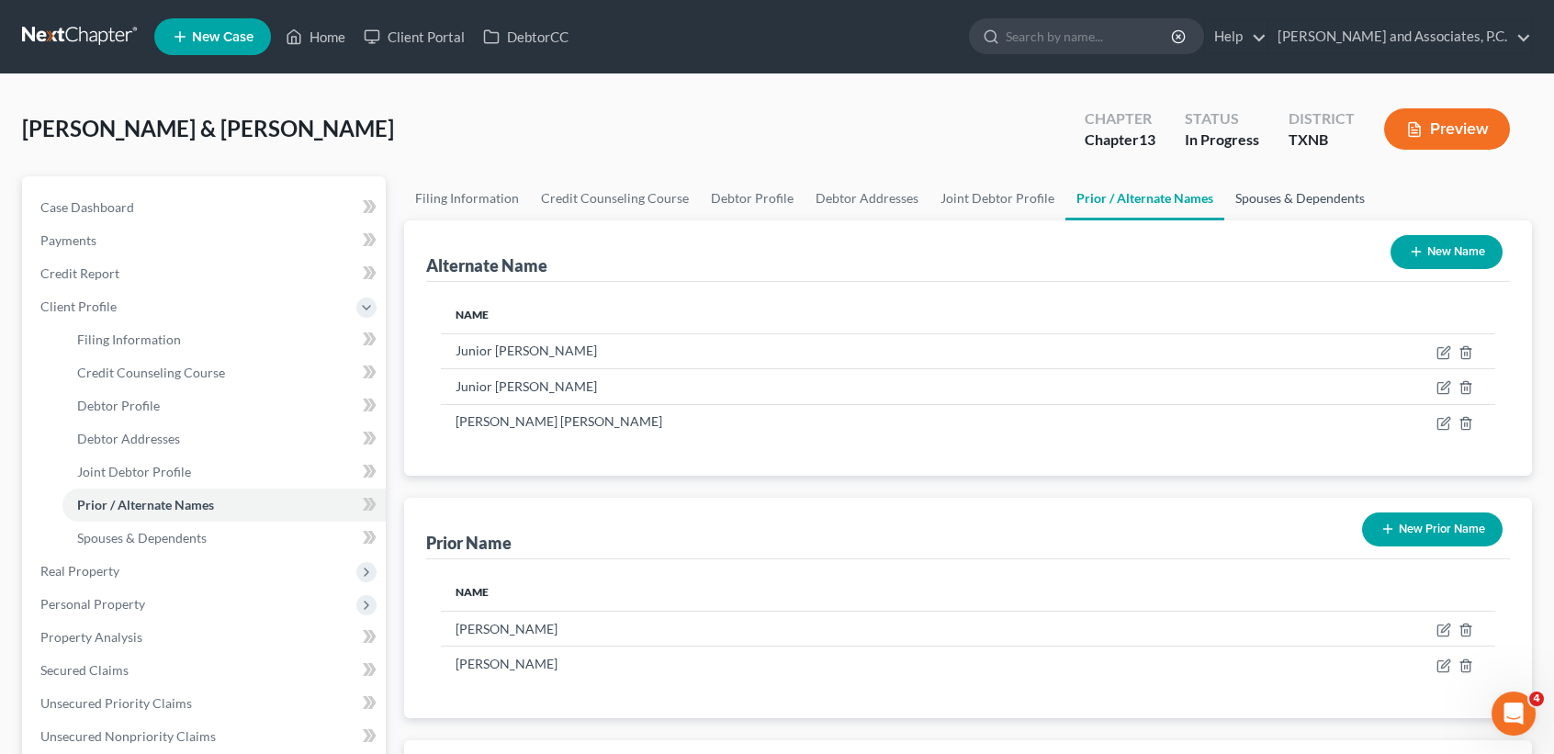
click at [1283, 190] on link "Spouses & Dependents" at bounding box center [1301, 198] width 152 height 44
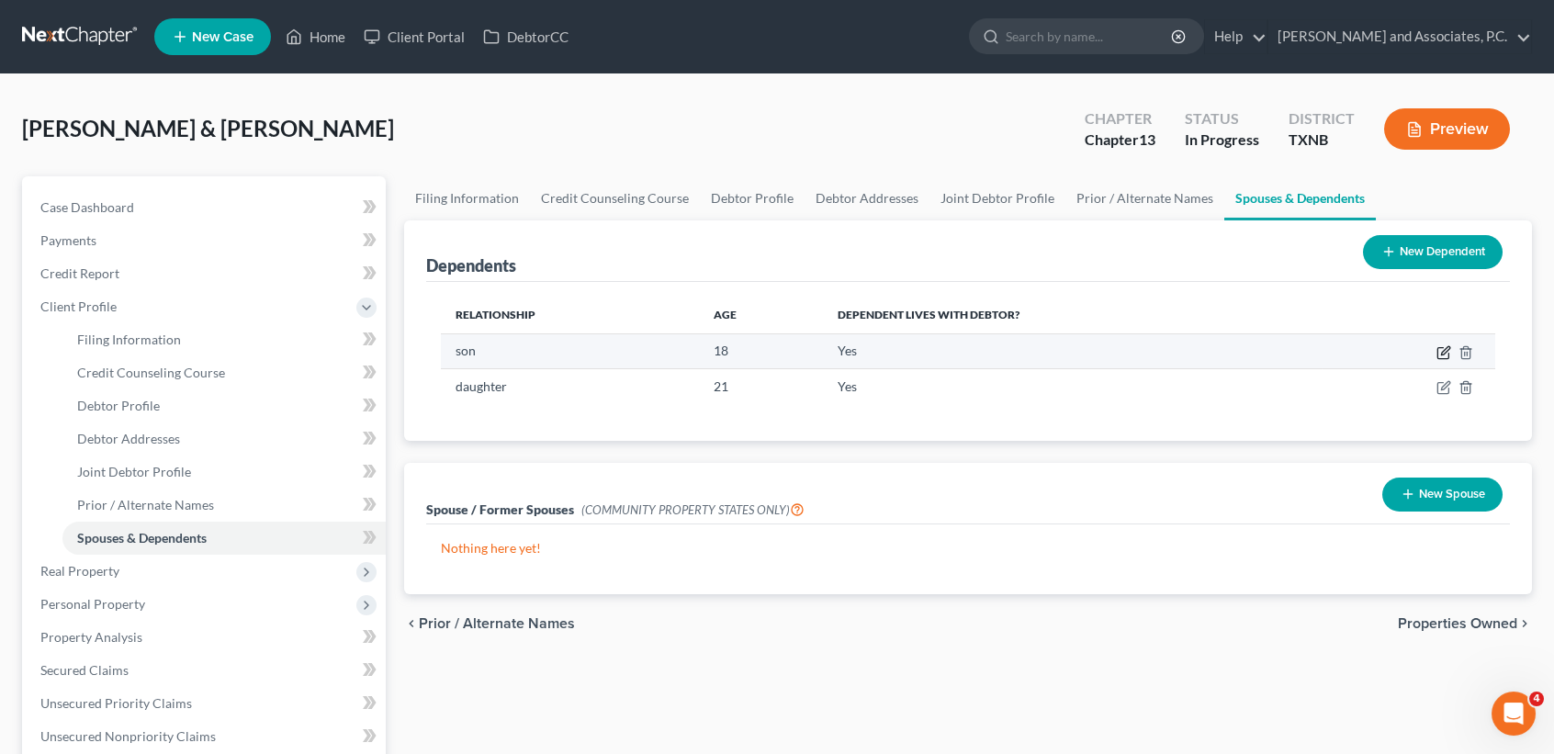
click at [1438, 356] on icon "button" at bounding box center [1443, 353] width 11 height 11
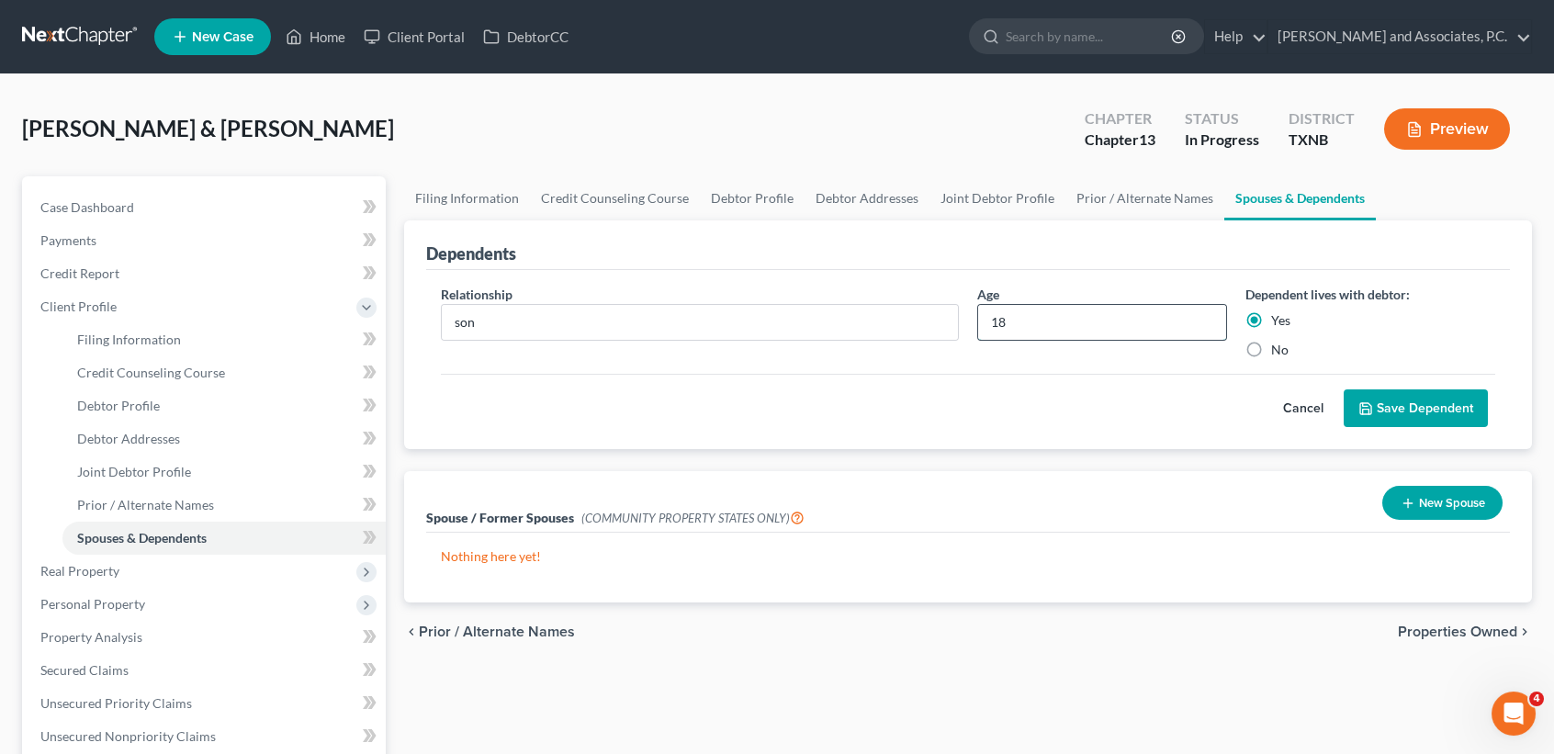
click at [1105, 326] on input "18" at bounding box center [1102, 322] width 248 height 35
click at [1413, 409] on button "Save Dependent" at bounding box center [1416, 409] width 144 height 39
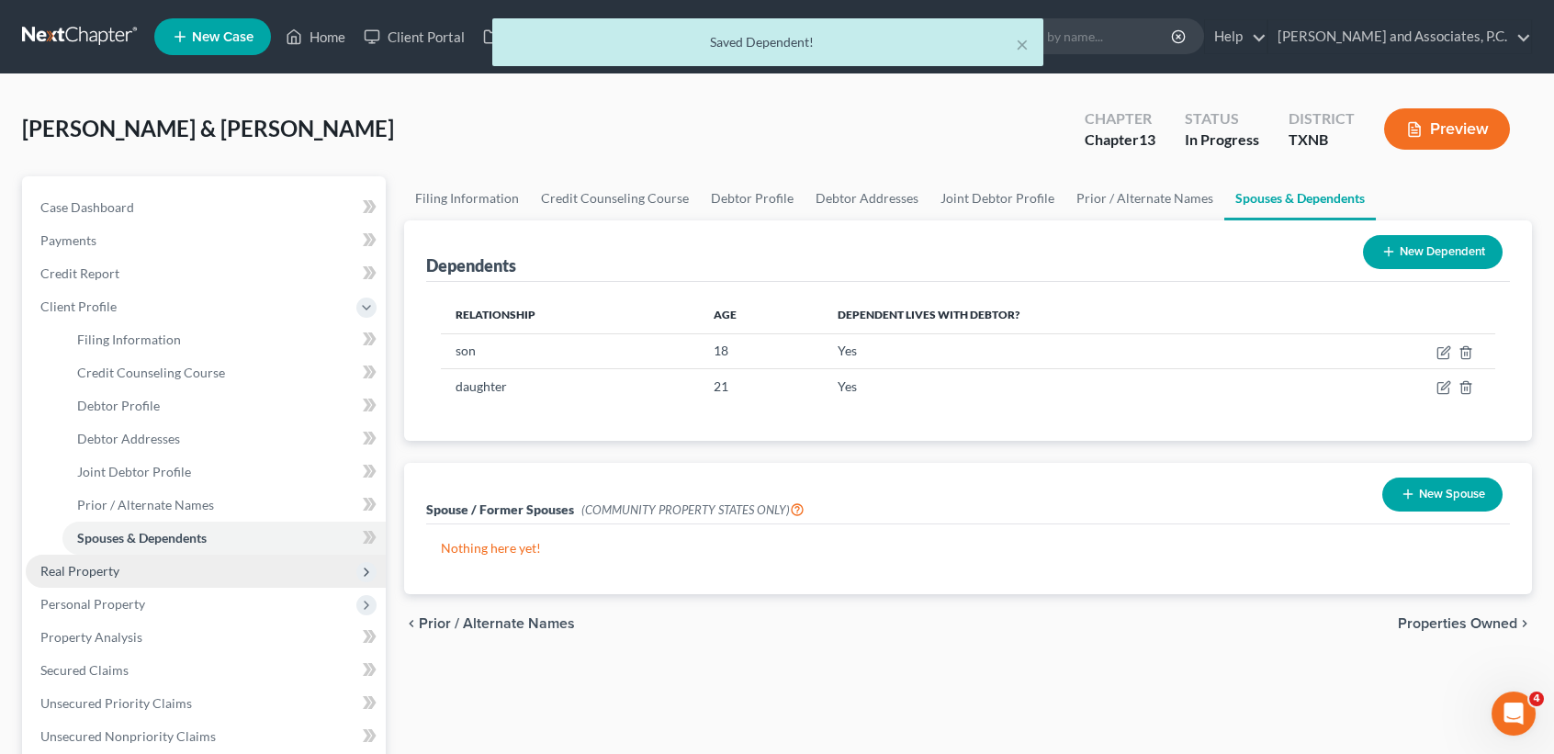
click at [77, 578] on span "Real Property" at bounding box center [206, 571] width 360 height 33
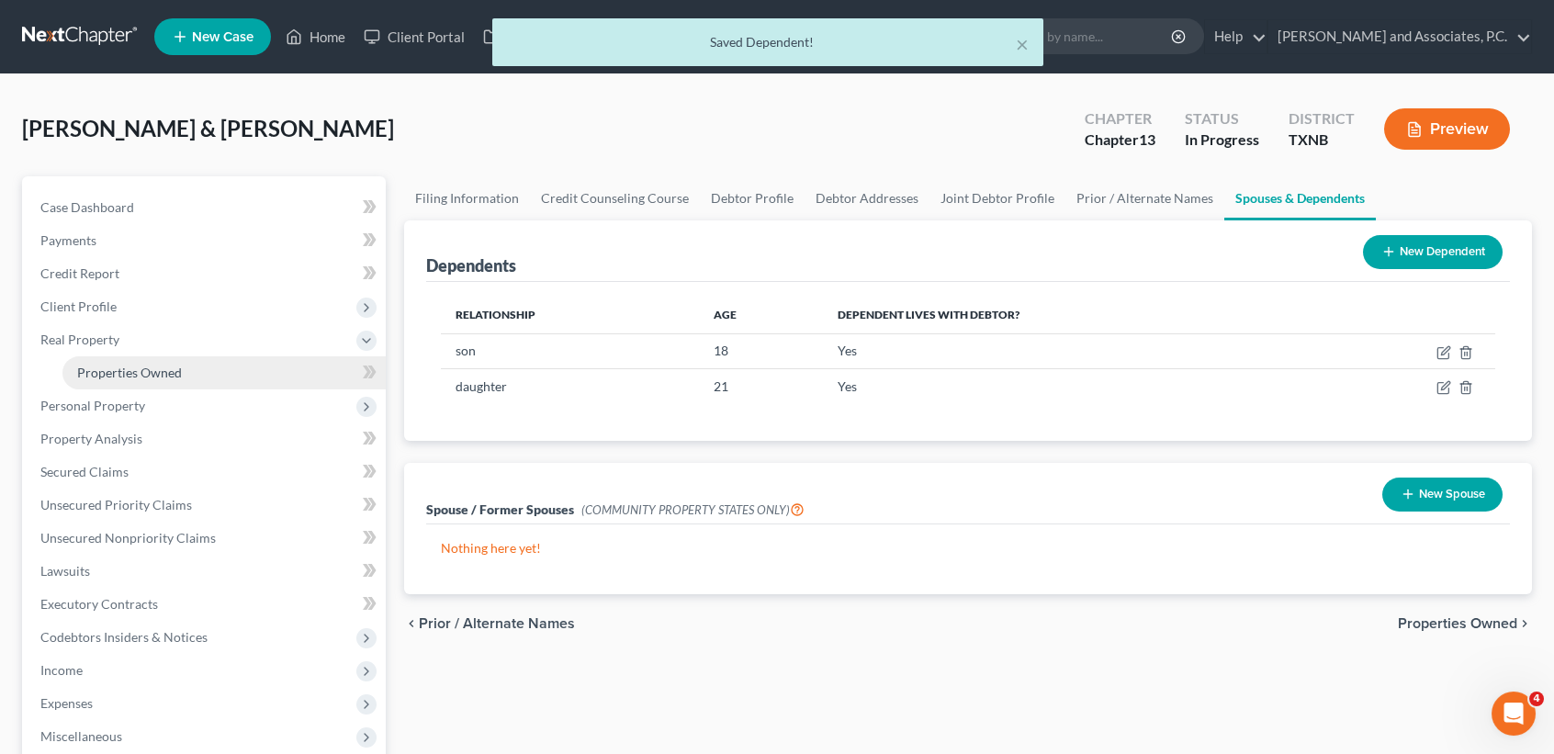
click at [205, 375] on link "Properties Owned" at bounding box center [223, 372] width 323 height 33
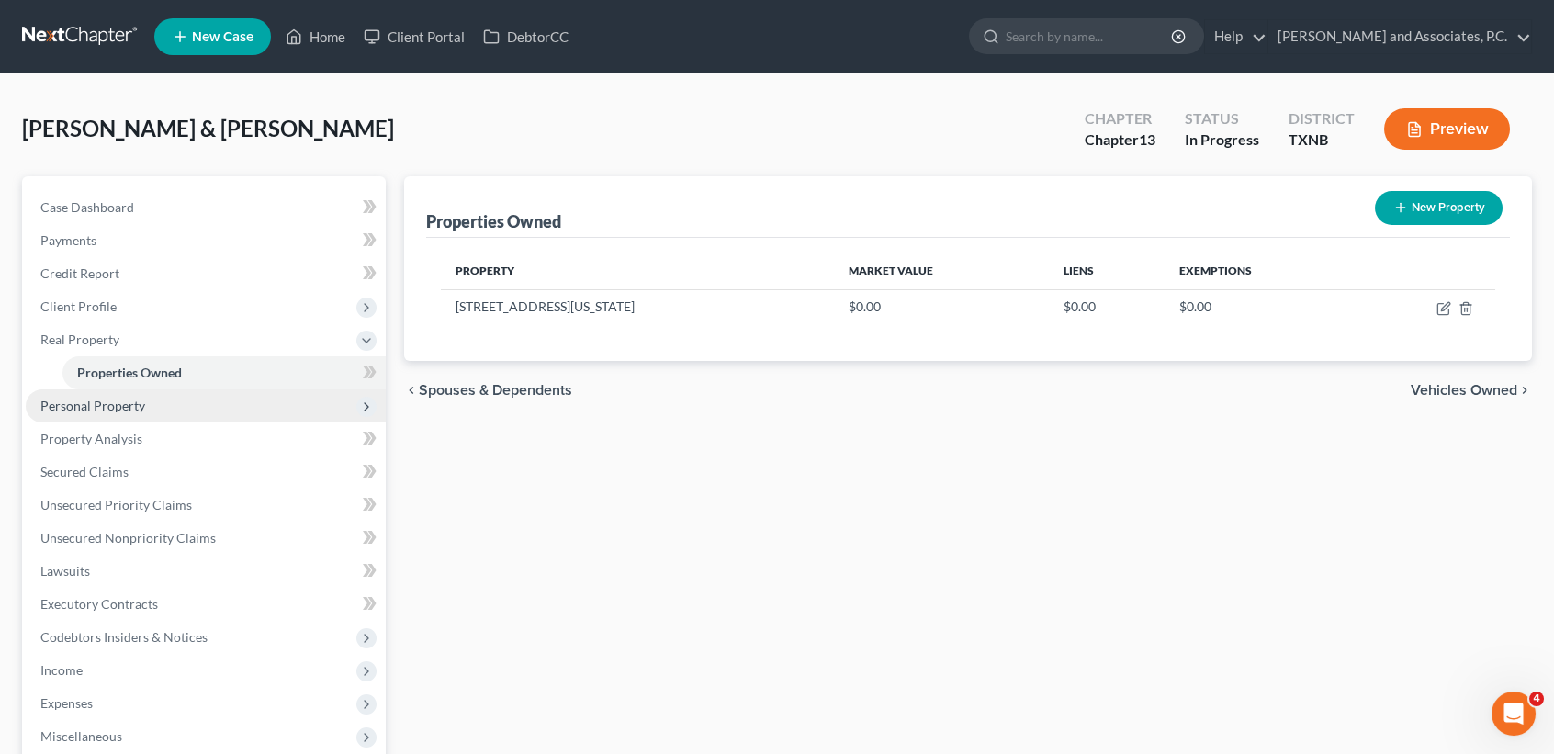
click at [59, 401] on span "Personal Property" at bounding box center [92, 406] width 105 height 16
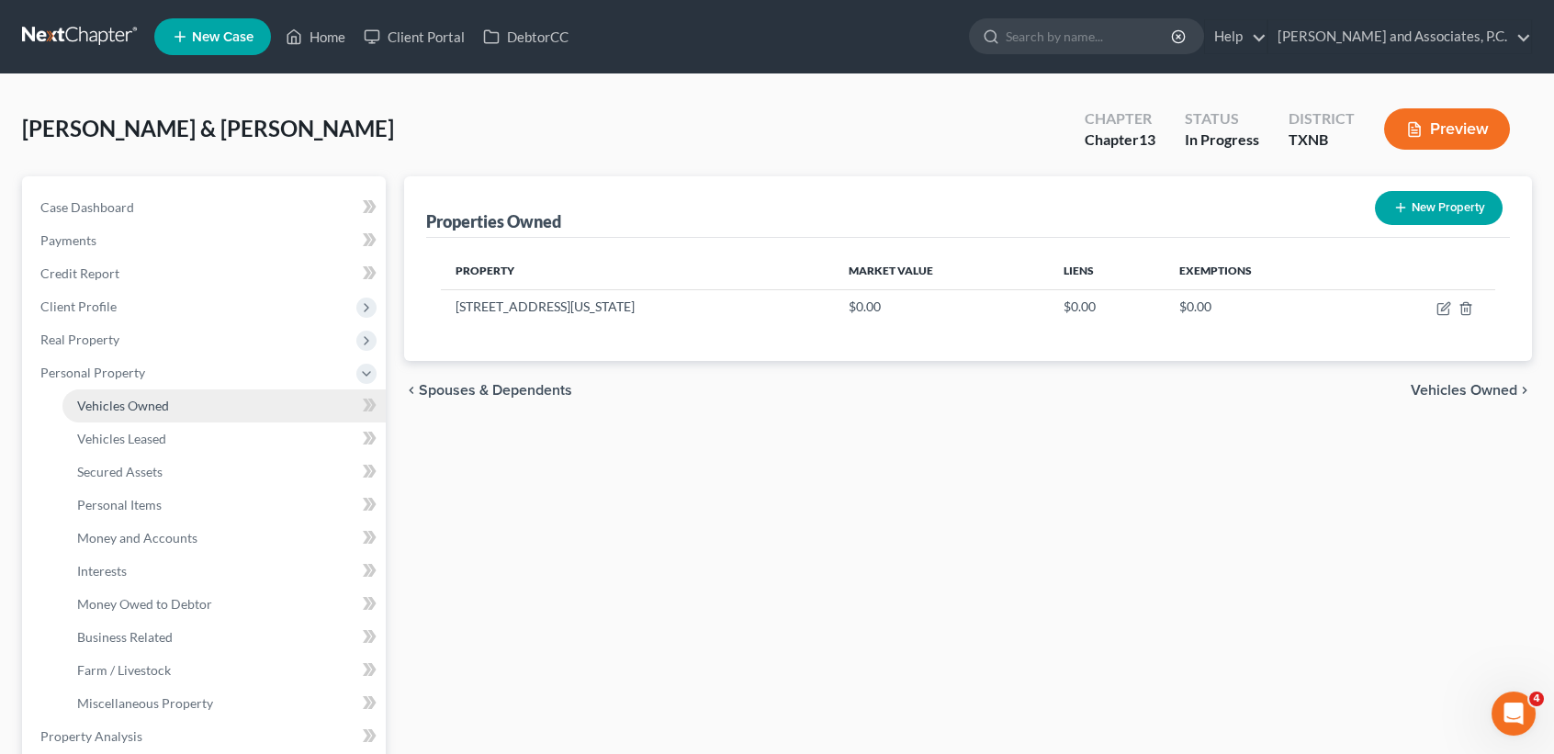
click at [175, 406] on link "Vehicles Owned" at bounding box center [223, 406] width 323 height 33
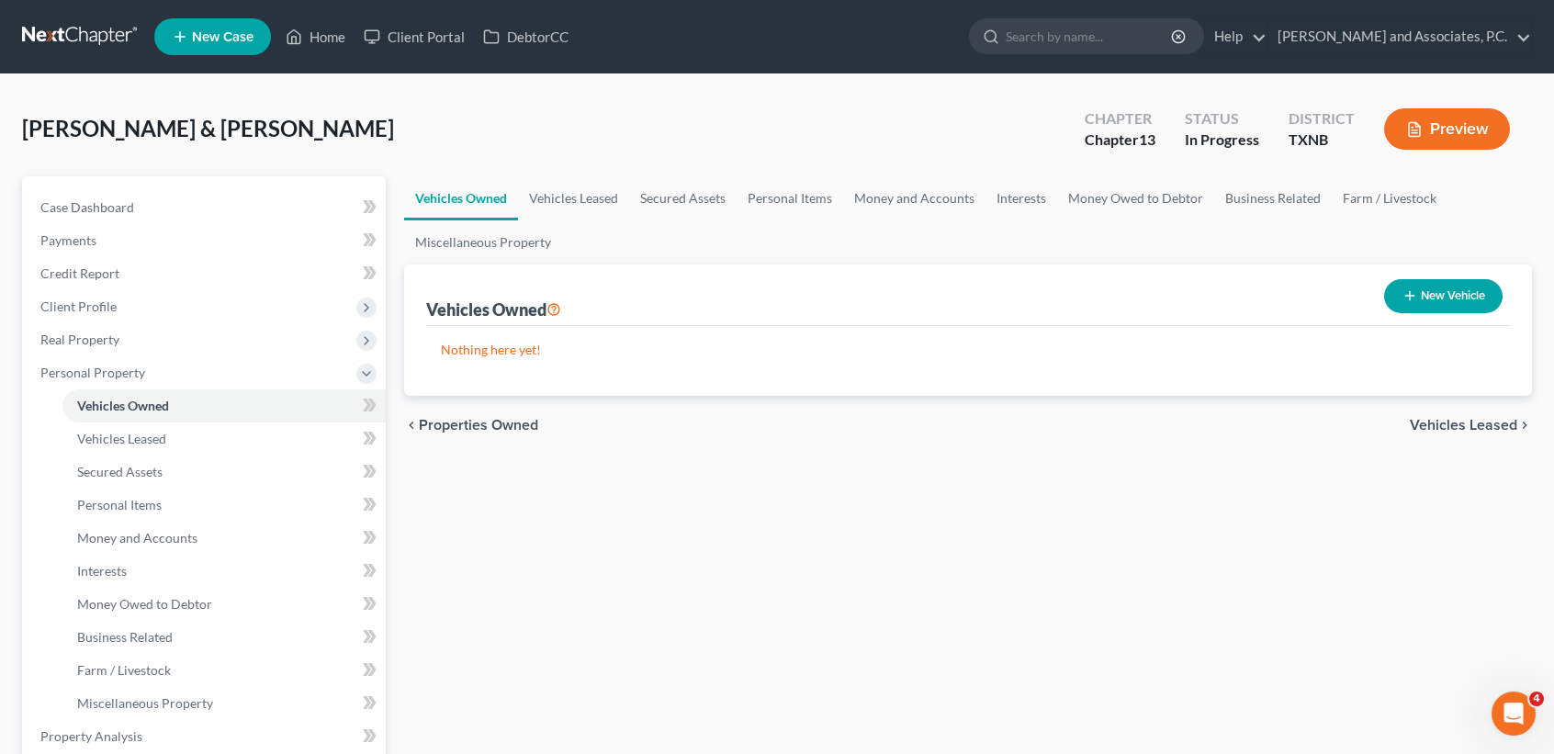
click at [1428, 297] on button "New Vehicle" at bounding box center [1443, 296] width 119 height 34
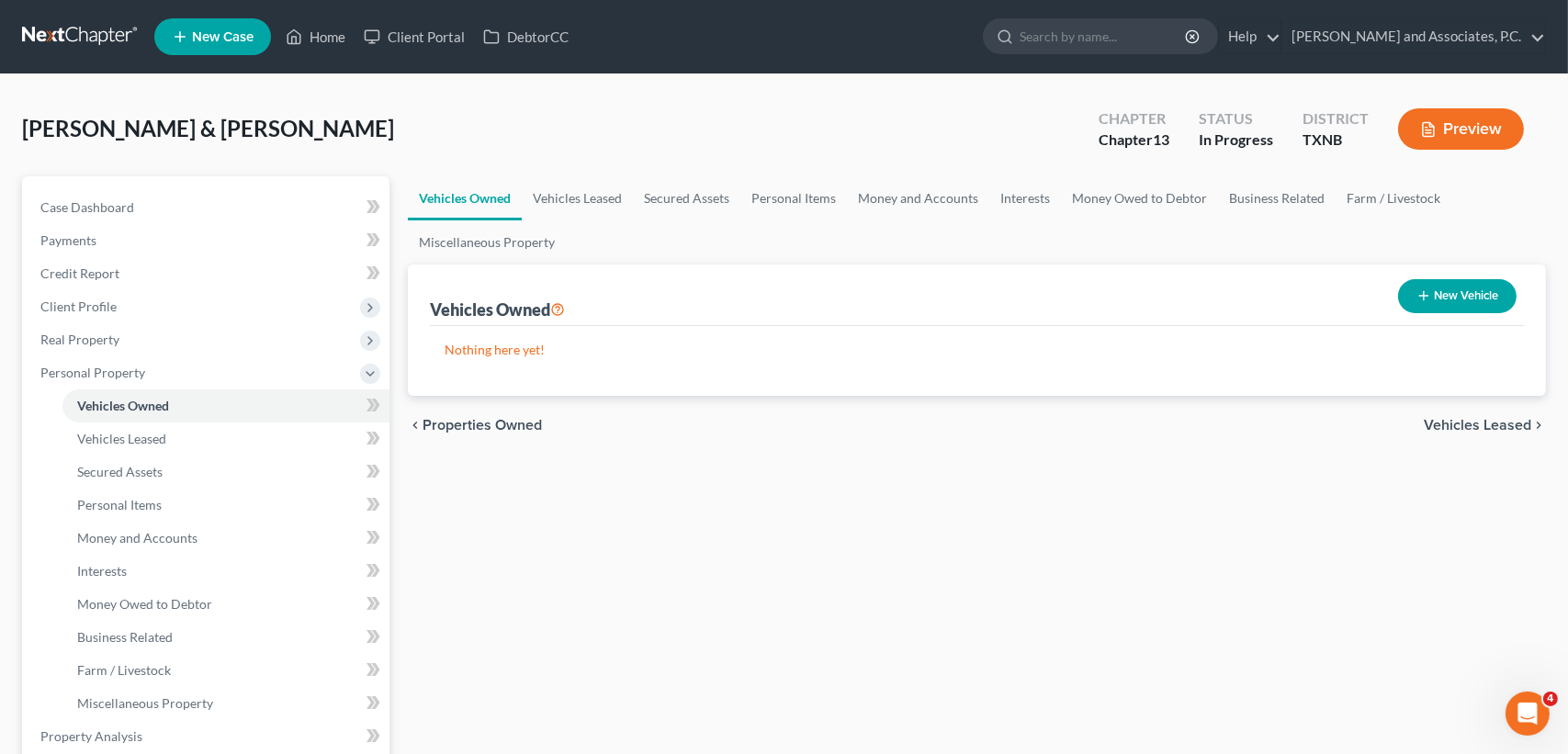
select select "0"
select select "2"
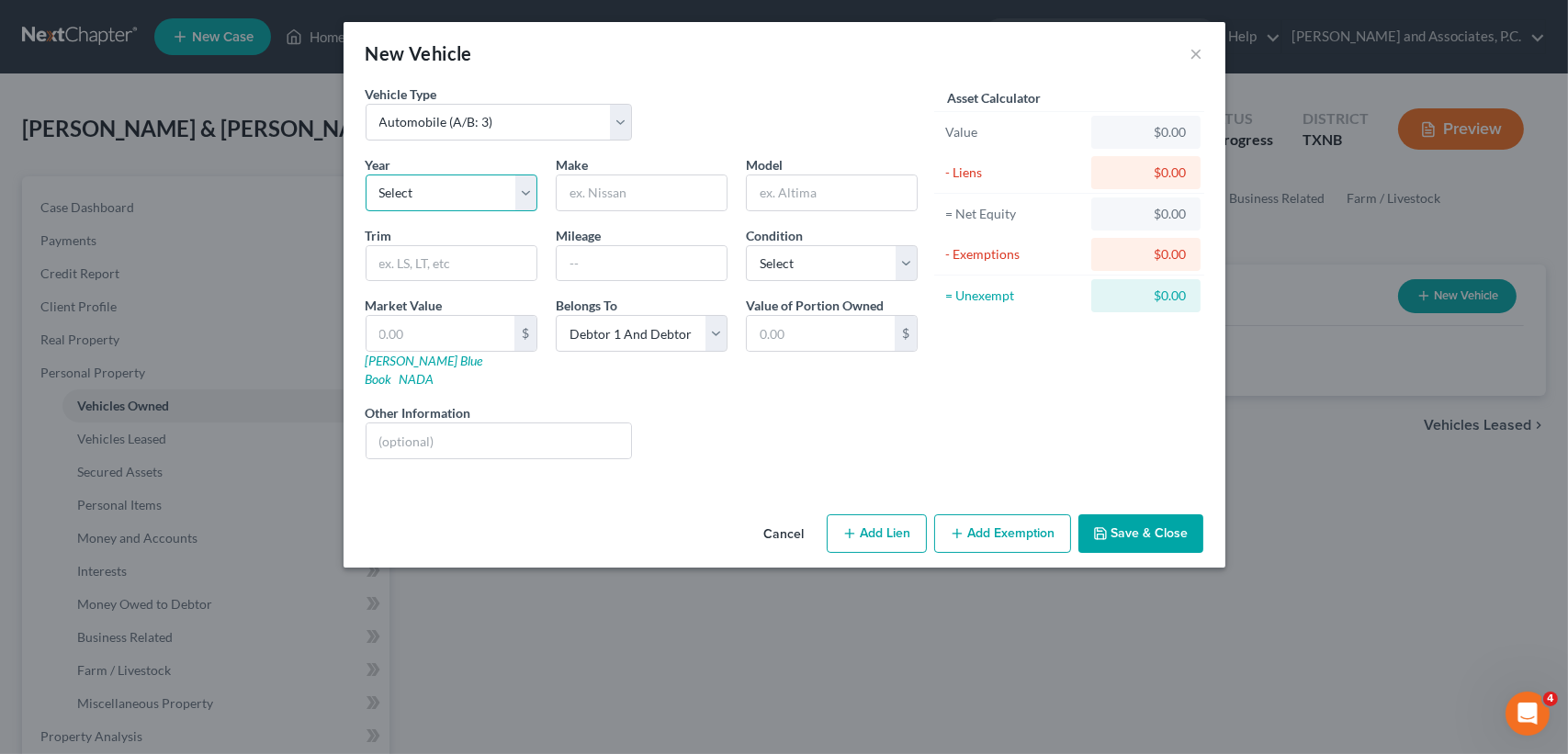
click at [440, 184] on select "Select 2026 2025 2024 2023 2022 2021 2020 2019 2018 2017 2016 2015 2014 2013 20…" at bounding box center [452, 193] width 172 height 37
drag, startPoint x: 593, startPoint y: 193, endPoint x: 624, endPoint y: 167, distance: 40.5
click at [593, 193] on input "text" at bounding box center [642, 192] width 170 height 35
type input "homemade"
click at [855, 198] on input "text" at bounding box center [832, 192] width 170 height 35
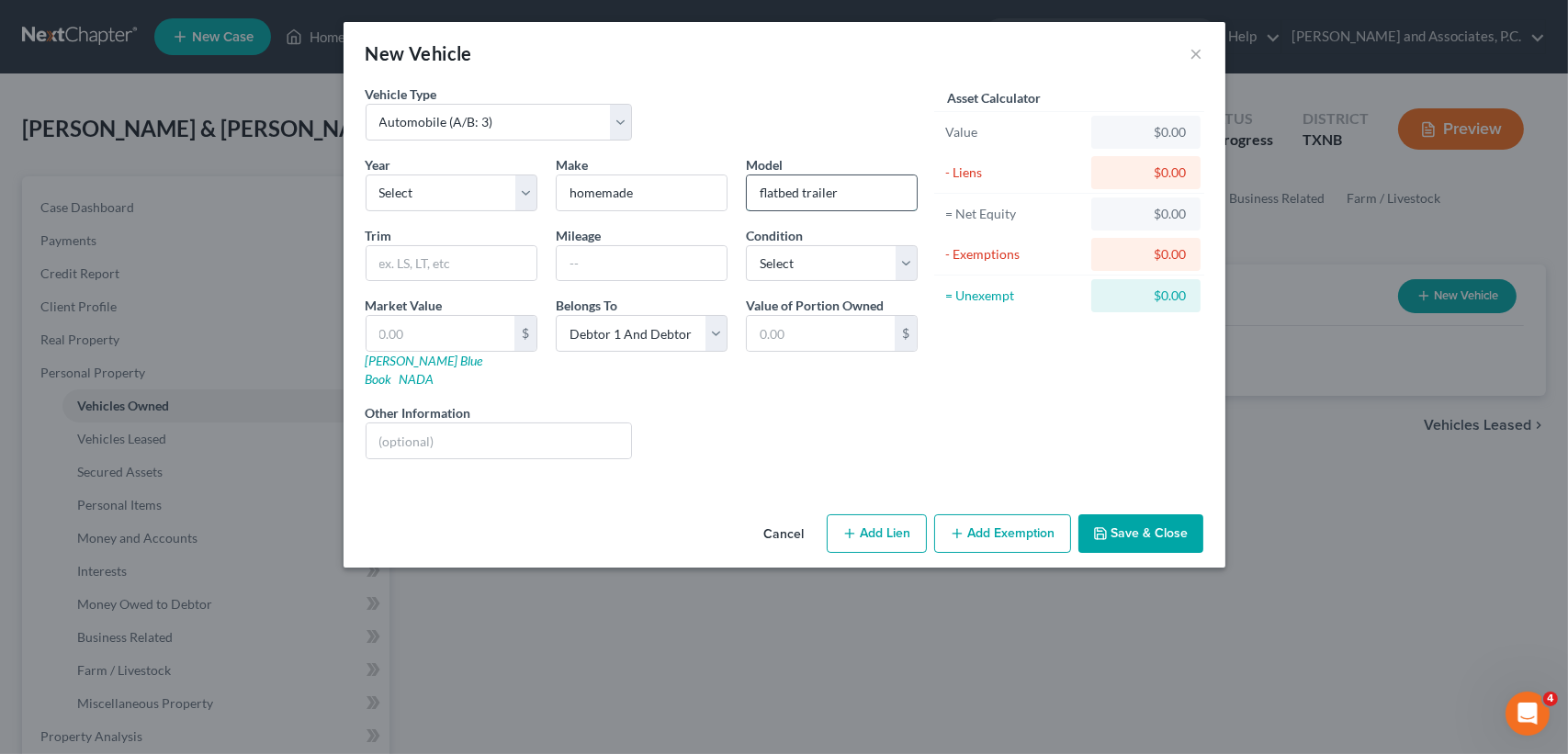
type input "flatbed trailer"
click at [430, 282] on div "Year Select 2026 2025 2024 2023 2022 2021 2020 2019 2018 2017 2016 2015 2014 20…" at bounding box center [641, 314] width 570 height 319
drag, startPoint x: 445, startPoint y: 352, endPoint x: 463, endPoint y: 345, distance: 19.8
click at [446, 352] on div "Market Value $ Kelly Blue Book NADA" at bounding box center [451, 342] width 190 height 93
click at [469, 338] on input "text" at bounding box center [441, 333] width 148 height 35
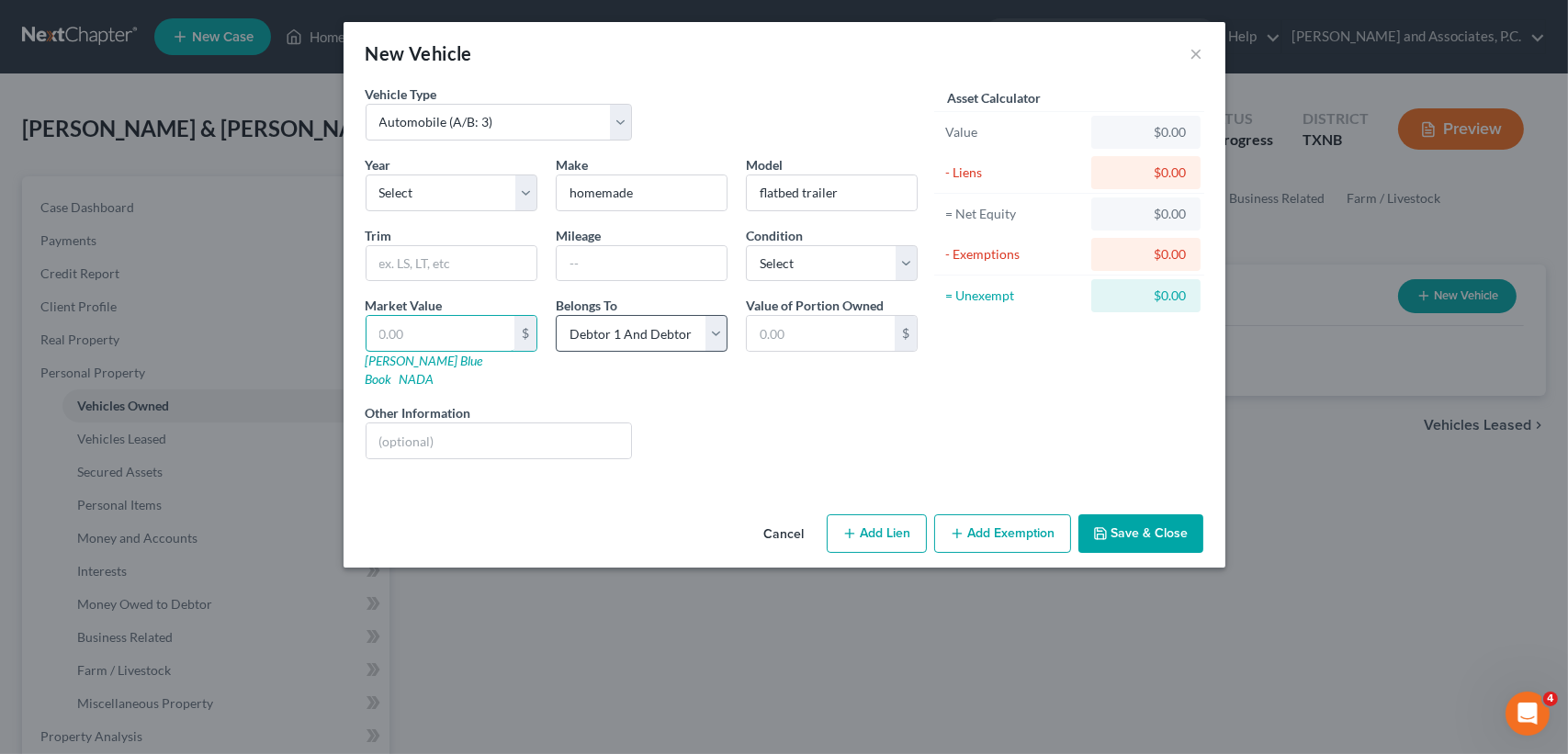
type input "5"
type input "5.00"
type input "50"
type input "50.00"
type input "500"
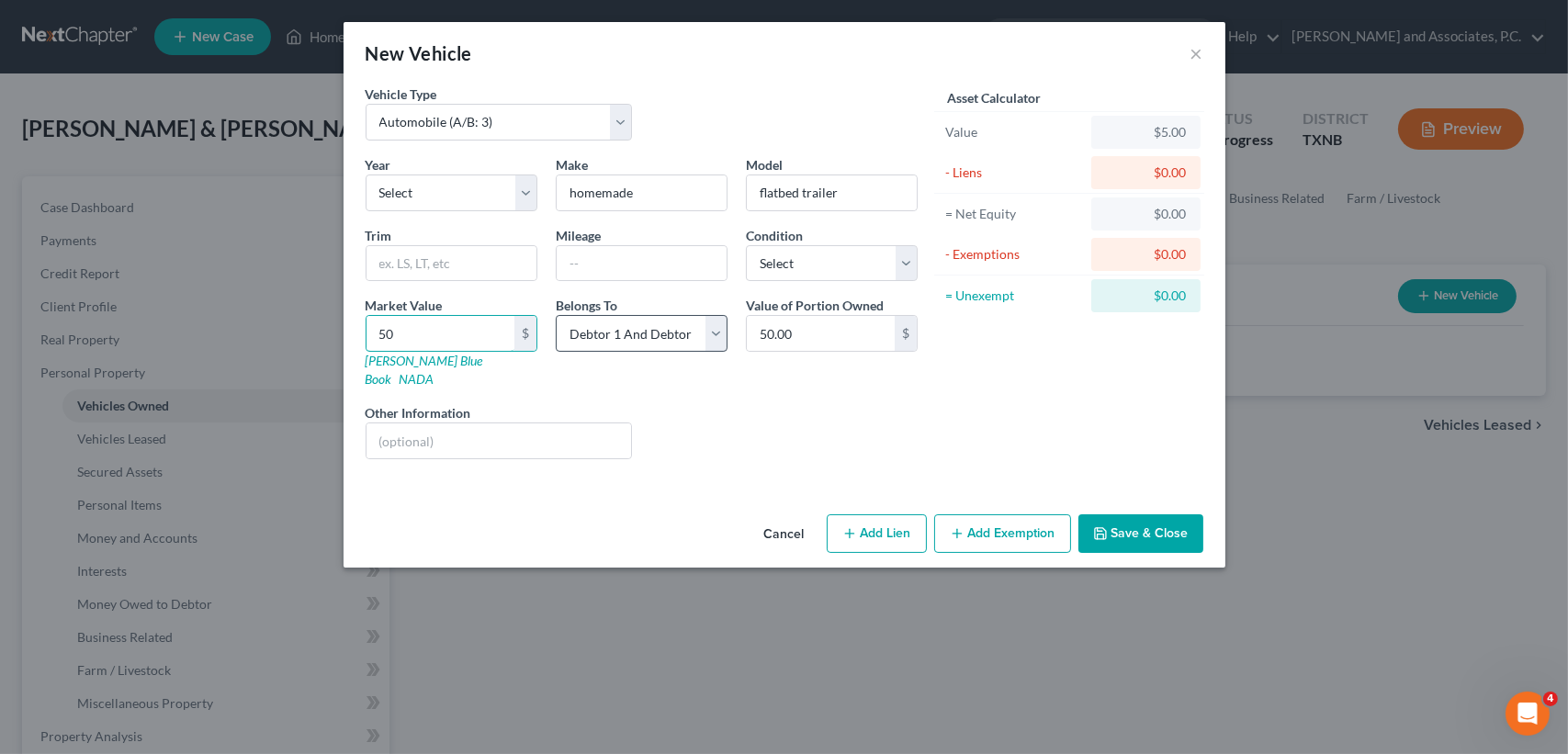
type input "500.00"
click at [1167, 540] on div "Cancel Add Lien Add Lease Add Exemption Save & Close" at bounding box center [785, 537] width 882 height 61
click at [1163, 526] on button "Save & Close" at bounding box center [1141, 533] width 125 height 39
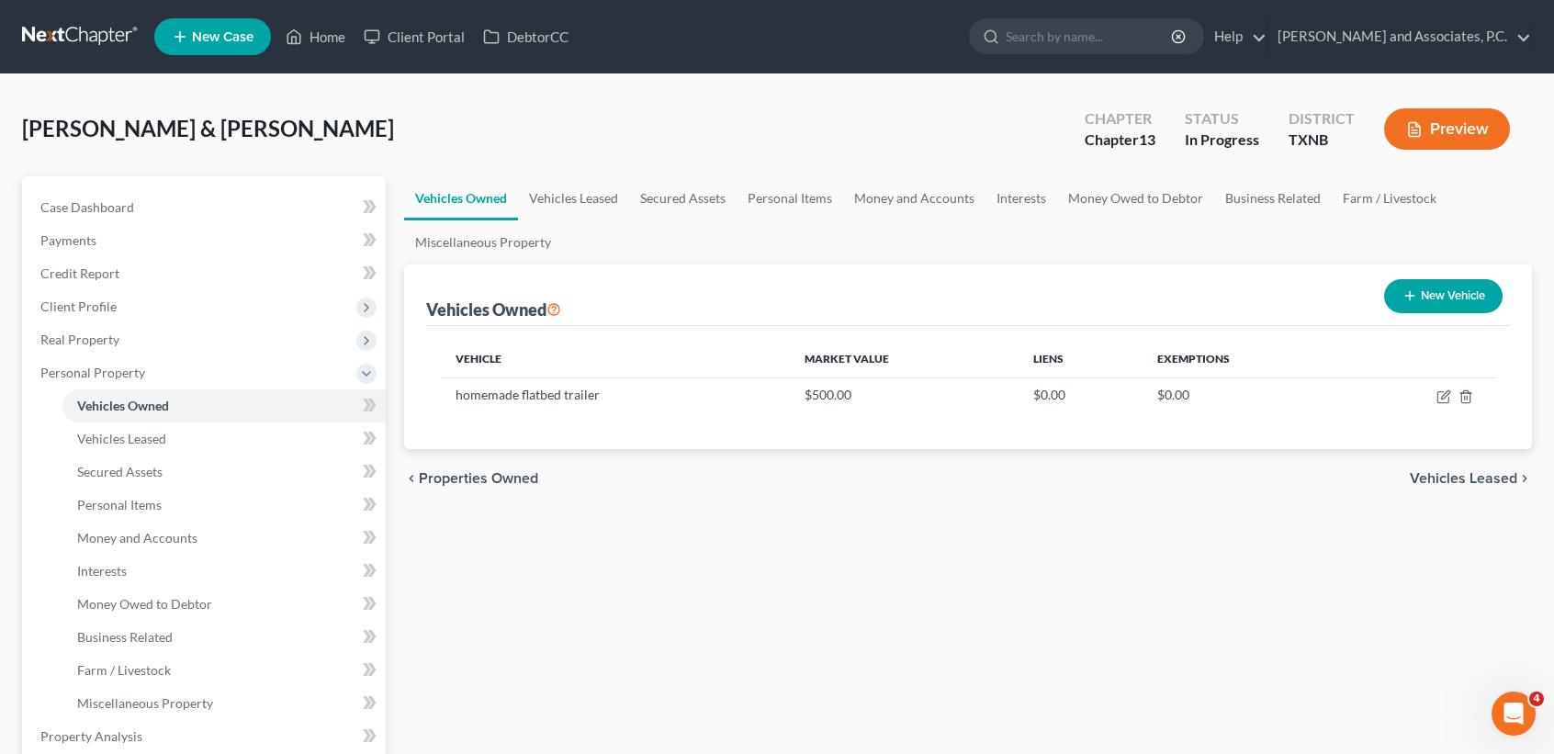
click at [1454, 289] on button "New Vehicle" at bounding box center [1443, 296] width 119 height 34
select select "0"
select select "2"
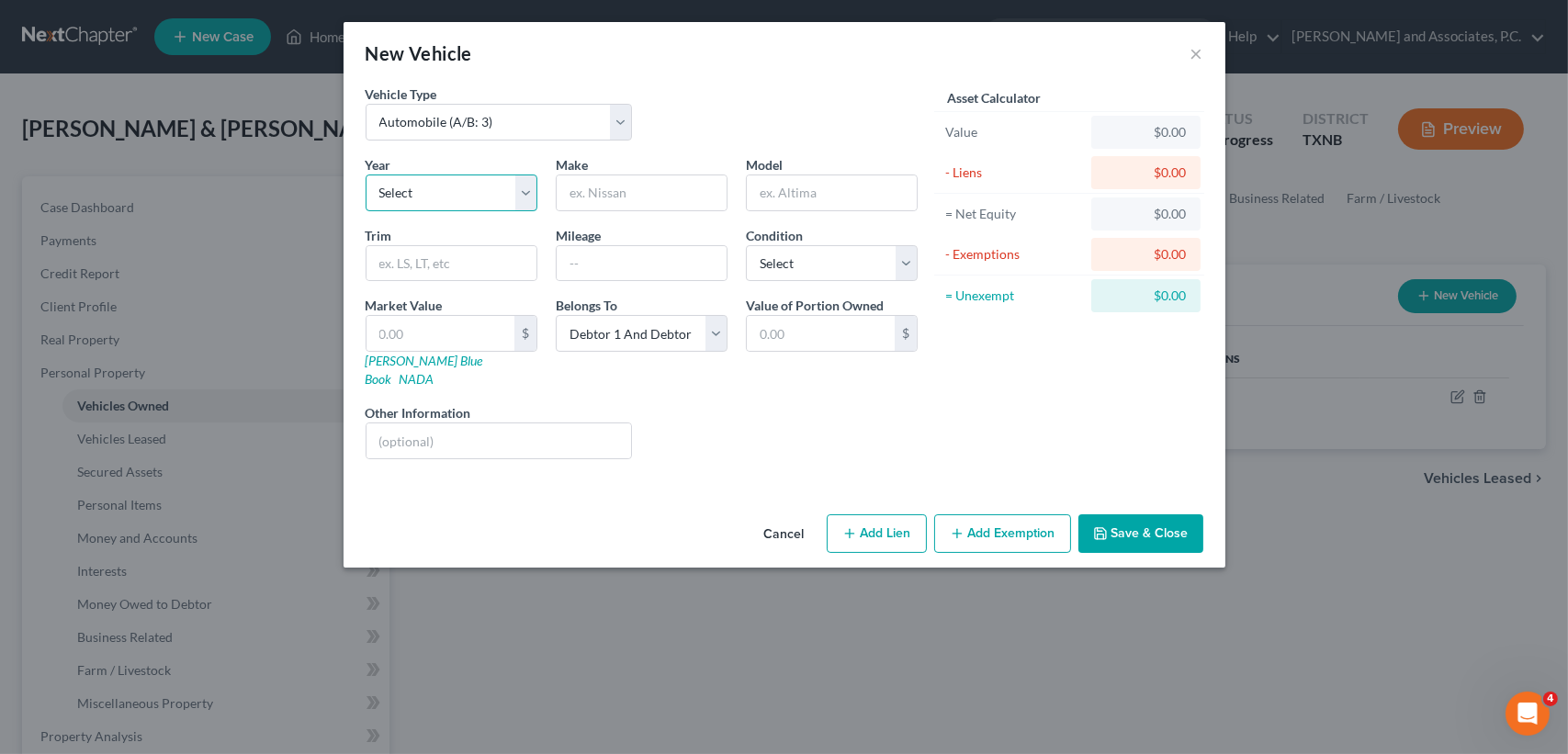
click at [452, 204] on select "Select 2026 2025 2024 2023 2022 2021 2020 2019 2018 2017 2016 2015 2014 2013 20…" at bounding box center [452, 193] width 172 height 37
select select "11"
click at [366, 175] on select "Select 2026 2025 2024 2023 2022 2021 2020 2019 2018 2017 2016 2015 2014 2013 20…" at bounding box center [452, 193] width 172 height 37
drag, startPoint x: 641, startPoint y: 188, endPoint x: 646, endPoint y: 198, distance: 10.3
click at [646, 198] on input "text" at bounding box center [642, 192] width 170 height 35
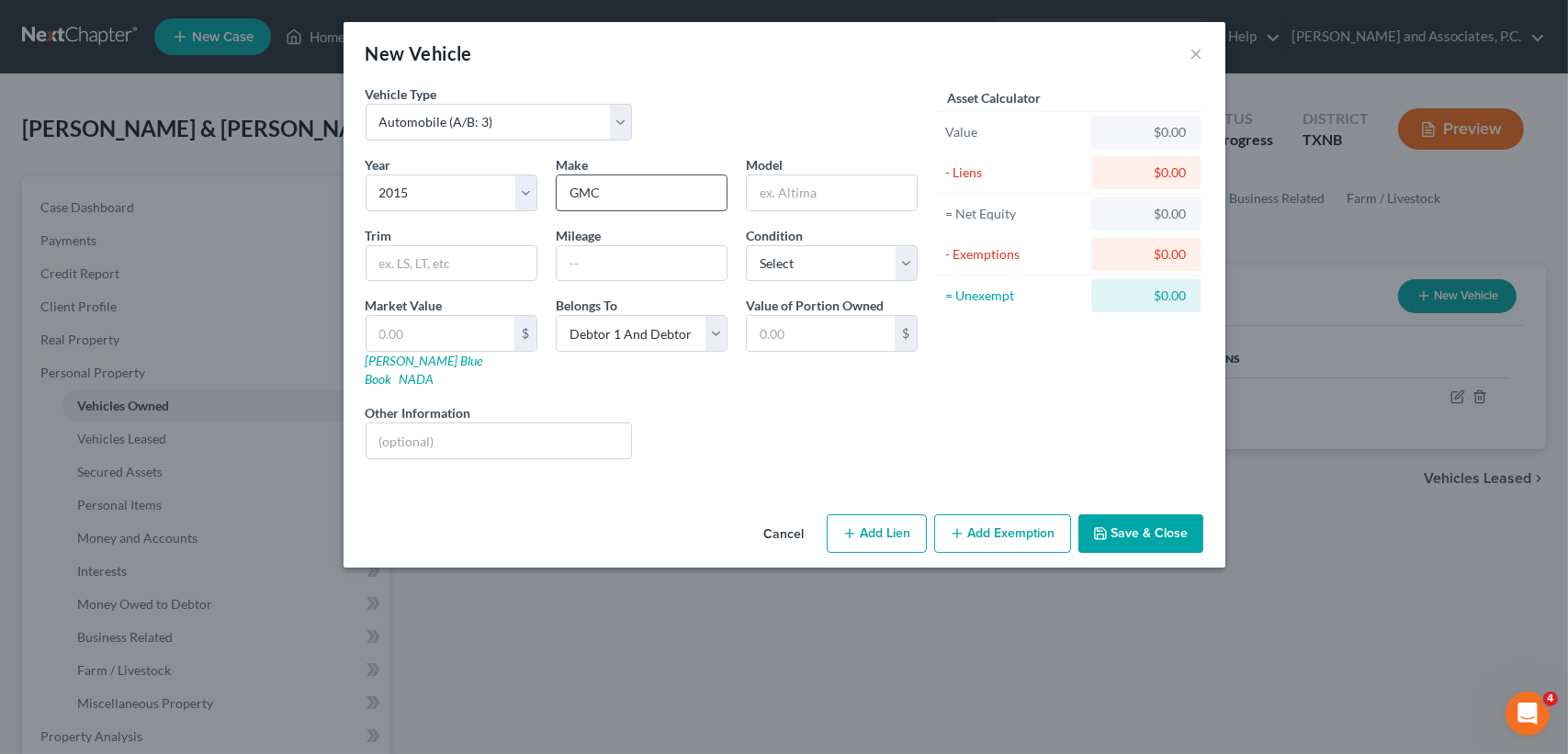
type input "GMC"
type input "Sierra"
type input "150,000"
click at [800, 255] on select "Select Excellent Very Good Good Fair Poor" at bounding box center [832, 263] width 172 height 37
select select "3"
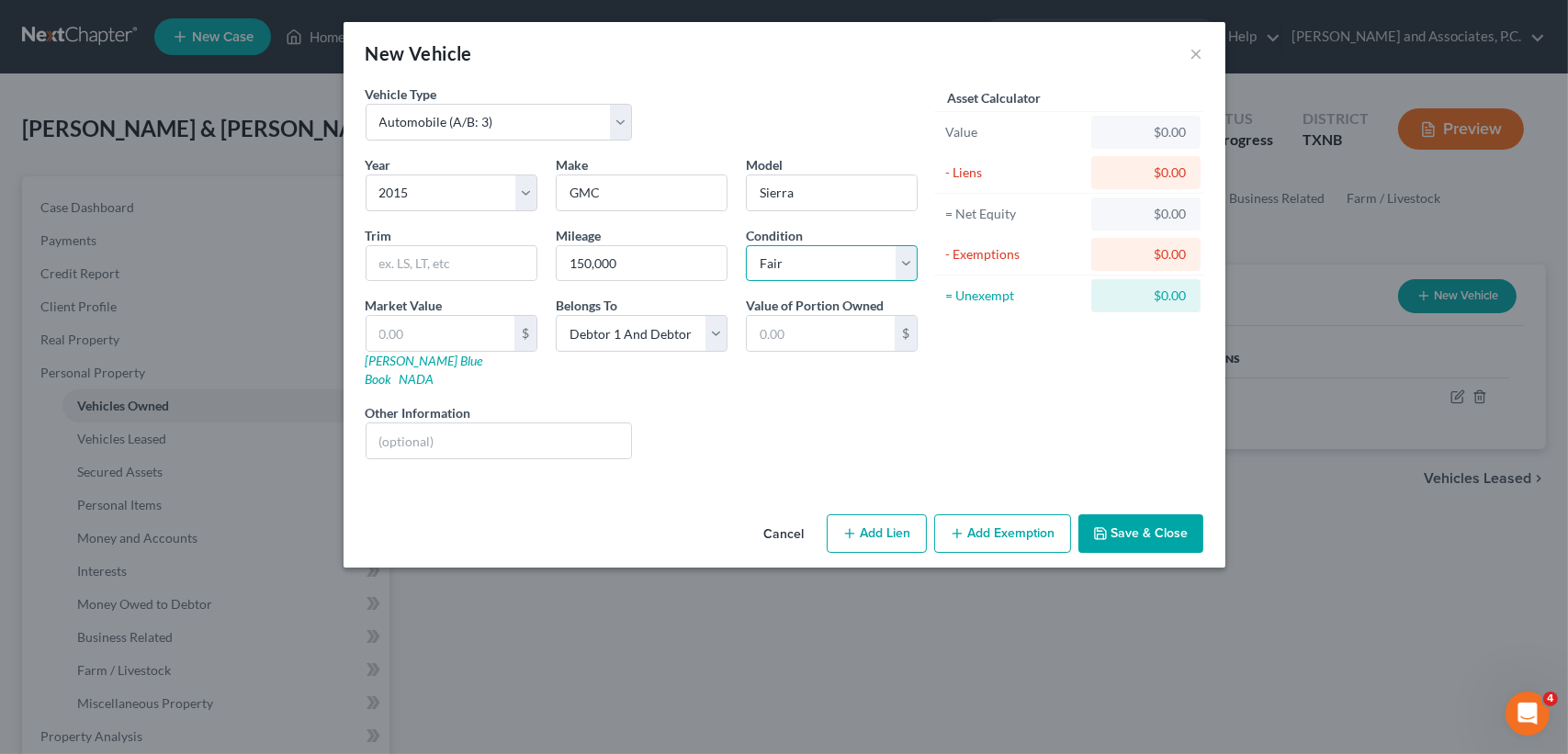
click at [746, 245] on select "Select Excellent Very Good Good Fair Poor" at bounding box center [832, 263] width 172 height 37
click at [786, 412] on div "Liens Select" at bounding box center [784, 431] width 286 height 56
click at [522, 429] on input "text" at bounding box center [499, 441] width 265 height 35
type input "surrendered in last case"
click at [1136, 514] on button "Save & Close" at bounding box center [1141, 533] width 125 height 39
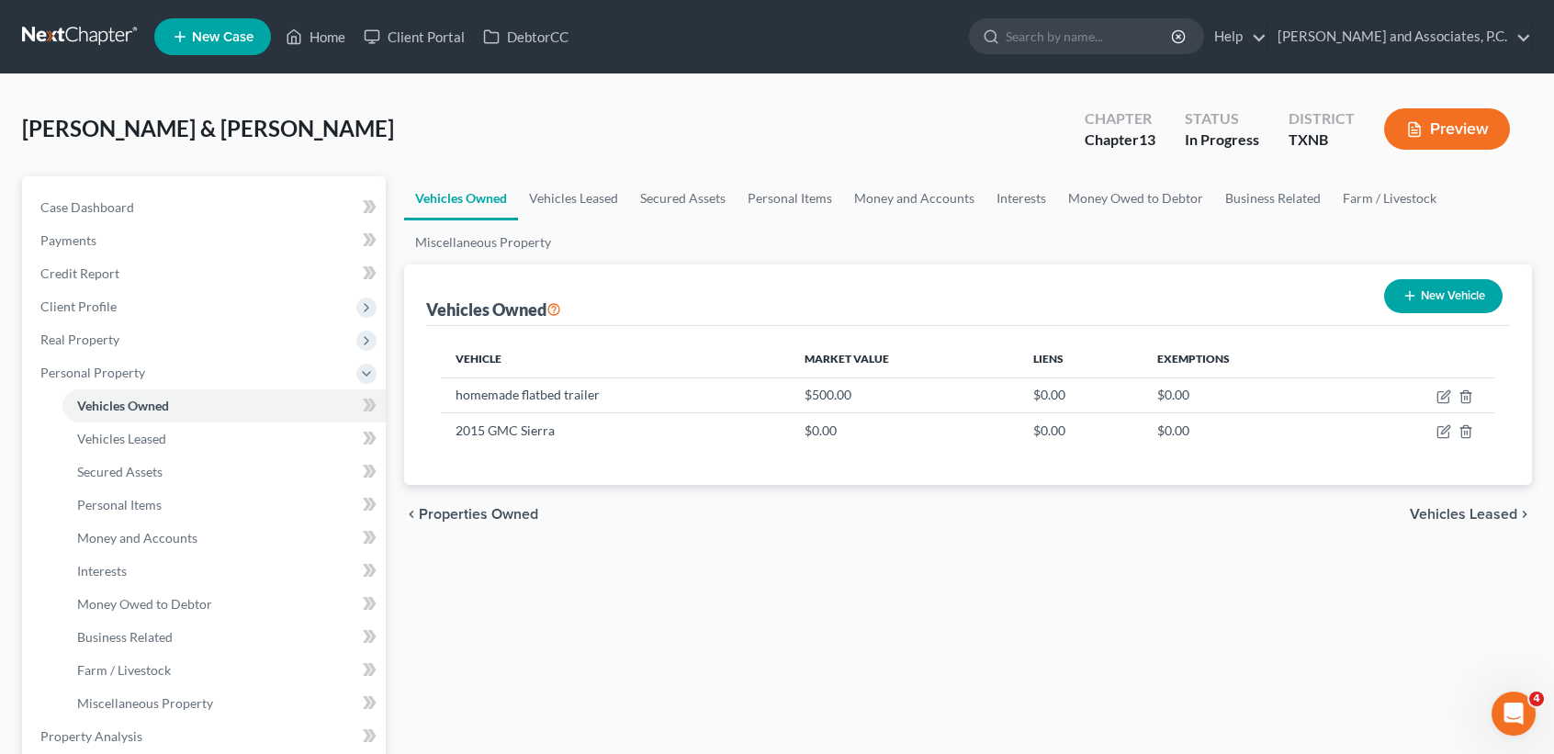
click at [1432, 300] on button "New Vehicle" at bounding box center [1443, 296] width 119 height 34
select select "0"
select select "2"
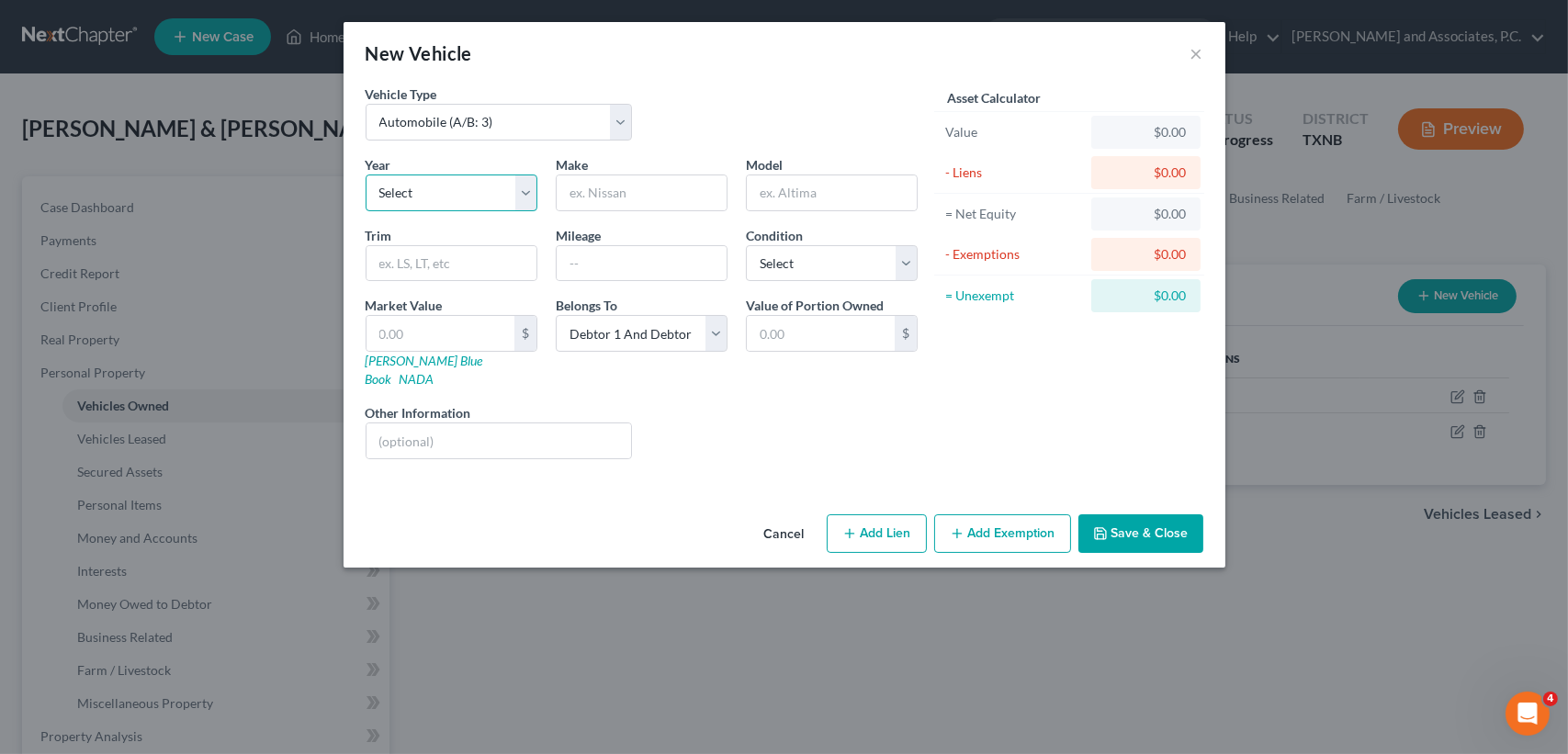
click at [384, 187] on select "Select 2026 2025 2024 2023 2022 2021 2020 2019 2018 2017 2016 2015 2014 2013 20…" at bounding box center [452, 193] width 172 height 37
select select "8"
click at [366, 175] on select "Select 2026 2025 2024 2023 2022 2021 2020 2019 2018 2017 2016 2015 2014 2013 20…" at bounding box center [452, 193] width 172 height 37
click at [627, 197] on input "text" at bounding box center [642, 192] width 170 height 35
type input "GMC"
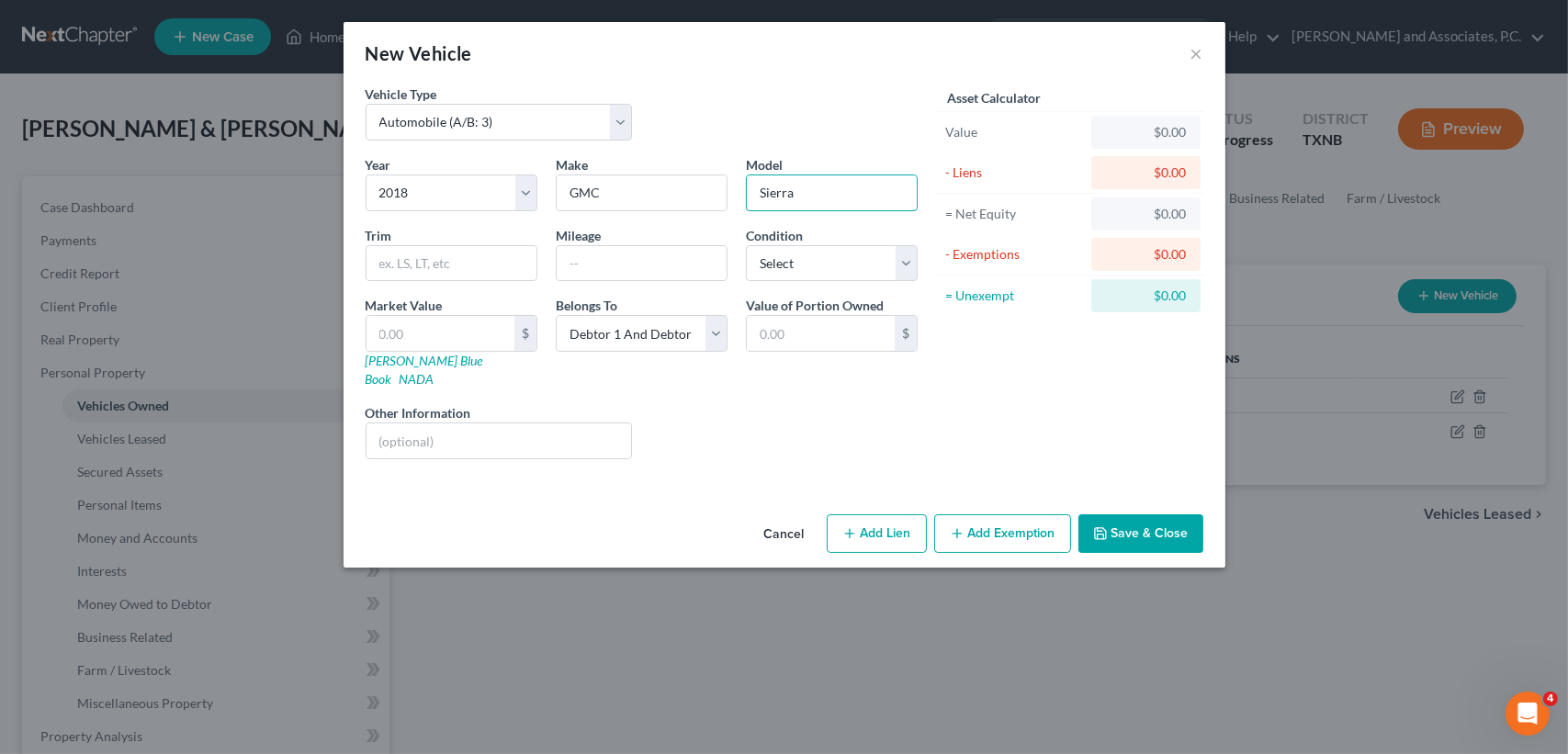
type input "Sierra"
type input "154,000"
click at [829, 260] on select "Select Excellent Very Good Good Fair Poor" at bounding box center [832, 263] width 172 height 37
click at [746, 245] on select "Select Excellent Very Good Good Fair Poor" at bounding box center [832, 263] width 172 height 37
click at [825, 276] on select "Select Excellent Very Good Good Fair Poor" at bounding box center [832, 263] width 172 height 37
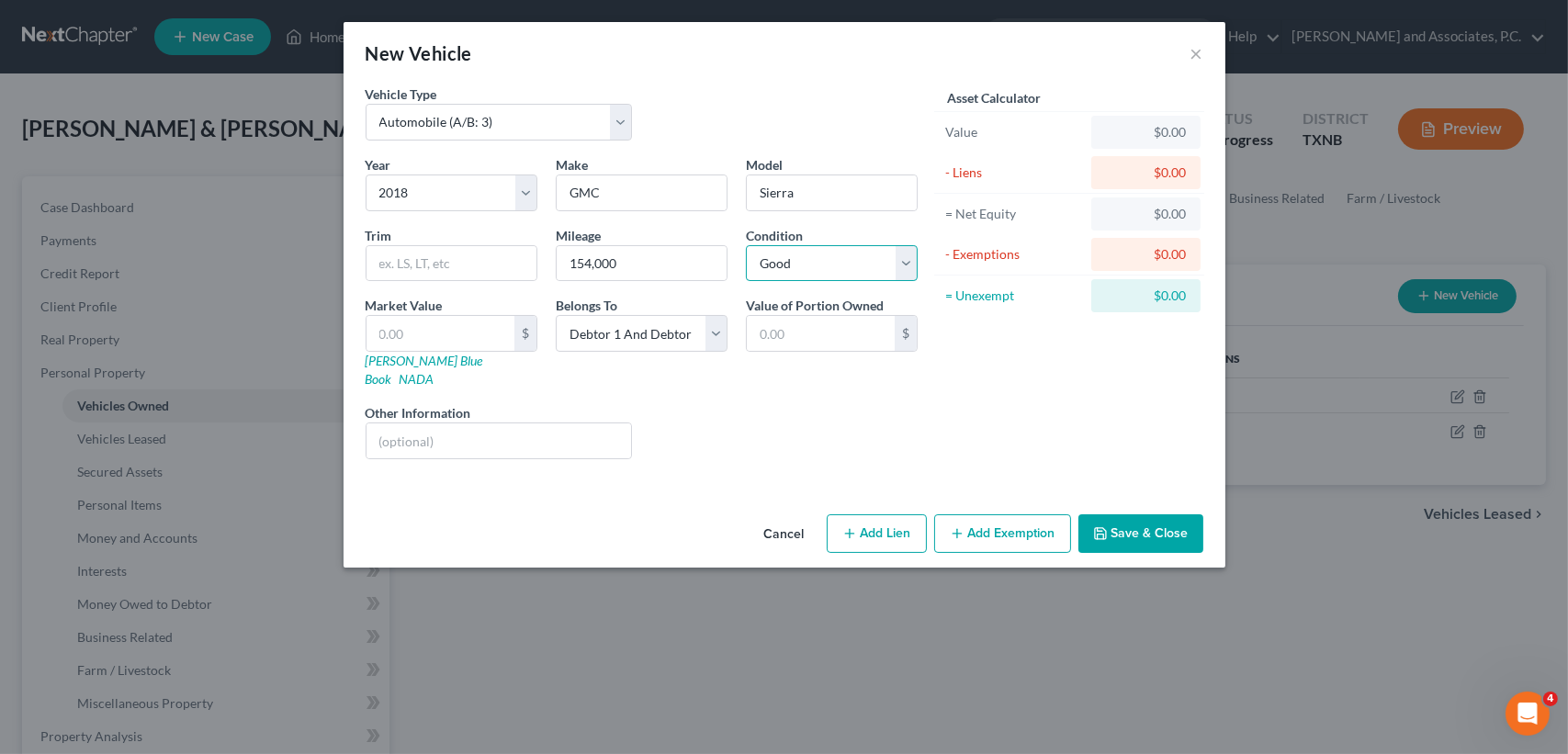
select select "3"
click at [746, 245] on select "Select Excellent Very Good Good Fair Poor" at bounding box center [832, 263] width 172 height 37
drag, startPoint x: 721, startPoint y: 425, endPoint x: 683, endPoint y: 426, distance: 38.6
click at [720, 424] on div "Liens Select" at bounding box center [784, 431] width 286 height 56
click at [513, 424] on input "text" at bounding box center [499, 441] width 265 height 35
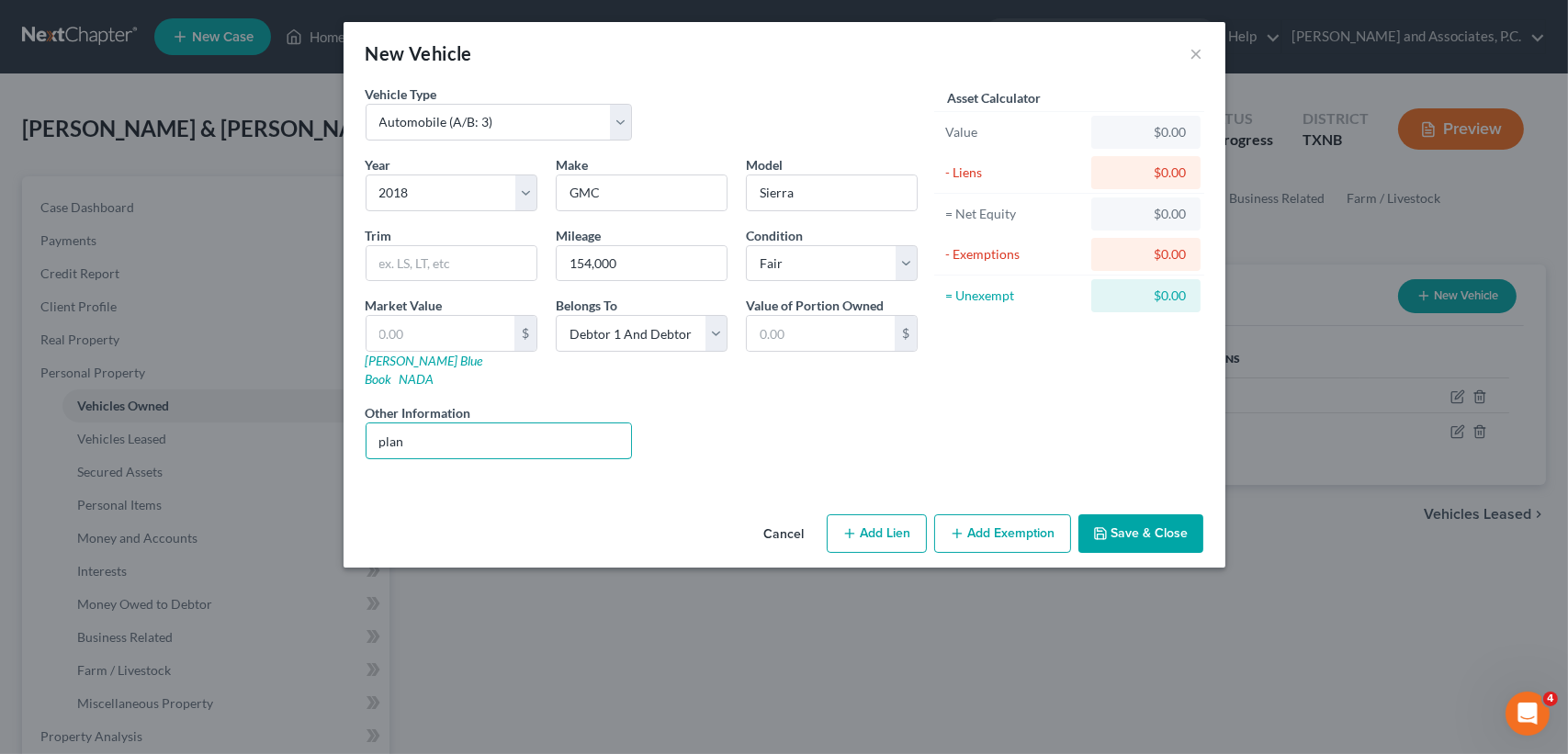
type input "plan"
click at [1148, 516] on button "Save & Close" at bounding box center [1141, 533] width 125 height 39
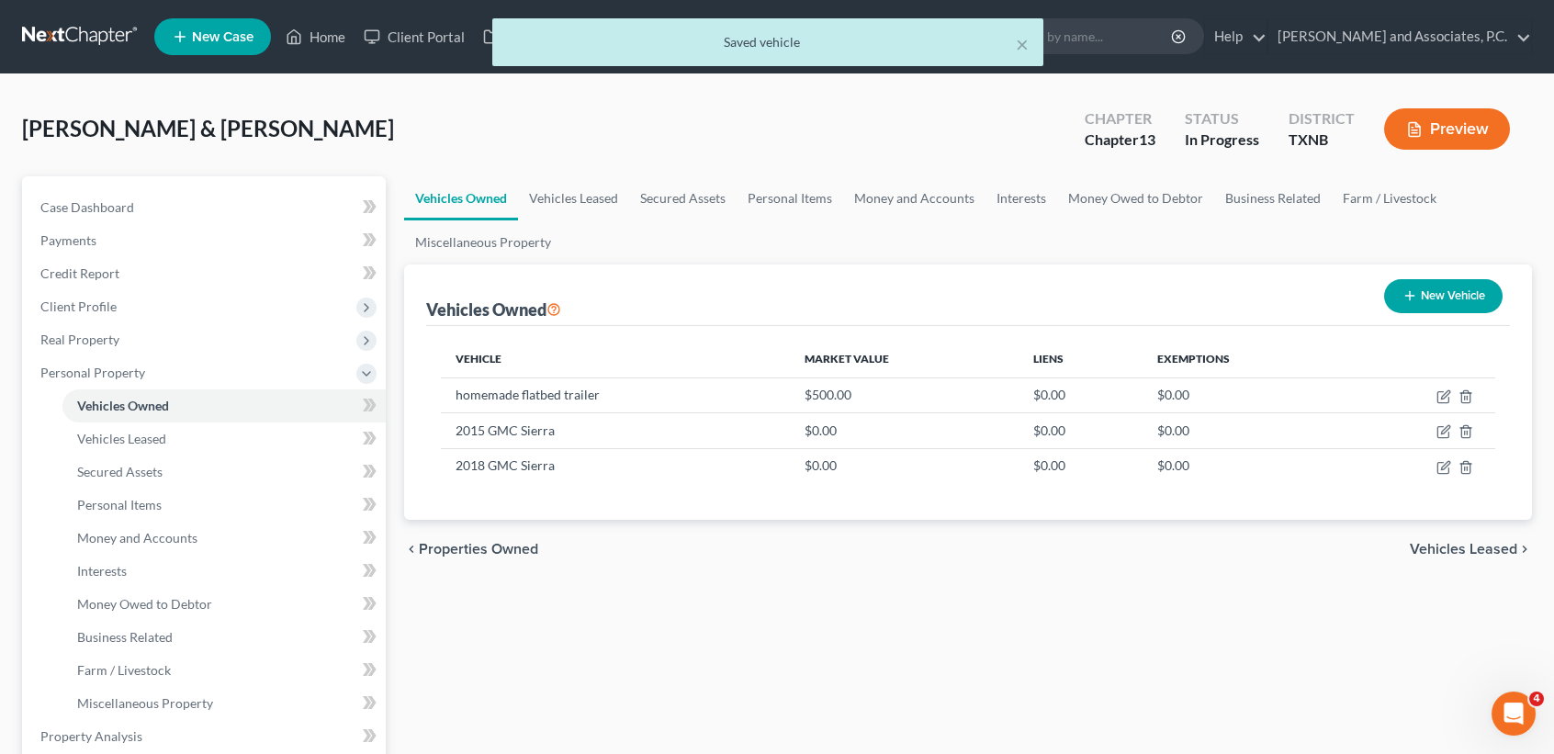
click at [1124, 563] on div "chevron_left Properties Owned Vehicles Leased chevron_right" at bounding box center [968, 549] width 1128 height 59
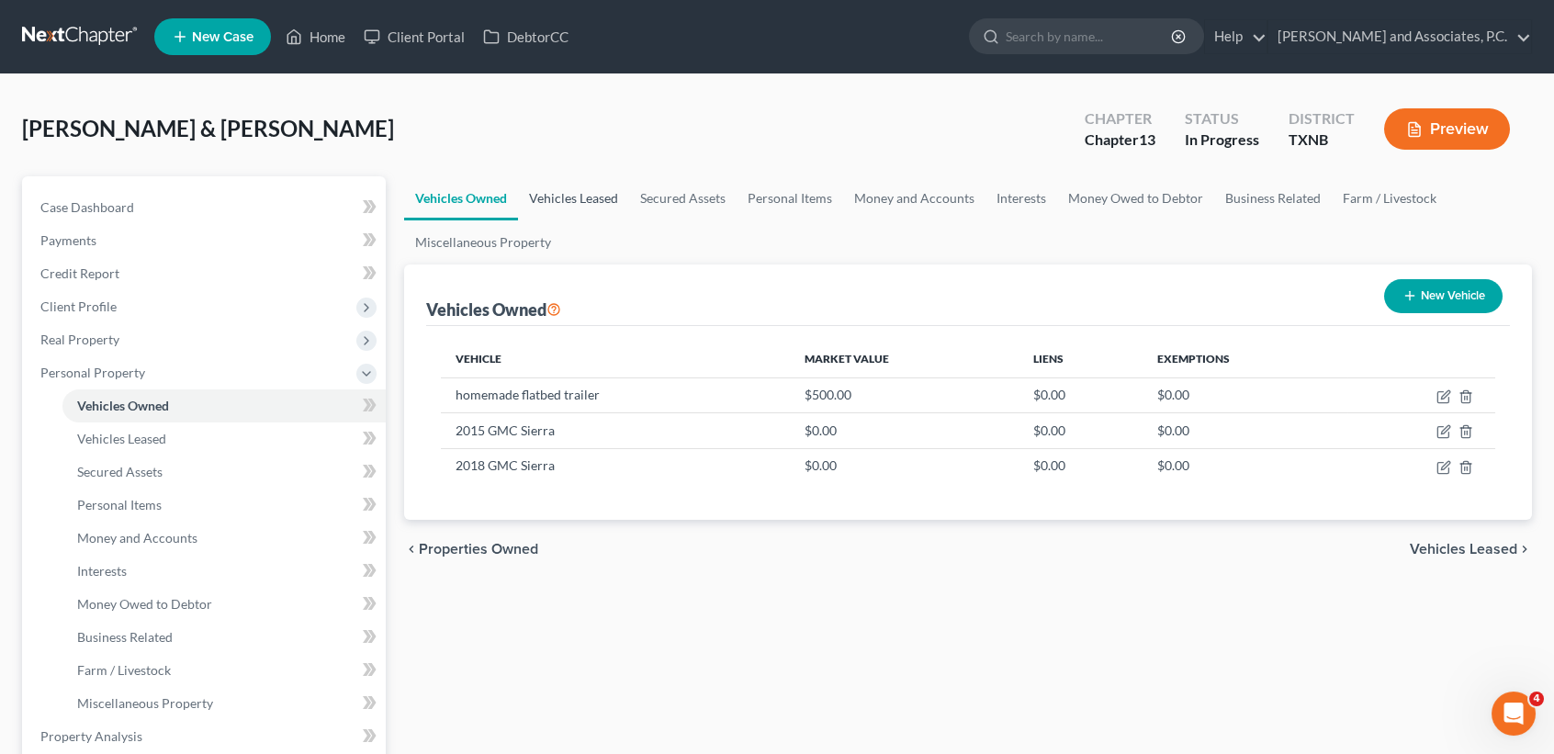
click at [568, 205] on link "Vehicles Leased" at bounding box center [573, 198] width 111 height 44
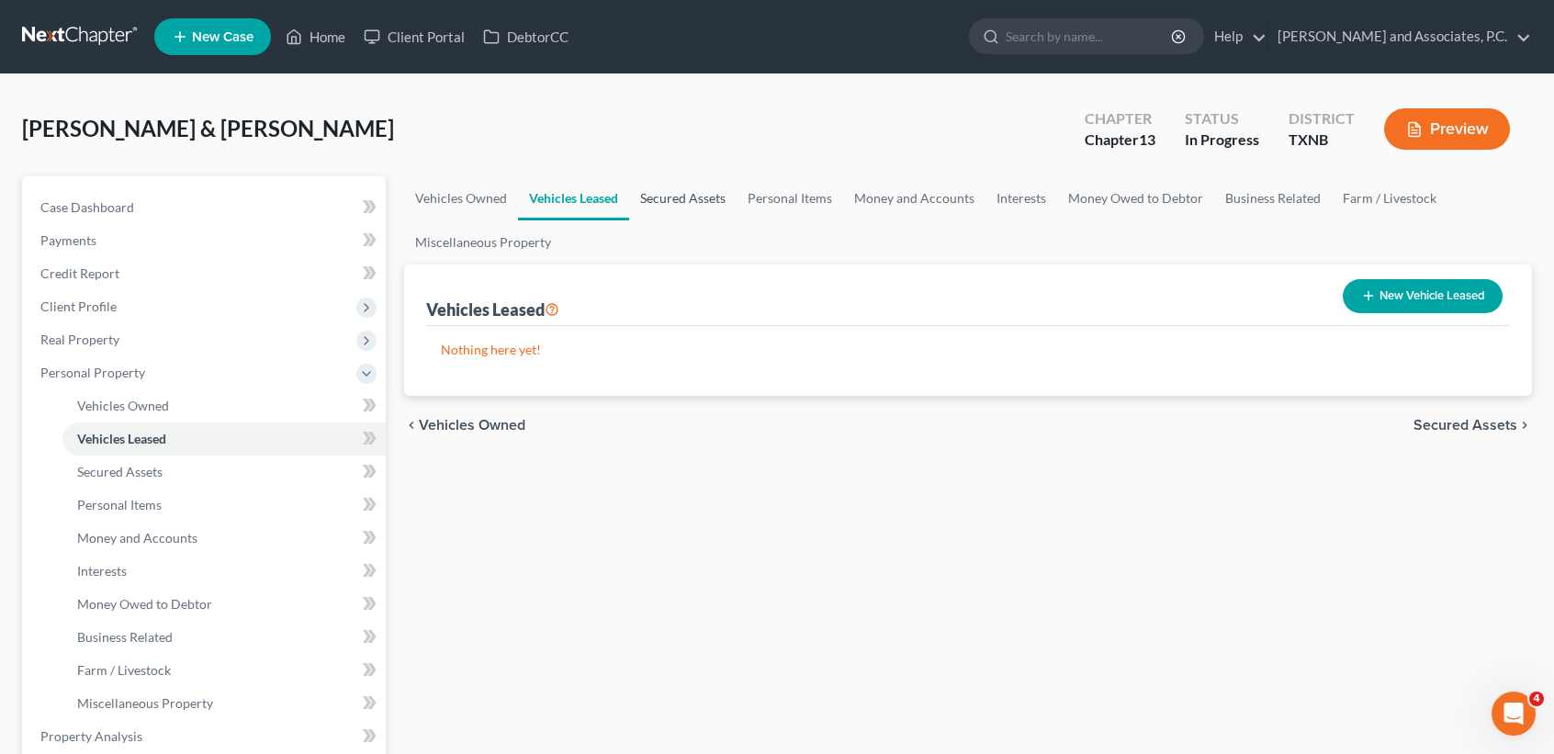
click at [723, 210] on link "Secured Assets" at bounding box center [682, 198] width 107 height 44
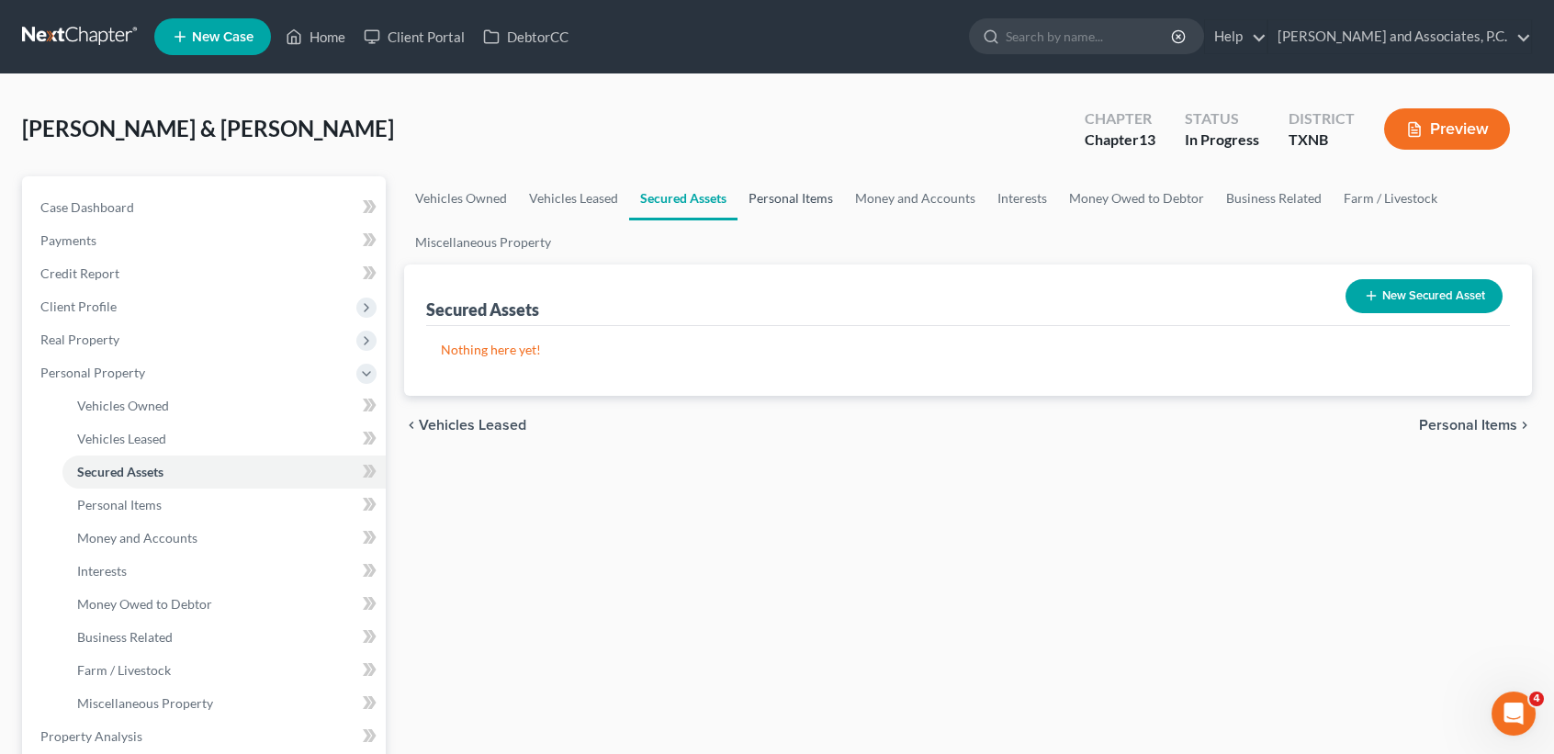
click at [805, 192] on link "Personal Items" at bounding box center [791, 198] width 107 height 44
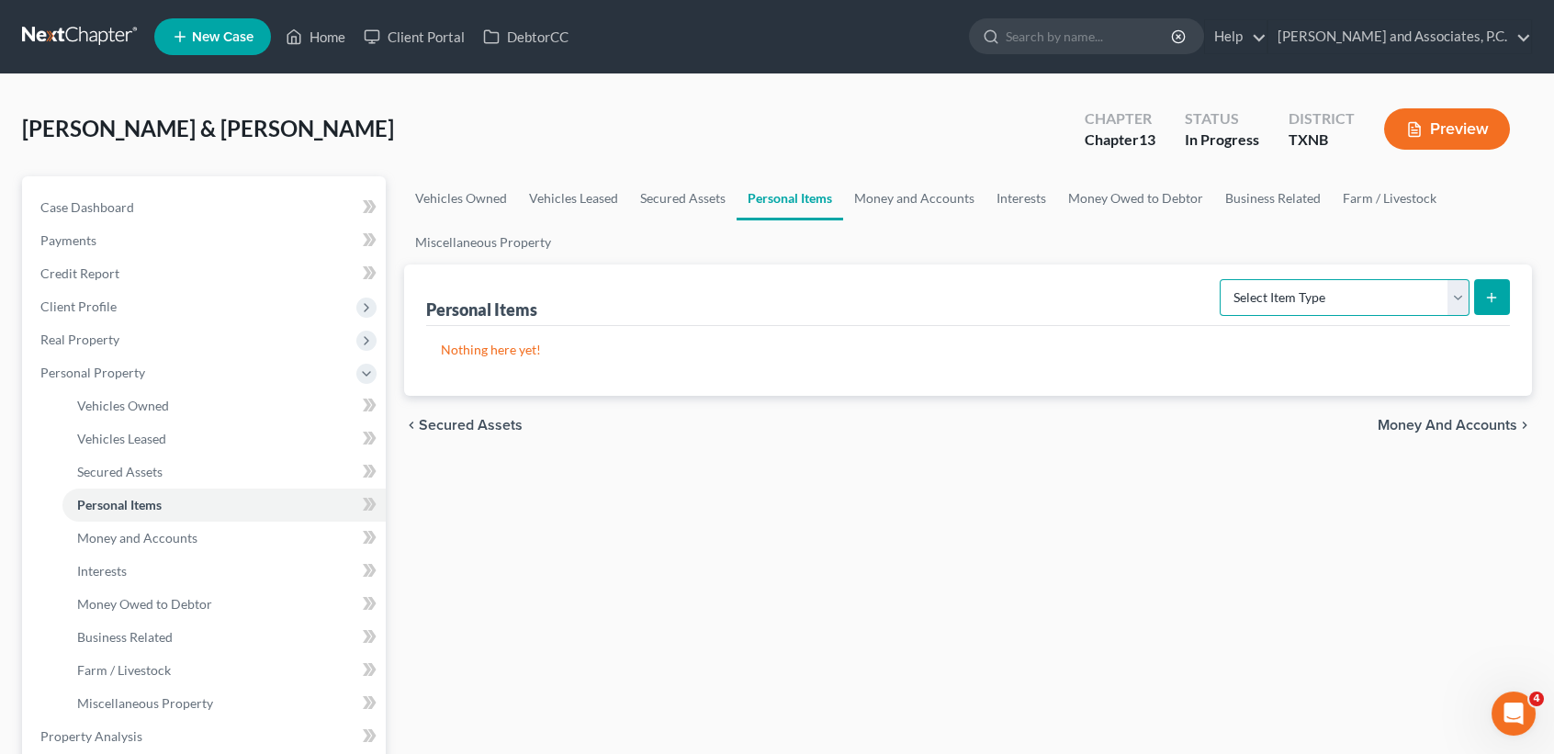
drag, startPoint x: 1281, startPoint y: 288, endPoint x: 1274, endPoint y: 308, distance: 21.2
click at [1281, 288] on select "Select Item Type Clothing (A/B: 11) Collectibles Of Value (A/B: 8) Electronics …" at bounding box center [1345, 297] width 250 height 37
select select "clothing"
click at [1223, 279] on select "Select Item Type Clothing (A/B: 11) Collectibles Of Value (A/B: 8) Electronics …" at bounding box center [1345, 297] width 250 height 37
click at [1485, 302] on icon "submit" at bounding box center [1492, 297] width 15 height 15
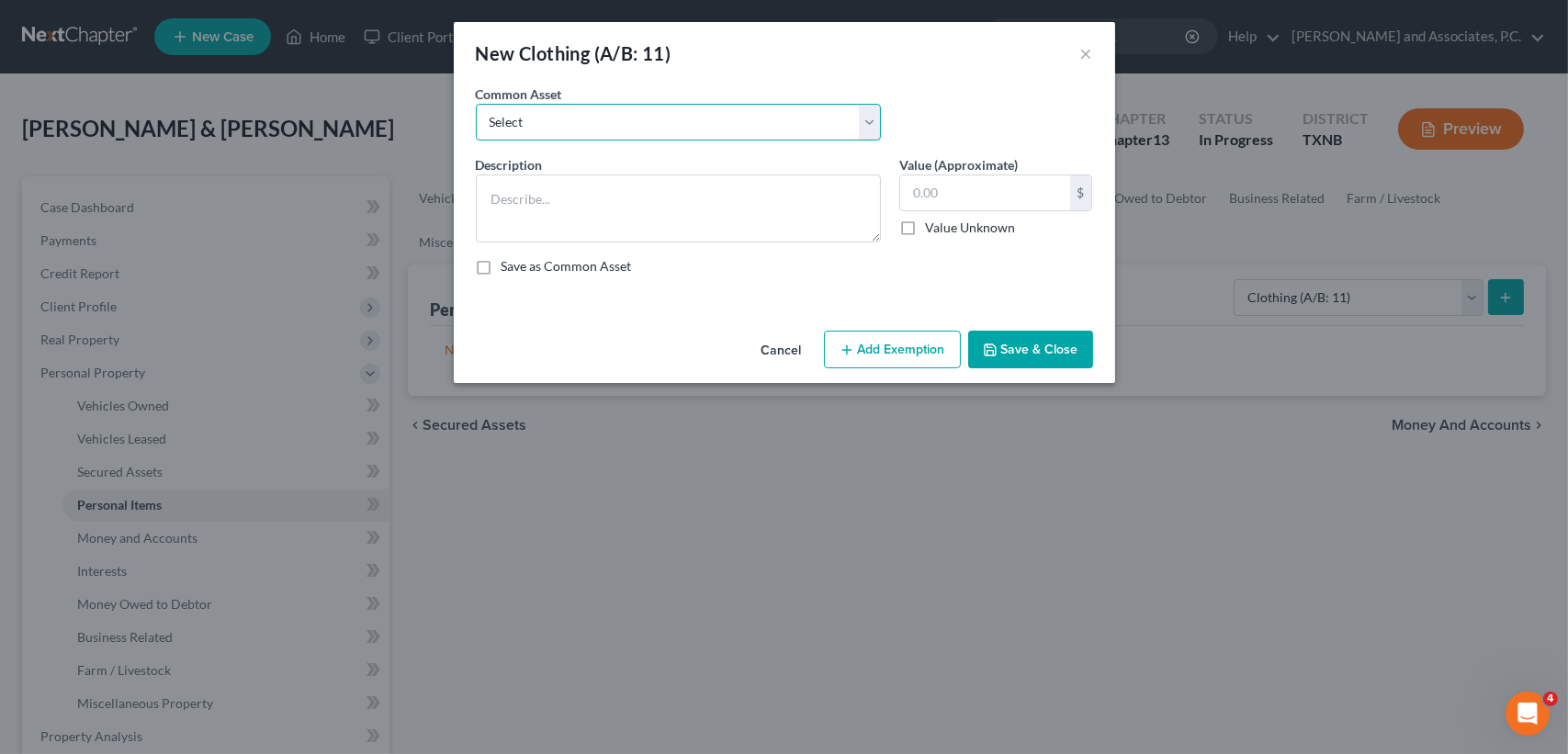
drag, startPoint x: 637, startPoint y: 122, endPoint x: 616, endPoint y: 139, distance: 26.8
click at [637, 122] on select "Select personal clothing personal clothing personal clothing" at bounding box center [678, 122] width 405 height 37
select select "1"
click at [476, 104] on select "Select personal clothing personal clothing personal clothing" at bounding box center [678, 122] width 405 height 37
type textarea "personal clothing"
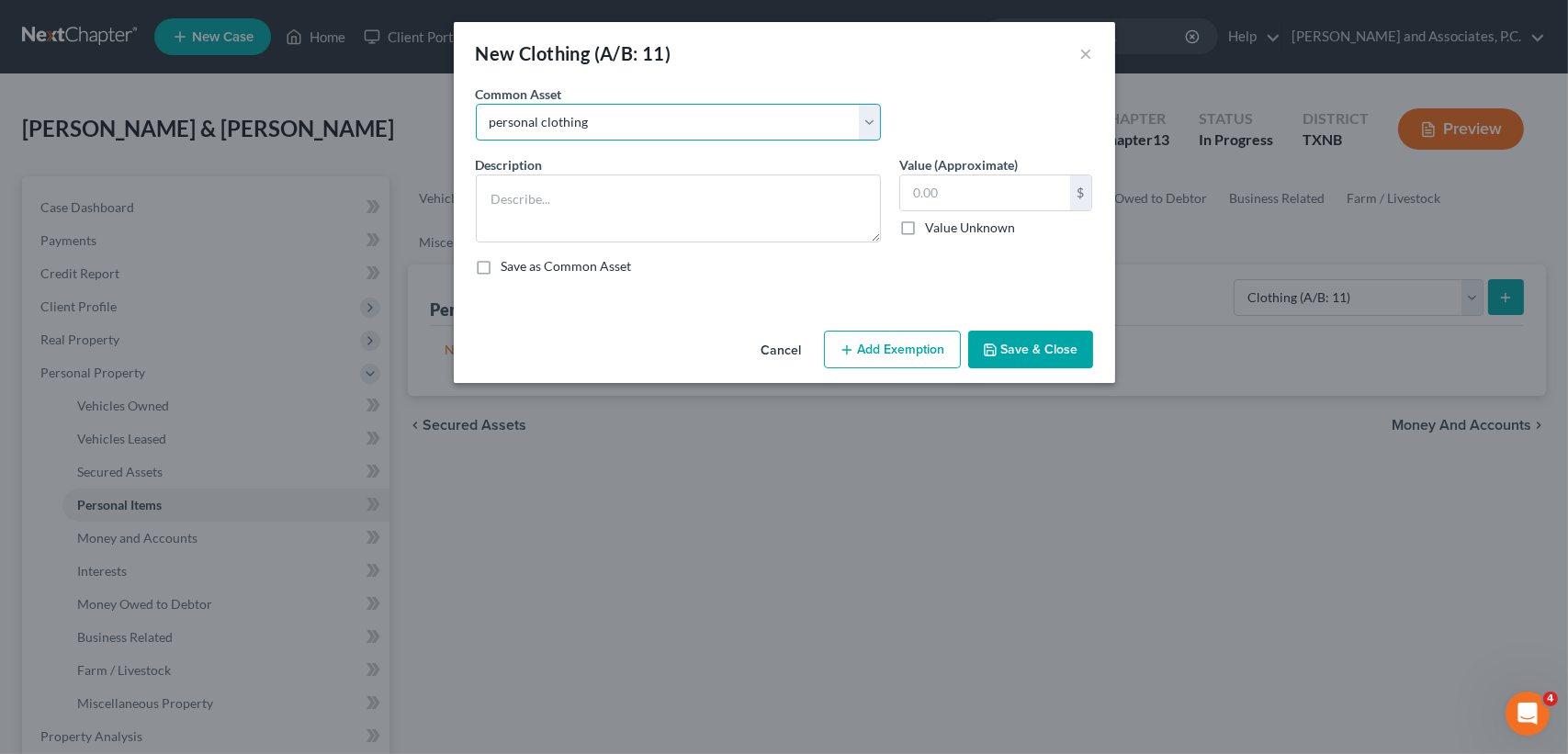
type input "500.00"
click at [987, 339] on button "Save & Close" at bounding box center [1030, 350] width 125 height 39
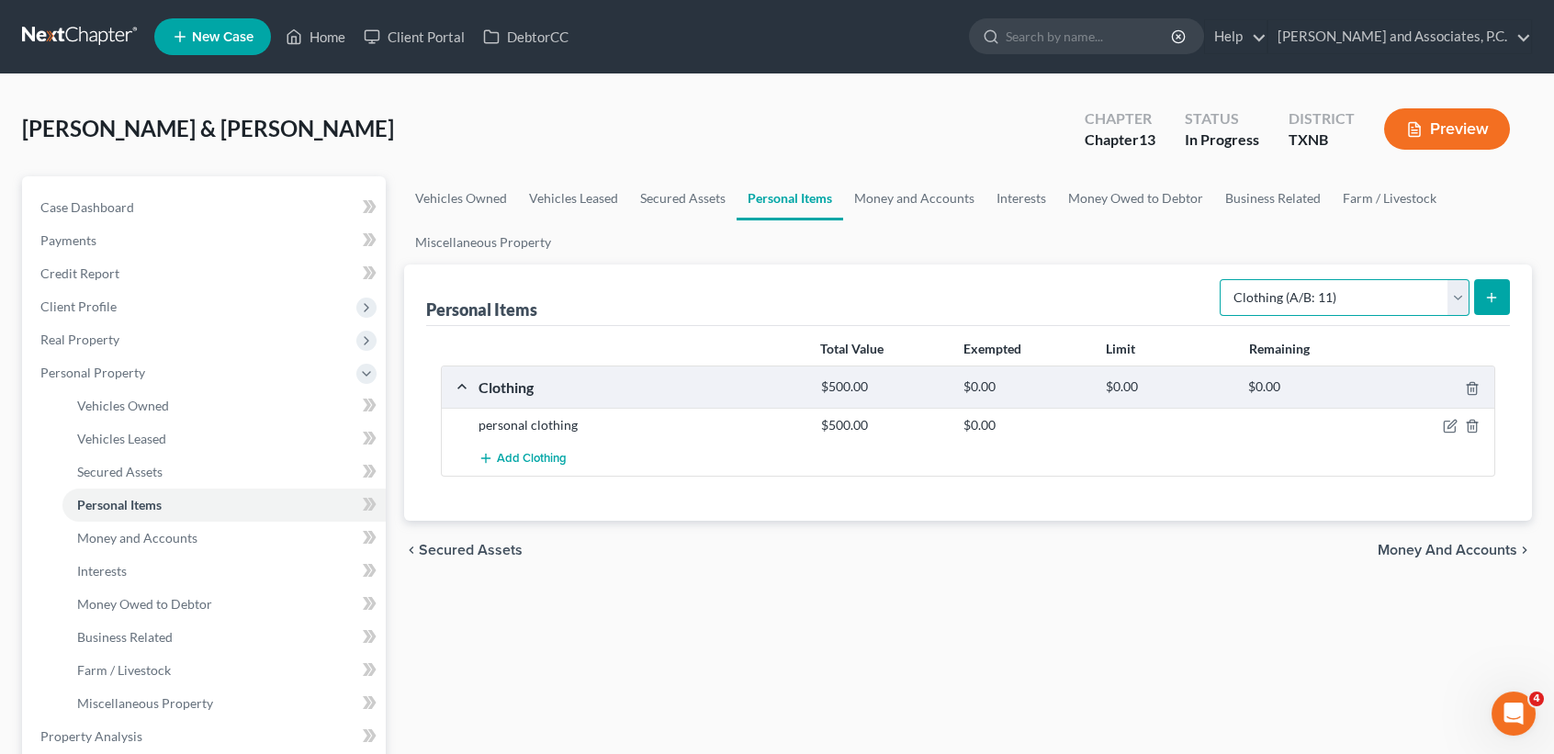
click at [1356, 305] on select "Select Item Type Clothing (A/B: 11) Collectibles Of Value (A/B: 8) Electronics …" at bounding box center [1345, 297] width 250 height 37
select select "household_goods"
click at [1223, 279] on select "Select Item Type Clothing (A/B: 11) Collectibles Of Value (A/B: 8) Electronics …" at bounding box center [1345, 297] width 250 height 37
click at [1498, 295] on icon "submit" at bounding box center [1492, 297] width 15 height 15
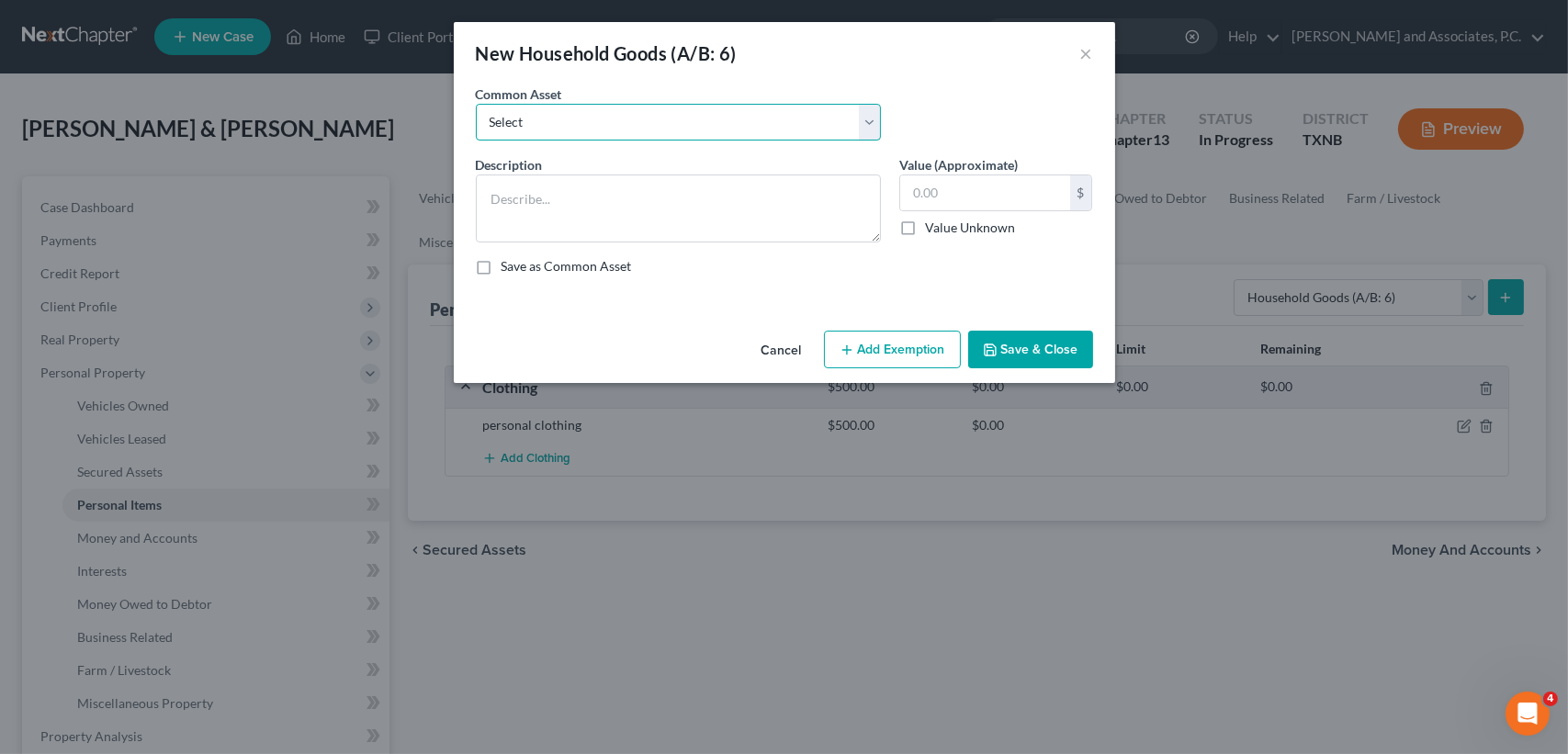
click at [677, 121] on select "Select household goods & furnishings household goods & furnishings" at bounding box center [678, 122] width 405 height 37
select select "1"
click at [476, 104] on select "Select household goods & furnishings household goods & furnishings" at bounding box center [678, 122] width 405 height 37
type textarea "household goods & furnishings"
type input "2,500.00"
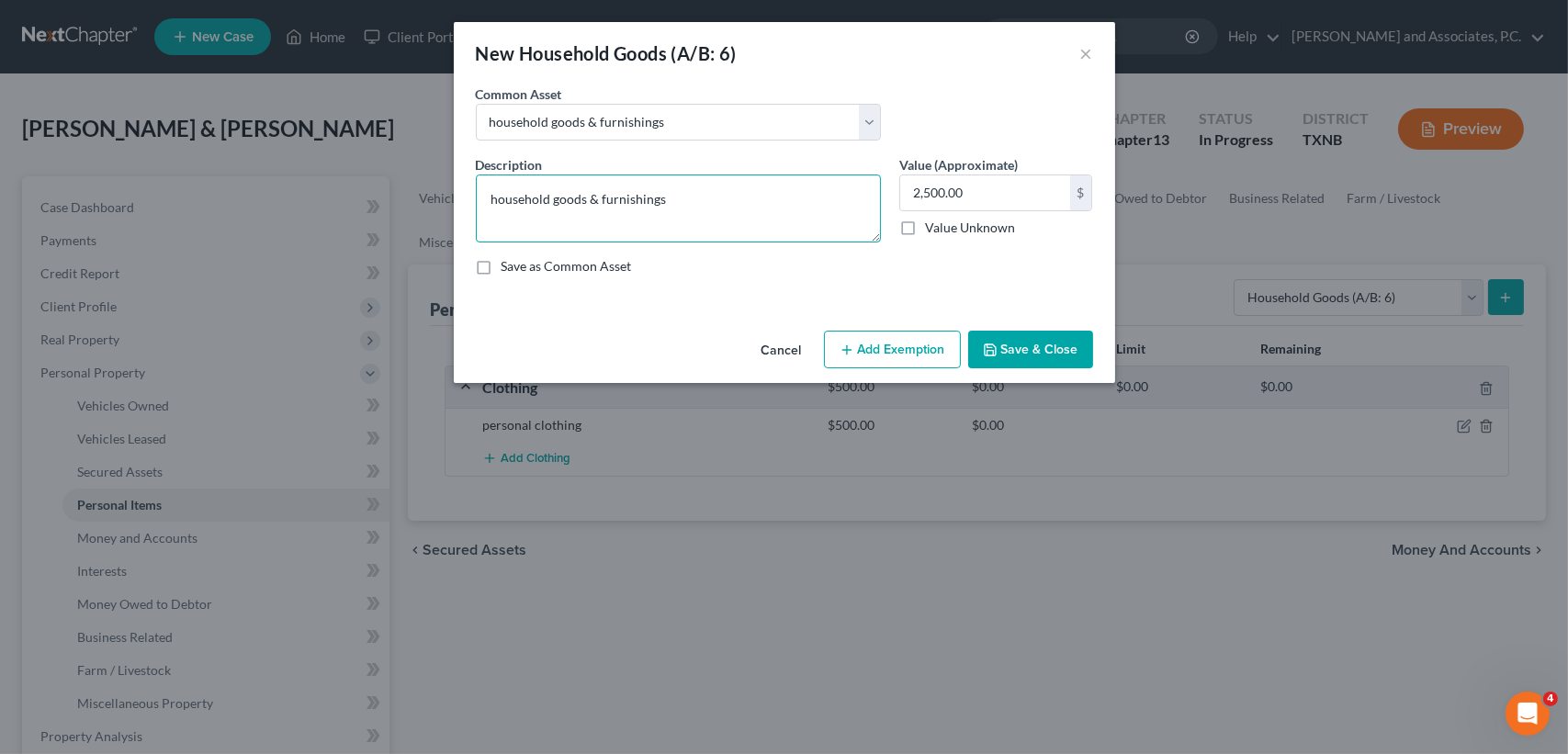
click at [638, 205] on textarea "household goods & furnishings" at bounding box center [678, 209] width 405 height 68
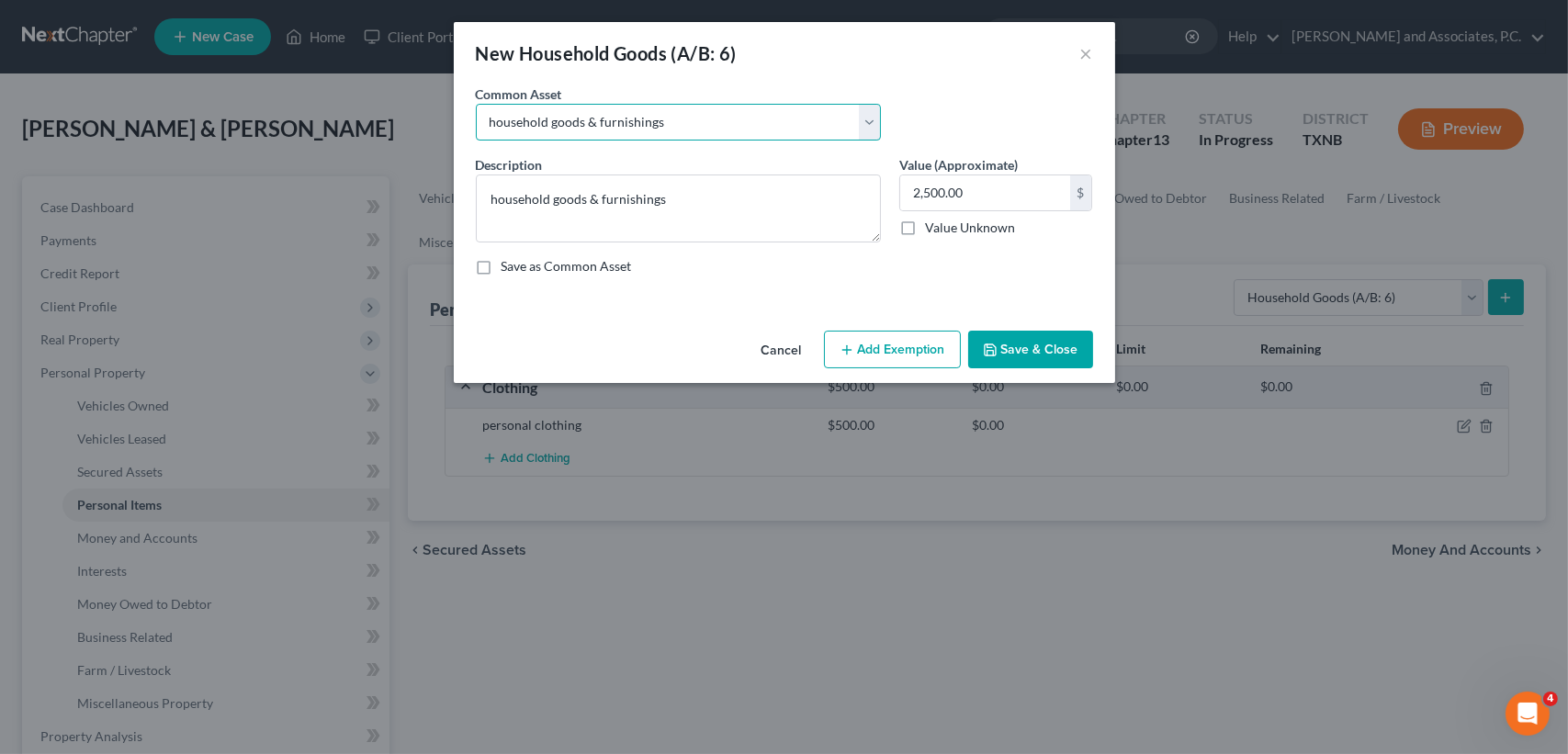
drag, startPoint x: 642, startPoint y: 111, endPoint x: 639, endPoint y: 131, distance: 20.4
click at [642, 111] on select "Select household goods & furnishings household goods & furnishings" at bounding box center [678, 122] width 405 height 37
select select "0"
click at [476, 104] on select "Select household goods & furnishings household goods & furnishings" at bounding box center [678, 122] width 405 height 37
type input "4,000.00"
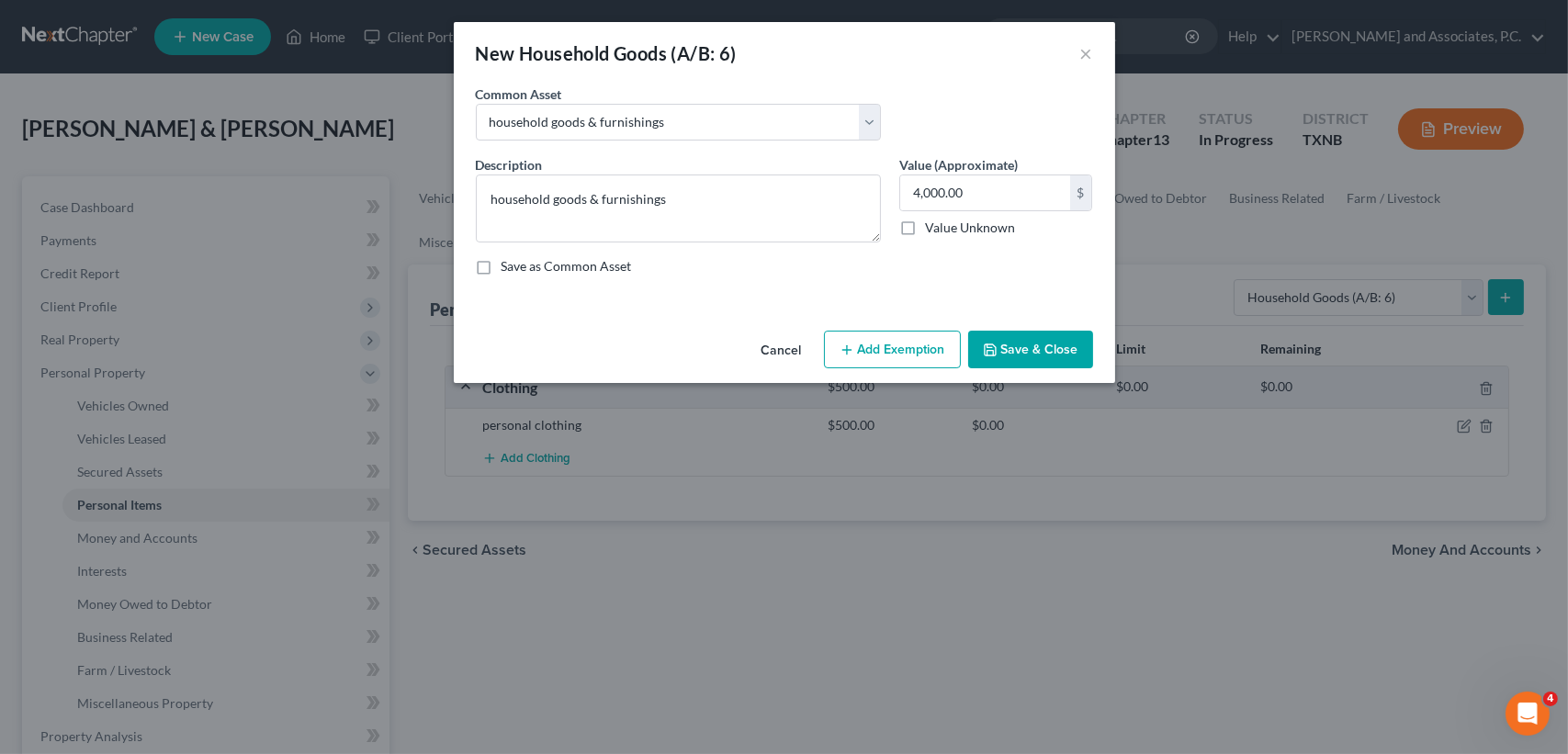
click at [1014, 345] on button "Save & Close" at bounding box center [1030, 350] width 125 height 39
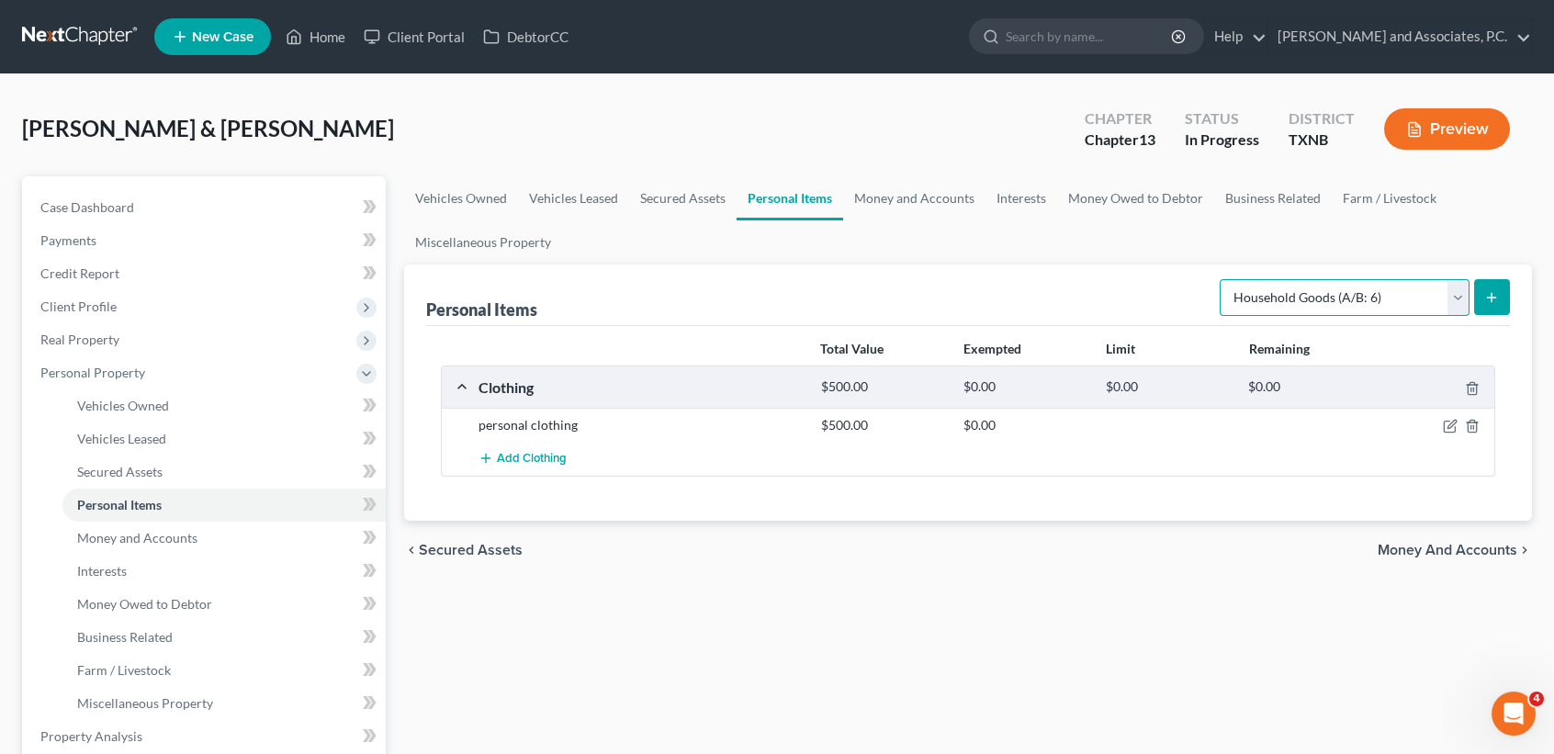
click at [1282, 295] on select "Select Item Type Clothing (A/B: 11) Collectibles Of Value (A/B: 8) Electronics …" at bounding box center [1345, 297] width 250 height 37
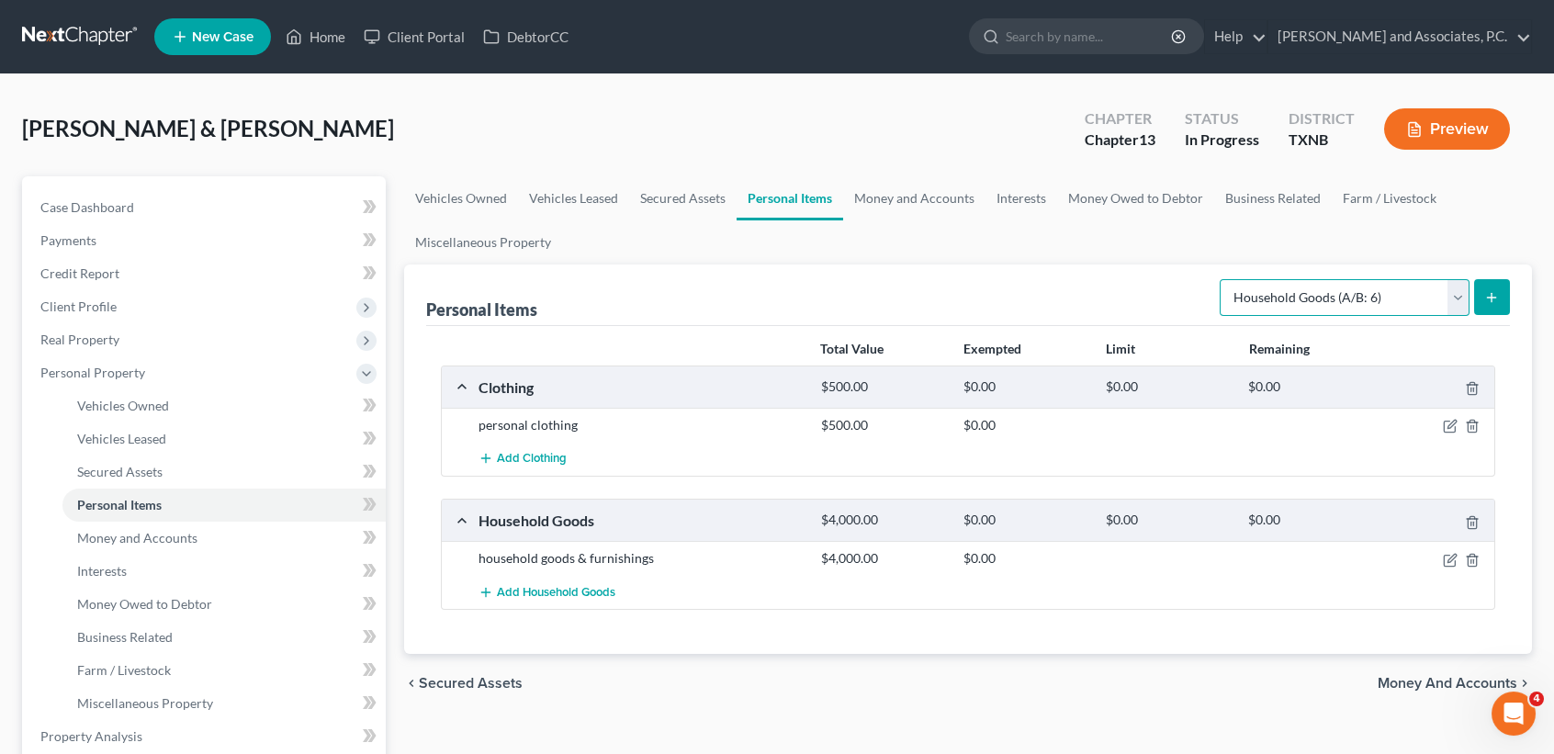
select select "firearms"
click at [1223, 279] on select "Select Item Type Clothing (A/B: 11) Collectibles Of Value (A/B: 8) Electronics …" at bounding box center [1345, 297] width 250 height 37
click at [1508, 288] on button "submit" at bounding box center [1492, 297] width 36 height 36
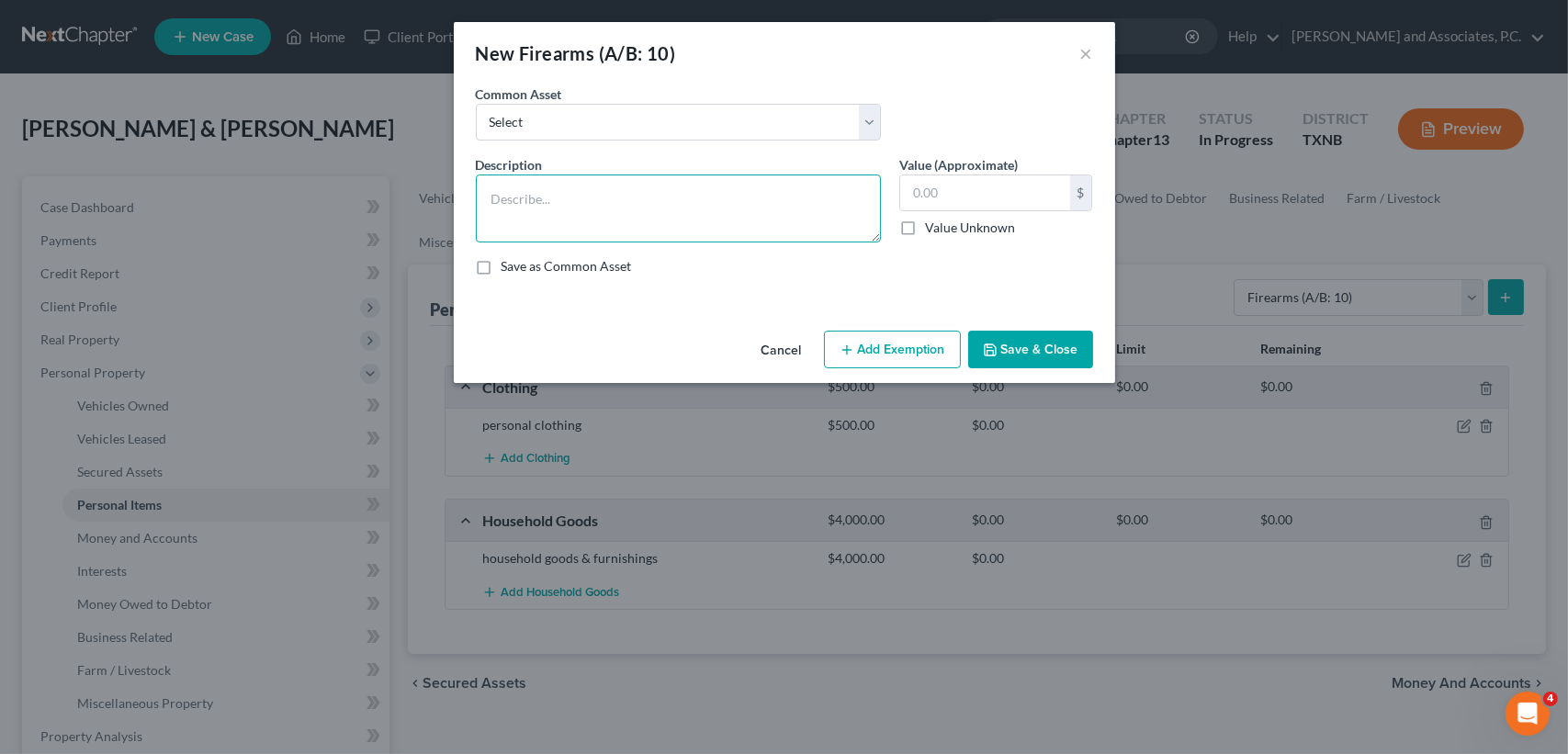
click at [534, 178] on textarea at bounding box center [678, 209] width 405 height 68
type textarea ".38 special"
type input "150.00"
click at [624, 204] on textarea ".38 special" at bounding box center [678, 209] width 405 height 68
type textarea ".38 special"
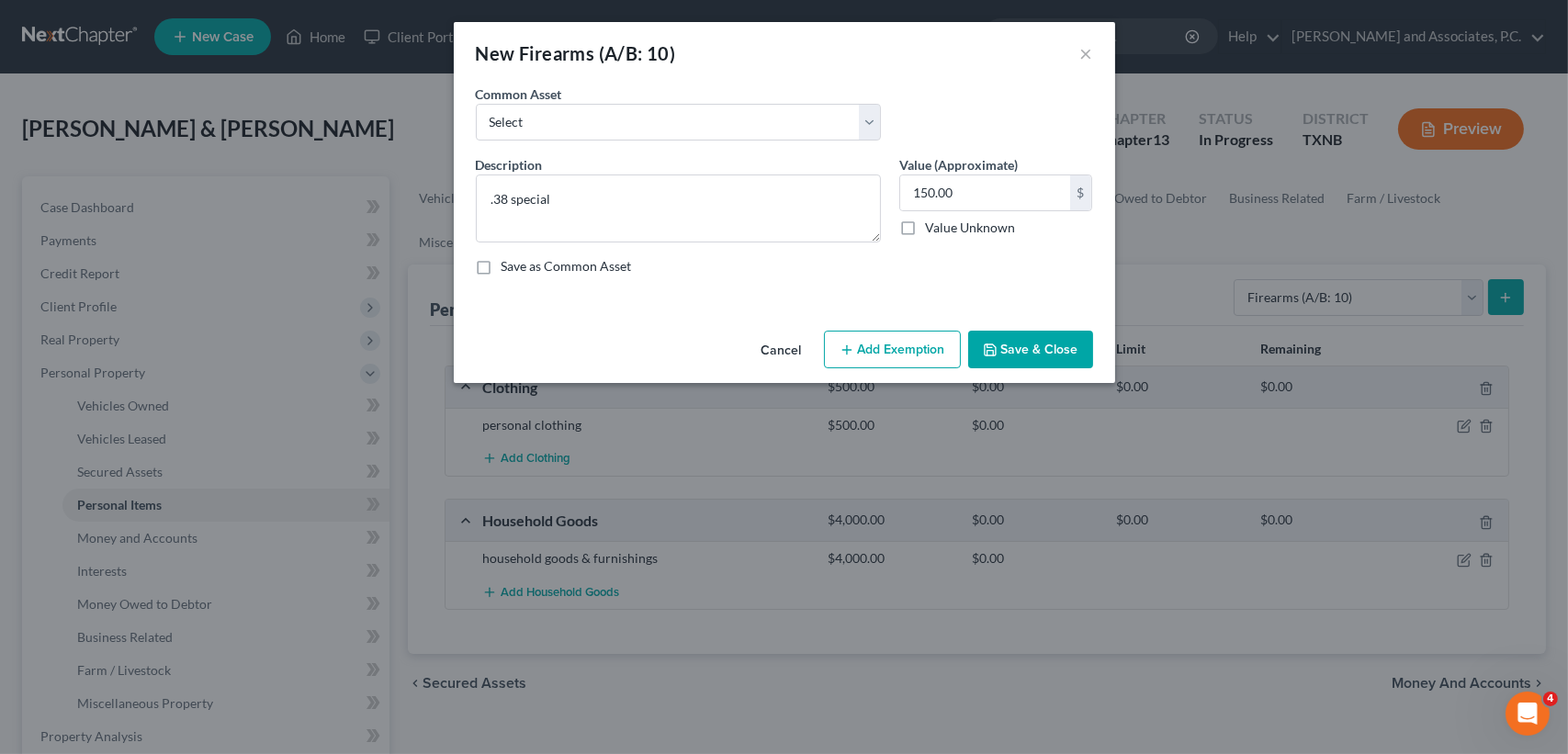
click at [1064, 345] on button "Save & Close" at bounding box center [1030, 350] width 125 height 39
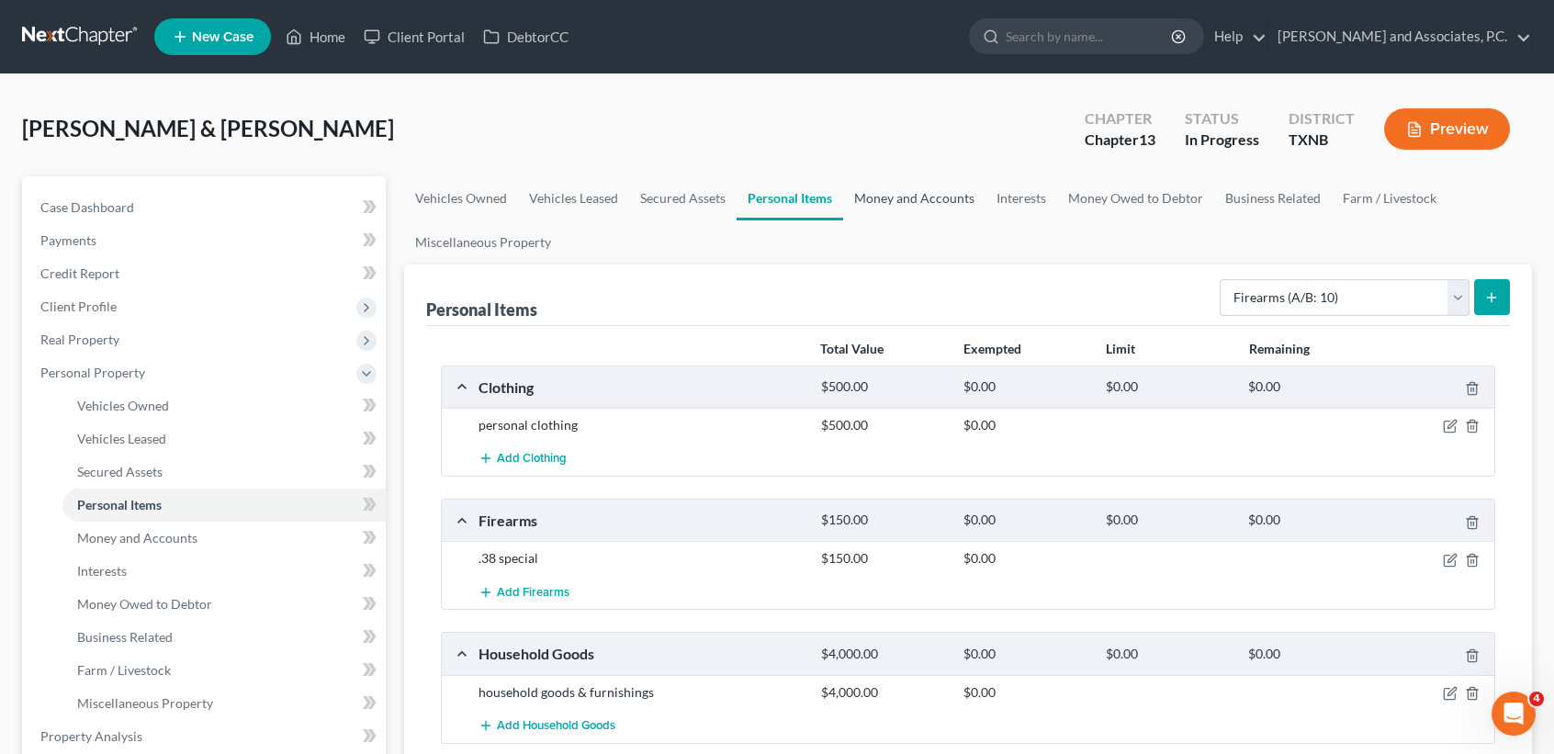
click at [923, 189] on link "Money and Accounts" at bounding box center [914, 198] width 142 height 44
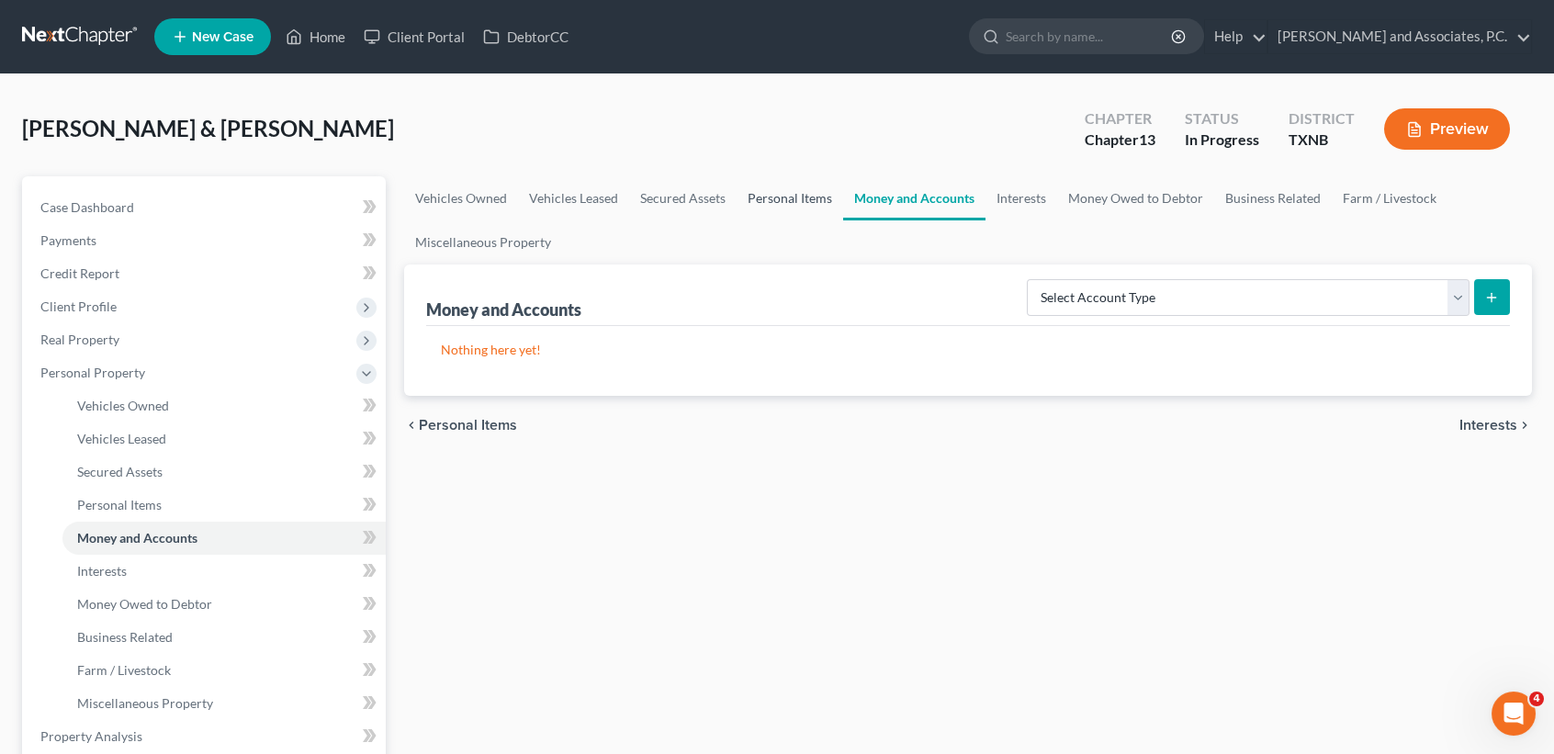
click at [748, 191] on link "Personal Items" at bounding box center [790, 198] width 107 height 44
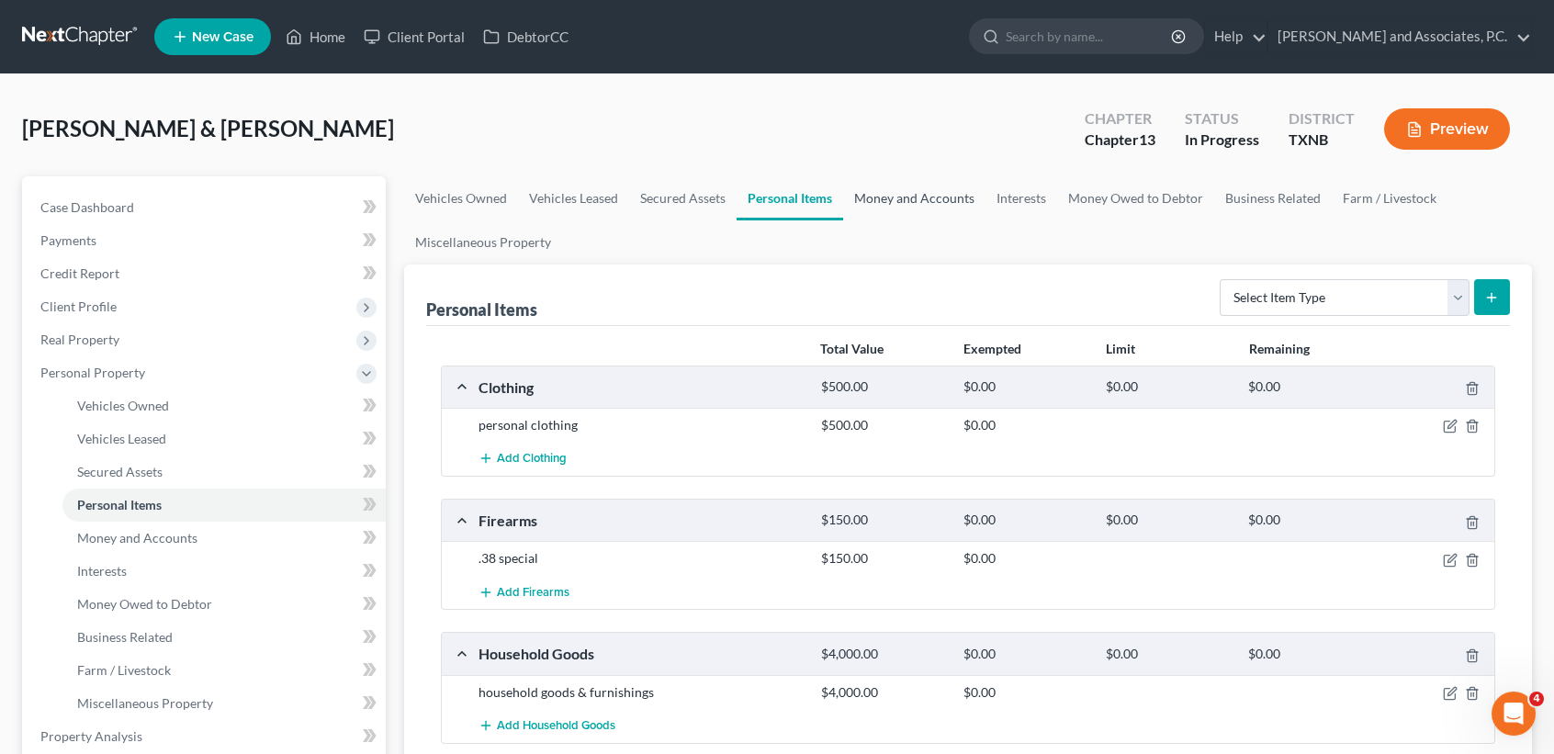
click at [923, 192] on link "Money and Accounts" at bounding box center [914, 198] width 142 height 44
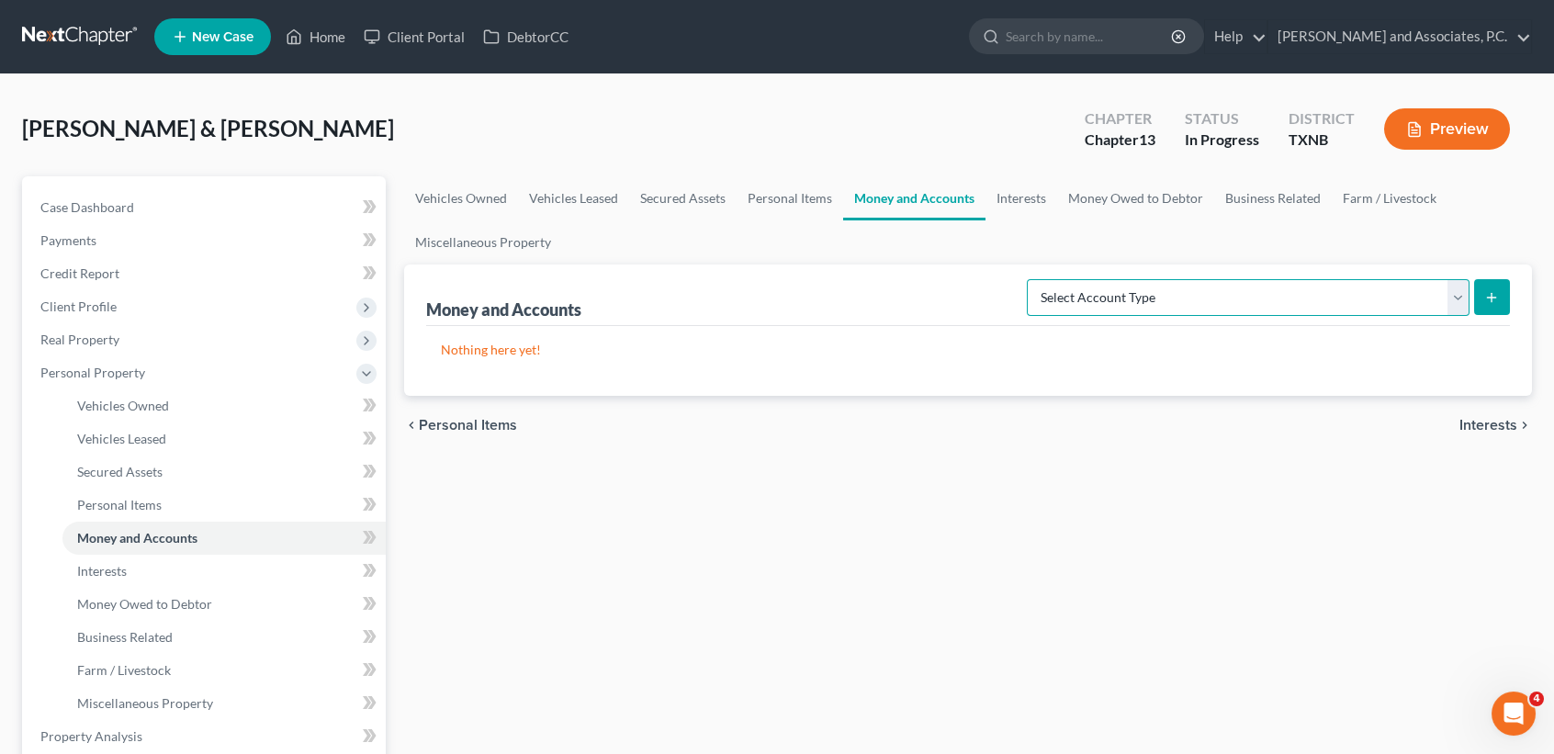
click at [1069, 295] on select "Select Account Type Brokerage (A/B: 18, SOFA: 20) Cash on Hand (A/B: 16) Certif…" at bounding box center [1248, 297] width 443 height 37
click at [1349, 299] on select "Select Account Type Brokerage (A/B: 18, SOFA: 20) Cash on Hand (A/B: 16) Certif…" at bounding box center [1248, 297] width 443 height 37
select select "checking"
click at [1032, 279] on select "Select Account Type Brokerage (A/B: 18, SOFA: 20) Cash on Hand (A/B: 16) Certif…" at bounding box center [1248, 297] width 443 height 37
click at [1497, 299] on icon "submit" at bounding box center [1492, 297] width 15 height 15
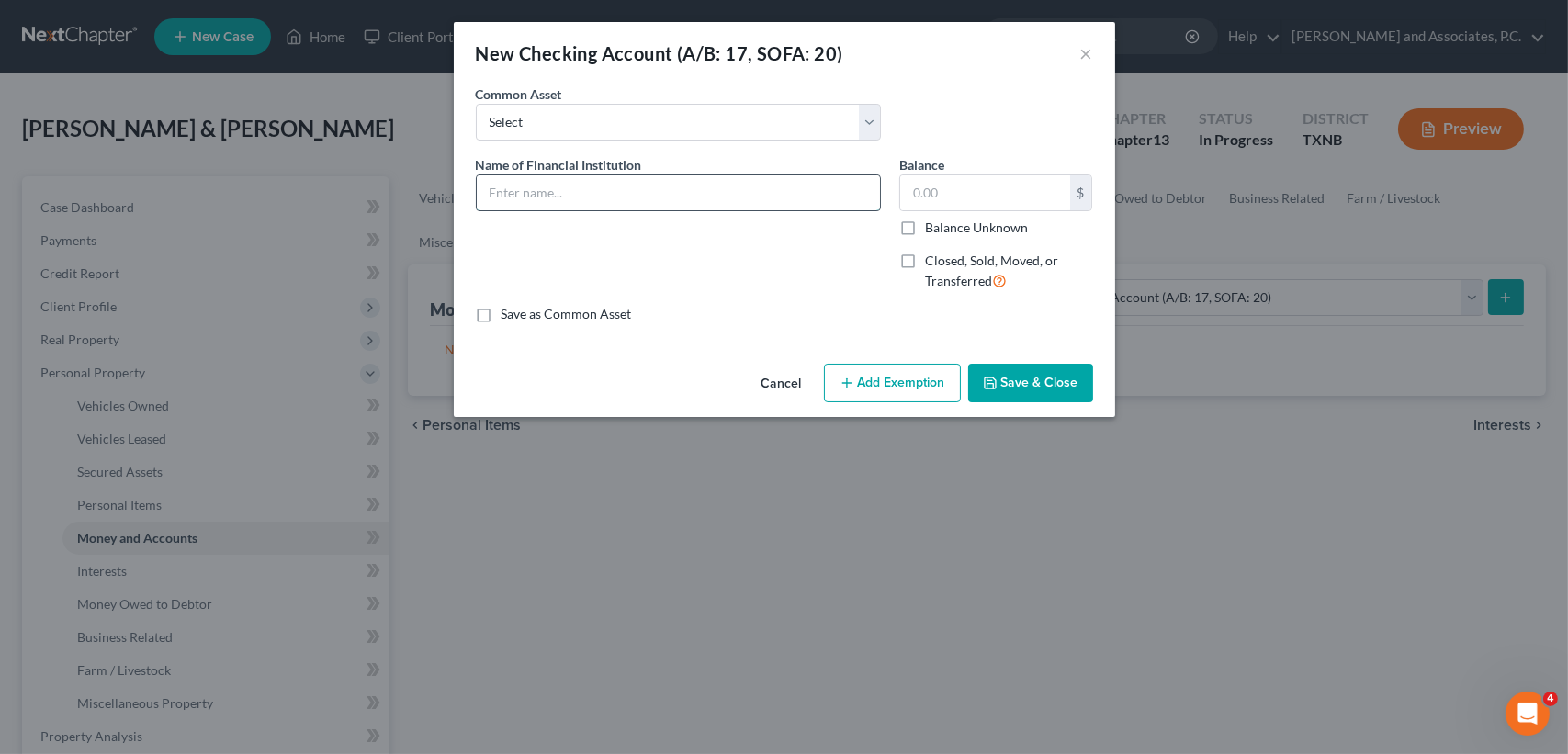
click at [647, 192] on input "text" at bounding box center [678, 192] width 403 height 35
click at [504, 186] on input "Tecoma Community Credit Union" at bounding box center [678, 192] width 403 height 35
type input "Texoma Community Credit Union"
click at [1043, 176] on input "text" at bounding box center [985, 192] width 170 height 35
type input "50.00"
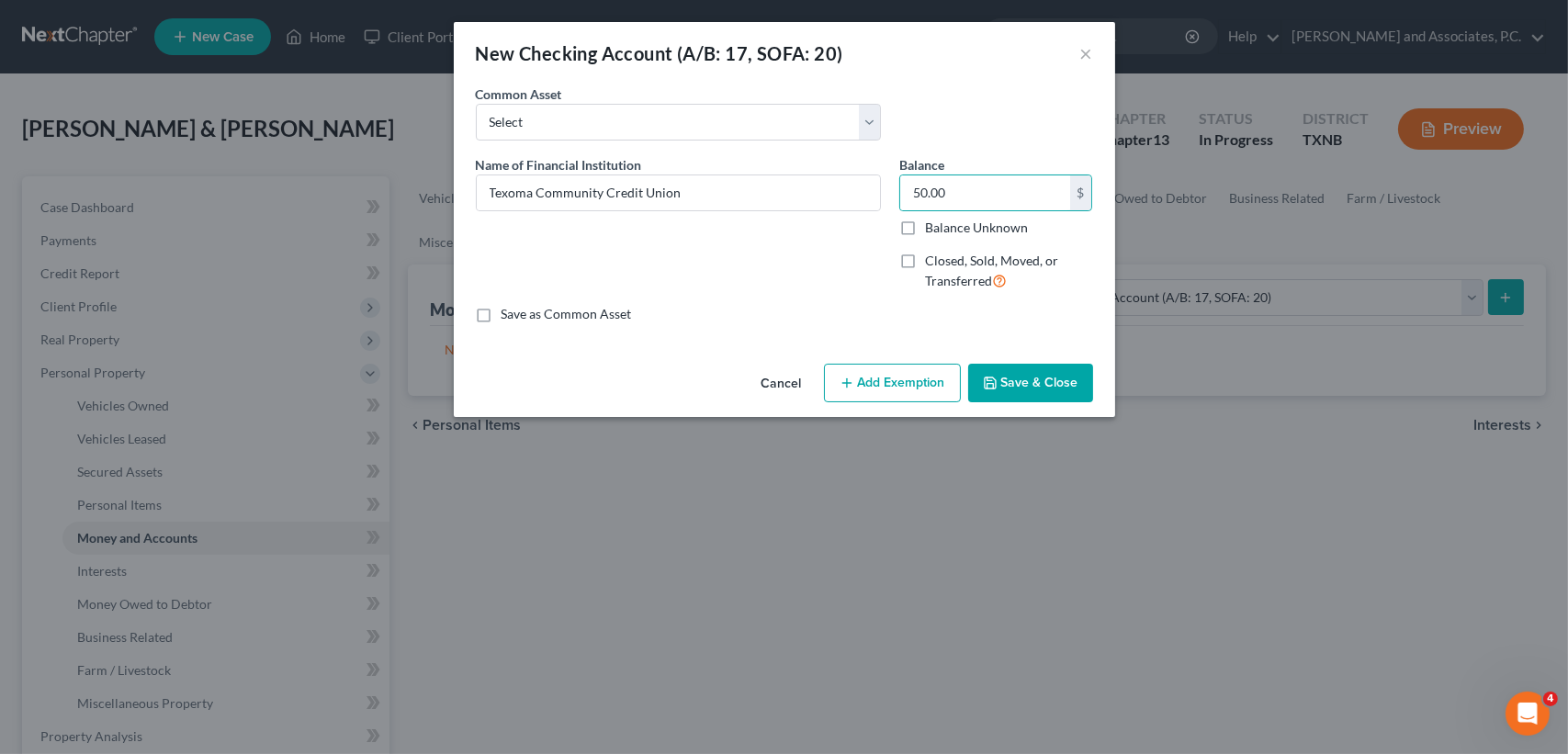
click at [1052, 381] on button "Save & Close" at bounding box center [1030, 383] width 125 height 39
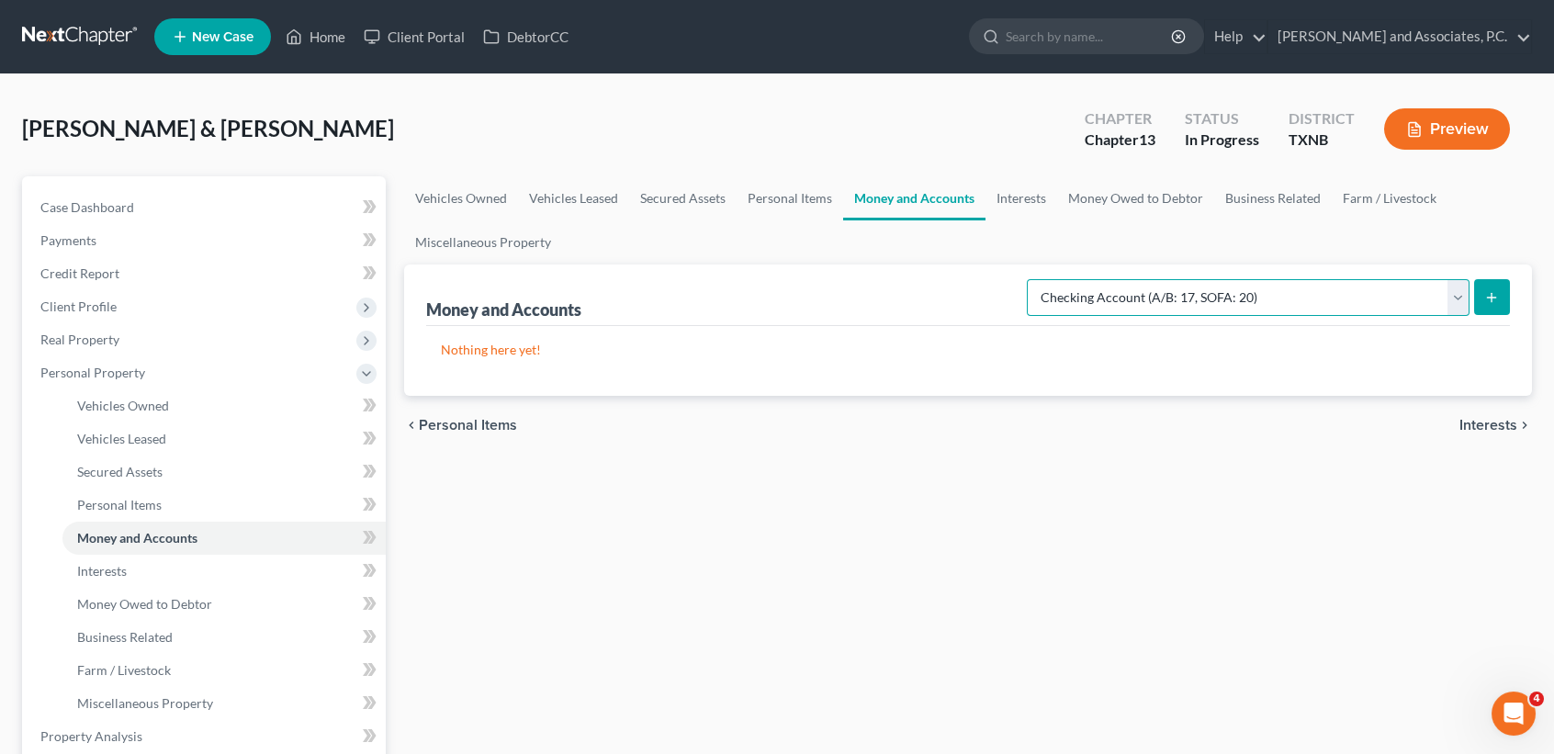
click at [1285, 297] on select "Select Account Type Brokerage (A/B: 18, SOFA: 20) Cash on Hand (A/B: 16) Certif…" at bounding box center [1248, 297] width 443 height 37
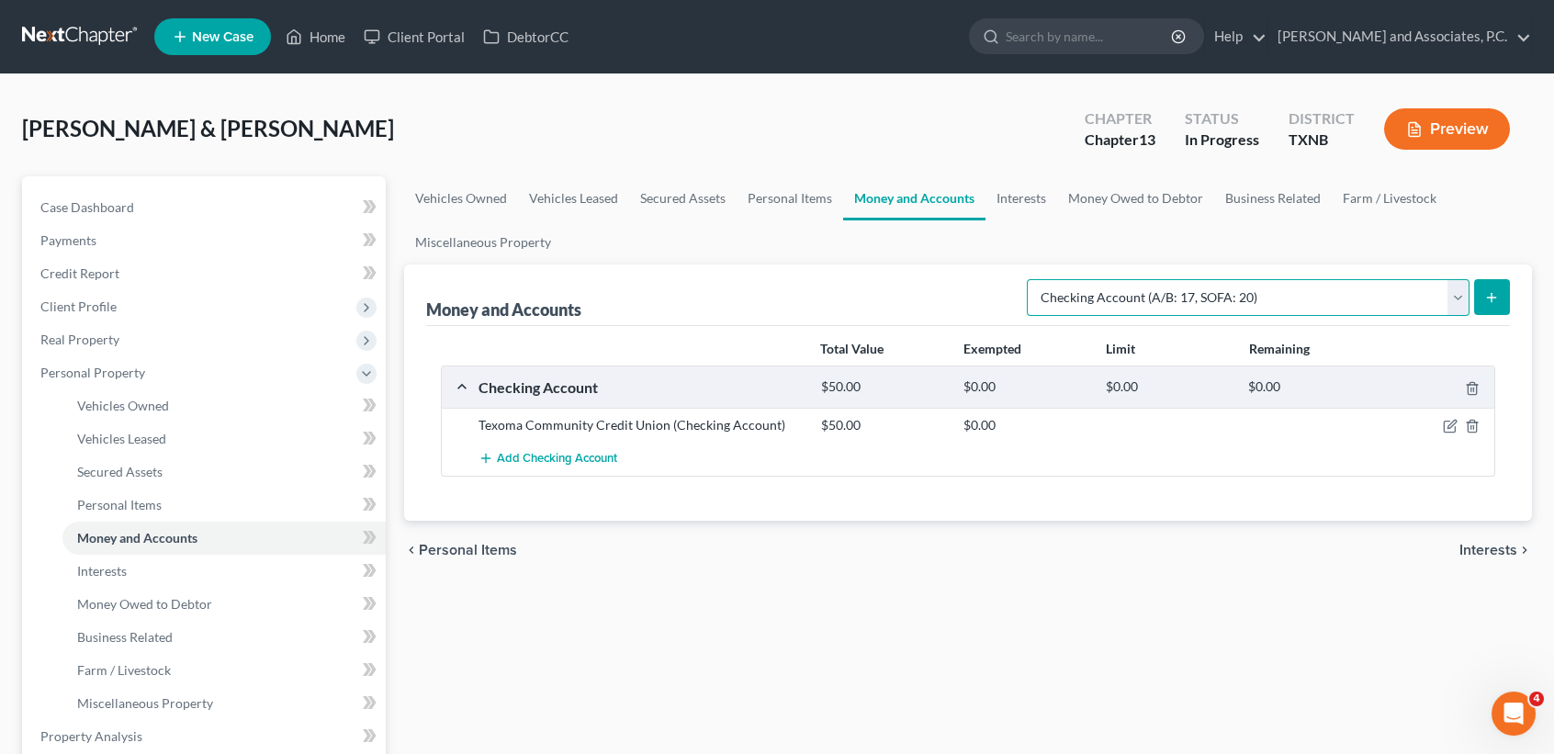
click at [1032, 279] on select "Select Account Type Brokerage (A/B: 18, SOFA: 20) Cash on Hand (A/B: 16) Certif…" at bounding box center [1248, 297] width 443 height 37
click at [1488, 298] on icon "submit" at bounding box center [1492, 297] width 15 height 15
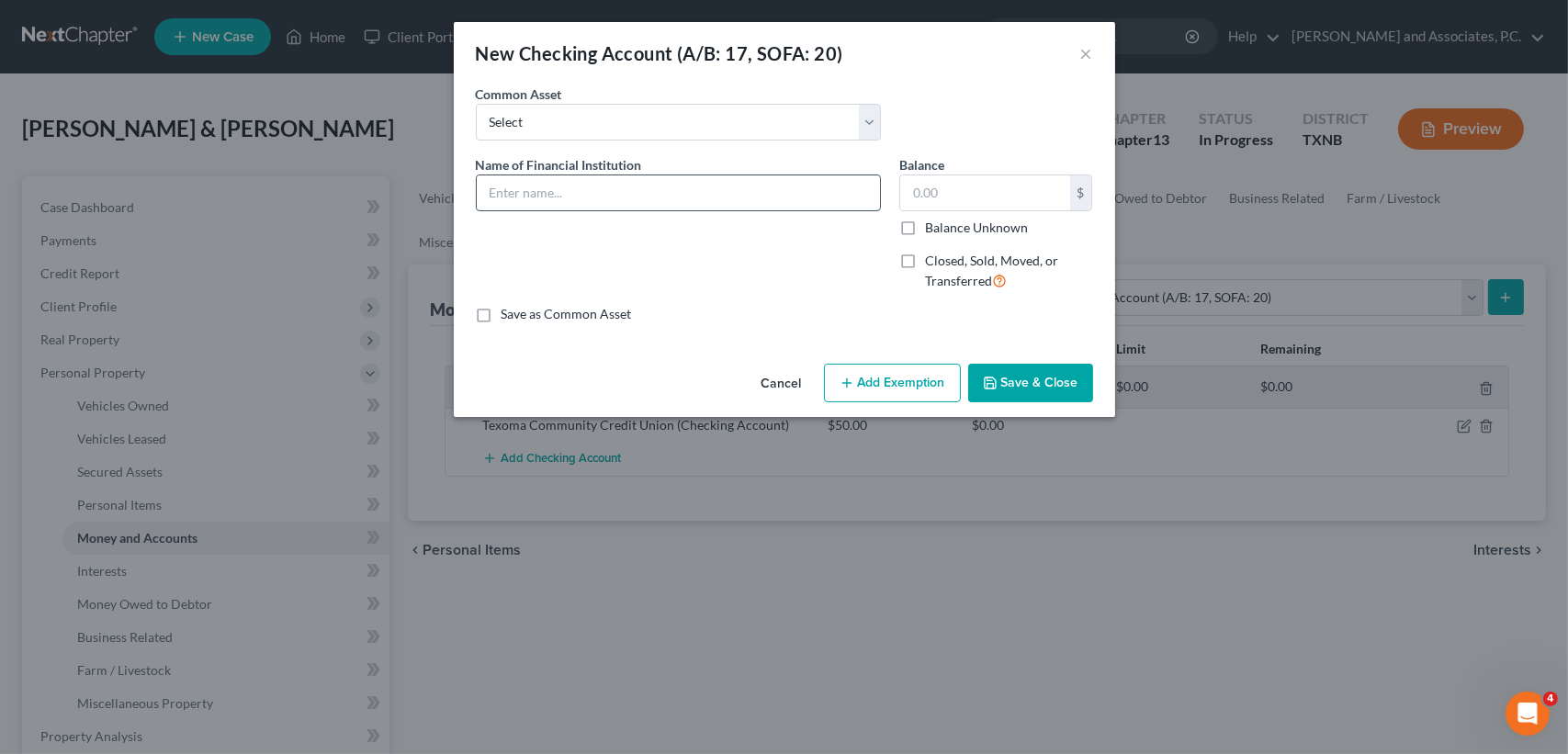
click at [631, 200] on input "text" at bounding box center [678, 192] width 403 height 35
type input "First Bank"
type input "10.00"
click at [1014, 397] on button "Save & Close" at bounding box center [1030, 383] width 125 height 39
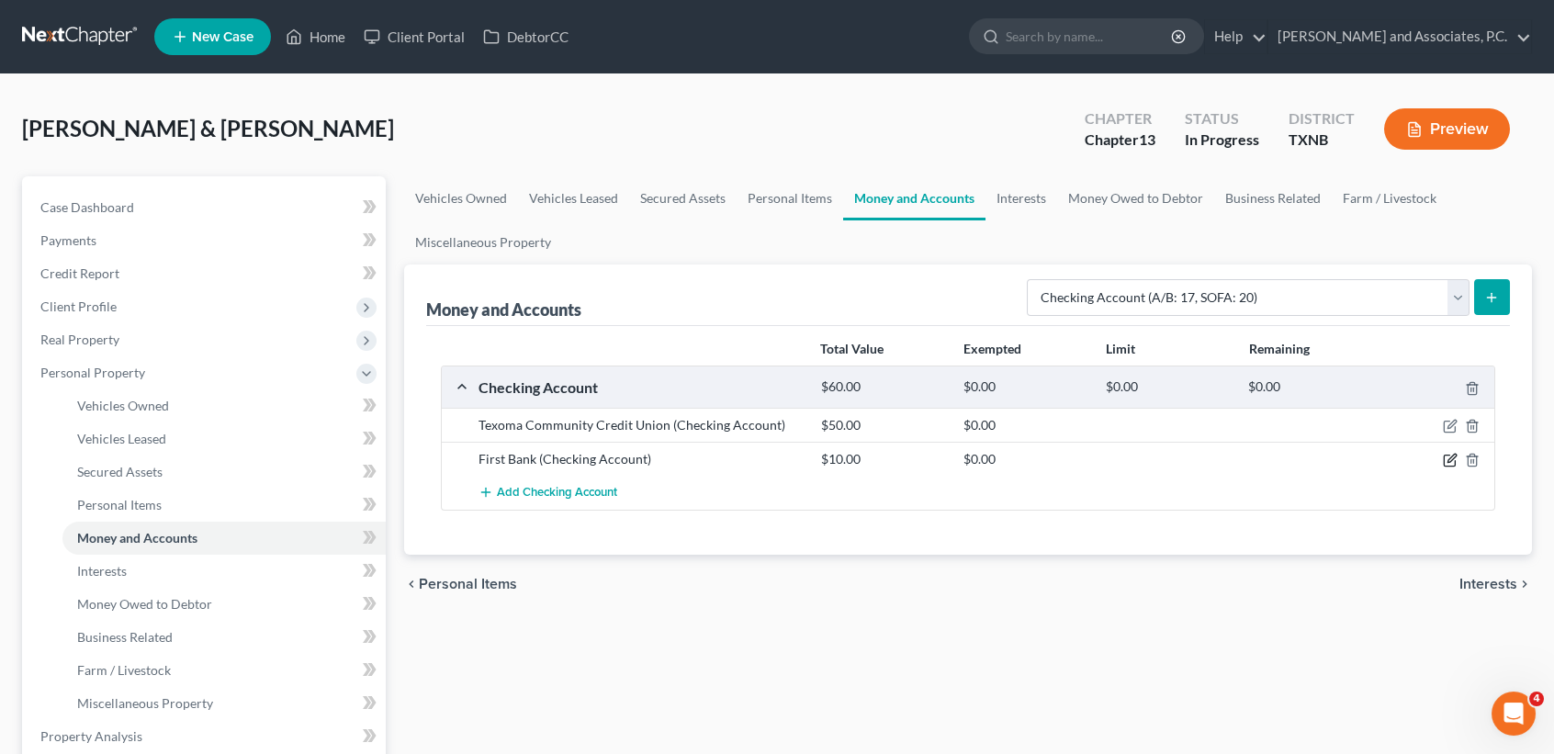
click at [1451, 454] on icon "button" at bounding box center [1450, 460] width 15 height 15
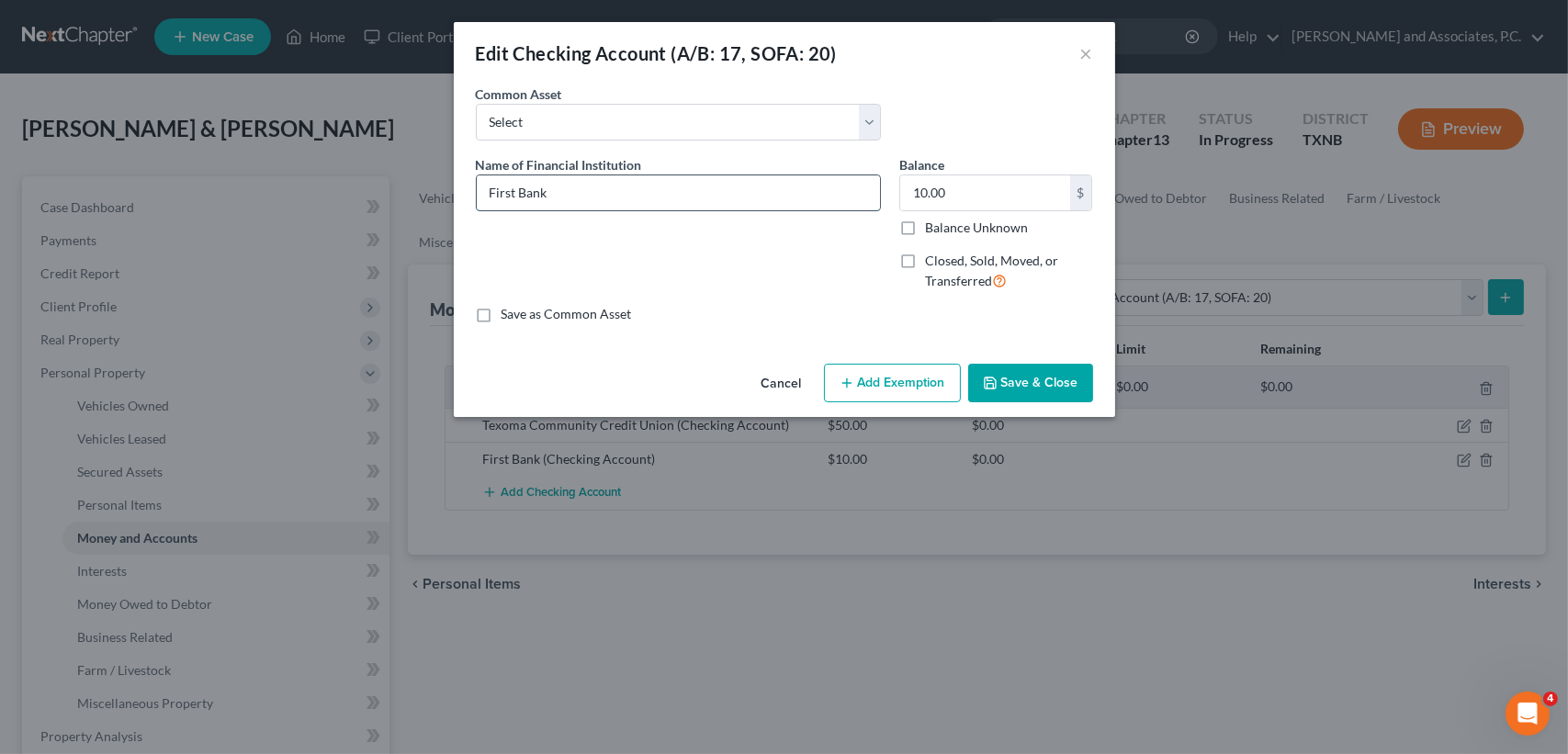
click at [677, 205] on input "First Bank" at bounding box center [678, 192] width 403 height 35
type input "First Bank (Debtor)"
click at [1017, 378] on button "Save & Close" at bounding box center [1030, 383] width 125 height 39
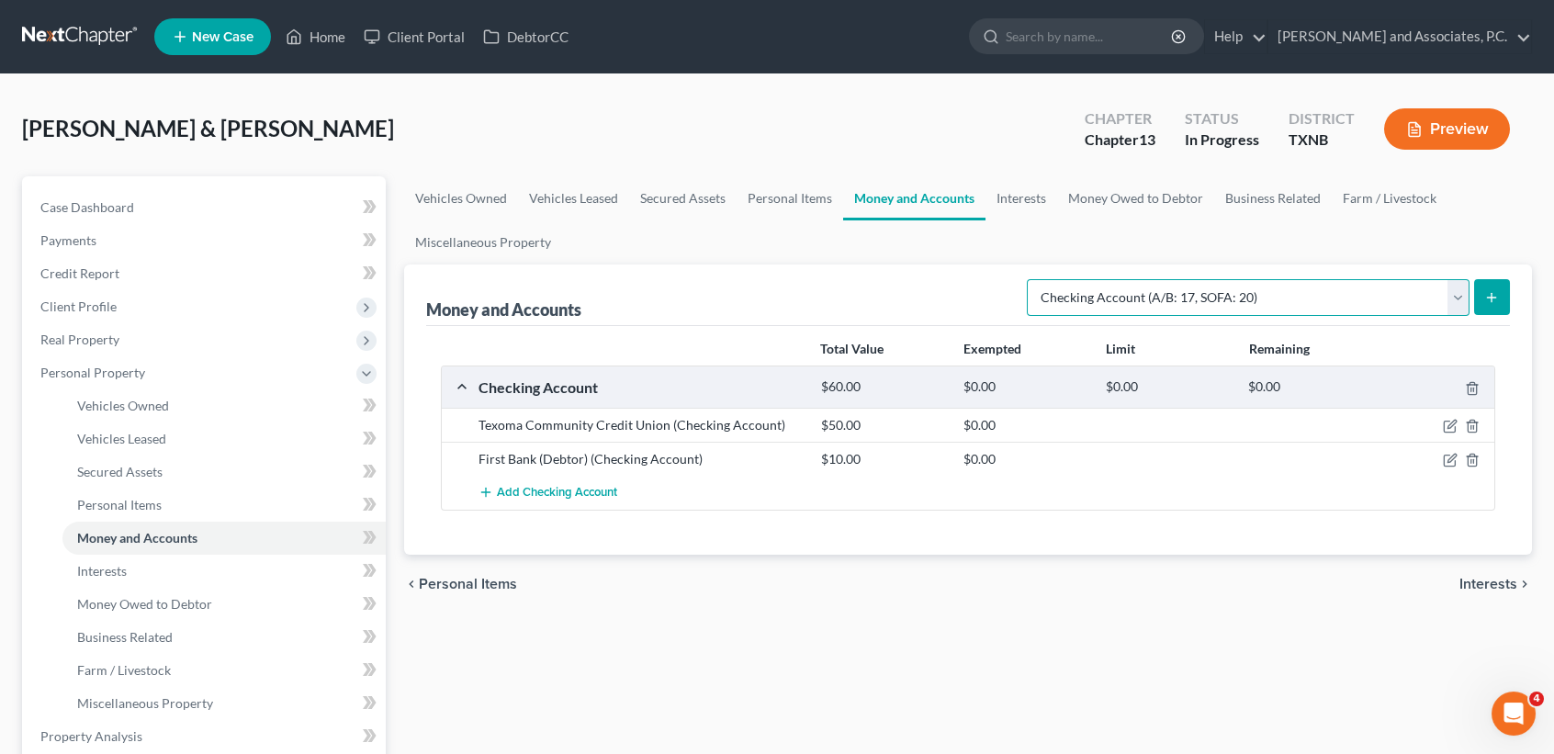
click at [1175, 295] on select "Select Account Type Brokerage (A/B: 18, SOFA: 20) Cash on Hand (A/B: 16) Certif…" at bounding box center [1248, 297] width 443 height 37
click at [821, 596] on div "chevron_left Personal Items Interests chevron_right" at bounding box center [968, 584] width 1128 height 59
click at [1451, 423] on icon "button" at bounding box center [1452, 425] width 8 height 8
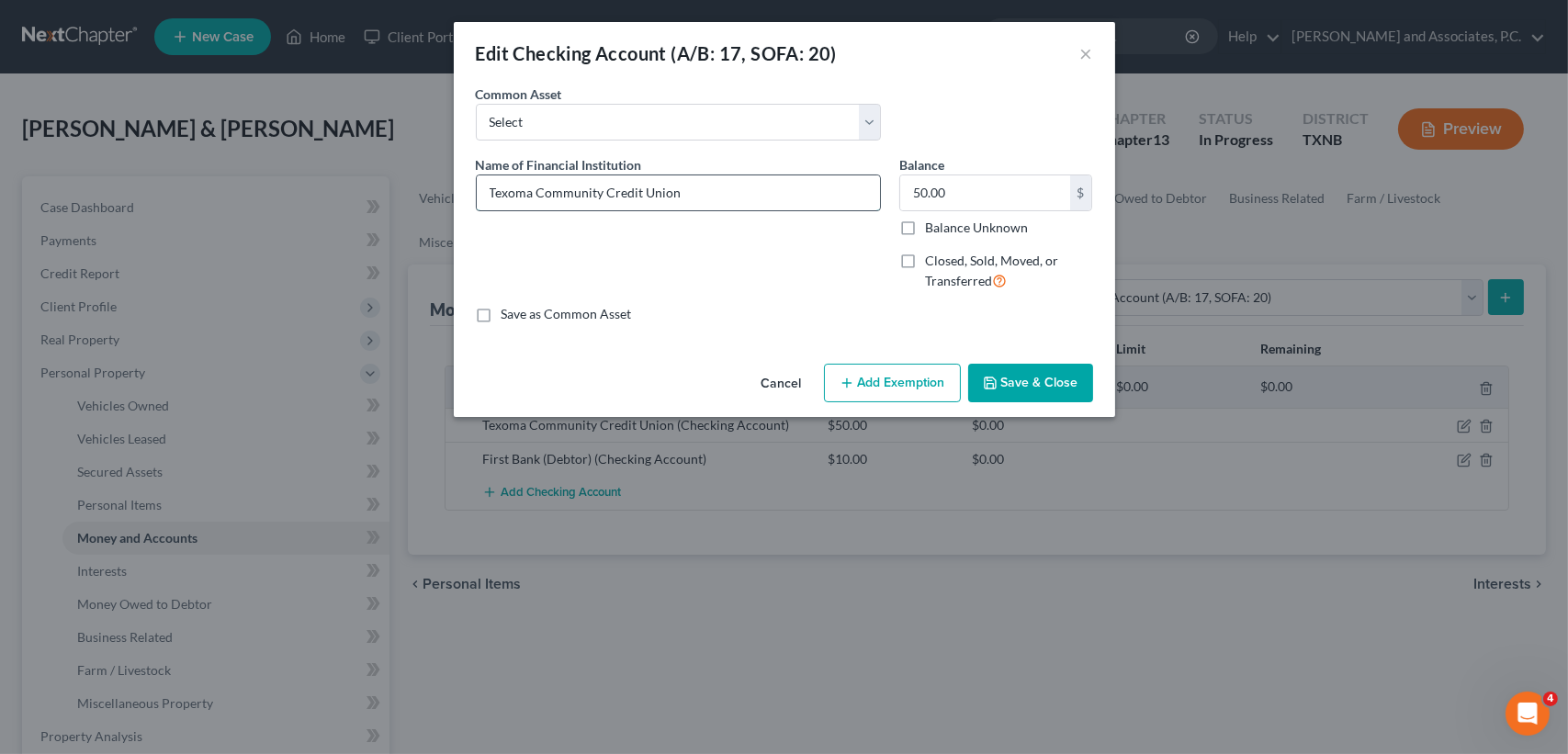
click at [823, 192] on input "Texoma Community Credit Union" at bounding box center [678, 192] width 403 height 35
type input "Texoma Community Credit Union (debtor)"
click at [1045, 370] on button "Save & Close" at bounding box center [1030, 383] width 125 height 39
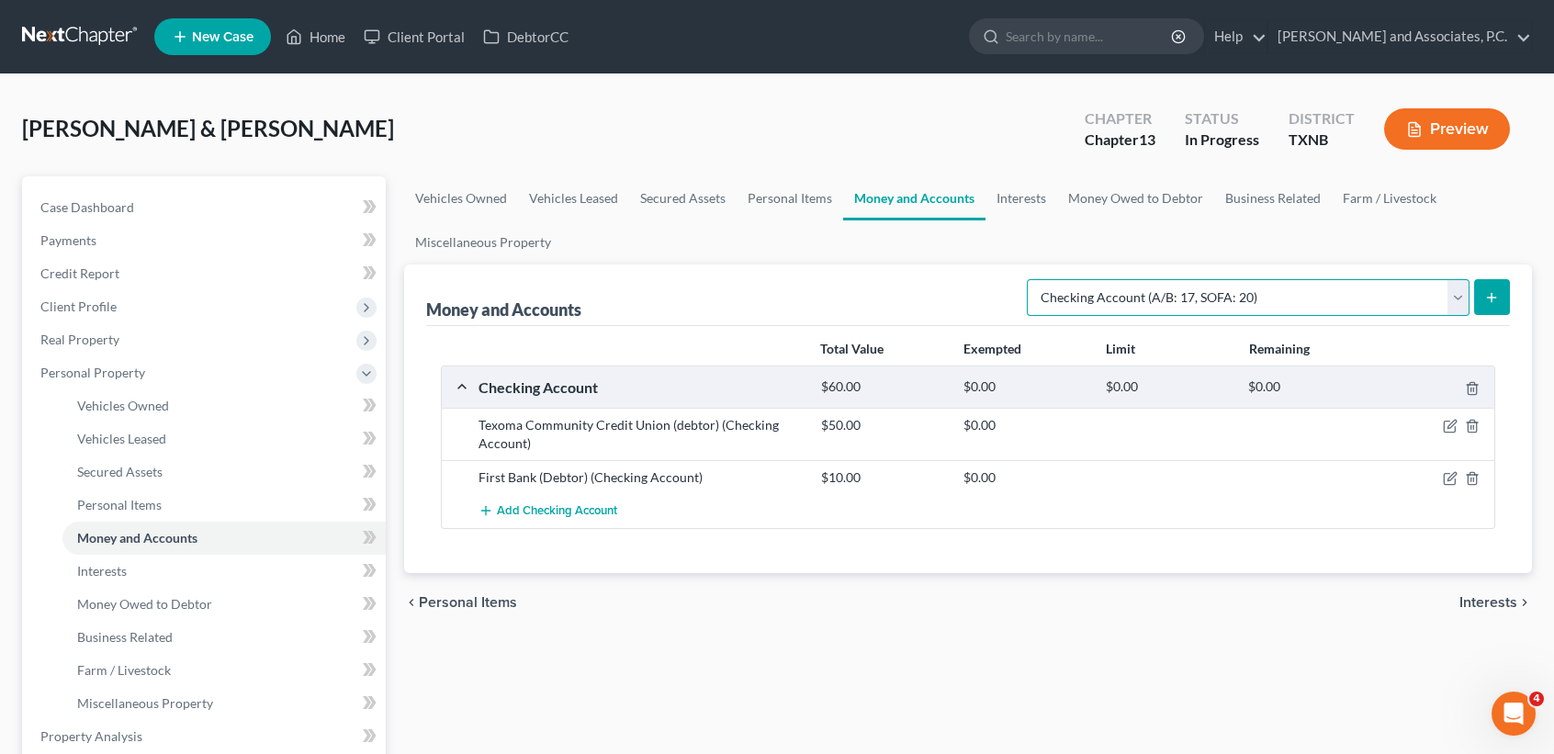
click at [1230, 295] on select "Select Account Type Brokerage (A/B: 18, SOFA: 20) Cash on Hand (A/B: 16) Certif…" at bounding box center [1248, 297] width 443 height 37
click at [1032, 279] on select "Select Account Type Brokerage (A/B: 18, SOFA: 20) Cash on Hand (A/B: 16) Certif…" at bounding box center [1248, 297] width 443 height 37
click at [1465, 299] on select "Select Account Type Brokerage (A/B: 18, SOFA: 20) Cash on Hand (A/B: 16) Certif…" at bounding box center [1248, 297] width 443 height 37
click at [1481, 295] on button "submit" at bounding box center [1492, 297] width 36 height 36
click at [1482, 295] on button "submit" at bounding box center [1492, 297] width 36 height 36
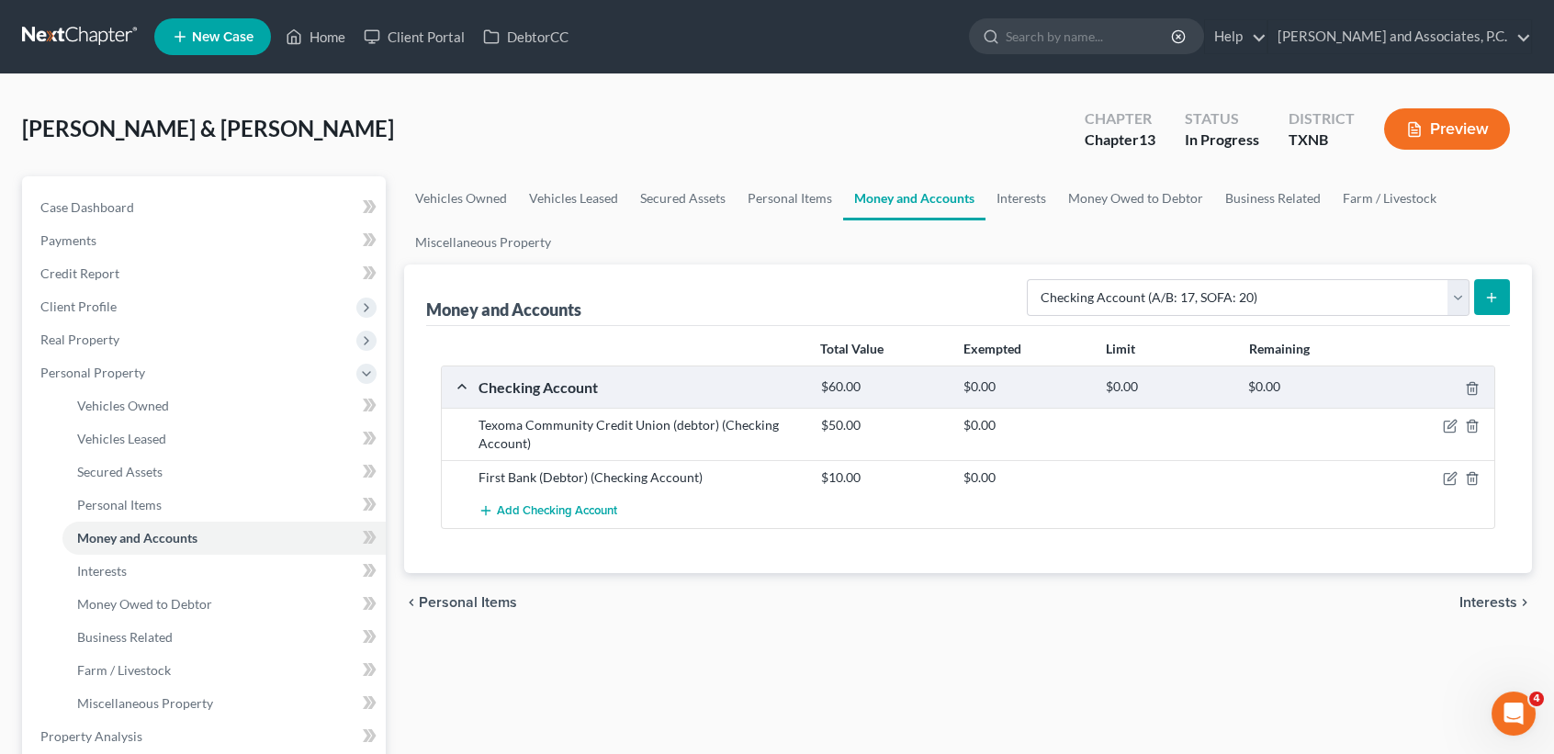
click at [1506, 290] on button "submit" at bounding box center [1492, 297] width 36 height 36
click at [57, 204] on span "Case Dashboard" at bounding box center [87, 207] width 94 height 16
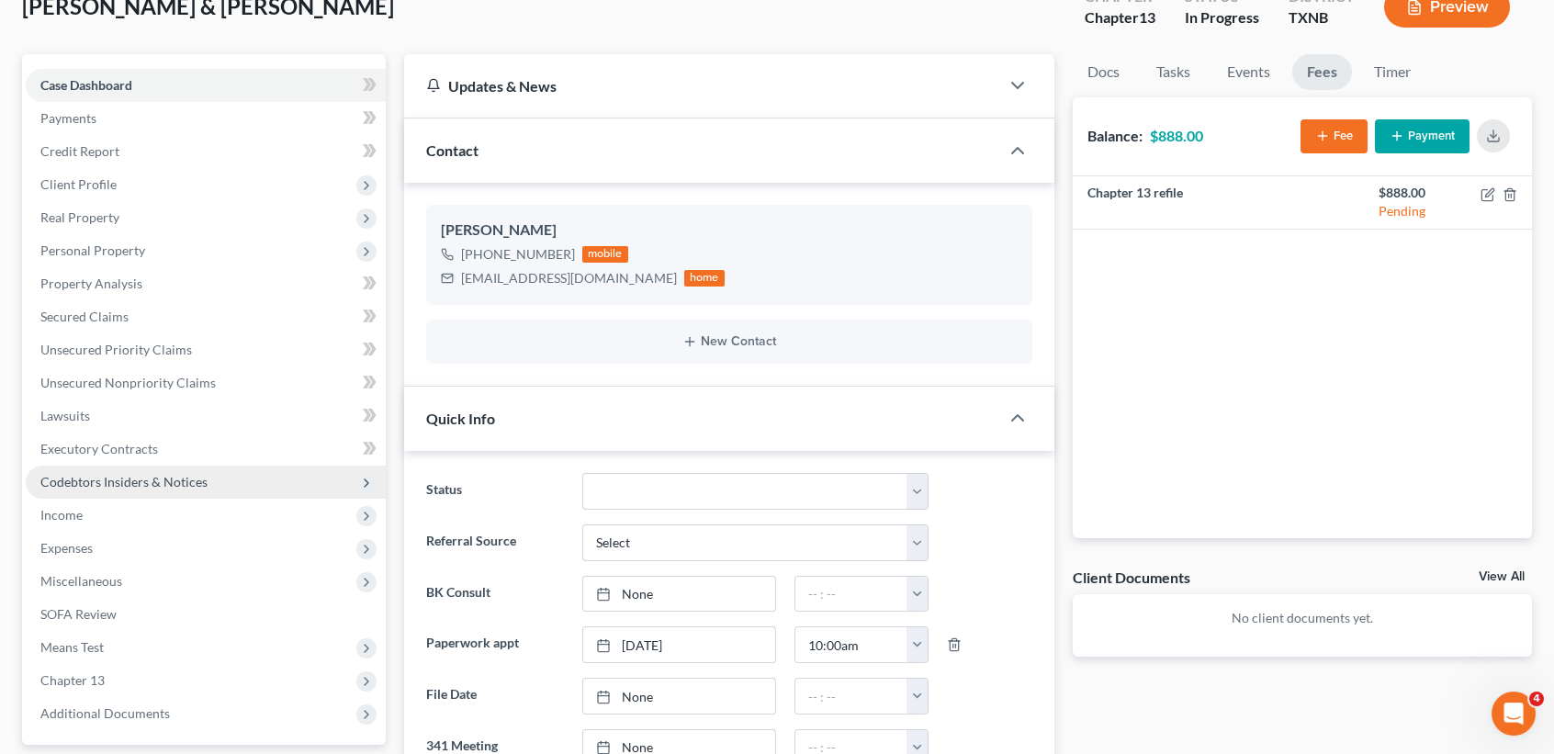
scroll to position [122, 0]
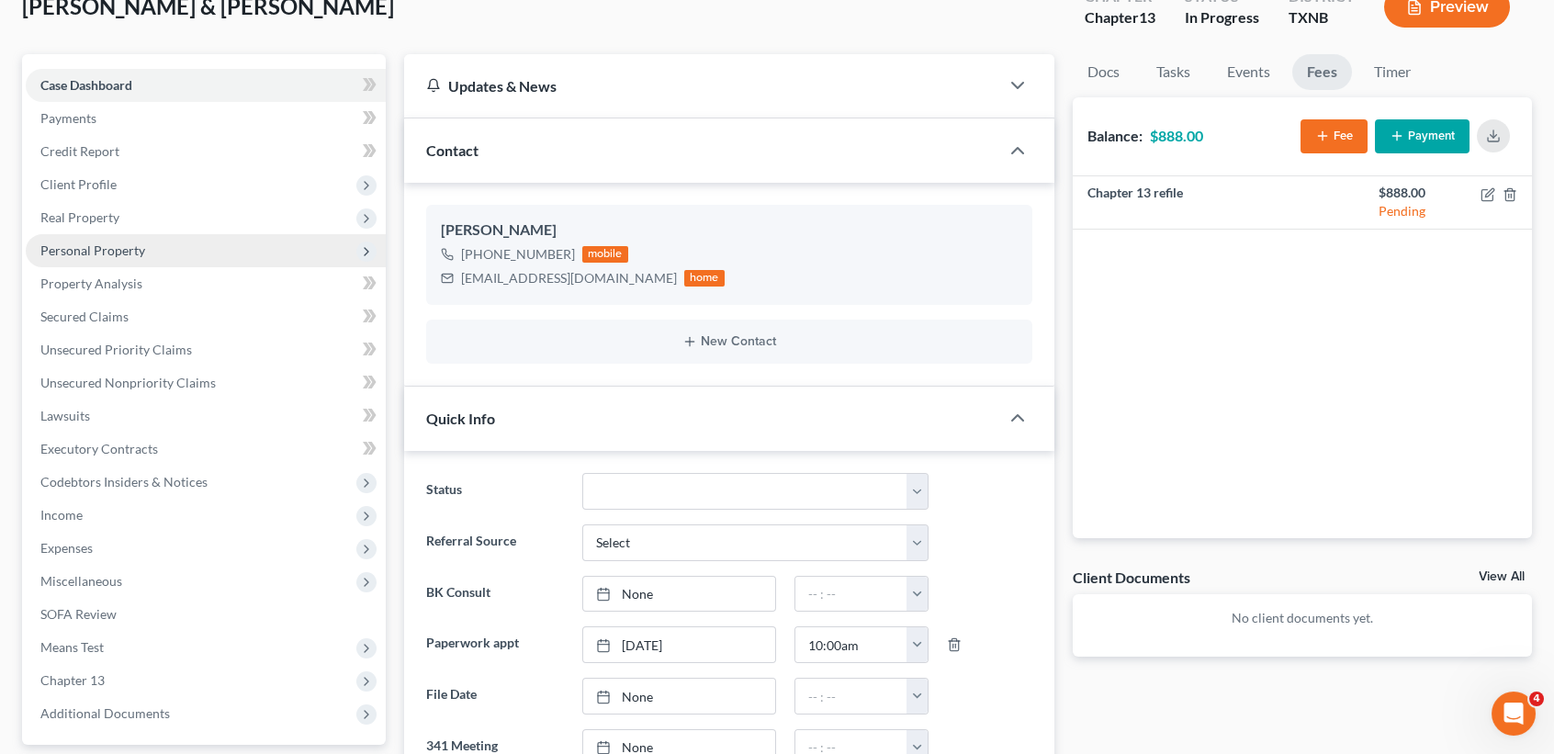
click at [116, 257] on span "Personal Property" at bounding box center [206, 250] width 360 height 33
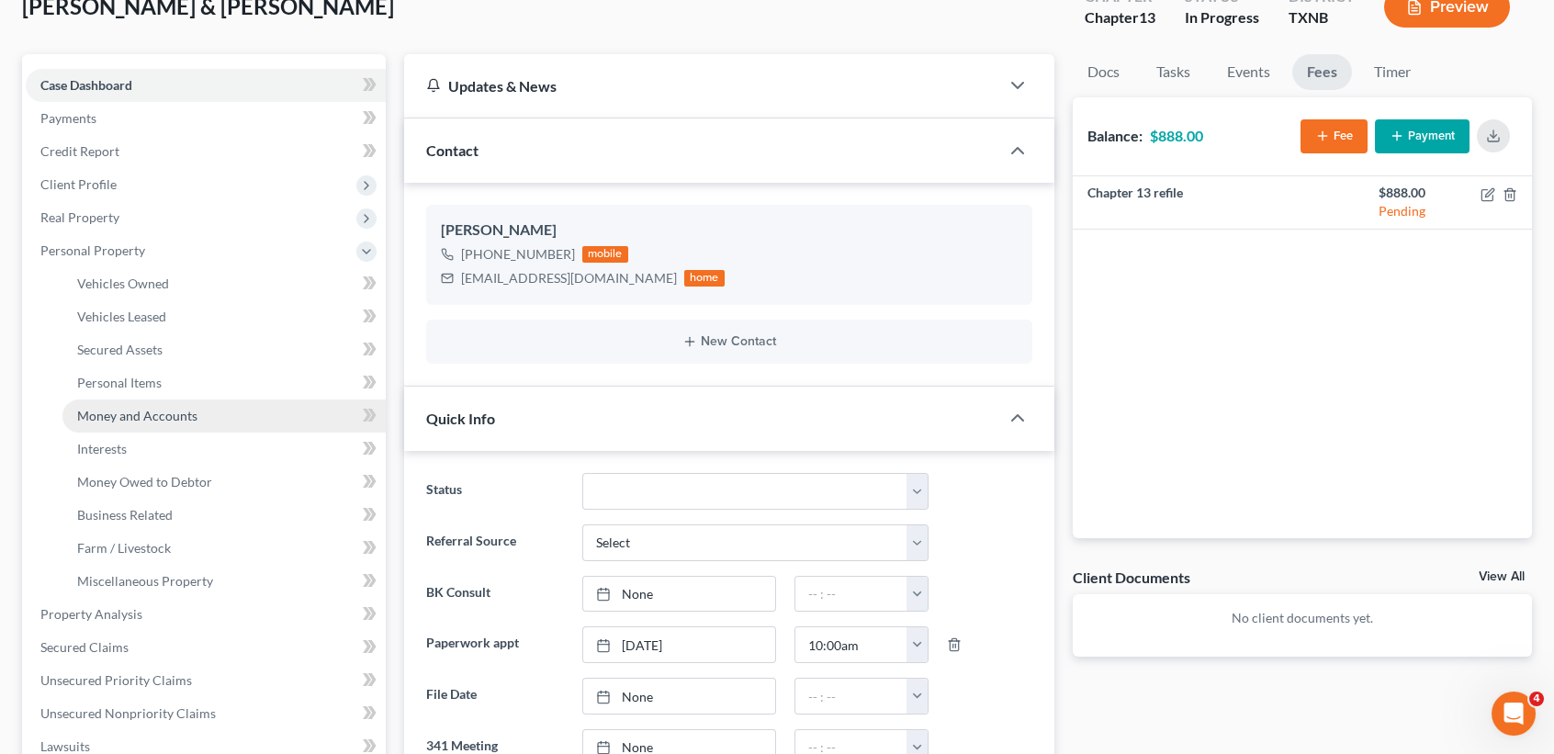
click at [112, 408] on span "Money and Accounts" at bounding box center [137, 416] width 120 height 16
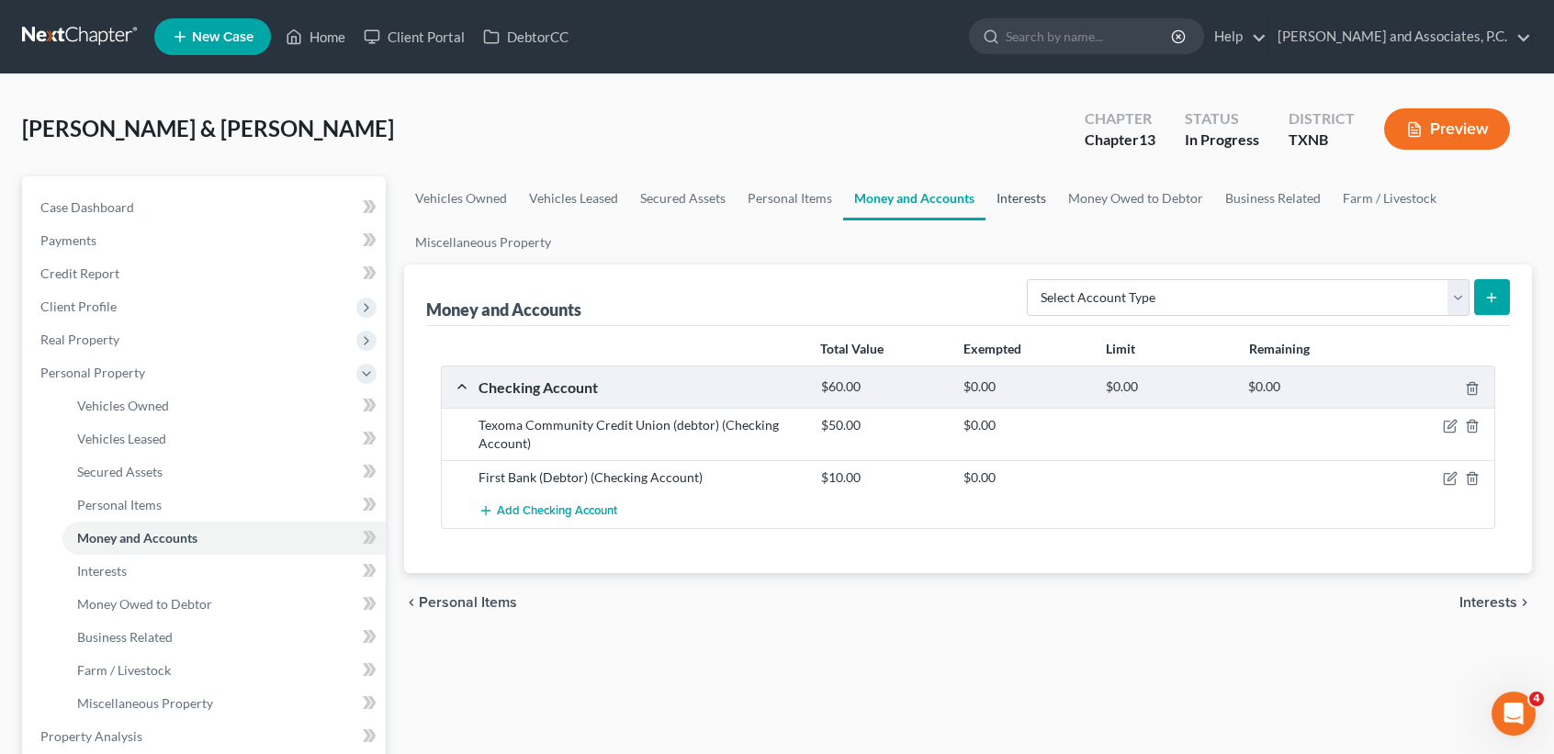
click at [1005, 196] on link "Interests" at bounding box center [1022, 198] width 72 height 44
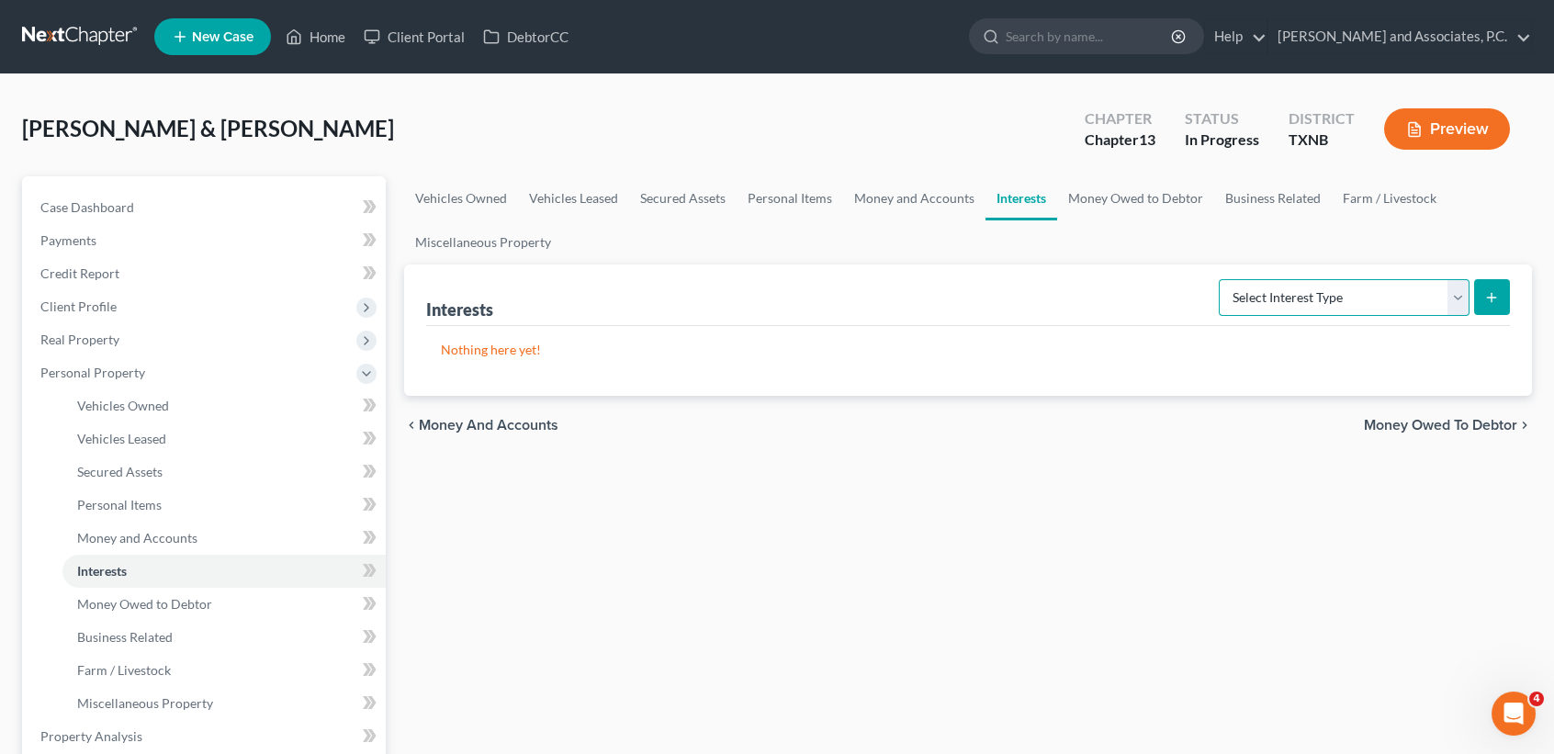
click at [1347, 300] on select "Select Interest Type 401K (A/B: 21) Annuity (A/B: 23) Bond (A/B: 18) Education …" at bounding box center [1344, 297] width 251 height 37
click at [961, 690] on div "Vehicles Owned Vehicles Leased Secured Assets Personal Items Money and Accounts…" at bounding box center [968, 739] width 1147 height 1127
click at [1151, 203] on link "Money Owed to Debtor" at bounding box center [1135, 198] width 157 height 44
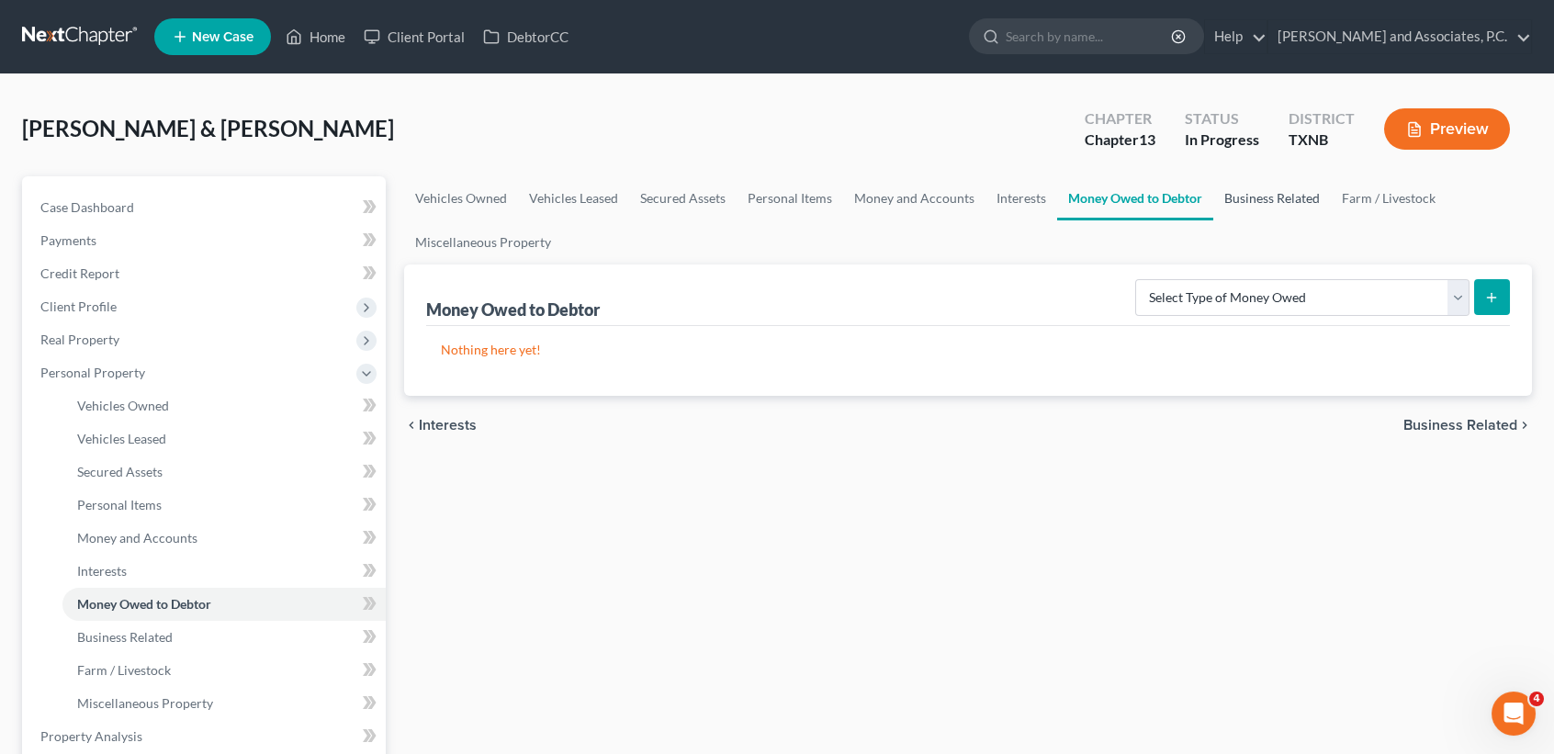
click at [1259, 203] on link "Business Related" at bounding box center [1273, 198] width 118 height 44
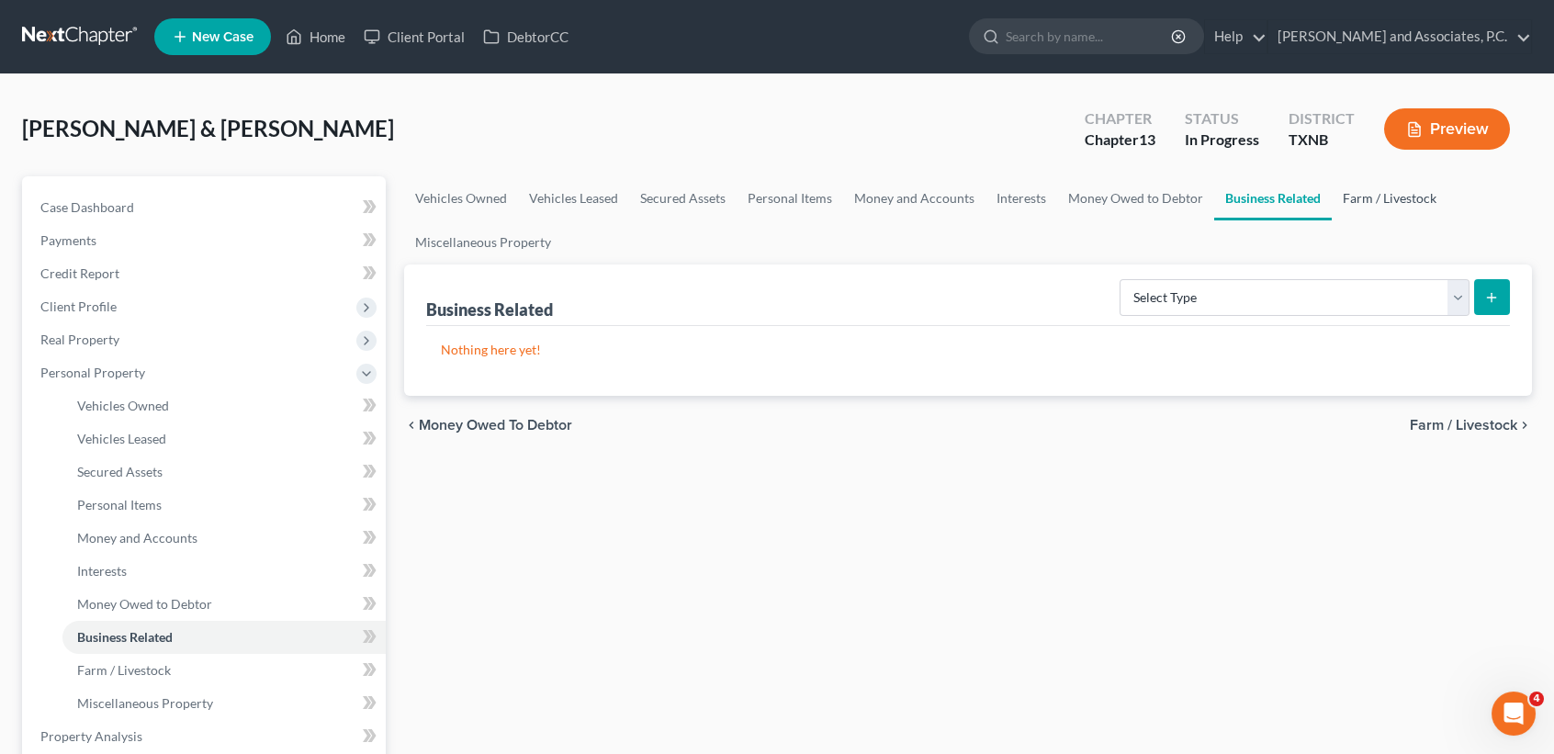
click at [1343, 196] on link "Farm / Livestock" at bounding box center [1390, 198] width 116 height 44
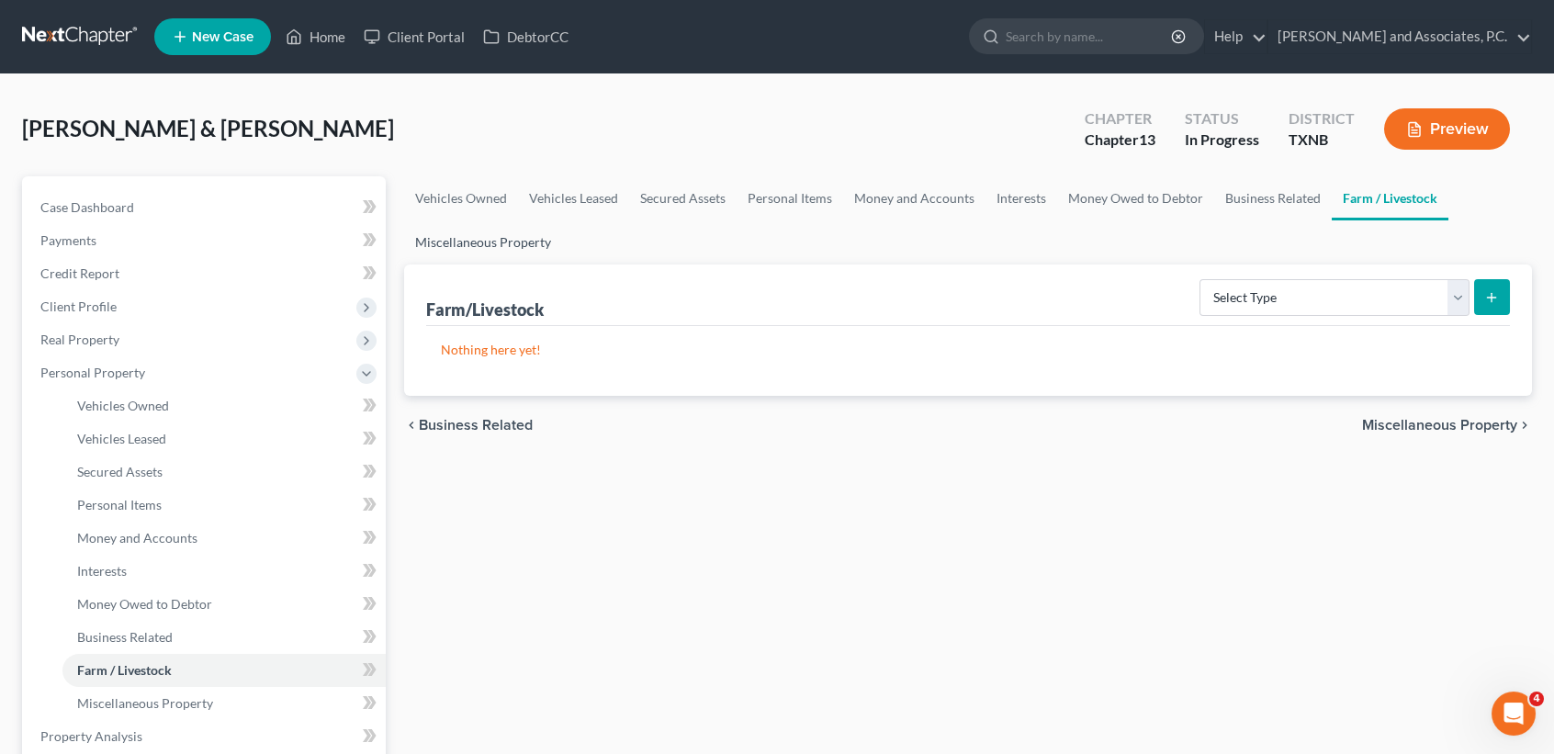
click at [441, 249] on link "Miscellaneous Property" at bounding box center [483, 242] width 158 height 44
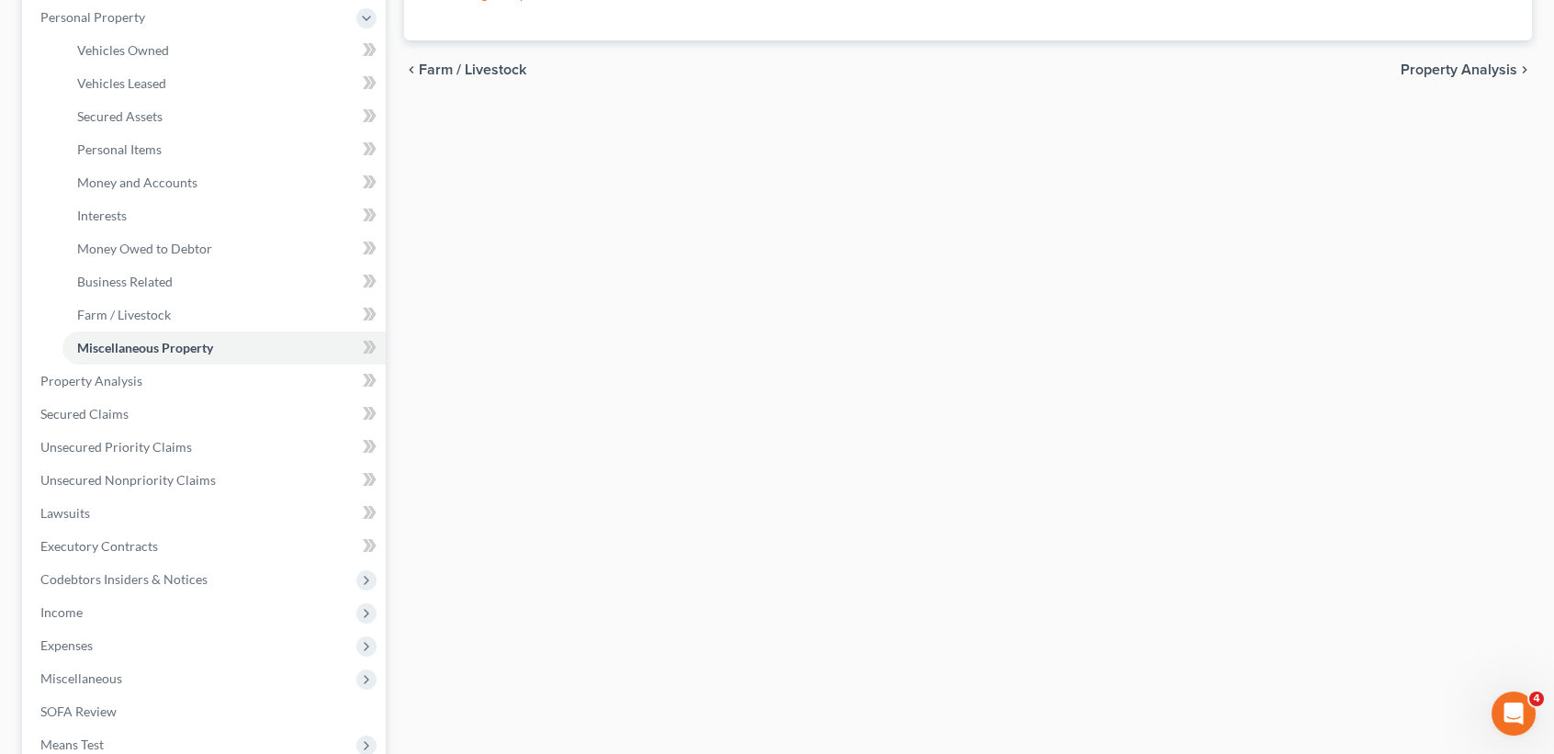
scroll to position [367, 0]
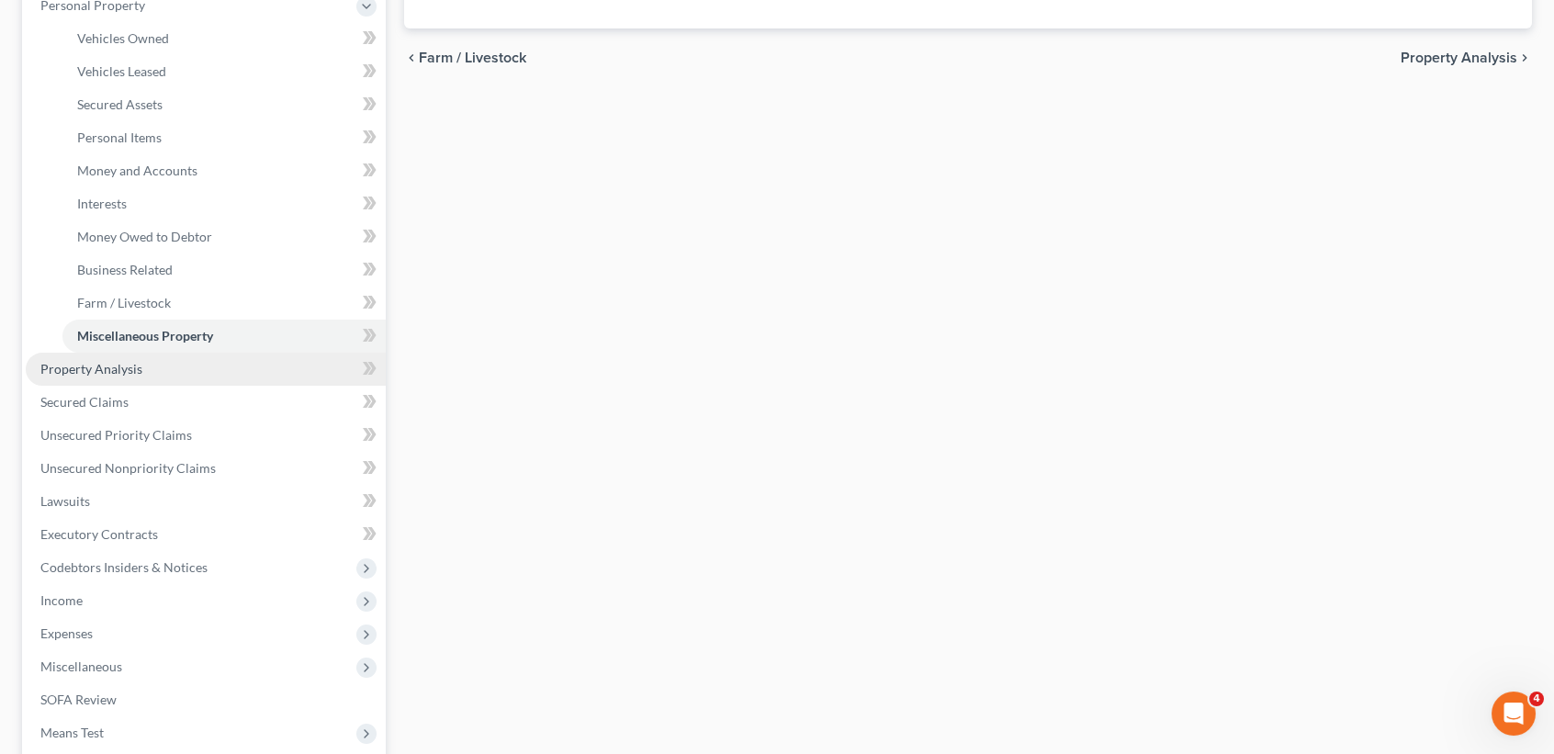
click at [109, 378] on link "Property Analysis" at bounding box center [206, 369] width 360 height 33
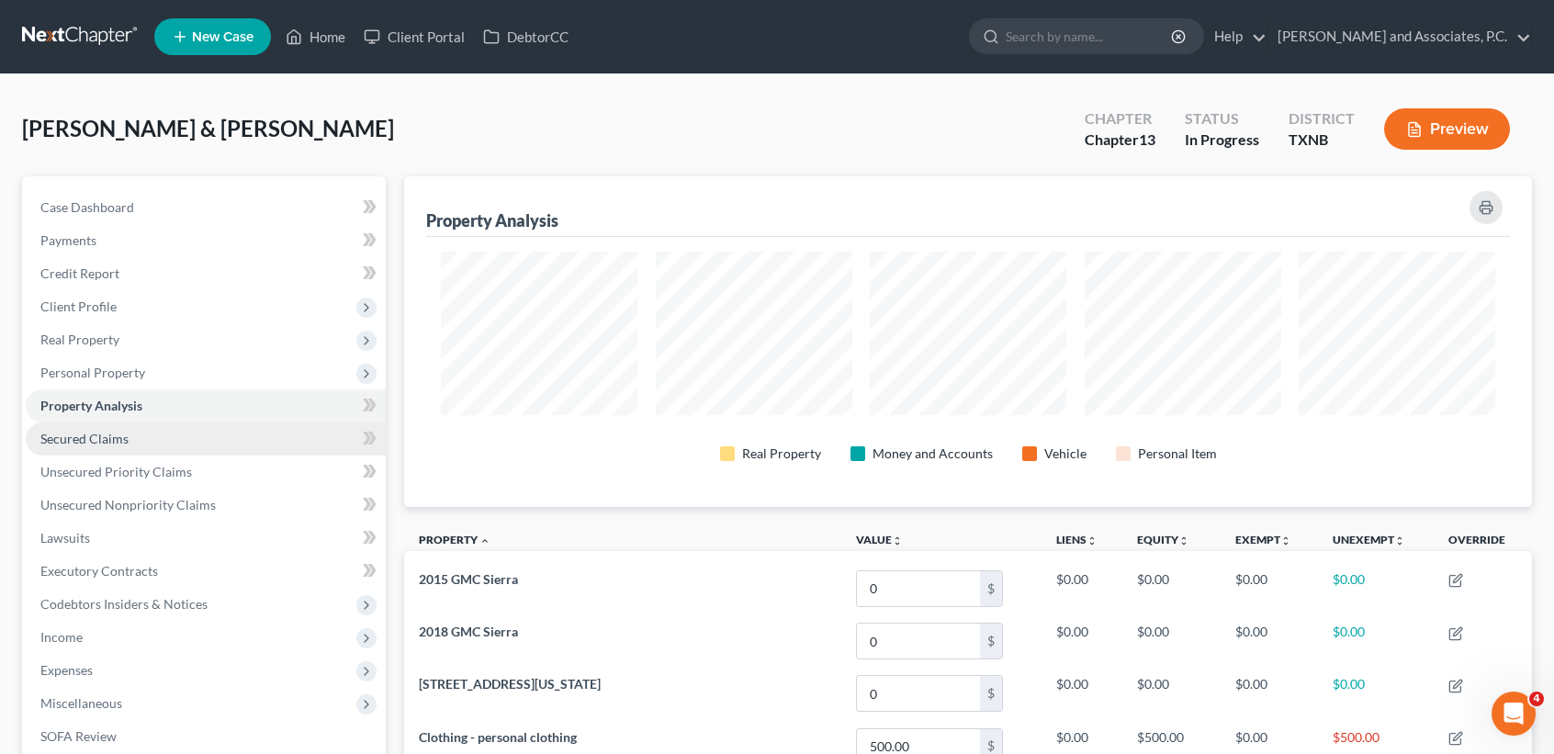
click at [100, 435] on span "Secured Claims" at bounding box center [84, 439] width 88 height 16
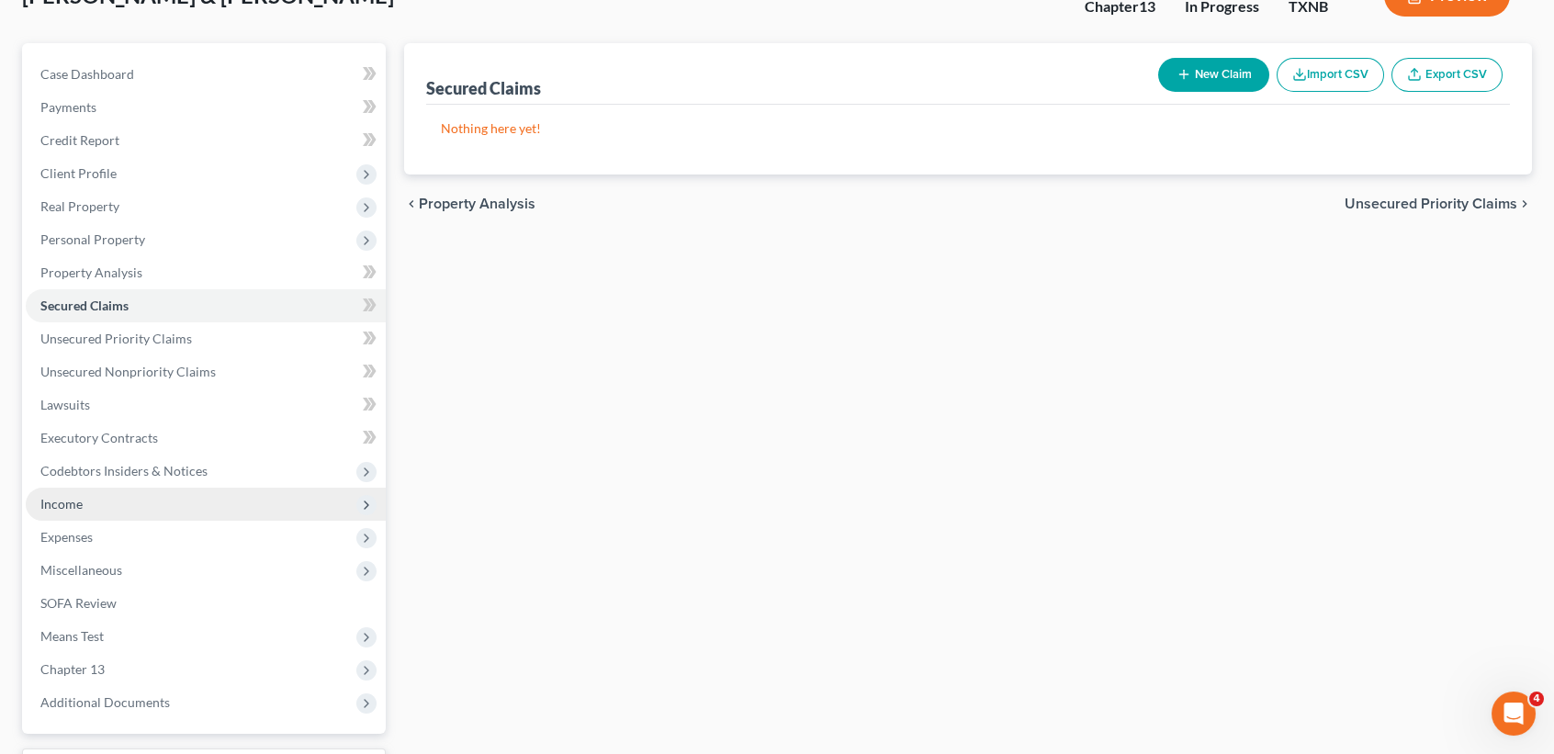
scroll to position [244, 0]
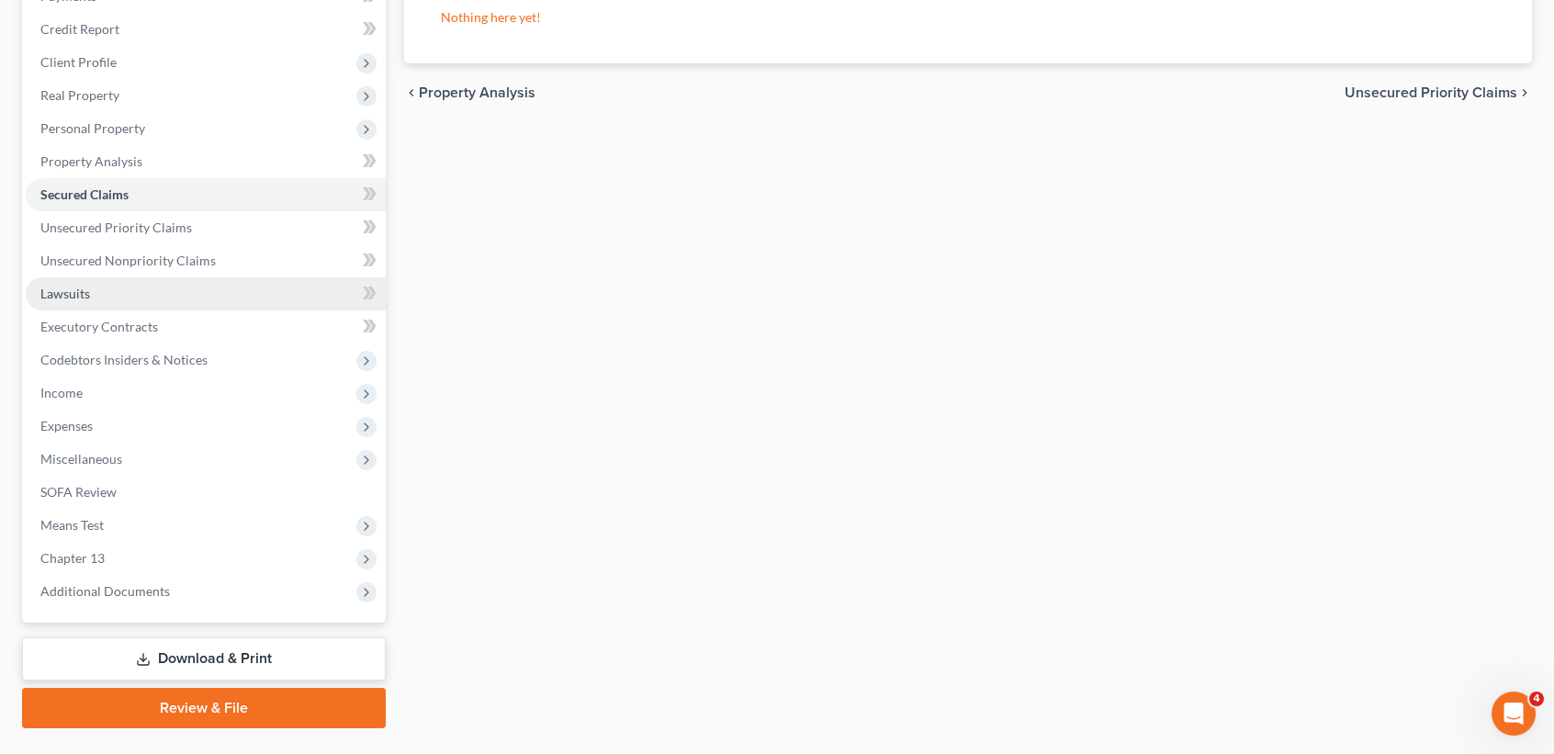
click at [85, 296] on span "Lawsuits" at bounding box center [65, 294] width 50 height 16
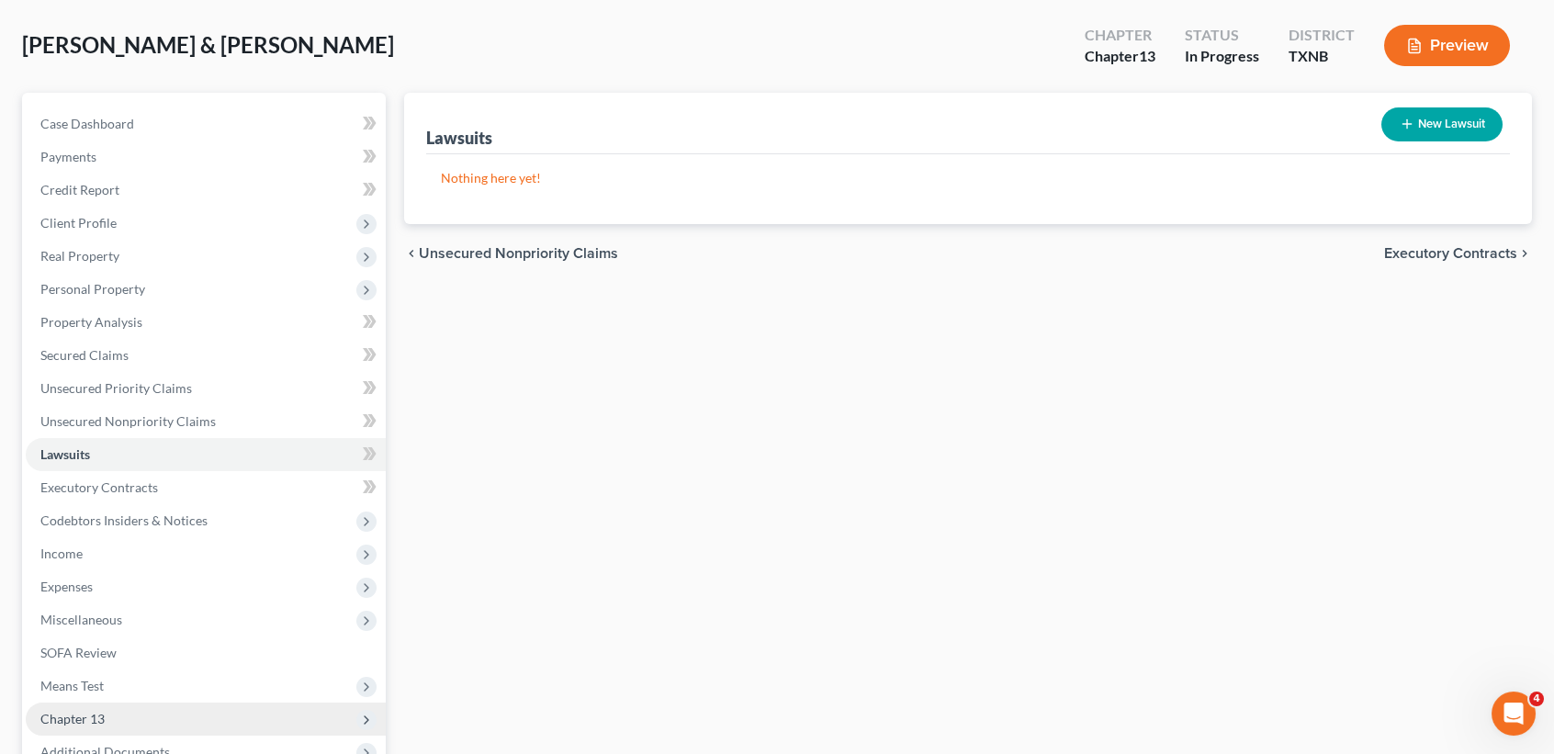
scroll to position [122, 0]
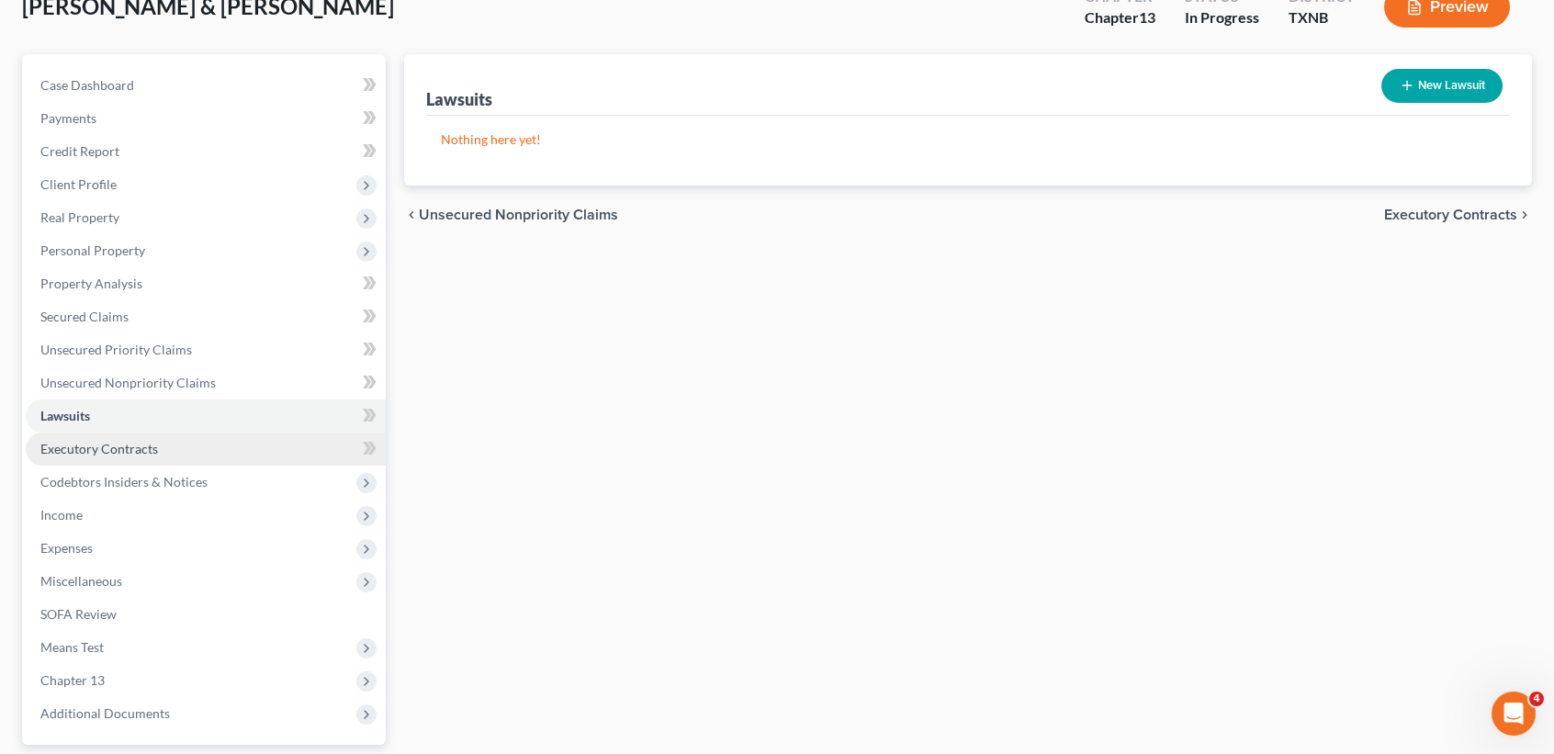
click at [163, 444] on link "Executory Contracts" at bounding box center [206, 449] width 360 height 33
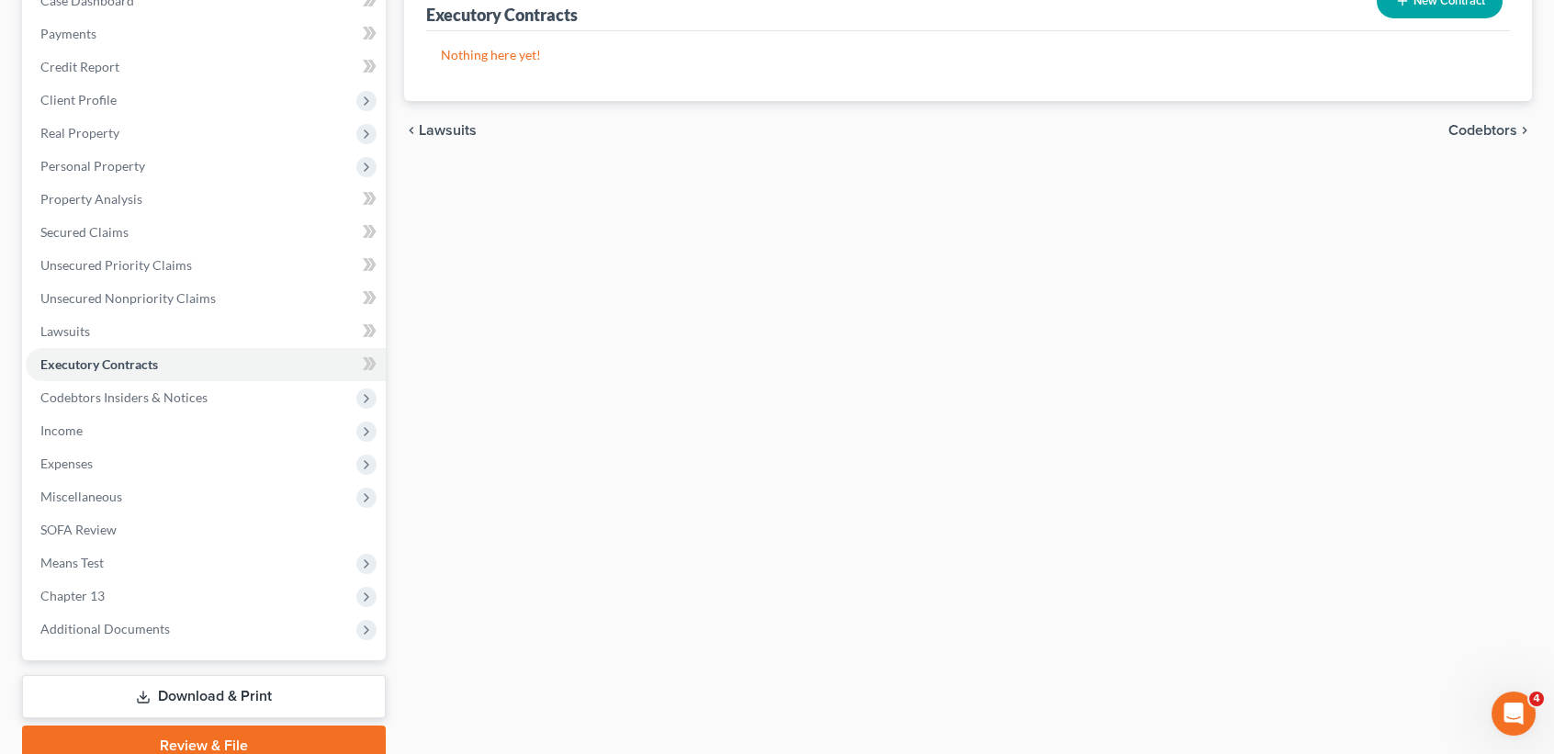
scroll to position [244, 0]
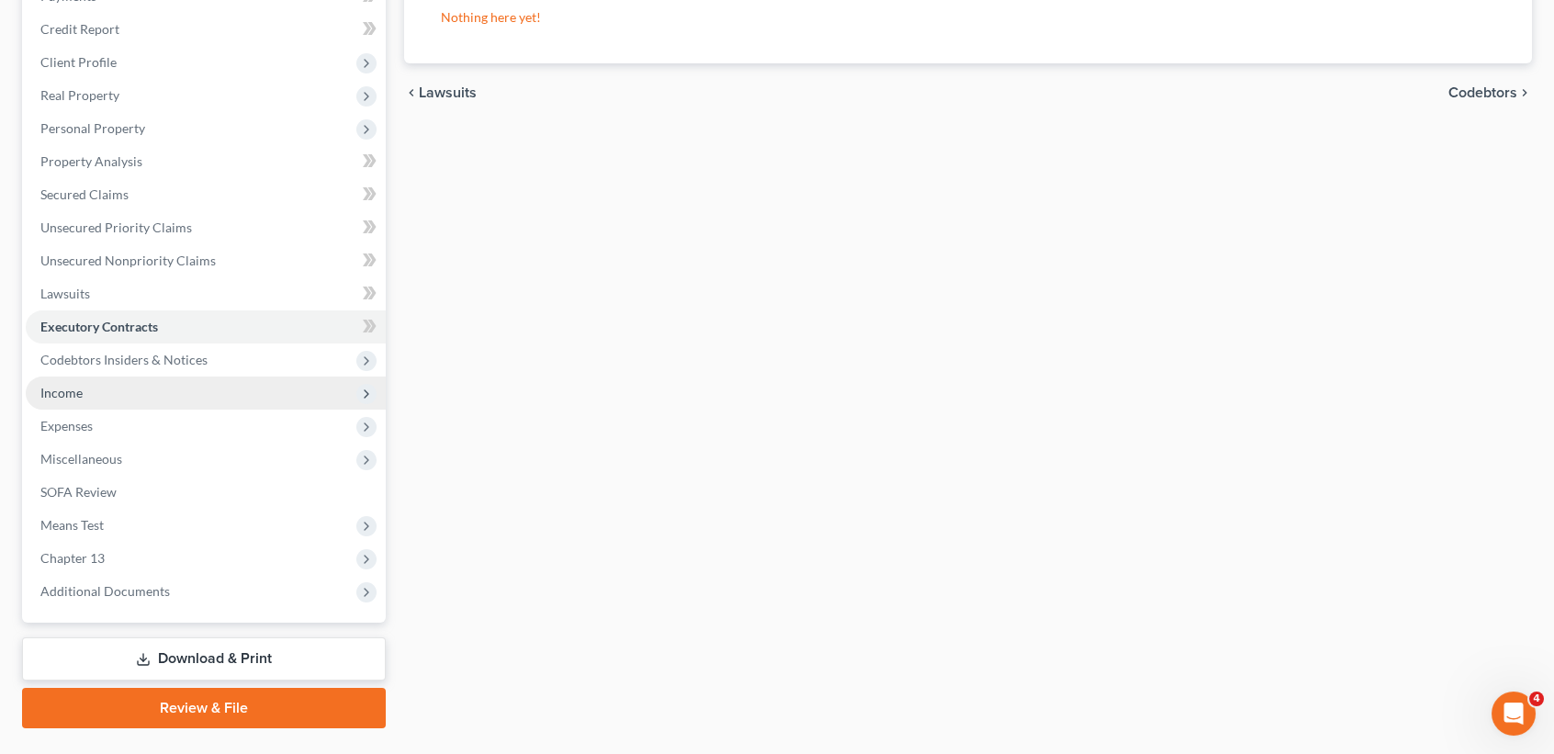
click at [80, 401] on span "Income" at bounding box center [206, 393] width 360 height 33
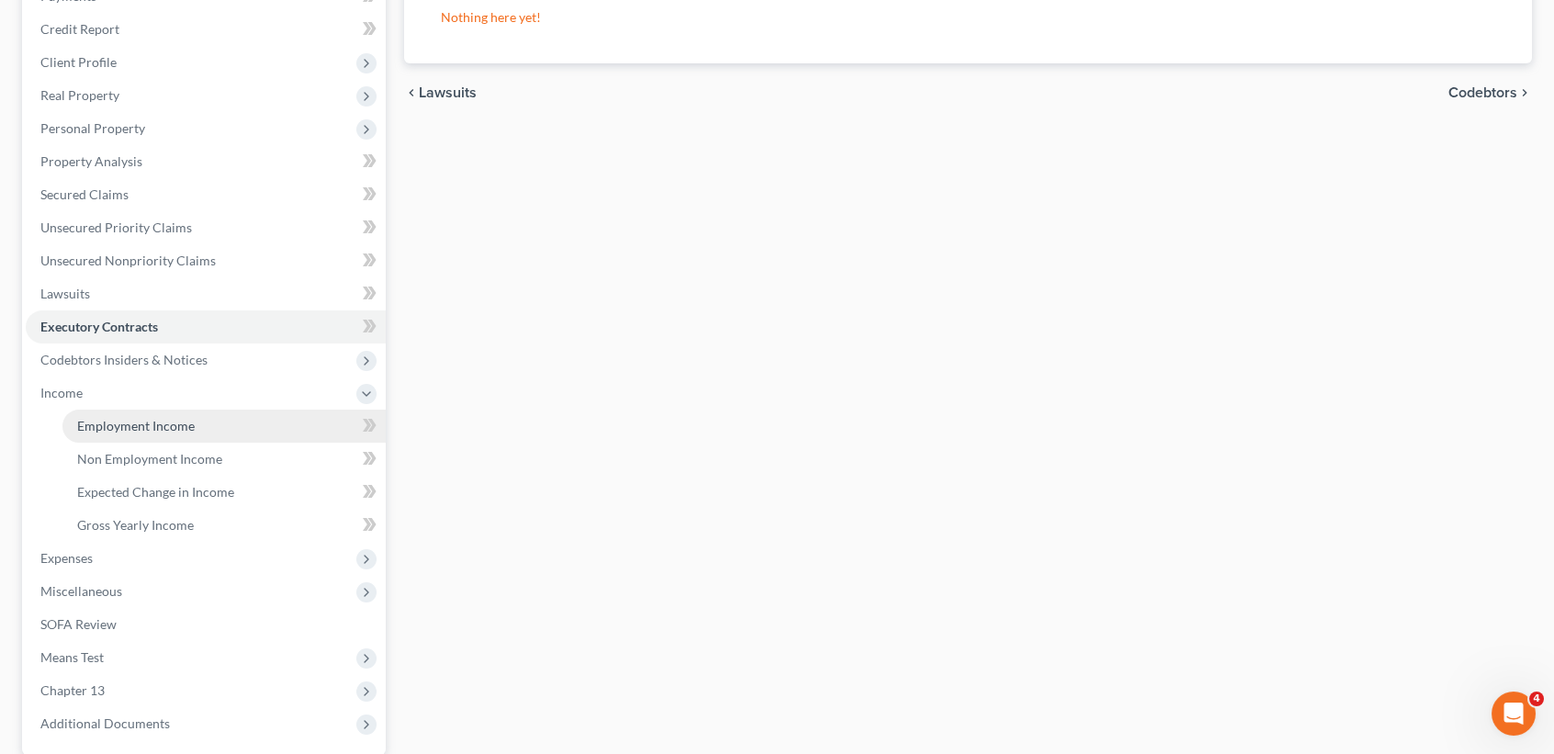
click at [97, 433] on link "Employment Income" at bounding box center [223, 426] width 323 height 33
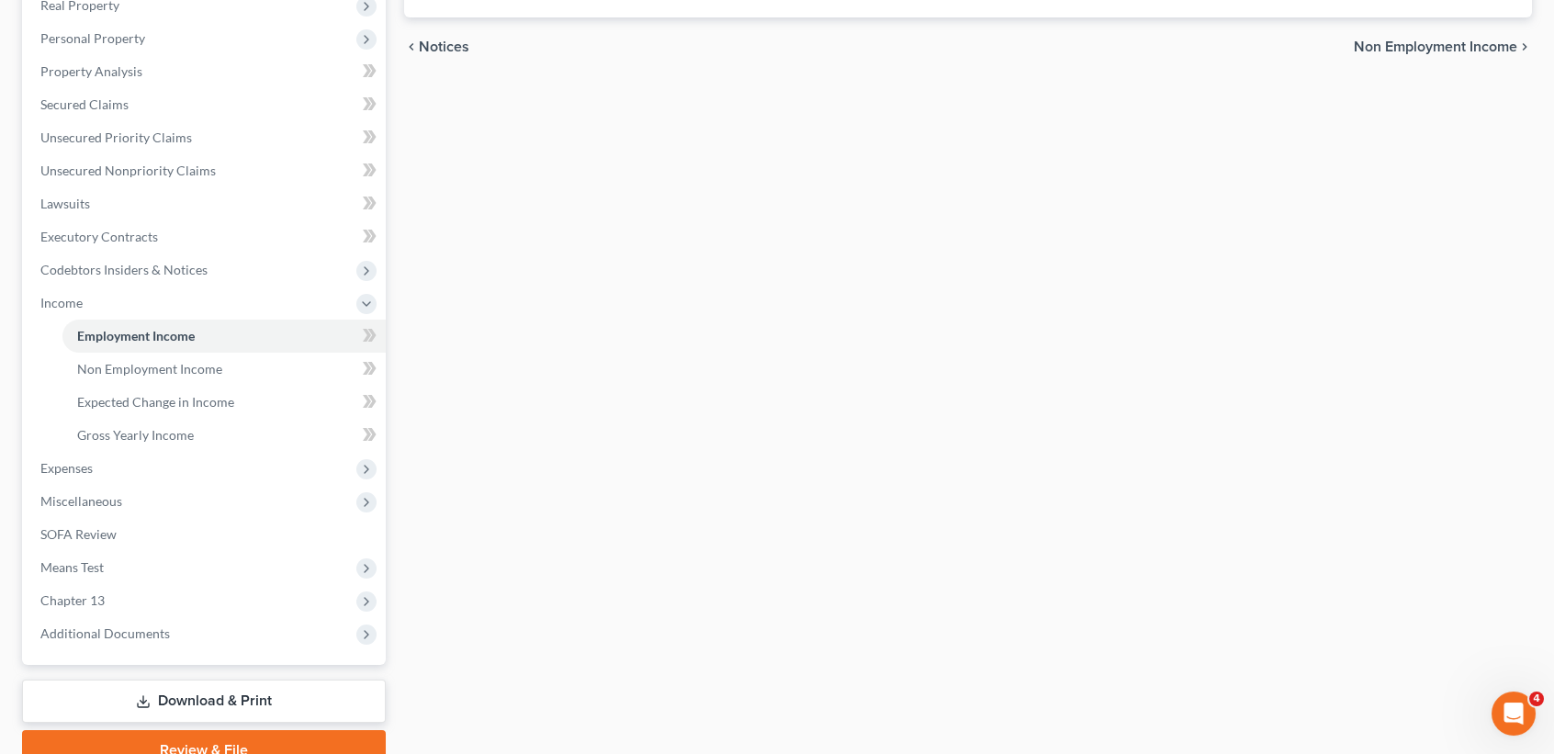
scroll to position [367, 0]
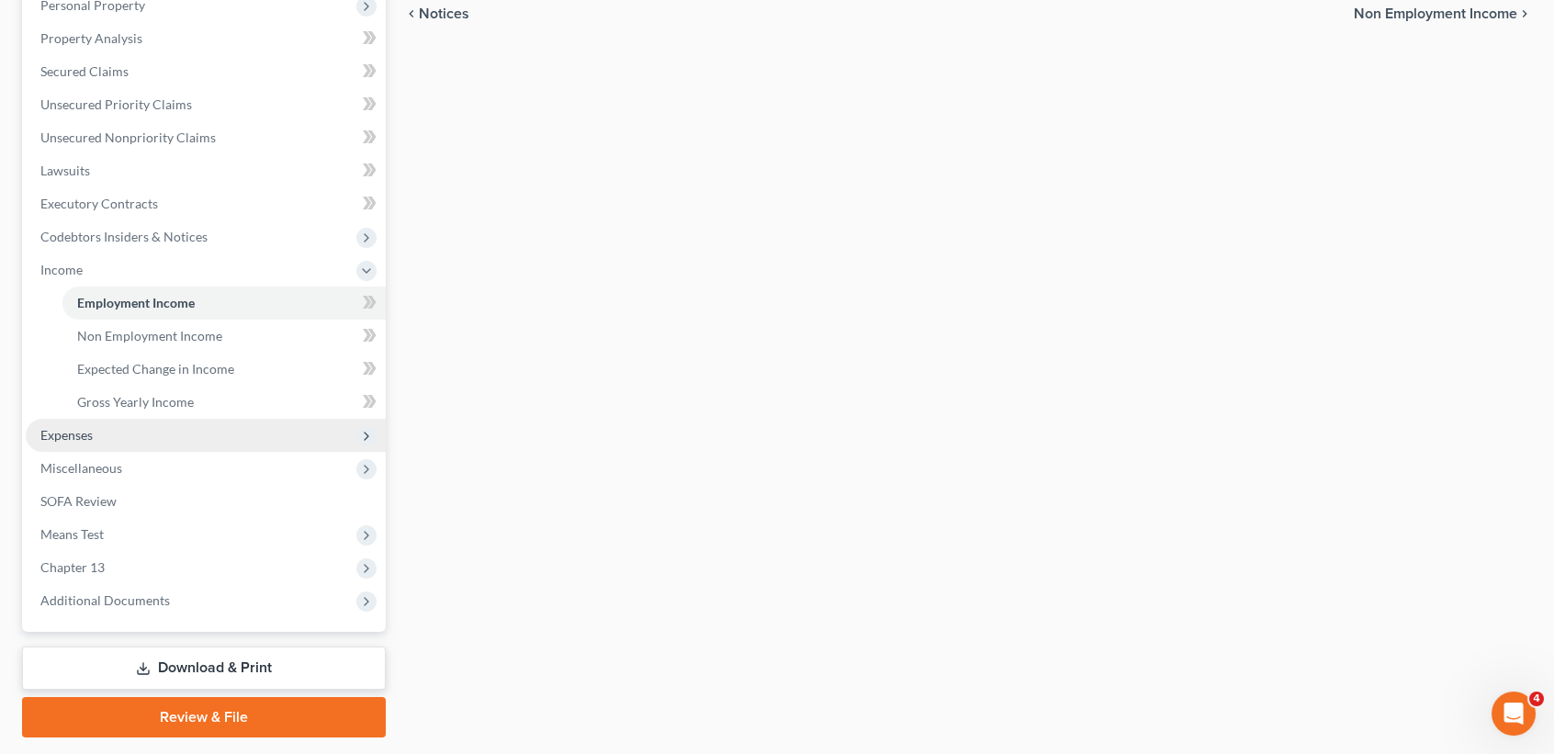
click at [83, 432] on span "Expenses" at bounding box center [66, 435] width 52 height 16
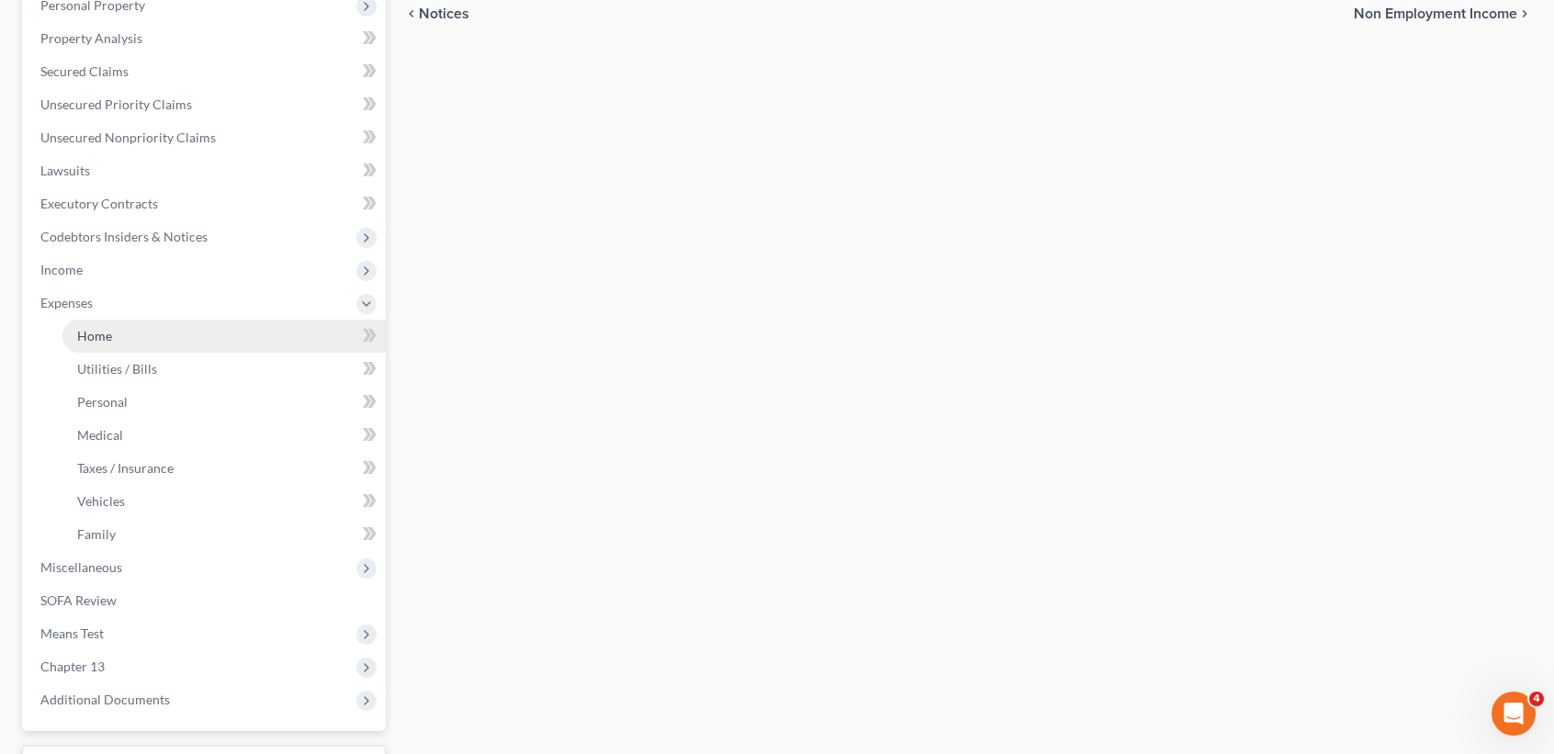
click at [109, 325] on link "Home" at bounding box center [223, 336] width 323 height 33
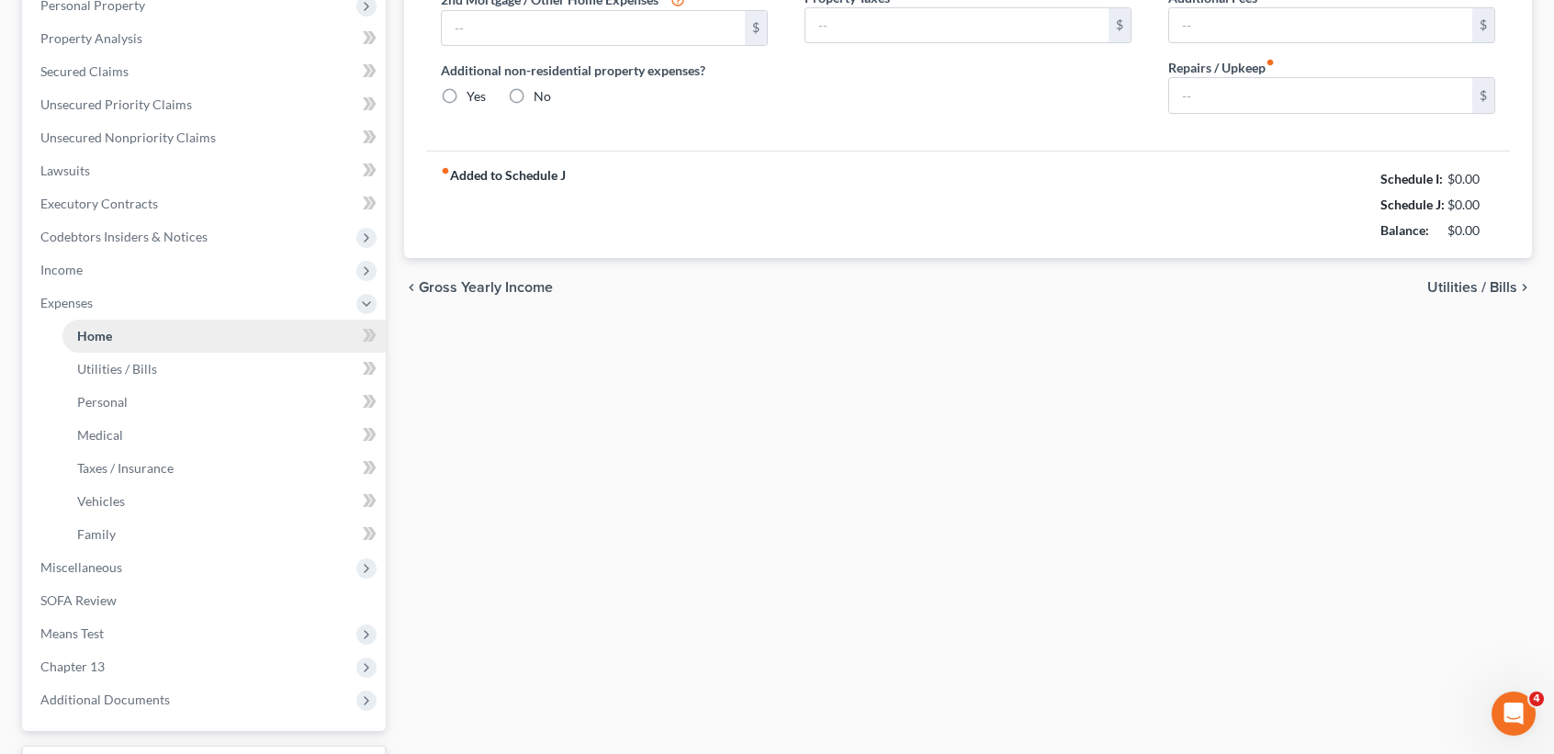
scroll to position [283, 0]
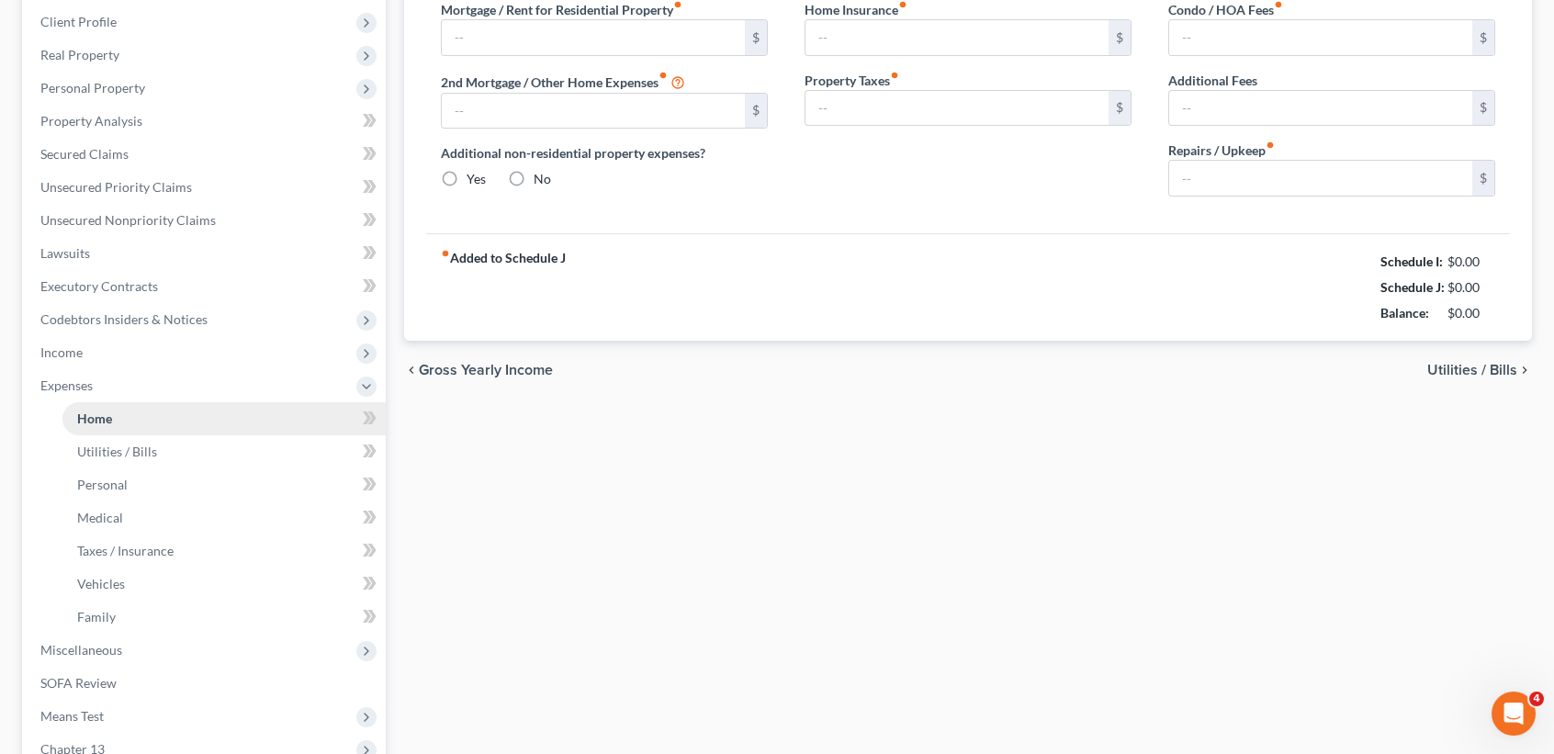
type input "0.00"
radio input "true"
type input "0.00"
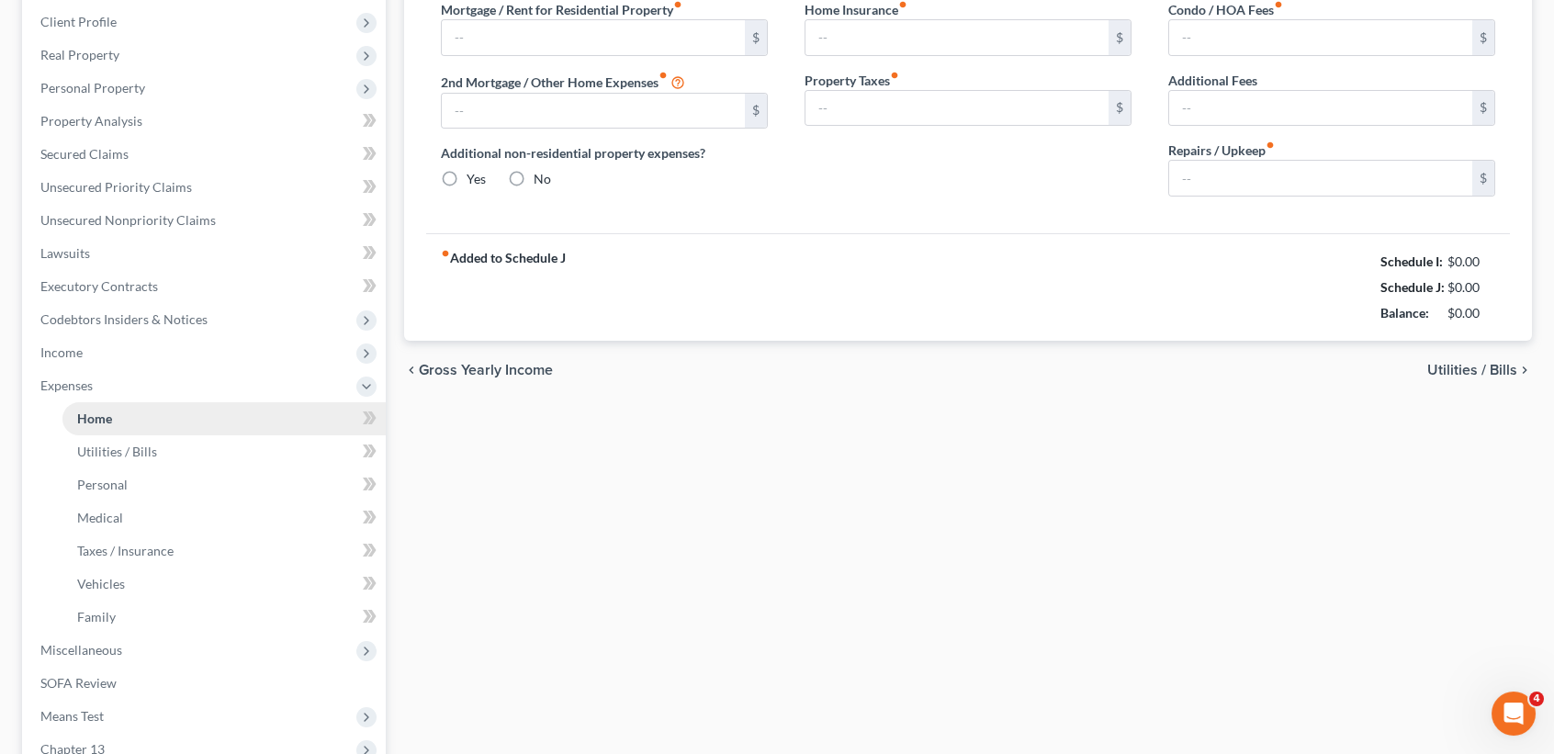
type input "0.00"
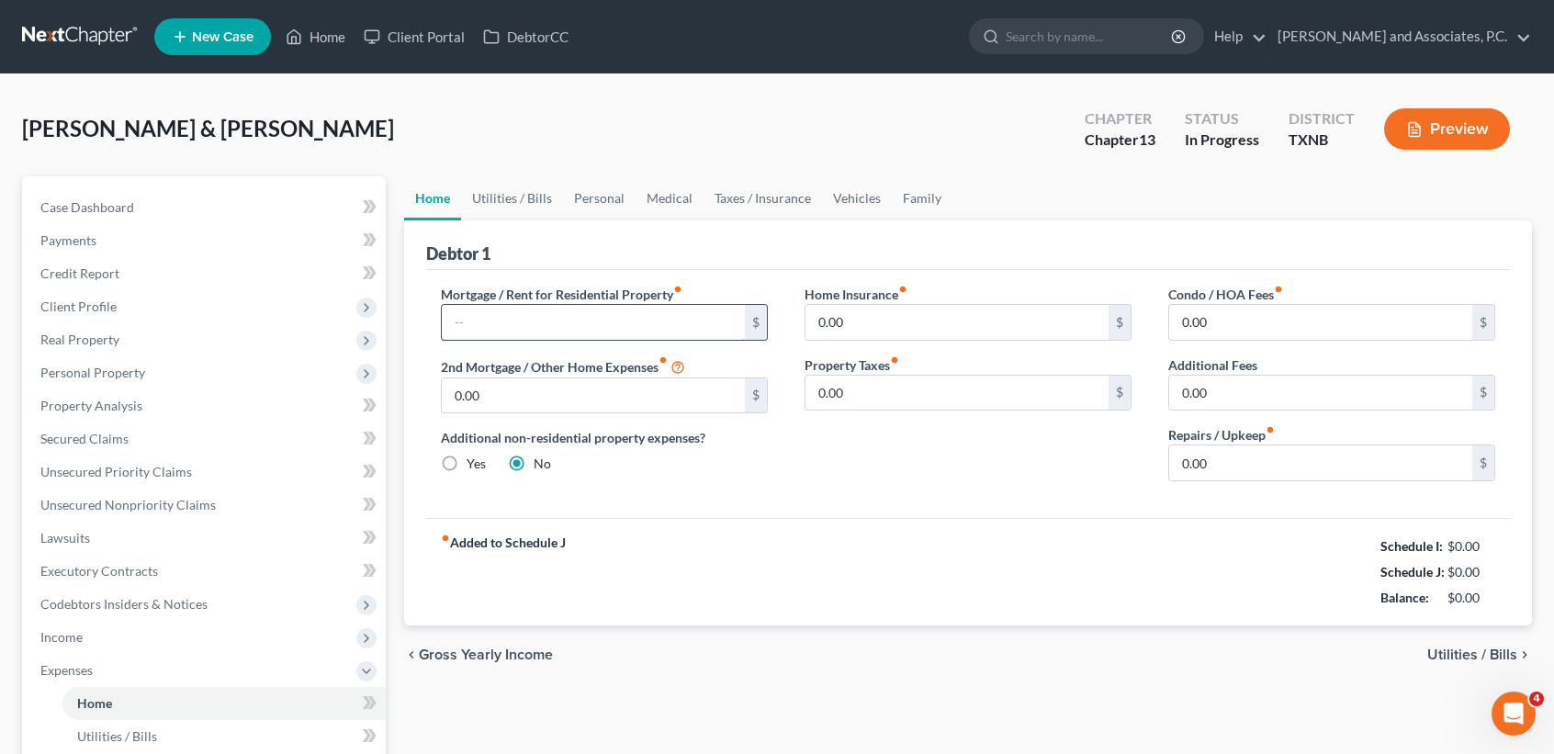
click at [584, 309] on input "text" at bounding box center [593, 322] width 303 height 35
click at [850, 325] on input "0.00" at bounding box center [957, 322] width 303 height 35
click at [950, 406] on input "0.00" at bounding box center [957, 393] width 303 height 35
type input "41.00"
click at [487, 188] on link "Utilities / Bills" at bounding box center [512, 198] width 102 height 44
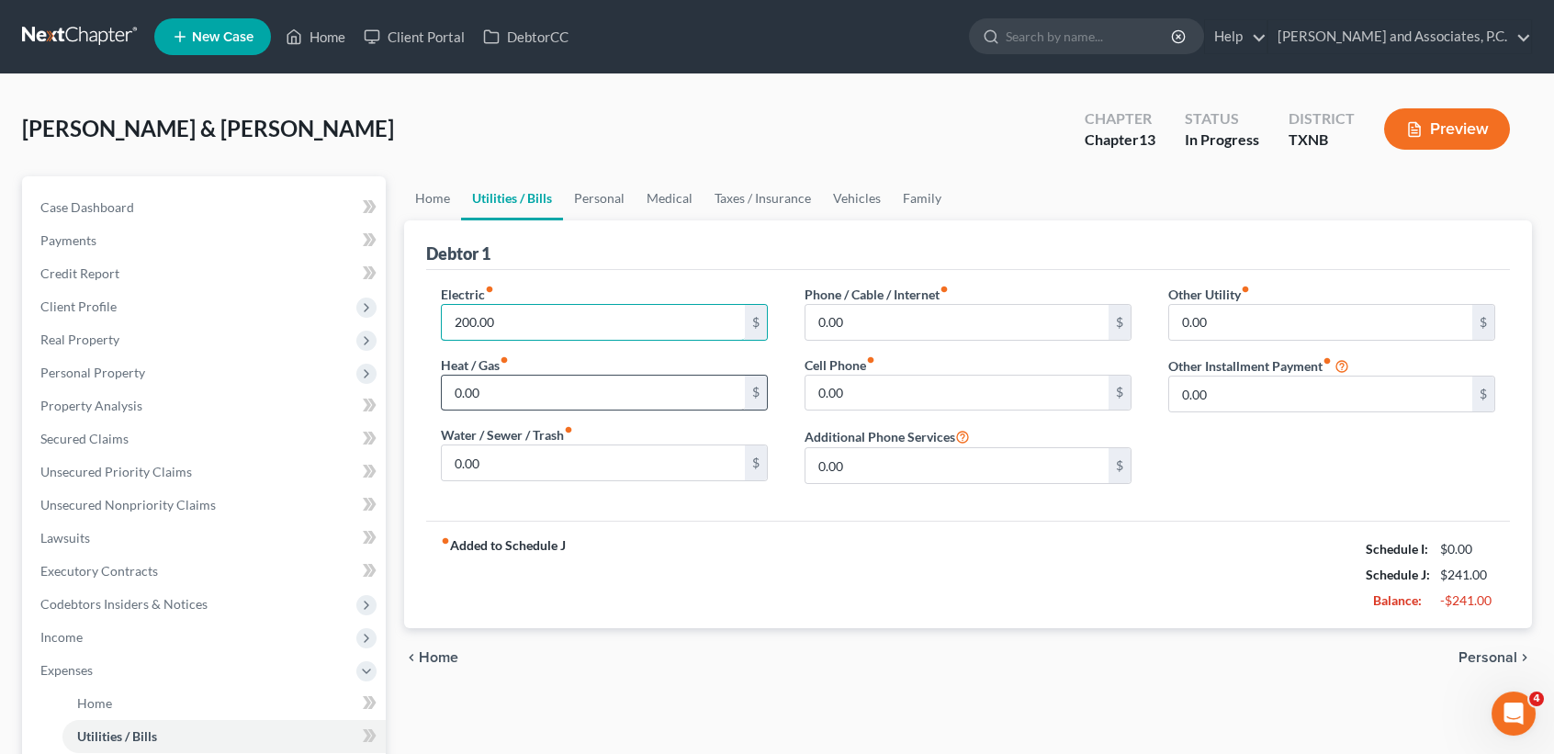
type input "200.00"
click at [637, 396] on input "0.00" at bounding box center [593, 393] width 303 height 35
type input "75.00"
click at [616, 466] on input "0.00" at bounding box center [593, 463] width 303 height 35
type input "90.00"
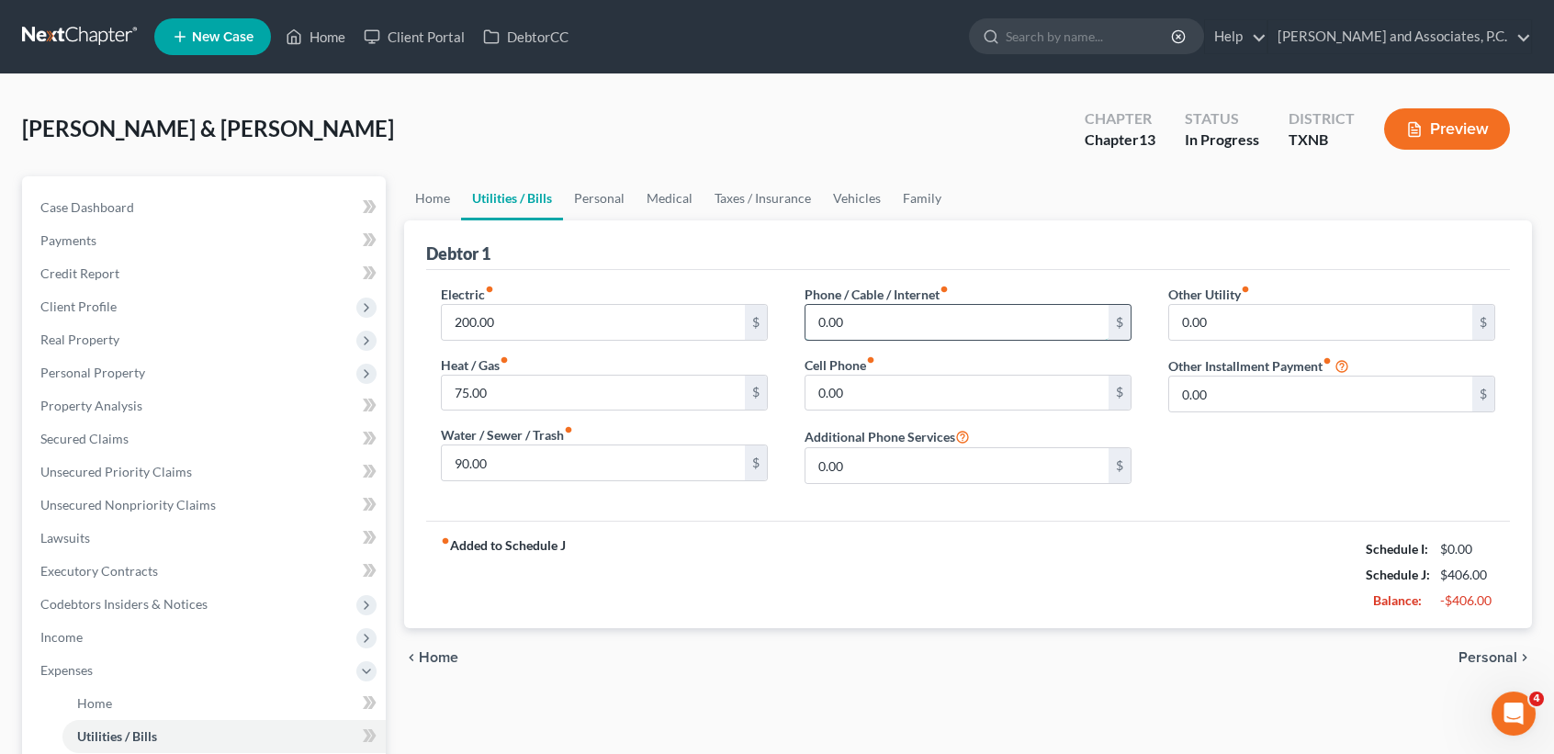
click at [956, 320] on input "0.00" at bounding box center [957, 322] width 303 height 35
type input "75.00"
click at [886, 379] on input "0.00" at bounding box center [957, 393] width 303 height 35
type input "90.00"
click at [627, 198] on link "Personal" at bounding box center [599, 198] width 73 height 44
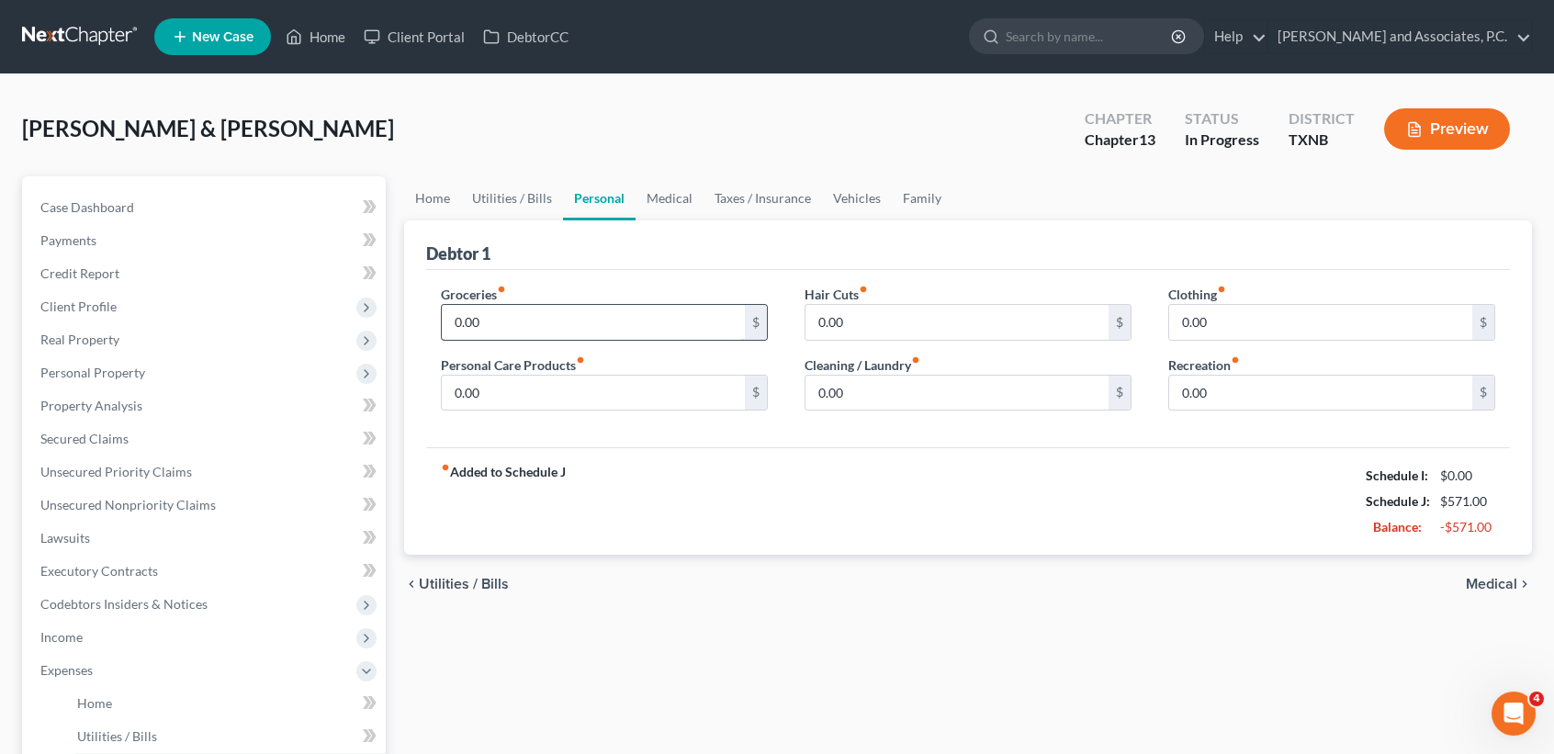
click at [544, 315] on input "0.00" at bounding box center [593, 322] width 303 height 35
type input "5"
type input "200.00"
click at [690, 209] on link "Medical" at bounding box center [670, 198] width 68 height 44
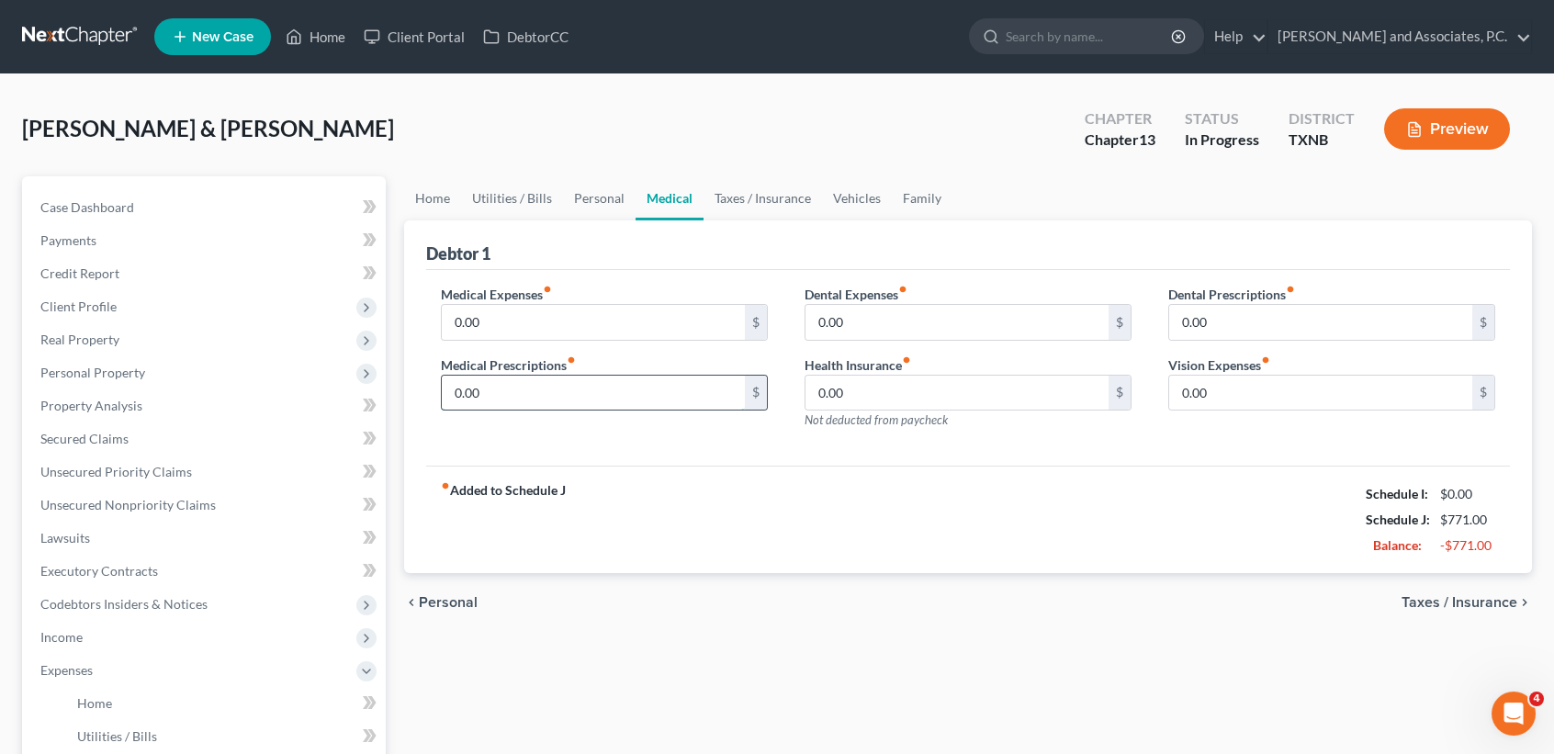
click at [599, 394] on input "0.00" at bounding box center [593, 393] width 303 height 35
click at [502, 320] on input "0.00" at bounding box center [593, 322] width 303 height 35
click at [728, 210] on link "Taxes / Insurance" at bounding box center [763, 198] width 119 height 44
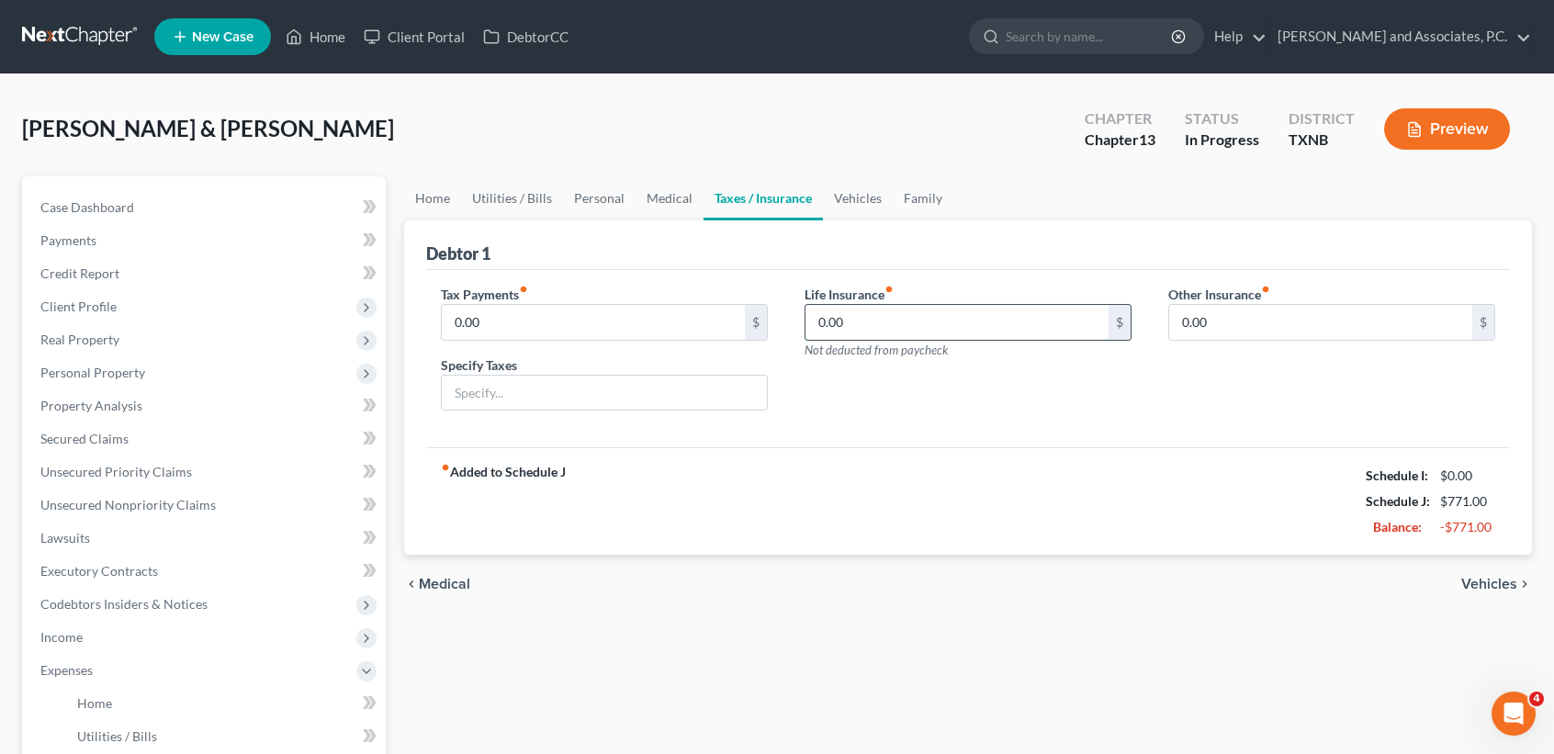
click at [909, 332] on input "0.00" at bounding box center [957, 322] width 303 height 35
click at [861, 204] on link "Vehicles" at bounding box center [858, 198] width 70 height 44
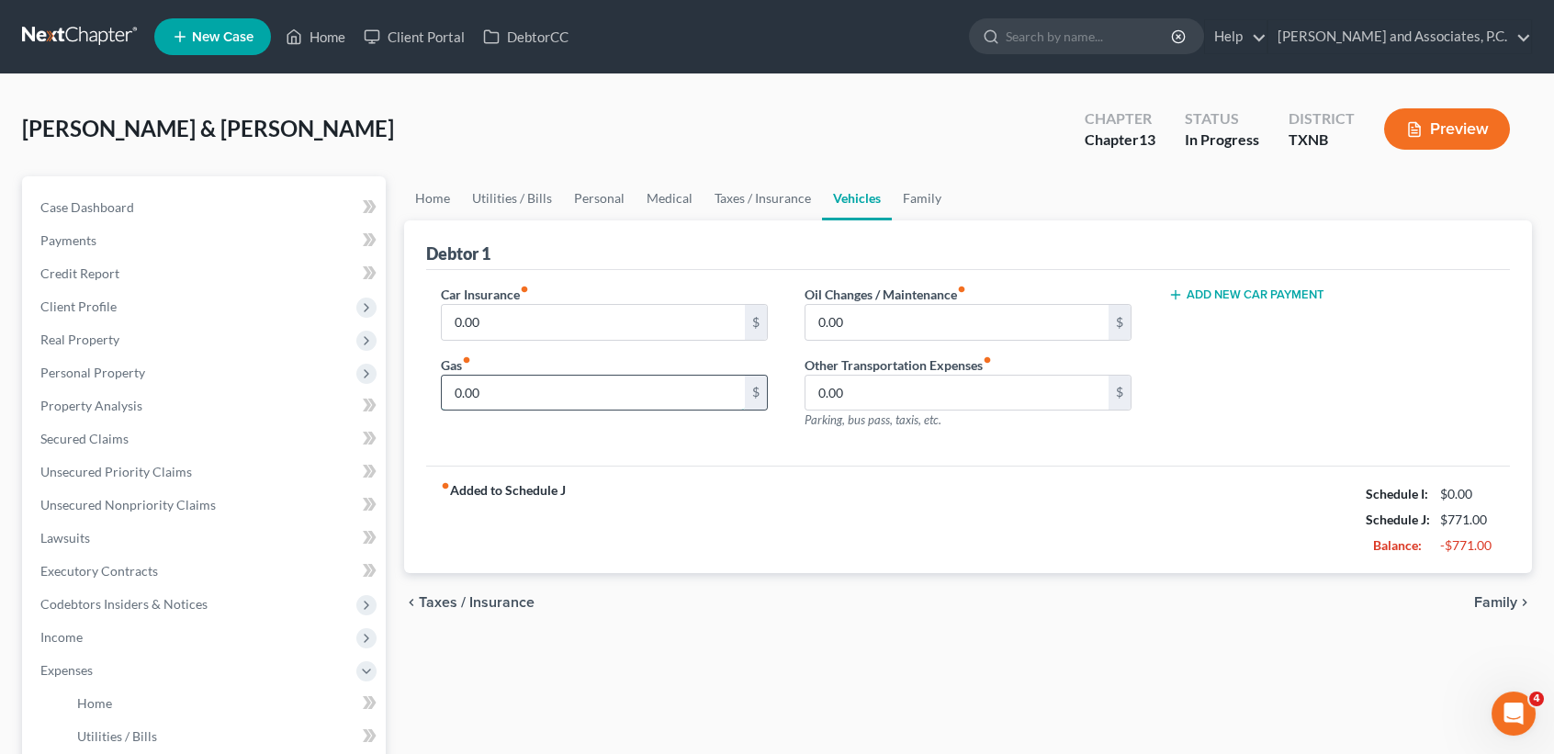
click at [571, 378] on input "0.00" at bounding box center [593, 393] width 303 height 35
type input "100.00"
click at [923, 205] on link "Family" at bounding box center [922, 198] width 61 height 44
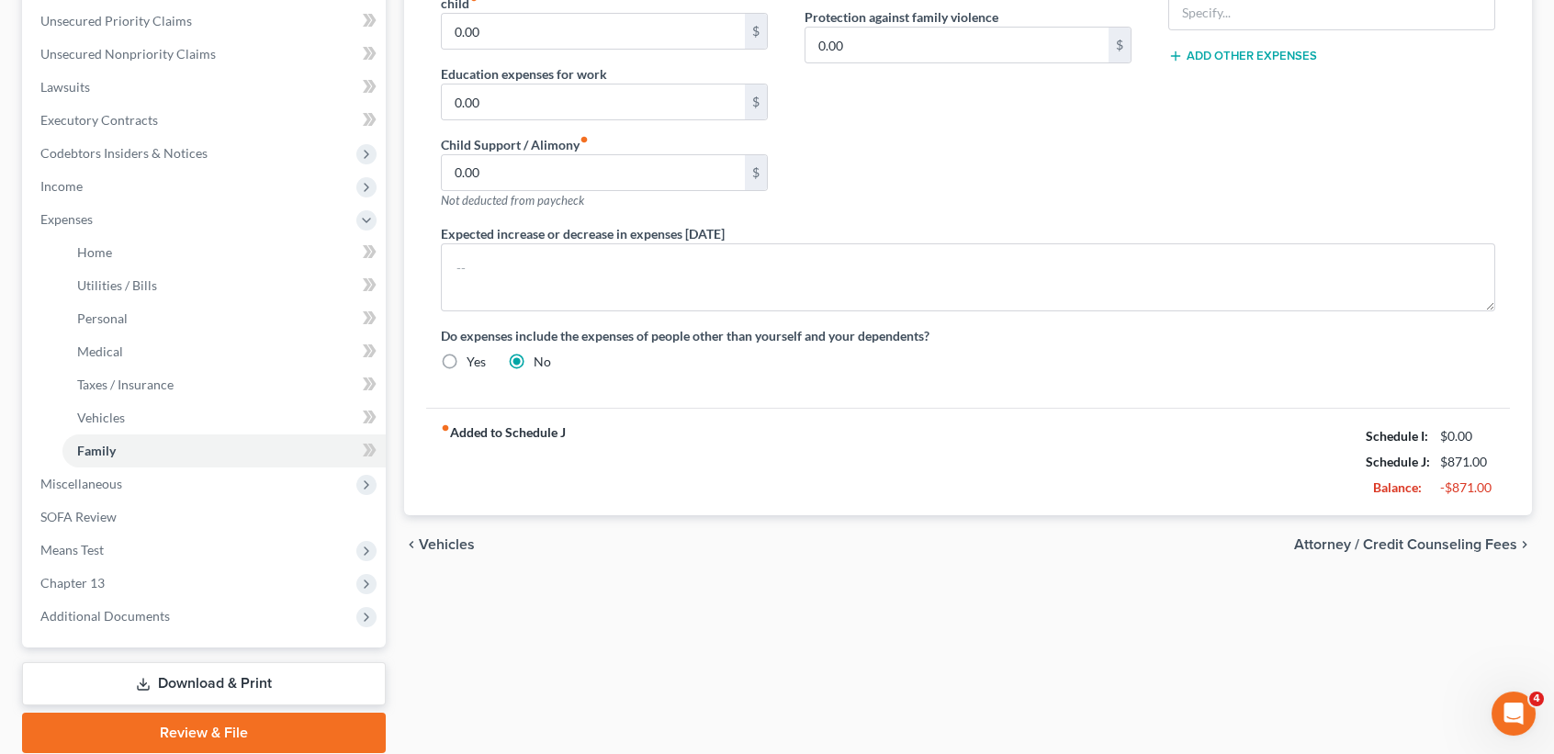
scroll to position [490, 0]
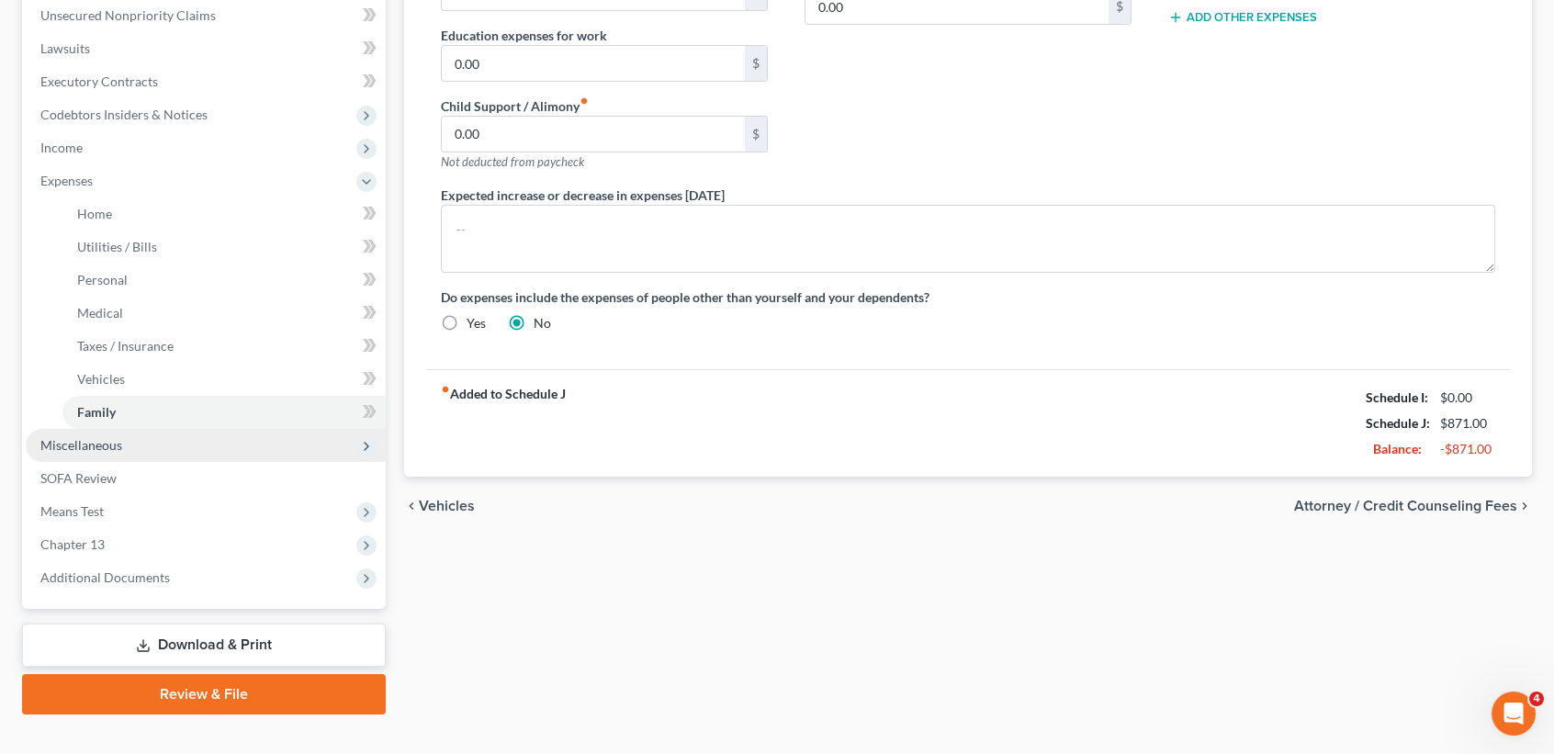
click at [166, 455] on span "Miscellaneous" at bounding box center [206, 445] width 360 height 33
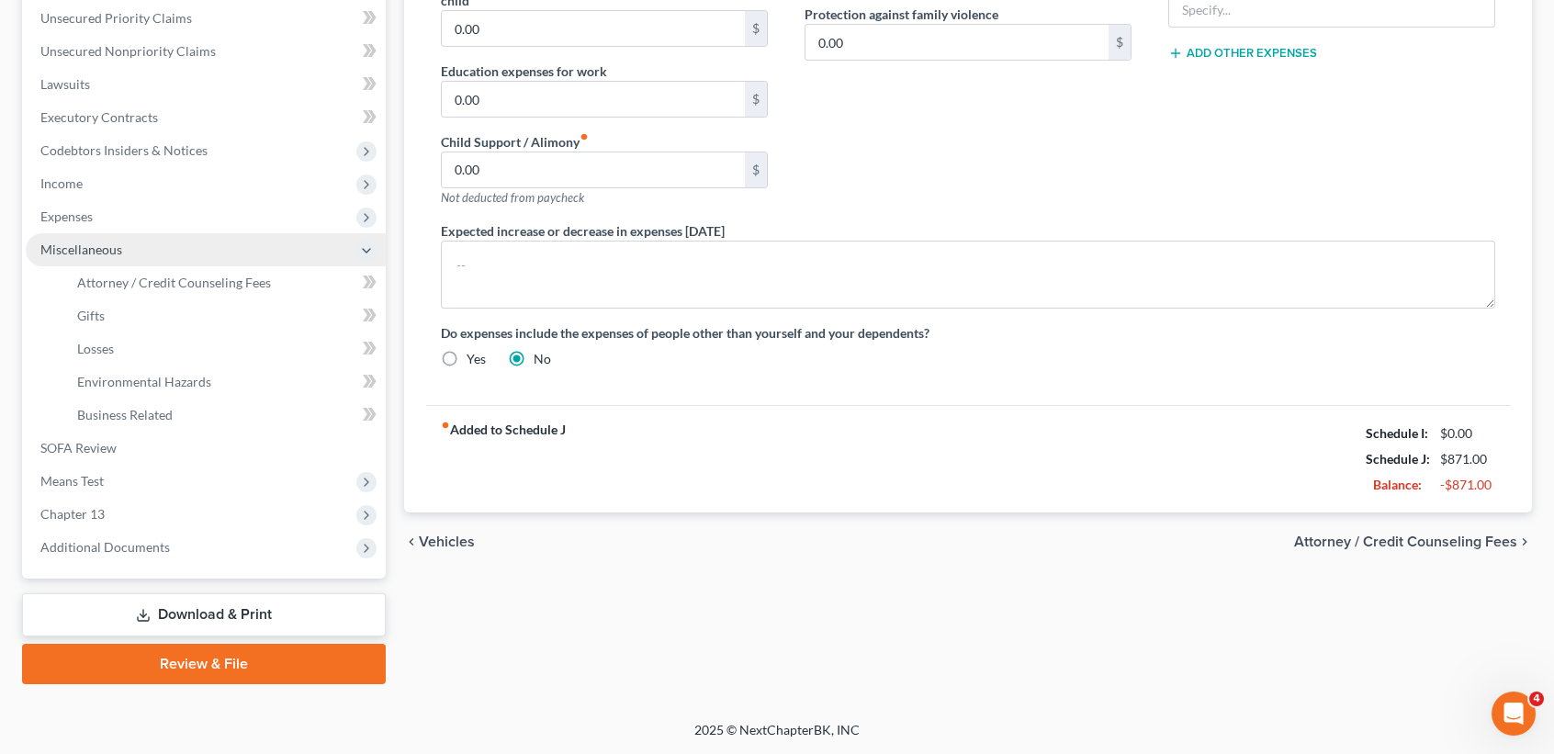
scroll to position [451, 0]
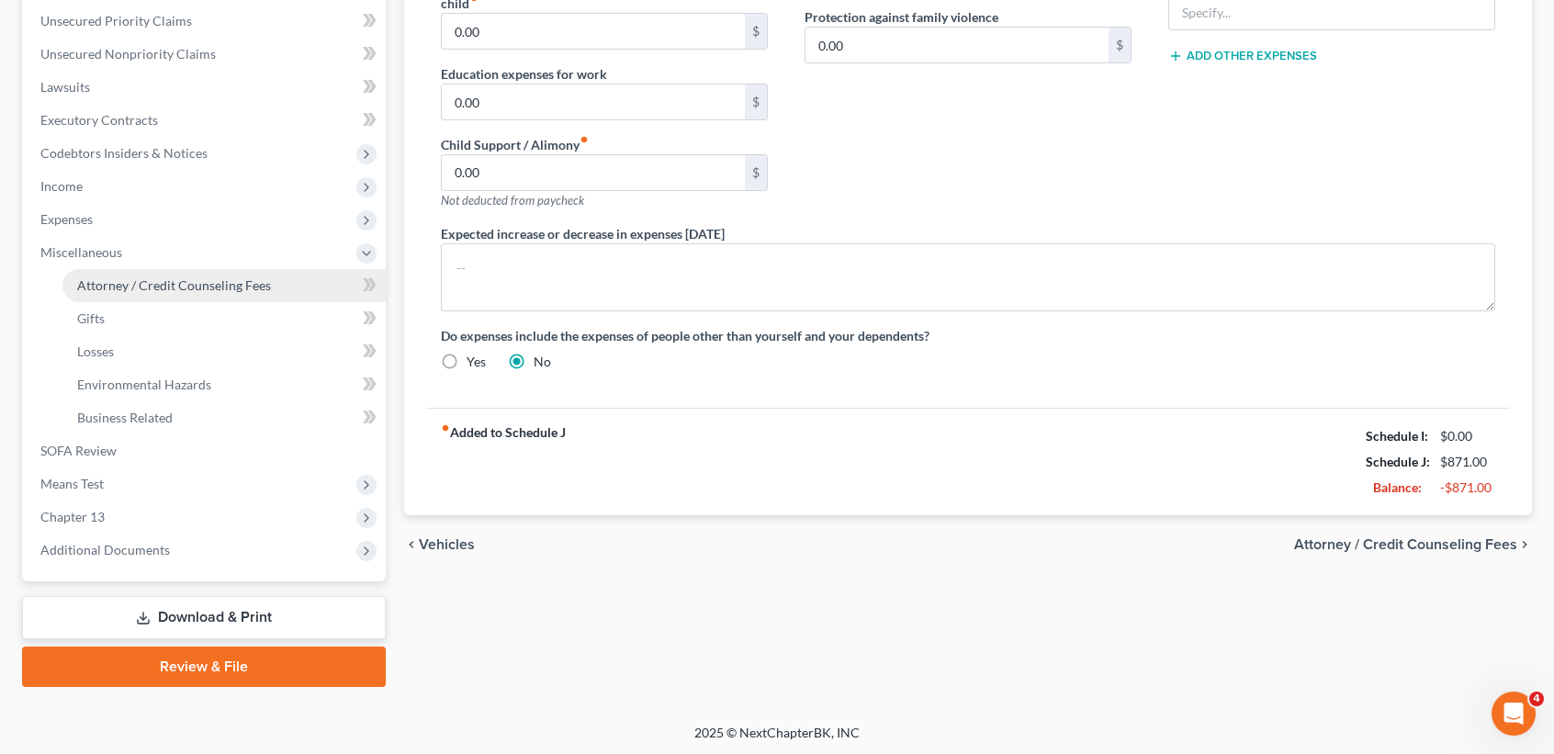
click at [157, 295] on link "Attorney / Credit Counseling Fees" at bounding box center [223, 285] width 323 height 33
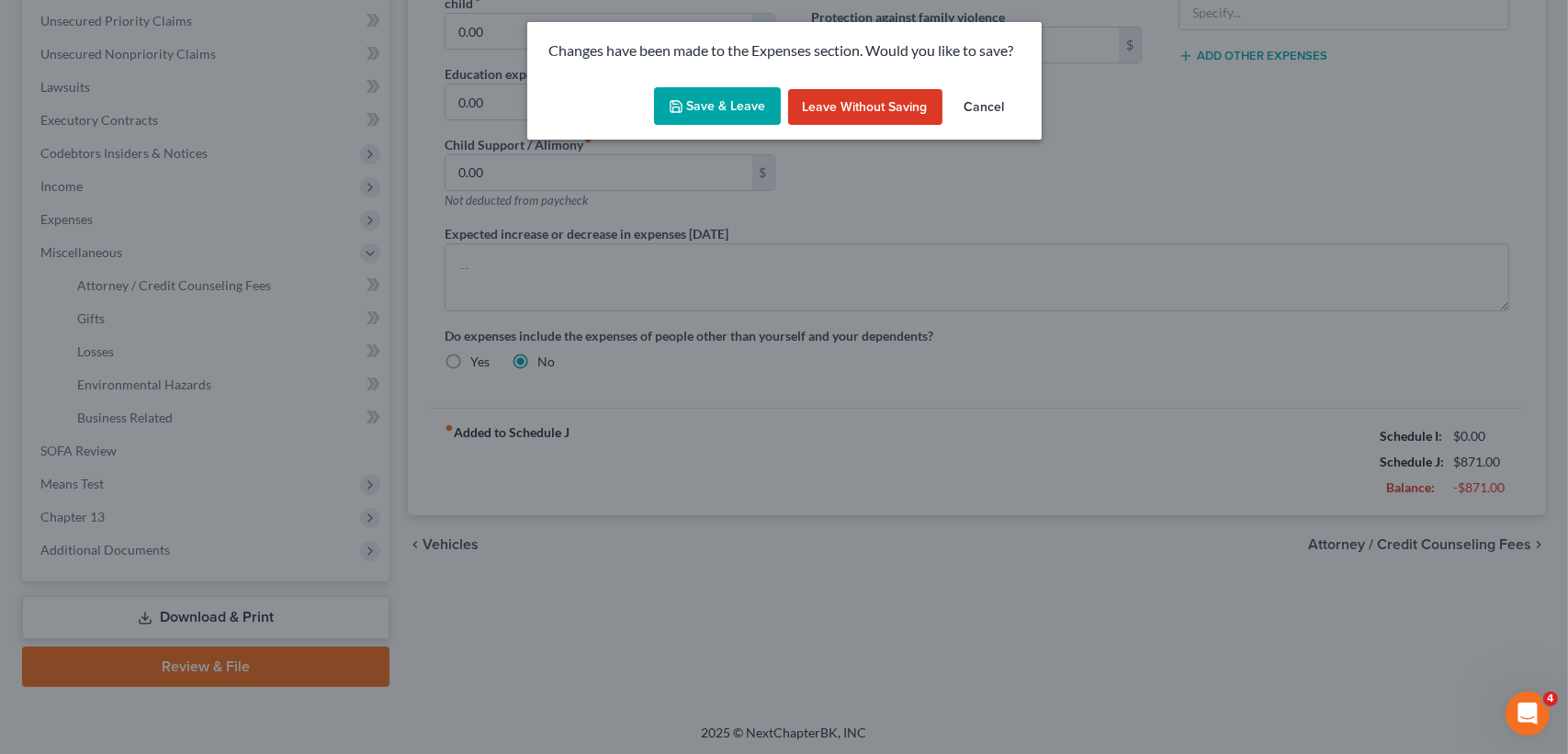
click at [724, 120] on button "Save & Leave" at bounding box center [717, 106] width 127 height 39
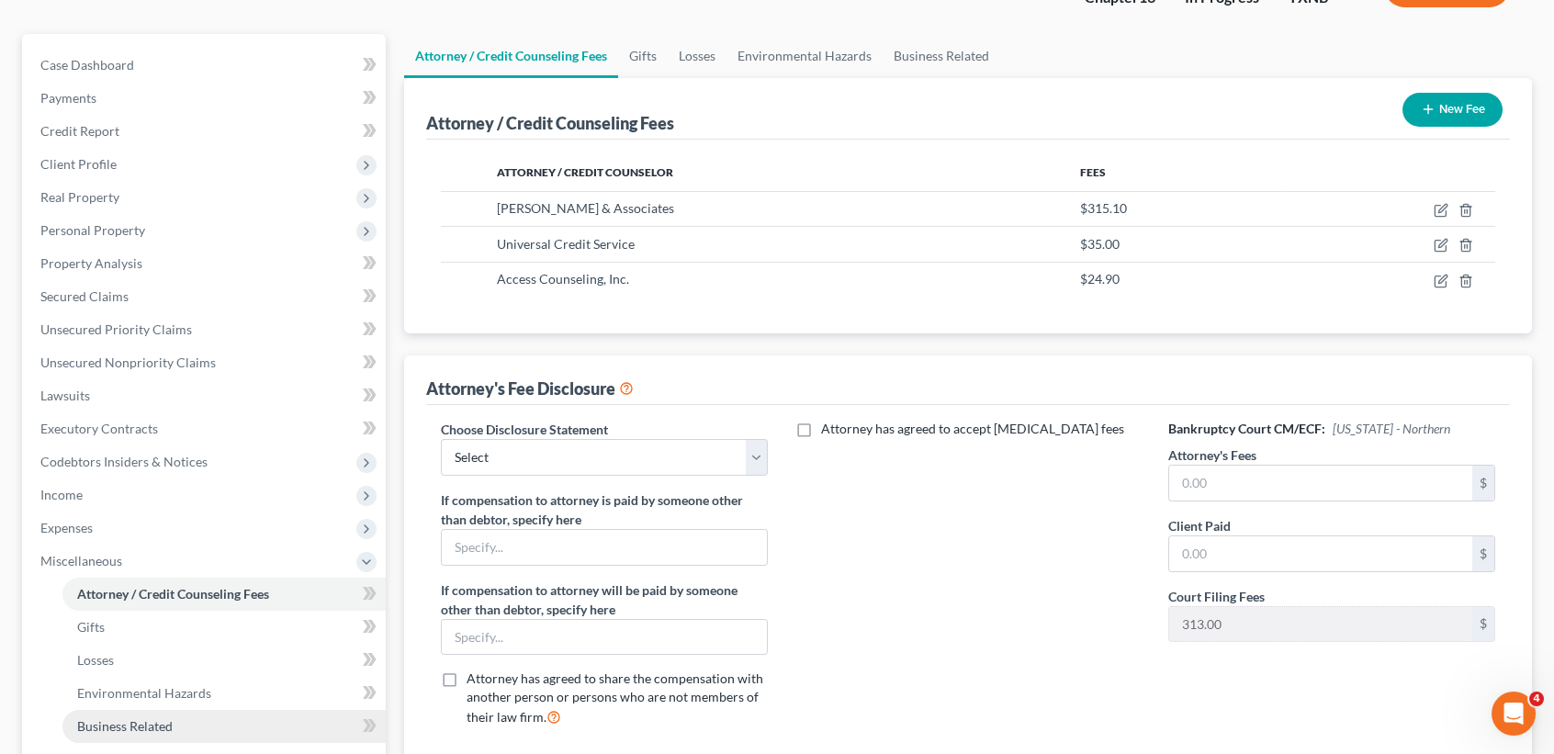
scroll to position [451, 0]
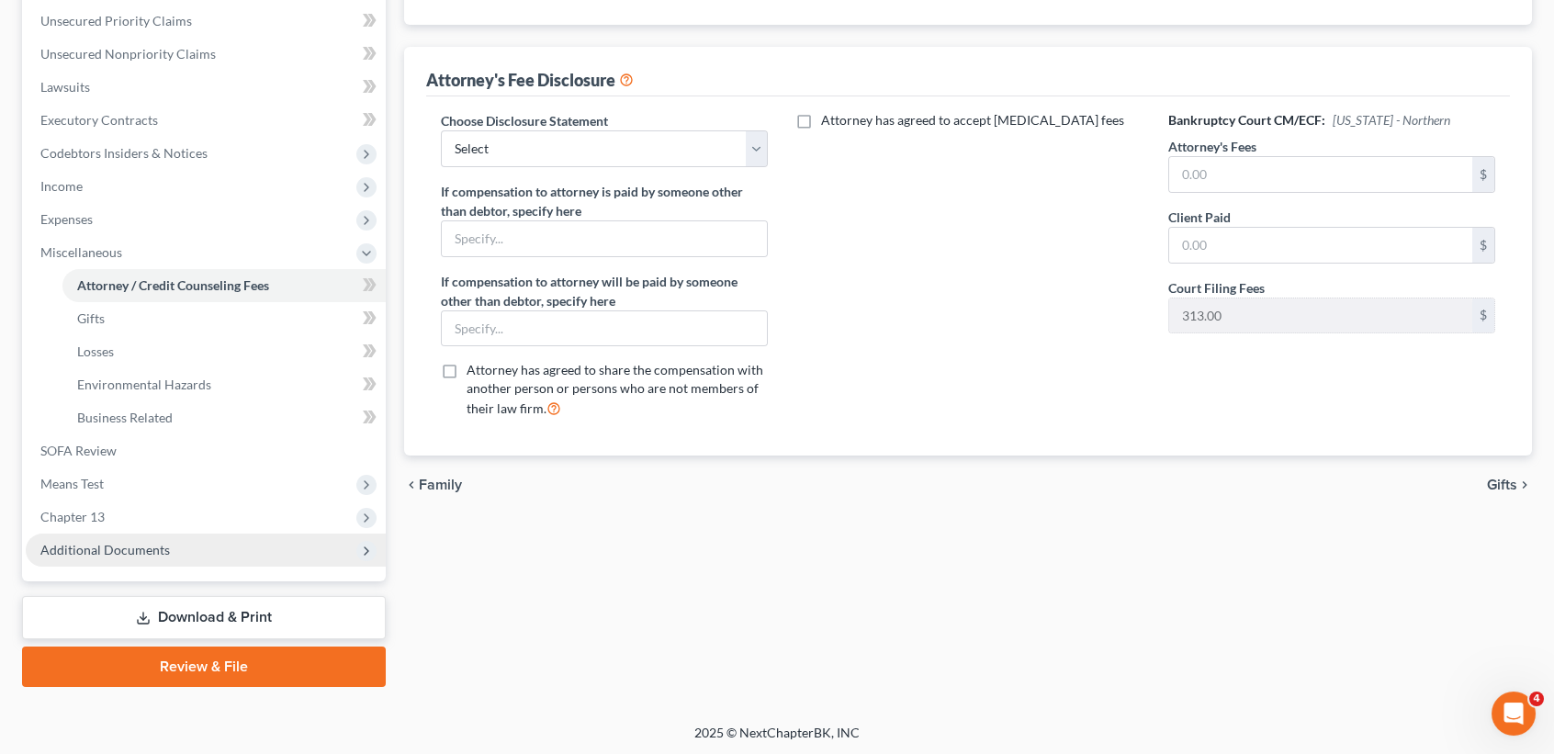
click at [107, 556] on span "Additional Documents" at bounding box center [206, 550] width 360 height 33
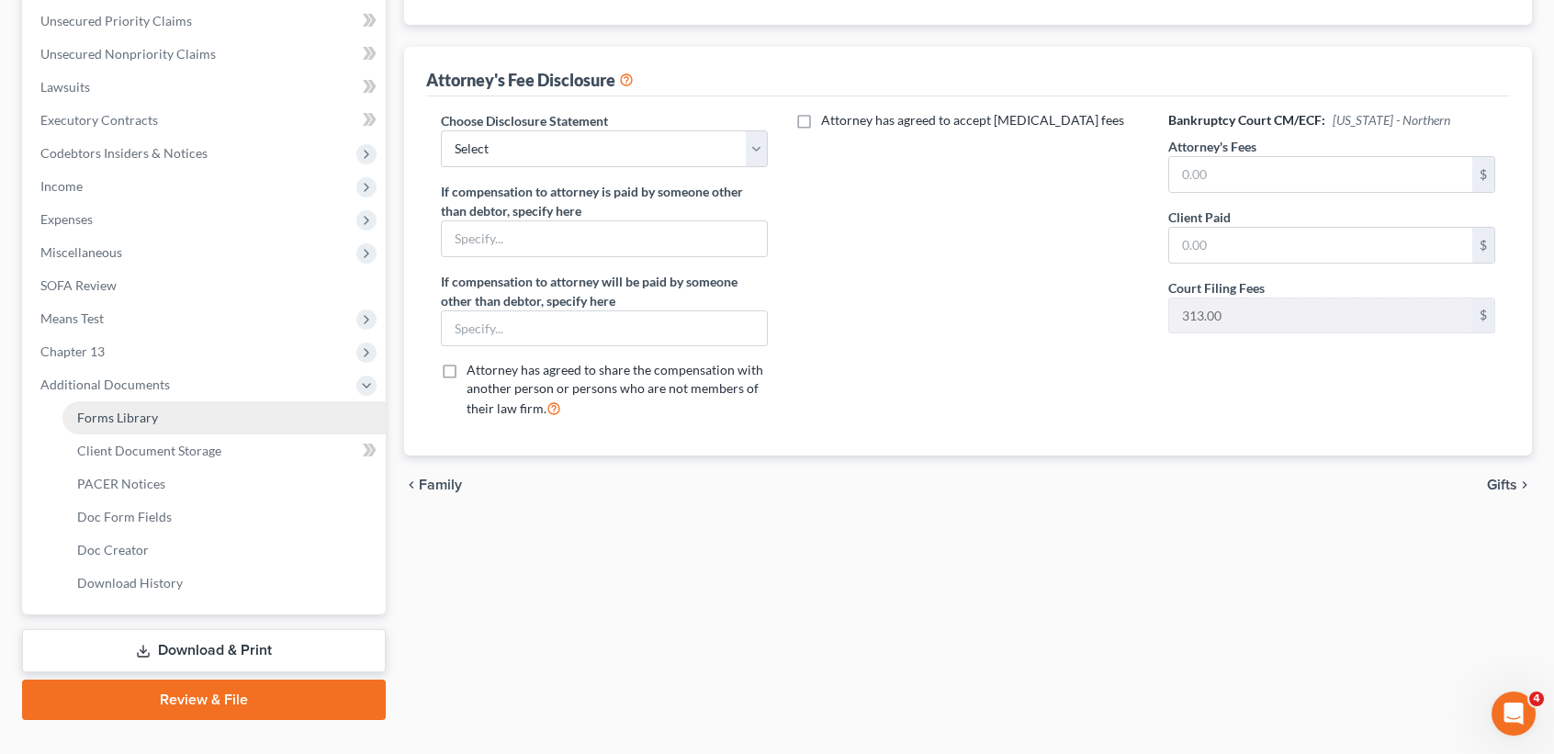
click at [132, 412] on span "Forms Library" at bounding box center [117, 418] width 81 height 16
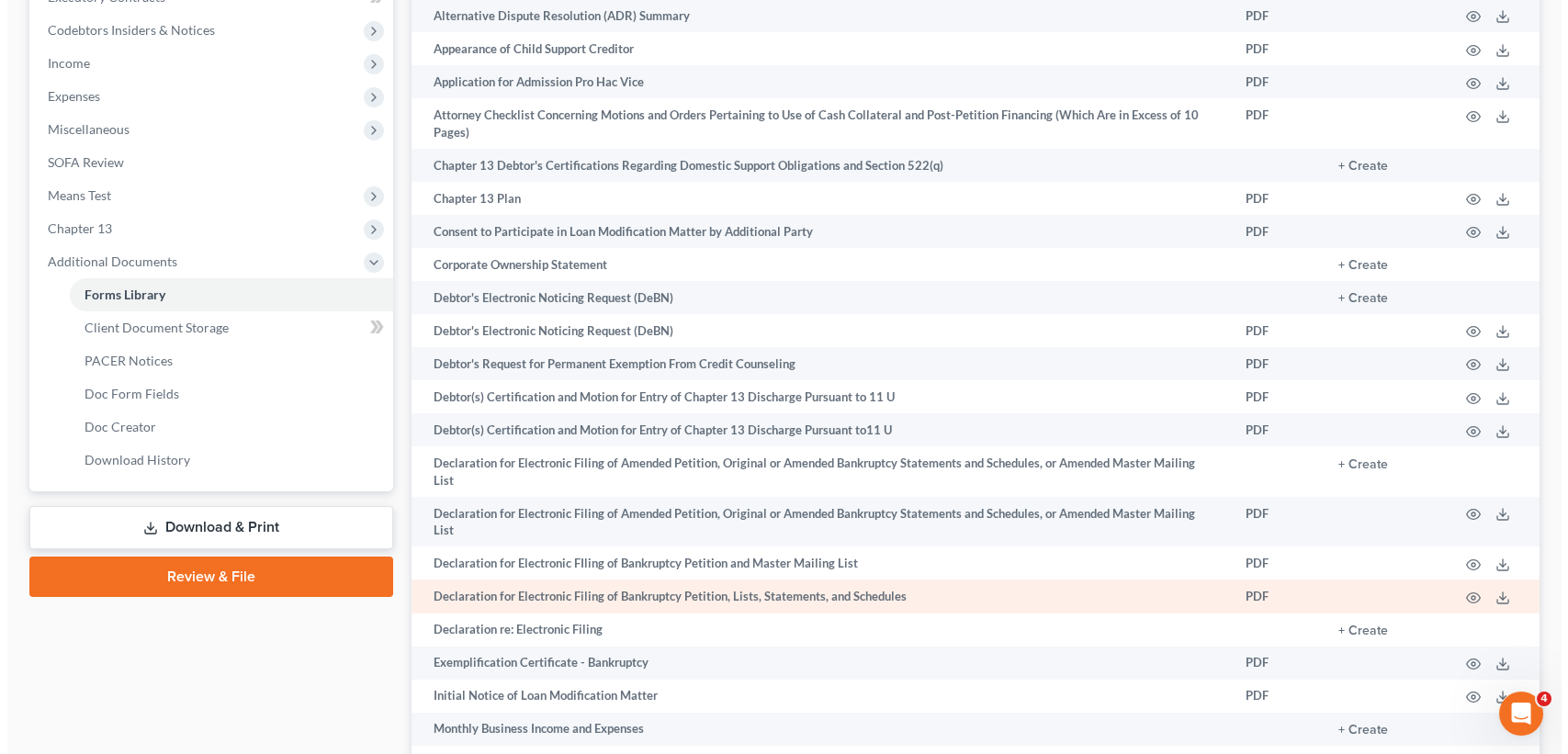
scroll to position [612, 0]
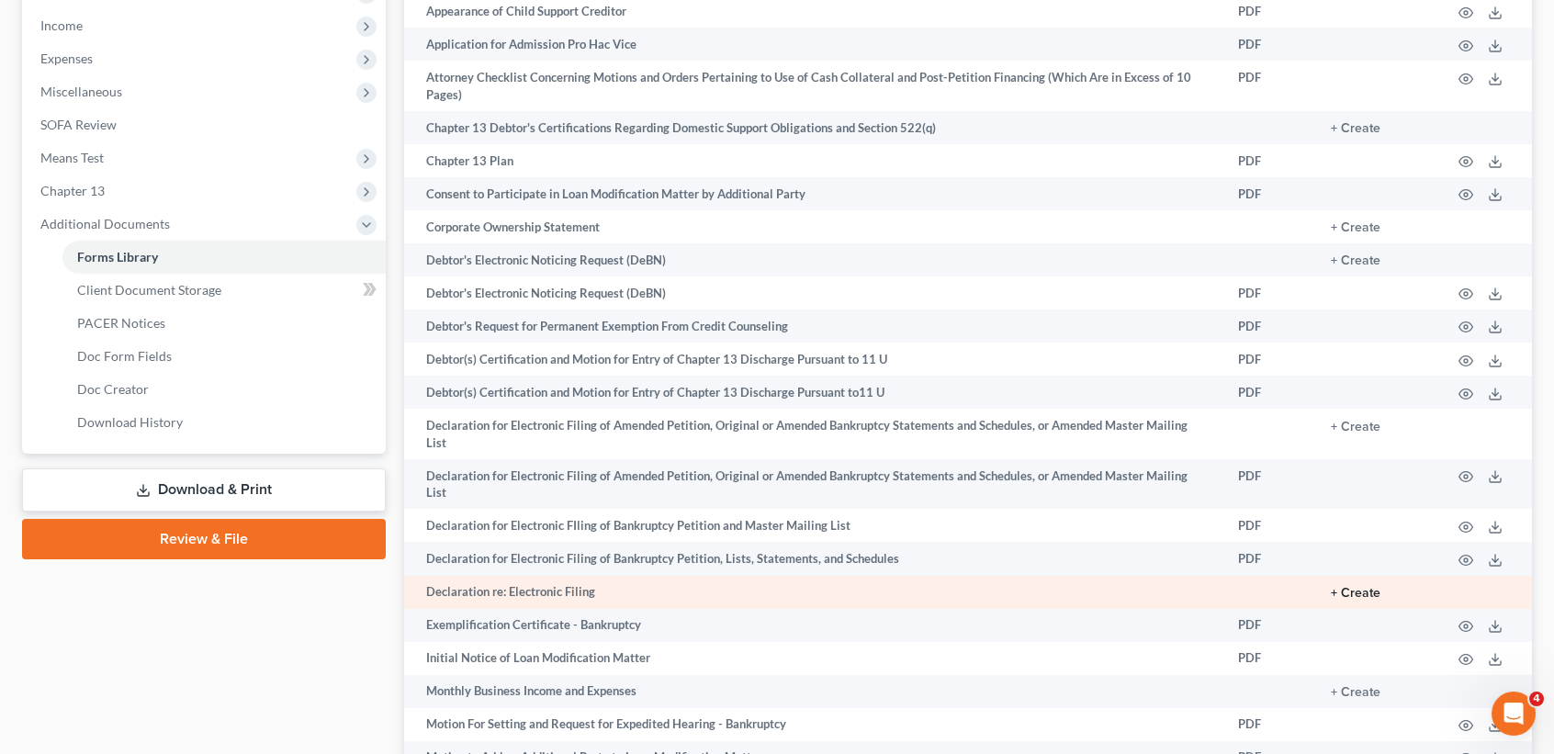
click at [1355, 591] on button "+ Create" at bounding box center [1356, 593] width 50 height 13
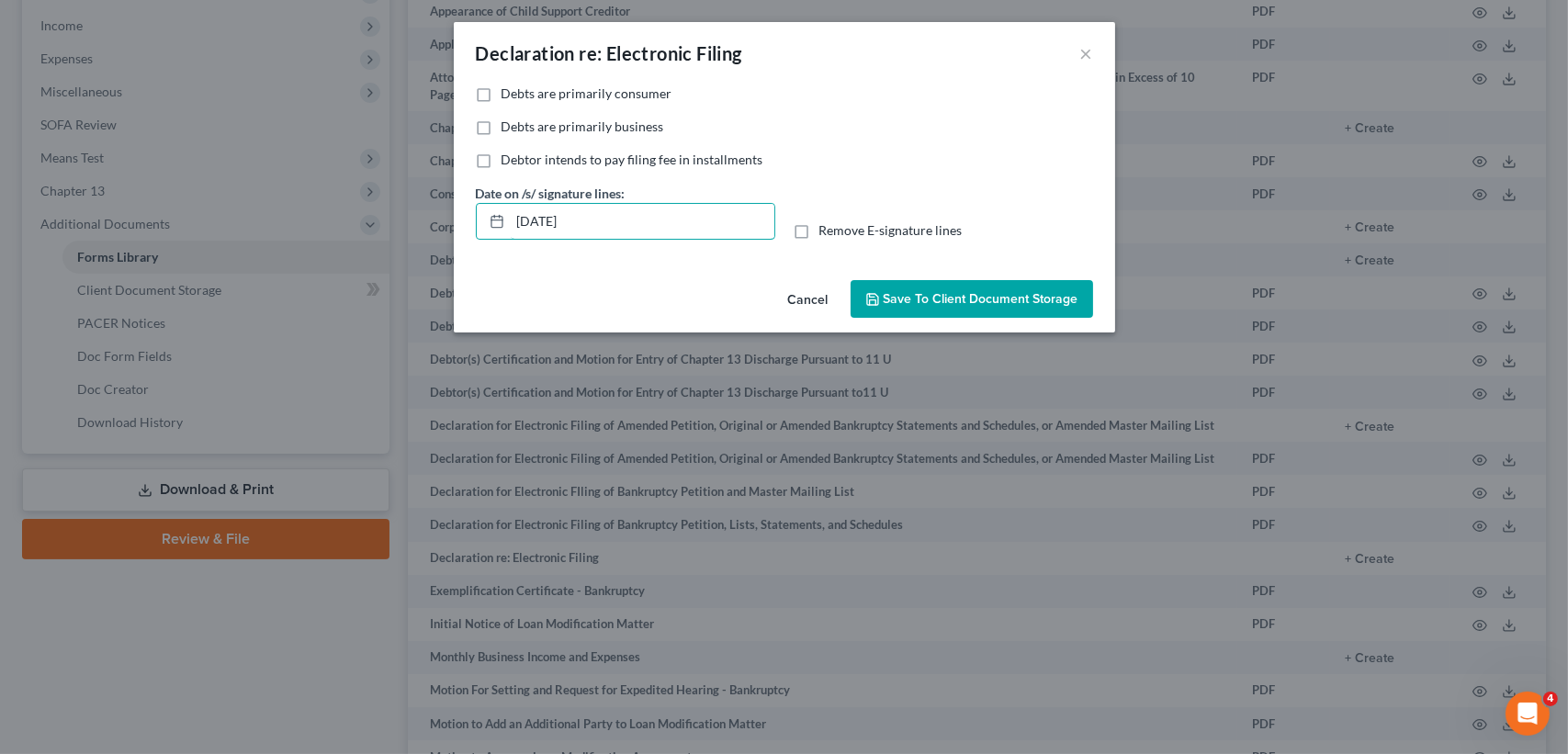
drag, startPoint x: 624, startPoint y: 219, endPoint x: 320, endPoint y: 195, distance: 305.0
click at [317, 195] on div "Declaration re: Electronic Filing × No additional information is needed to gene…" at bounding box center [784, 377] width 1568 height 754
click at [502, 96] on label "Debts are primarily consumer" at bounding box center [587, 94] width 171 height 18
click at [509, 96] on input "Debts are primarily consumer" at bounding box center [515, 91] width 12 height 12
checkbox input "true"
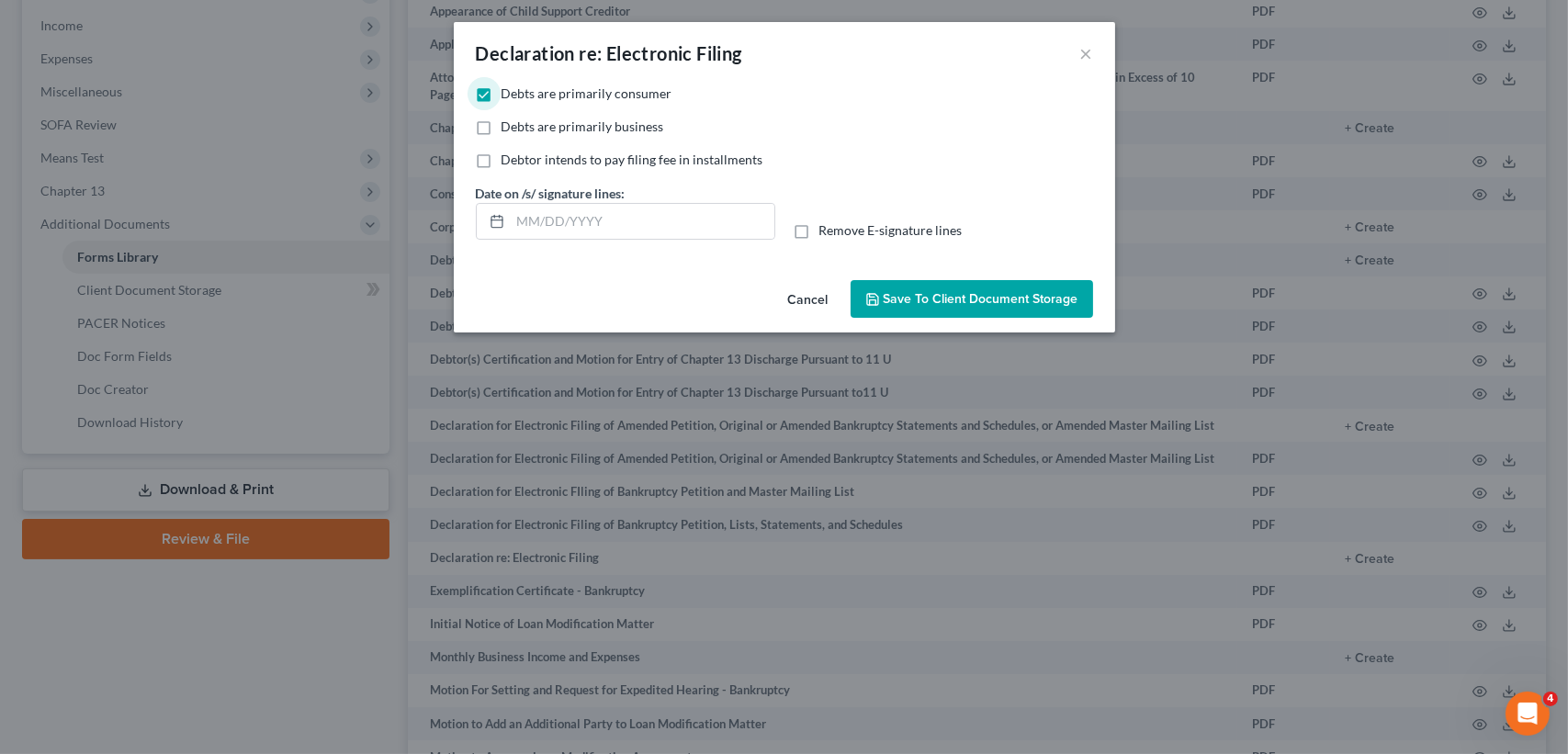
drag, startPoint x: 804, startPoint y: 234, endPoint x: 768, endPoint y: 243, distance: 37.0
click at [819, 234] on label "Remove E-signature lines" at bounding box center [890, 230] width 143 height 18
click at [827, 233] on input "Remove E-signature lines" at bounding box center [833, 227] width 12 height 12
checkbox input "true"
click at [959, 291] on span "Save to Client Document Storage" at bounding box center [981, 299] width 195 height 16
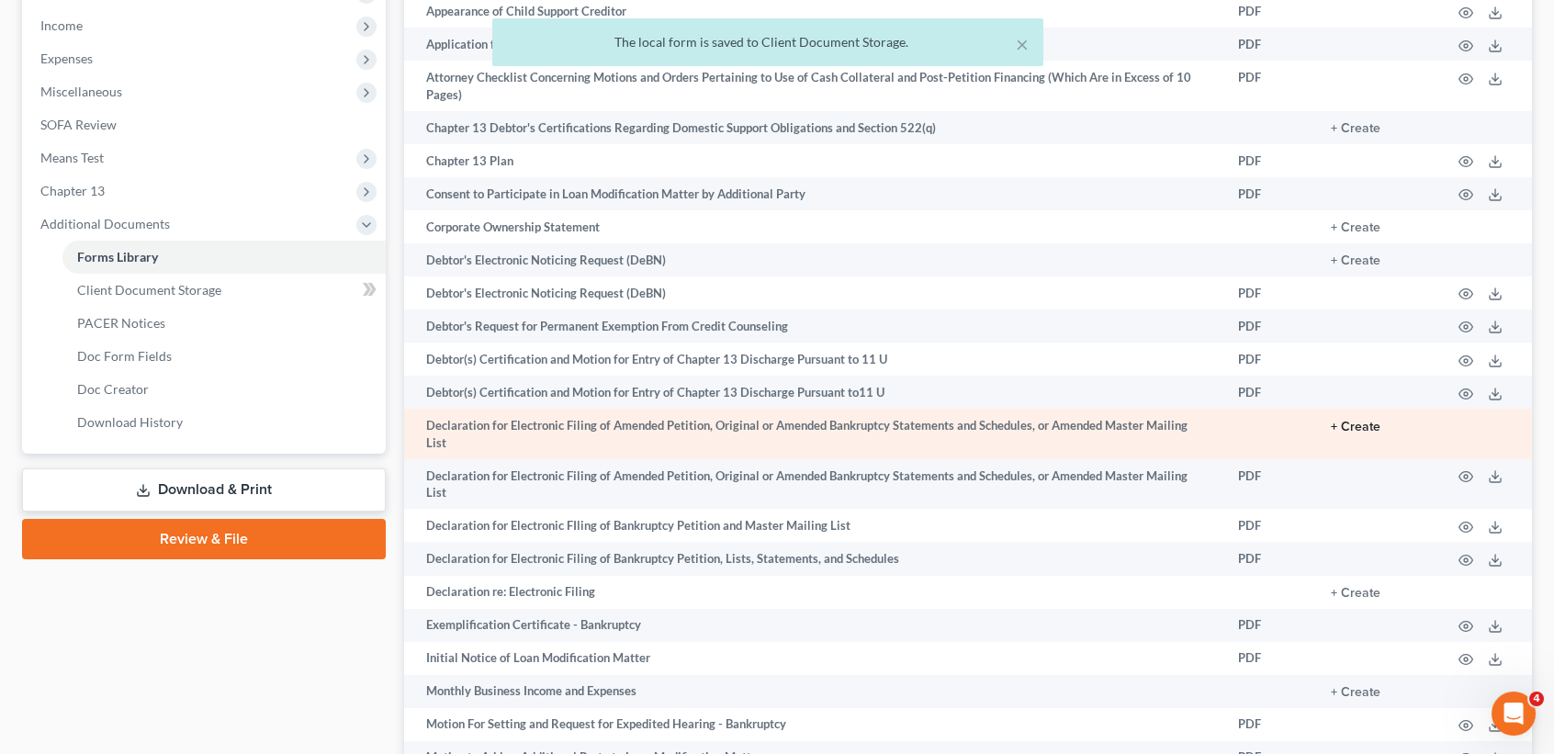
click at [1334, 432] on button "+ Create" at bounding box center [1356, 427] width 50 height 13
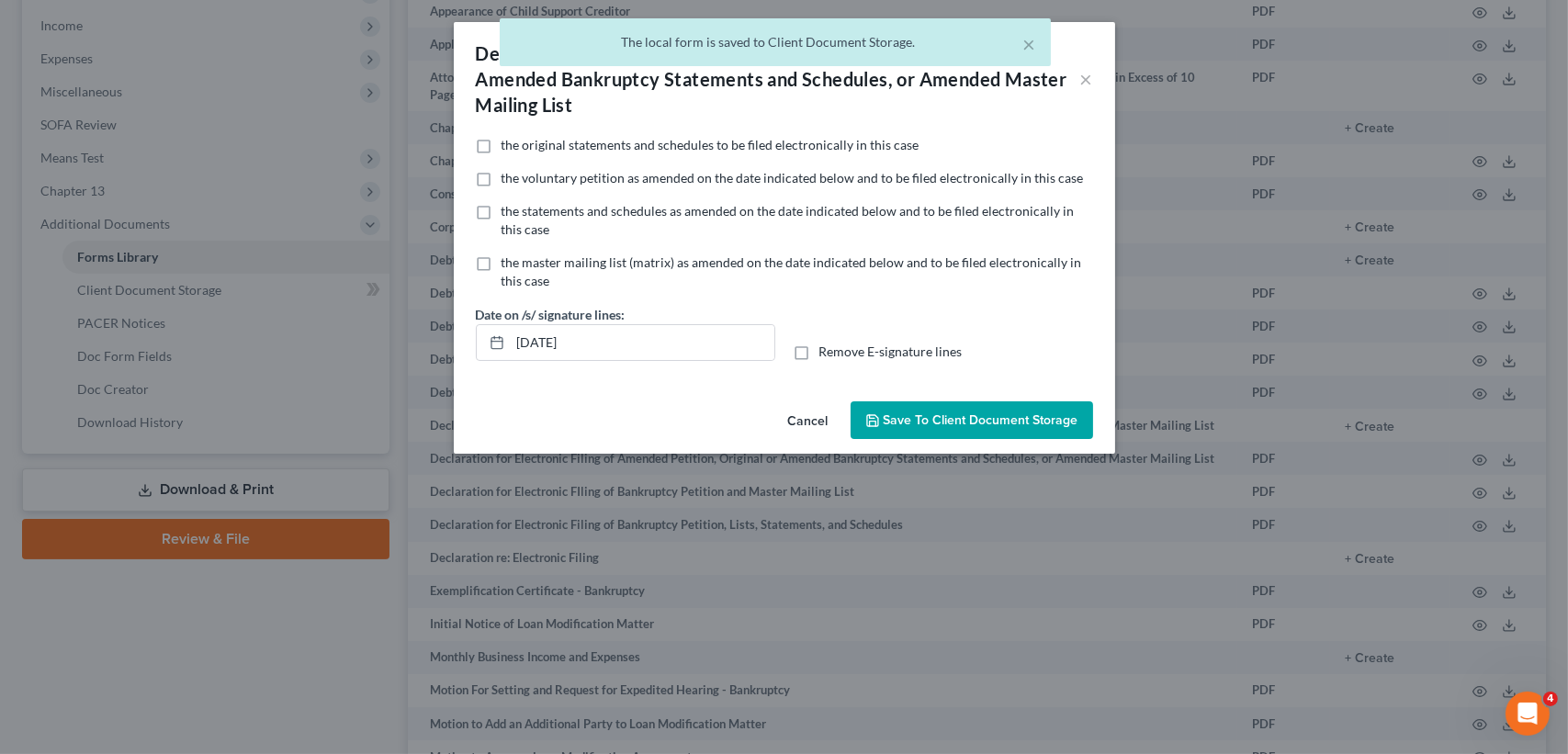
click at [502, 145] on label "the original statements and schedules to be filed electronically in this case" at bounding box center [711, 145] width 418 height 18
click at [509, 145] on input "the original statements and schedules to be filed electronically in this case" at bounding box center [515, 142] width 12 height 12
click at [502, 141] on label "the original statements and schedules to be filed electronically in this case" at bounding box center [711, 145] width 418 height 18
click at [509, 141] on input "the original statements and schedules to be filed electronically in this case" at bounding box center [515, 142] width 12 height 12
checkbox input "false"
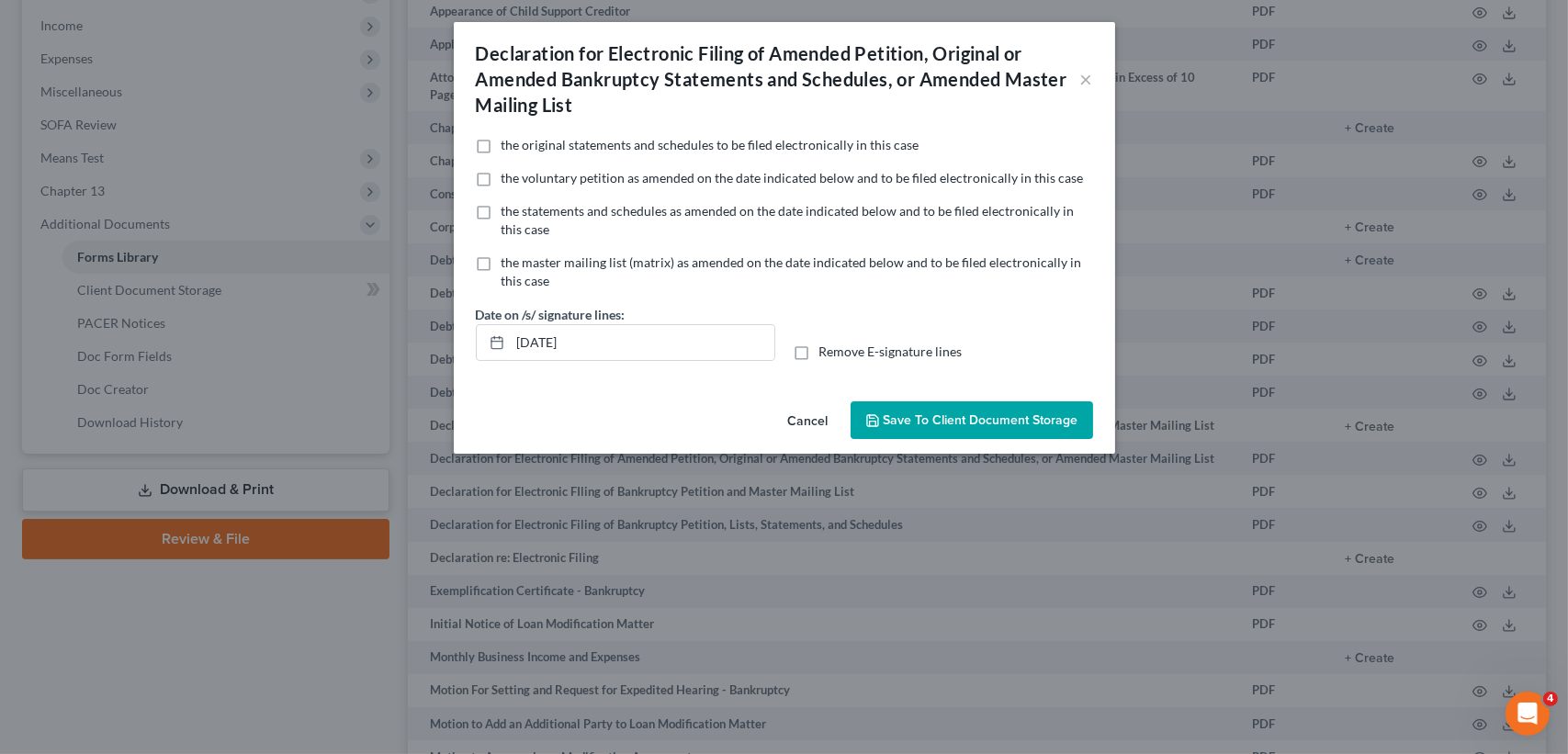
click at [819, 351] on label "Remove E-signature lines" at bounding box center [890, 352] width 143 height 18
click at [827, 351] on input "Remove E-signature lines" at bounding box center [833, 349] width 12 height 12
checkbox input "true"
drag, startPoint x: 700, startPoint y: 345, endPoint x: 582, endPoint y: 350, distance: 117.7
click at [417, 327] on div "Declaration for Electronic Filing of Amended Petition, Original or Amended Bank…" at bounding box center [784, 377] width 1568 height 754
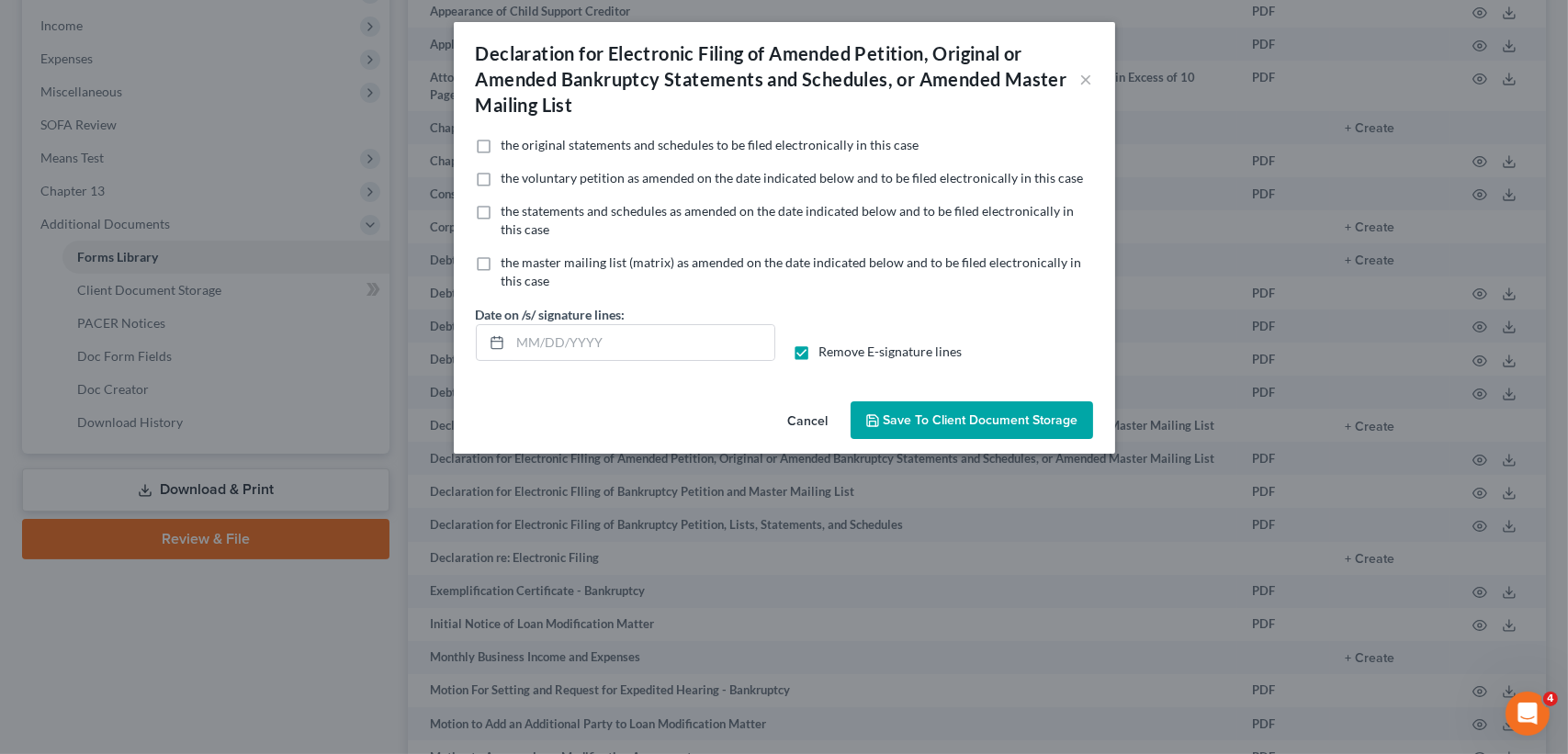
click at [945, 406] on button "Save to Client Document Storage" at bounding box center [972, 420] width 243 height 39
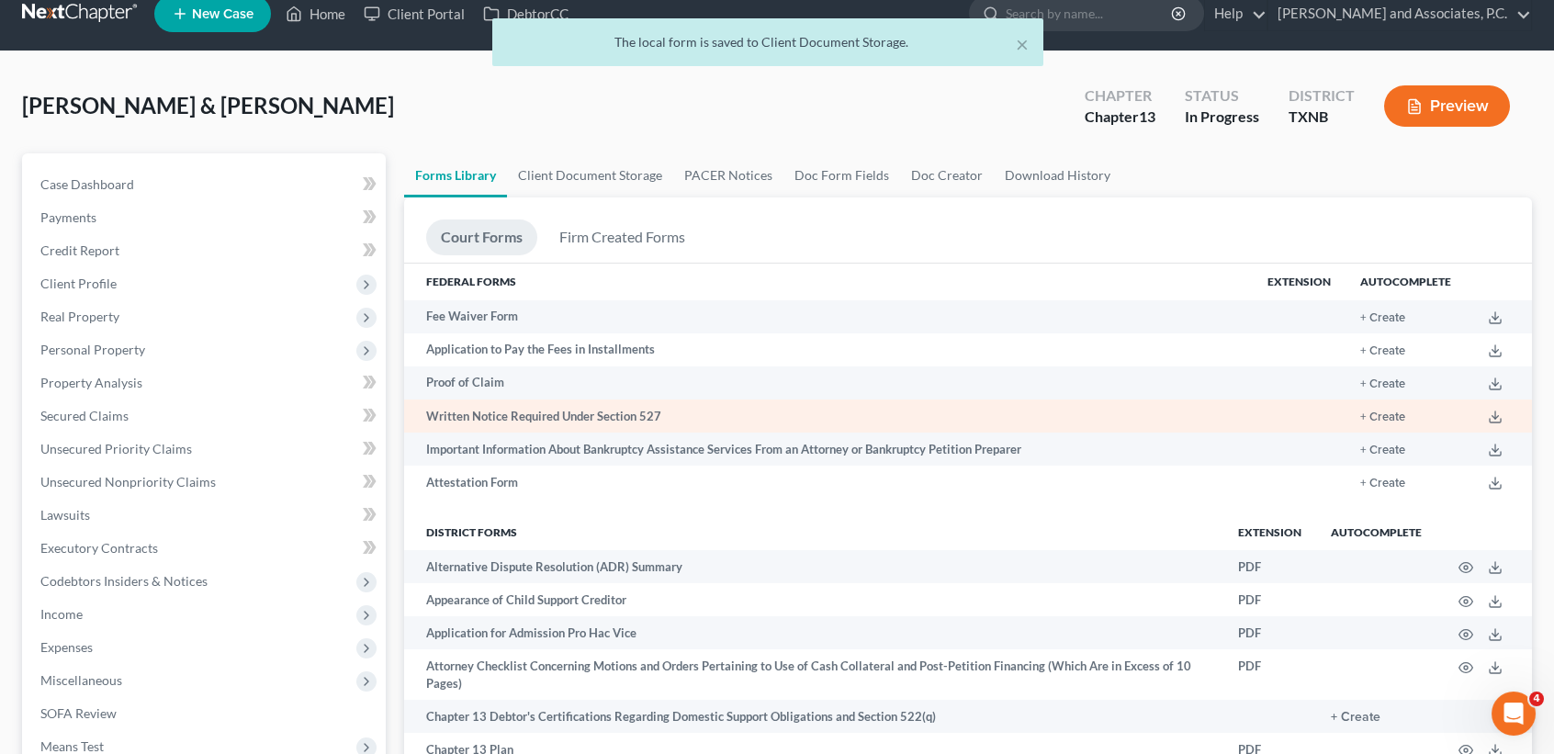
scroll to position [0, 0]
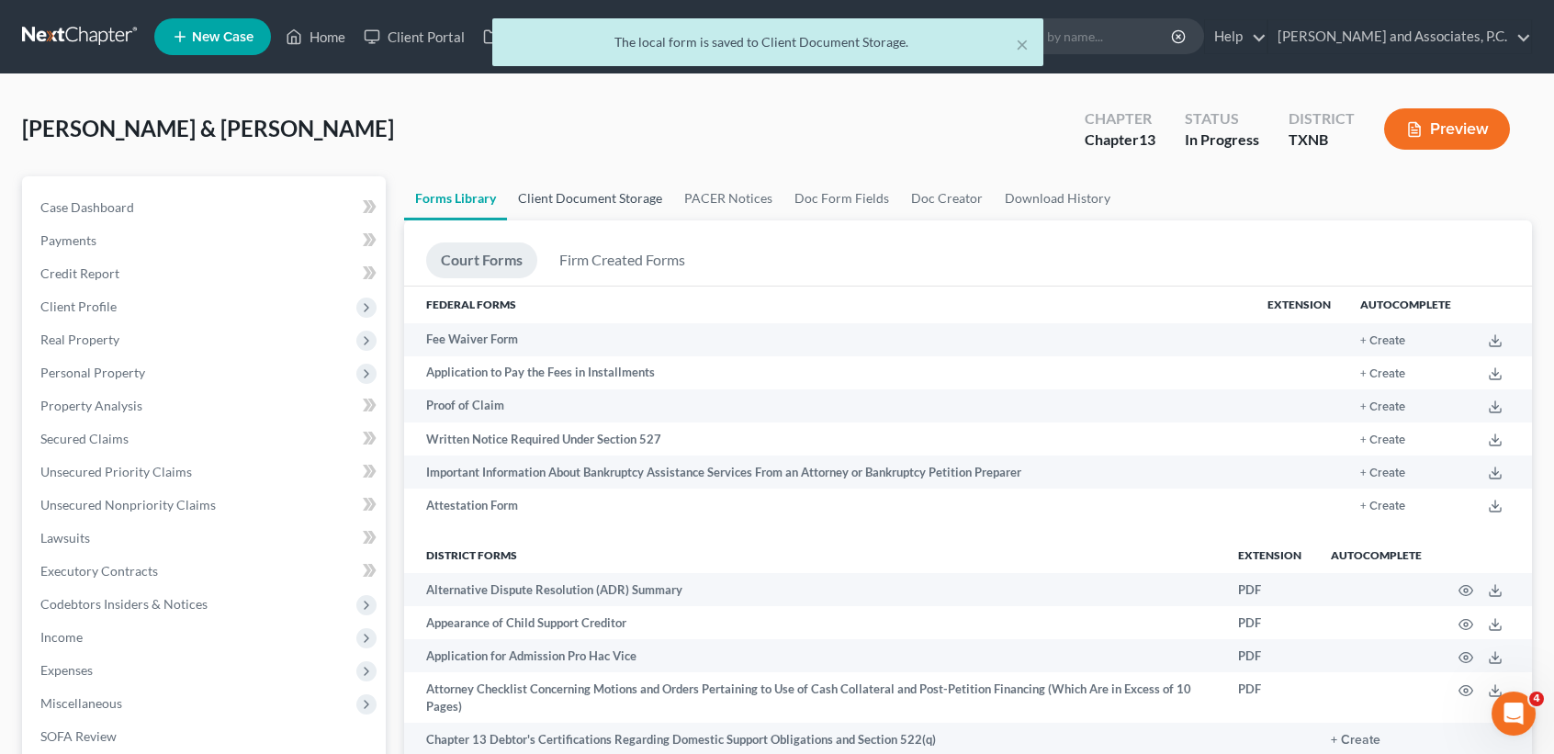
click at [641, 177] on link "Client Document Storage" at bounding box center [590, 198] width 166 height 44
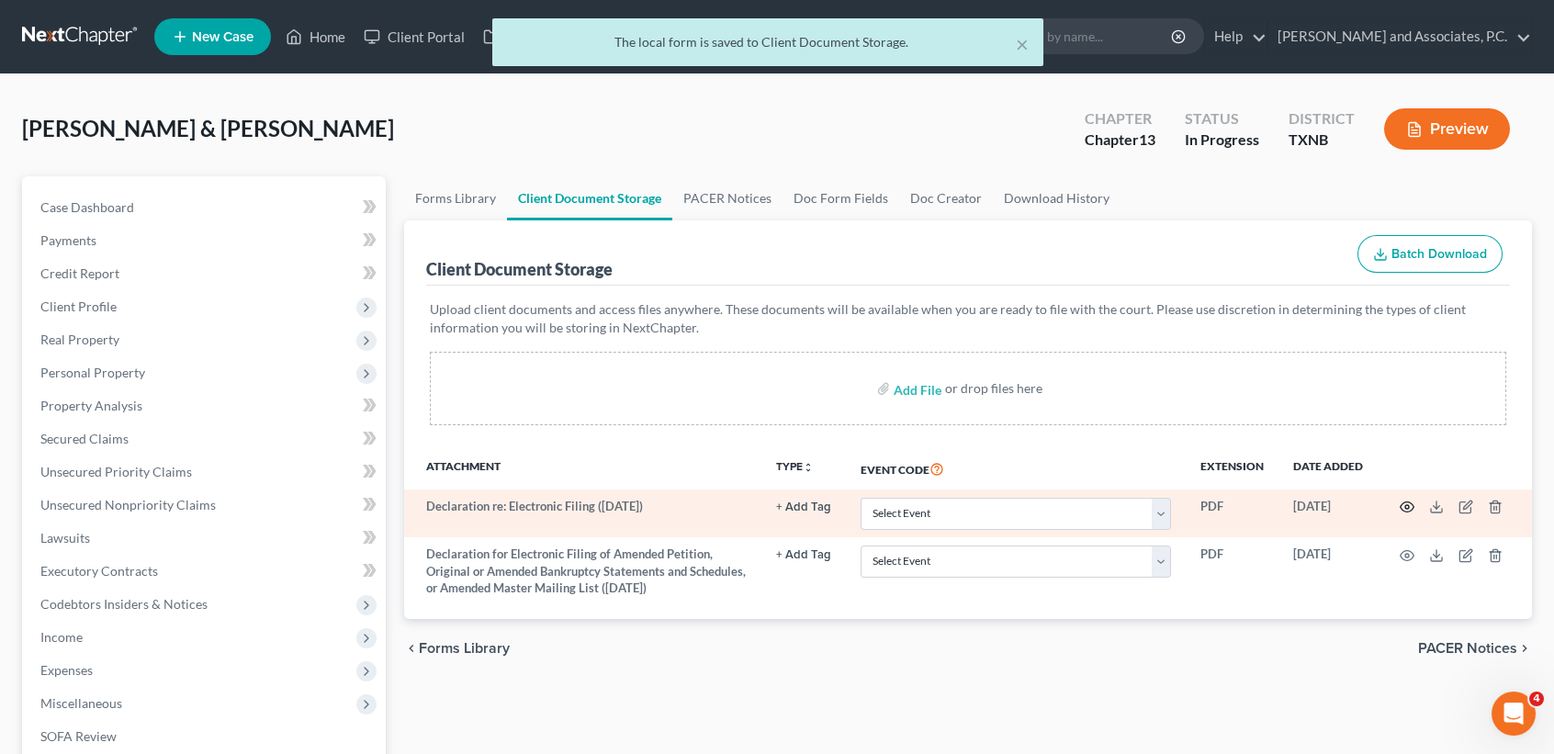
click at [1406, 503] on icon "button" at bounding box center [1407, 507] width 15 height 15
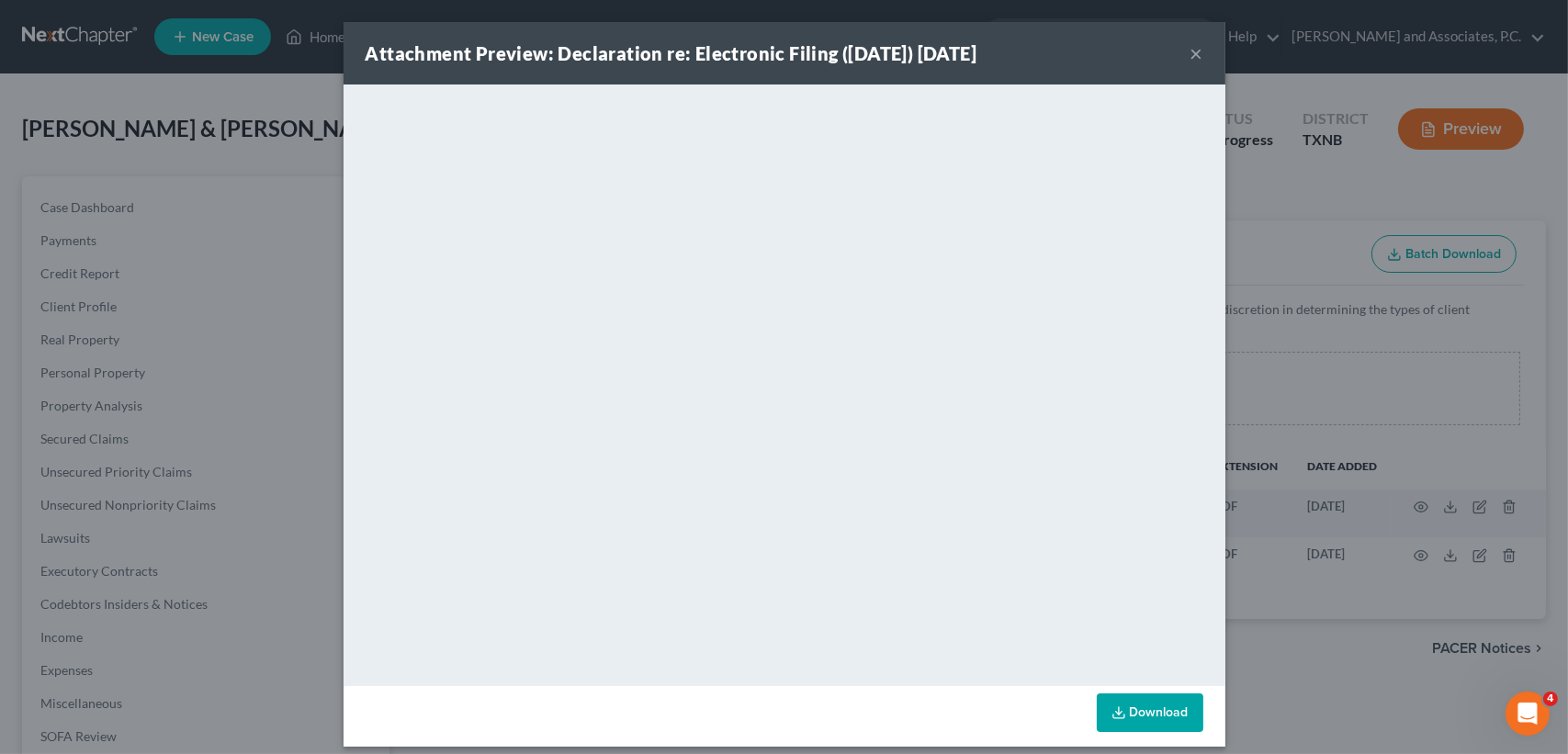
drag, startPoint x: 1185, startPoint y: 53, endPoint x: 1290, endPoint y: 209, distance: 187.3
click at [1191, 53] on button "×" at bounding box center [1197, 53] width 13 height 22
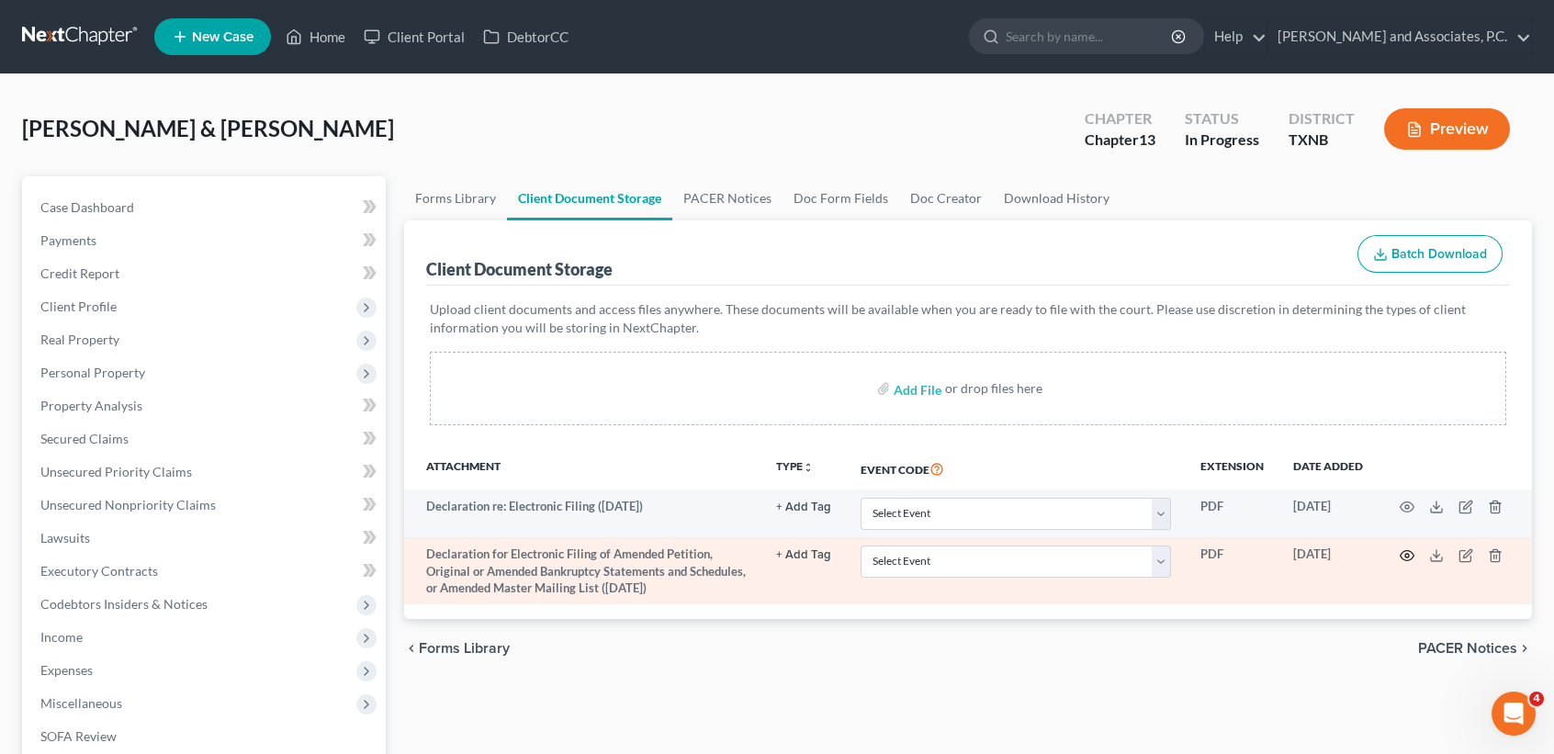
click at [1405, 554] on icon "button" at bounding box center [1407, 555] width 15 height 15
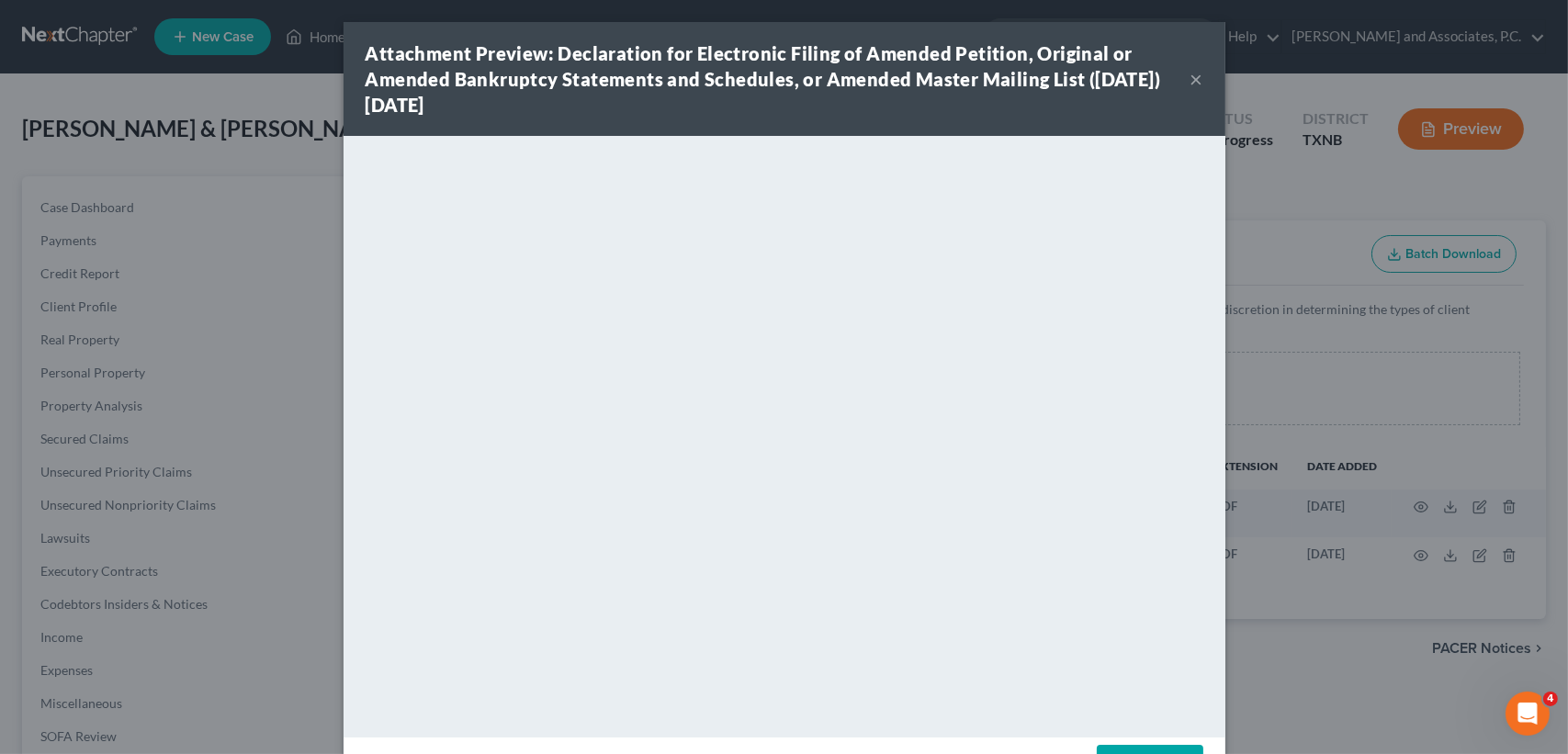
click at [1191, 83] on button "×" at bounding box center [1197, 79] width 13 height 22
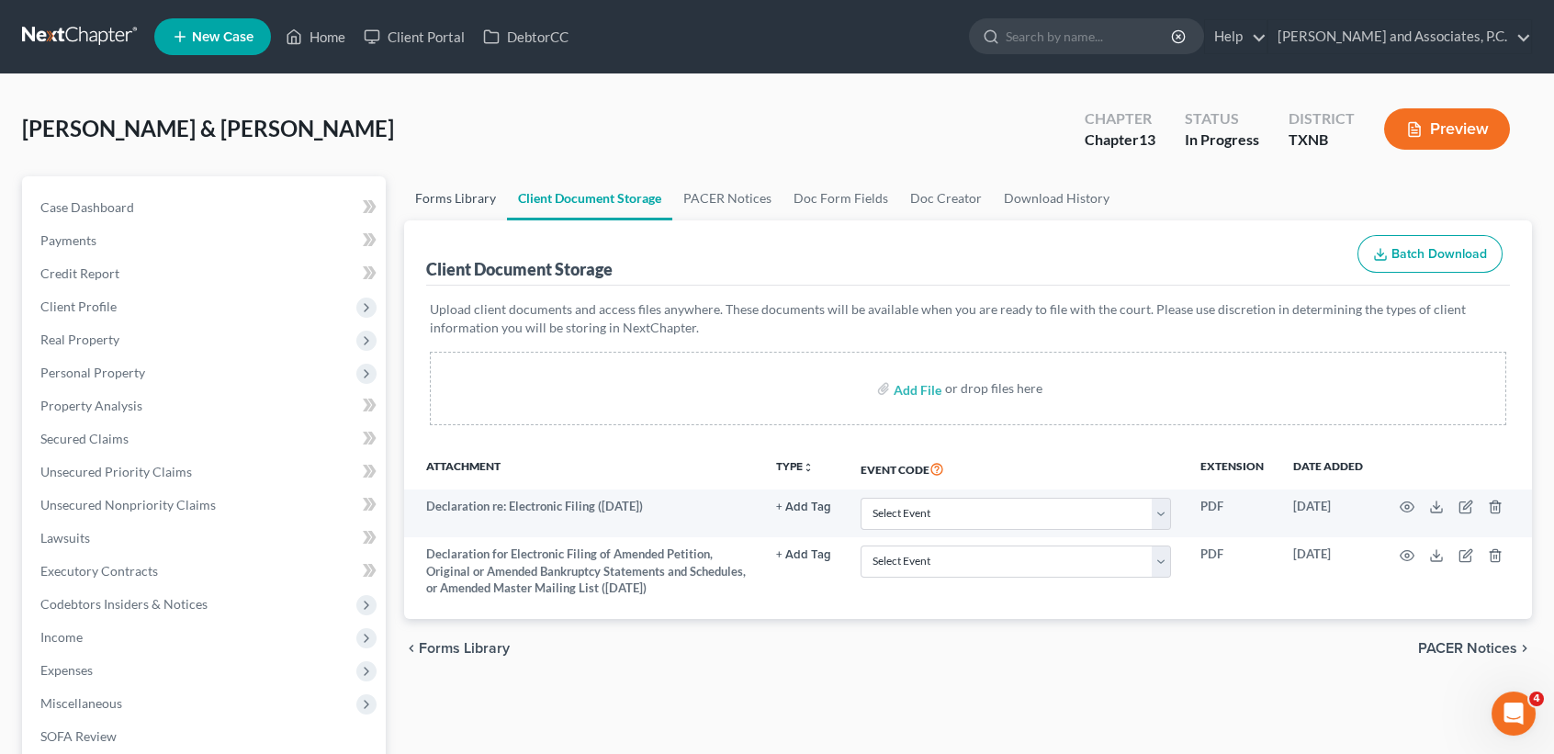
click at [513, 195] on link "Client Document Storage" at bounding box center [589, 198] width 165 height 44
click at [487, 199] on link "Forms Library" at bounding box center [455, 198] width 103 height 44
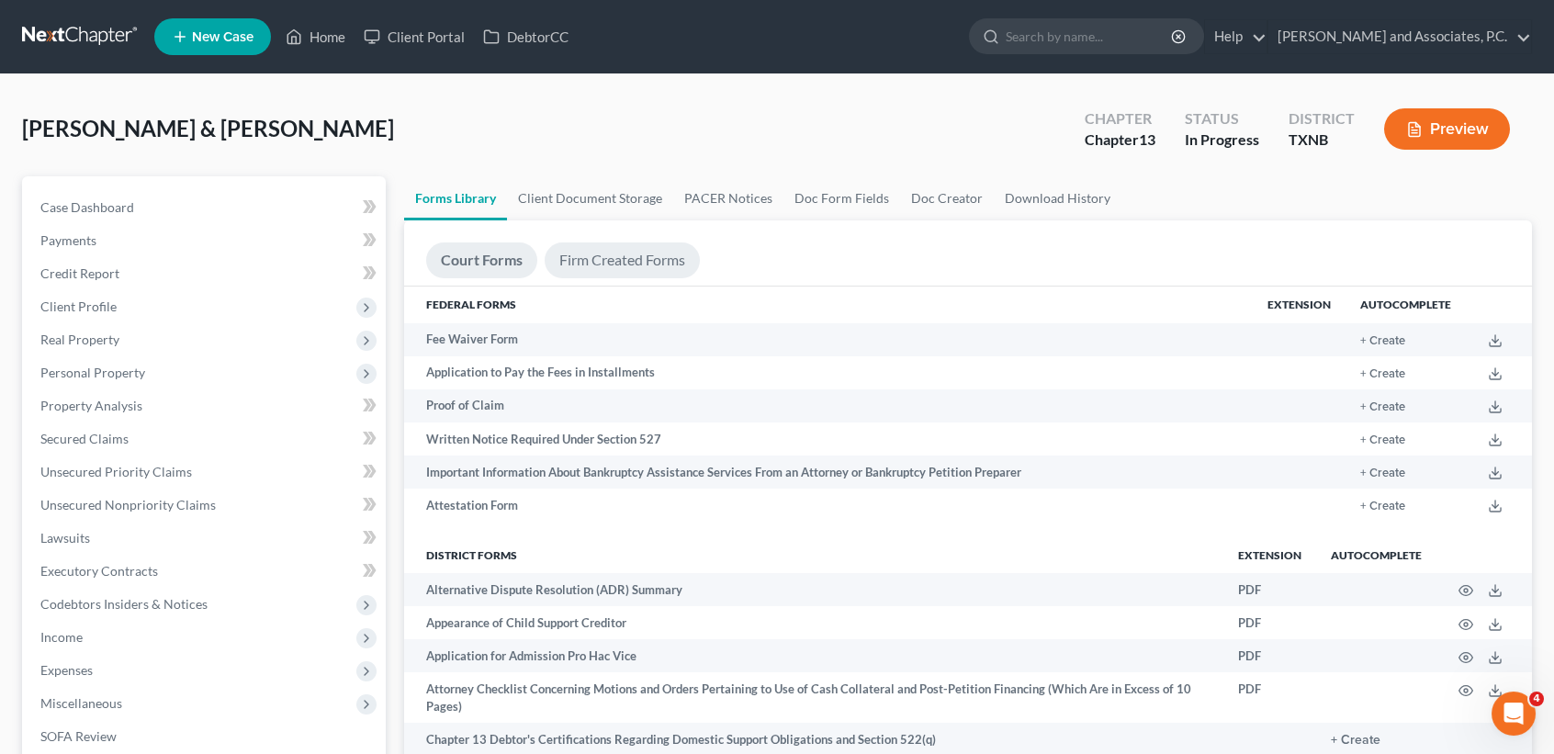
click at [640, 262] on link "Firm Created Forms" at bounding box center [622, 261] width 155 height 36
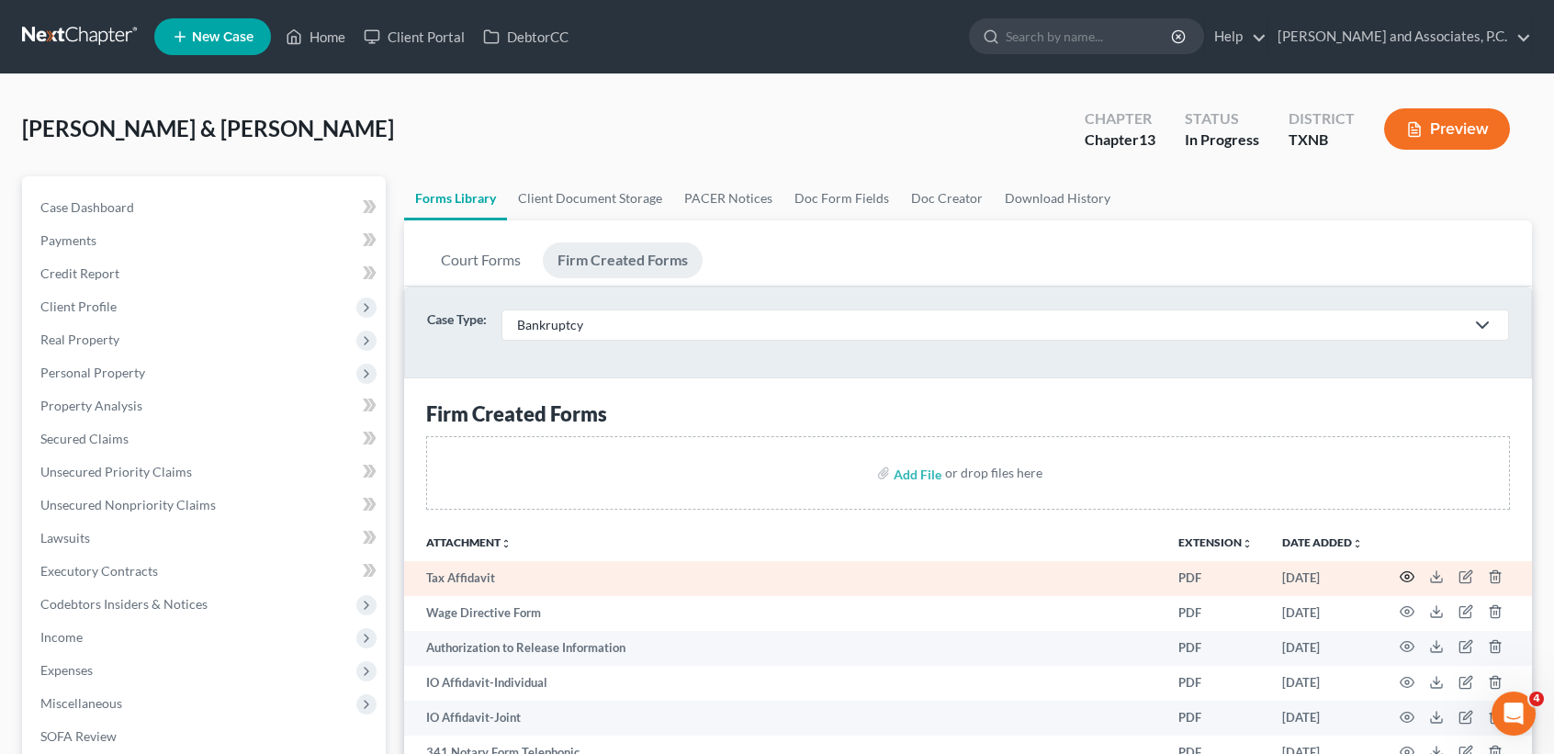
click at [1412, 572] on icon "button" at bounding box center [1408, 577] width 14 height 10
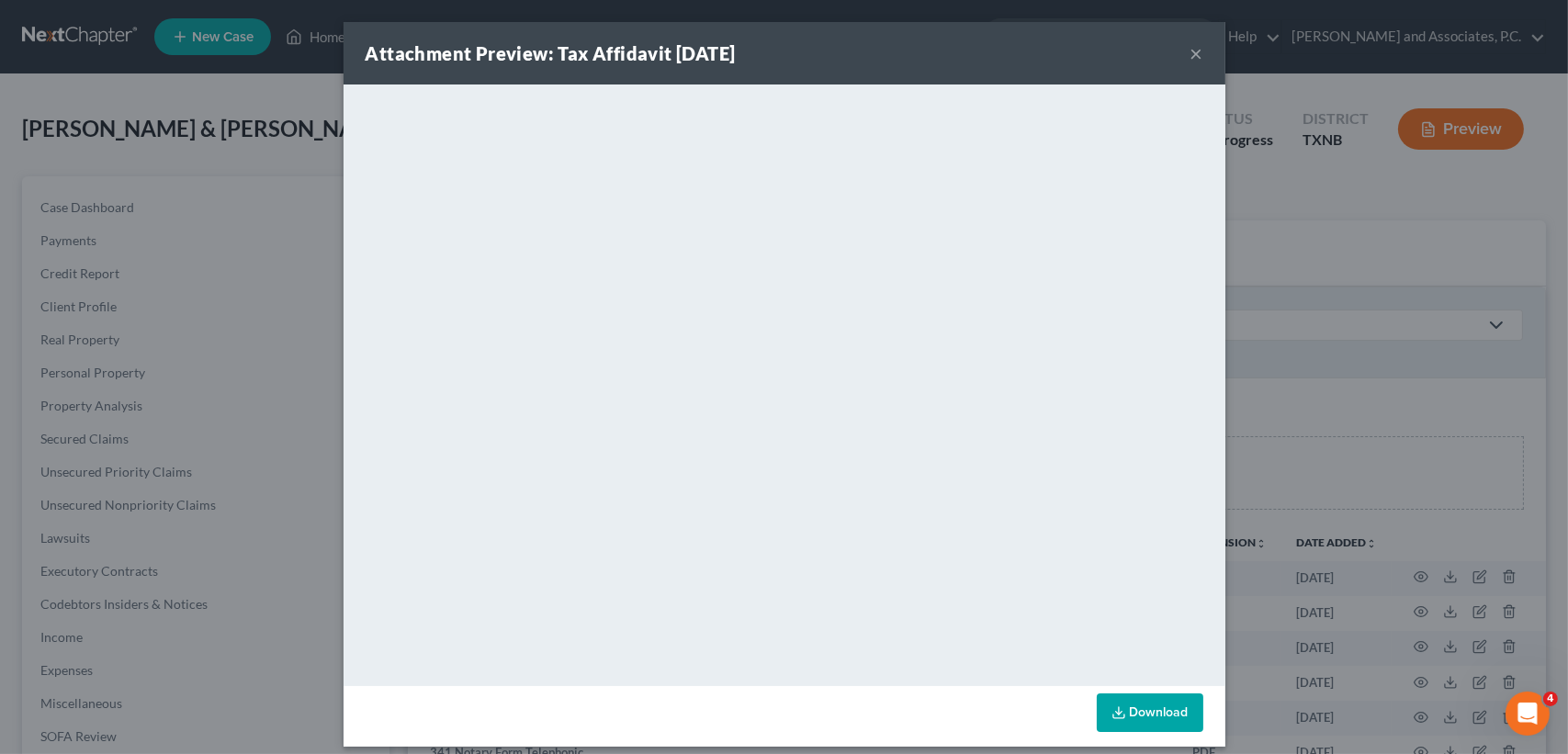
click at [1191, 57] on button "×" at bounding box center [1197, 53] width 13 height 22
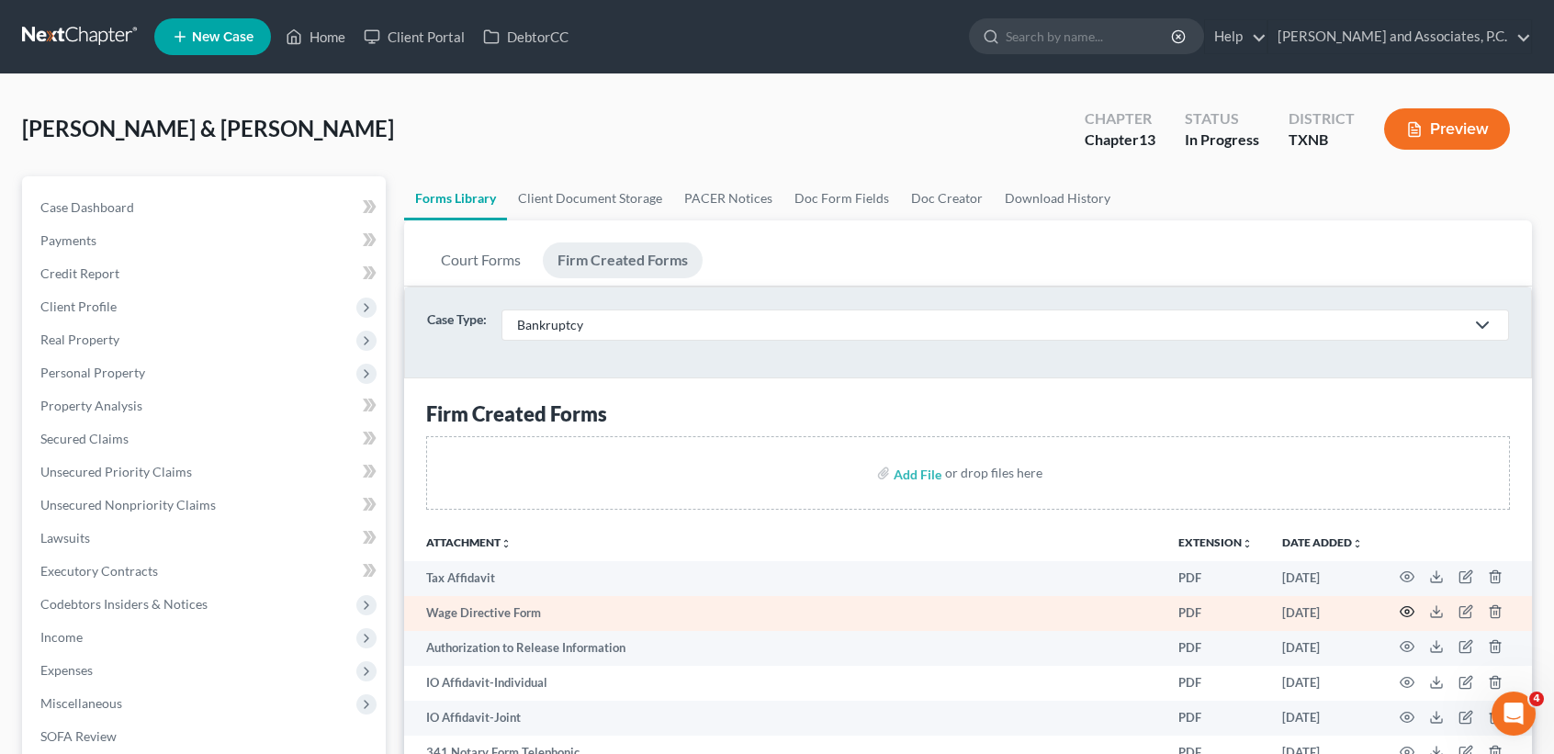
click at [1405, 613] on icon "button" at bounding box center [1407, 611] width 15 height 15
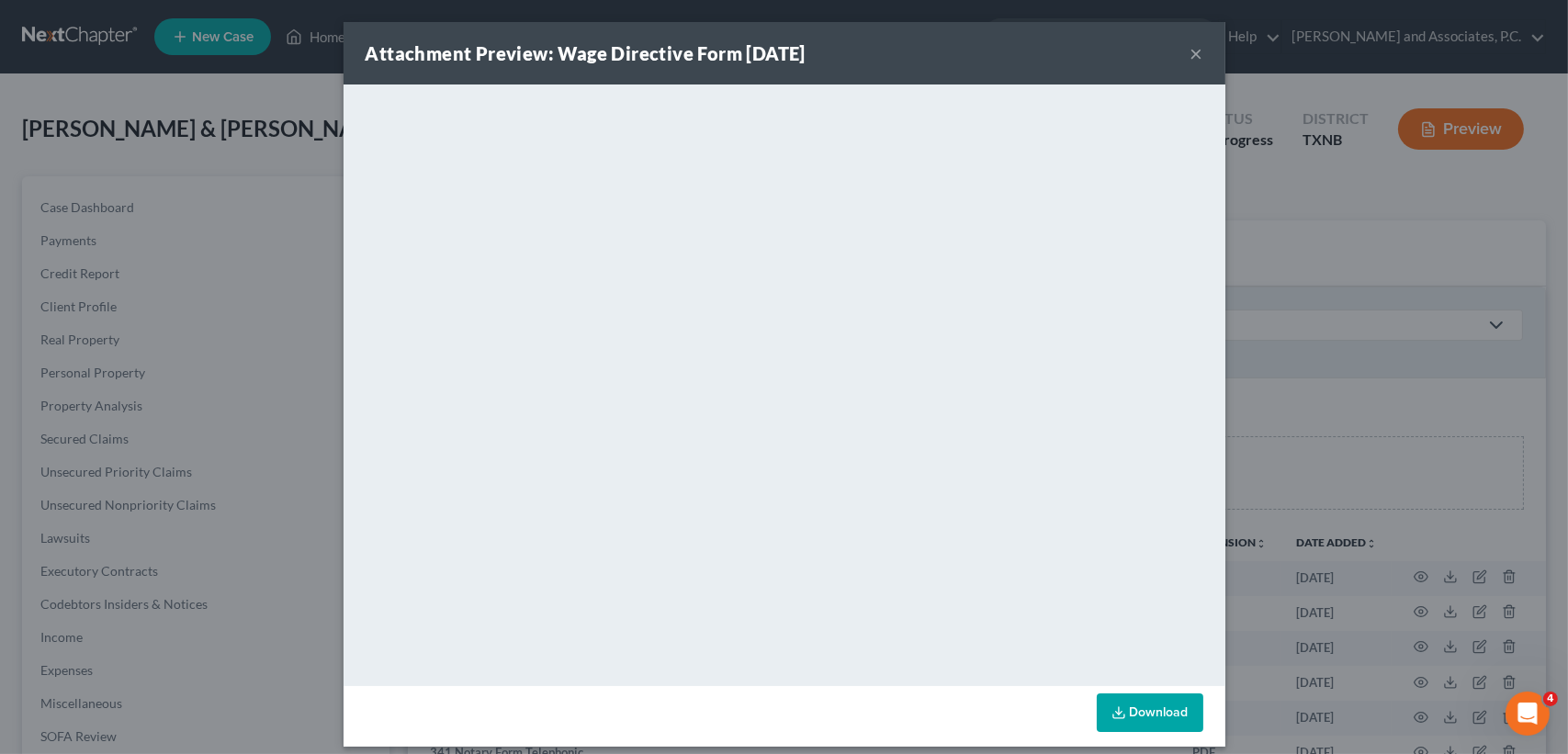
click at [1192, 55] on button "×" at bounding box center [1197, 53] width 13 height 22
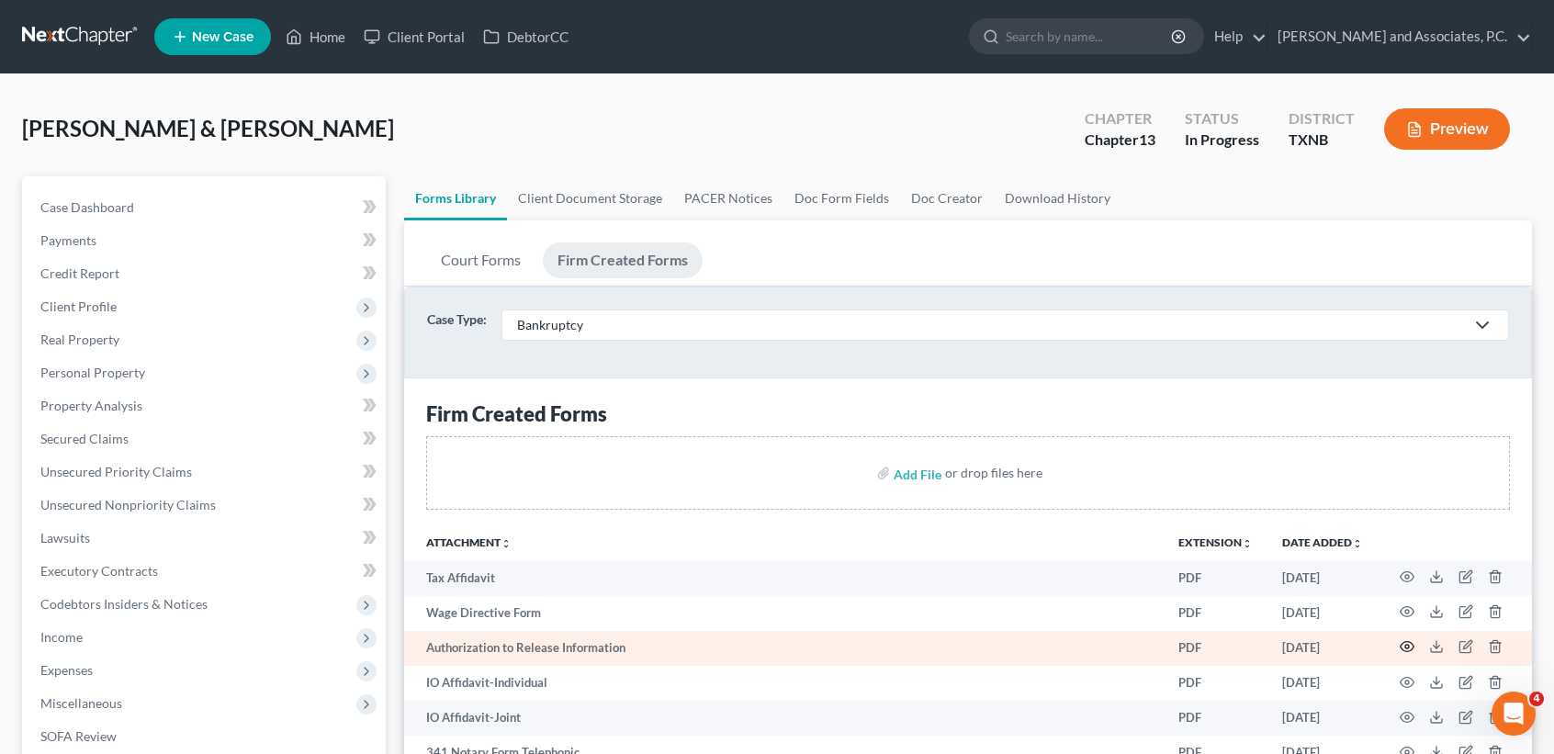
click at [1412, 646] on icon "button" at bounding box center [1407, 646] width 15 height 15
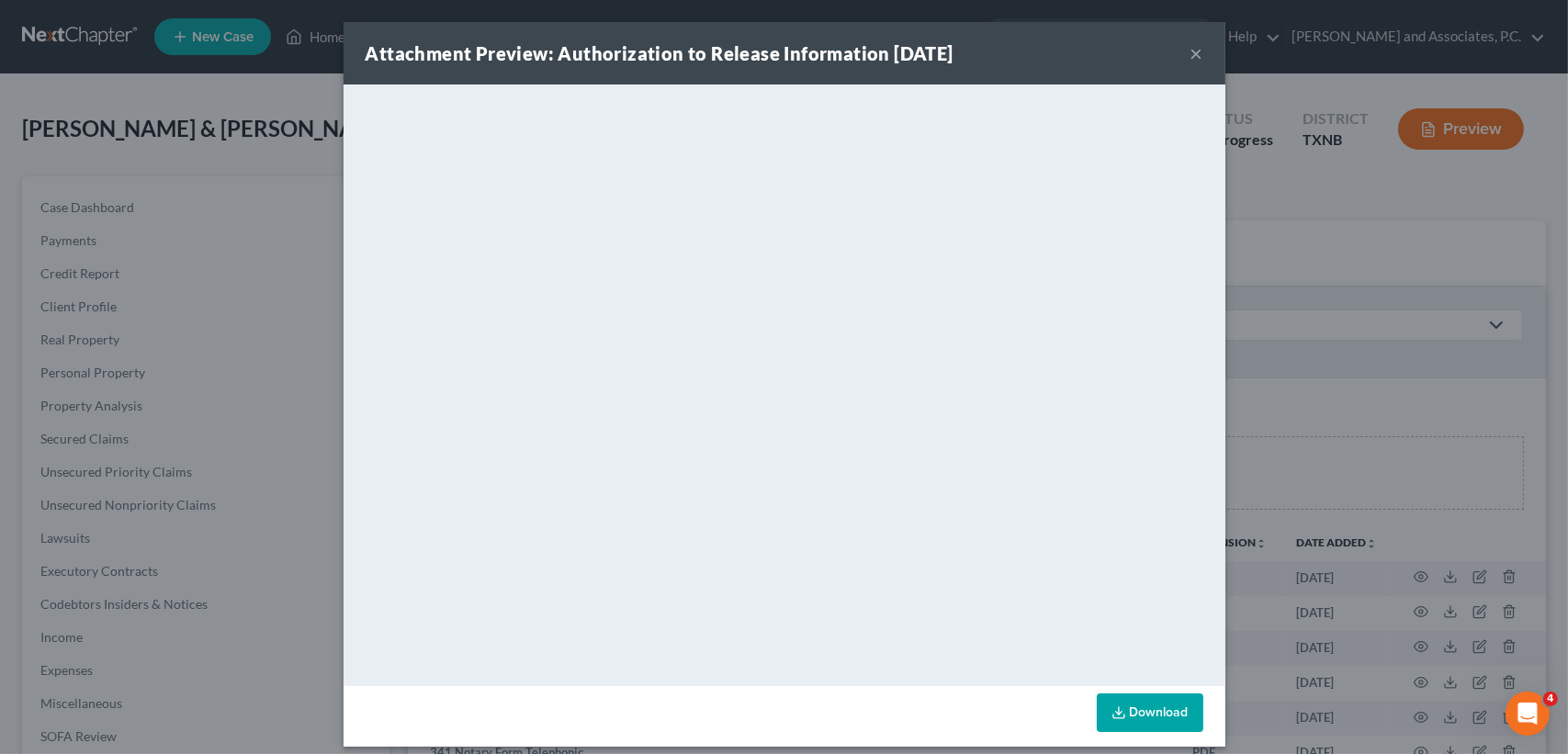
drag, startPoint x: 1186, startPoint y: 53, endPoint x: 1183, endPoint y: 93, distance: 39.6
click at [1191, 52] on button "×" at bounding box center [1197, 53] width 13 height 22
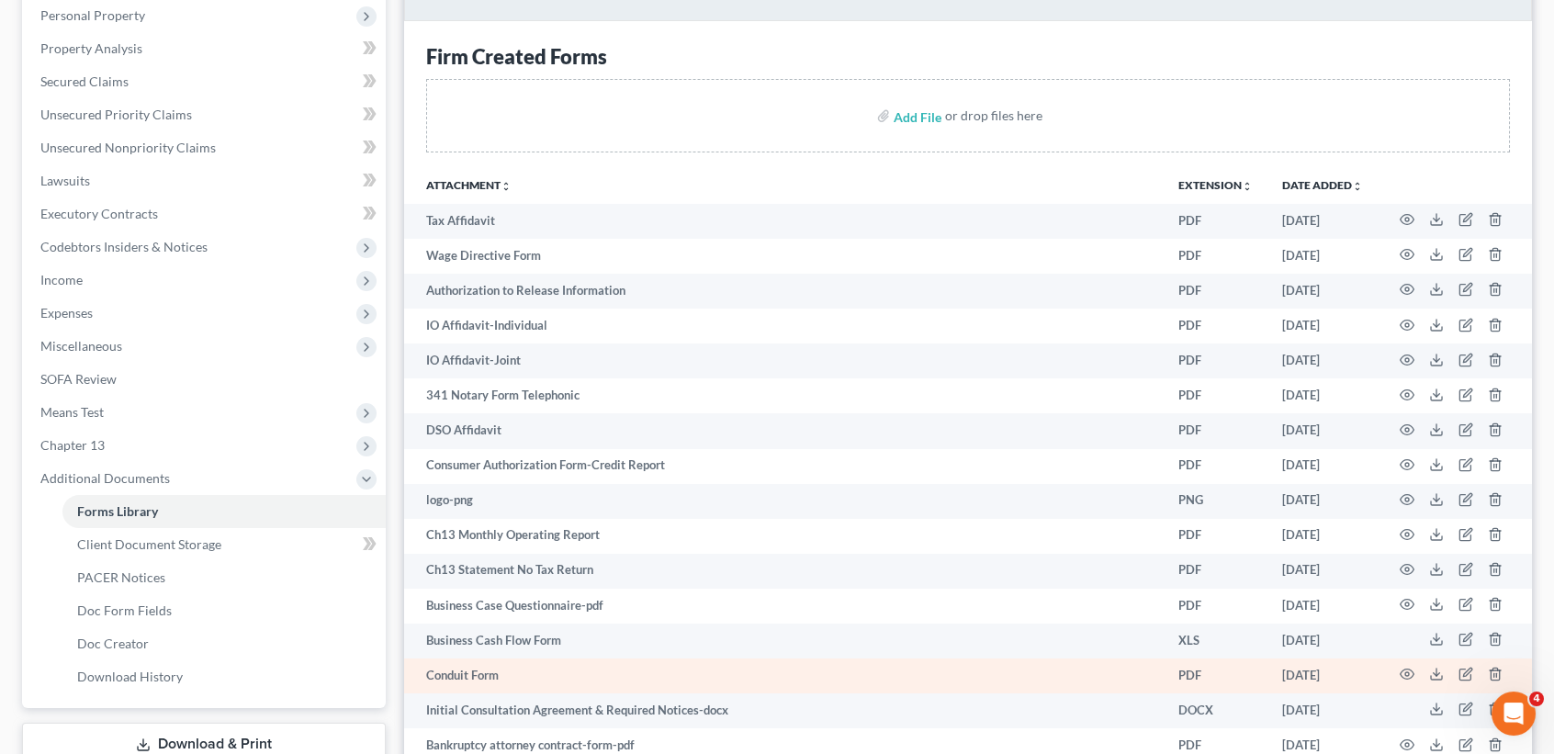
scroll to position [367, 0]
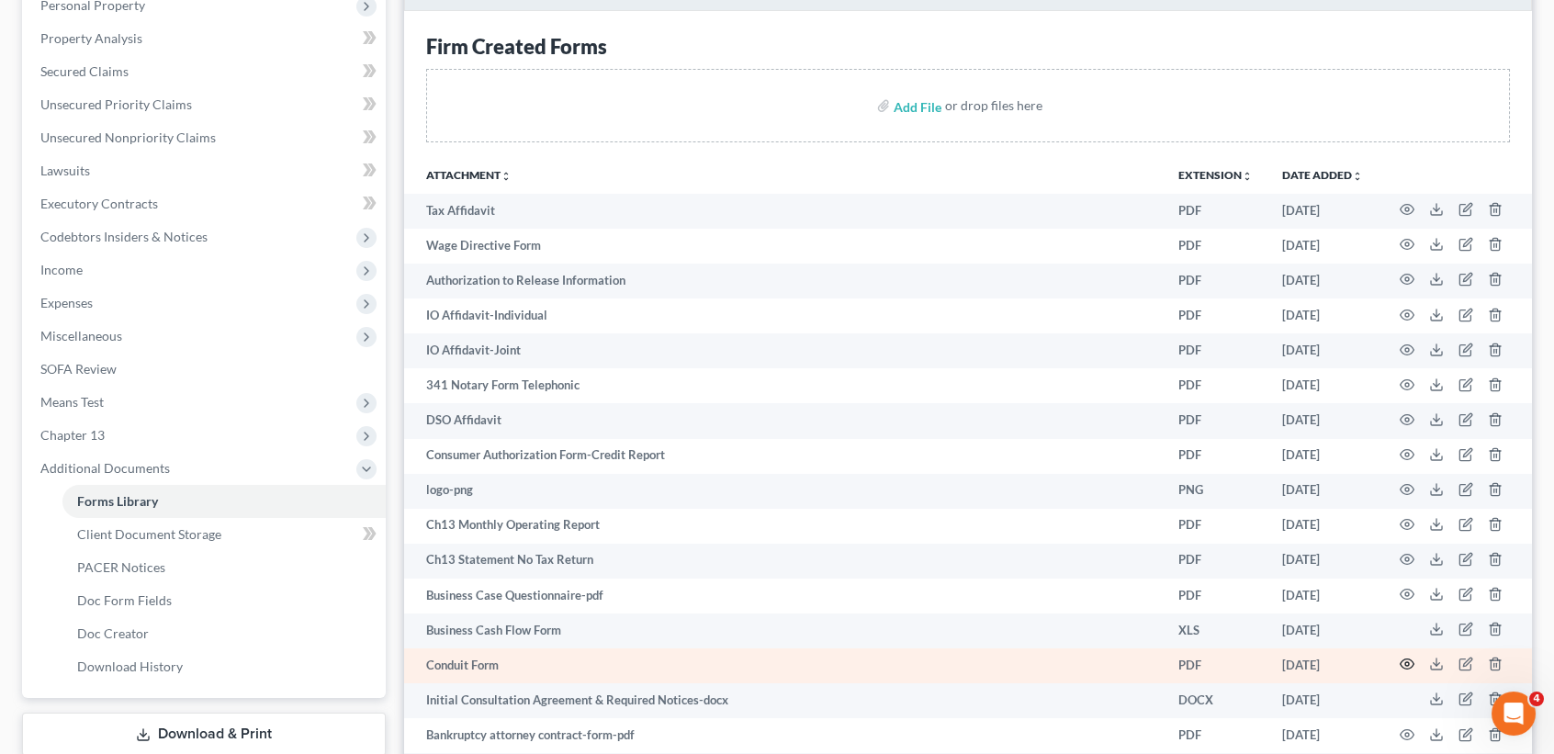
click at [1404, 657] on icon "button" at bounding box center [1407, 664] width 15 height 15
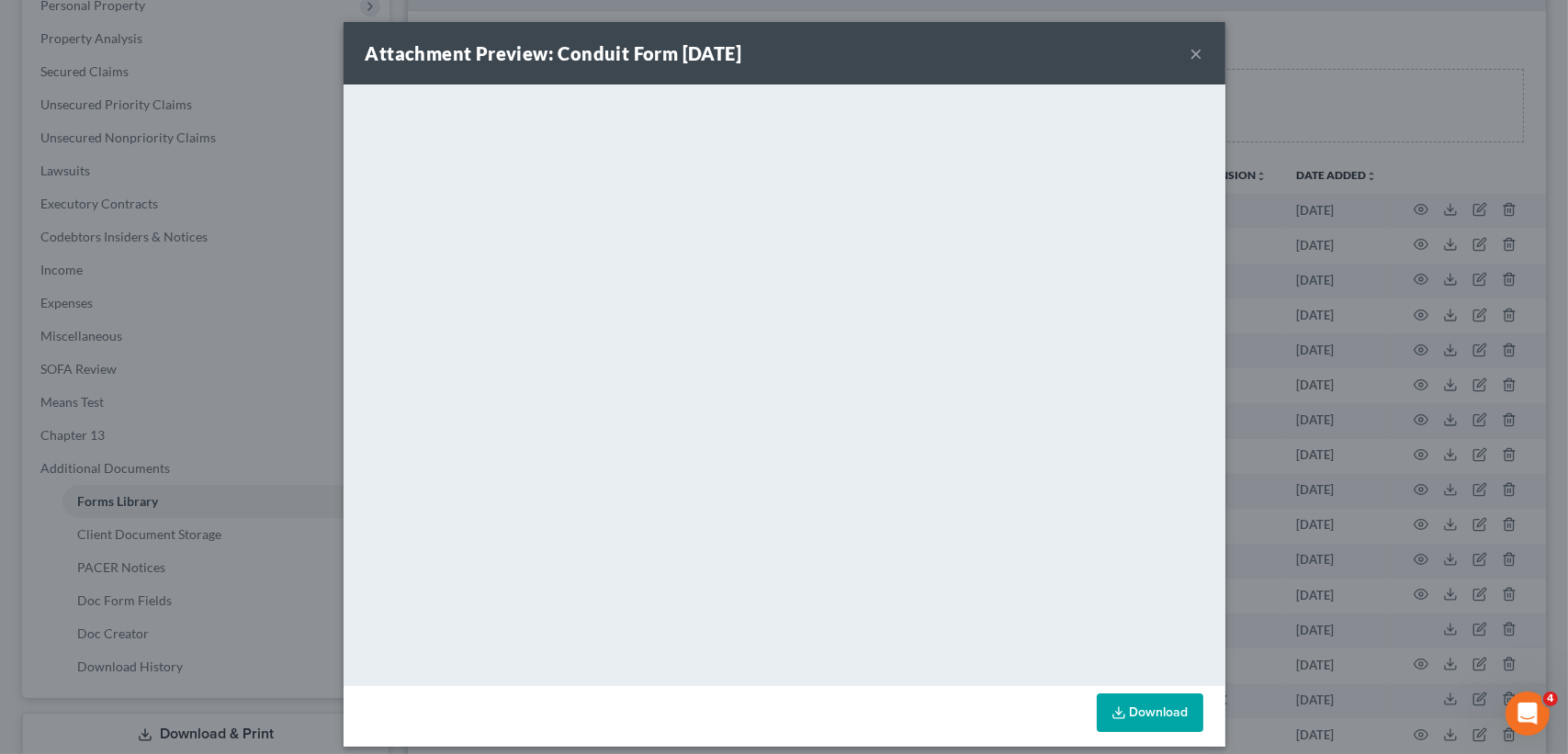
click at [1191, 51] on button "×" at bounding box center [1197, 53] width 13 height 22
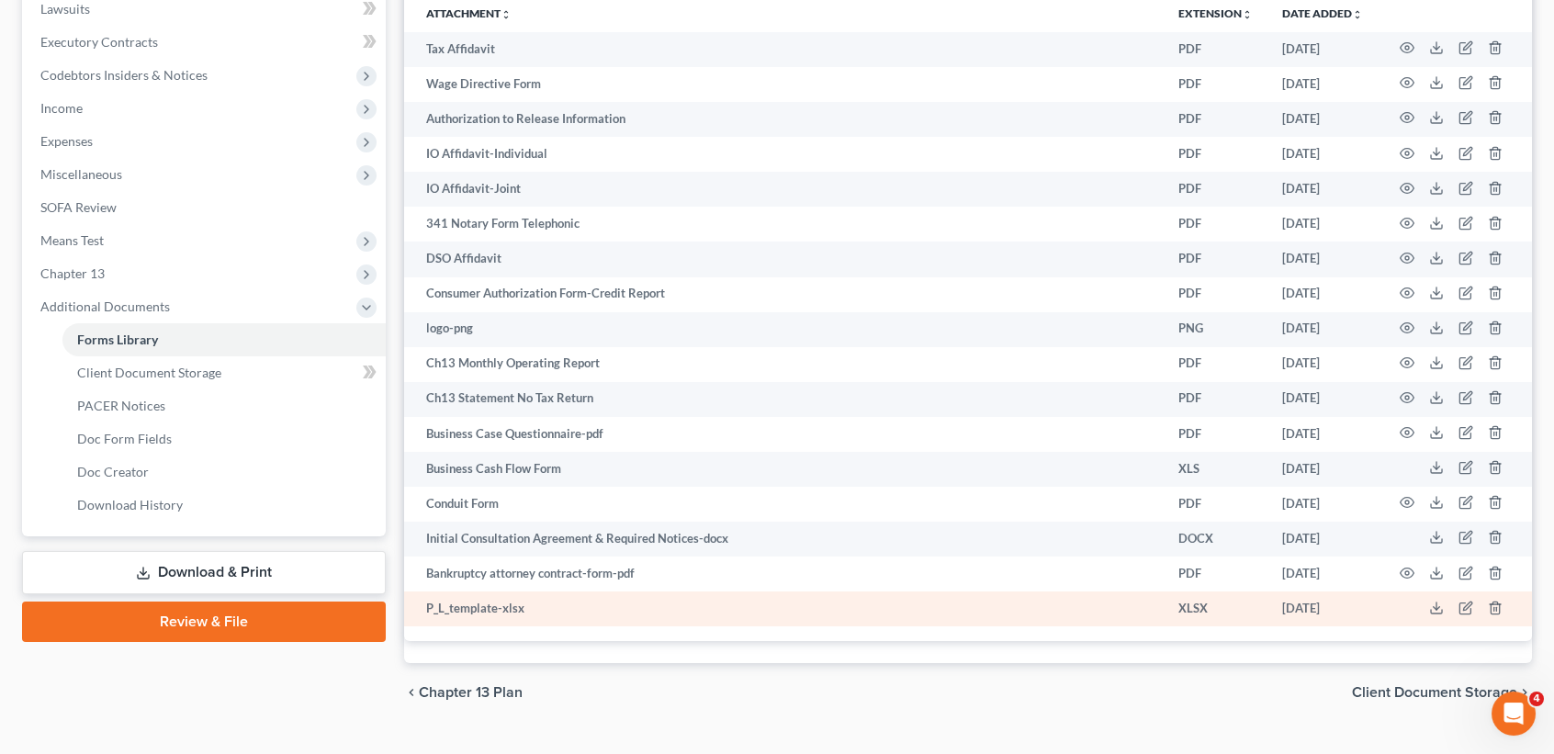
scroll to position [557, 0]
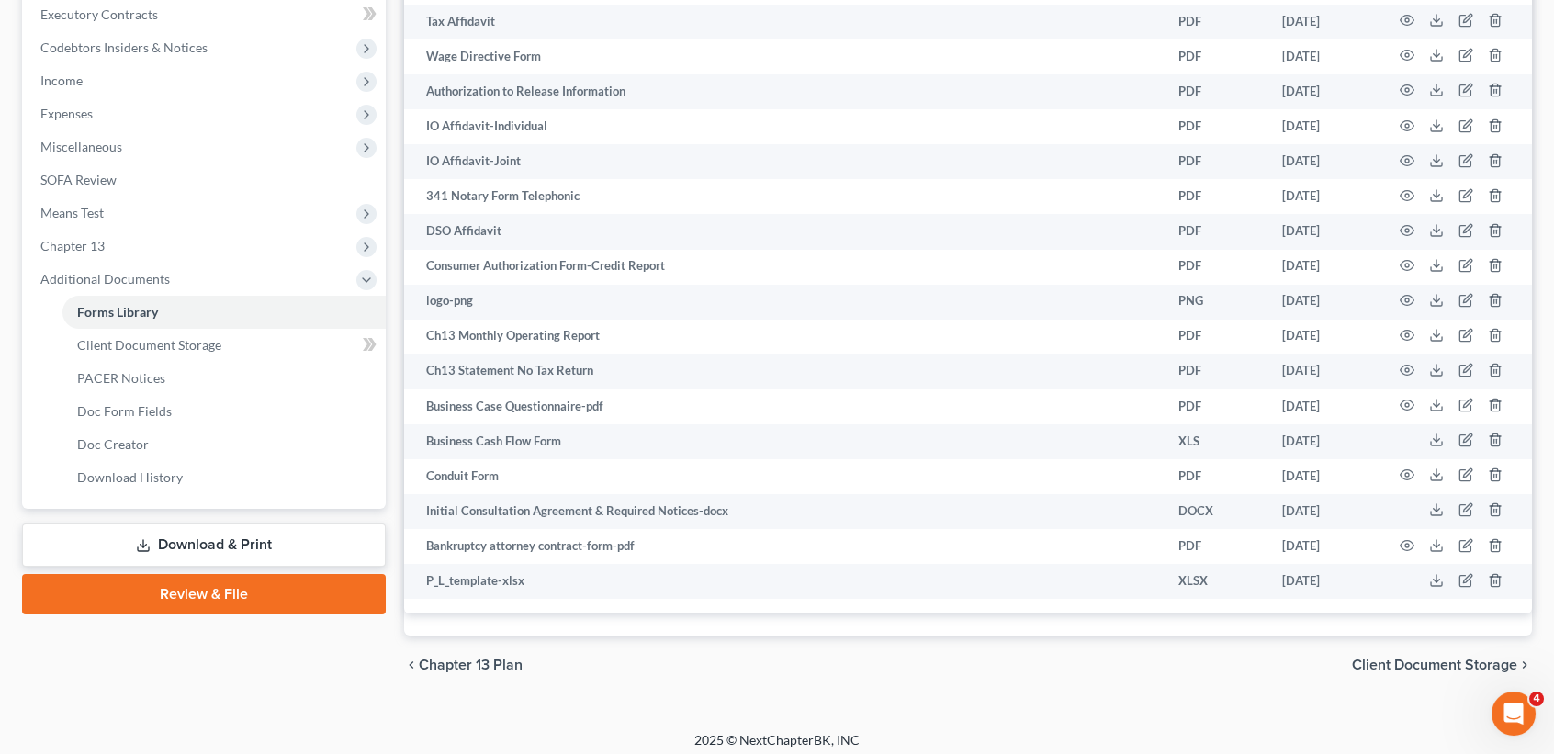
click at [229, 525] on link "Download & Print" at bounding box center [204, 545] width 364 height 43
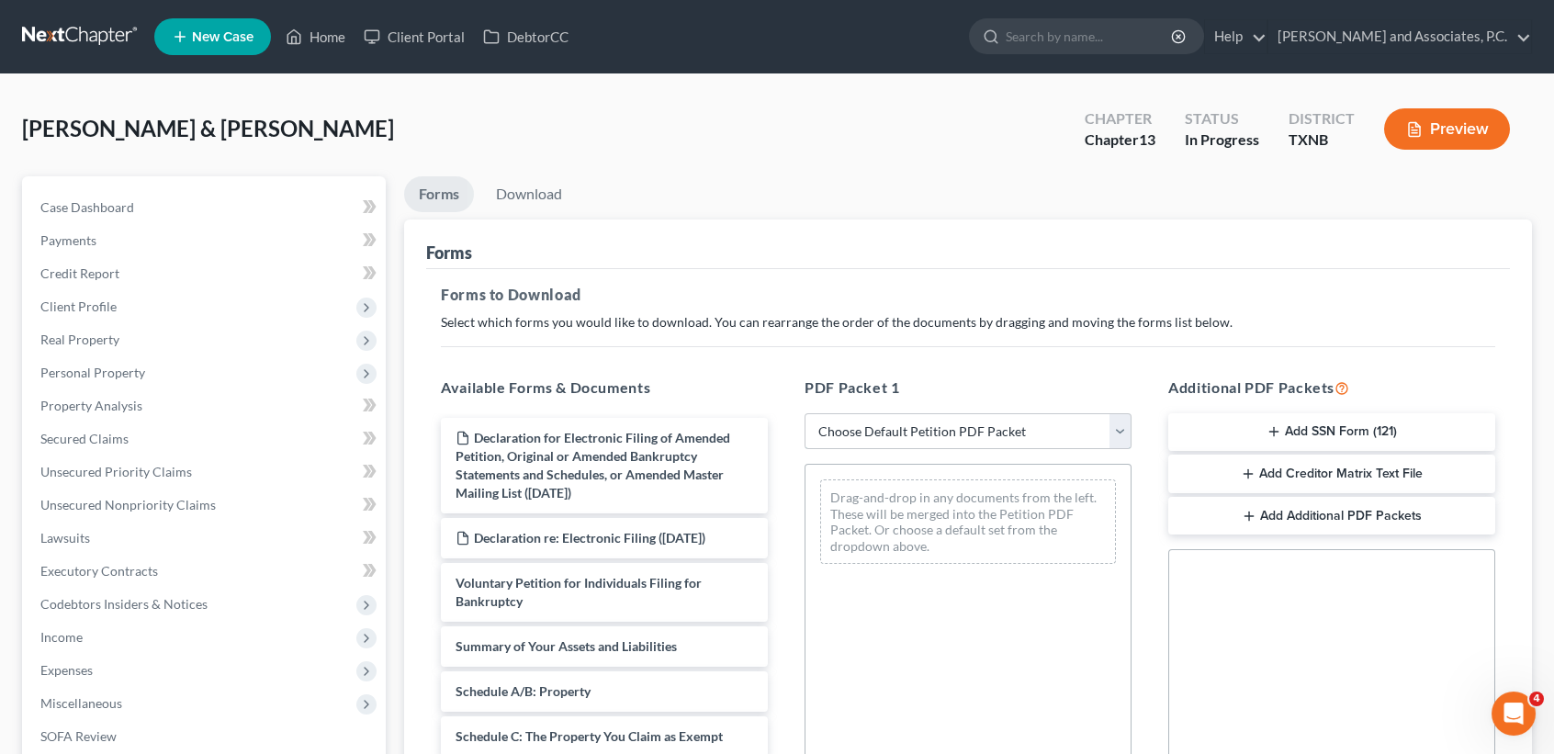
click at [859, 424] on select "Choose Default Petition PDF Packet Complete Bankruptcy Petition (all forms and …" at bounding box center [968, 431] width 327 height 37
click at [805, 413] on select "Choose Default Petition PDF Packet Complete Bankruptcy Petition (all forms and …" at bounding box center [968, 431] width 327 height 37
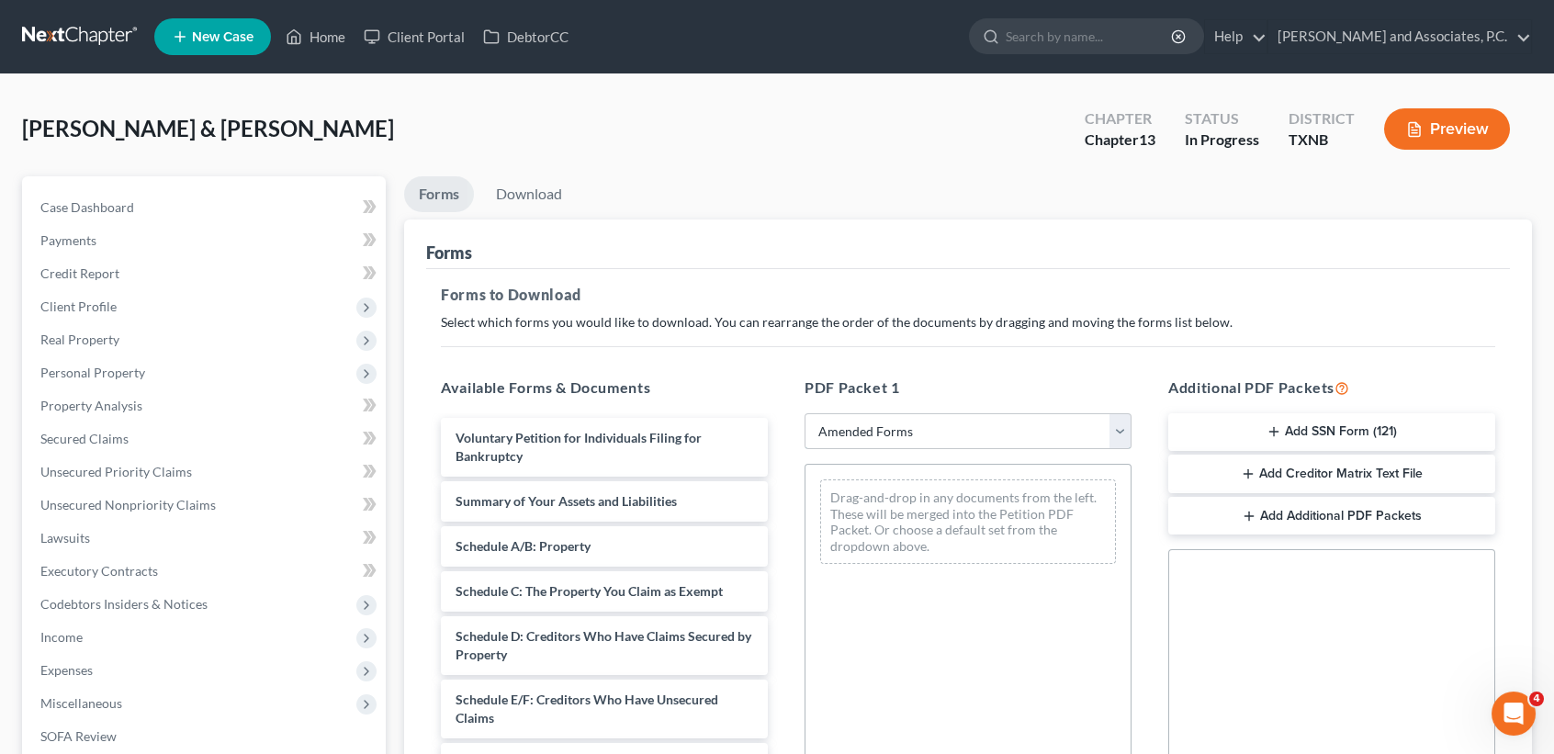
click at [912, 422] on select "Choose Default Petition PDF Packet Complete Bankruptcy Petition (all forms and …" at bounding box center [968, 431] width 327 height 37
select select "3"
click at [805, 413] on select "Choose Default Petition PDF Packet Complete Bankruptcy Petition (all forms and …" at bounding box center [968, 431] width 327 height 37
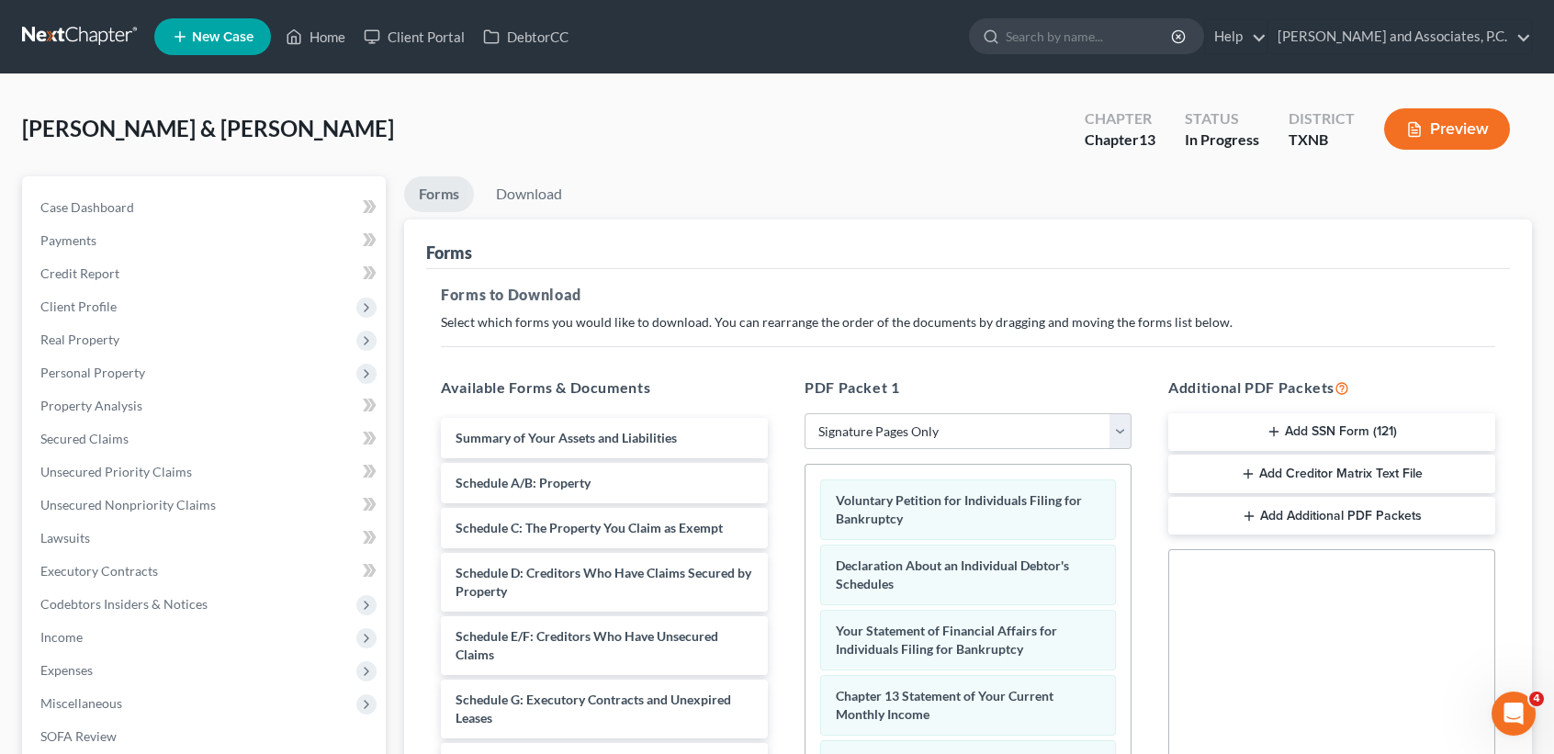
click at [1315, 432] on button "Add SSN Form (121)" at bounding box center [1332, 432] width 327 height 39
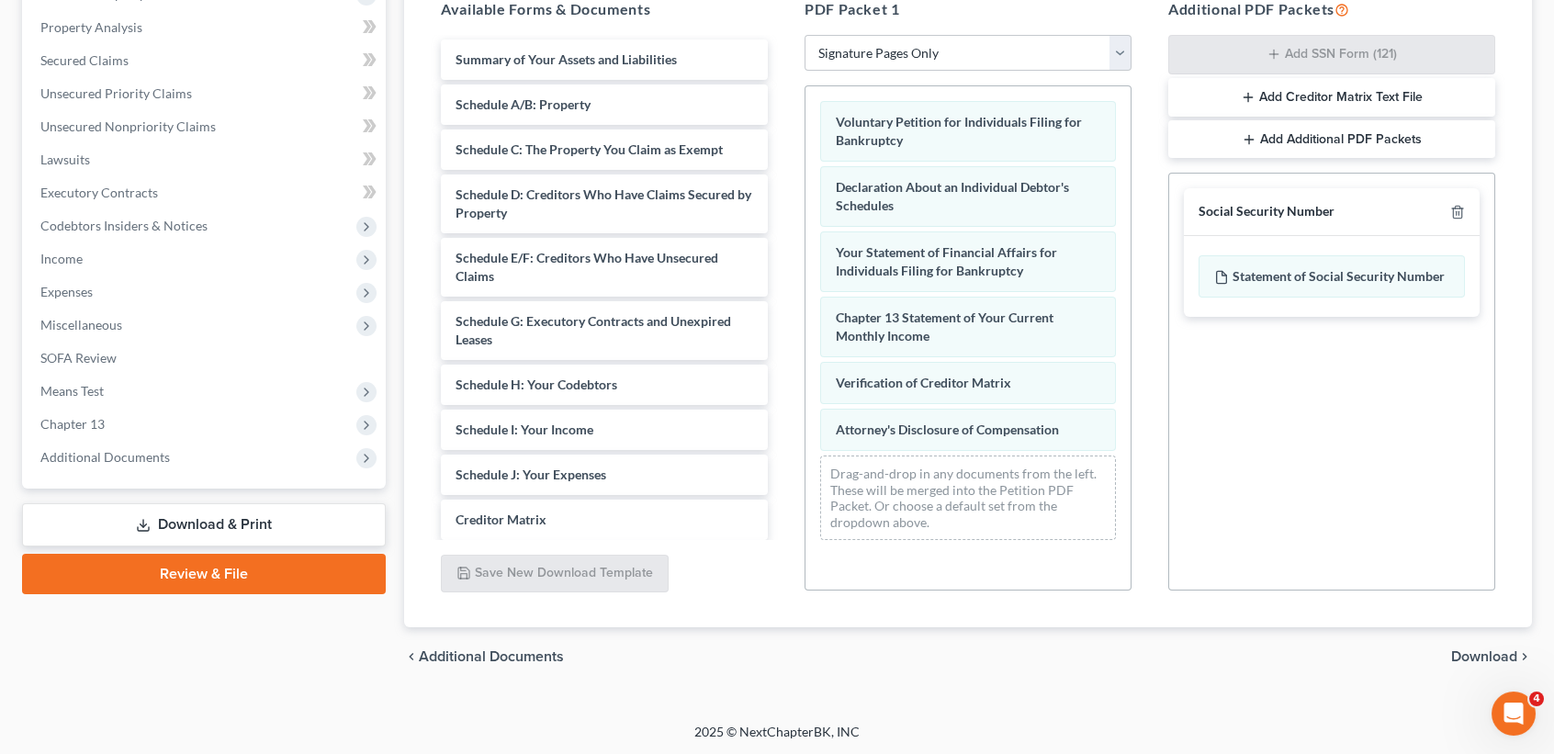
click at [1478, 653] on span "Download" at bounding box center [1485, 657] width 66 height 15
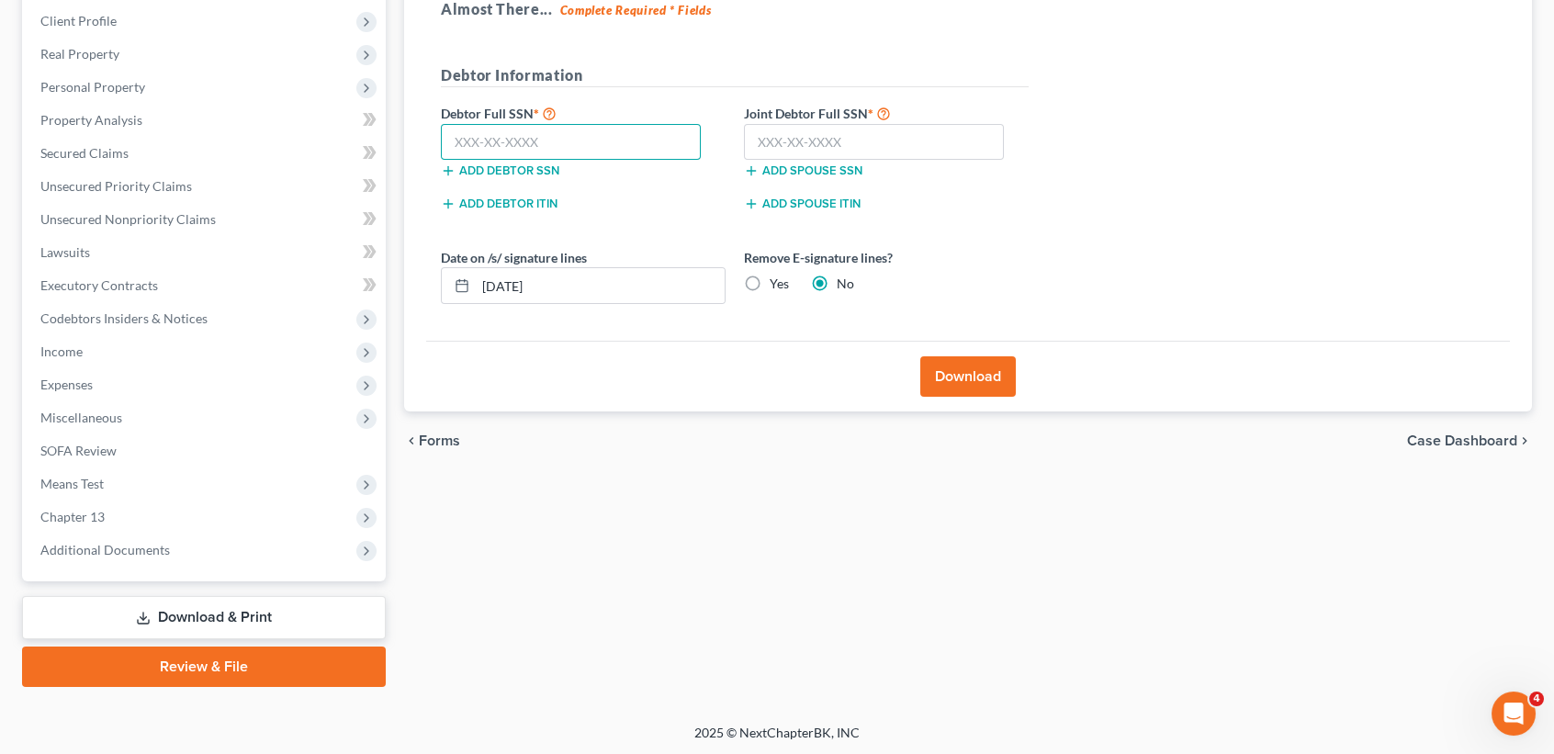
click at [652, 126] on input "text" at bounding box center [571, 142] width 260 height 37
type input "447-60-7611"
click at [909, 156] on input "text" at bounding box center [874, 142] width 260 height 37
type input "642-29-5952"
drag, startPoint x: 765, startPoint y: 276, endPoint x: 819, endPoint y: 288, distance: 54.8
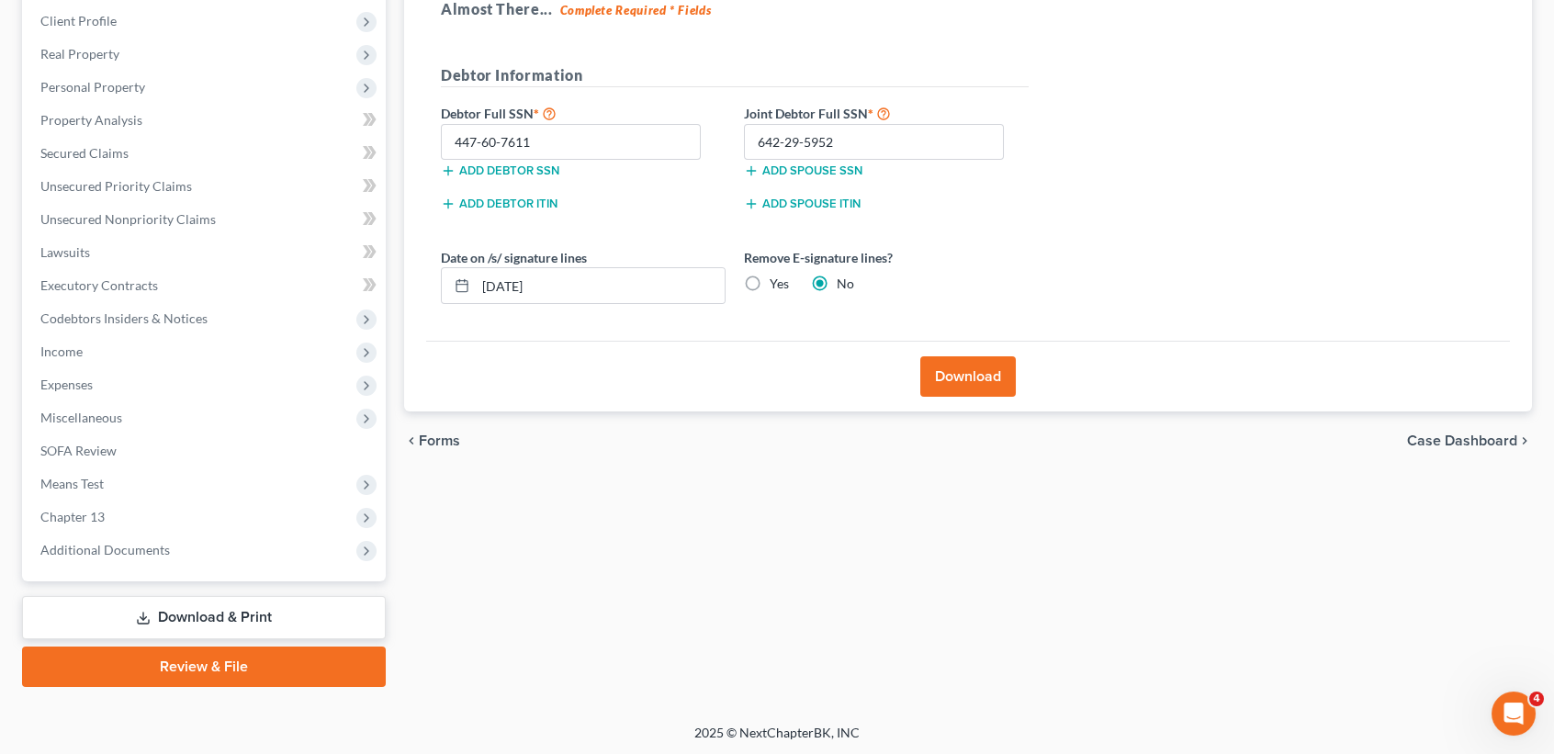
click at [770, 277] on label "Yes" at bounding box center [779, 284] width 19 height 18
click at [777, 277] on input "Yes" at bounding box center [783, 281] width 12 height 12
radio input "true"
radio input "false"
click at [973, 378] on button "Download" at bounding box center [969, 376] width 96 height 40
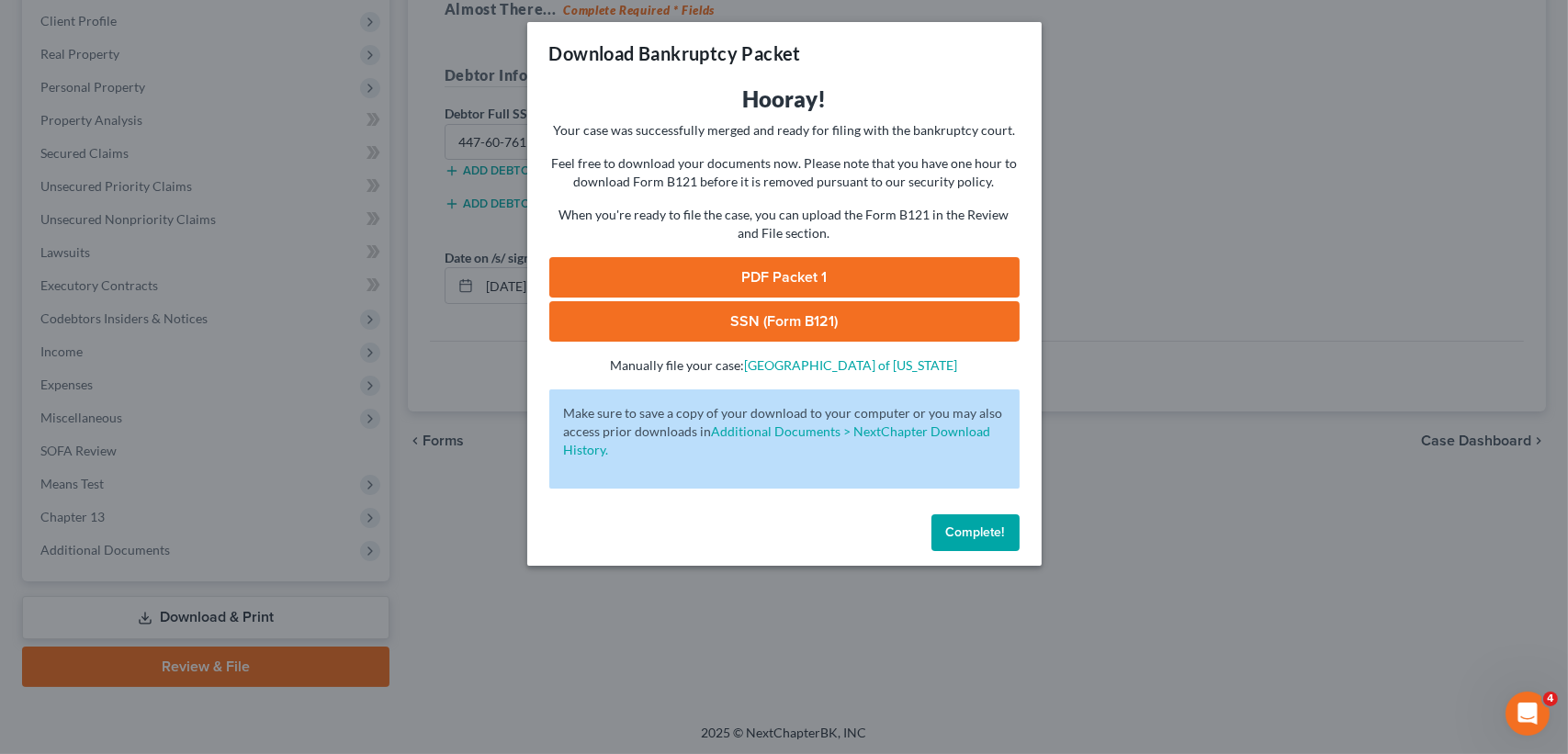
click at [819, 293] on link "PDF Packet 1" at bounding box center [784, 277] width 470 height 40
click at [762, 332] on link "SSN (Form B121)" at bounding box center [784, 321] width 470 height 40
click at [966, 532] on span "Complete!" at bounding box center [975, 533] width 59 height 16
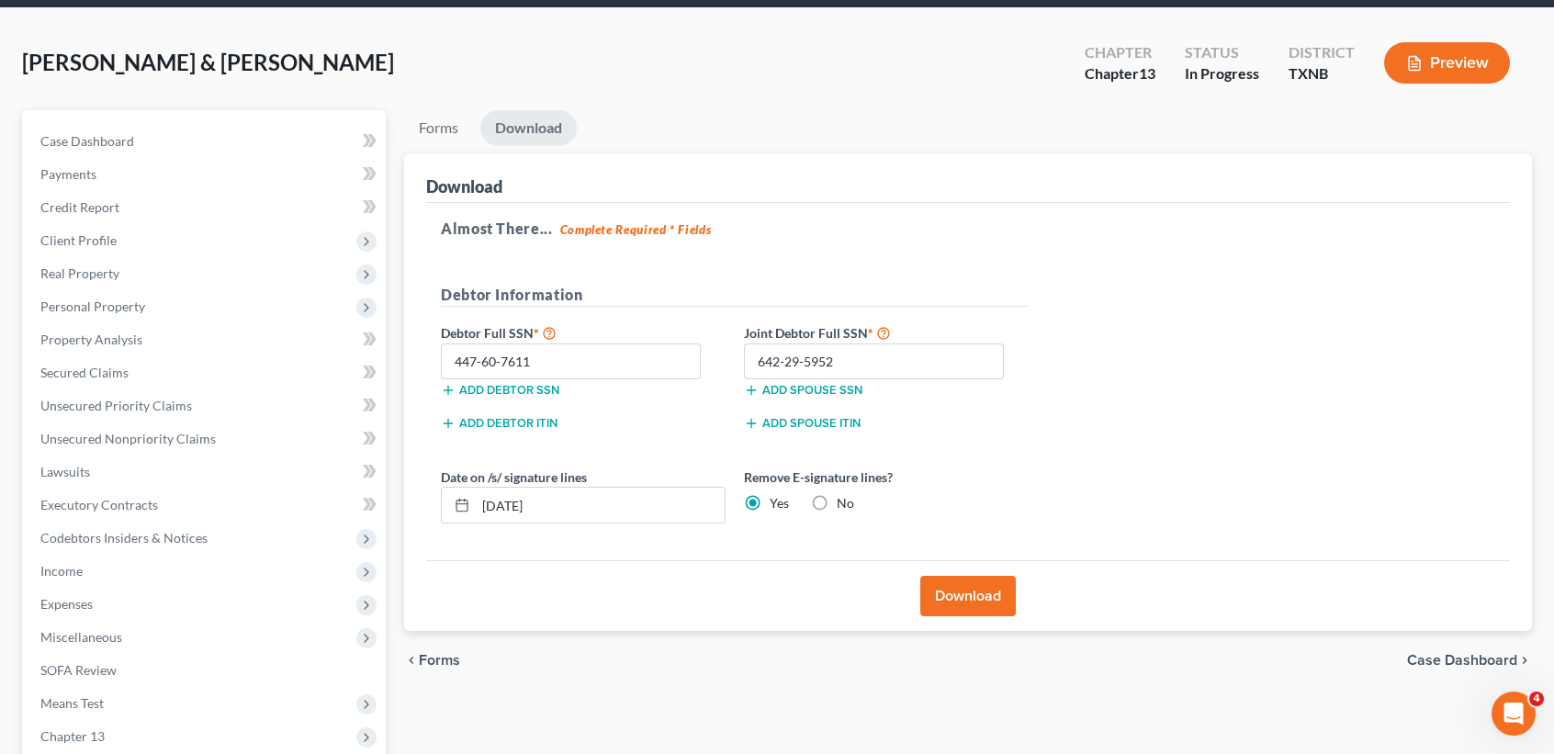
scroll to position [0, 0]
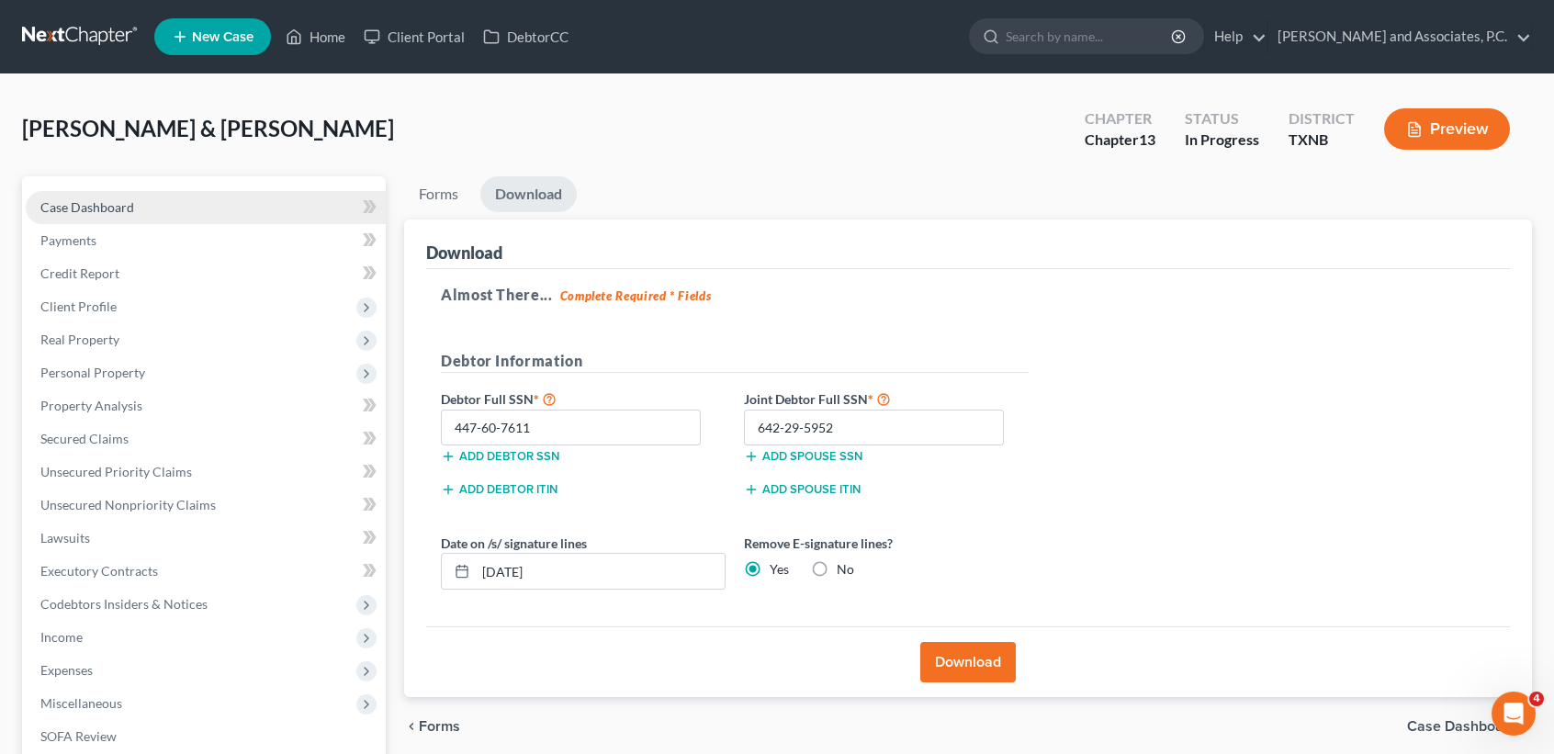
click at [175, 215] on link "Case Dashboard" at bounding box center [206, 207] width 360 height 33
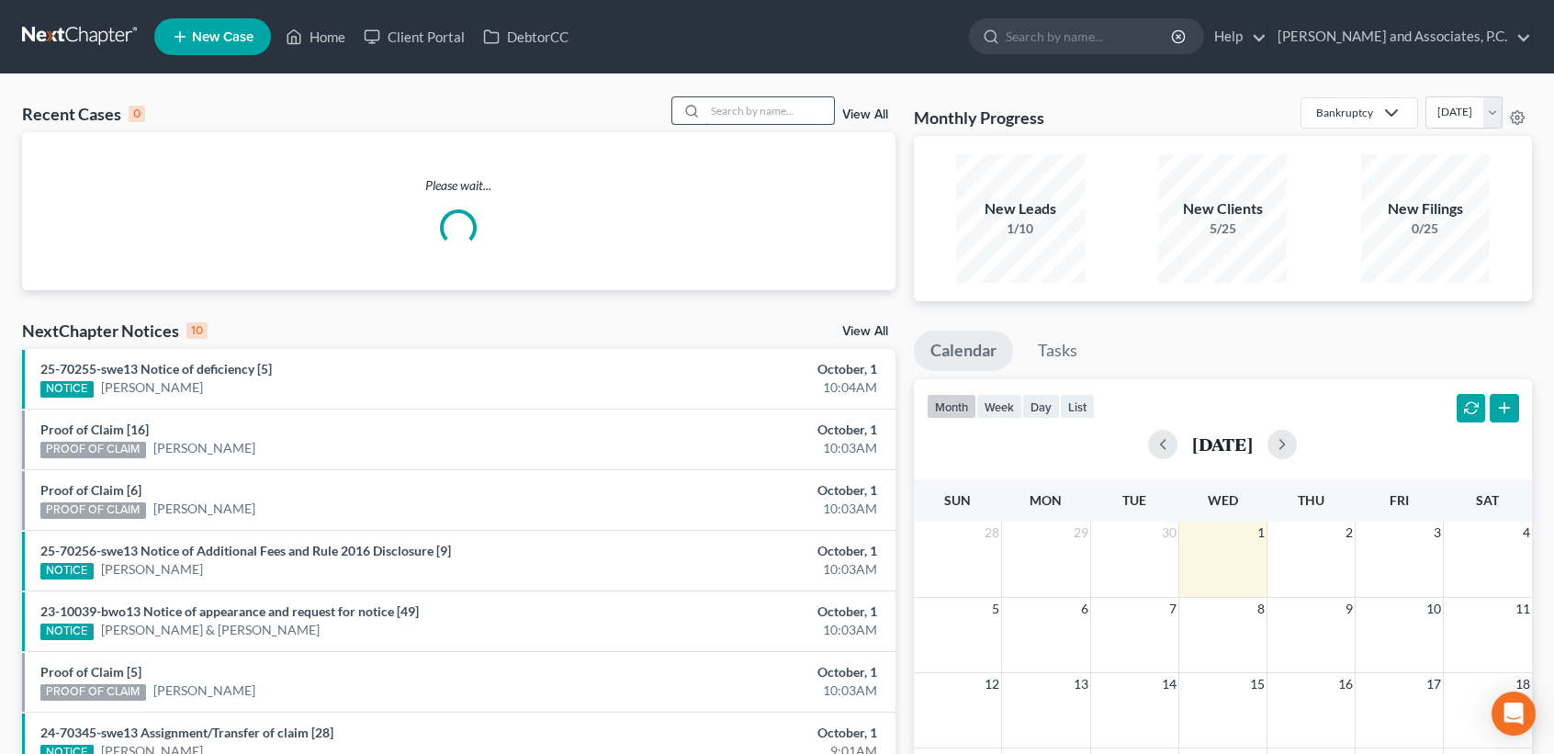
click at [752, 119] on input "search" at bounding box center [770, 110] width 129 height 27
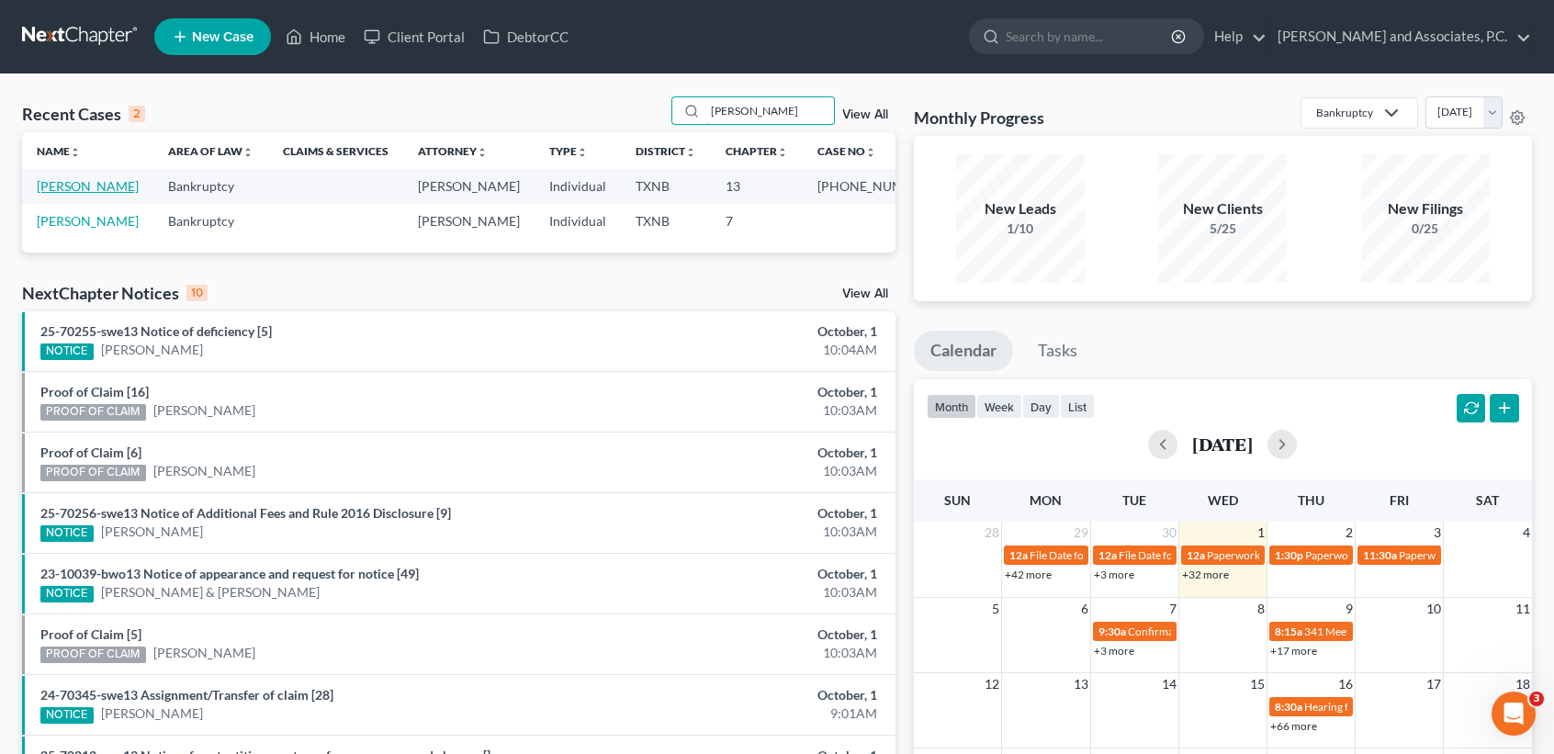
type input "[PERSON_NAME]"
click at [96, 187] on link "[PERSON_NAME]" at bounding box center [88, 186] width 102 height 16
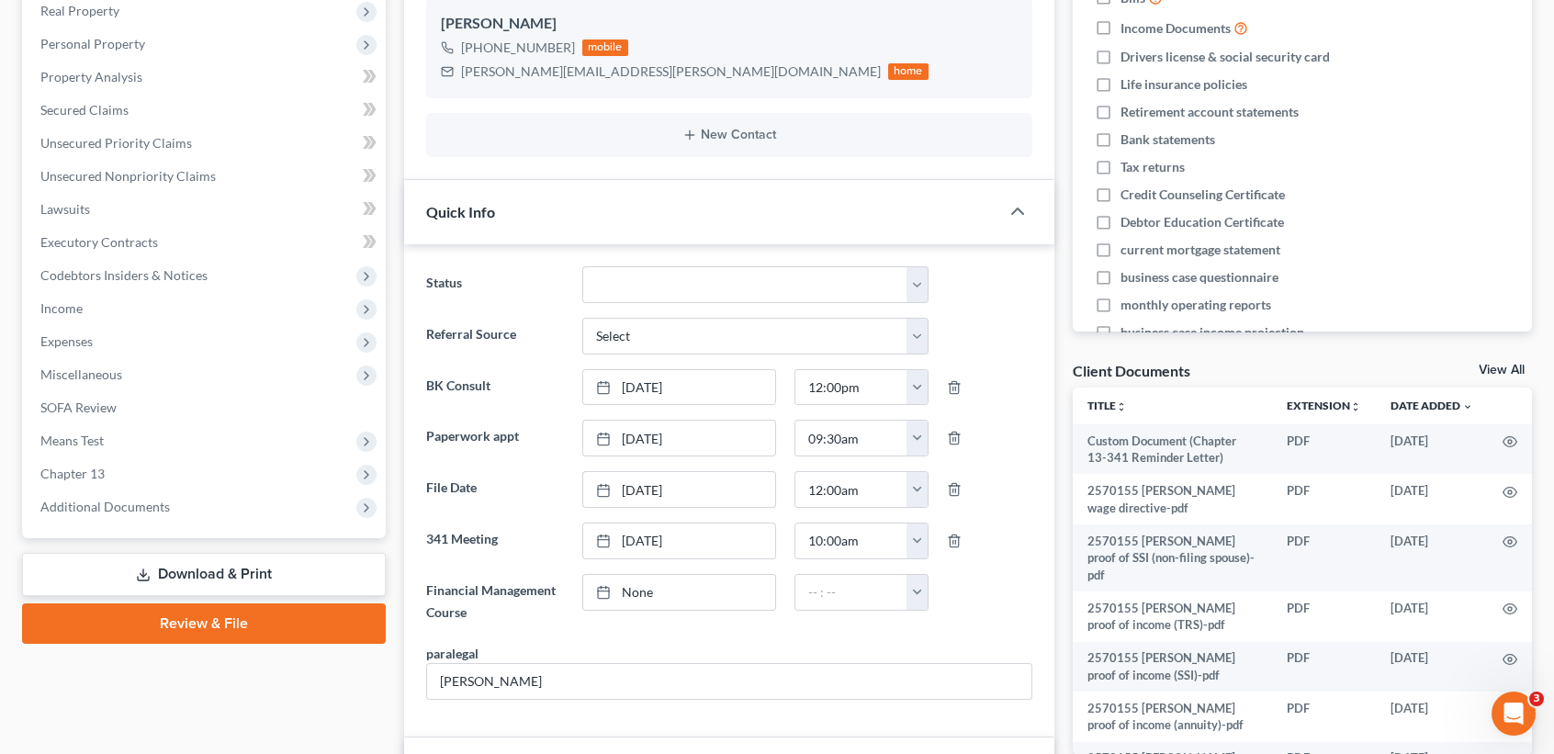
scroll to position [367, 0]
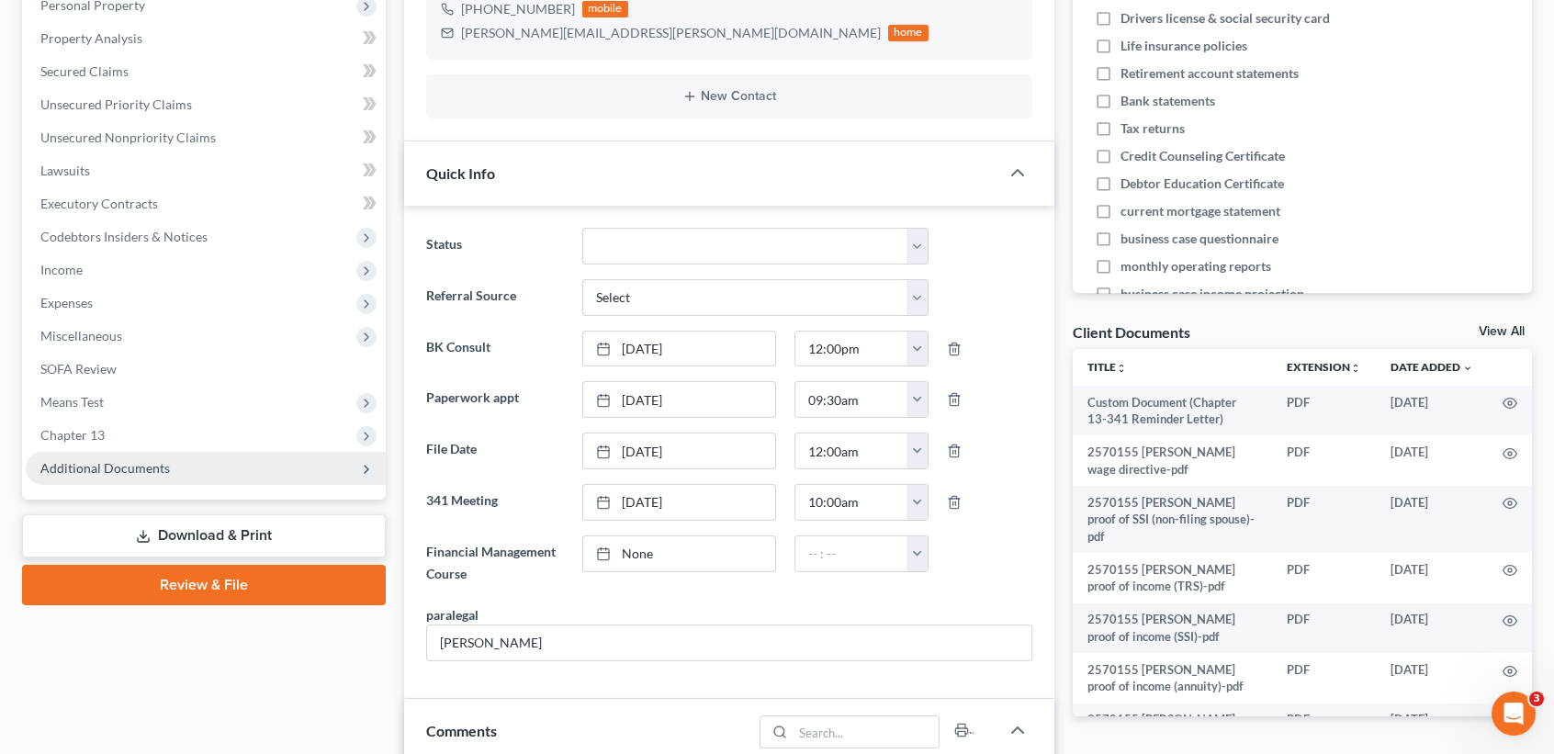
click at [119, 474] on span "Additional Documents" at bounding box center [105, 468] width 130 height 16
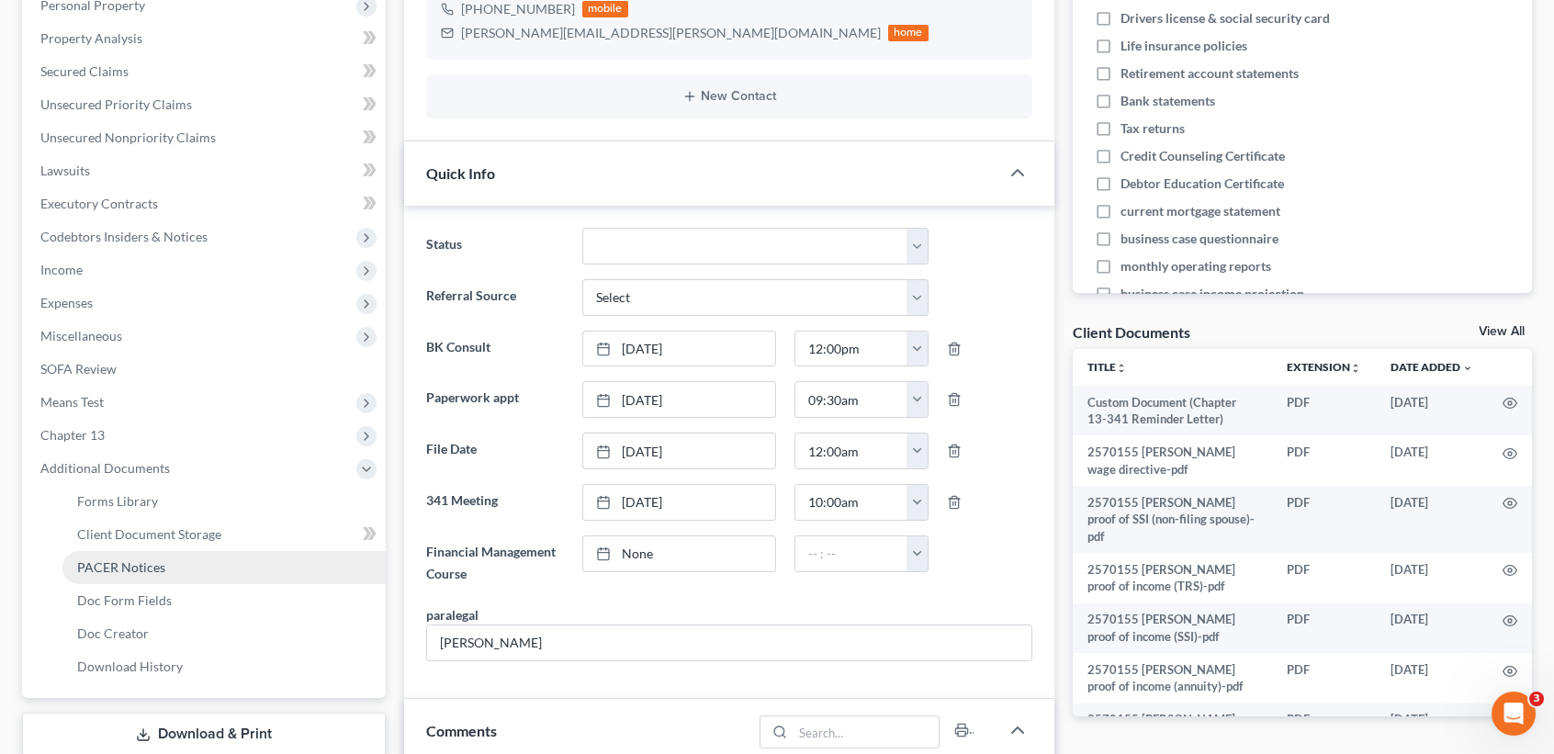
click at [142, 568] on span "PACER Notices" at bounding box center [121, 567] width 88 height 16
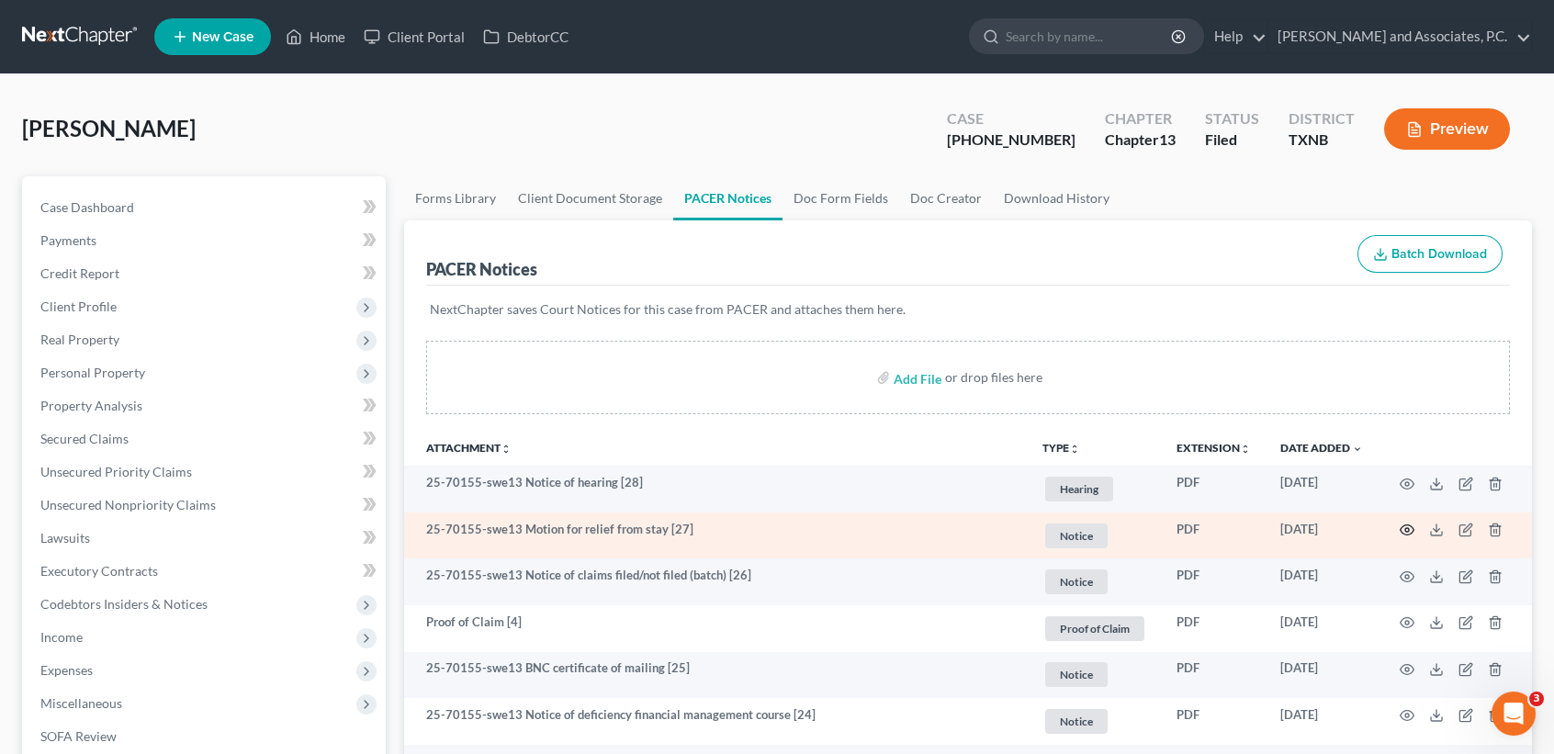
click at [1406, 529] on circle "button" at bounding box center [1408, 530] width 4 height 4
